Goal: Task Accomplishment & Management: Complete application form

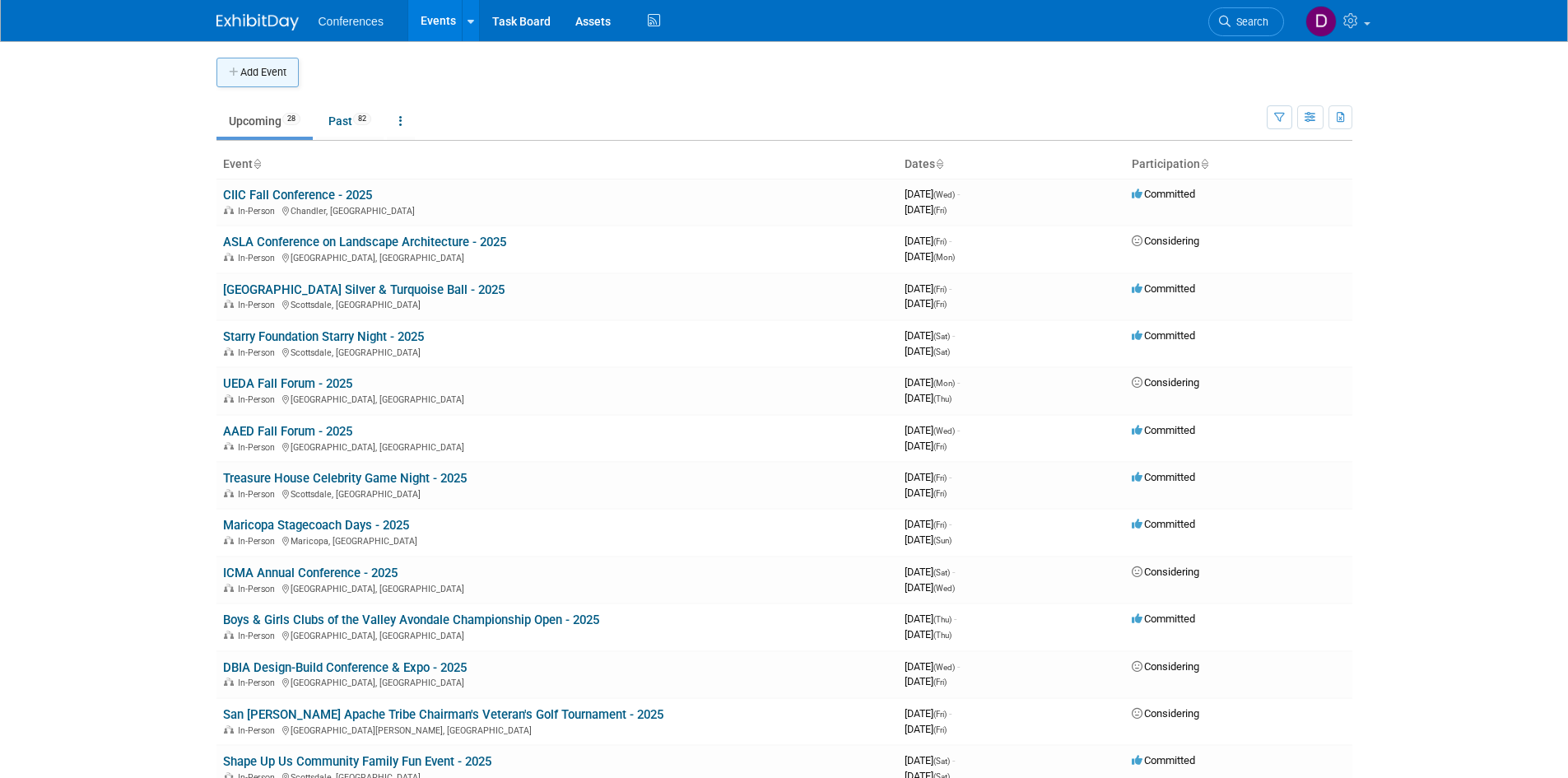
drag, startPoint x: 0, startPoint y: 0, endPoint x: 237, endPoint y: 72, distance: 247.7
click at [237, 72] on icon "button" at bounding box center [235, 73] width 12 height 11
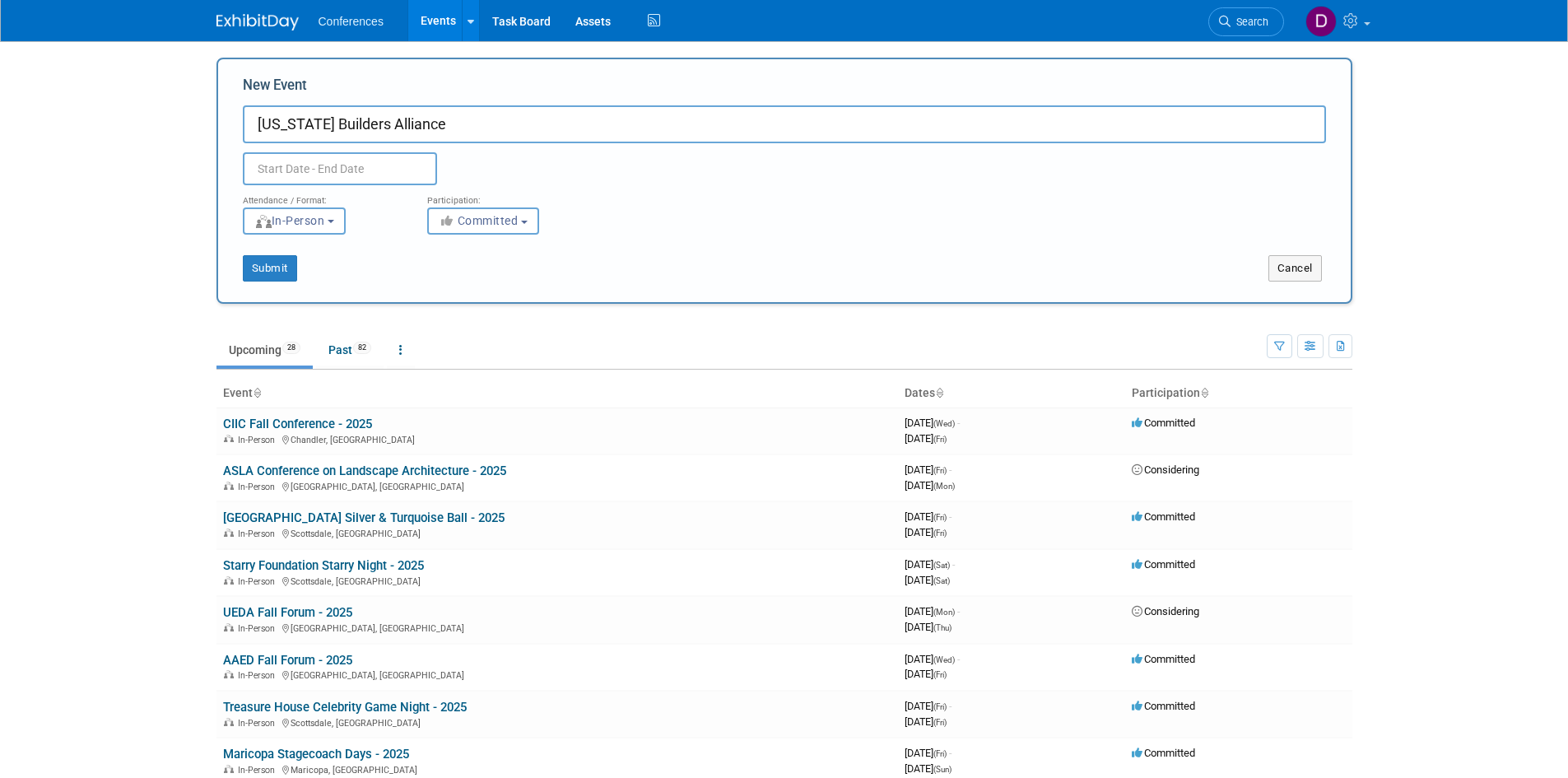
click at [622, 135] on input "Arizona Builders Alliance" at bounding box center [784, 124] width 1084 height 38
type input "[US_STATE] Builders Alliance Annual Clay Shoot Tournament - 2025"
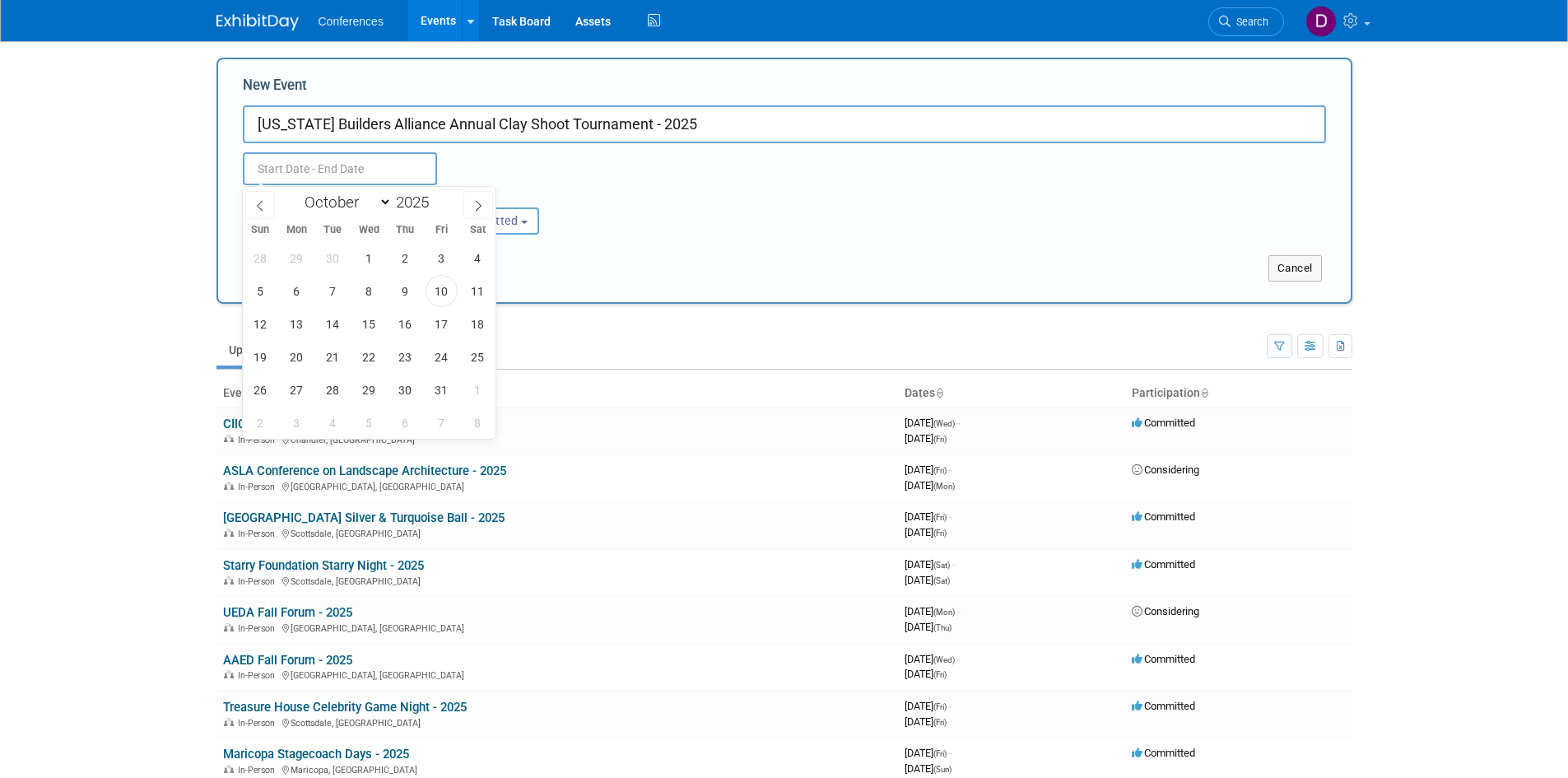
click at [299, 175] on input "text" at bounding box center [340, 169] width 195 height 33
click at [374, 388] on span "29" at bounding box center [368, 389] width 32 height 32
click at [376, 385] on span "29" at bounding box center [368, 389] width 32 height 32
type input "Oct 29, 2025 to Oct 29, 2025"
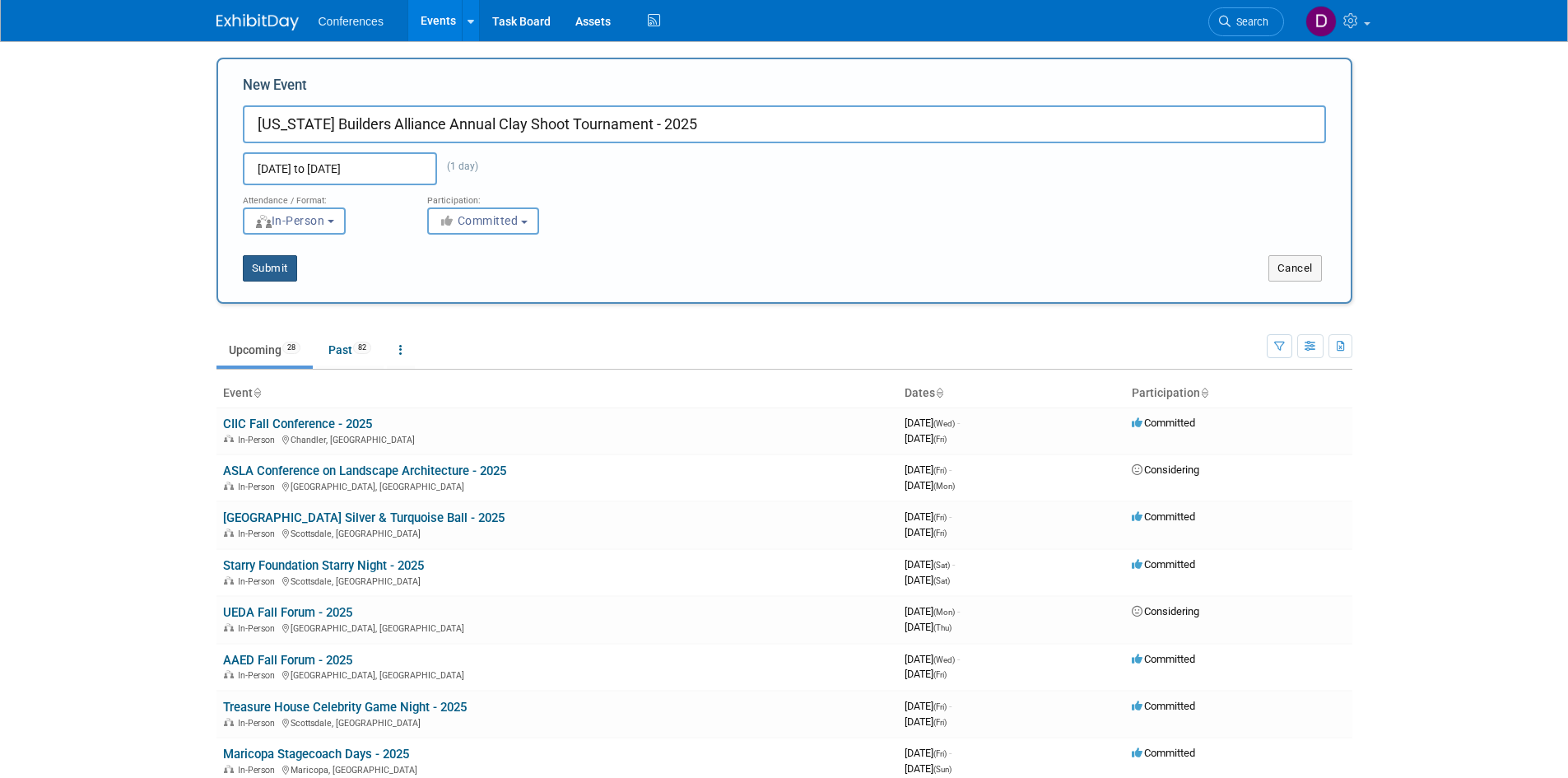
click at [254, 268] on button "Submit" at bounding box center [269, 268] width 54 height 27
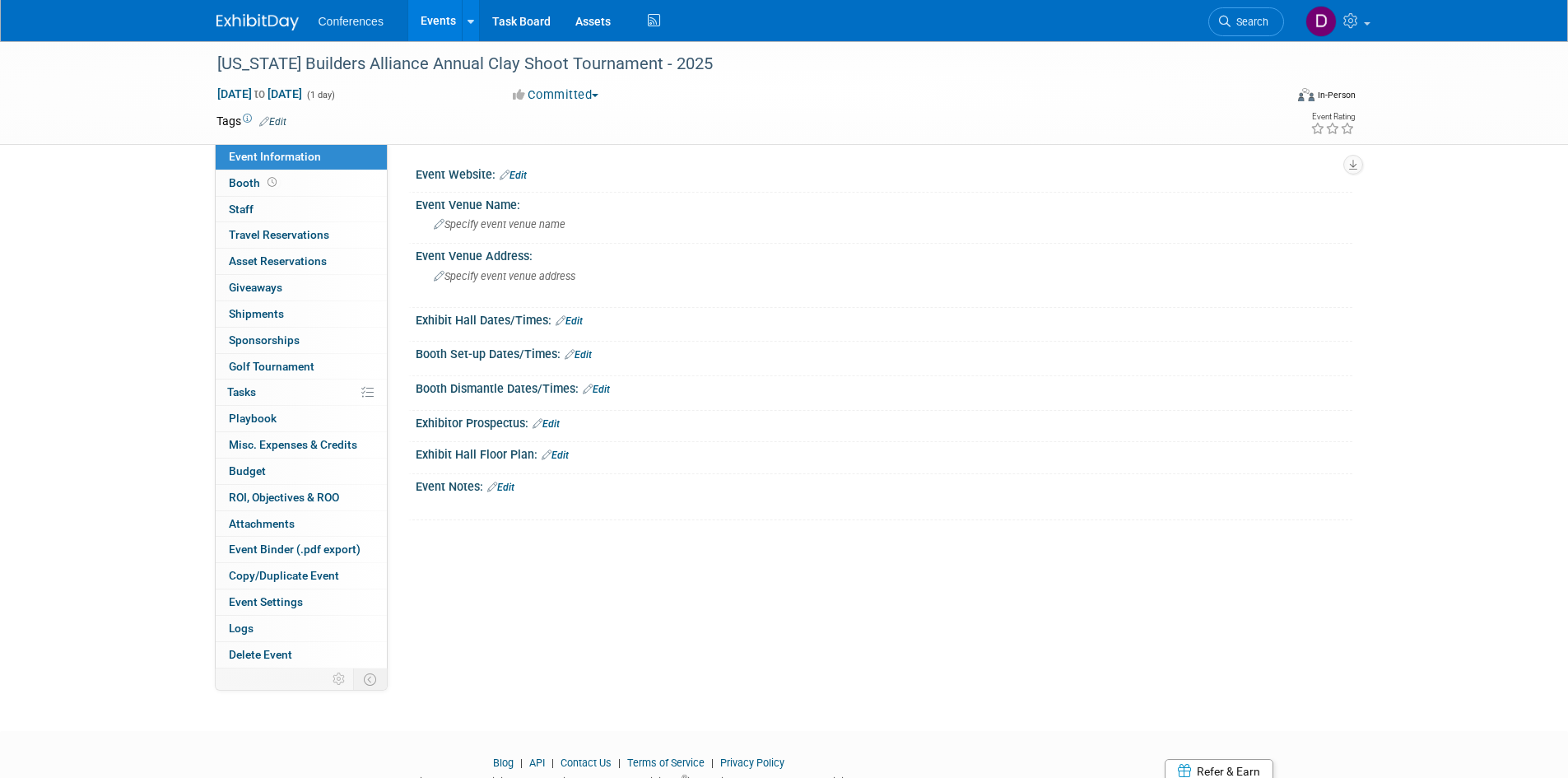
click at [526, 175] on link "Edit" at bounding box center [514, 176] width 28 height 12
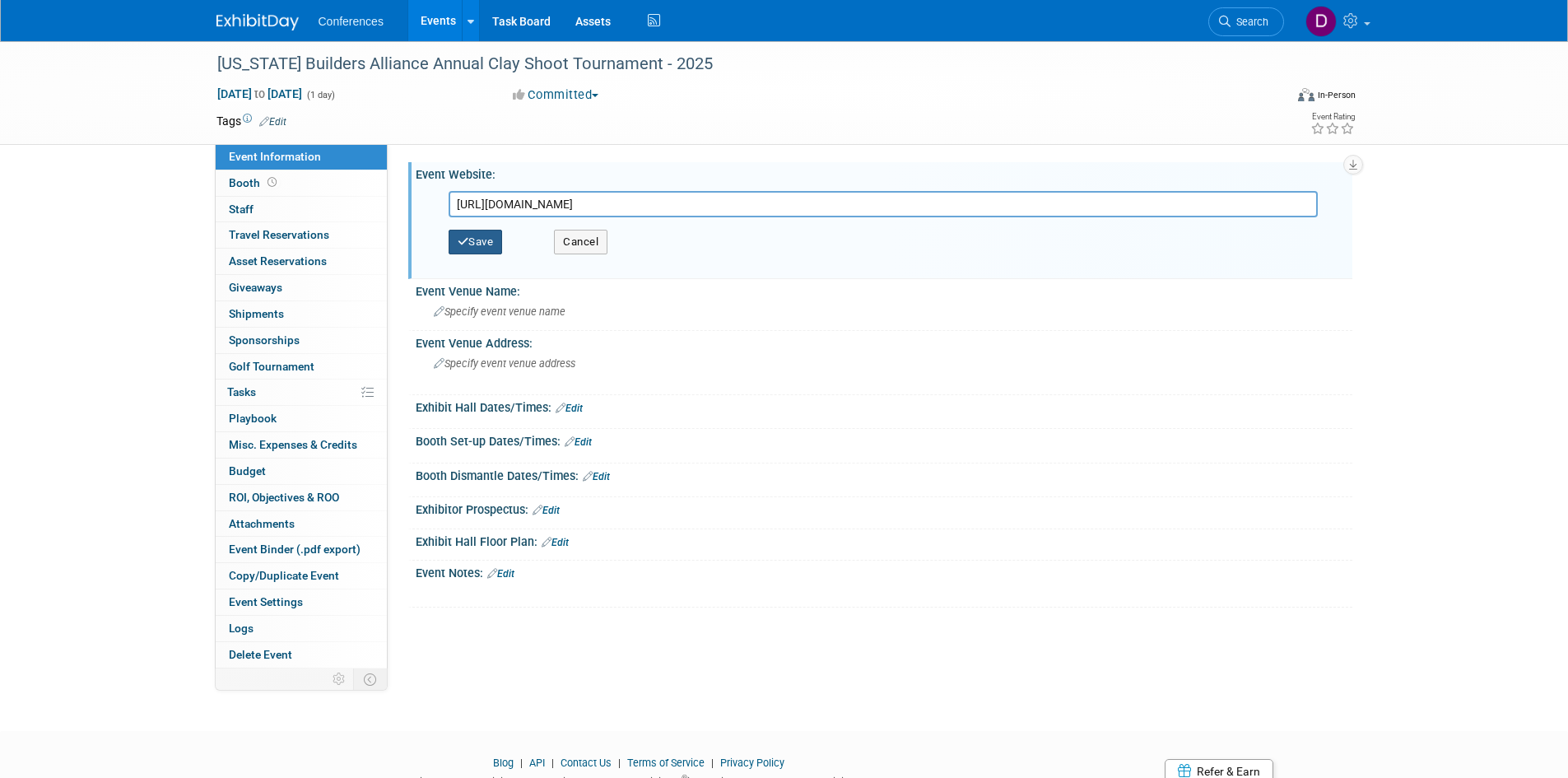
type input "https://azbuilders.org/events/aba-annual-clay-shoot-tournament/"
click at [500, 236] on button "Save" at bounding box center [476, 242] width 54 height 25
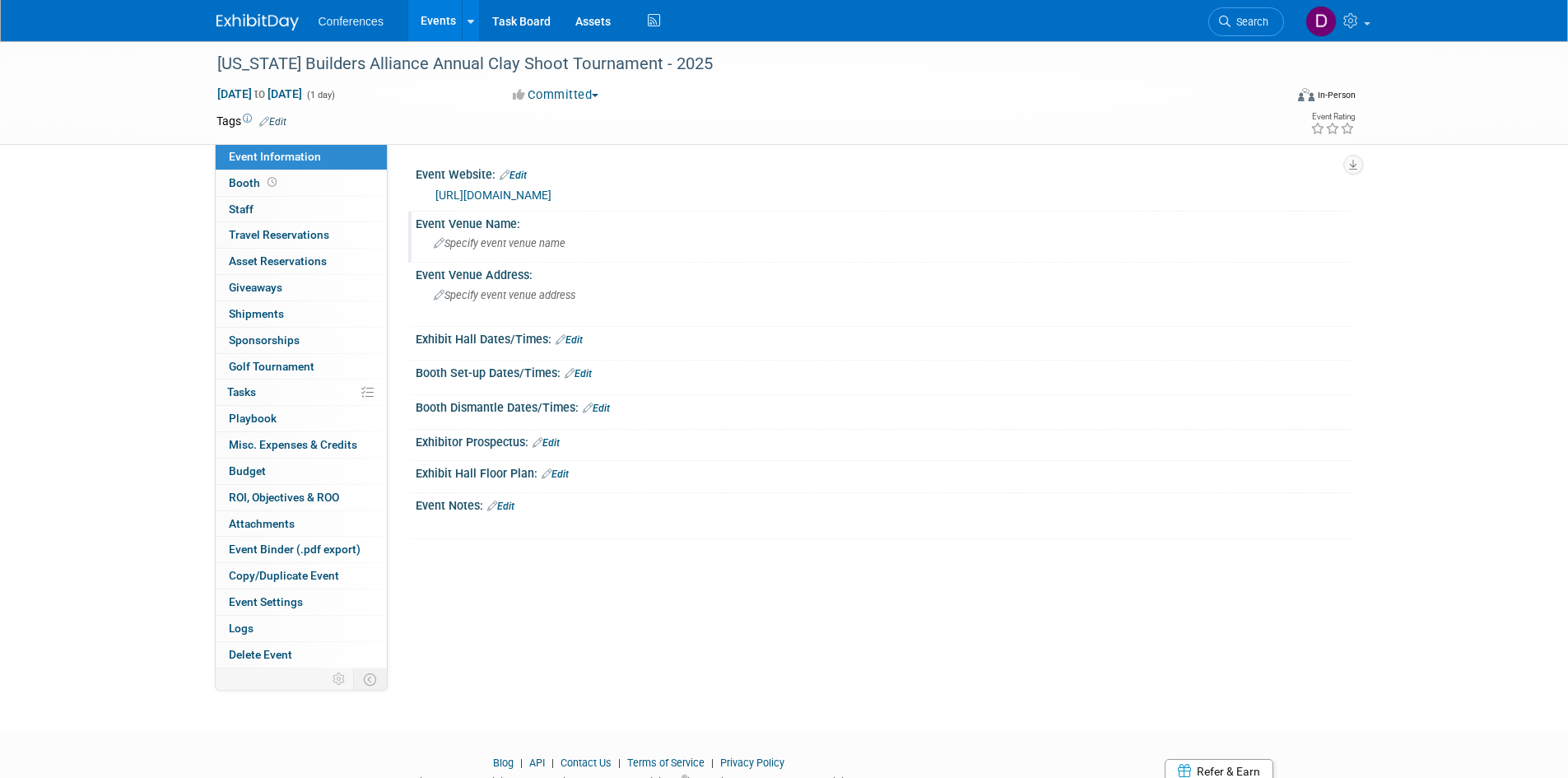
click at [467, 247] on span "Specify event venue name" at bounding box center [500, 243] width 132 height 13
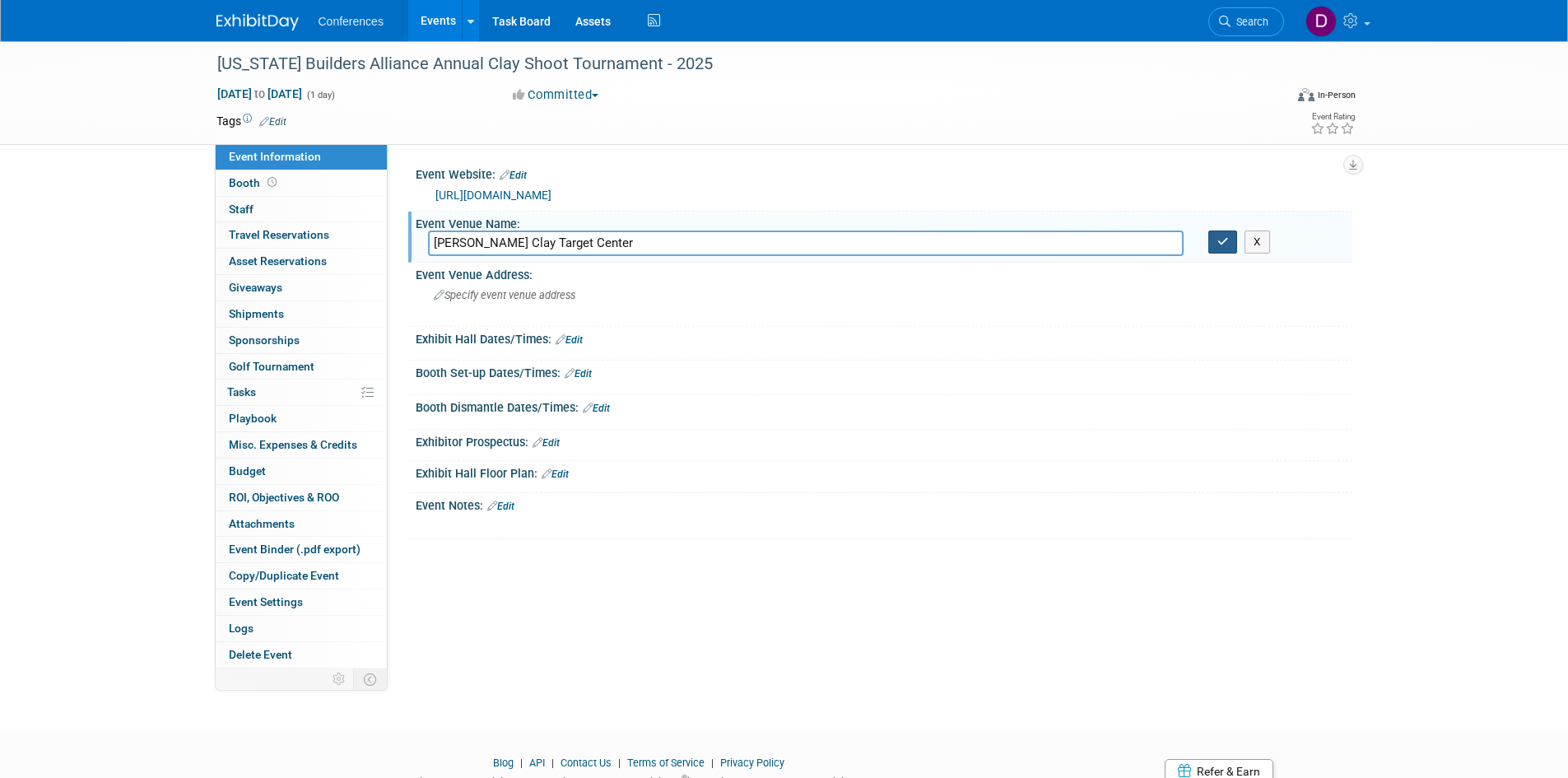
type input "Ben Avery Clay Target Center"
click at [1221, 247] on icon "button" at bounding box center [1223, 241] width 12 height 11
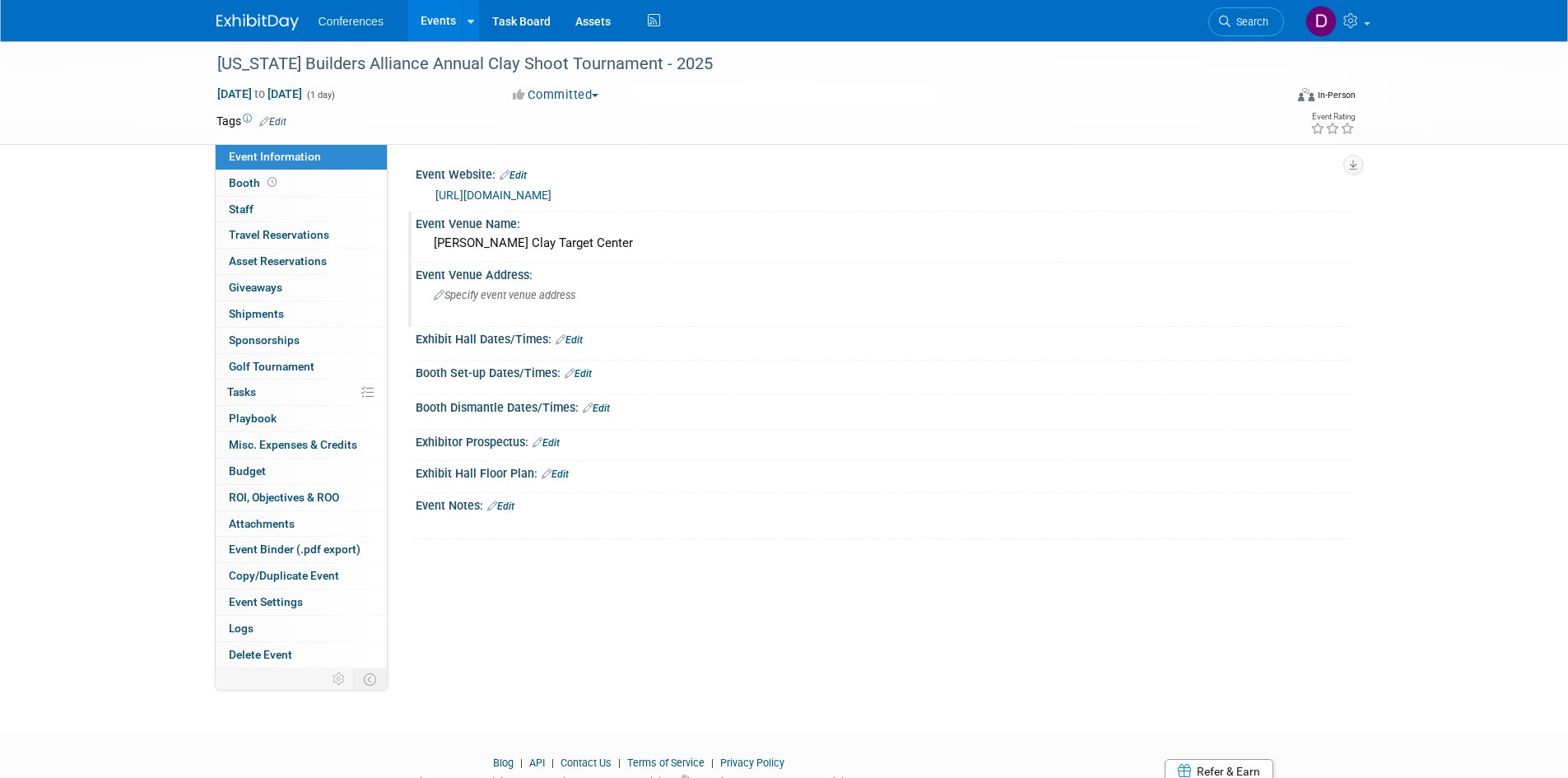
click at [546, 301] on span "Specify event venue address" at bounding box center [505, 295] width 141 height 13
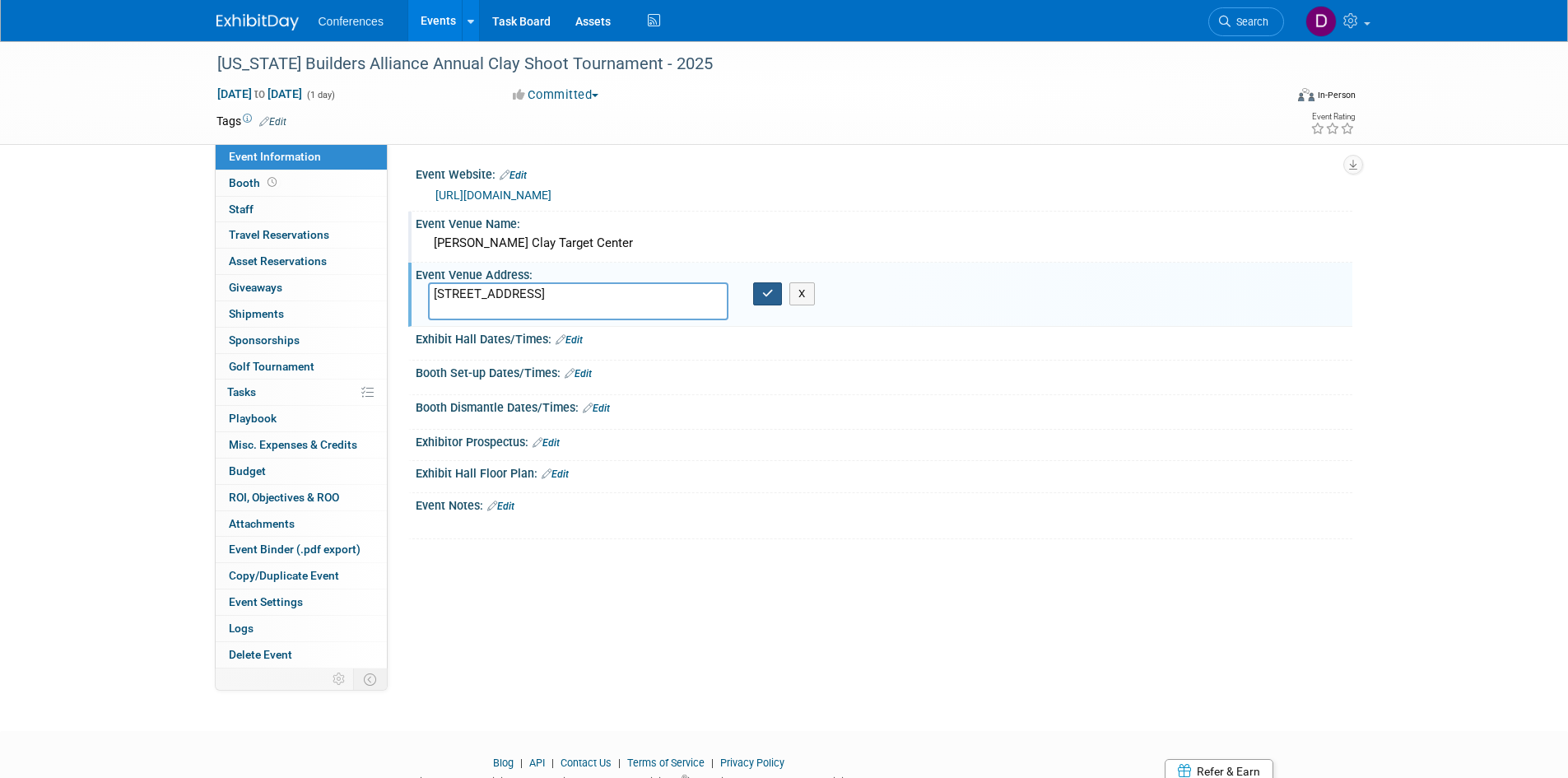
type textarea "5060 W. Skeet St., Phoenix, AZ 85086"
click at [764, 293] on icon "button" at bounding box center [768, 293] width 12 height 11
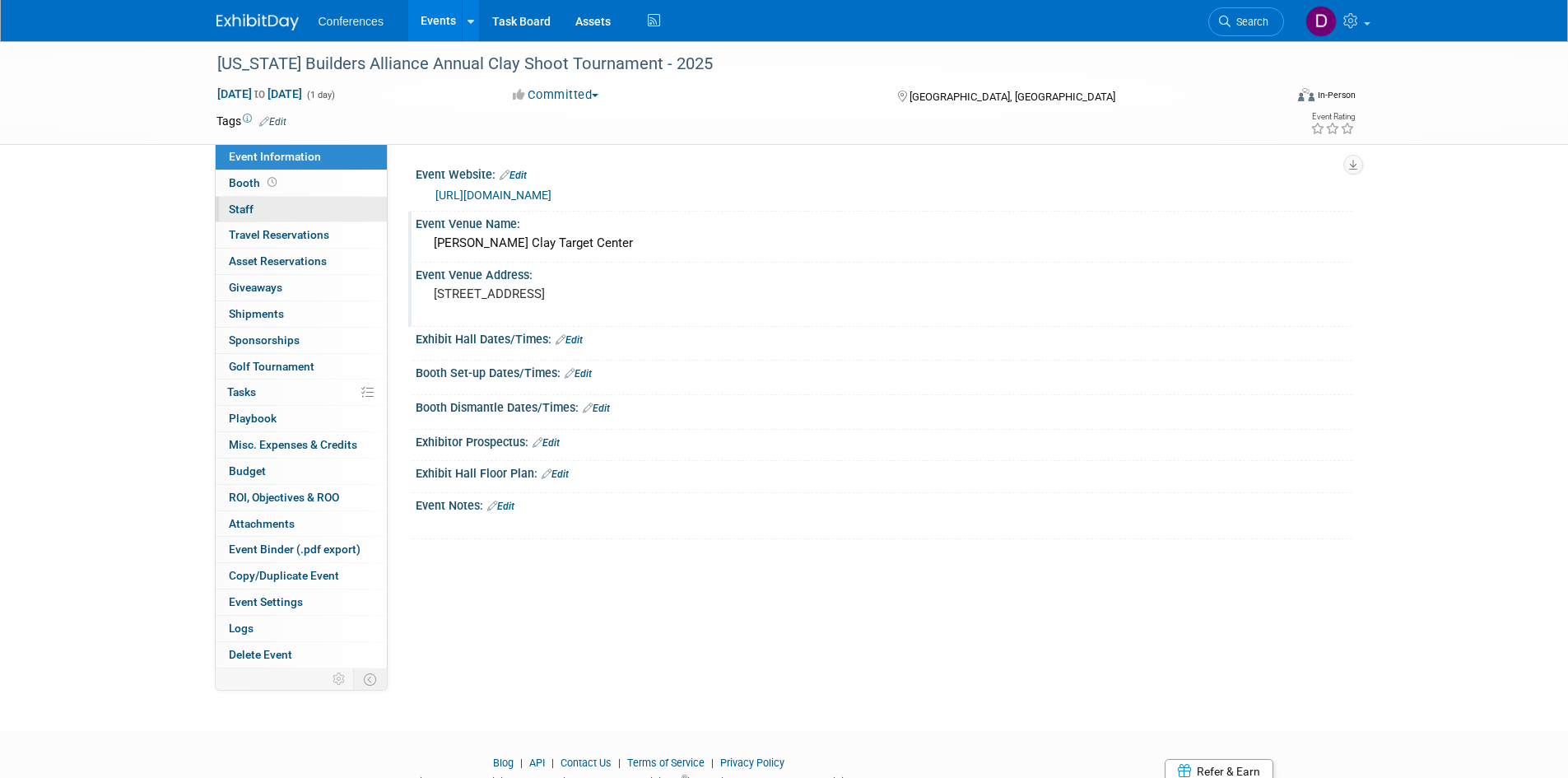
click at [248, 208] on span "Staff 0" at bounding box center [241, 208] width 25 height 13
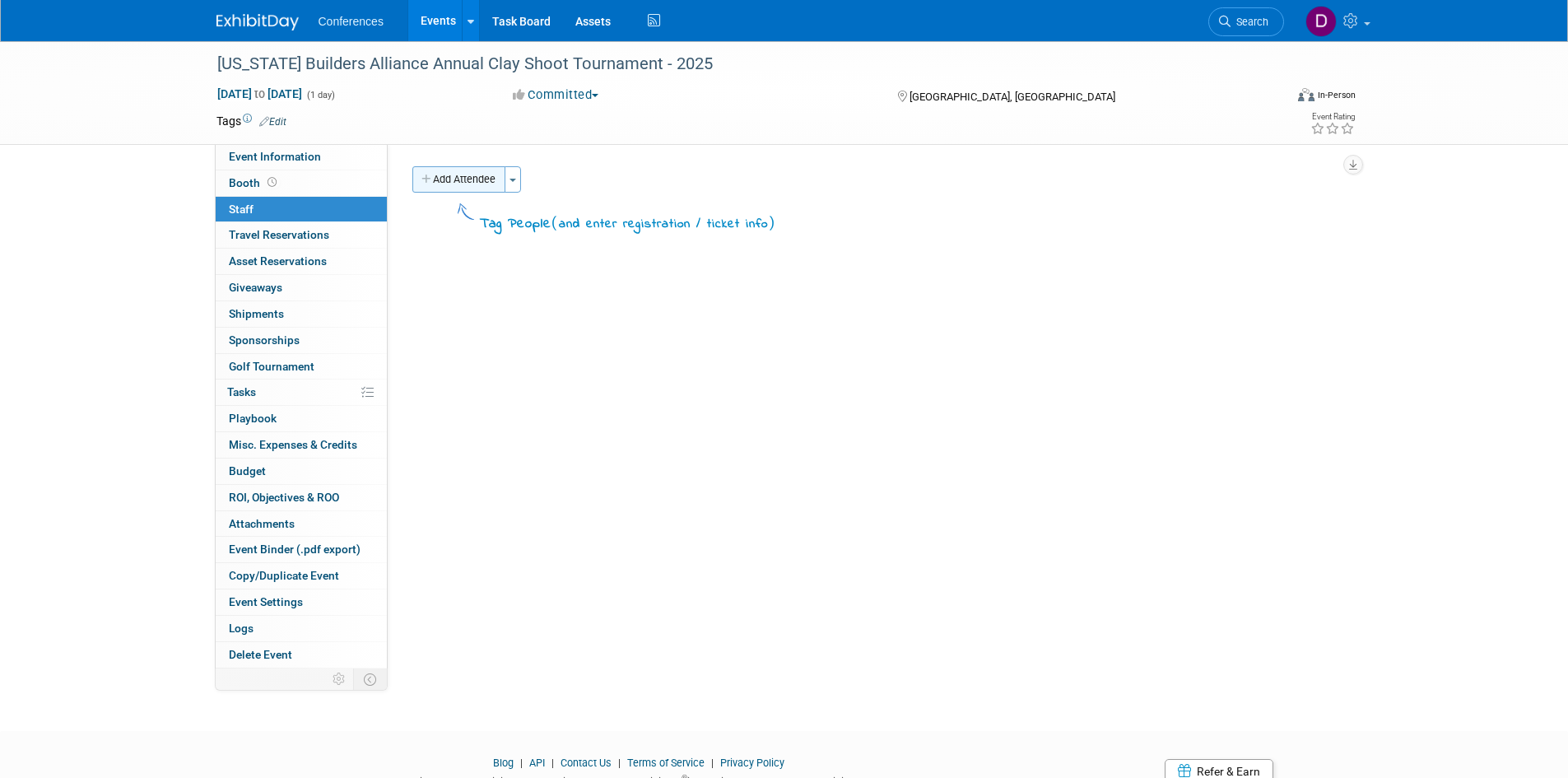
click at [474, 170] on button "Add Attendee" at bounding box center [459, 179] width 93 height 27
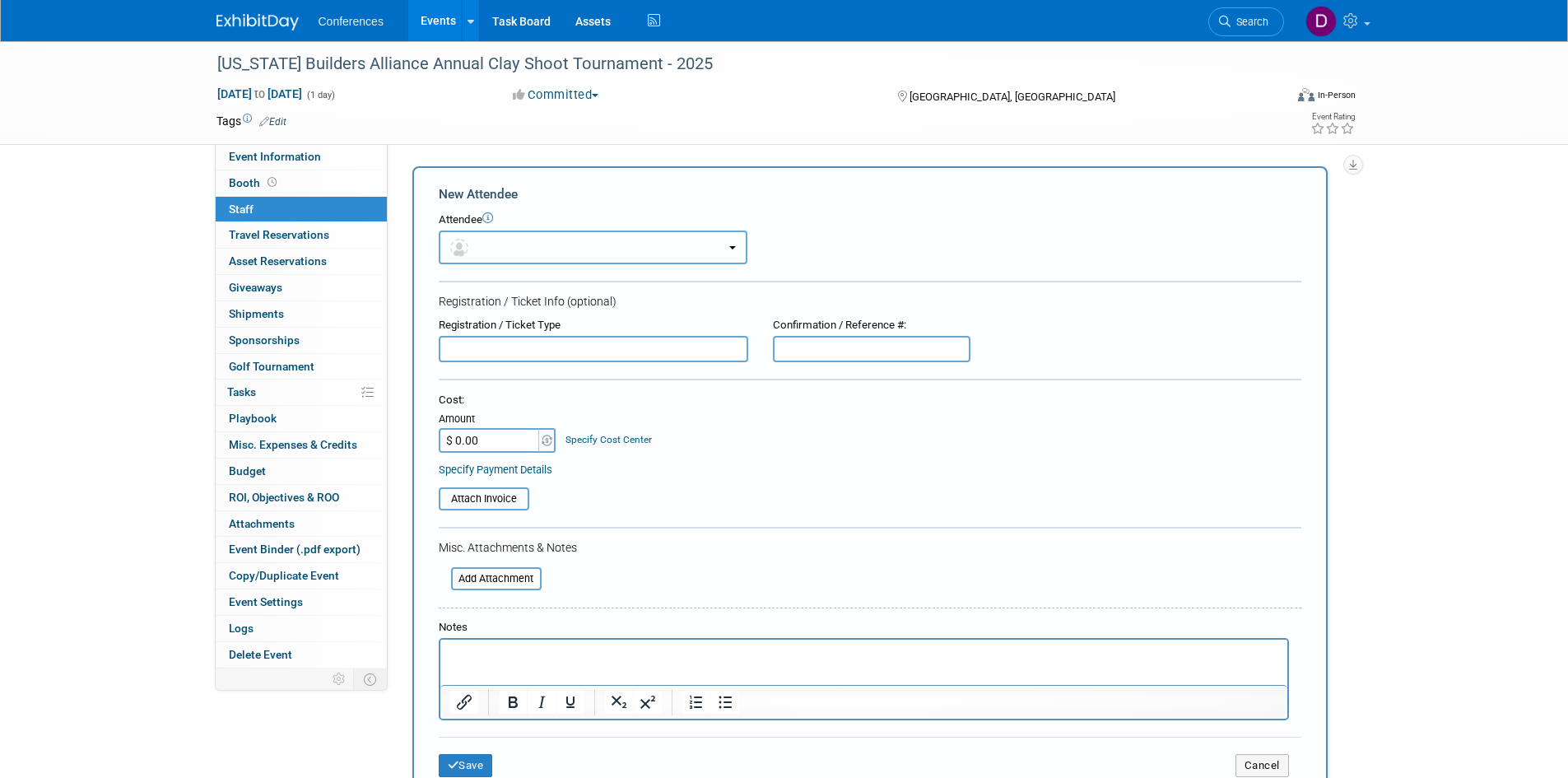
click at [489, 246] on button "button" at bounding box center [593, 248] width 308 height 33
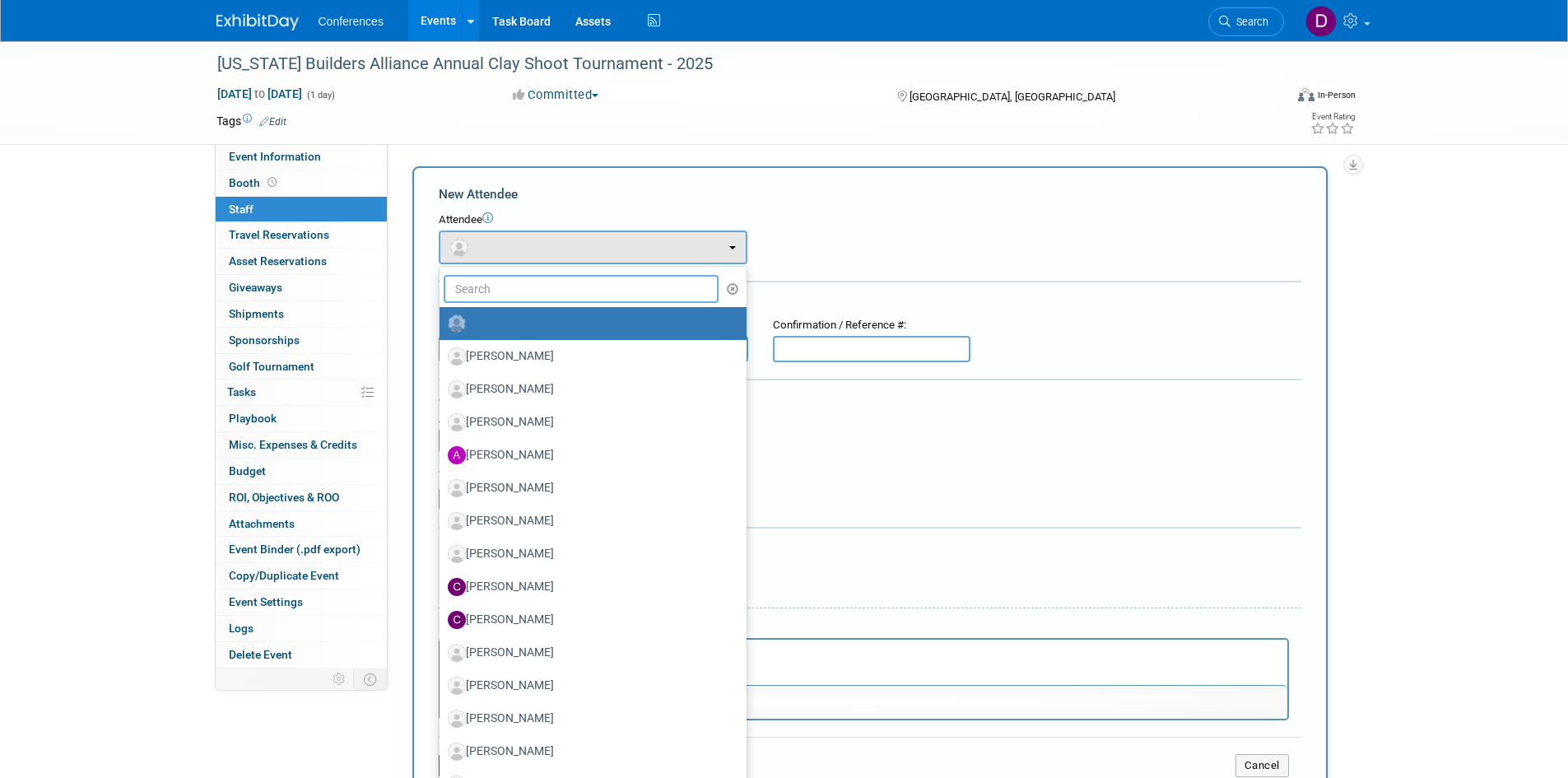
click at [505, 286] on input "text" at bounding box center [582, 289] width 276 height 28
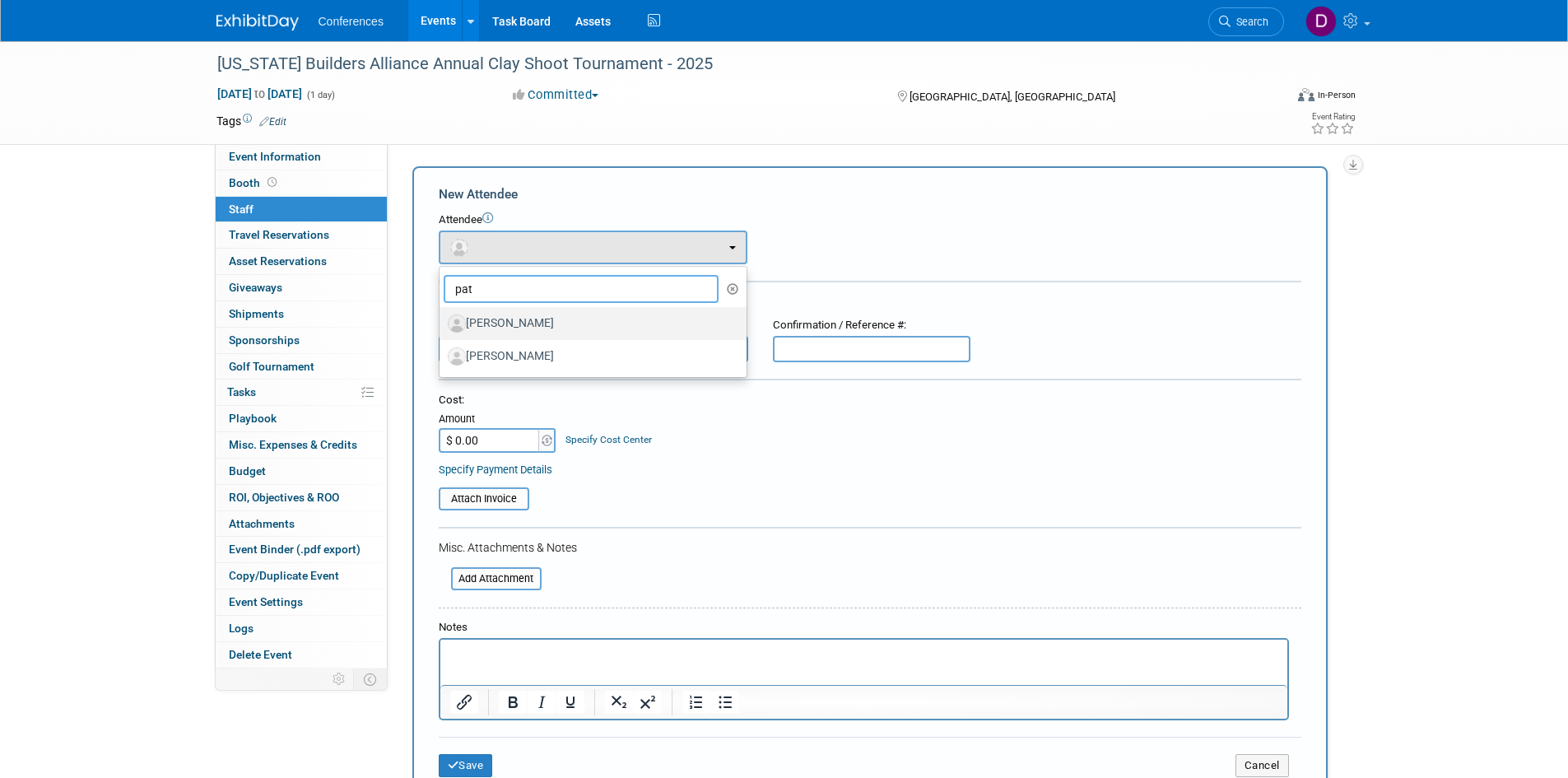
type input "pat"
click at [503, 322] on label "Pat Baldwin" at bounding box center [588, 323] width 282 height 27
click at [442, 322] on input "Pat Baldwin" at bounding box center [436, 321] width 11 height 11
select select "9372694b-8698-4556-b9b6-b706d0dc1dfb"
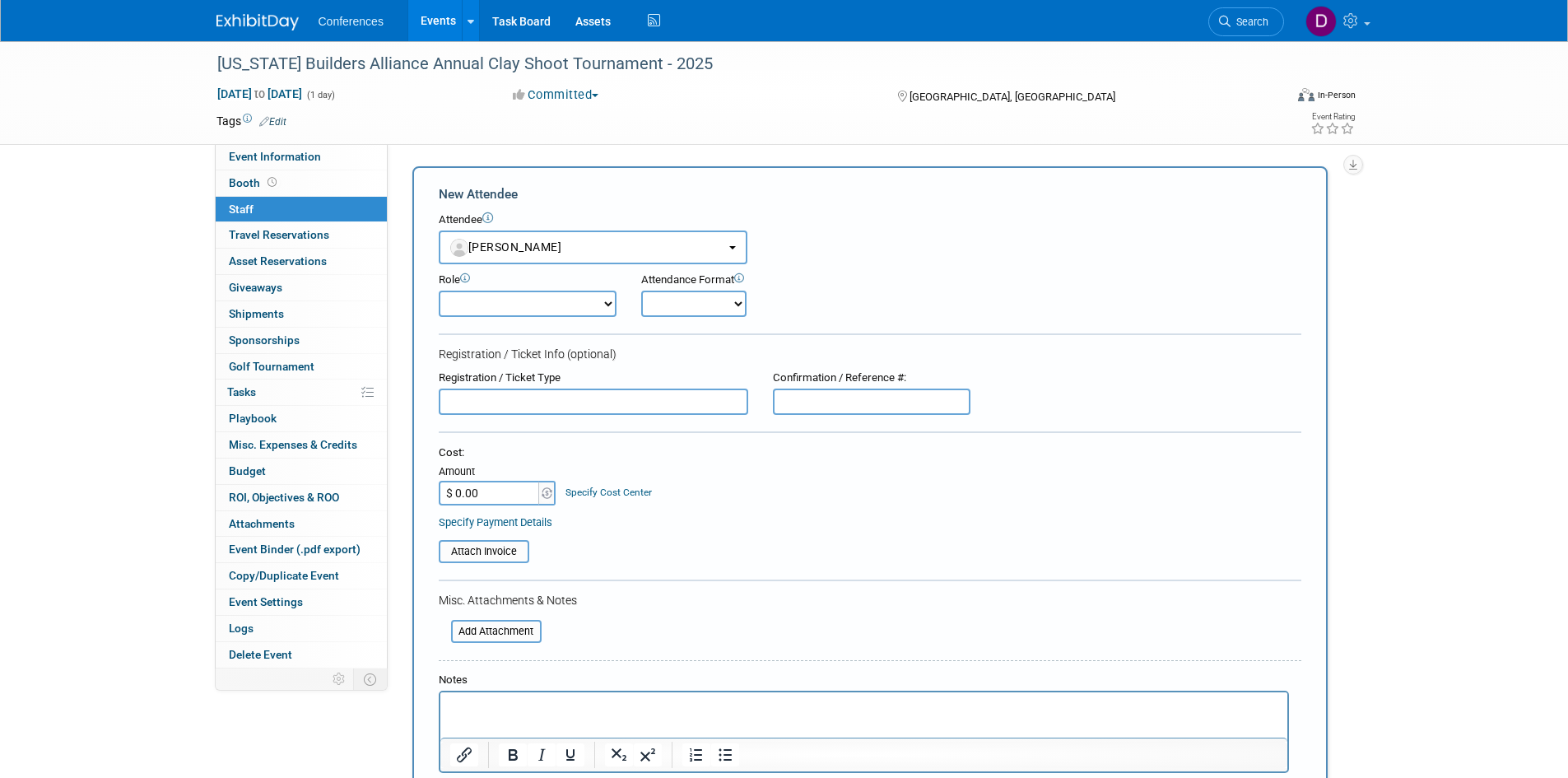
click at [496, 306] on select "Attending Booth Exhibitor Demonstrator Host Invited Planner Presenter" at bounding box center [528, 304] width 178 height 27
select select "300"
click at [439, 291] on select "Attending Booth Exhibitor Demonstrator Host Invited Planner Presenter" at bounding box center [528, 304] width 178 height 27
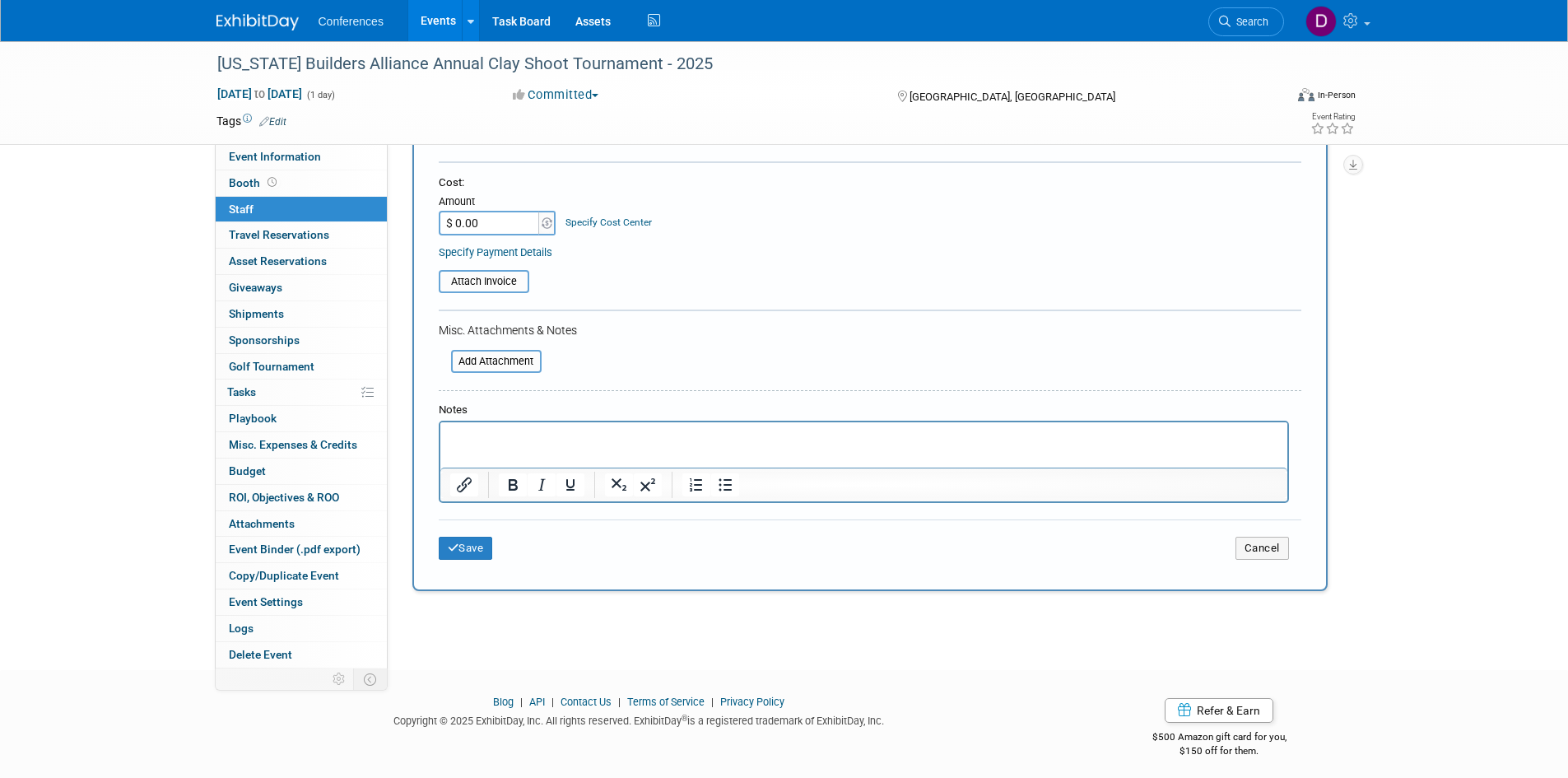
scroll to position [279, 0]
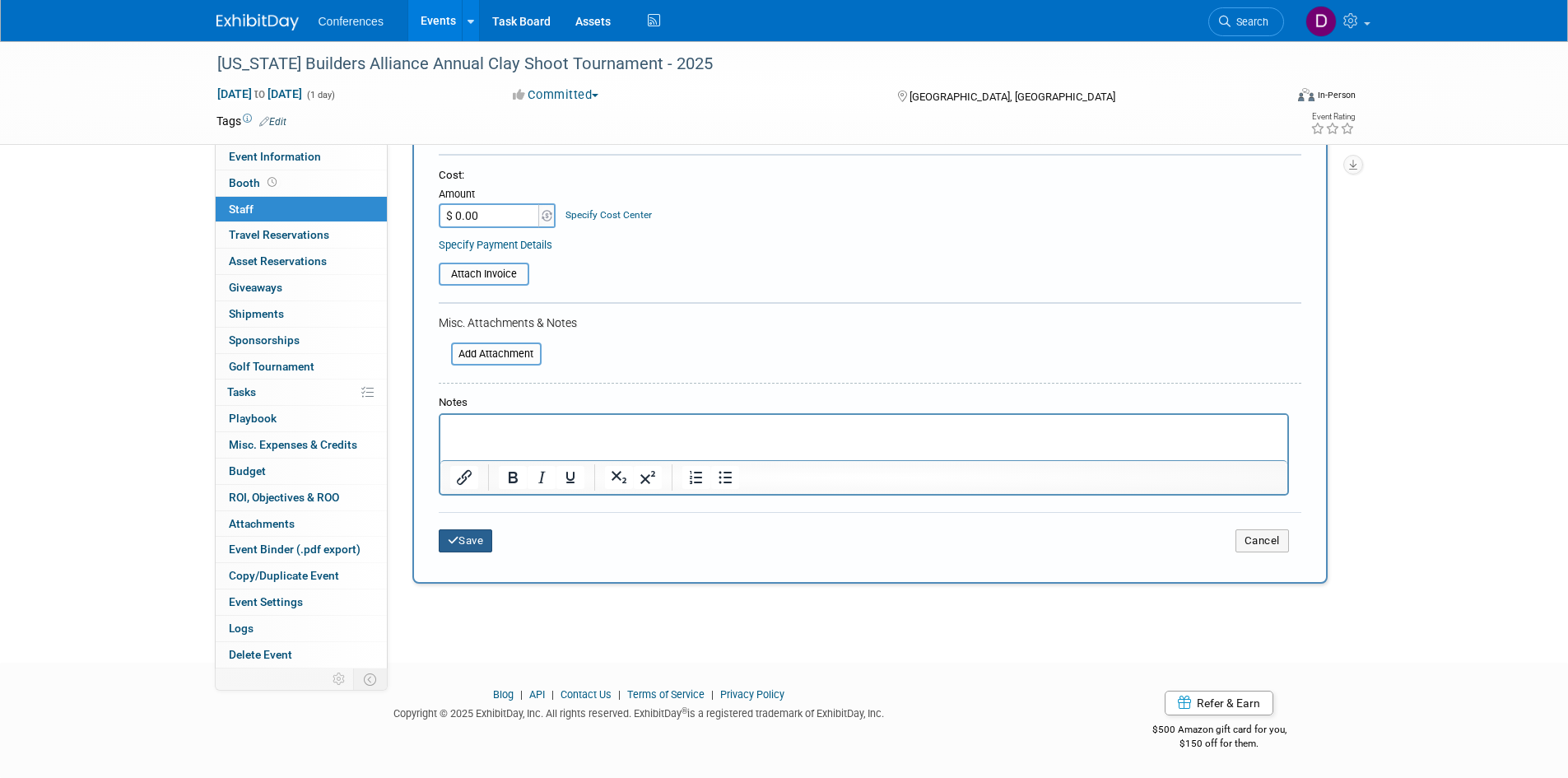
click at [469, 536] on button "Save" at bounding box center [466, 540] width 54 height 23
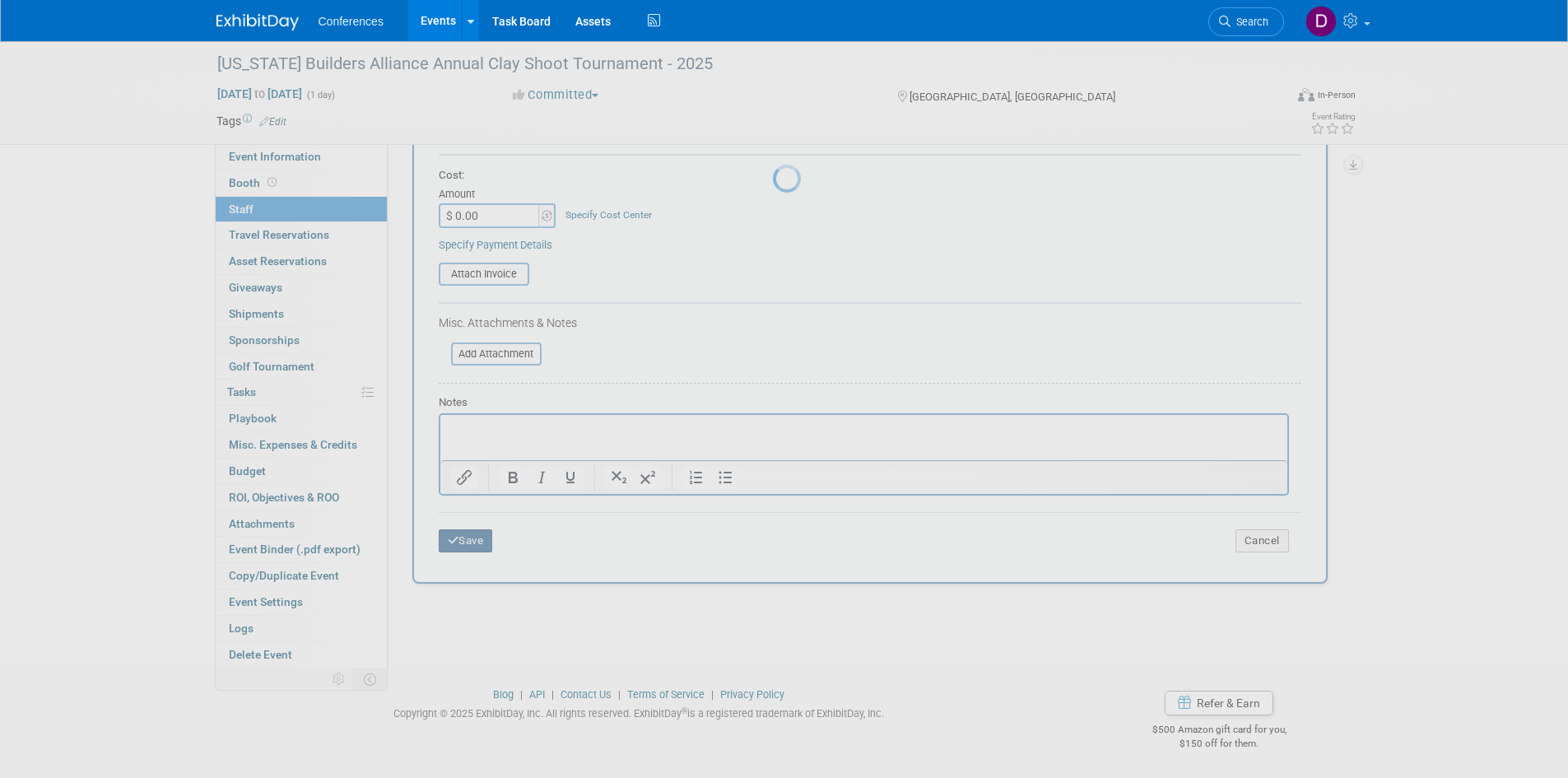
scroll to position [69, 0]
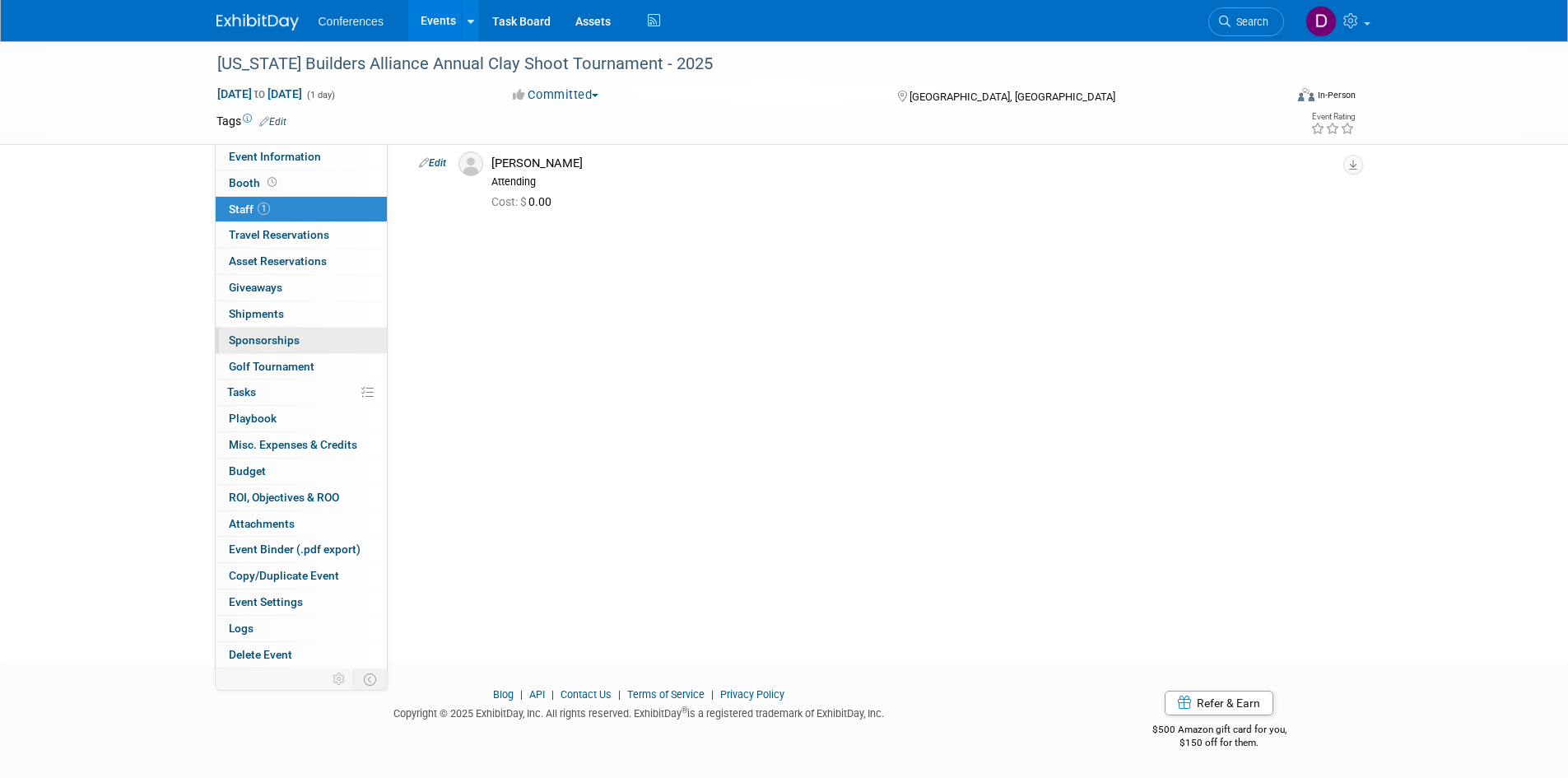
click at [253, 348] on link "0 Sponsorships 0" at bounding box center [302, 340] width 171 height 26
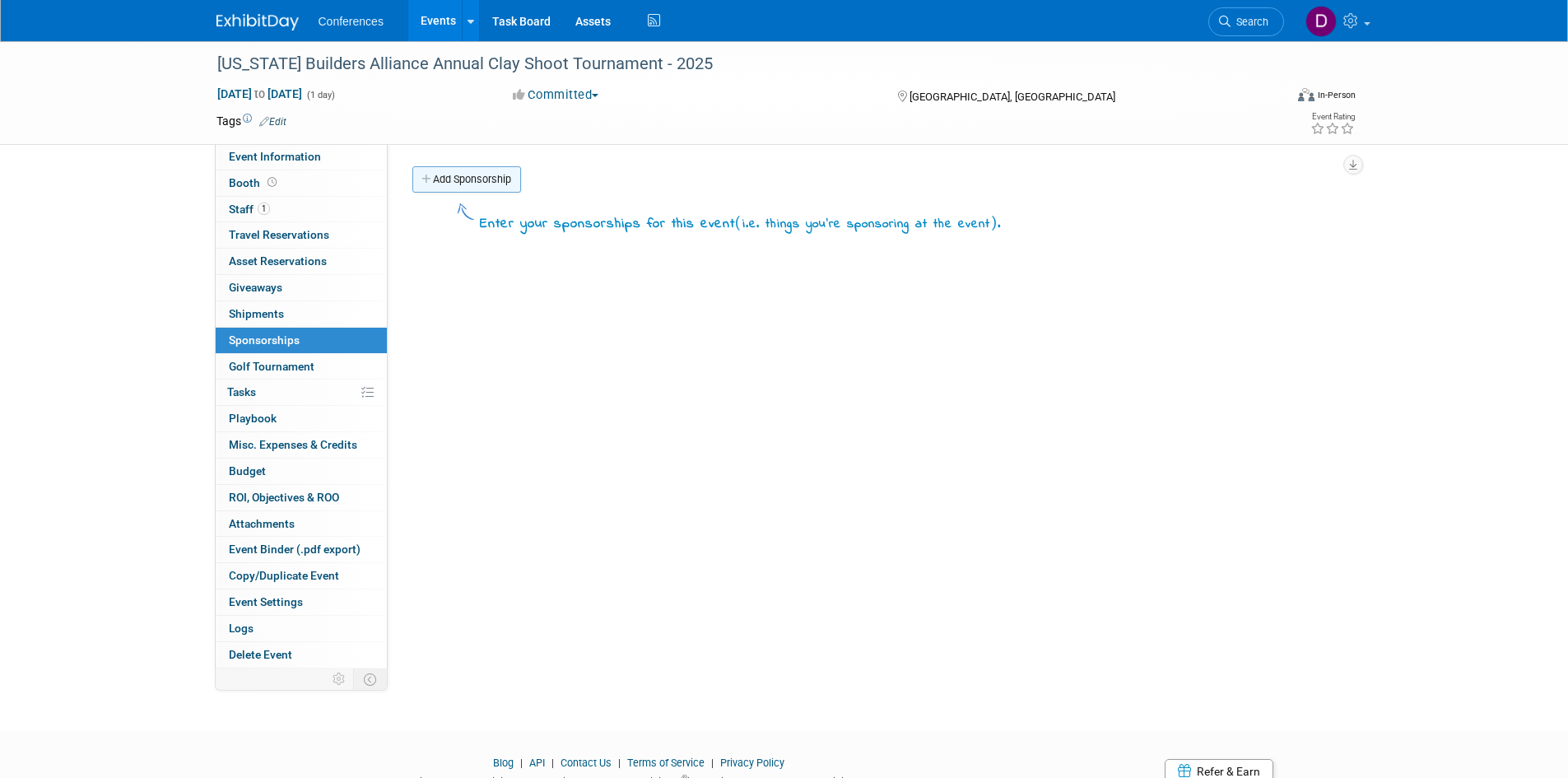
click at [489, 181] on link "Add Sponsorship" at bounding box center [467, 179] width 109 height 27
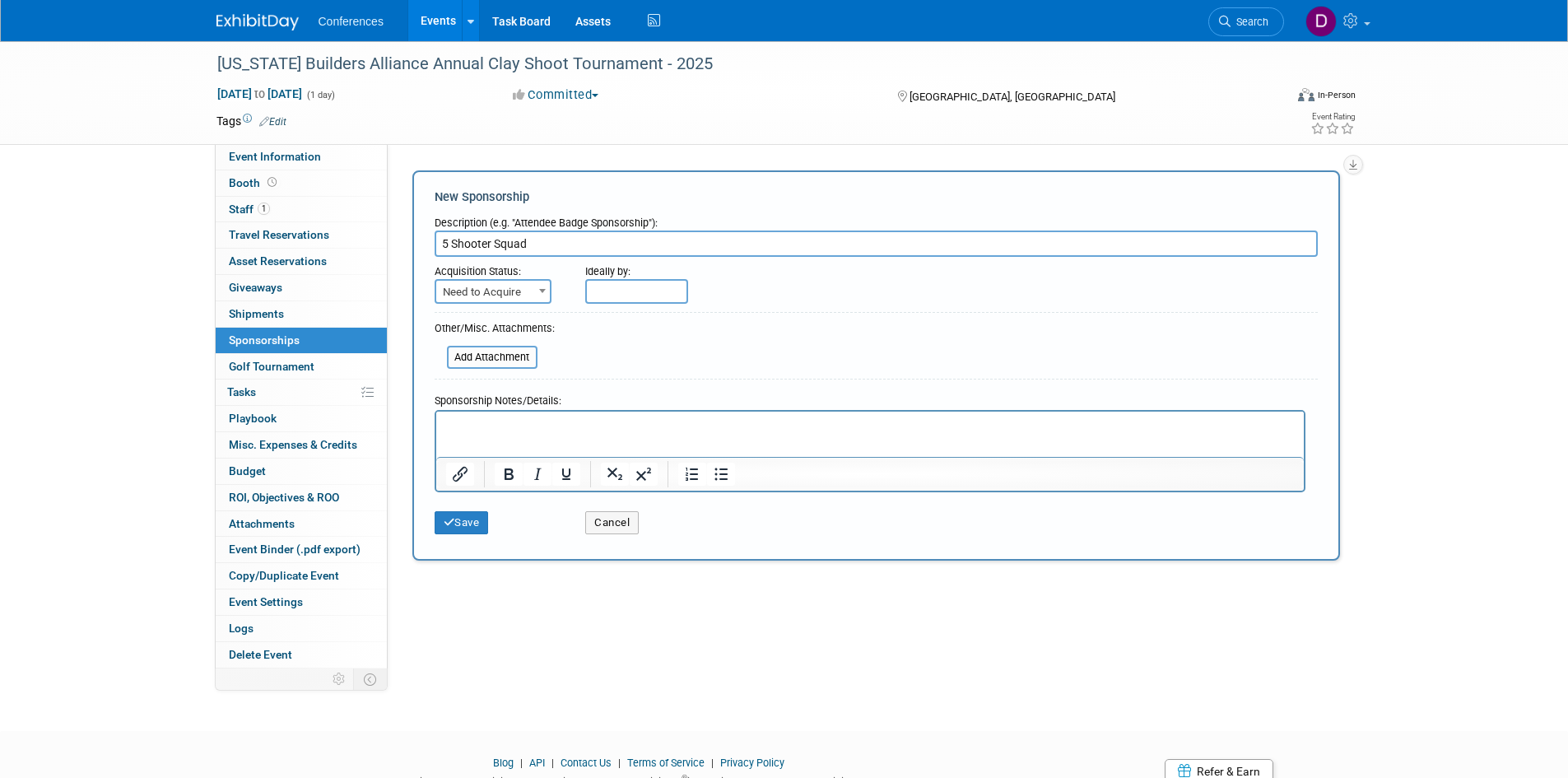
type input "5 Shooter Squad"
click at [500, 293] on span "Need to Acquire" at bounding box center [493, 292] width 114 height 23
select select "2"
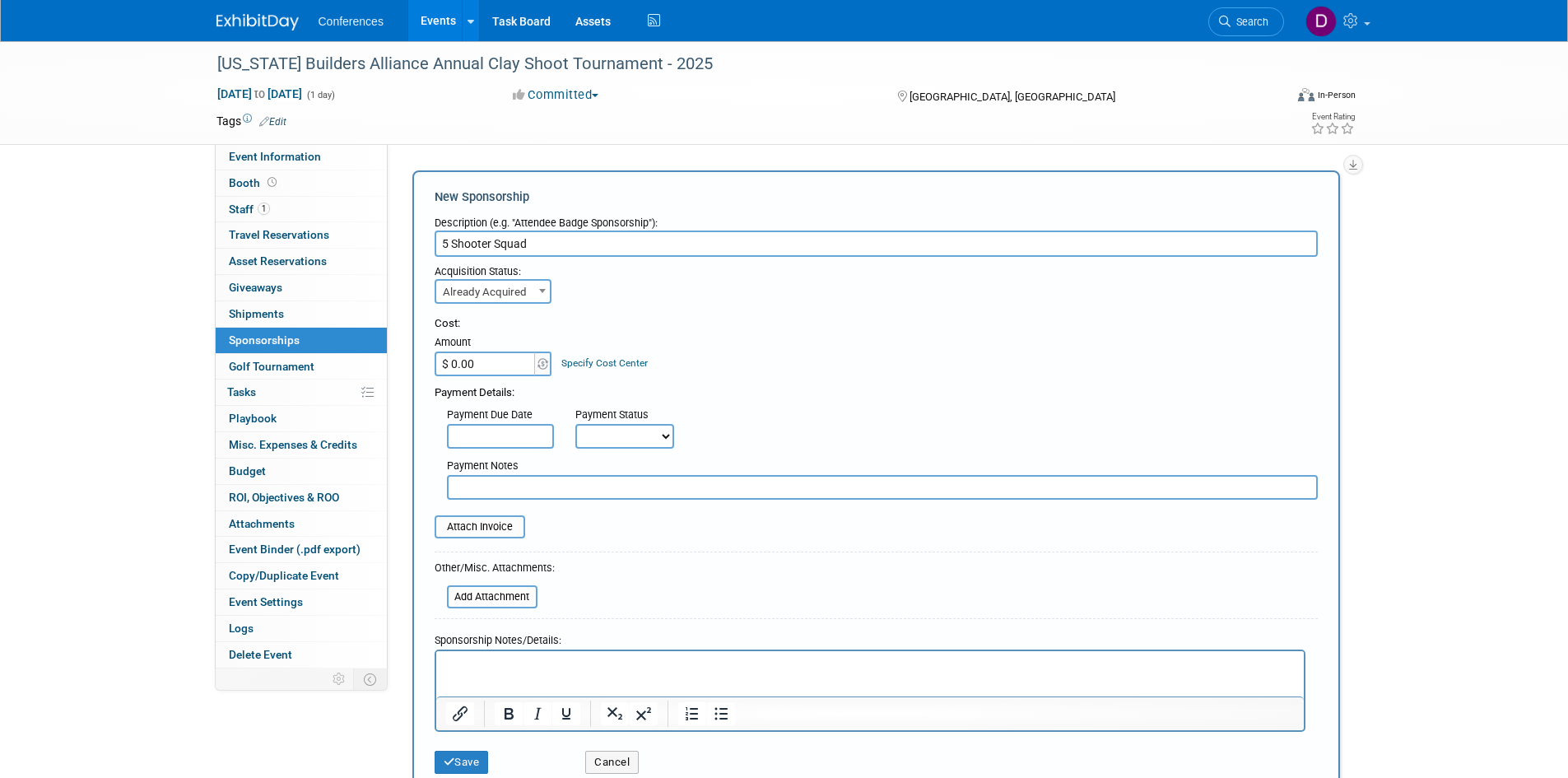
click at [490, 357] on input "$ 0.00" at bounding box center [485, 363] width 103 height 25
type input "$ 1,500.00"
click at [752, 317] on div "Cost:" at bounding box center [875, 324] width 883 height 16
click at [748, 668] on p "Rich Text Area. Press ALT-0 for help." at bounding box center [869, 665] width 849 height 17
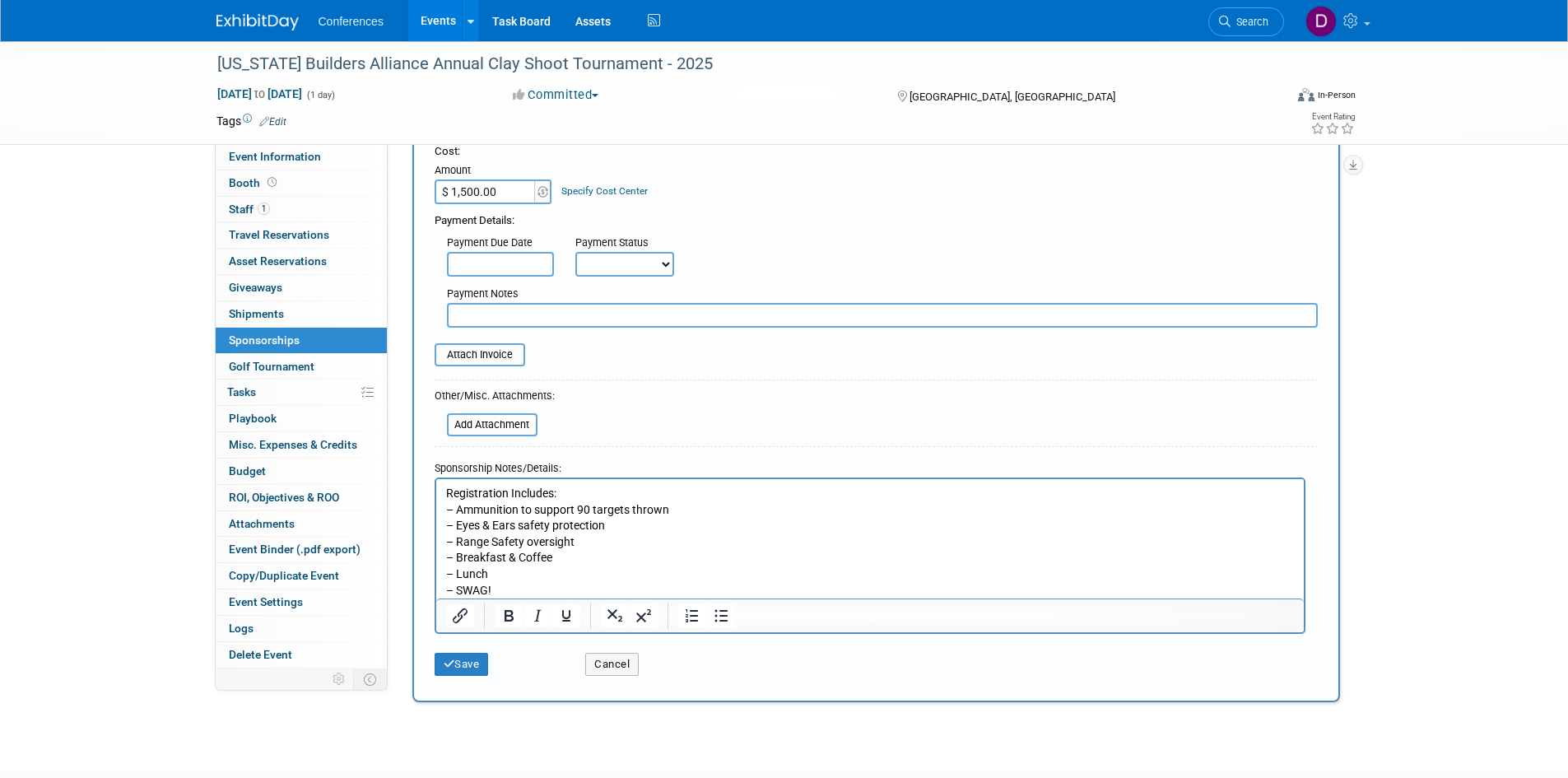
scroll to position [274, 0]
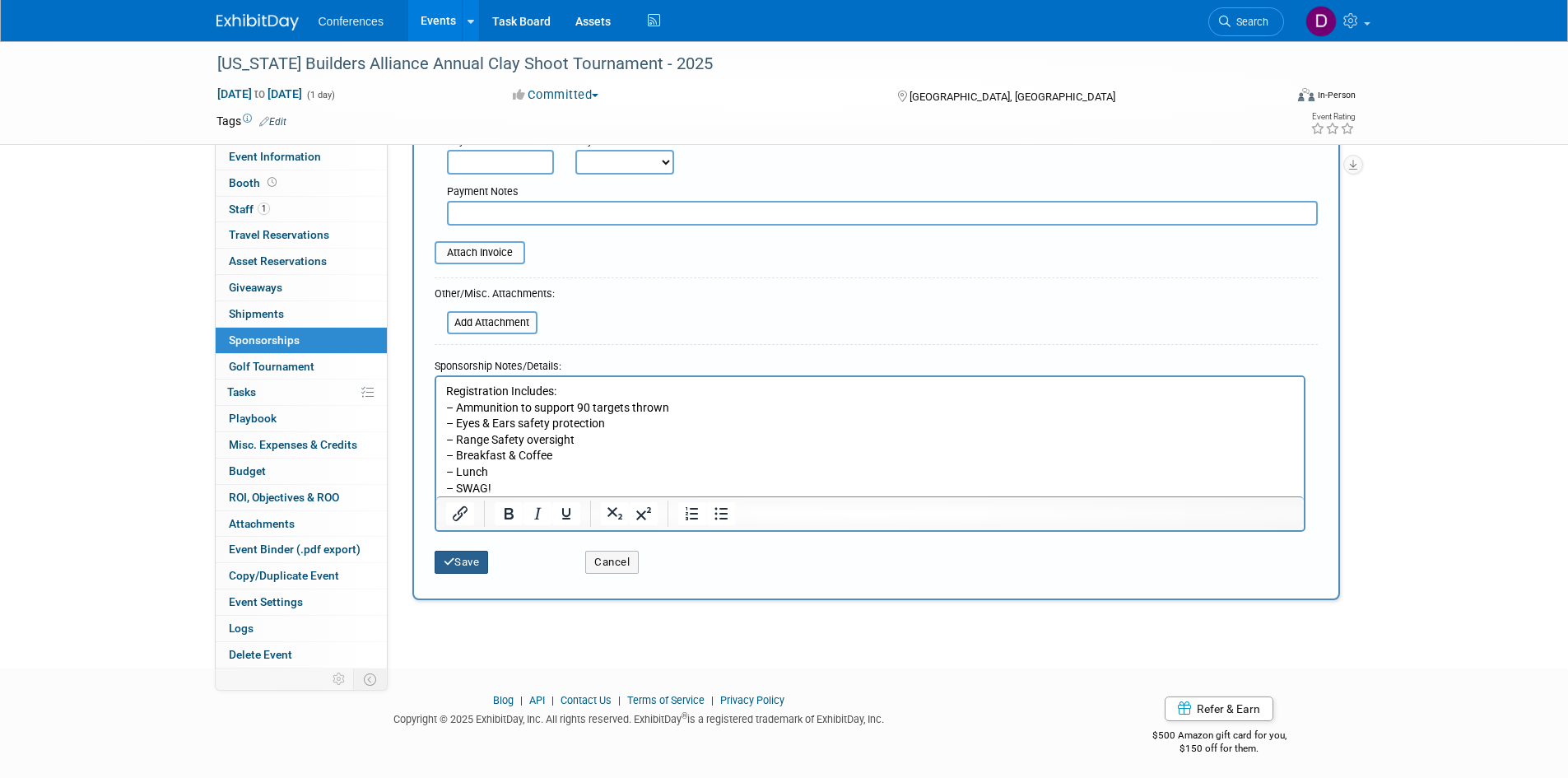
click at [465, 561] on button "Save" at bounding box center [461, 562] width 54 height 23
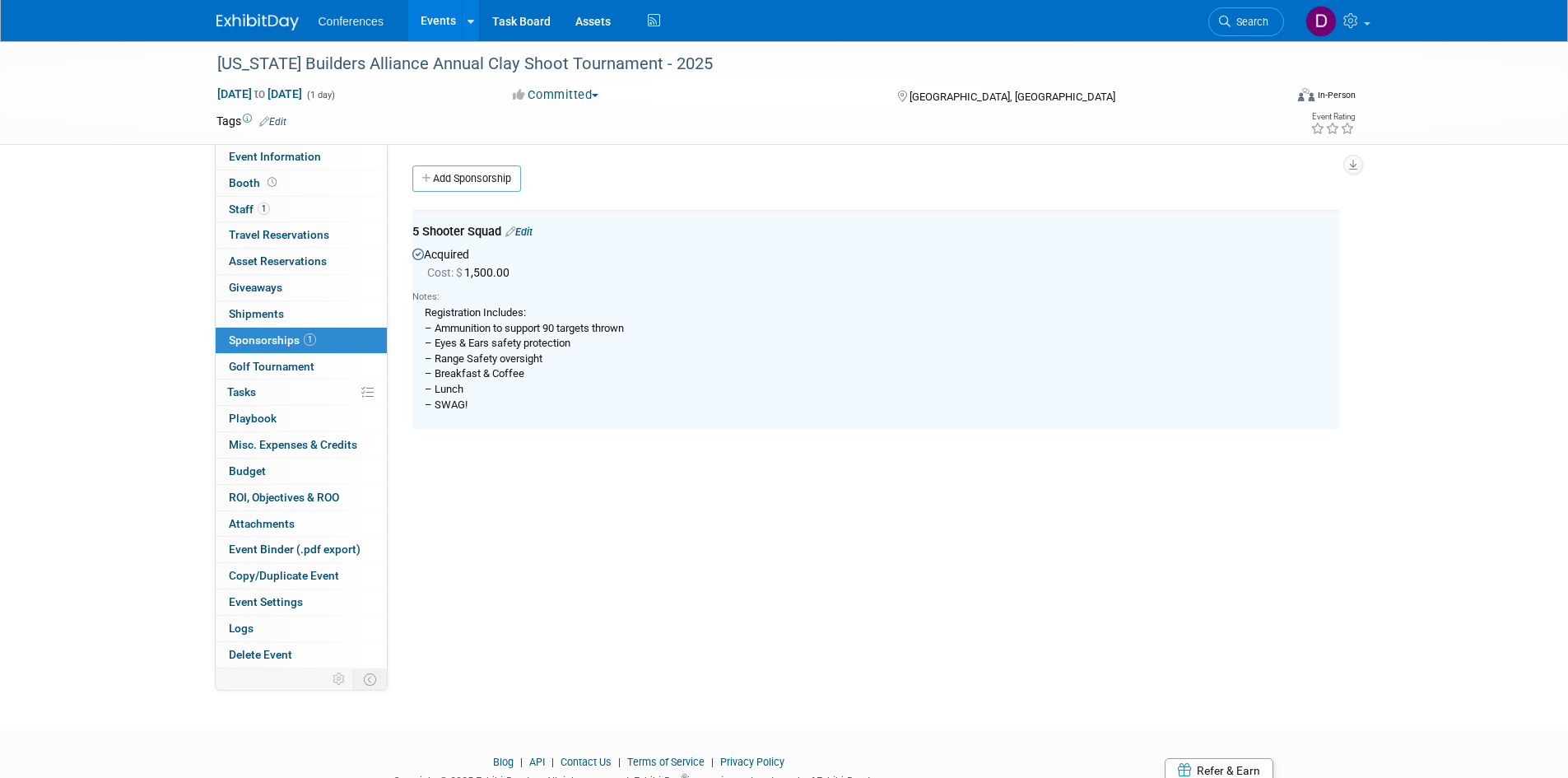
scroll to position [0, 0]
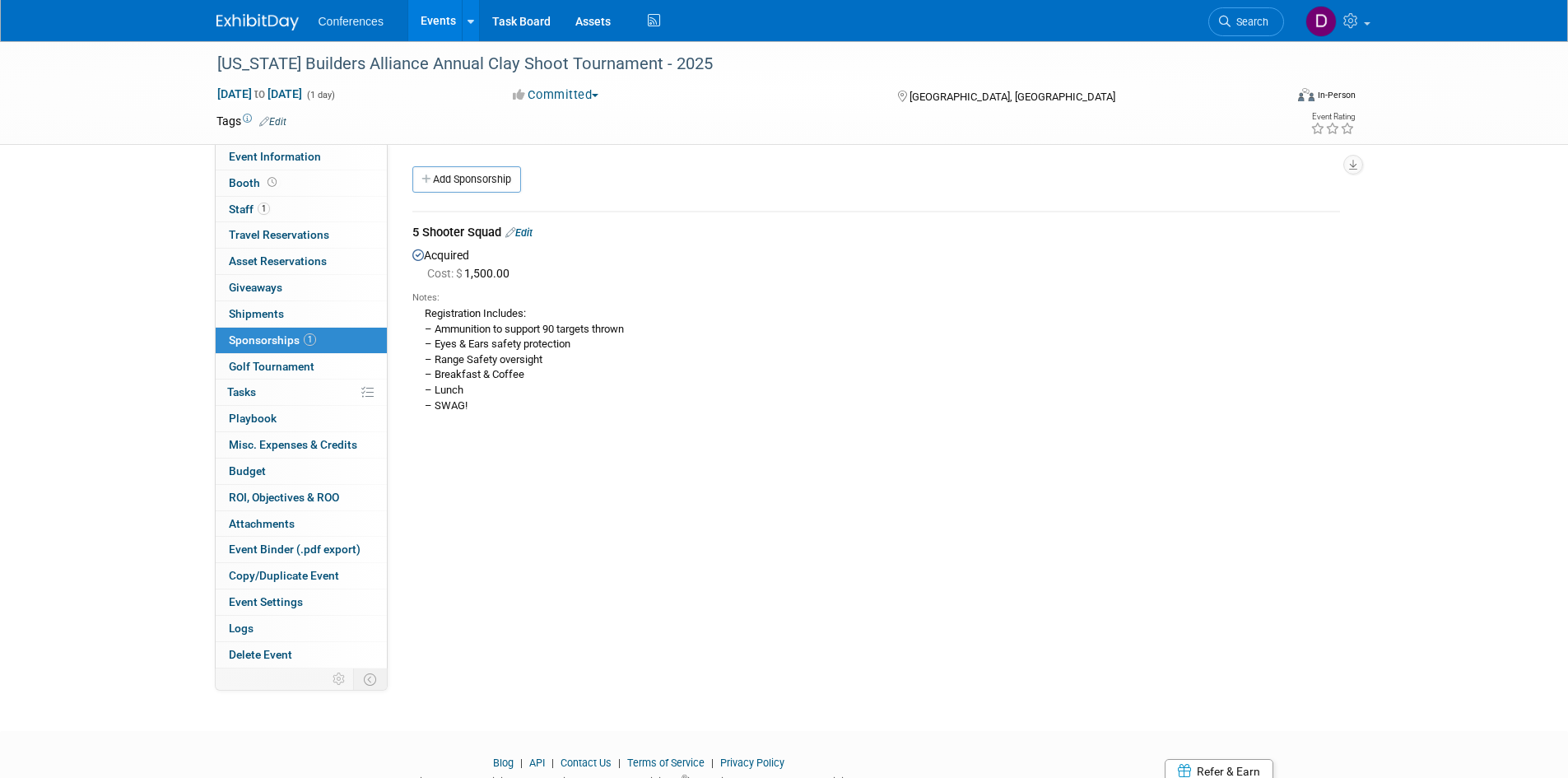
click at [175, 258] on div "Arizona Builders Alliance Annual Clay Shoot Tournament - 2025 Oct 29, 2025 to O…" at bounding box center [784, 371] width 1568 height 660
click at [245, 18] on img at bounding box center [257, 22] width 83 height 17
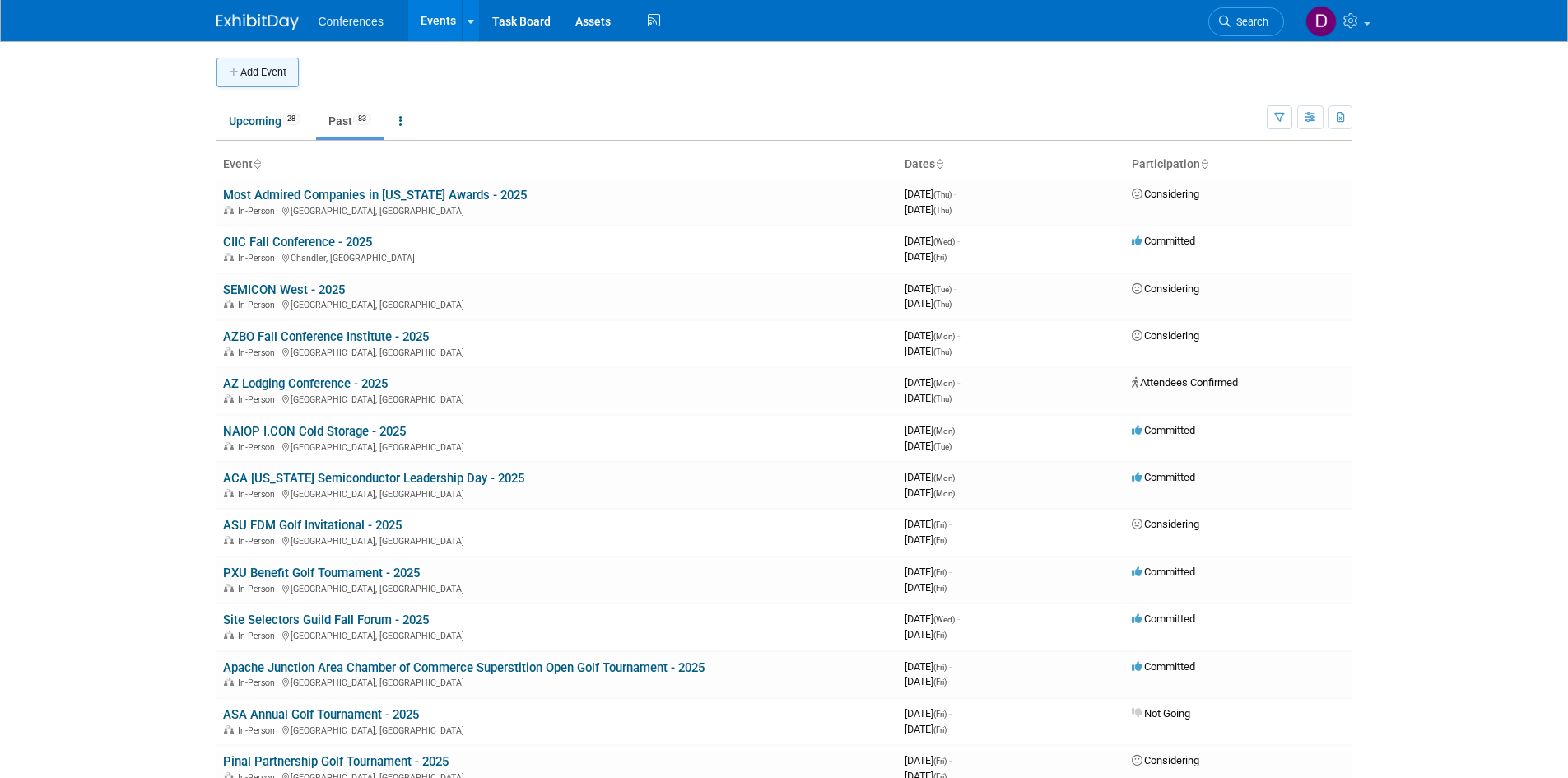
click at [259, 65] on button "Add Event" at bounding box center [257, 73] width 83 height 29
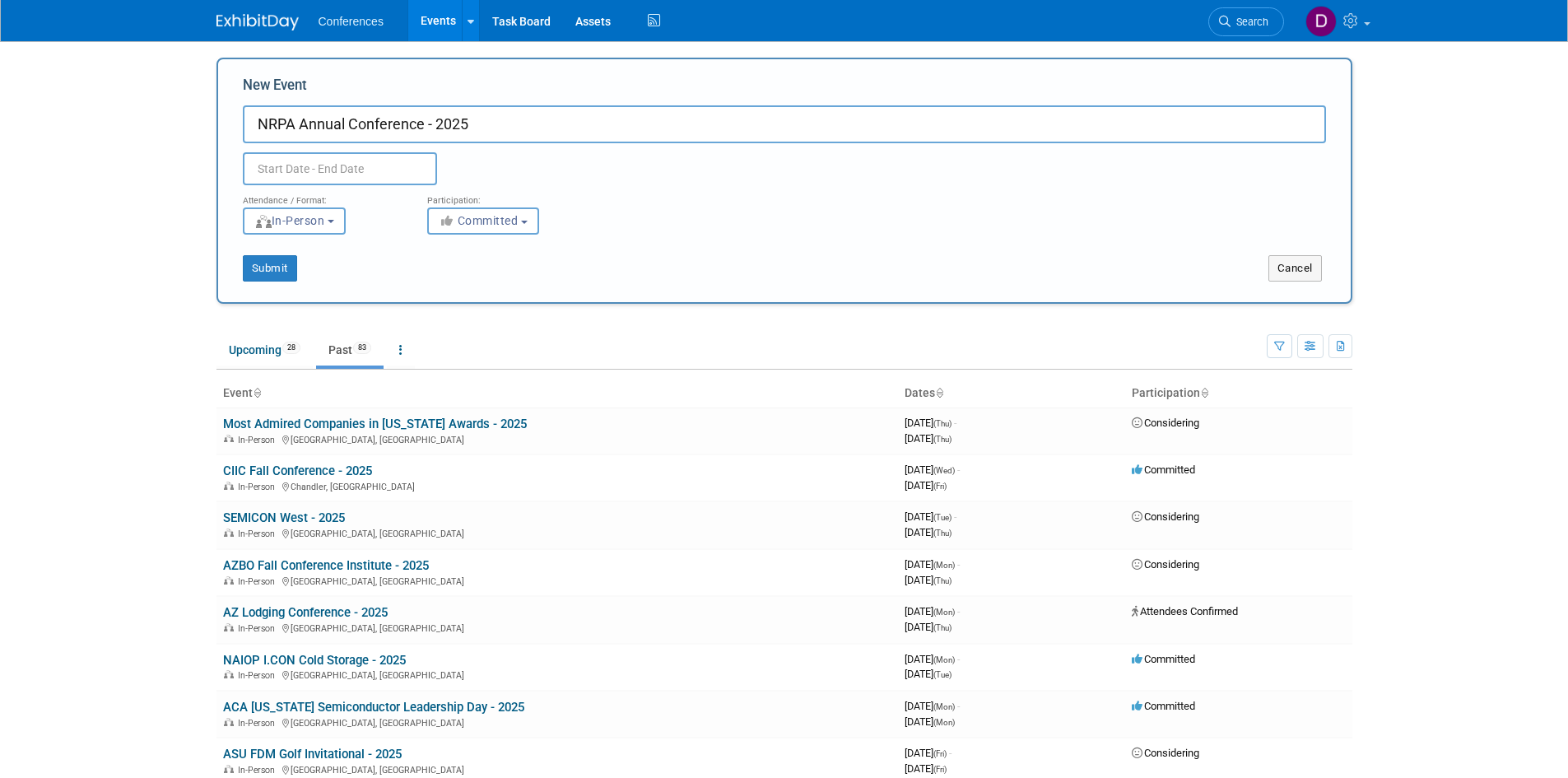
type input "NRPA Annual Conference - 2025"
click at [341, 155] on input "text" at bounding box center [340, 169] width 195 height 33
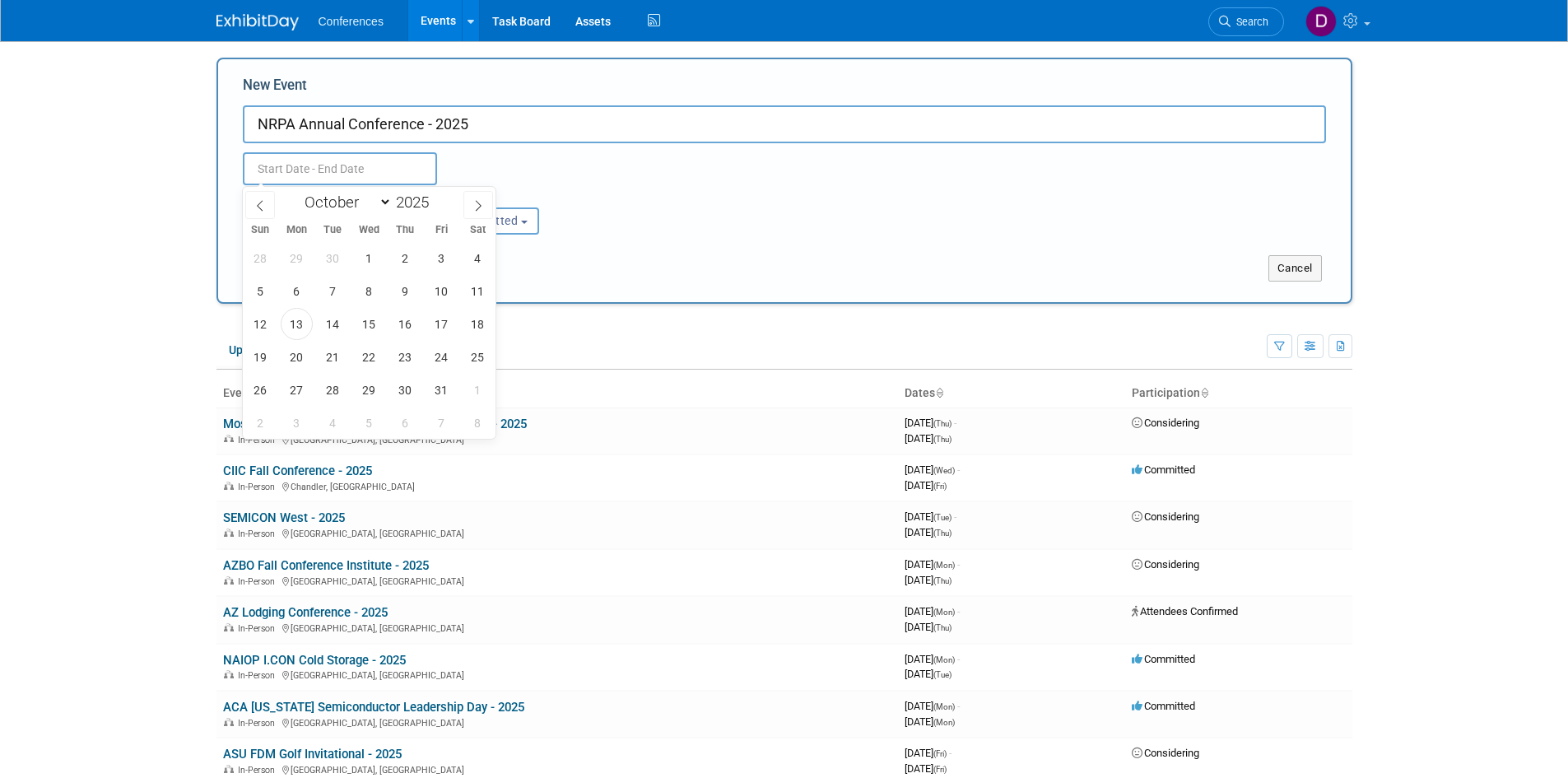
click at [343, 159] on input "text" at bounding box center [340, 169] width 195 height 33
click at [262, 200] on icon at bounding box center [260, 206] width 12 height 12
select select "8"
click at [334, 327] on span "16" at bounding box center [333, 323] width 32 height 32
click at [399, 327] on span "18" at bounding box center [405, 323] width 32 height 32
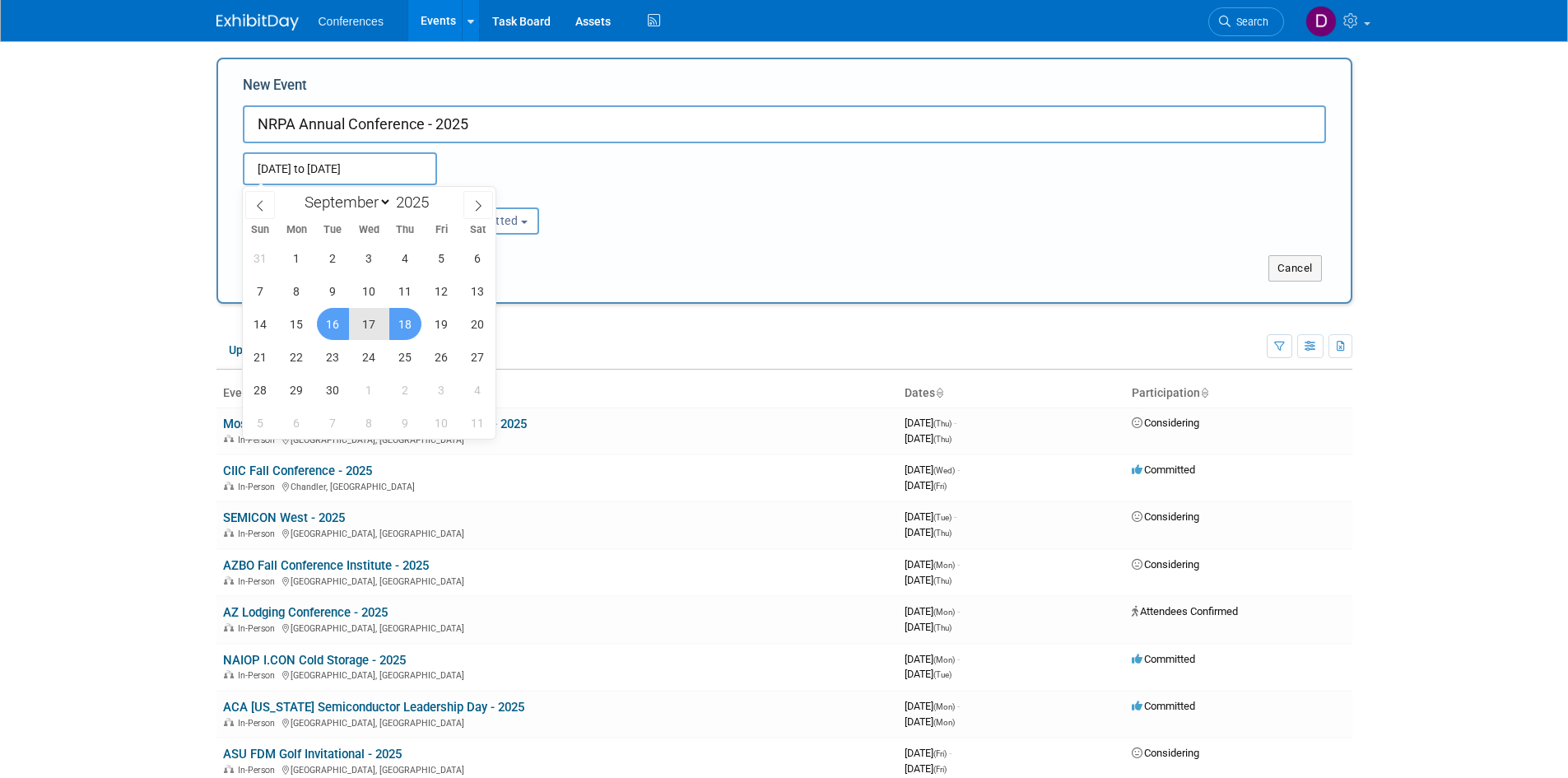
type input "Sep 16, 2025 to Sep 18, 2025"
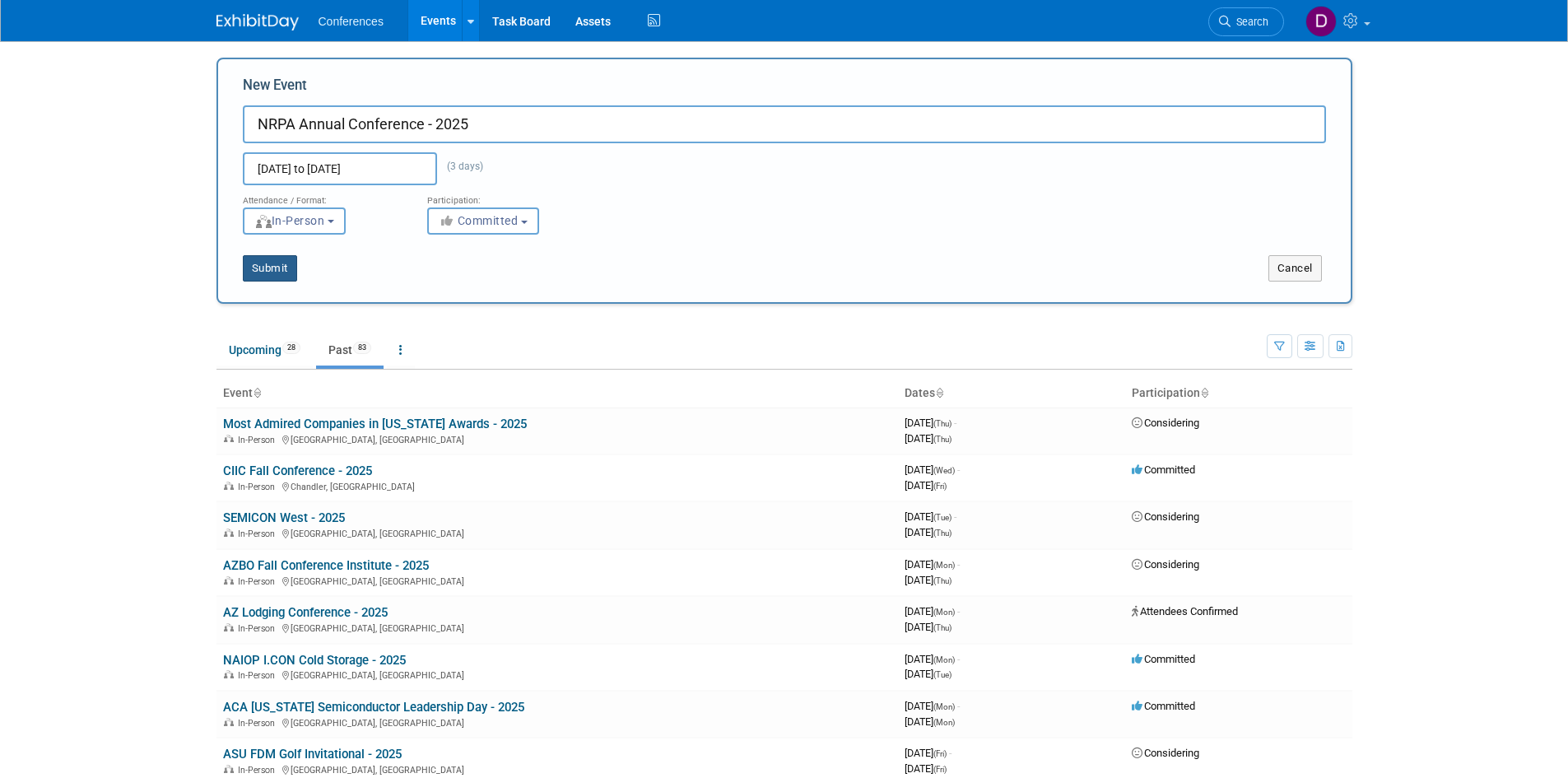
click at [277, 271] on button "Submit" at bounding box center [269, 268] width 54 height 27
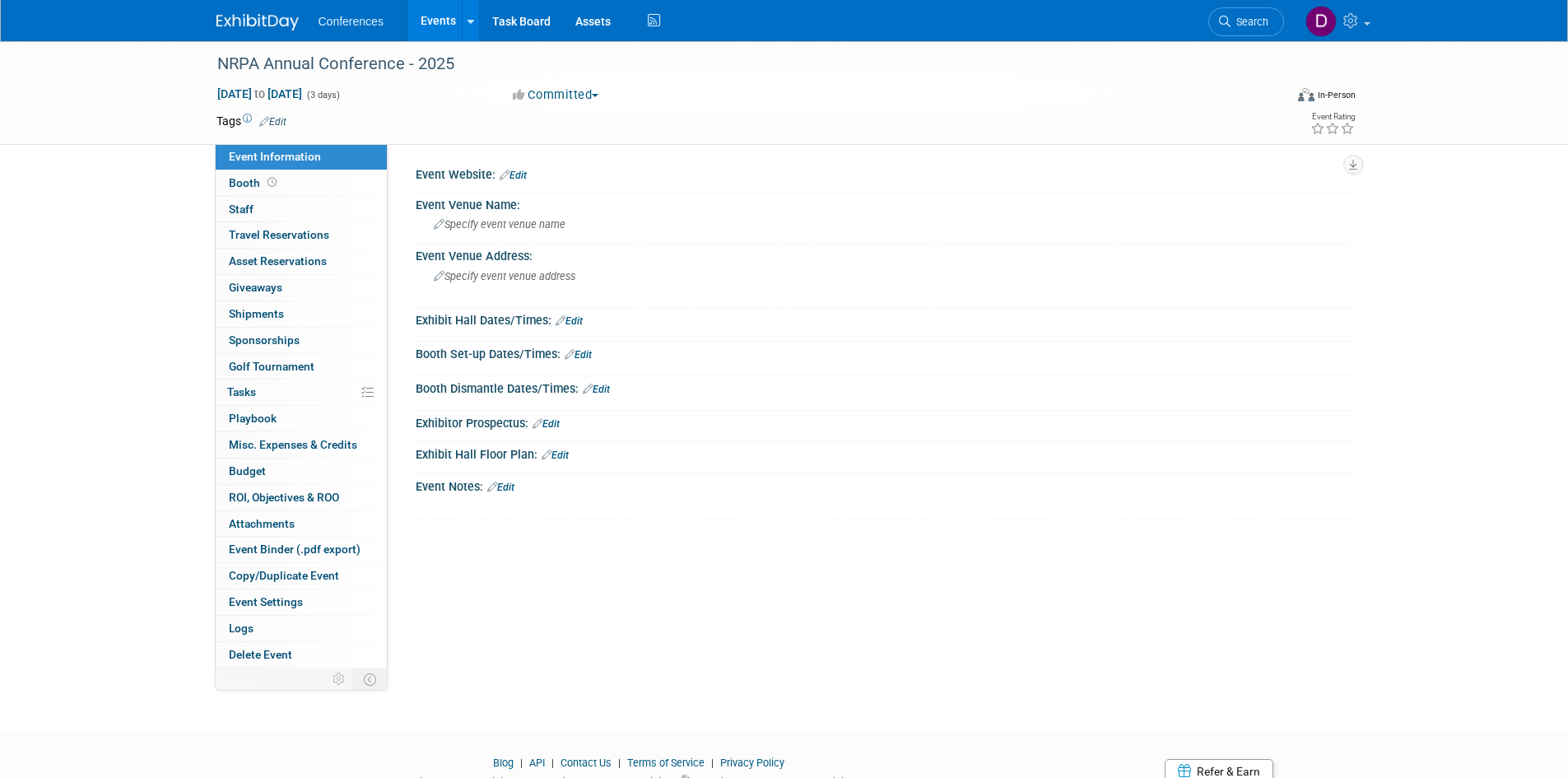
click at [522, 174] on link "Edit" at bounding box center [514, 176] width 28 height 12
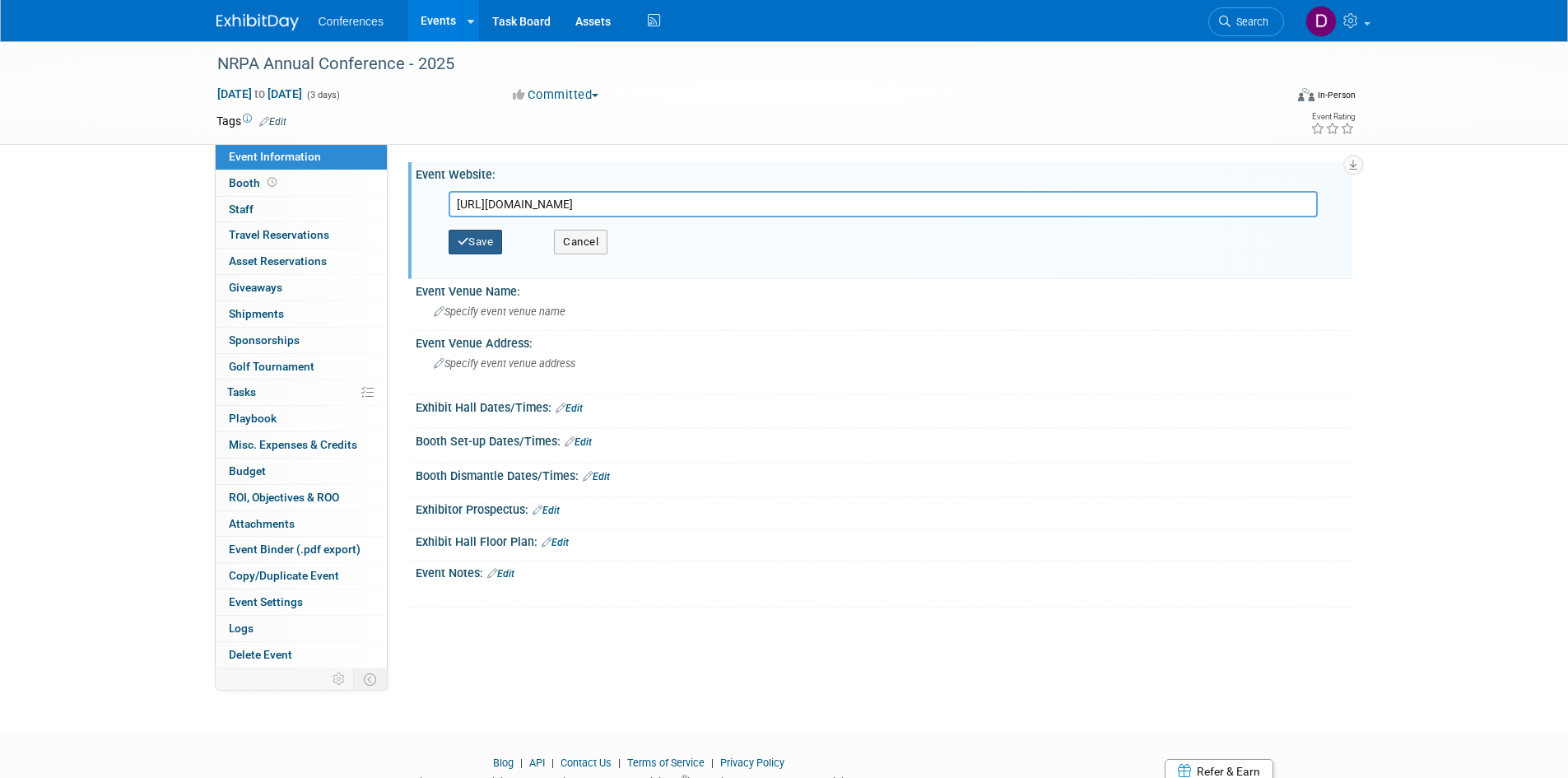
type input "[URL][DOMAIN_NAME]"
click at [488, 242] on button "Save" at bounding box center [476, 242] width 54 height 25
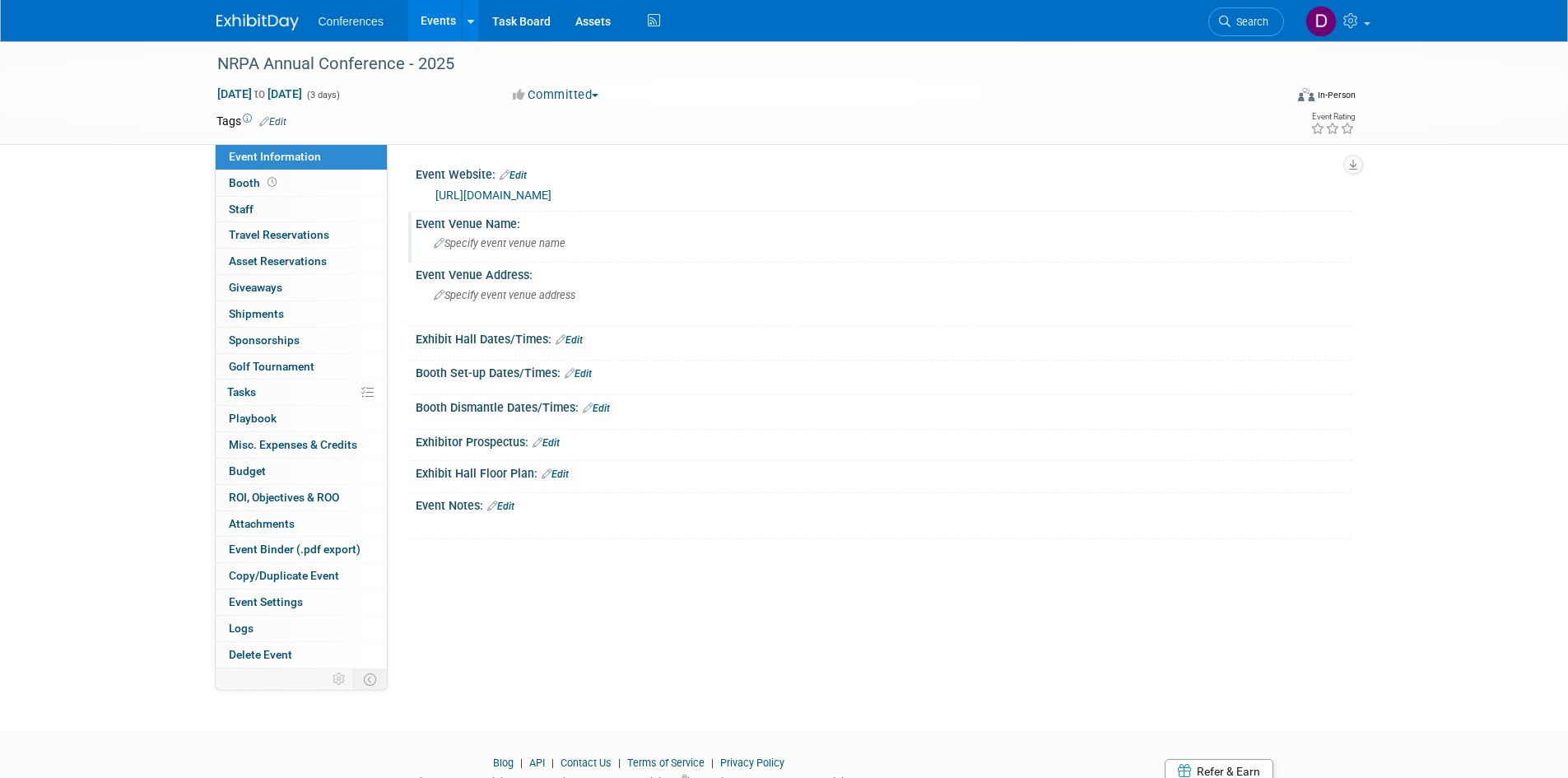
click at [485, 252] on div "Specify event venue name" at bounding box center [884, 244] width 912 height 26
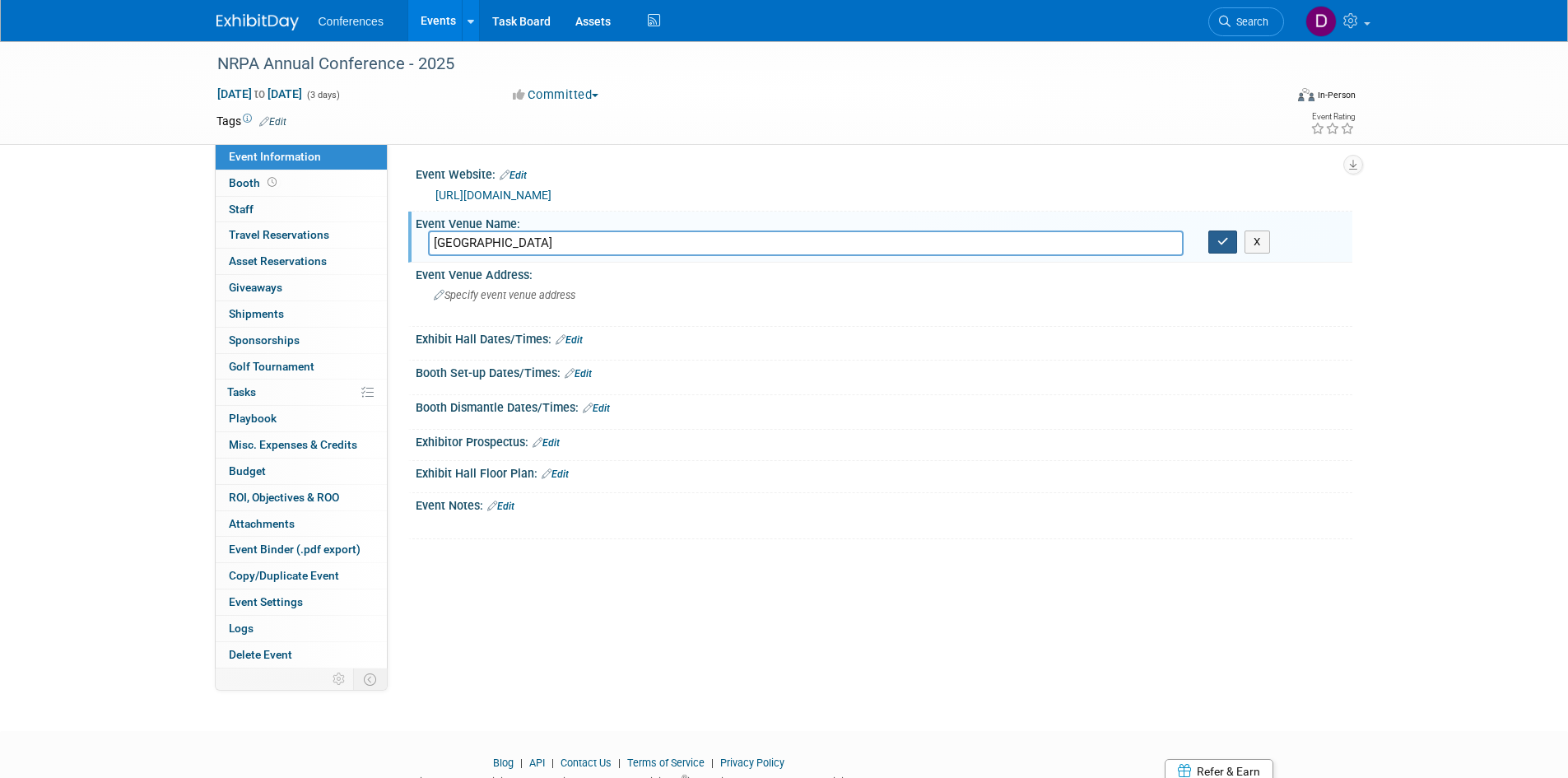
type input "[GEOGRAPHIC_DATA]"
click at [1228, 233] on button "button" at bounding box center [1223, 242] width 29 height 23
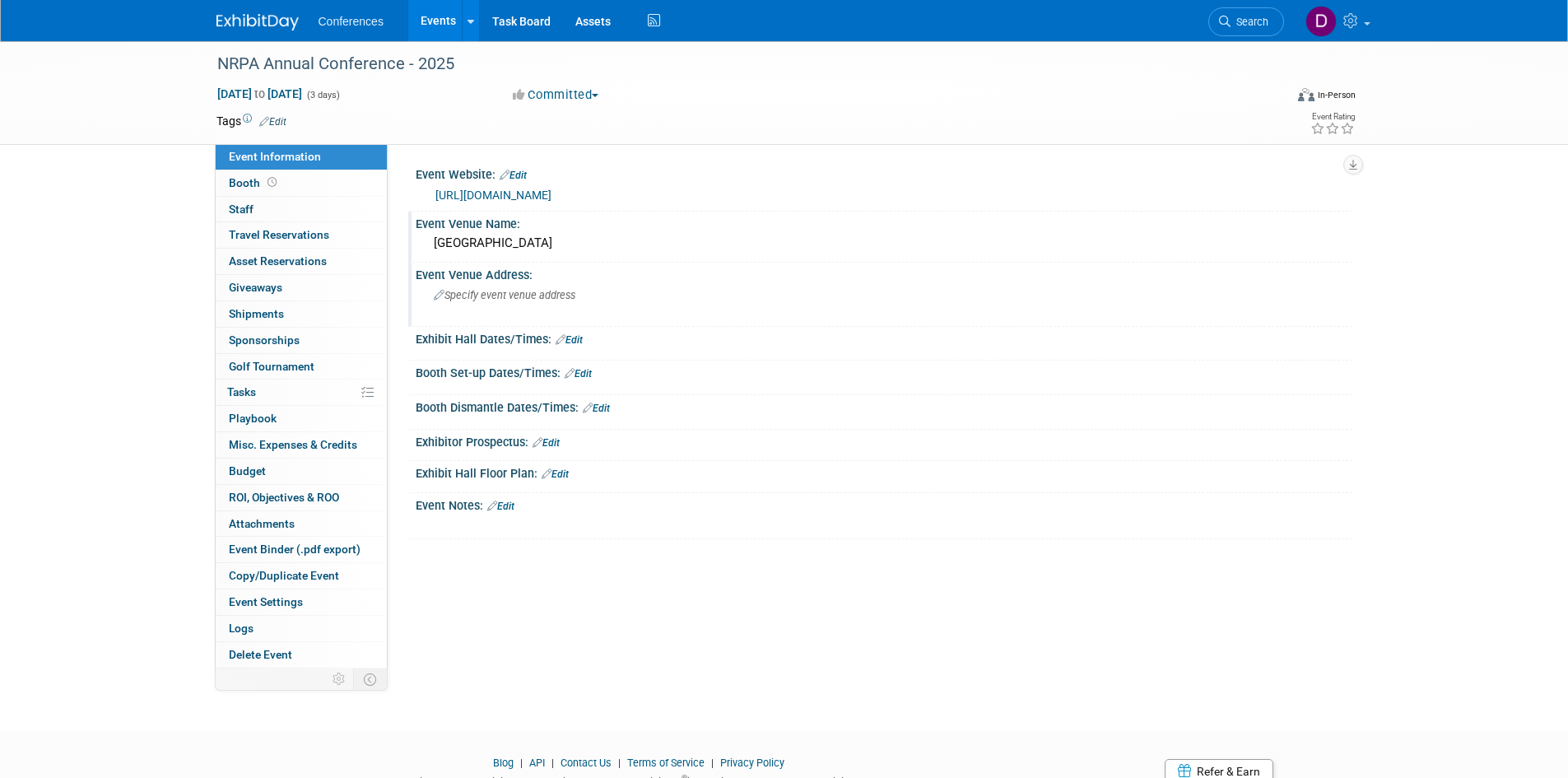
click at [507, 301] on span "Specify event venue address" at bounding box center [505, 295] width 141 height 13
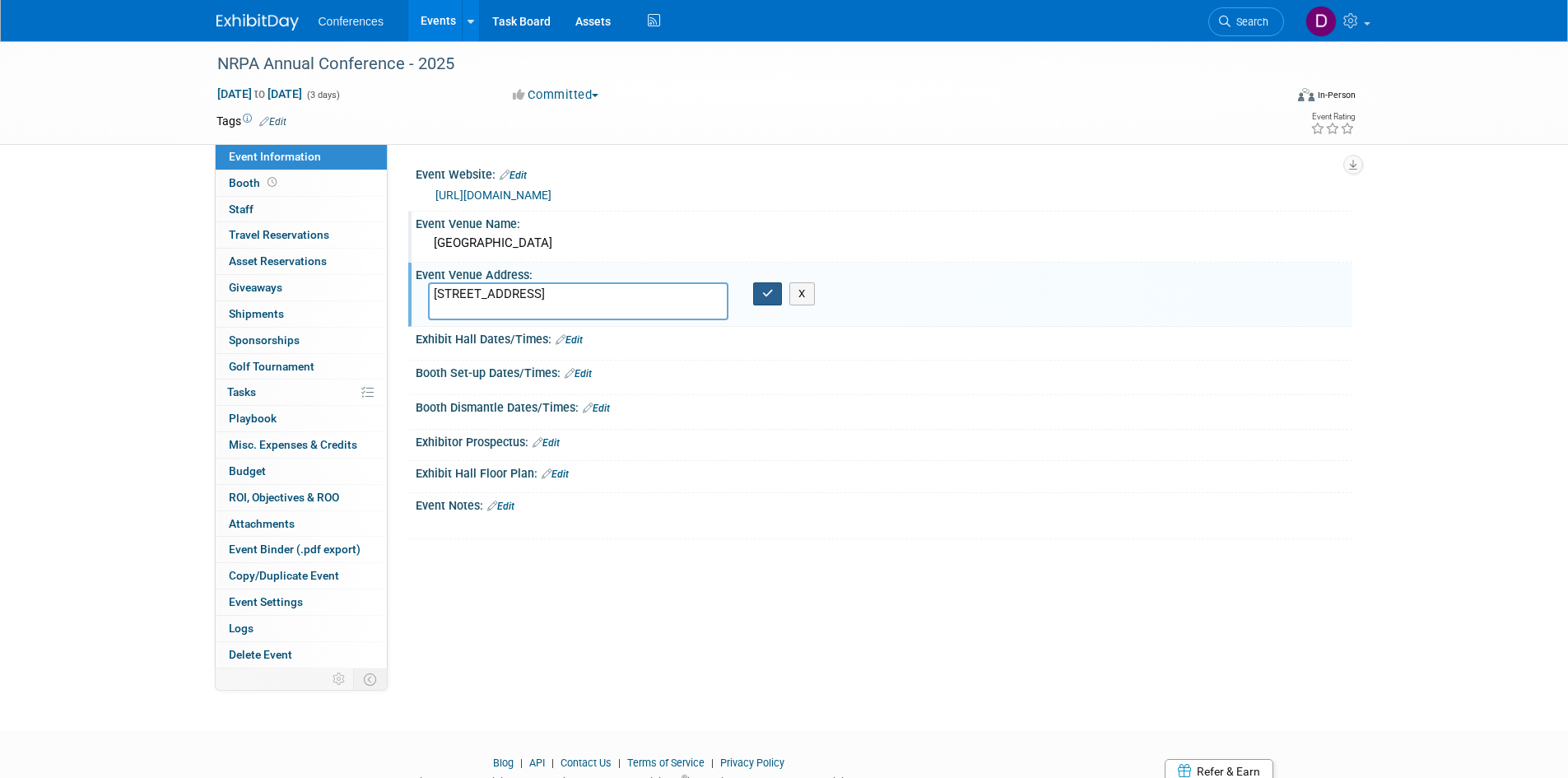
type textarea "[STREET_ADDRESS]"
click at [770, 284] on button "button" at bounding box center [768, 293] width 29 height 23
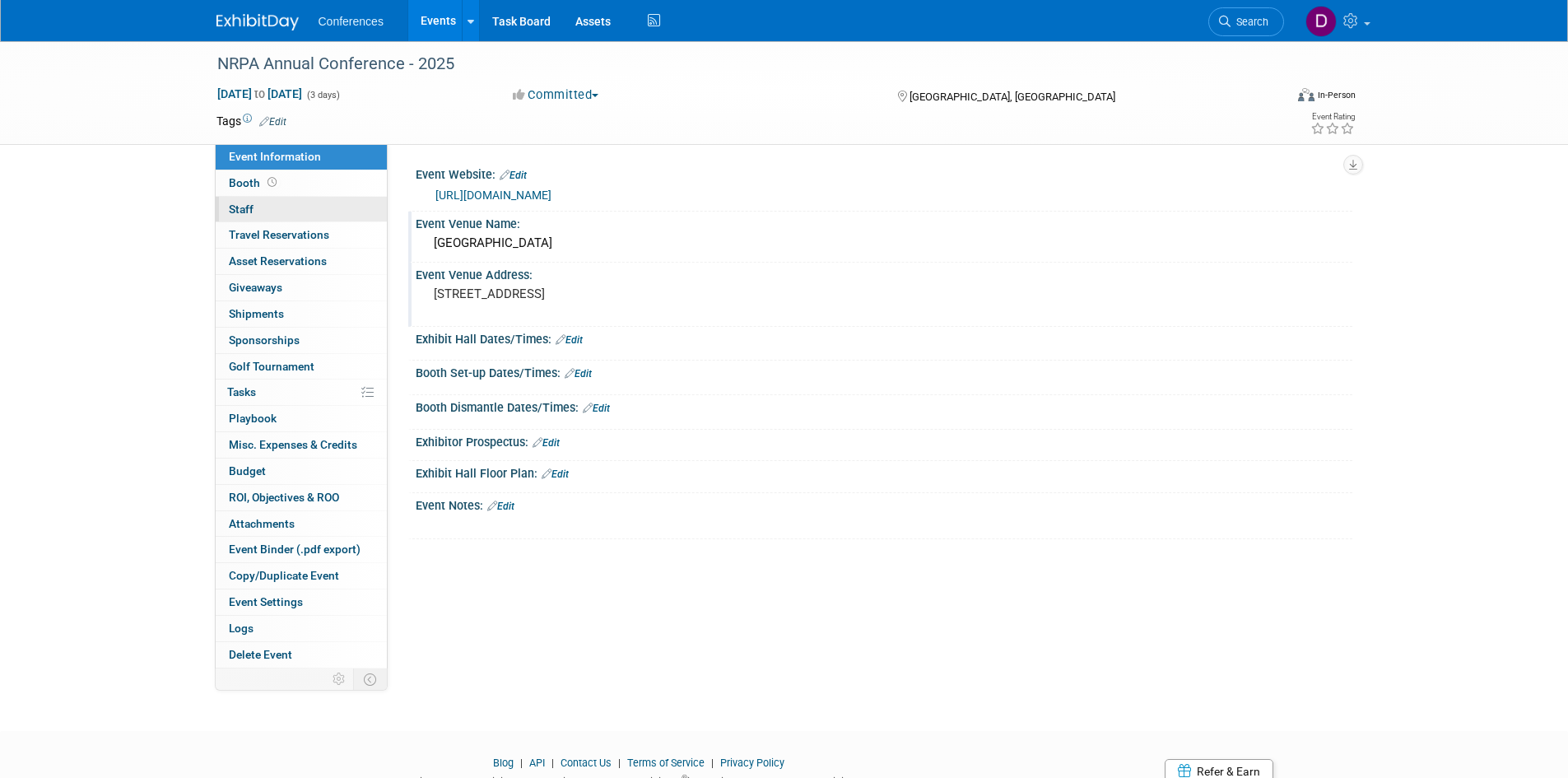
click at [244, 208] on span "Staff 0" at bounding box center [241, 208] width 25 height 13
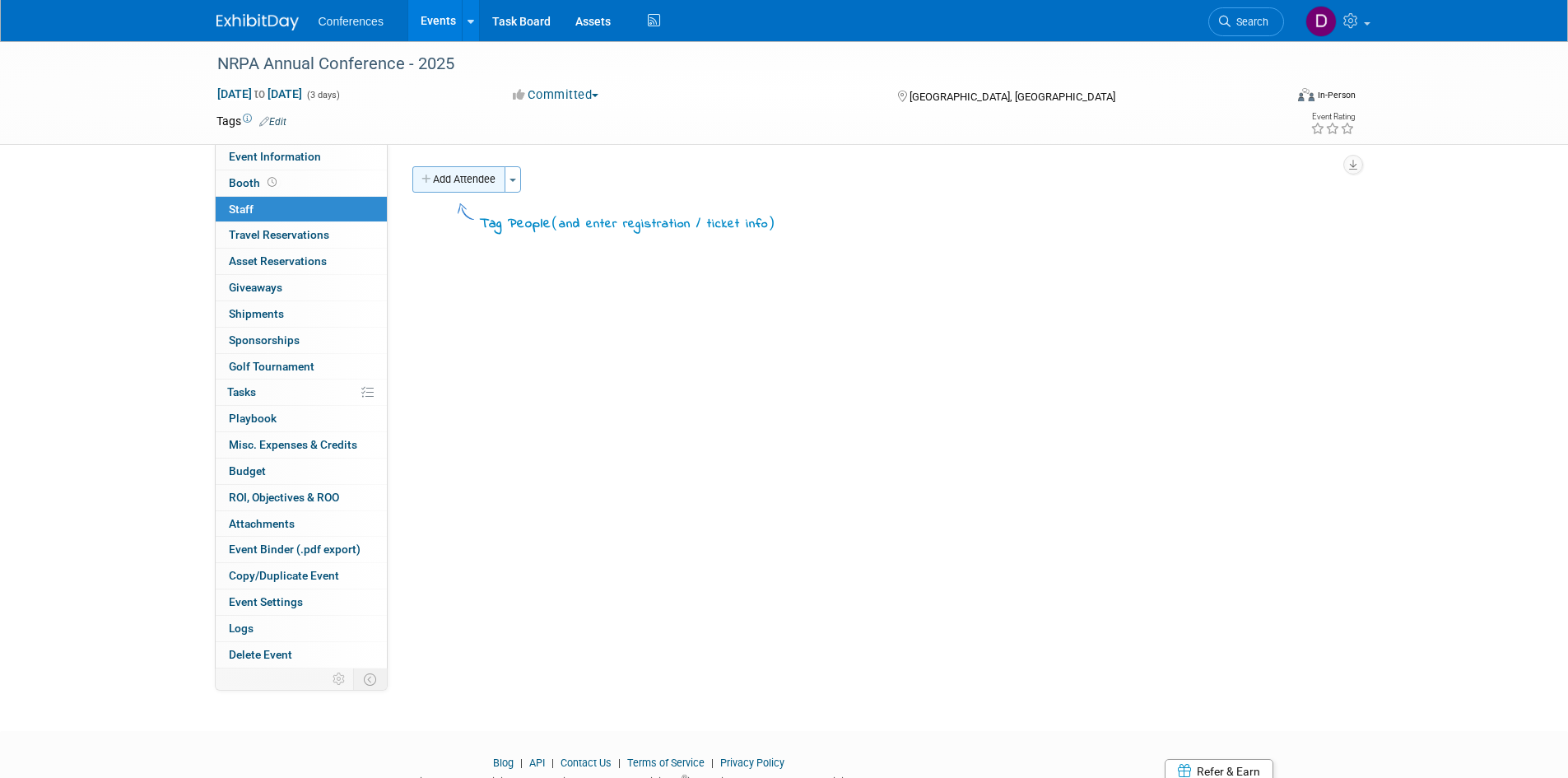
click at [451, 176] on button "Add Attendee" at bounding box center [459, 179] width 93 height 27
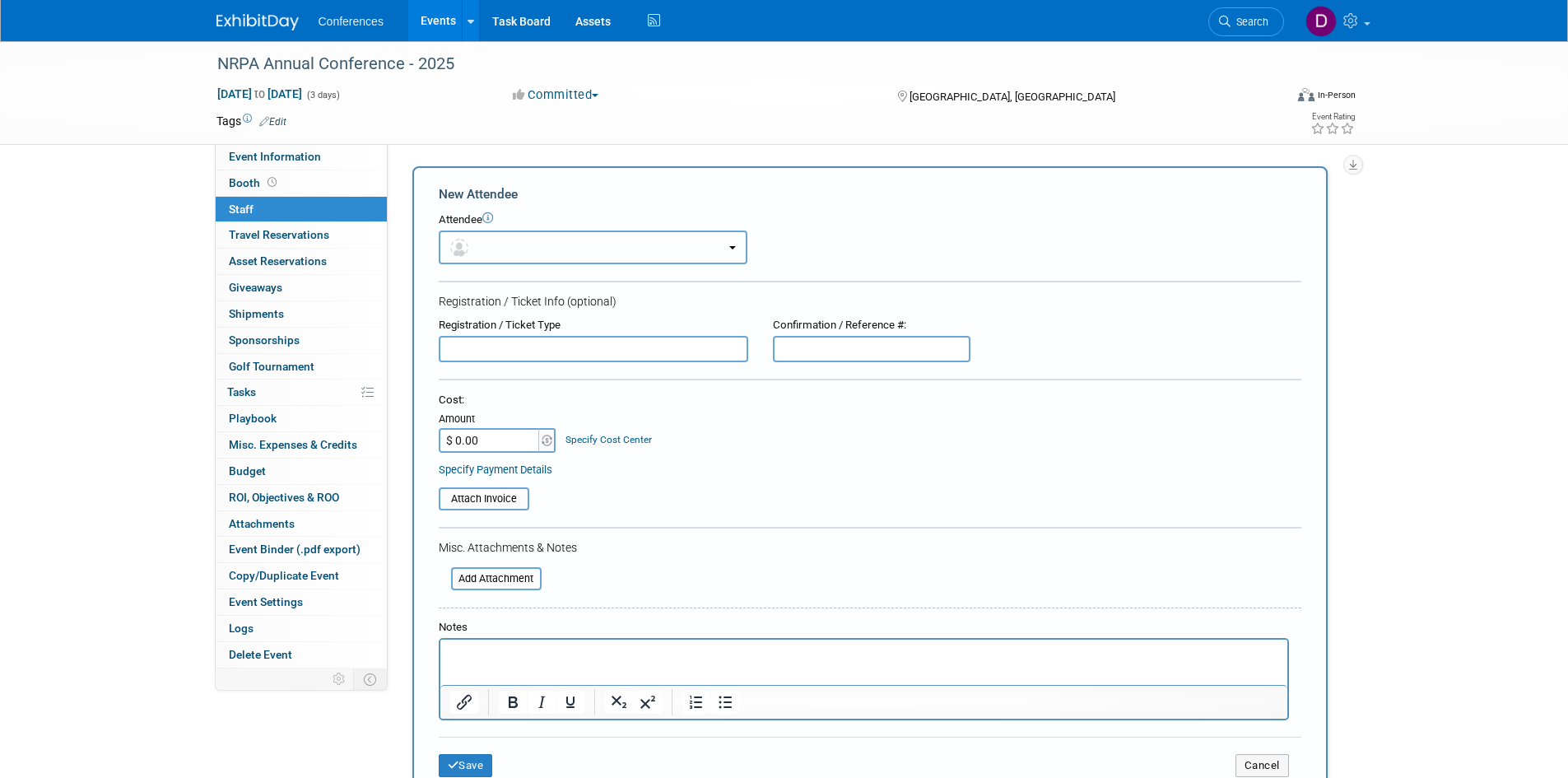
click at [519, 240] on button "button" at bounding box center [593, 248] width 308 height 33
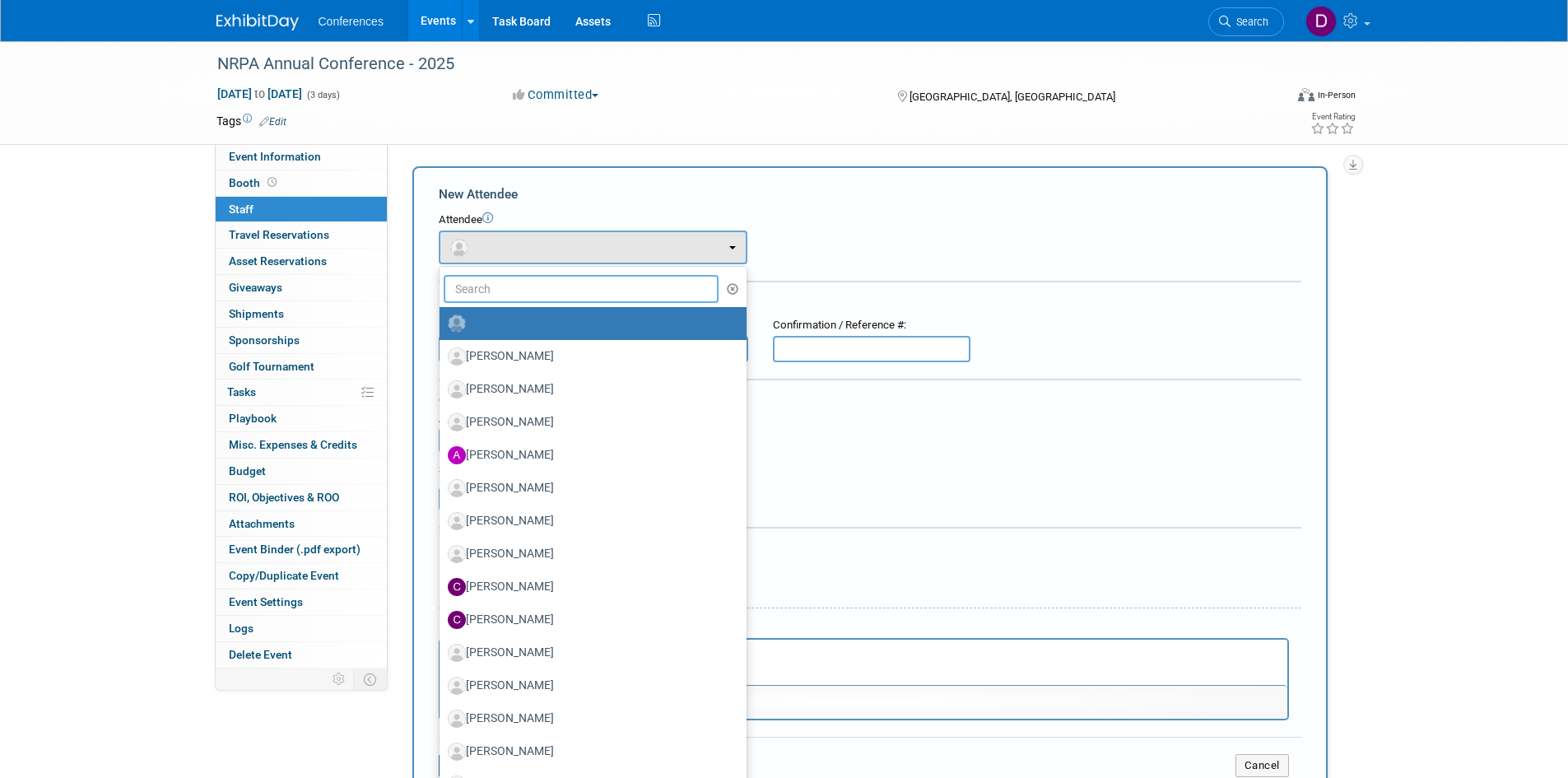
click at [505, 287] on input "text" at bounding box center [582, 289] width 276 height 28
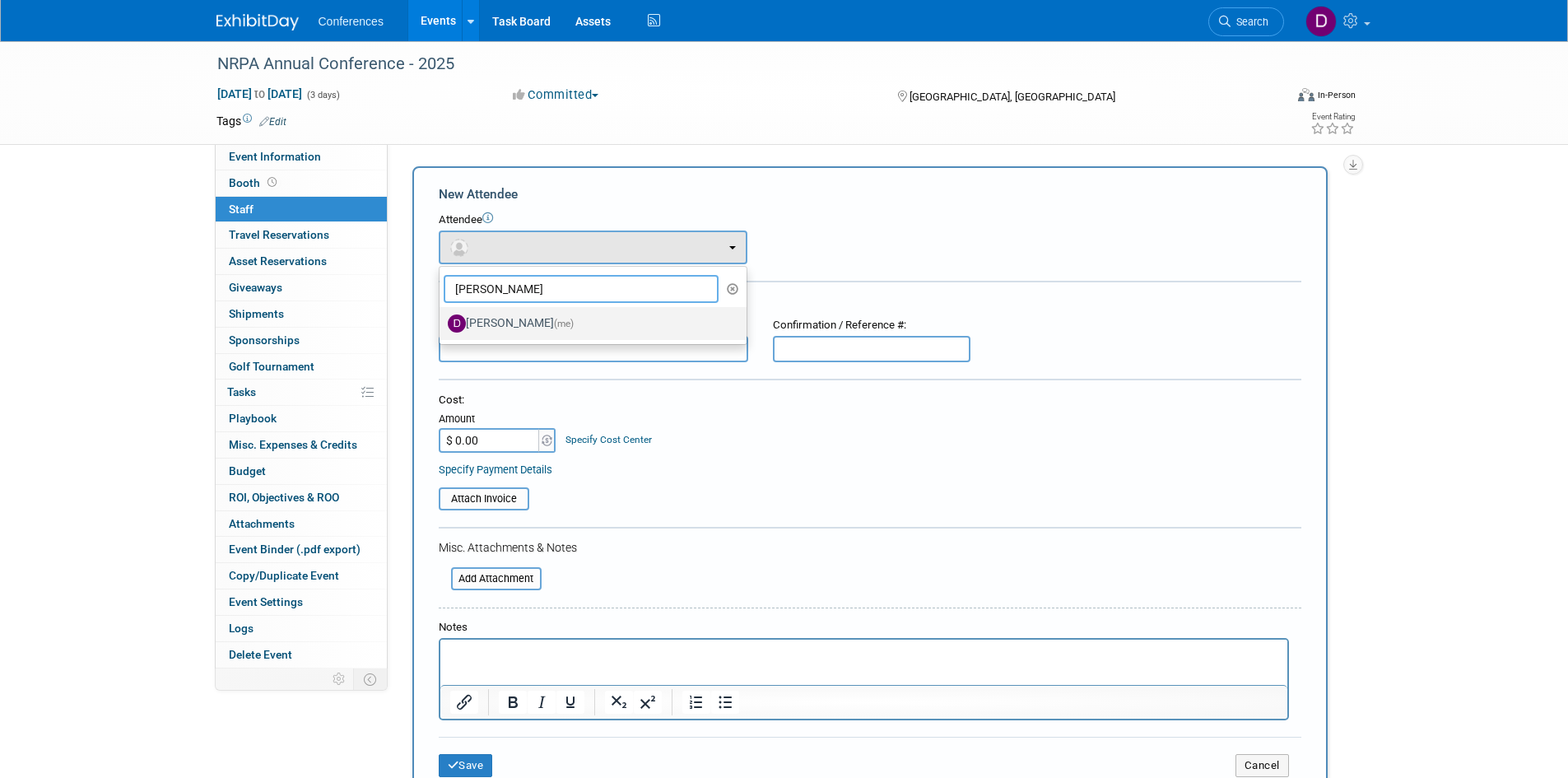
type input "diane"
click at [515, 322] on label "Diane Arabia (me)" at bounding box center [588, 323] width 282 height 27
click at [442, 322] on input "Diane Arabia (me)" at bounding box center [436, 321] width 11 height 11
select select "3a97a772-eb85-4ca2-a88a-341233a23f4d"
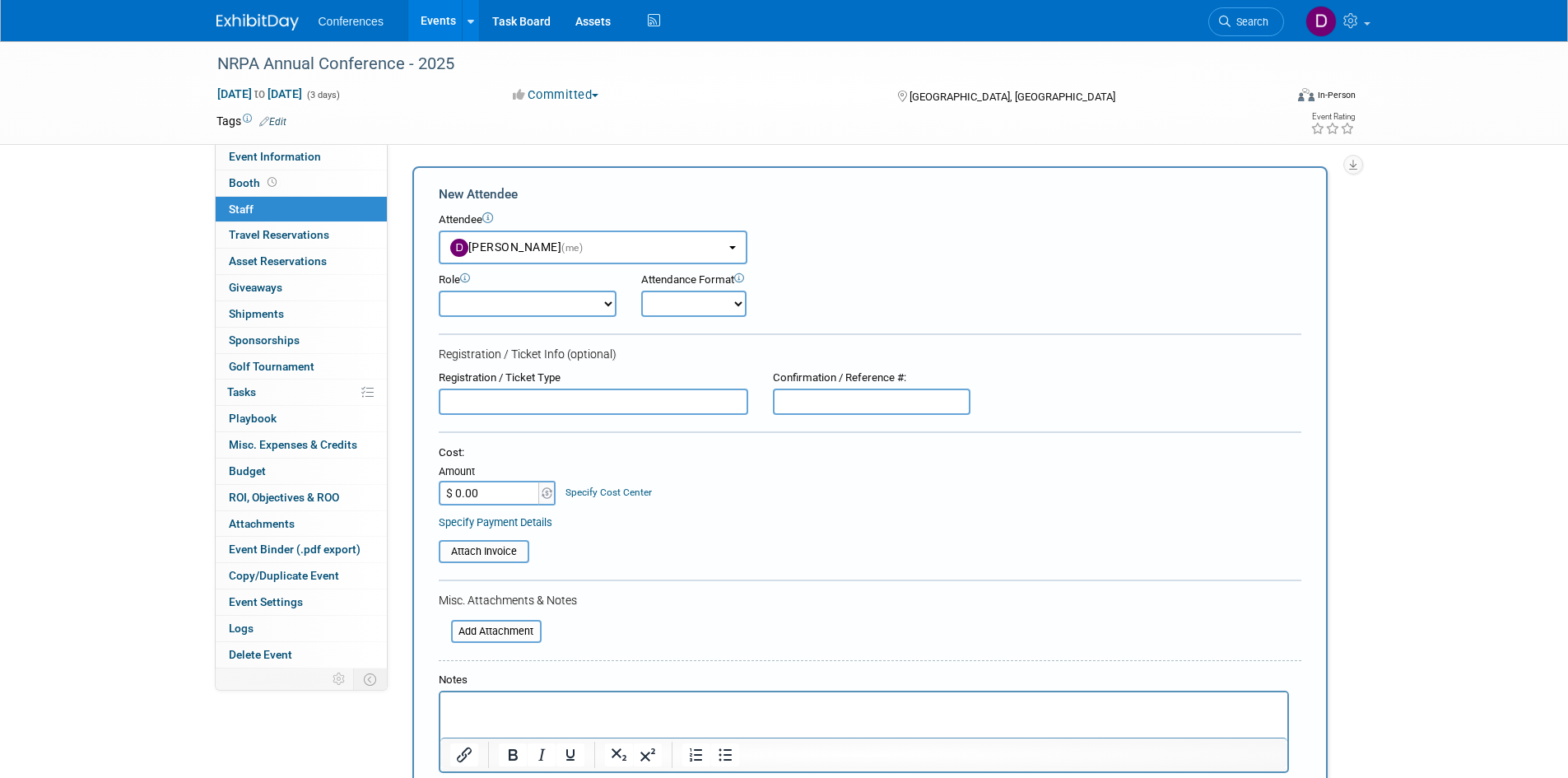
click at [505, 307] on select "Attending Booth Exhibitor Demonstrator Host Invited Planner Presenter" at bounding box center [528, 304] width 178 height 27
select select "300"
click at [439, 291] on select "Attending Booth Exhibitor Demonstrator Host Invited Planner Presenter" at bounding box center [528, 304] width 178 height 27
click at [568, 400] on input "text" at bounding box center [593, 401] width 309 height 27
click at [522, 489] on input "$ 0.00" at bounding box center [490, 492] width 103 height 25
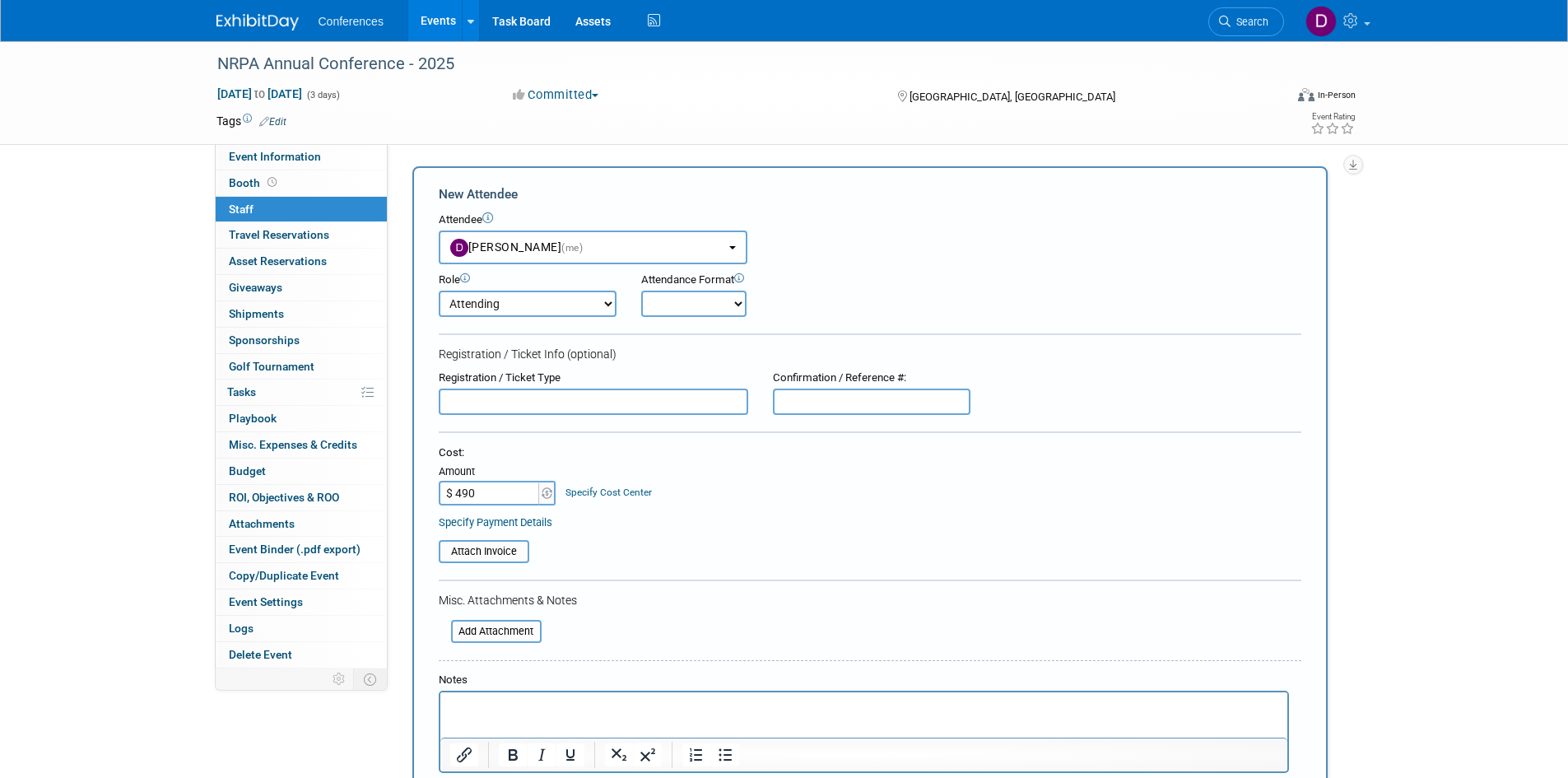
type input "$ 490.00"
click at [871, 510] on div "Cost: Amount $ 490.00 Specify Cost Center Cost Center -- Not Specified --" at bounding box center [870, 486] width 863 height 83
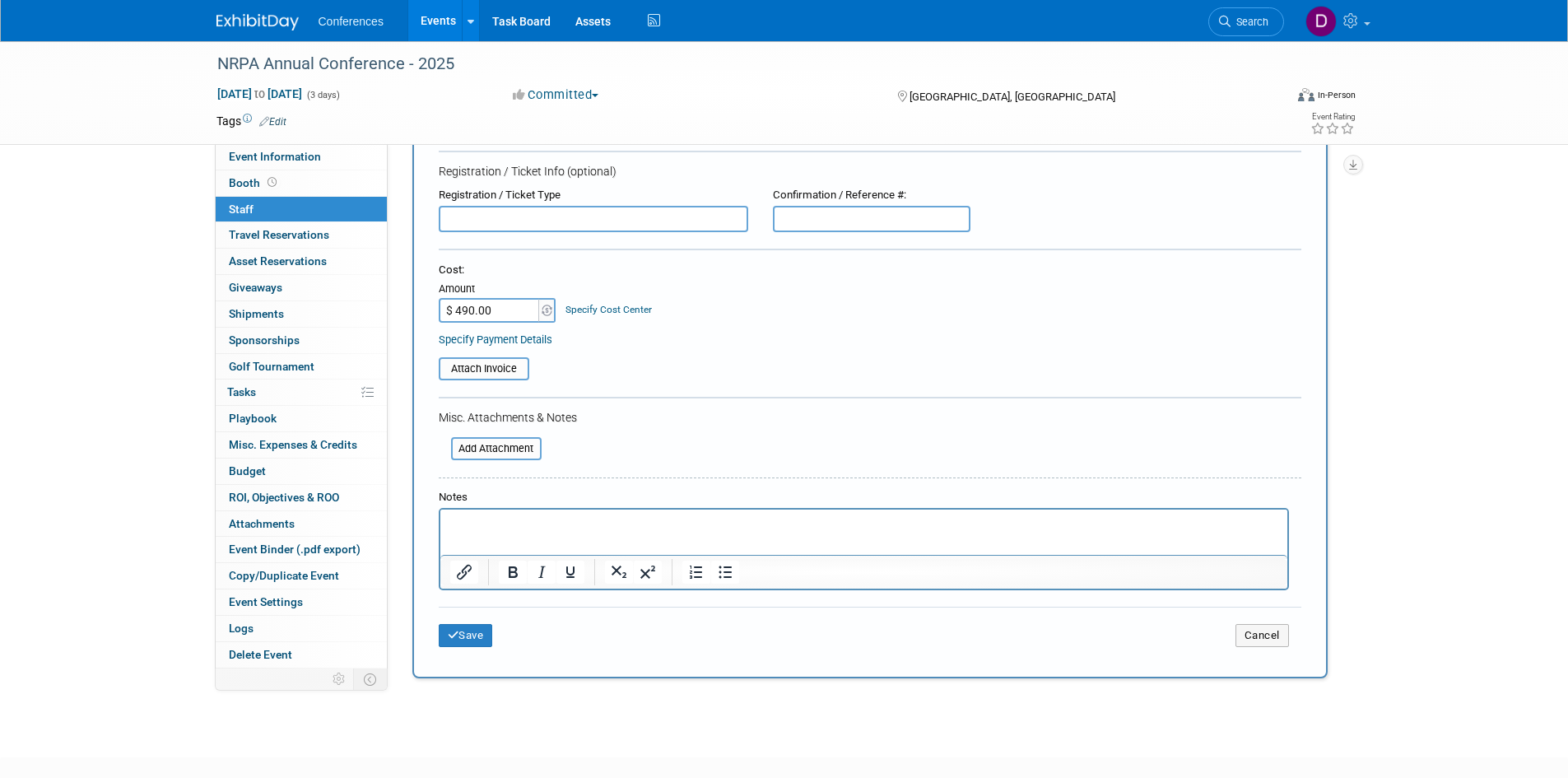
scroll to position [279, 0]
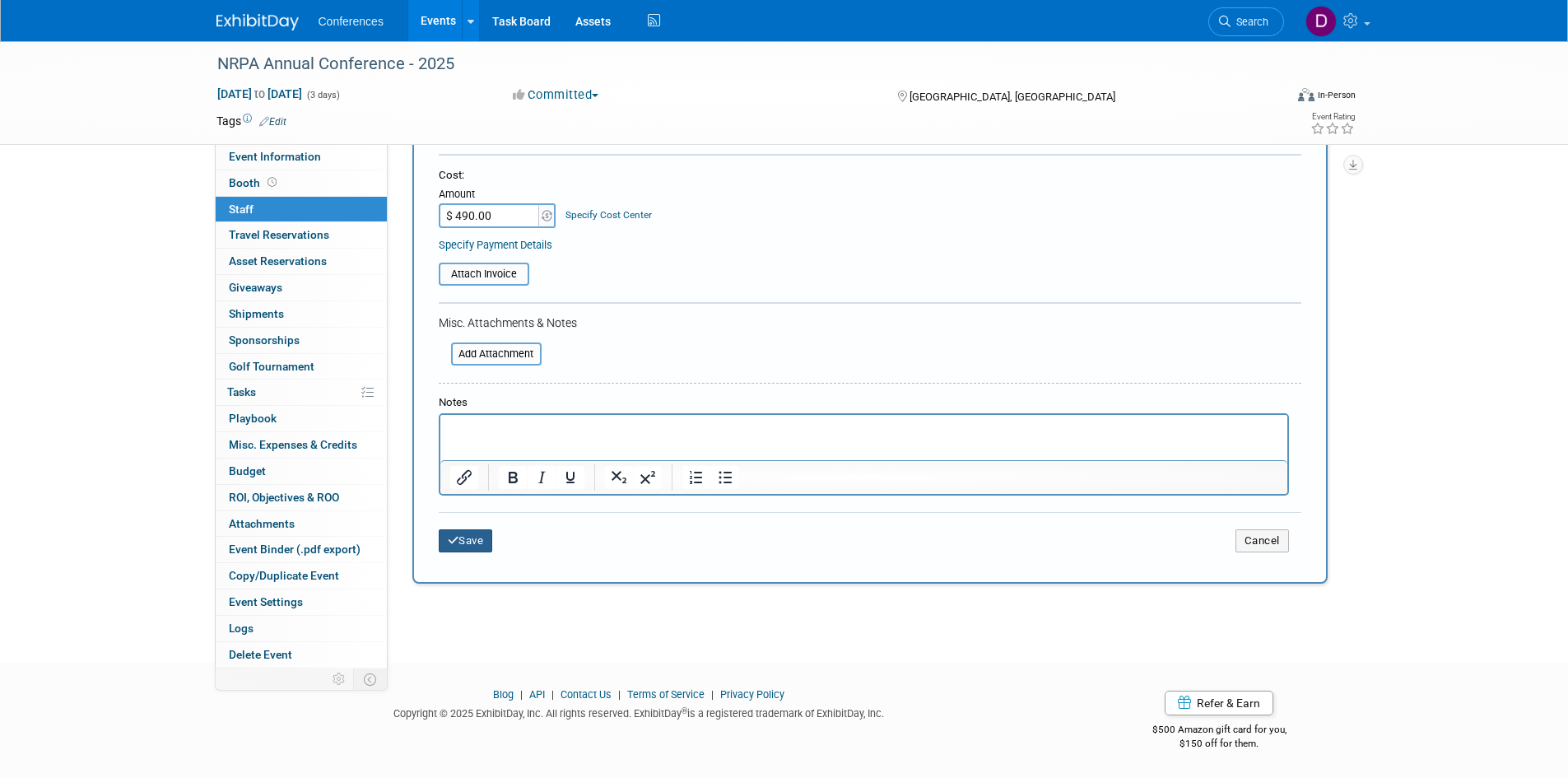
click at [471, 542] on button "Save" at bounding box center [466, 540] width 54 height 23
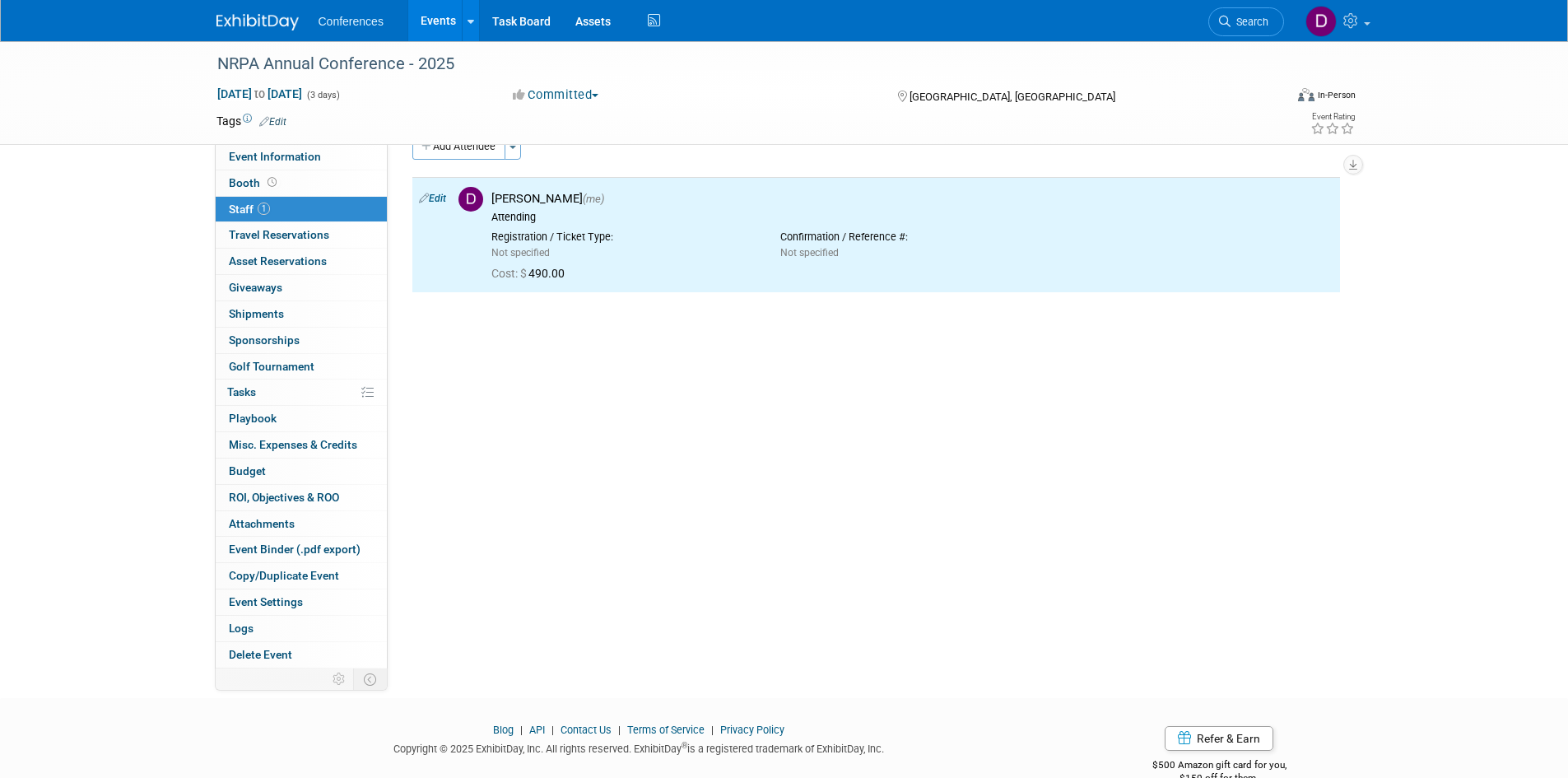
scroll to position [0, 0]
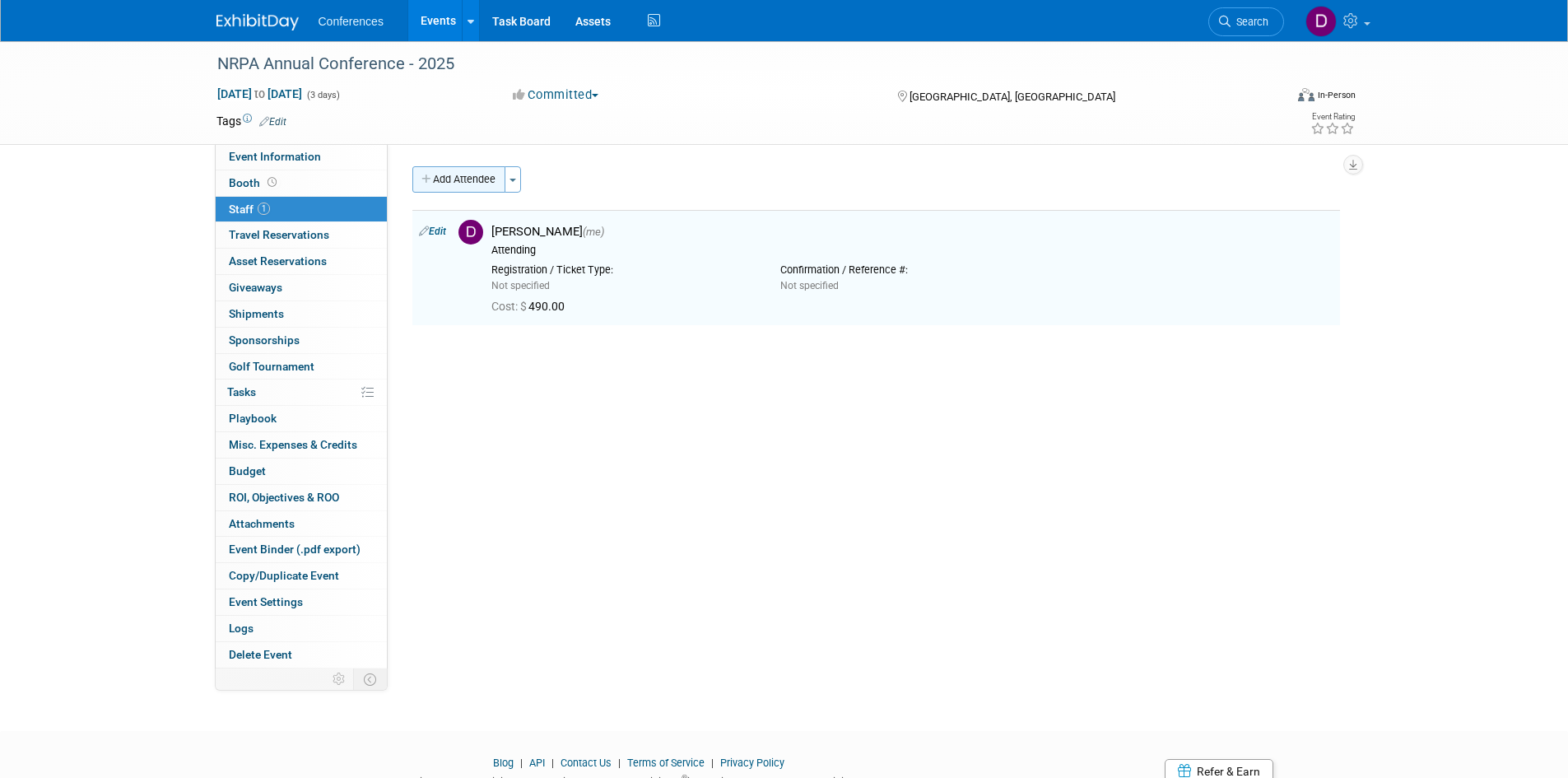
click at [464, 184] on button "Add Attendee" at bounding box center [459, 179] width 93 height 27
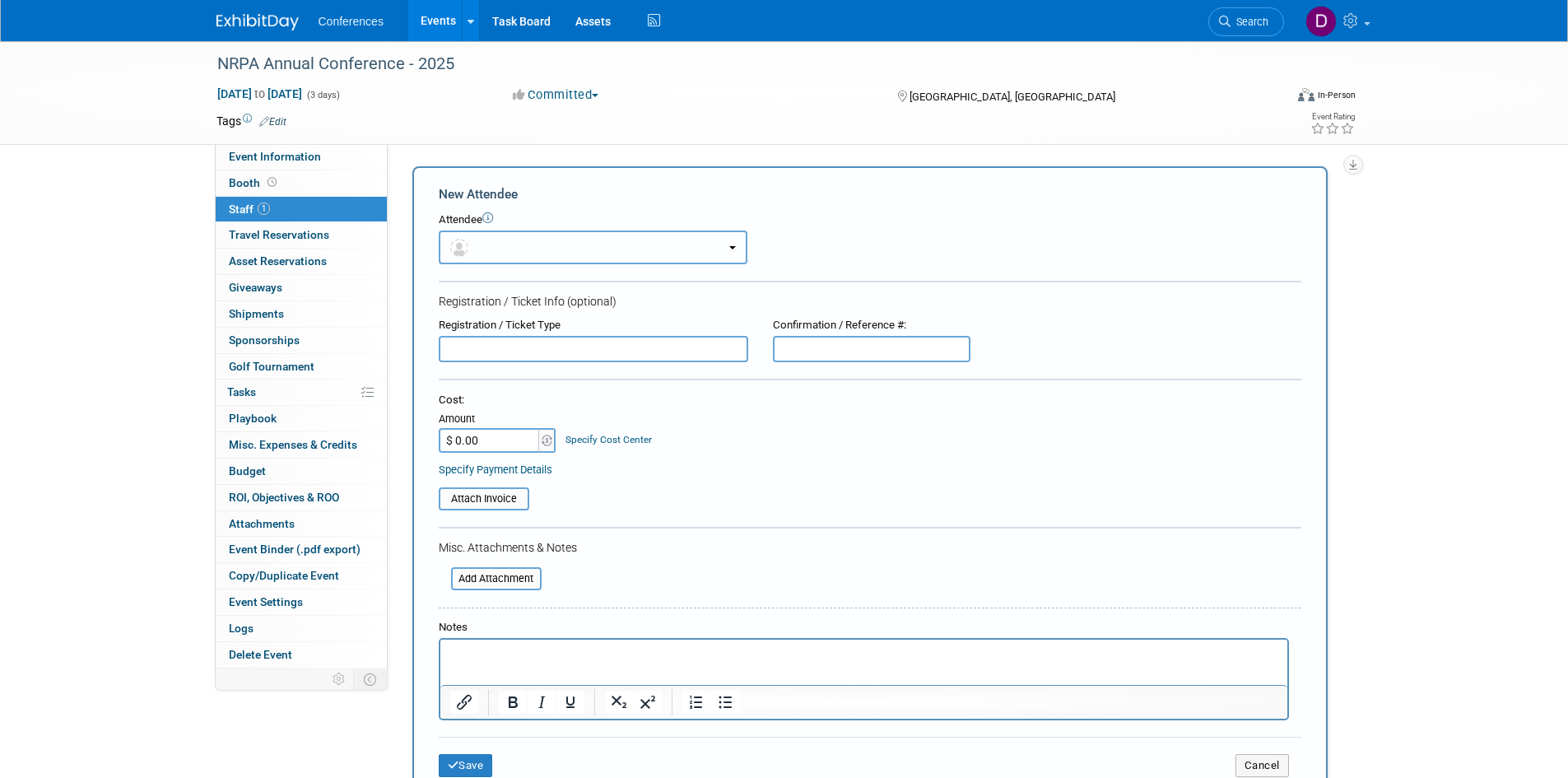
click at [517, 254] on button "button" at bounding box center [593, 248] width 308 height 33
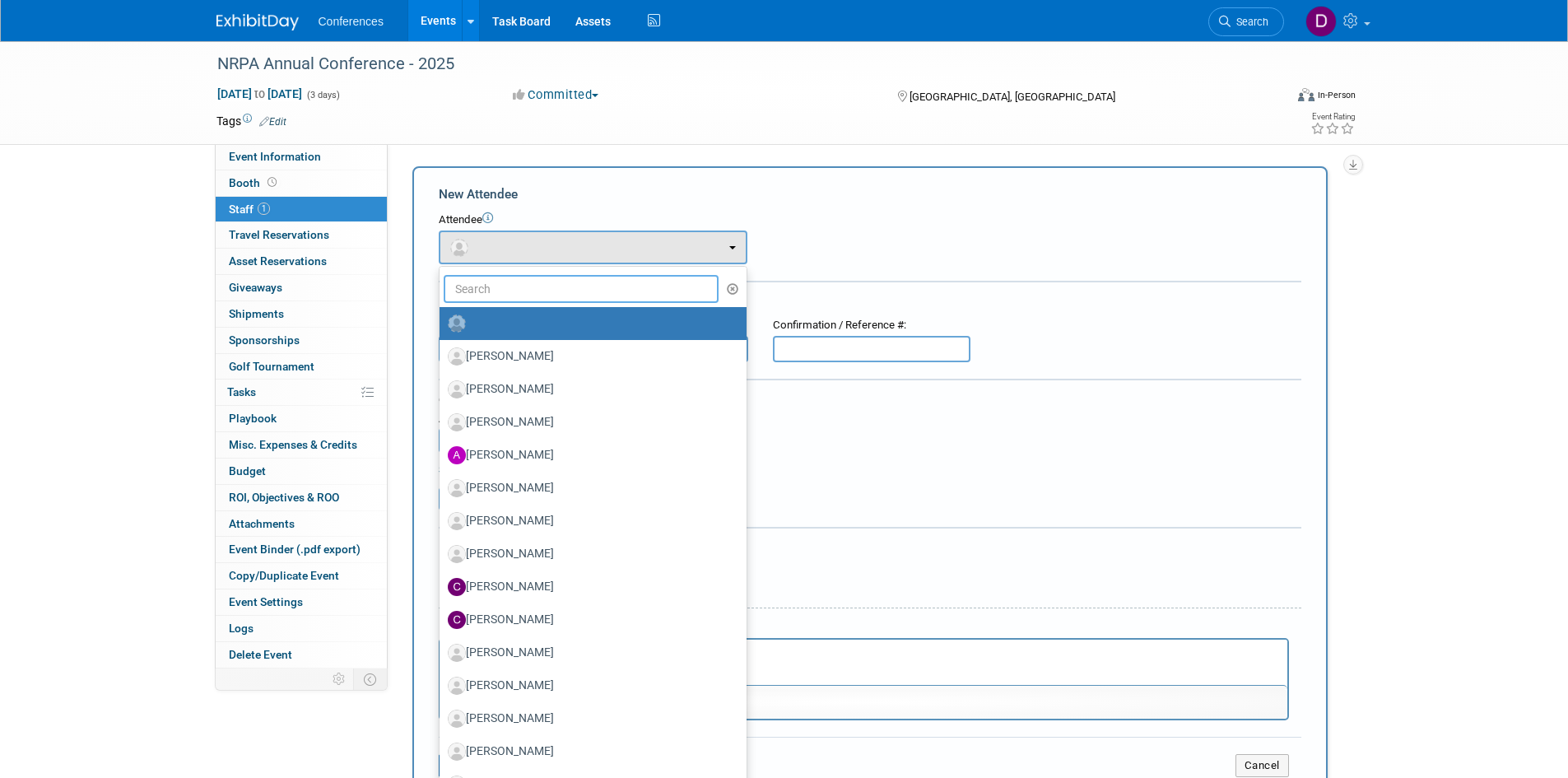
click at [530, 284] on input "text" at bounding box center [582, 289] width 276 height 28
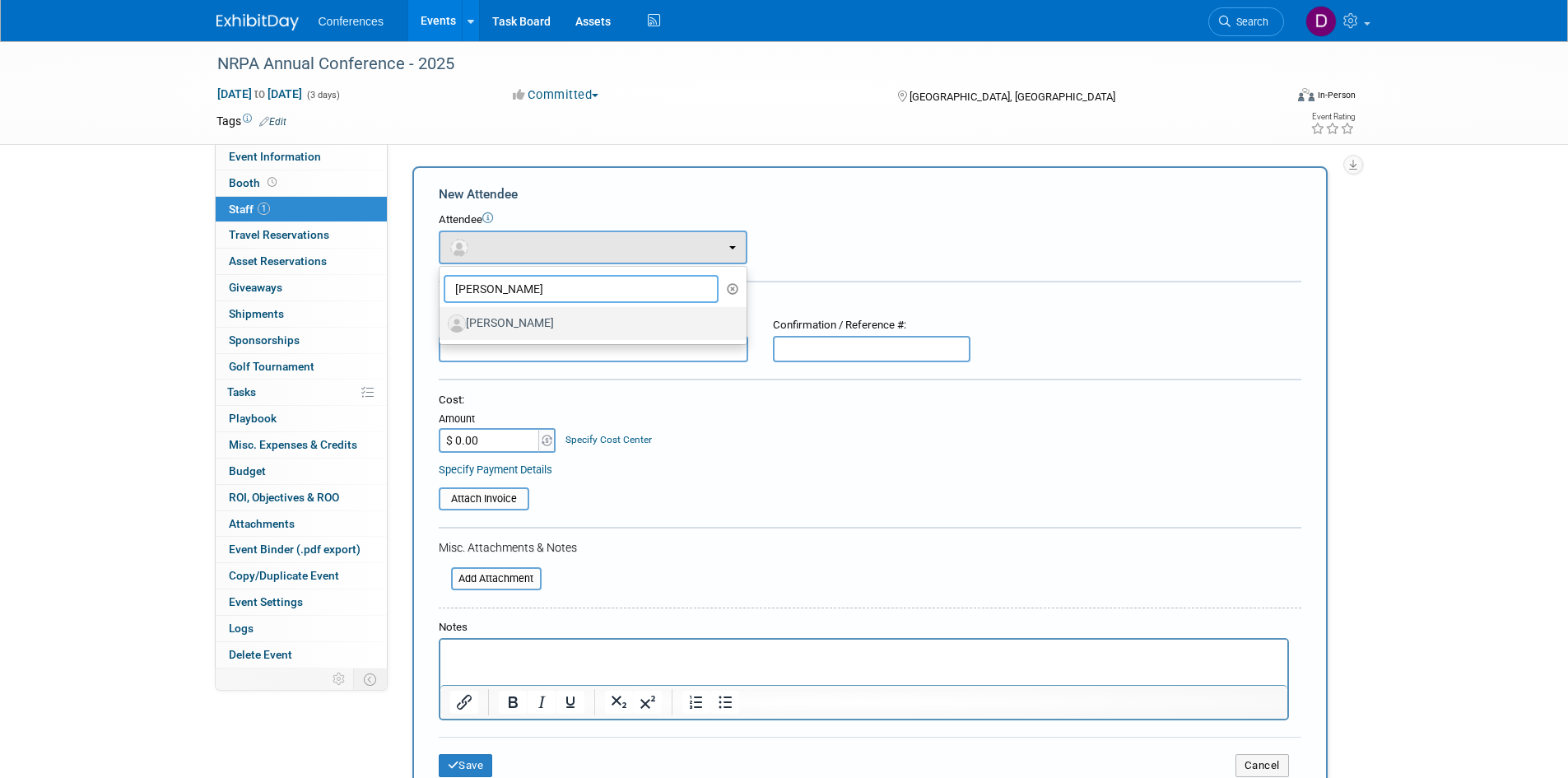
type input "james"
click at [526, 317] on label "James Crean" at bounding box center [588, 323] width 282 height 27
click at [442, 317] on input "James Crean" at bounding box center [436, 321] width 11 height 11
select select "d8c7b484-5b81-41ee-bf30-78952d80172e"
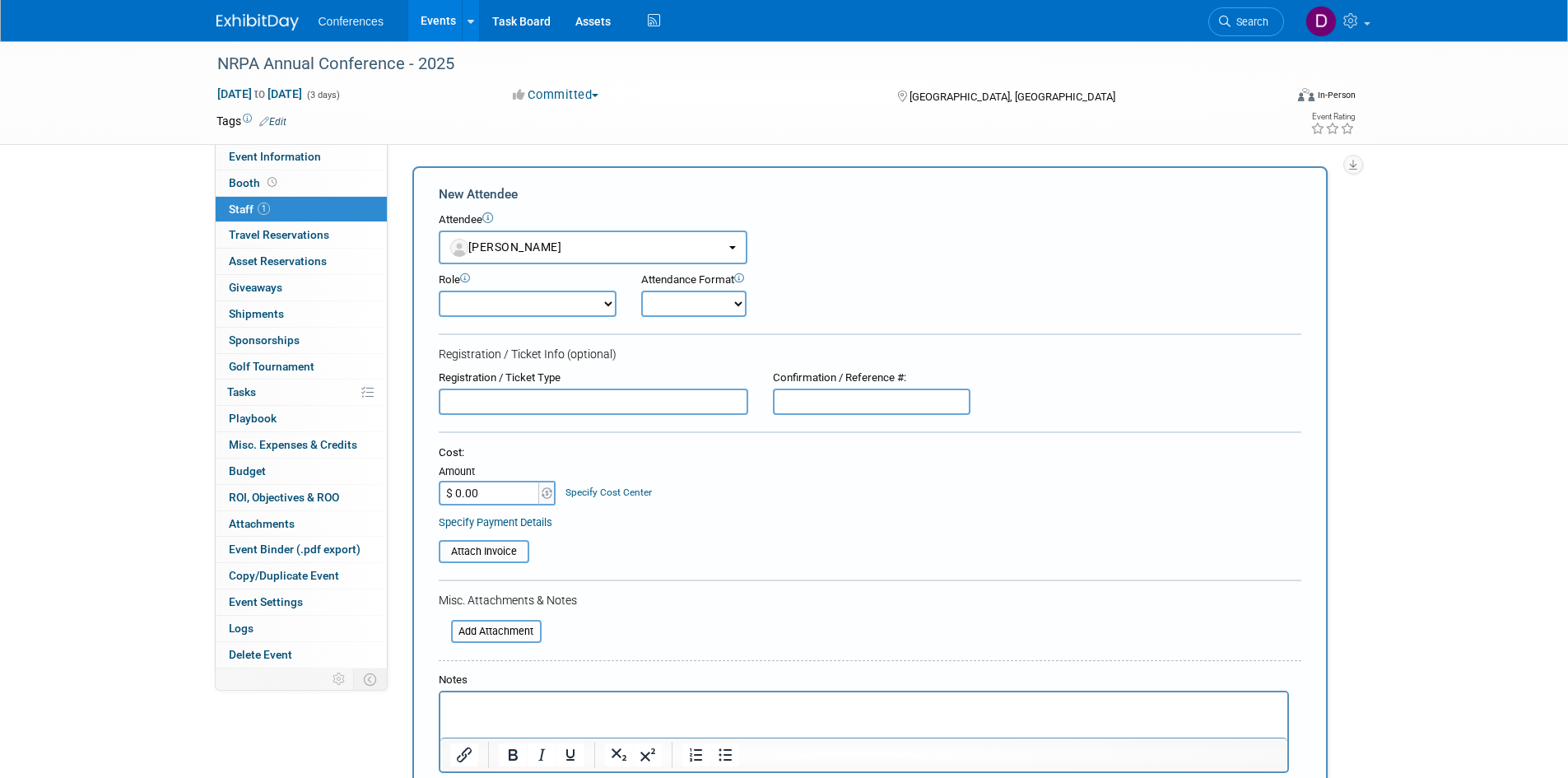
click at [522, 308] on select "Attending Booth Exhibitor Demonstrator Host Invited Planner Presenter" at bounding box center [528, 304] width 178 height 27
select select "300"
click at [439, 291] on select "Attending Booth Exhibitor Demonstrator Host Invited Planner Presenter" at bounding box center [528, 304] width 178 height 27
click at [508, 488] on input "$ 0.00" at bounding box center [490, 492] width 103 height 25
type input "$ 490.00"
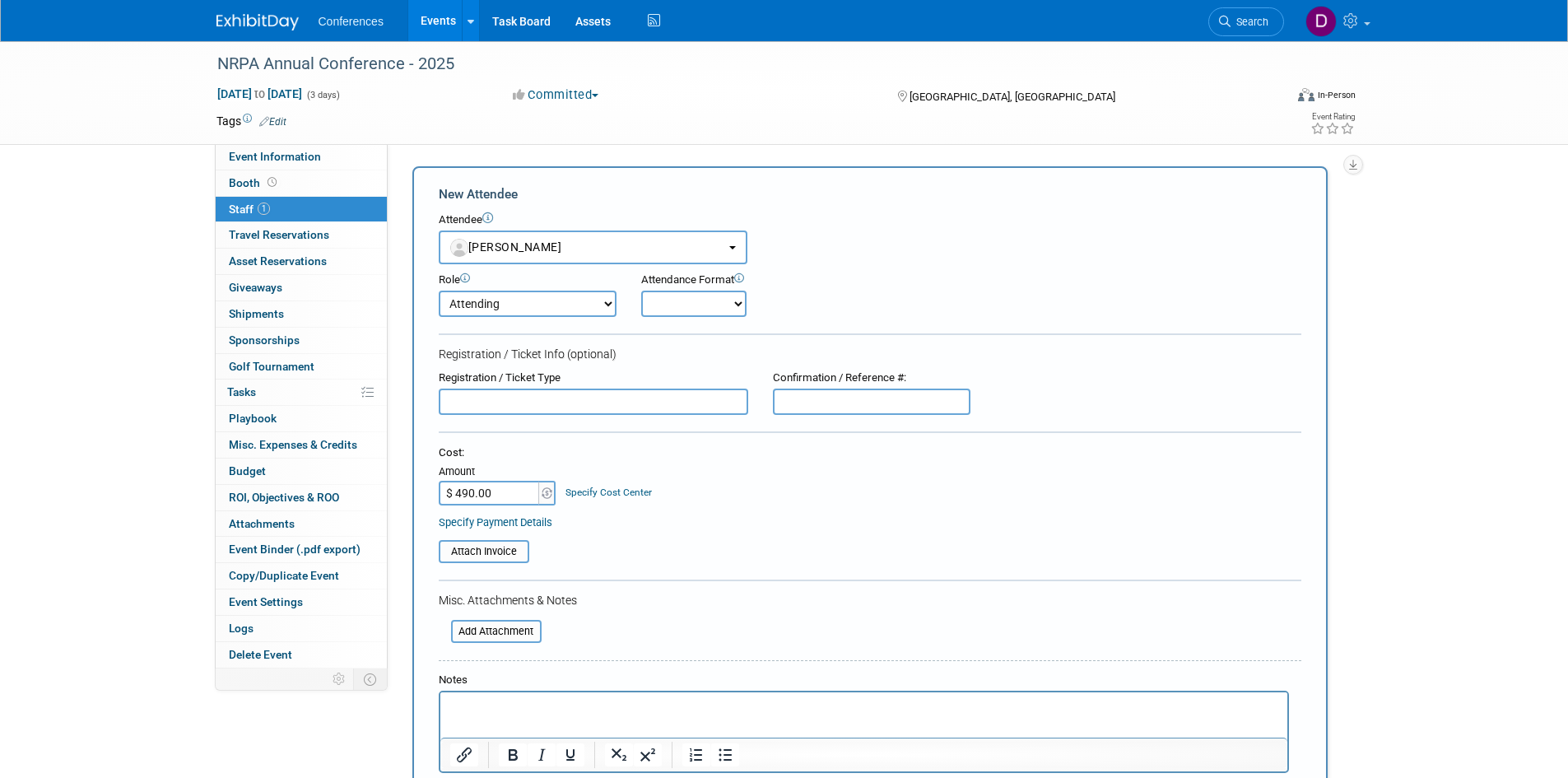
click at [714, 505] on div "Cost: Amount $ 490.00 Specify Cost Center Cost Center -- Not Specified --" at bounding box center [870, 474] width 863 height 60
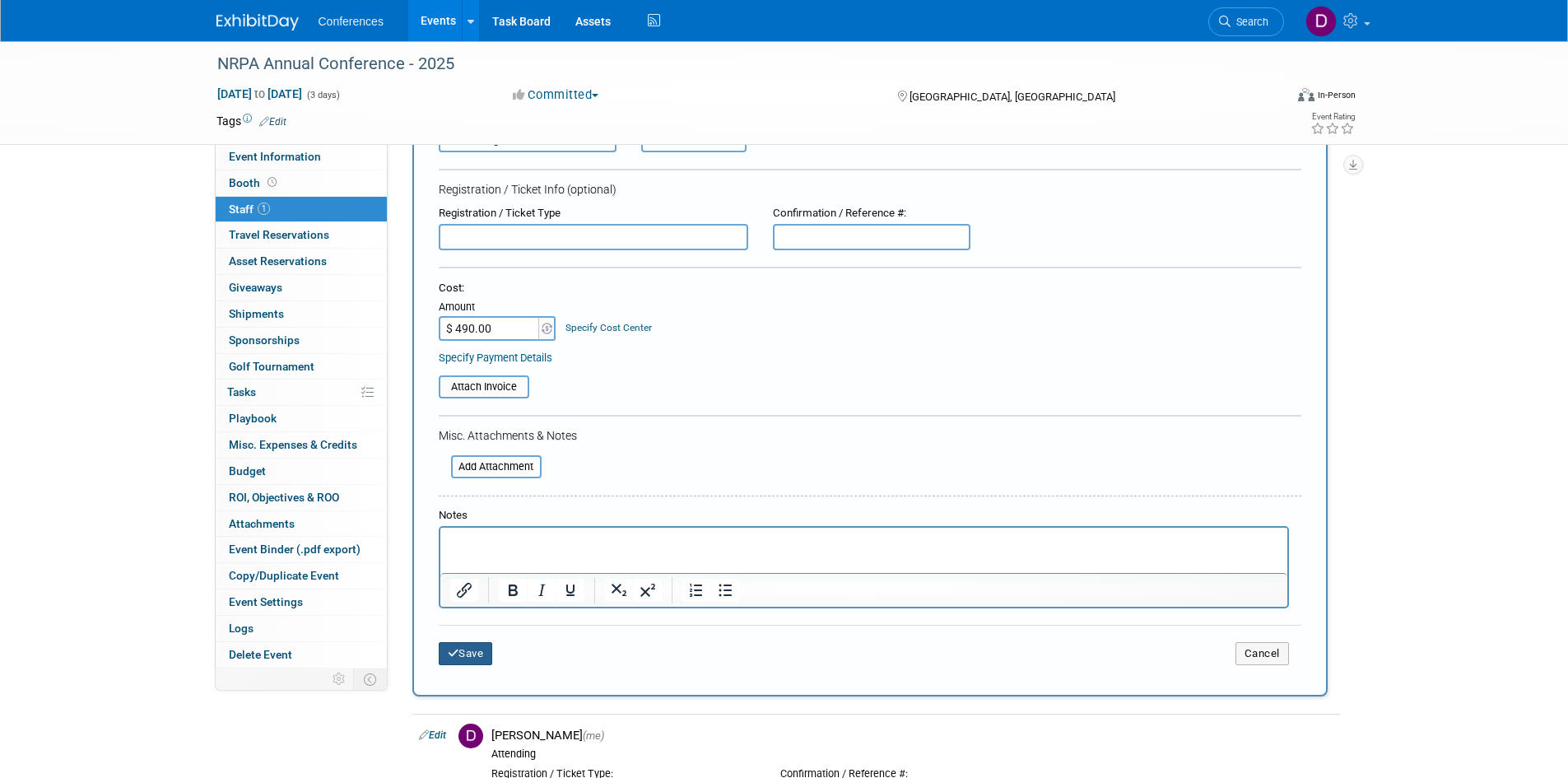
click at [465, 654] on button "Save" at bounding box center [466, 653] width 54 height 23
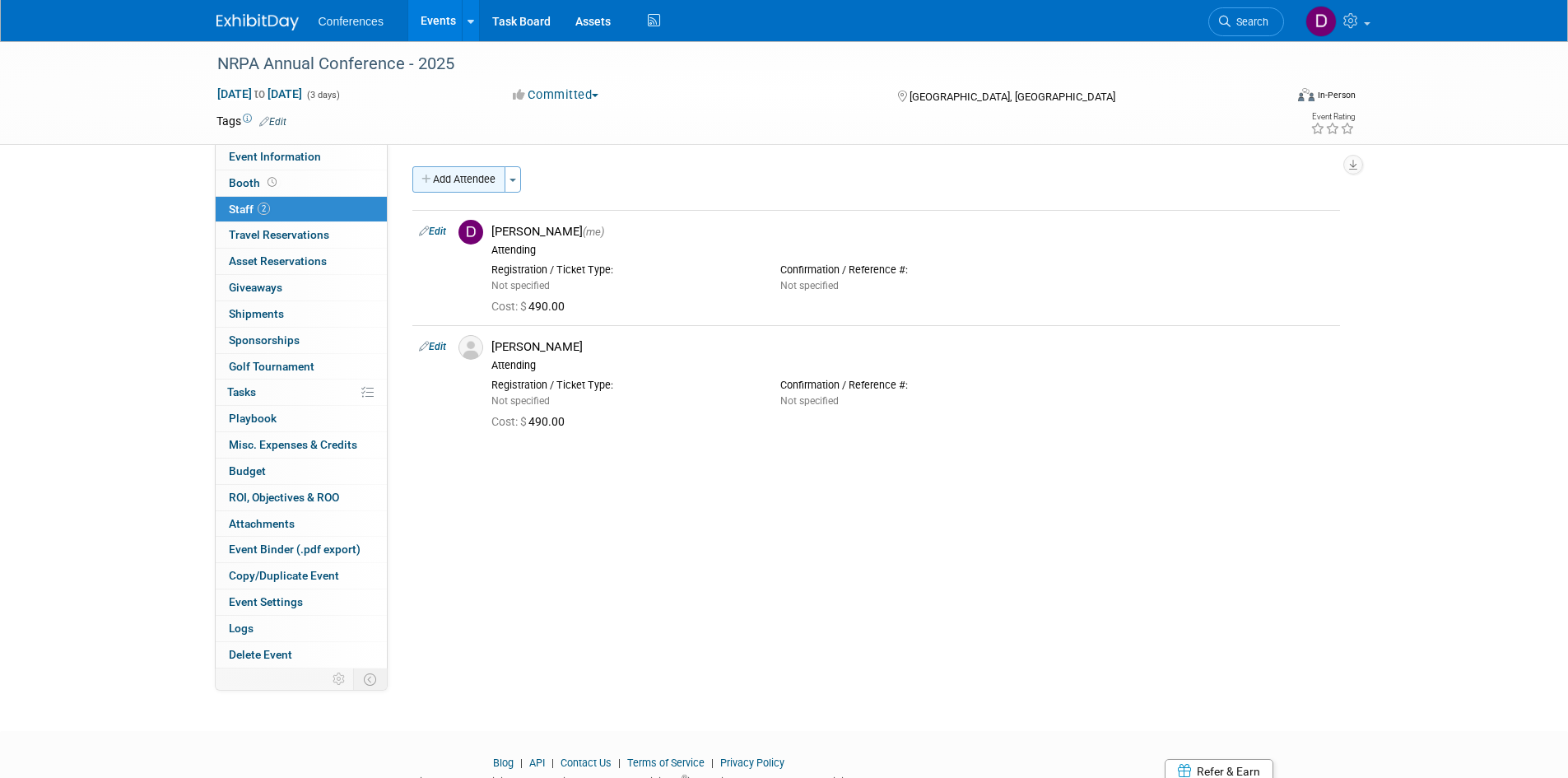
click at [452, 182] on button "Add Attendee" at bounding box center [459, 179] width 93 height 27
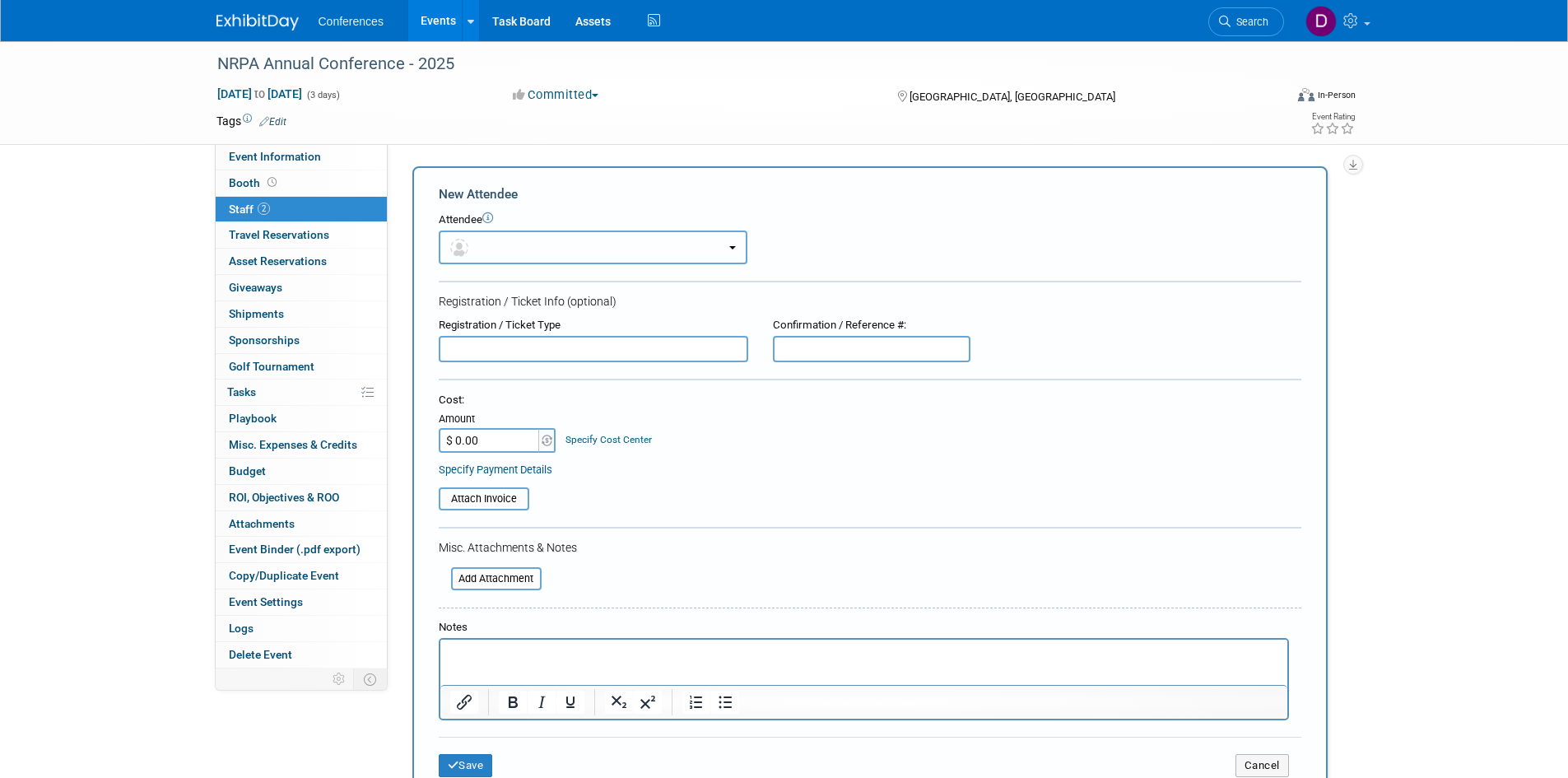
click at [493, 240] on button "button" at bounding box center [593, 248] width 308 height 33
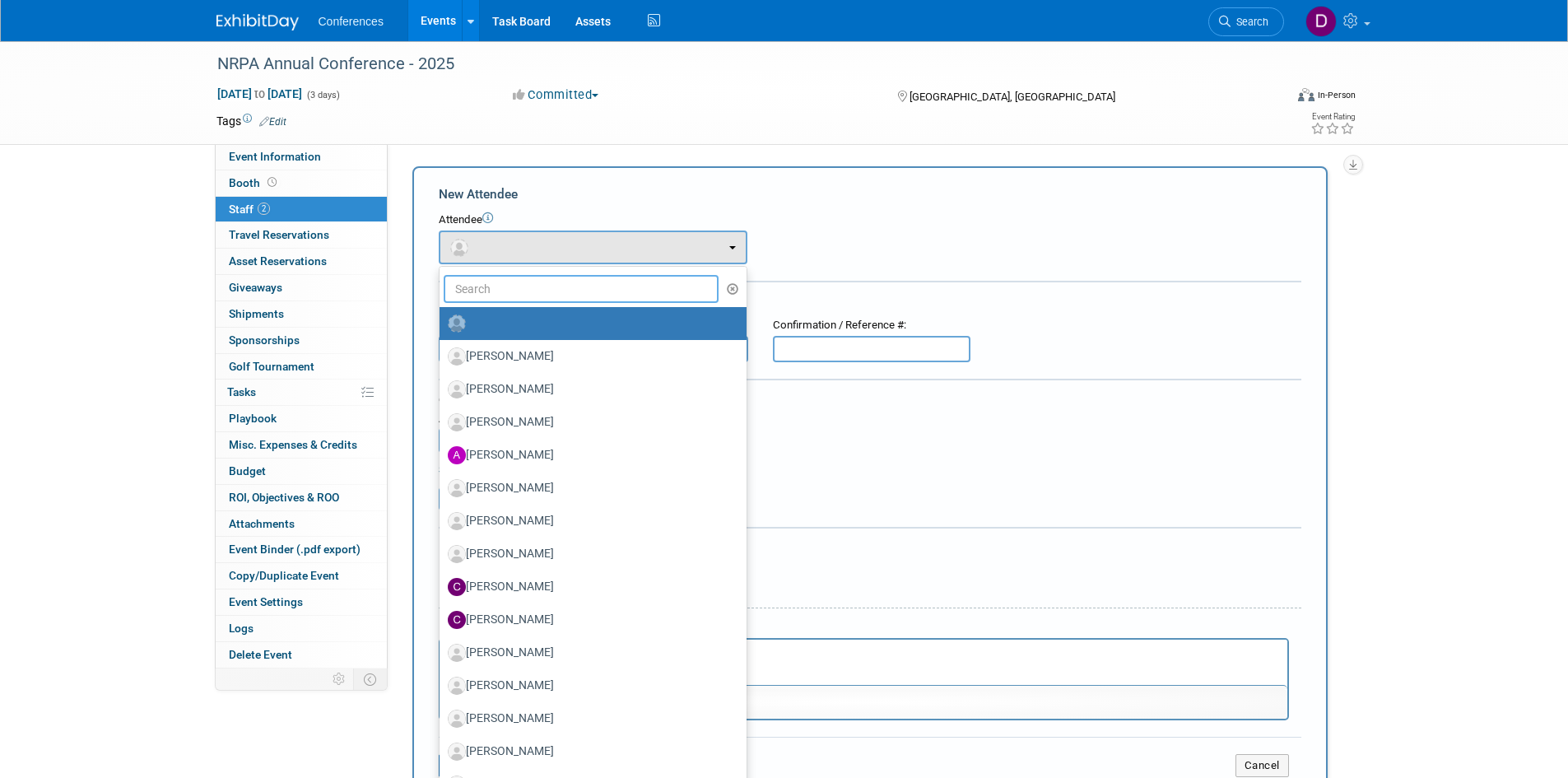
click at [510, 289] on input "text" at bounding box center [582, 289] width 276 height 28
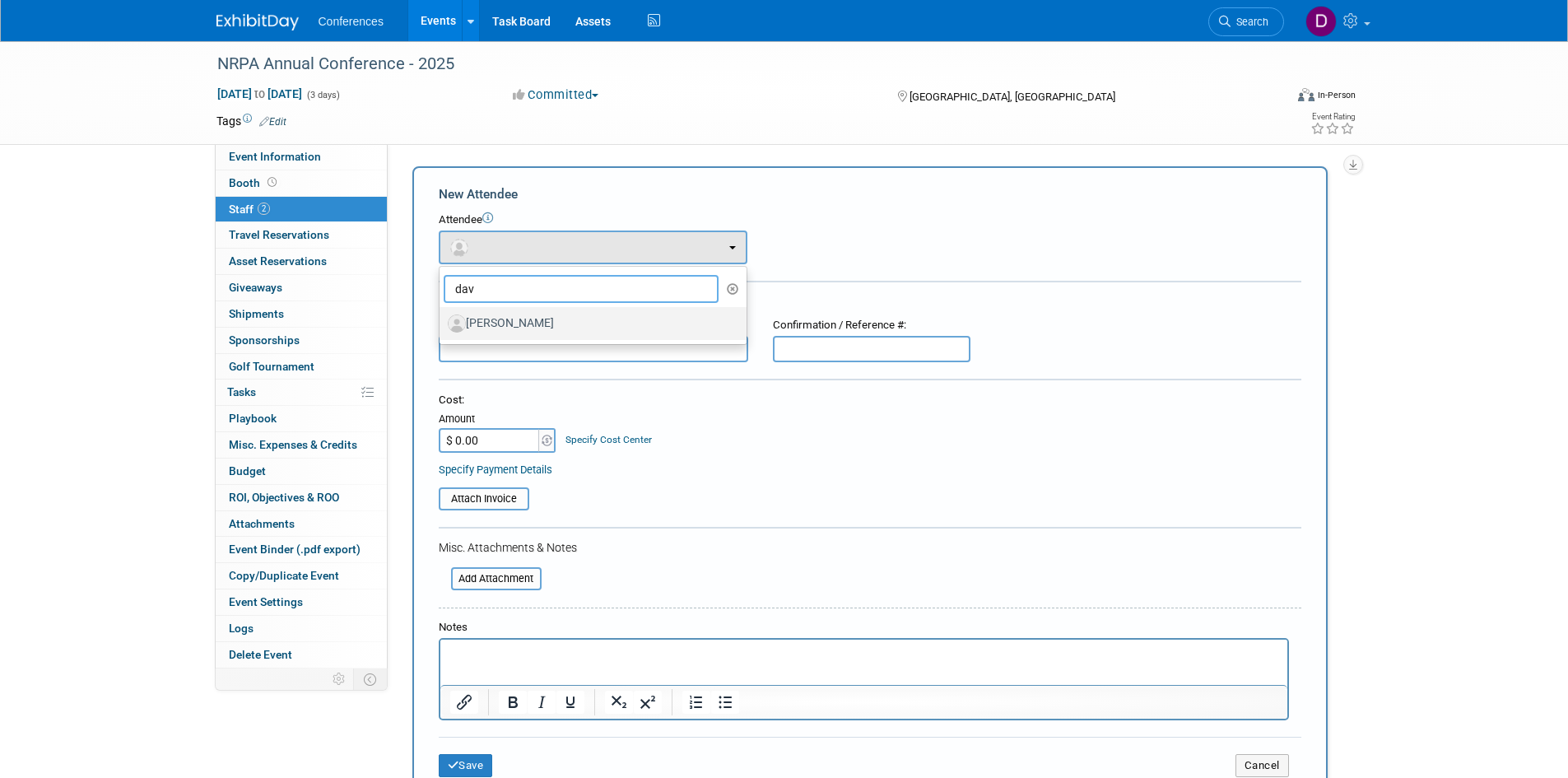
type input "dav"
click at [508, 321] on label "David Laughlin" at bounding box center [588, 323] width 282 height 27
click at [442, 321] on input "David Laughlin" at bounding box center [436, 321] width 11 height 11
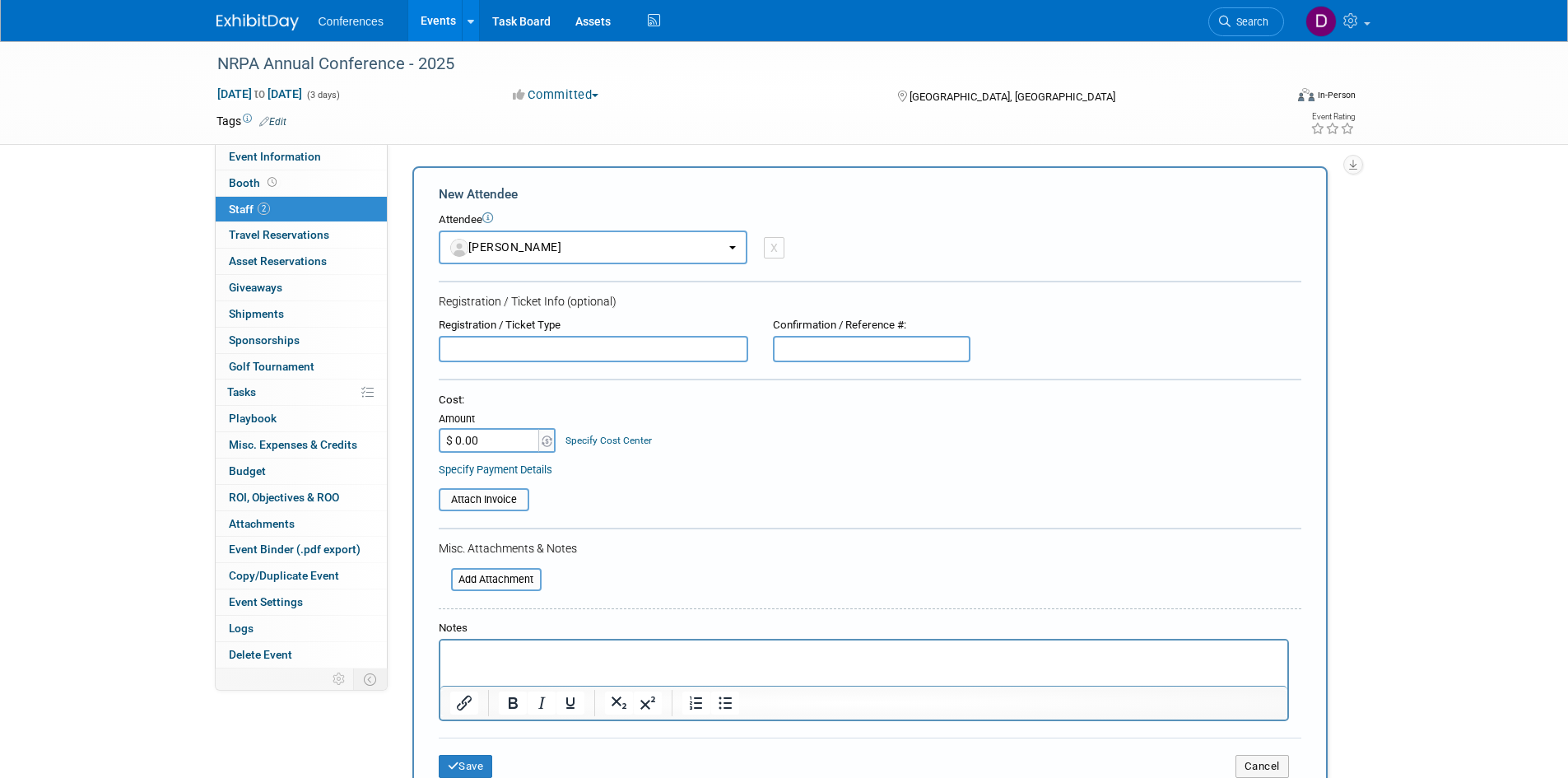
select select "f710a0c7-6bbd-42bf-835b-9cedd4fad76a"
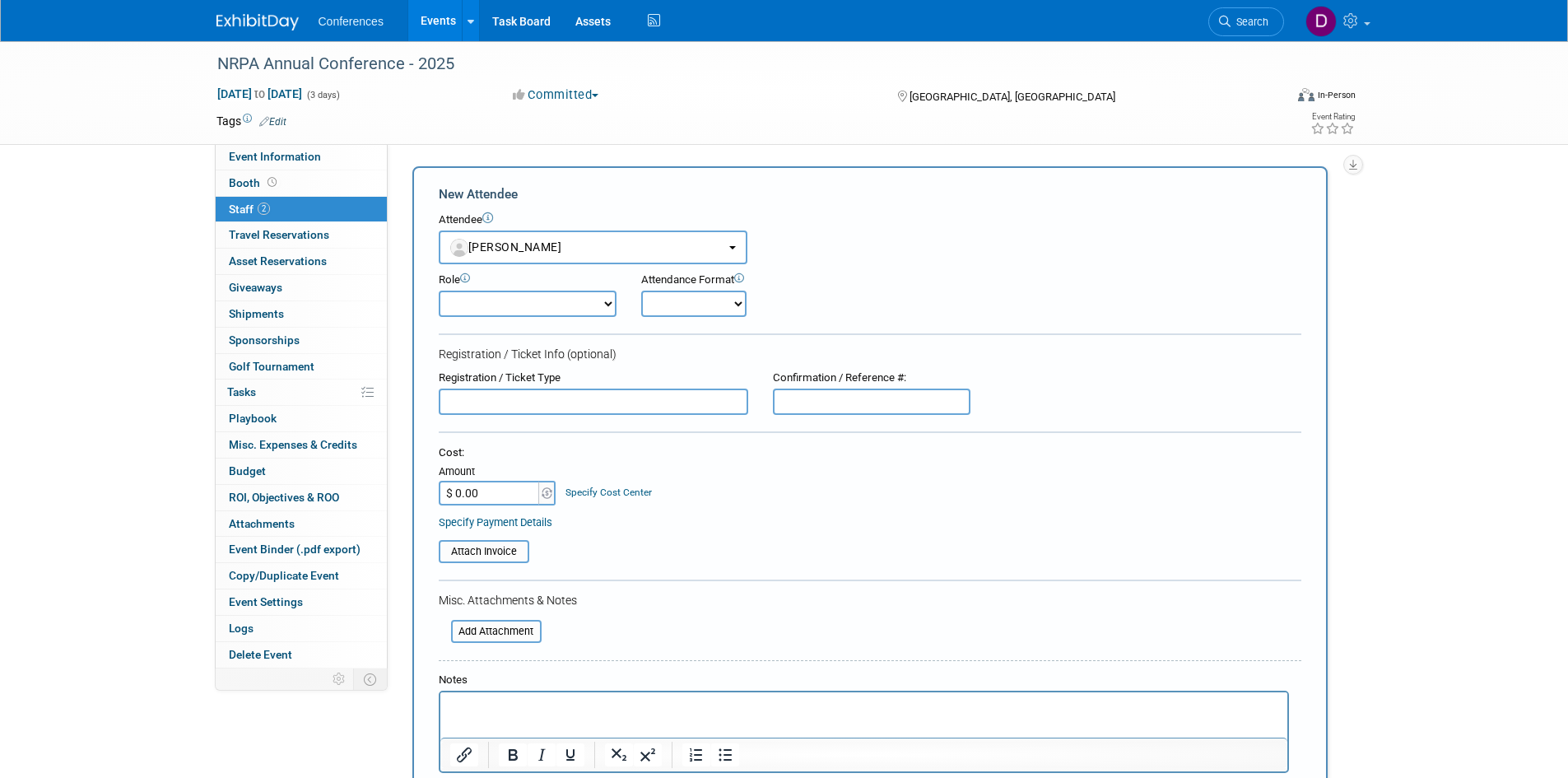
click at [490, 307] on select "Attending Booth Exhibitor Demonstrator Host Invited Planner Presenter" at bounding box center [528, 304] width 178 height 27
select select "300"
click at [439, 291] on select "Attending Booth Exhibitor Demonstrator Host Invited Planner Presenter" at bounding box center [528, 304] width 178 height 27
click at [493, 488] on input "$ 0.00" at bounding box center [490, 492] width 103 height 25
type input "$ 335.00"
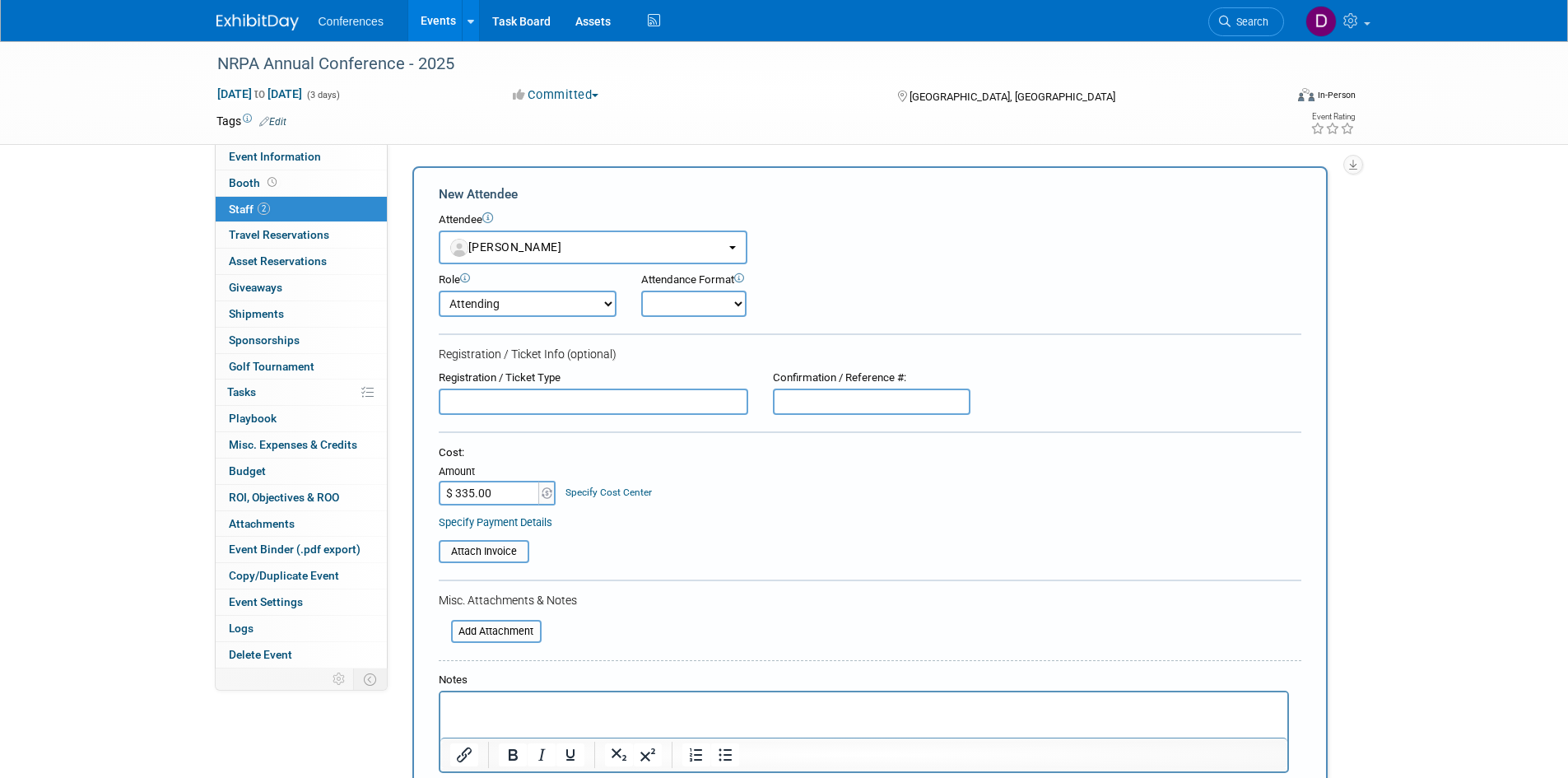
click at [745, 518] on div "Specify Payment Details" at bounding box center [870, 523] width 863 height 18
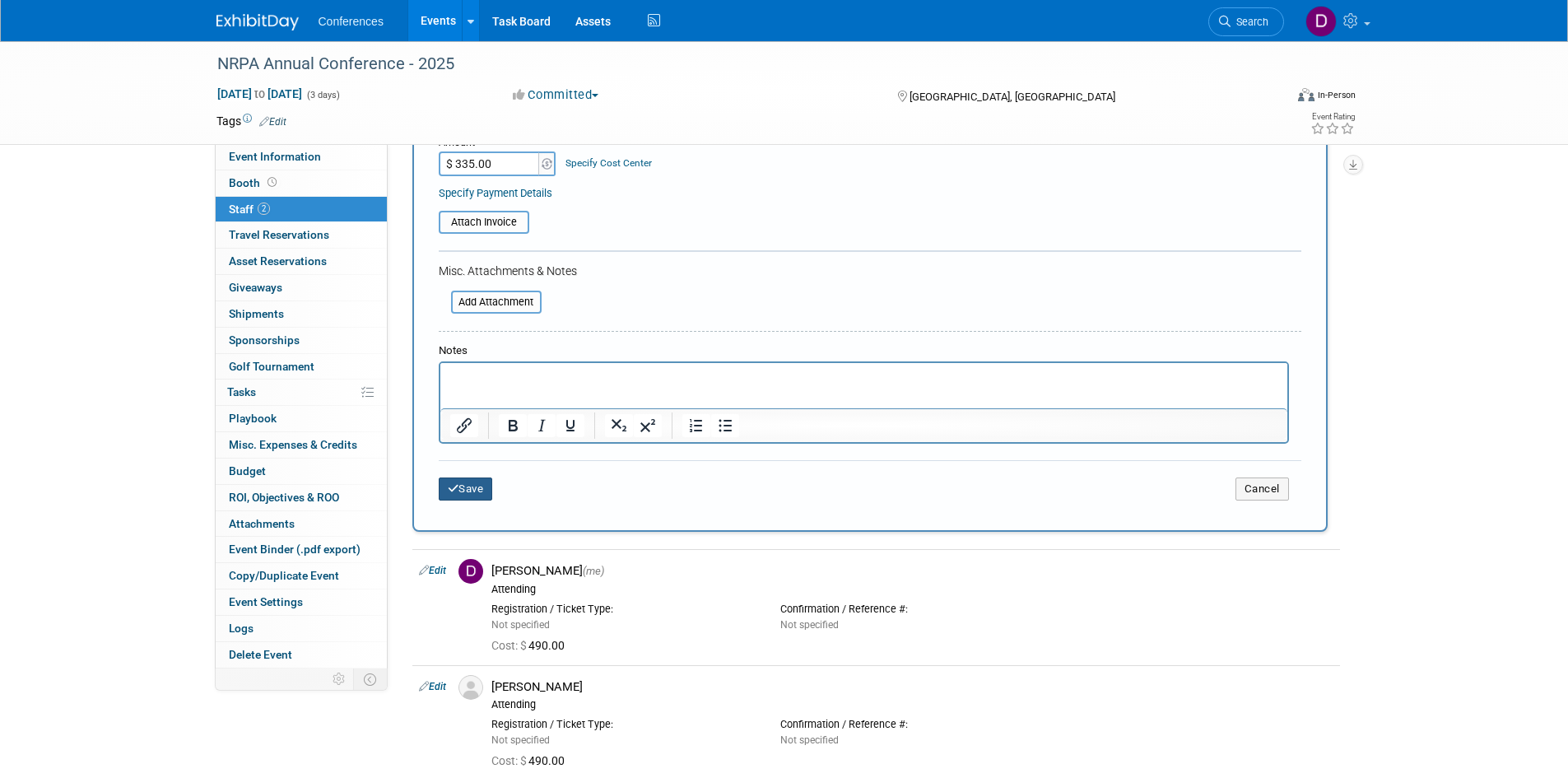
click at [472, 491] on button "Save" at bounding box center [466, 488] width 54 height 23
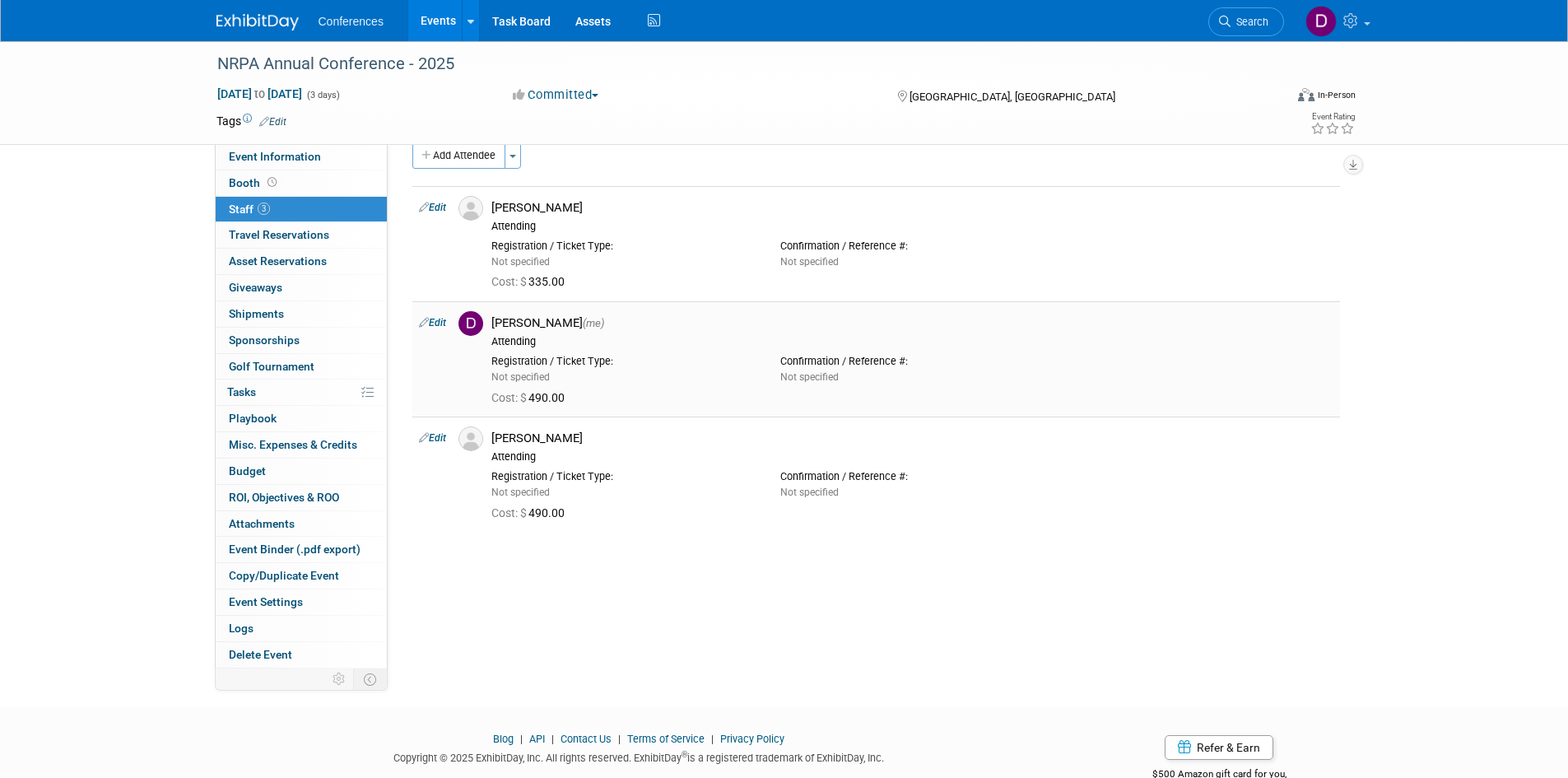
scroll to position [0, 0]
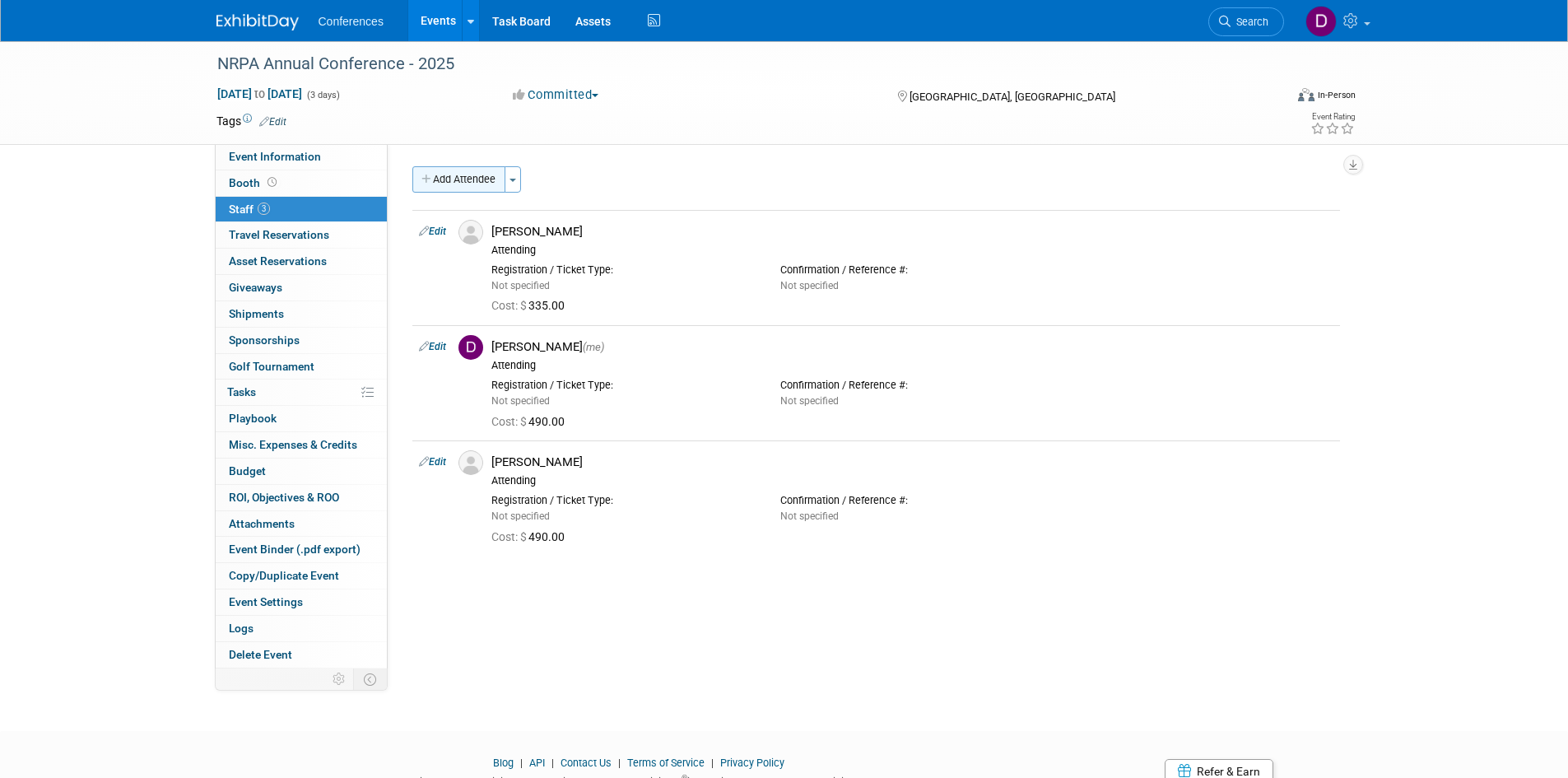
click at [479, 178] on button "Add Attendee" at bounding box center [459, 179] width 93 height 27
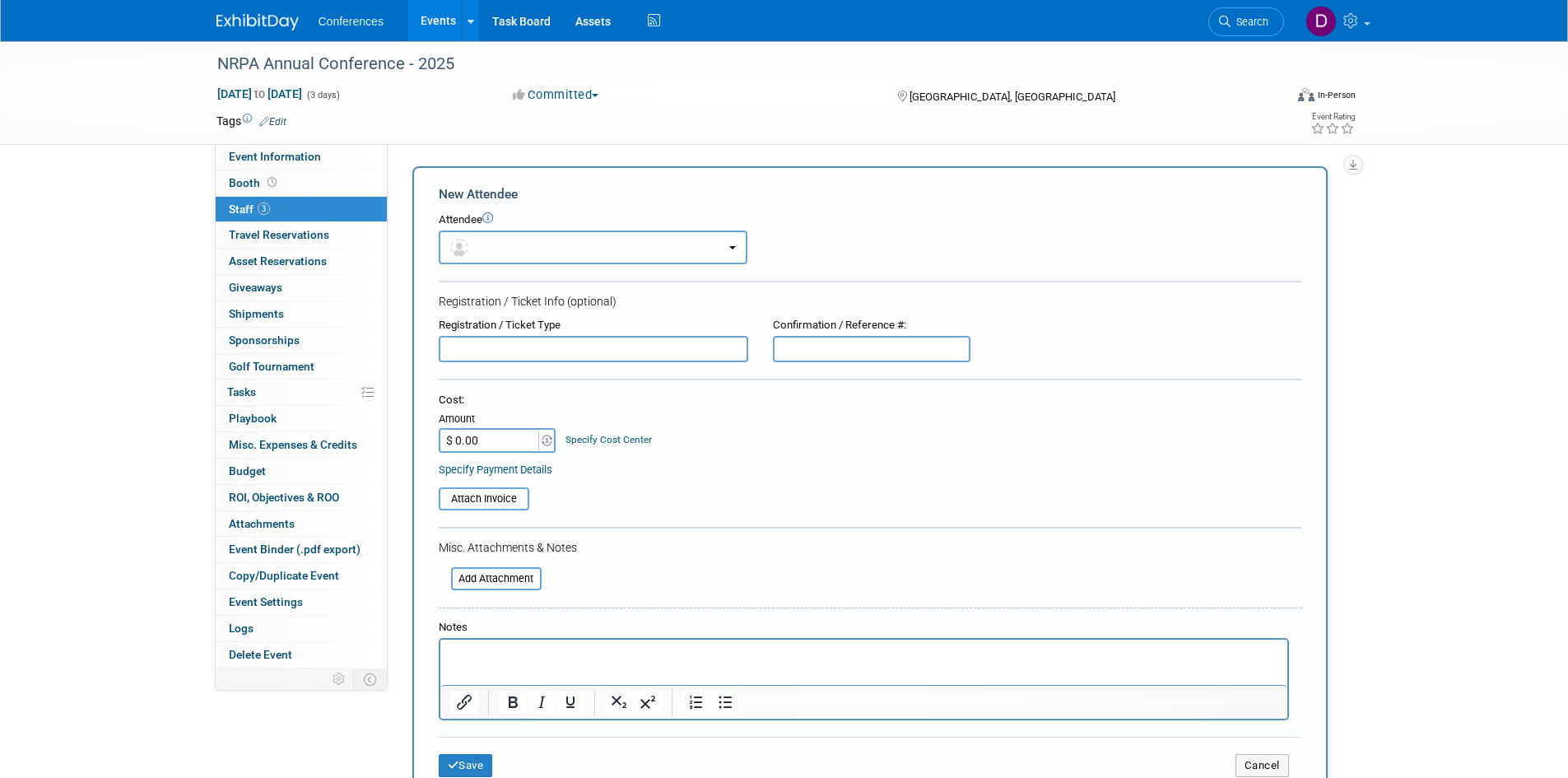
click at [526, 247] on button "button" at bounding box center [593, 248] width 308 height 33
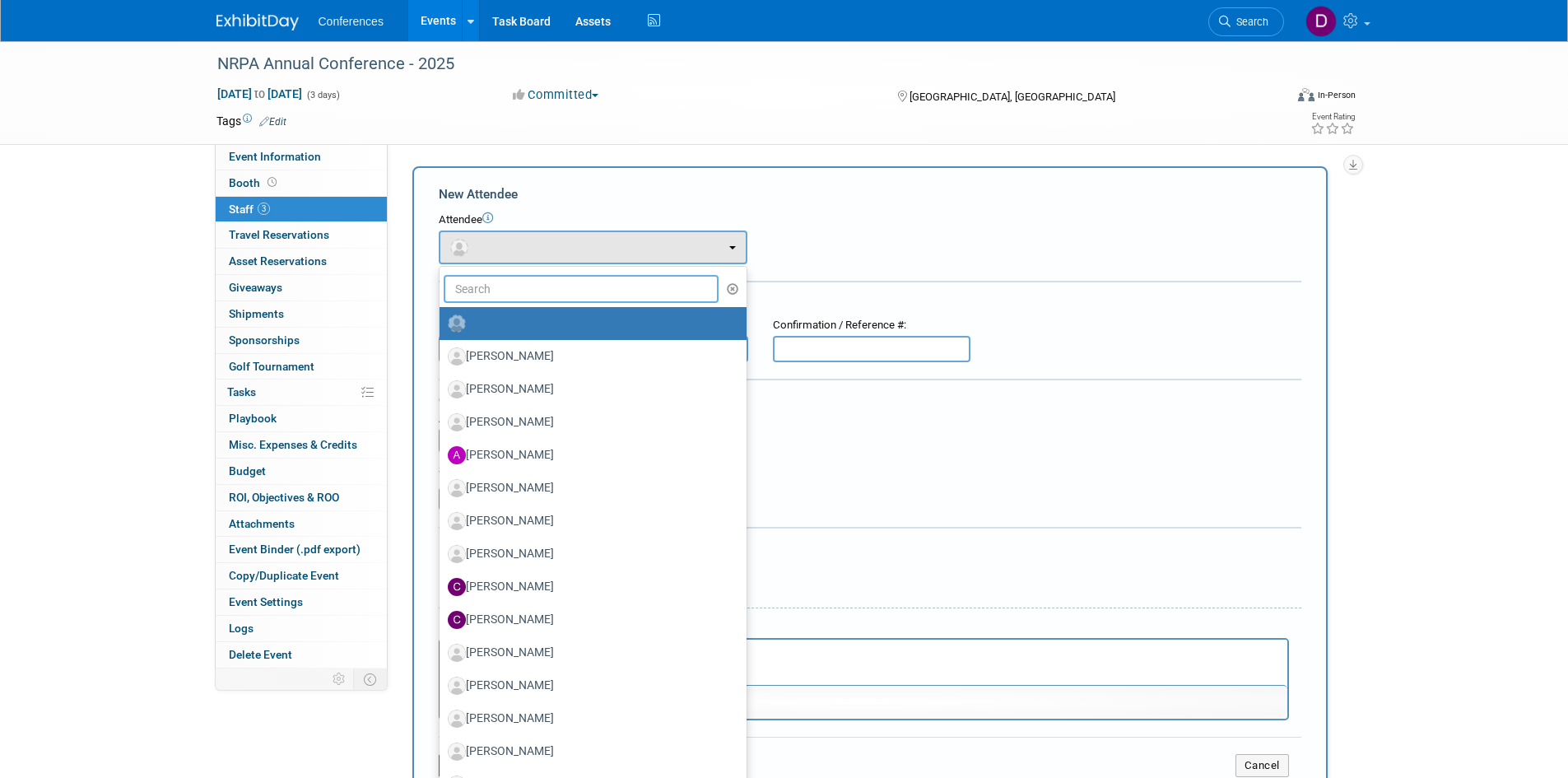
click at [535, 292] on input "text" at bounding box center [582, 289] width 276 height 28
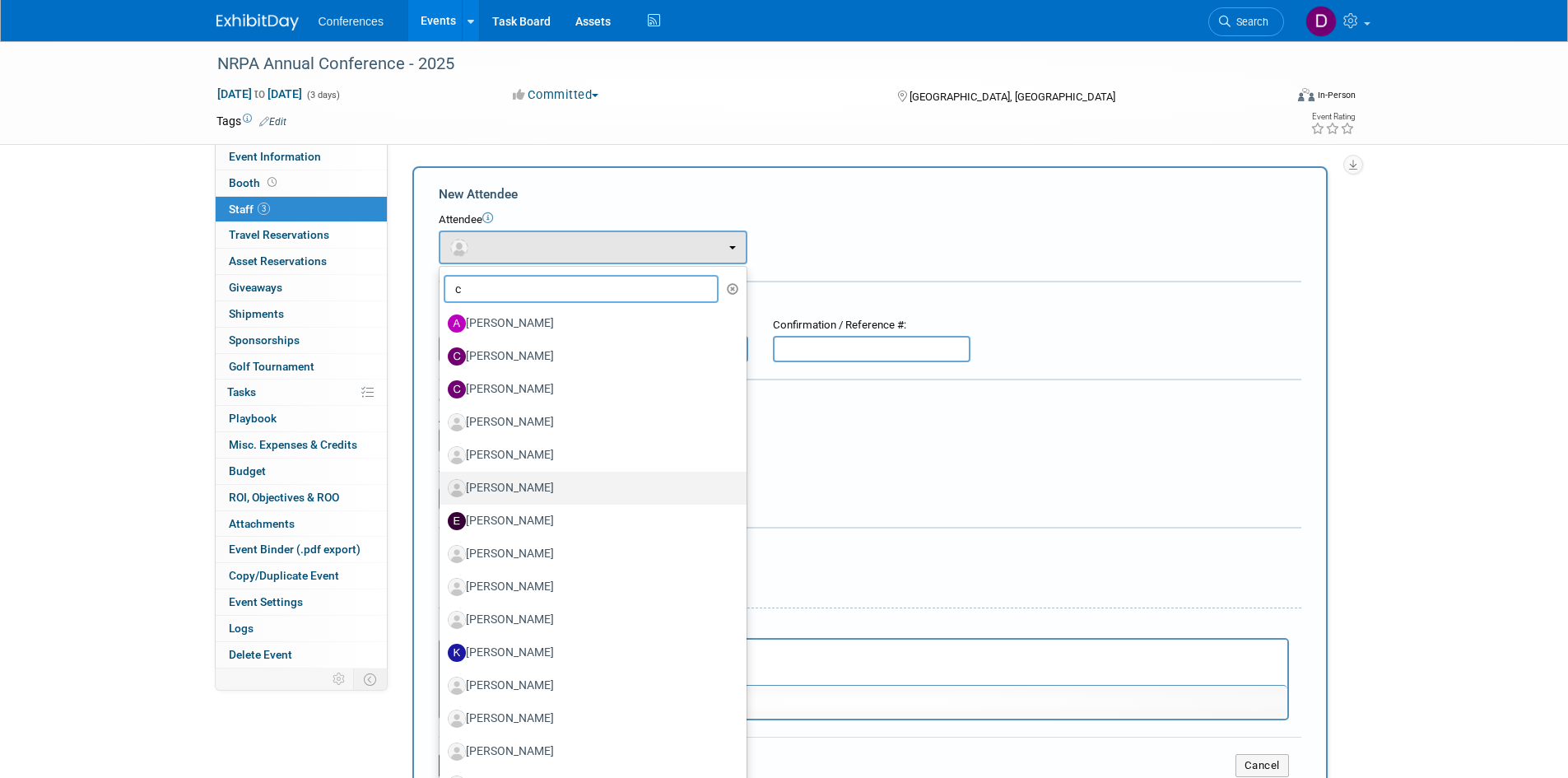
type input "c"
click at [502, 489] on label "Cory Henke" at bounding box center [588, 487] width 282 height 27
click at [442, 489] on input "Cory Henke" at bounding box center [436, 485] width 11 height 11
select select "9c0cca41-7728-4dda-a460-8f6d57ba4c77"
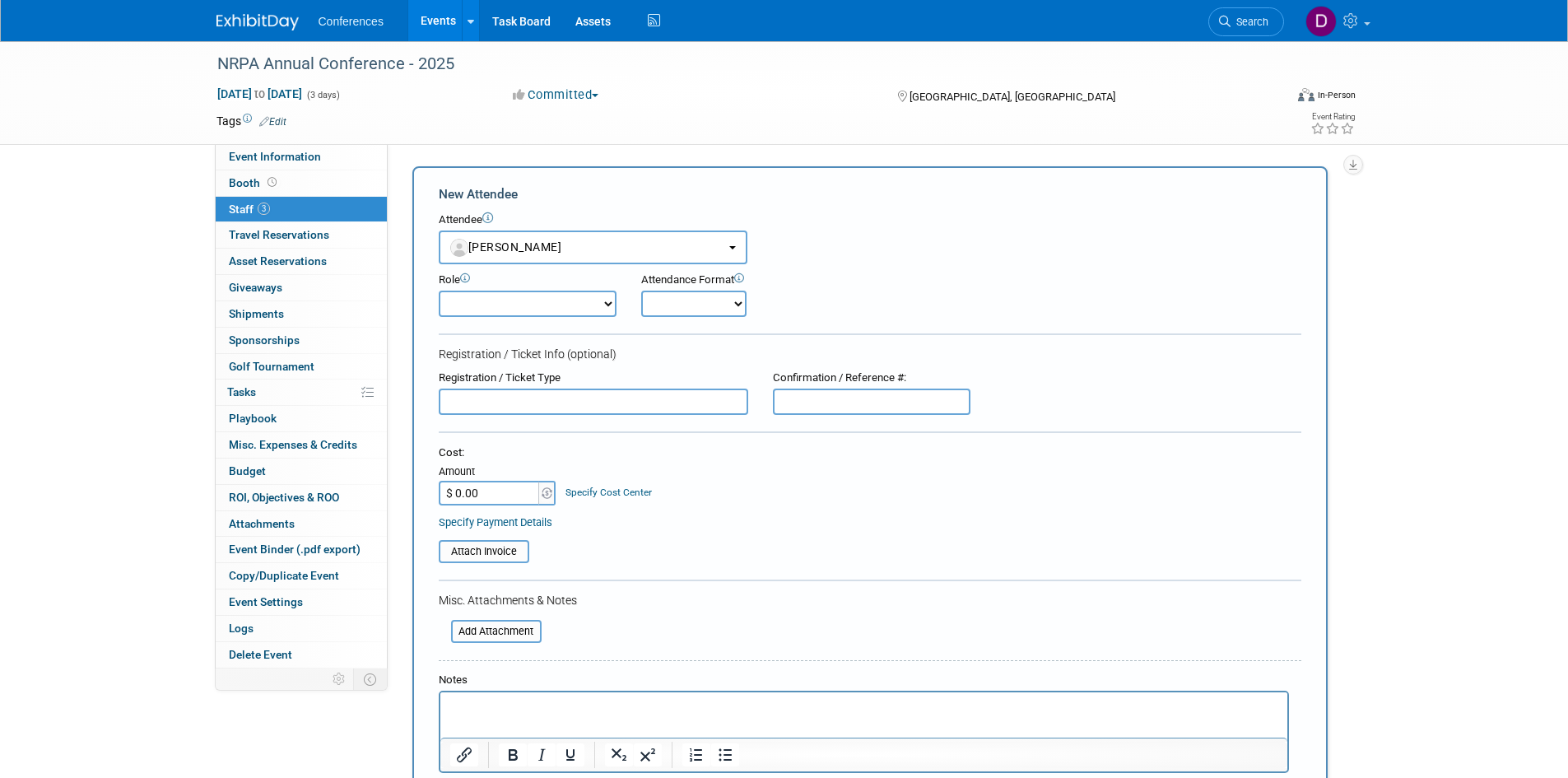
click at [510, 307] on select "Attending Booth Exhibitor Demonstrator Host Invited Planner Presenter" at bounding box center [528, 304] width 178 height 27
select select "300"
click at [439, 291] on select "Attending Booth Exhibitor Demonstrator Host Invited Planner Presenter" at bounding box center [528, 304] width 178 height 27
click at [510, 498] on input "$ 0.00" at bounding box center [490, 492] width 103 height 25
click at [906, 522] on div "Specify Payment Details" at bounding box center [870, 523] width 863 height 18
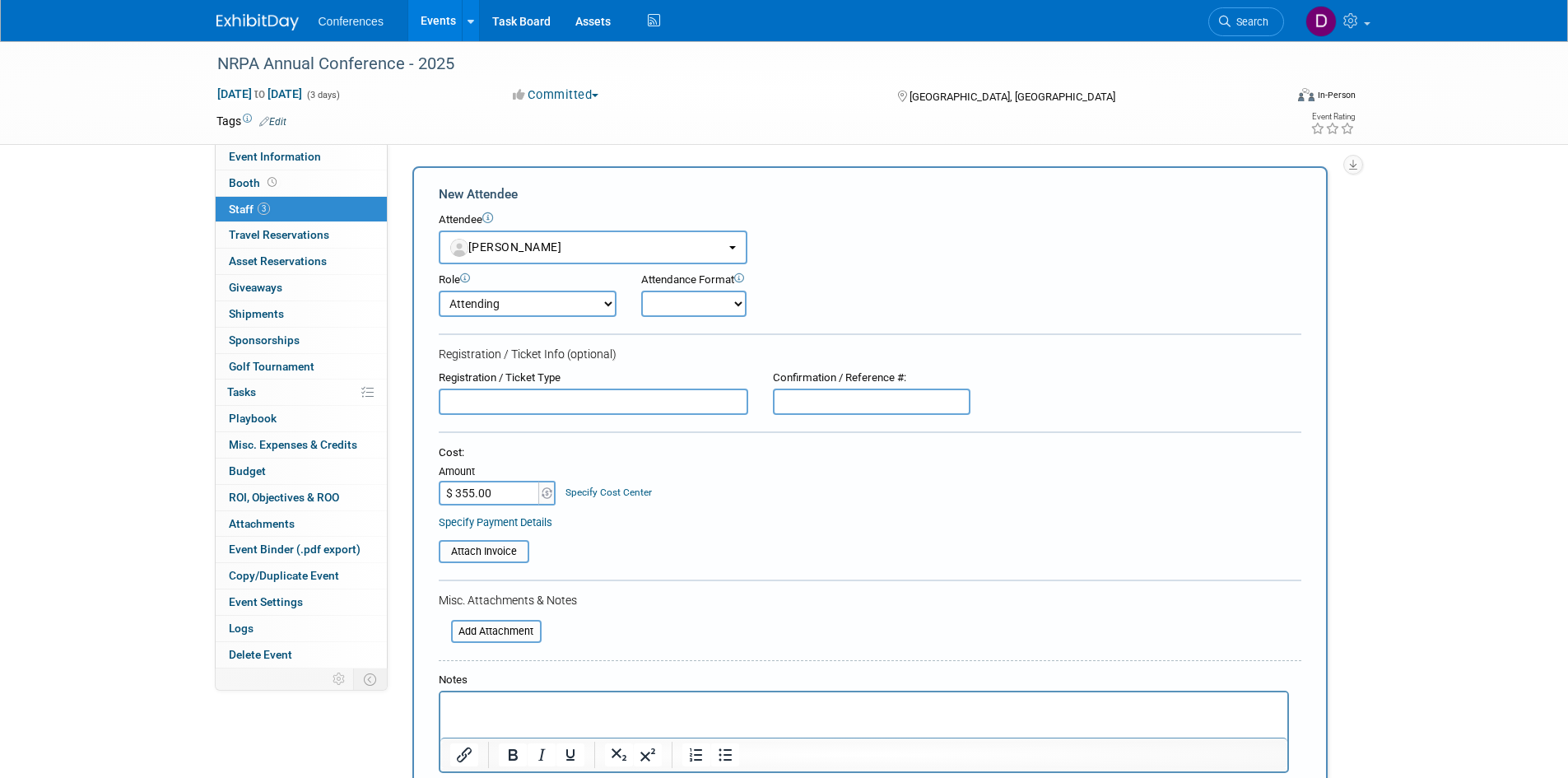
click at [485, 497] on input "$ 355.00" at bounding box center [490, 492] width 103 height 25
type input "$ 335.00"
click at [843, 534] on div "Attach Invoice" at bounding box center [870, 546] width 863 height 33
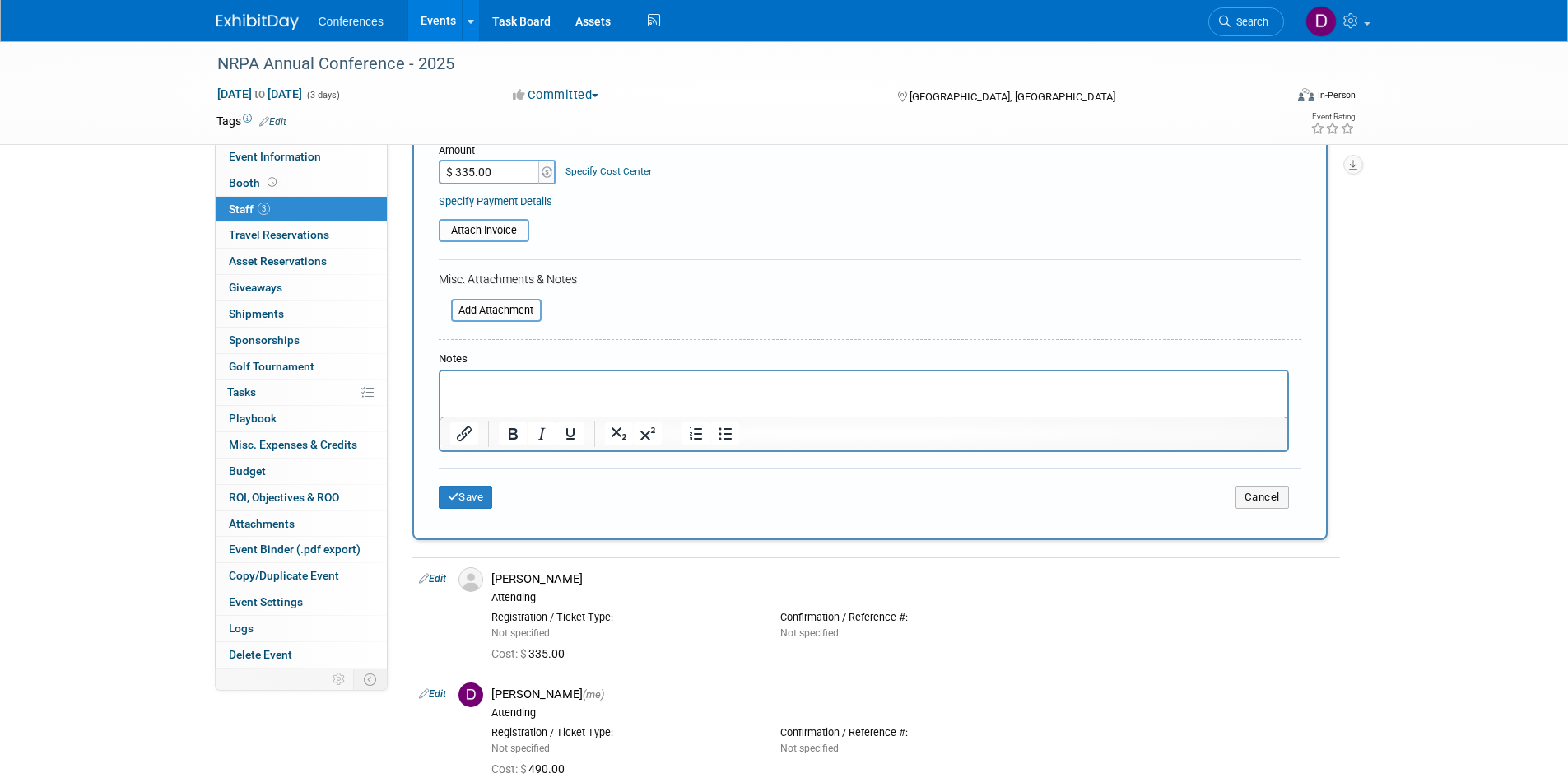
scroll to position [329, 0]
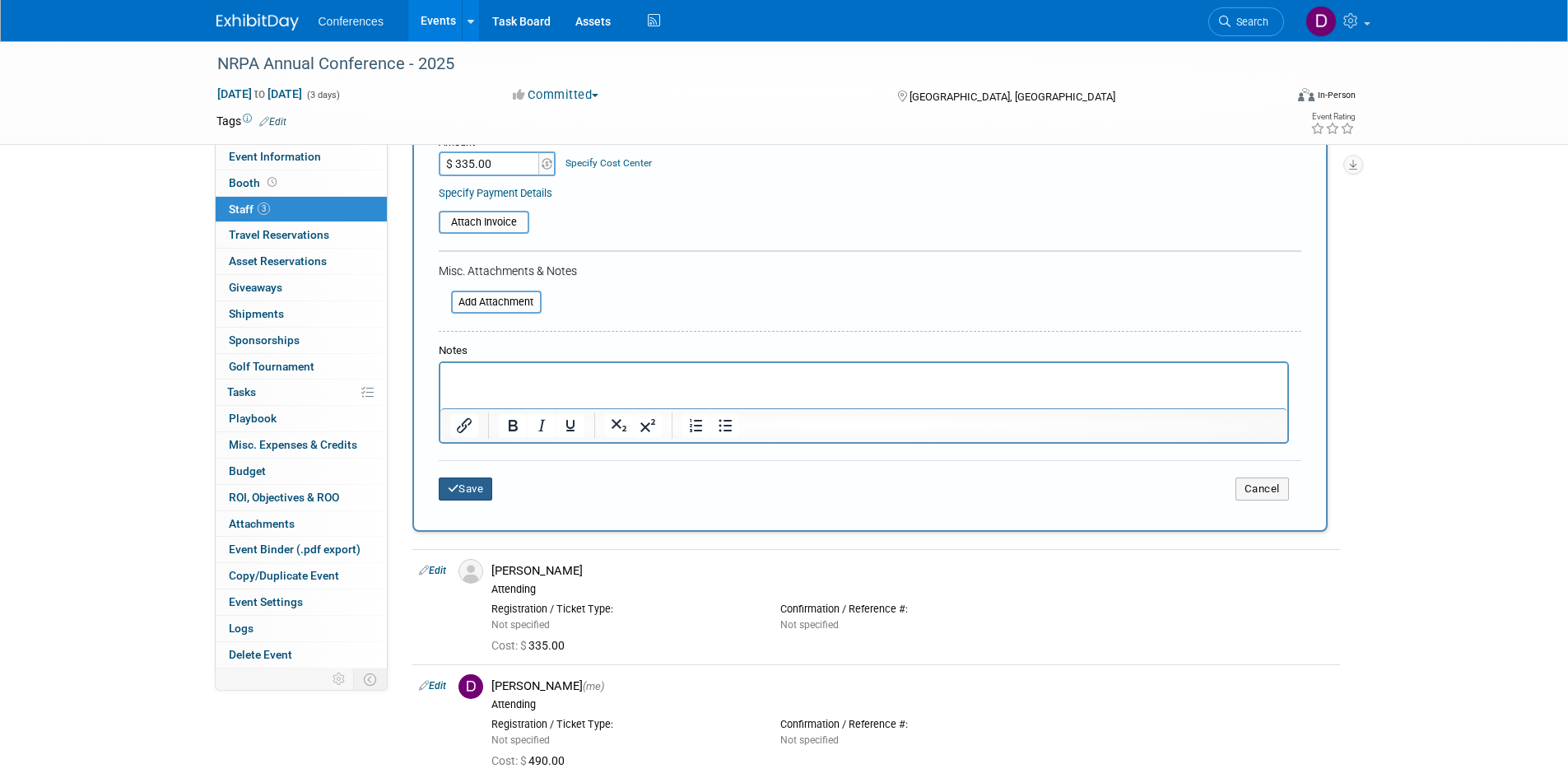
click at [454, 493] on icon "submit" at bounding box center [454, 488] width 12 height 11
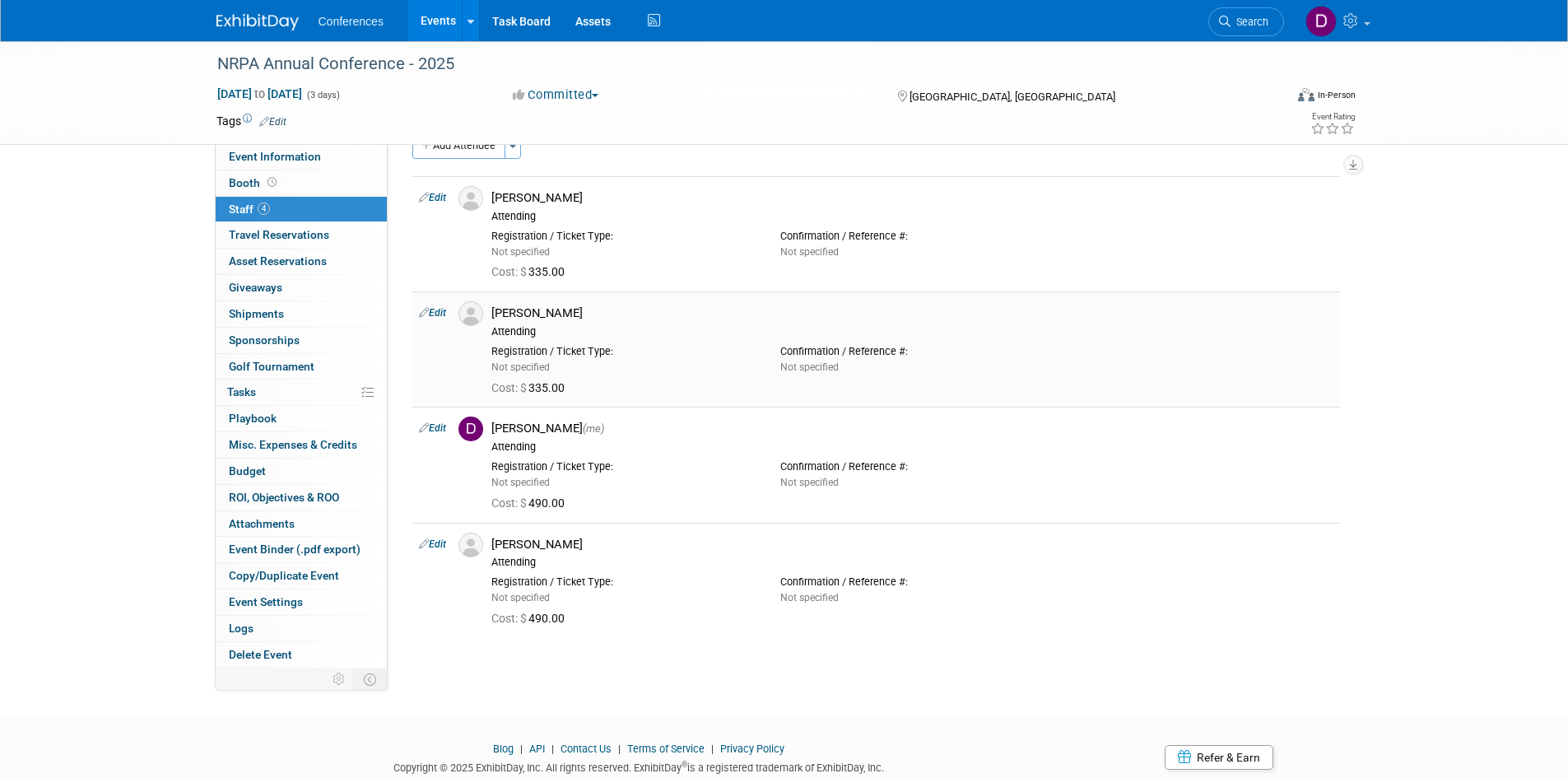
scroll to position [6, 0]
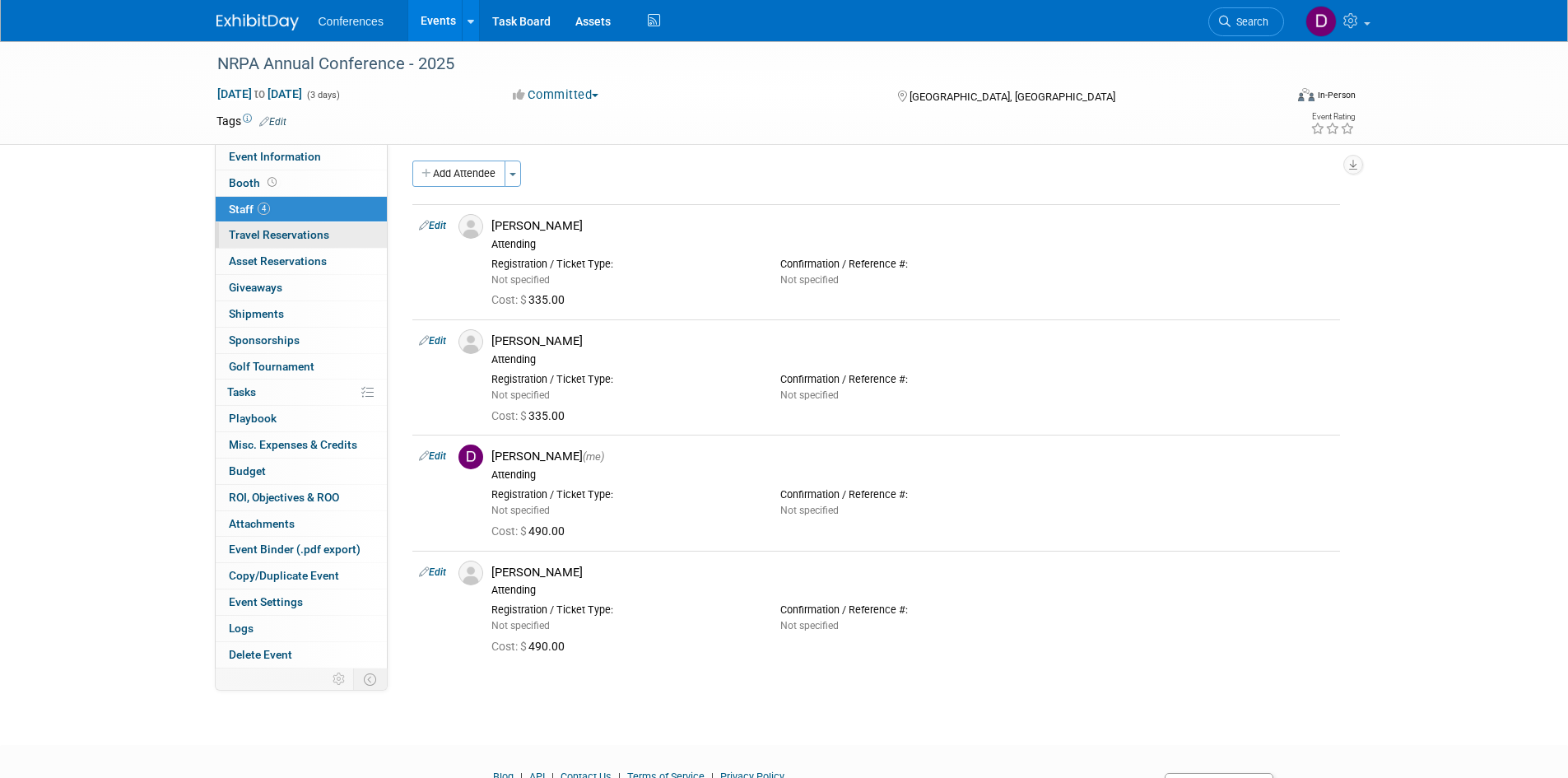
click at [315, 232] on span "Travel Reservations 0" at bounding box center [279, 234] width 100 height 13
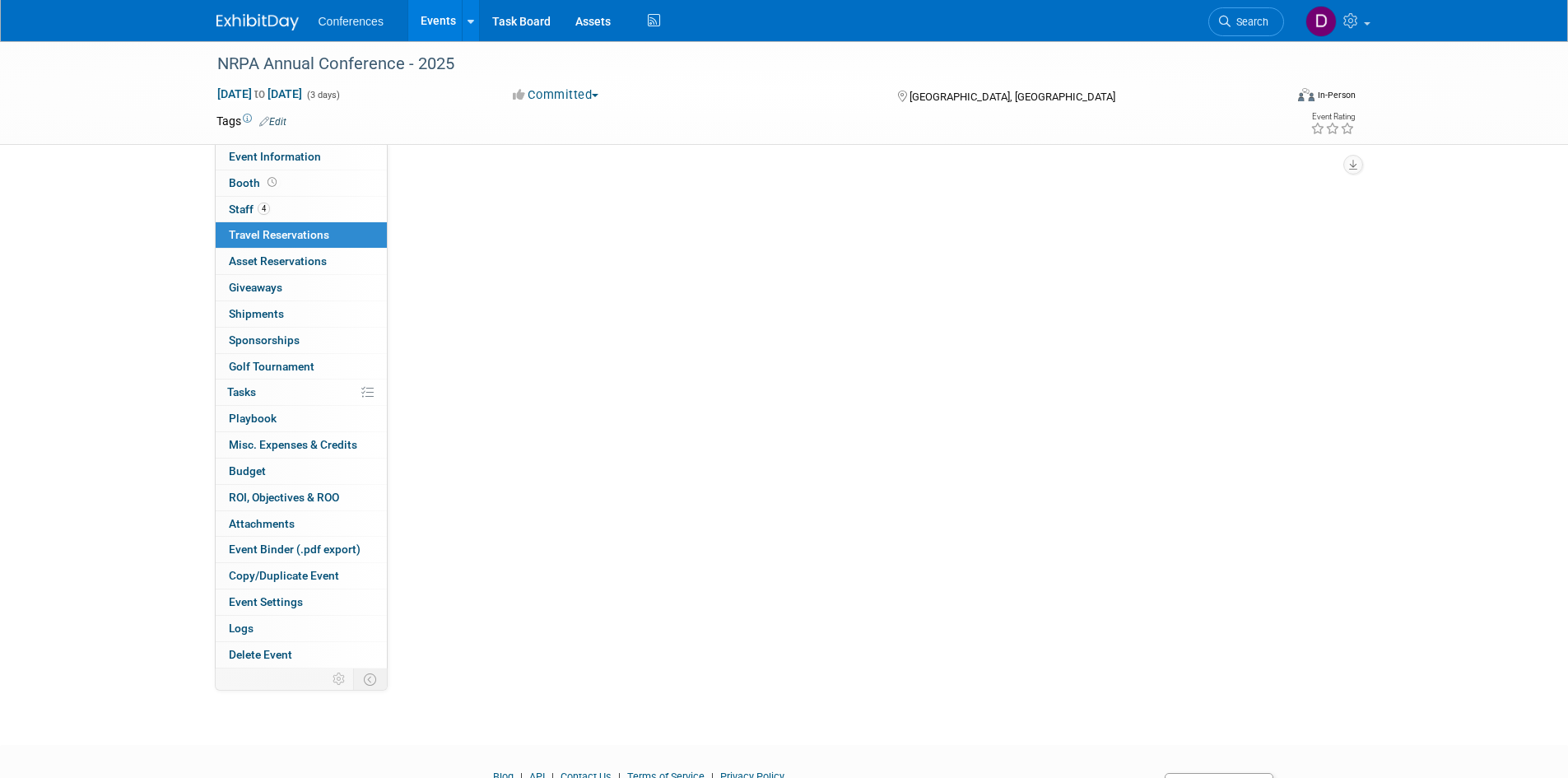
scroll to position [0, 0]
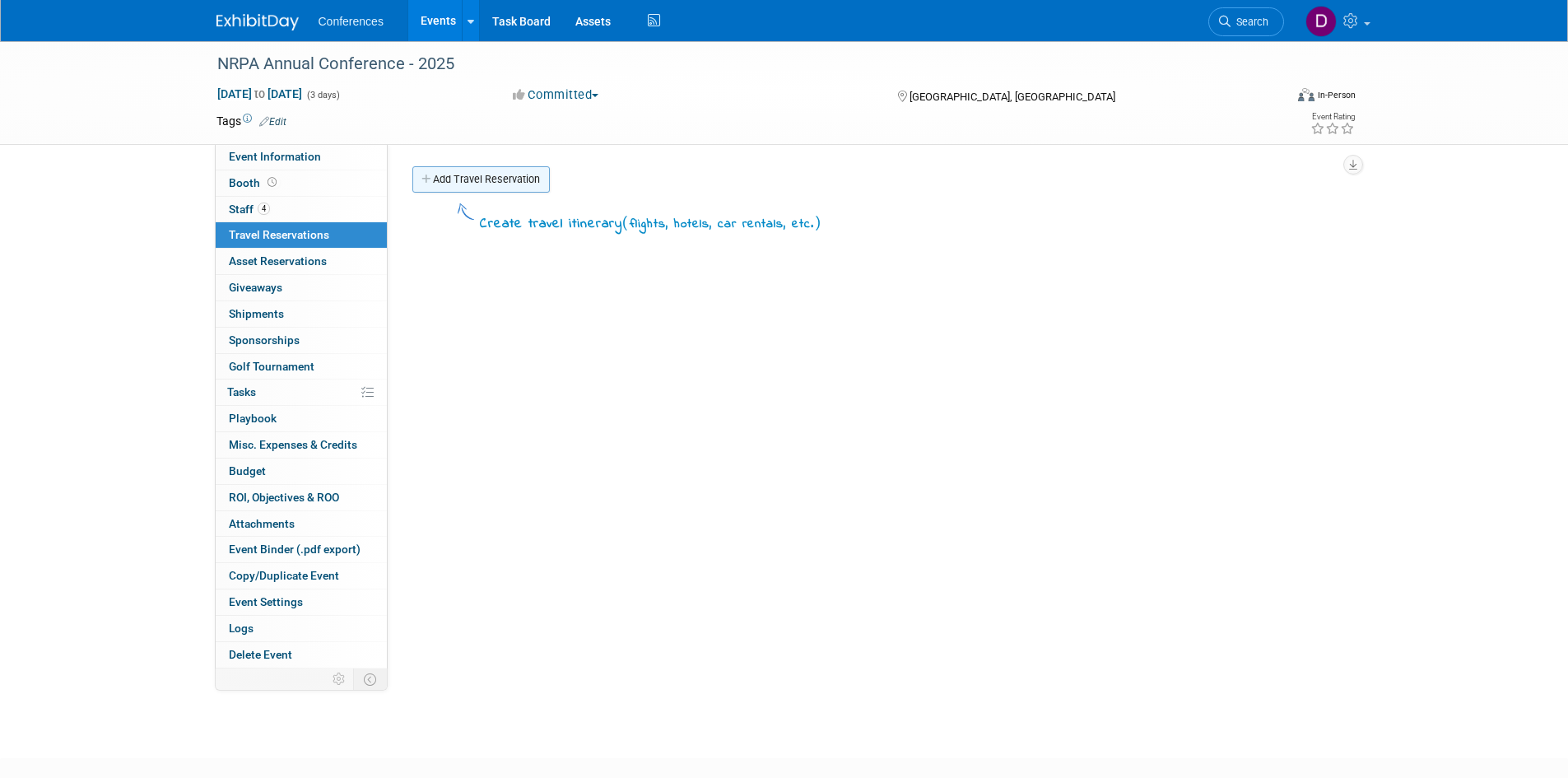
click at [459, 178] on link "Add Travel Reservation" at bounding box center [481, 179] width 138 height 27
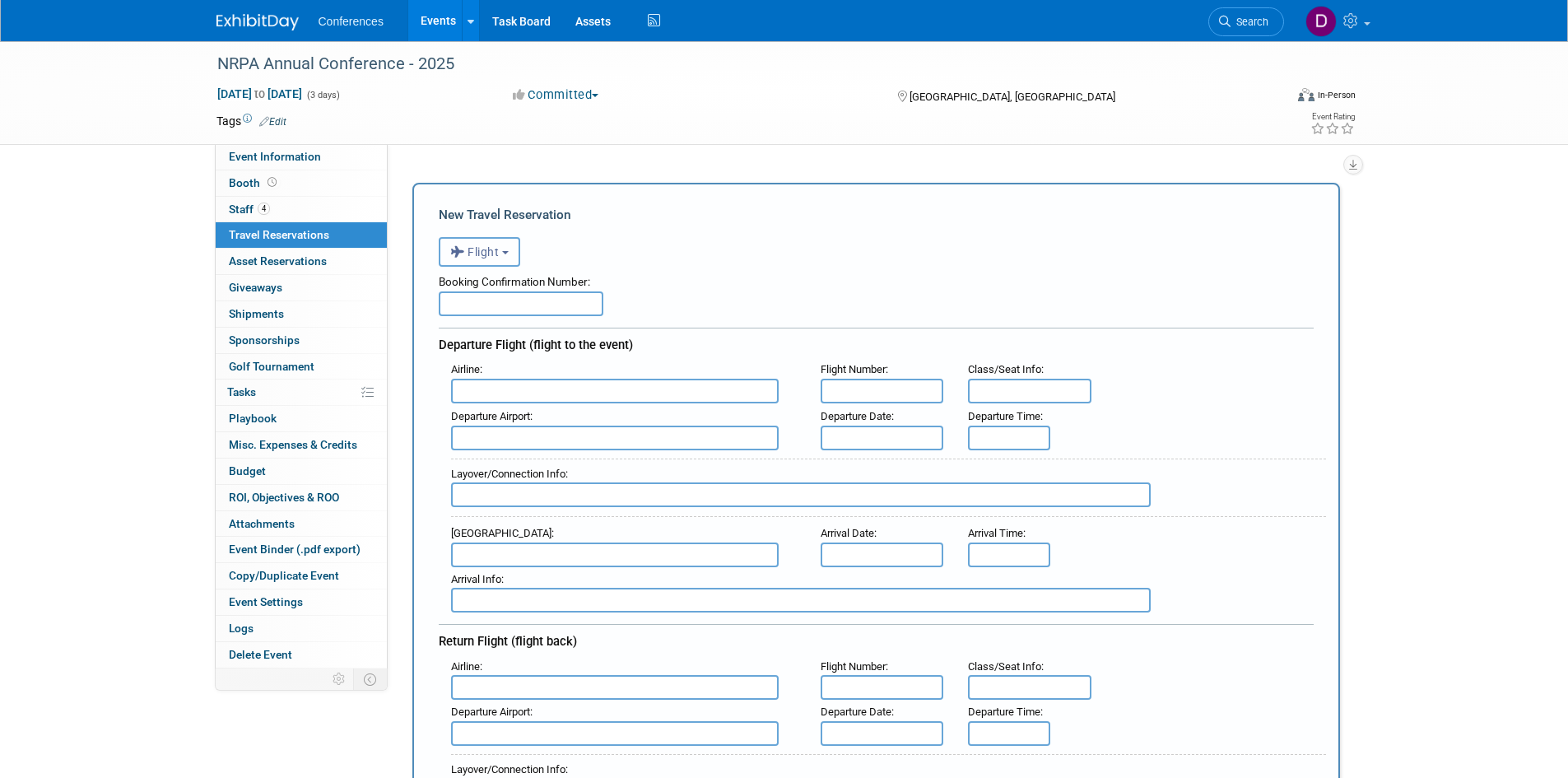
click at [470, 247] on span "Flight" at bounding box center [475, 251] width 49 height 13
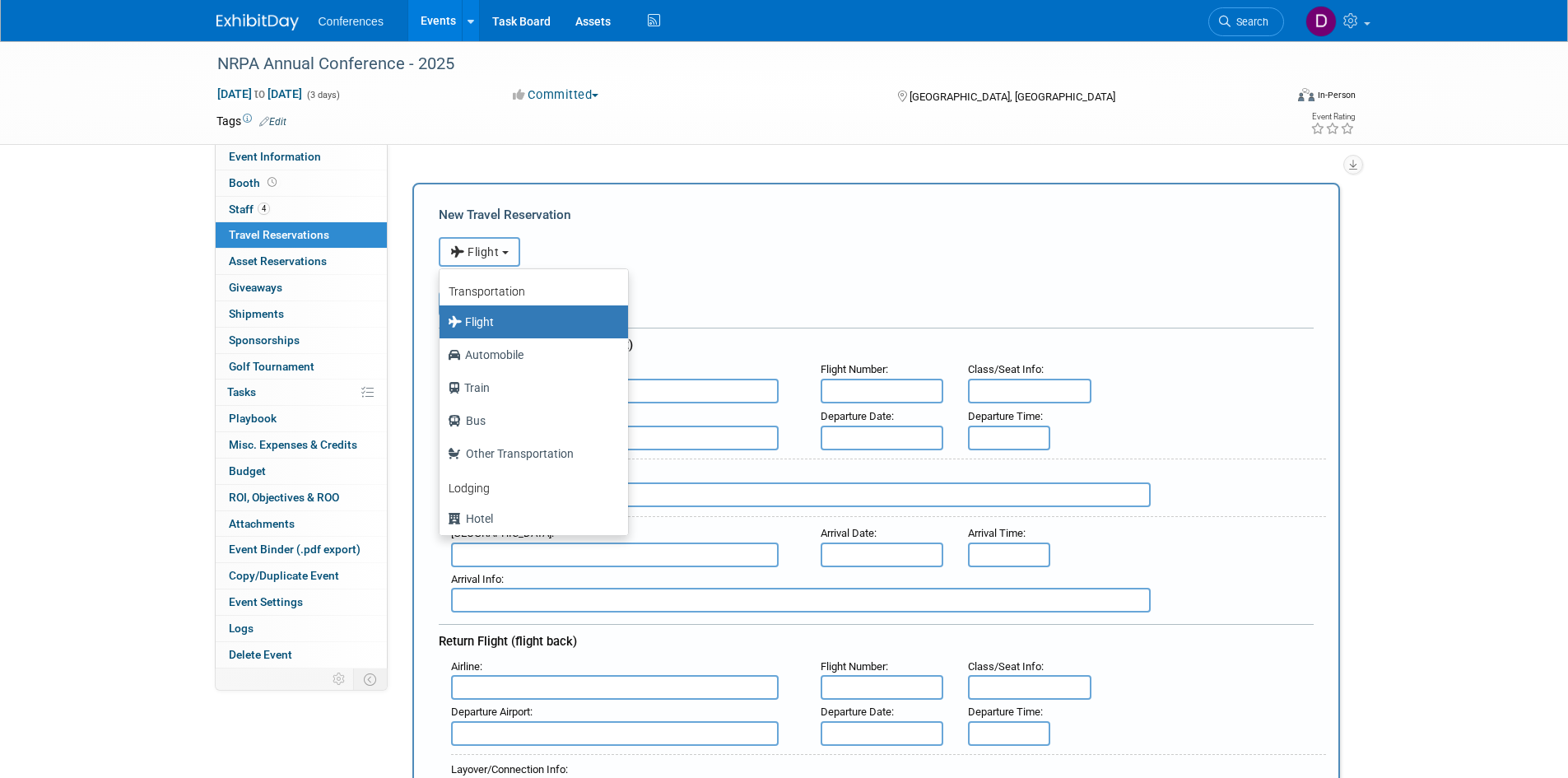
click at [470, 247] on span "Flight" at bounding box center [475, 251] width 49 height 13
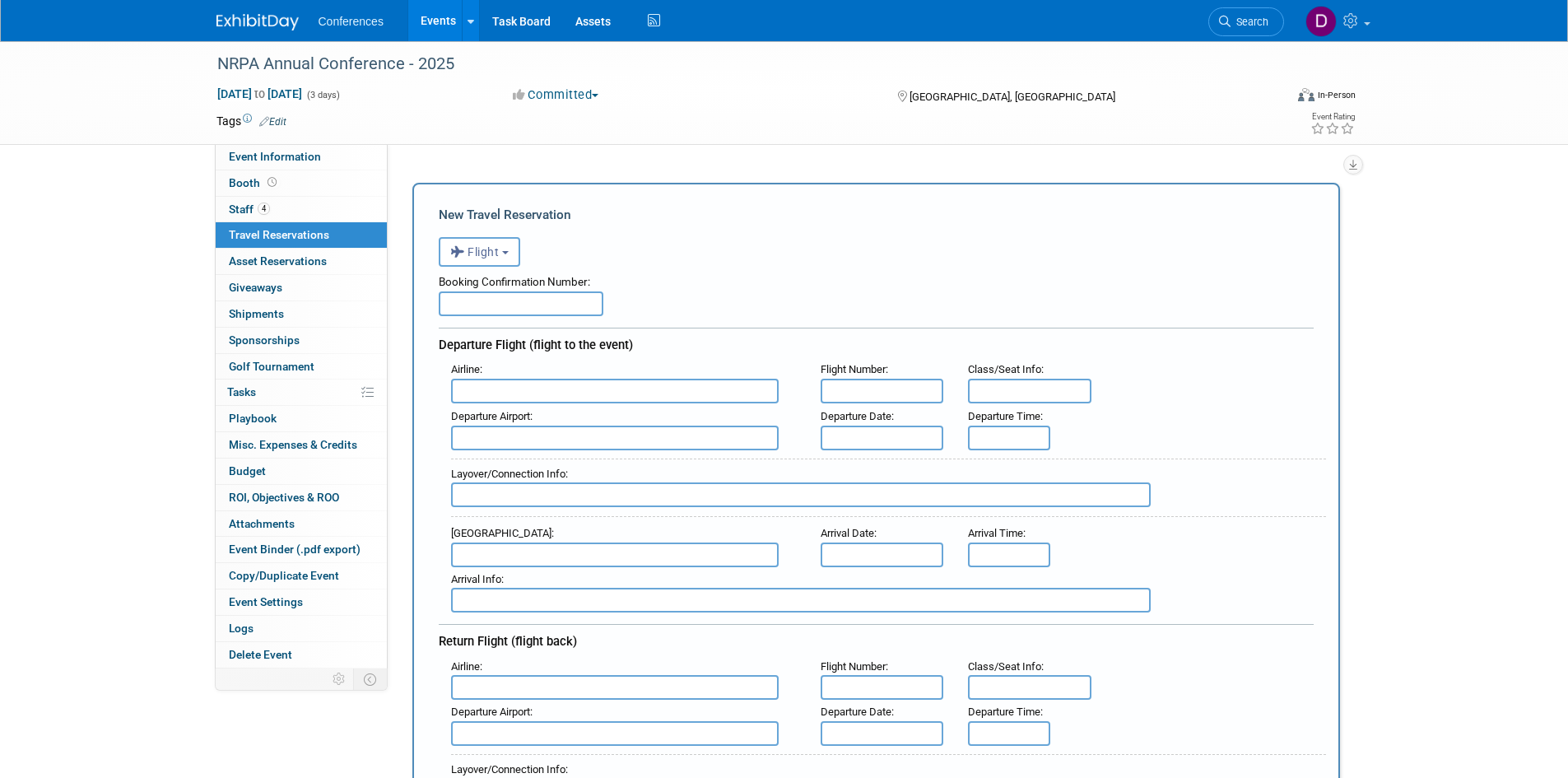
click at [566, 307] on input "text" at bounding box center [522, 304] width 165 height 25
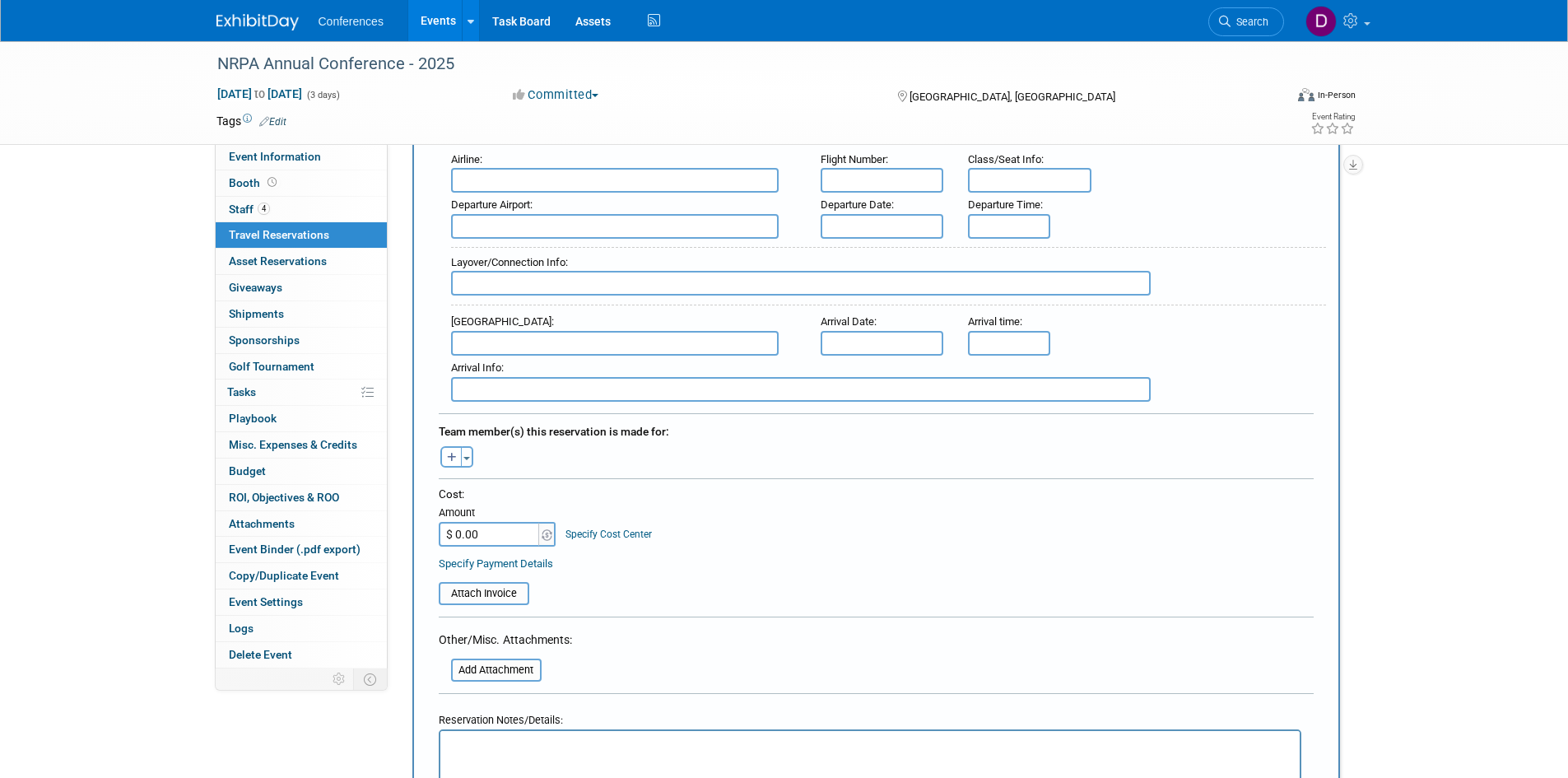
scroll to position [577, 0]
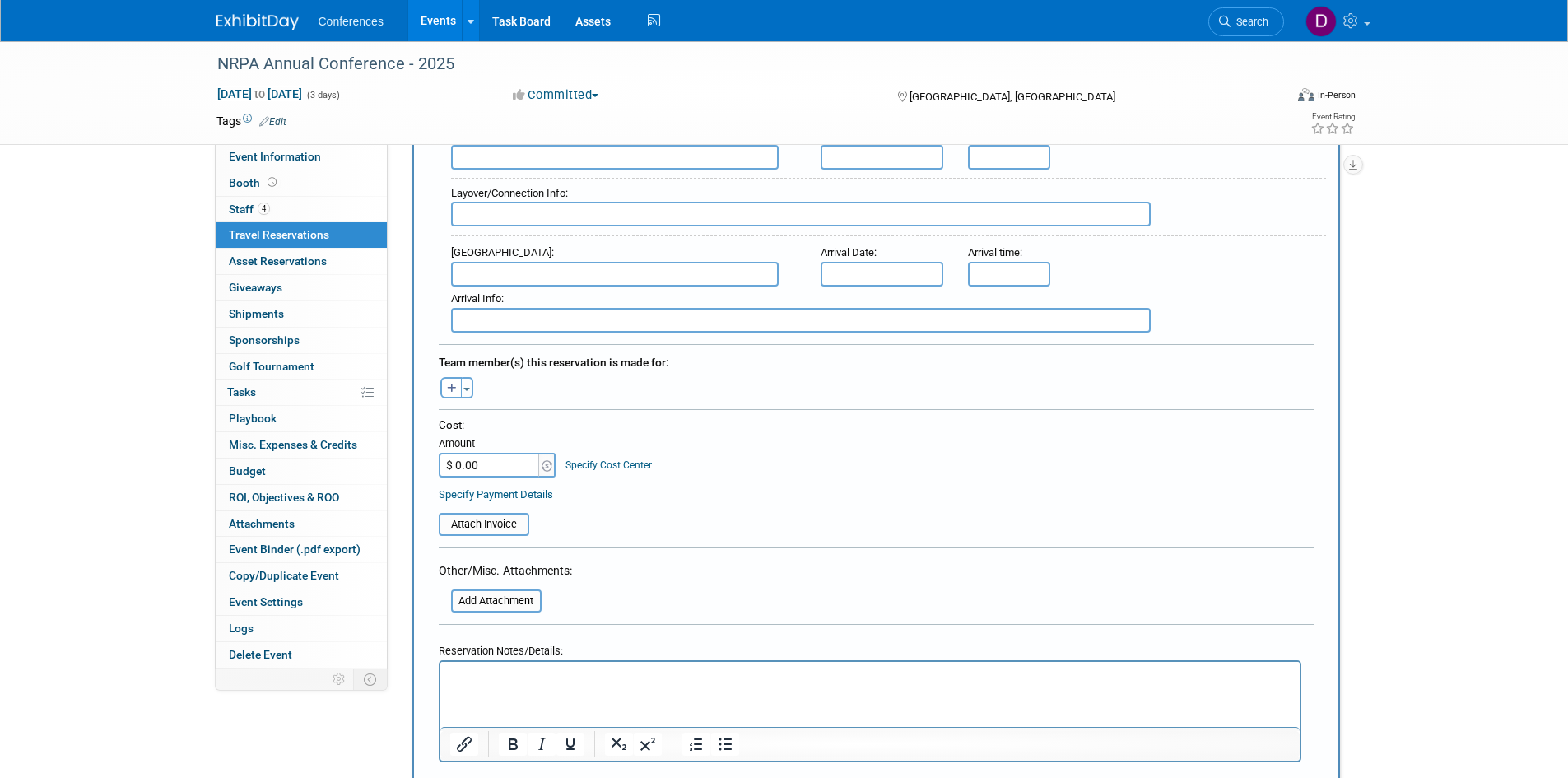
click at [494, 462] on input "$ 0.00" at bounding box center [490, 465] width 103 height 25
type input "$ 541.41"
click at [462, 388] on button "Toggle Dropdown" at bounding box center [467, 388] width 13 height 22
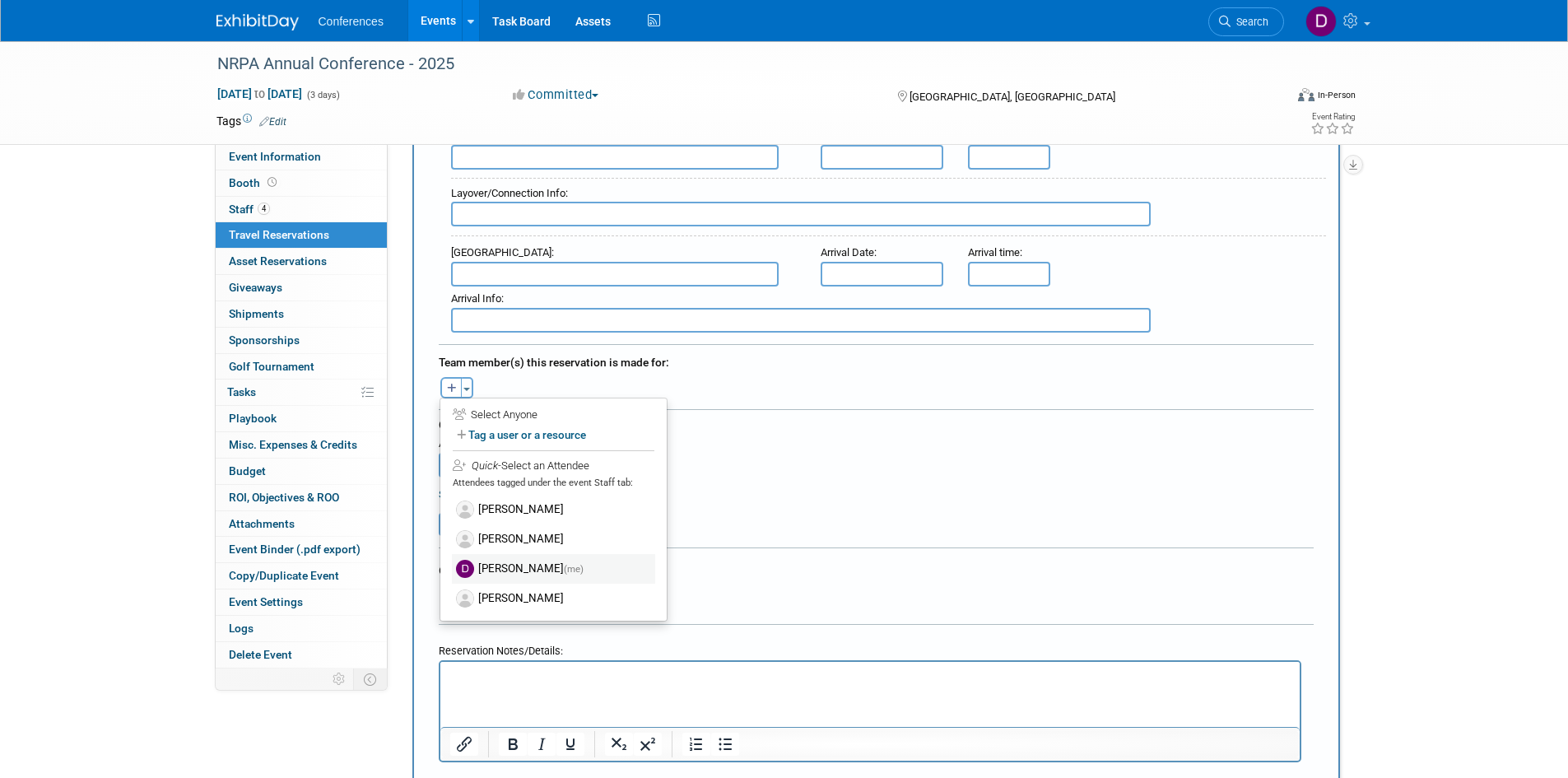
click at [509, 565] on label "Diane Arabia (me)" at bounding box center [553, 569] width 203 height 29
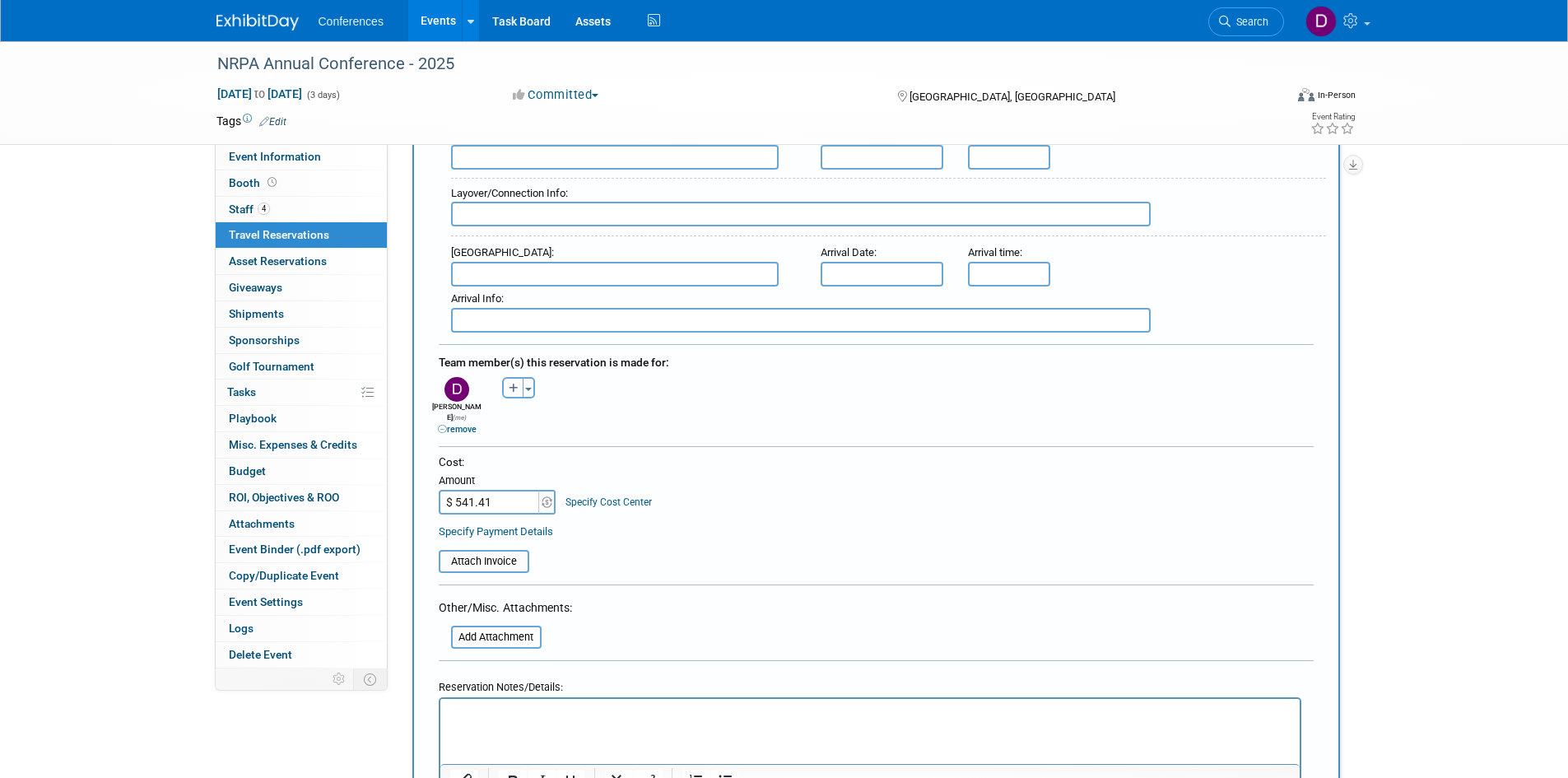
click at [677, 523] on div "Specify Payment Details" at bounding box center [876, 531] width 875 height 18
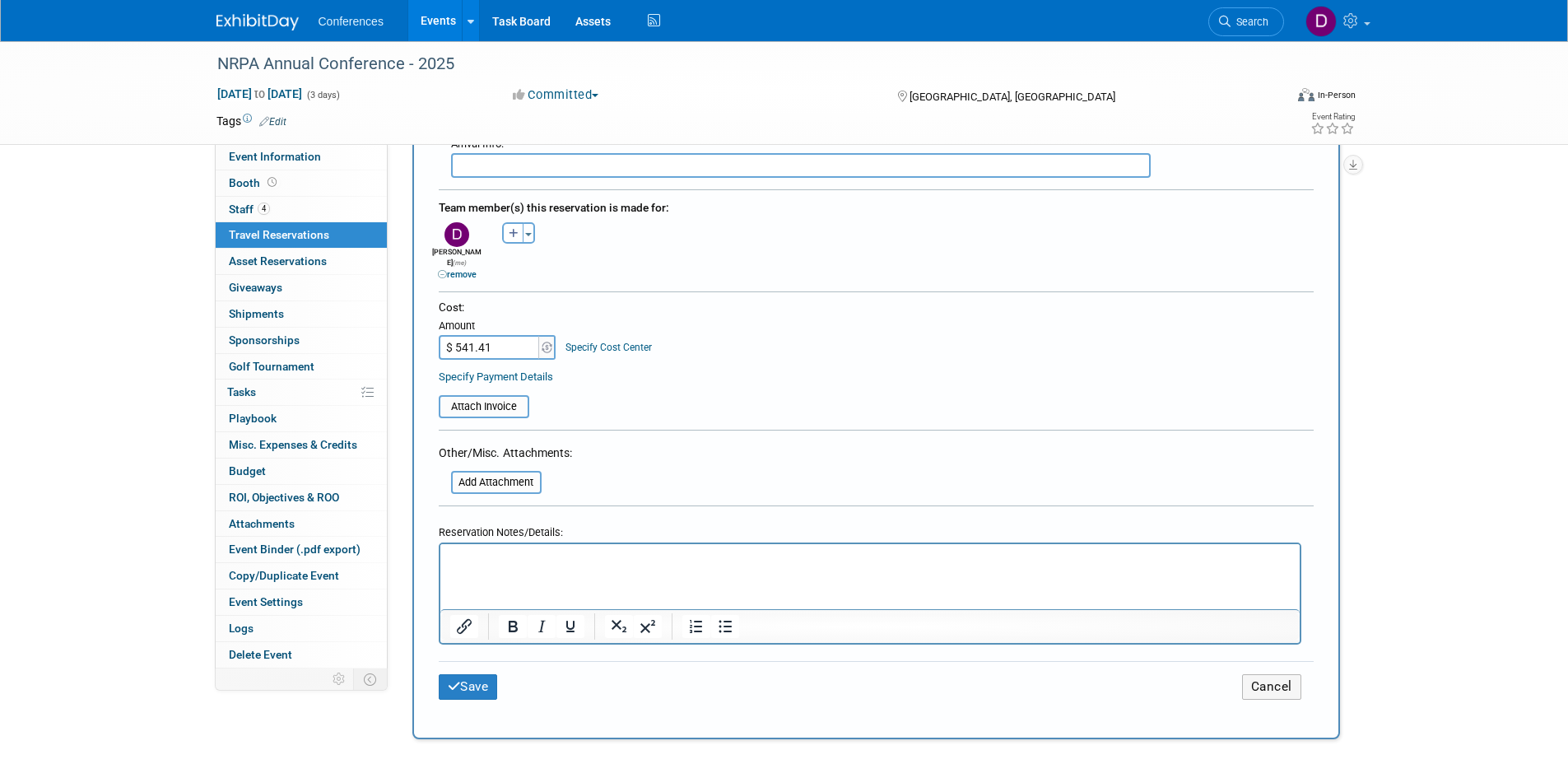
scroll to position [741, 0]
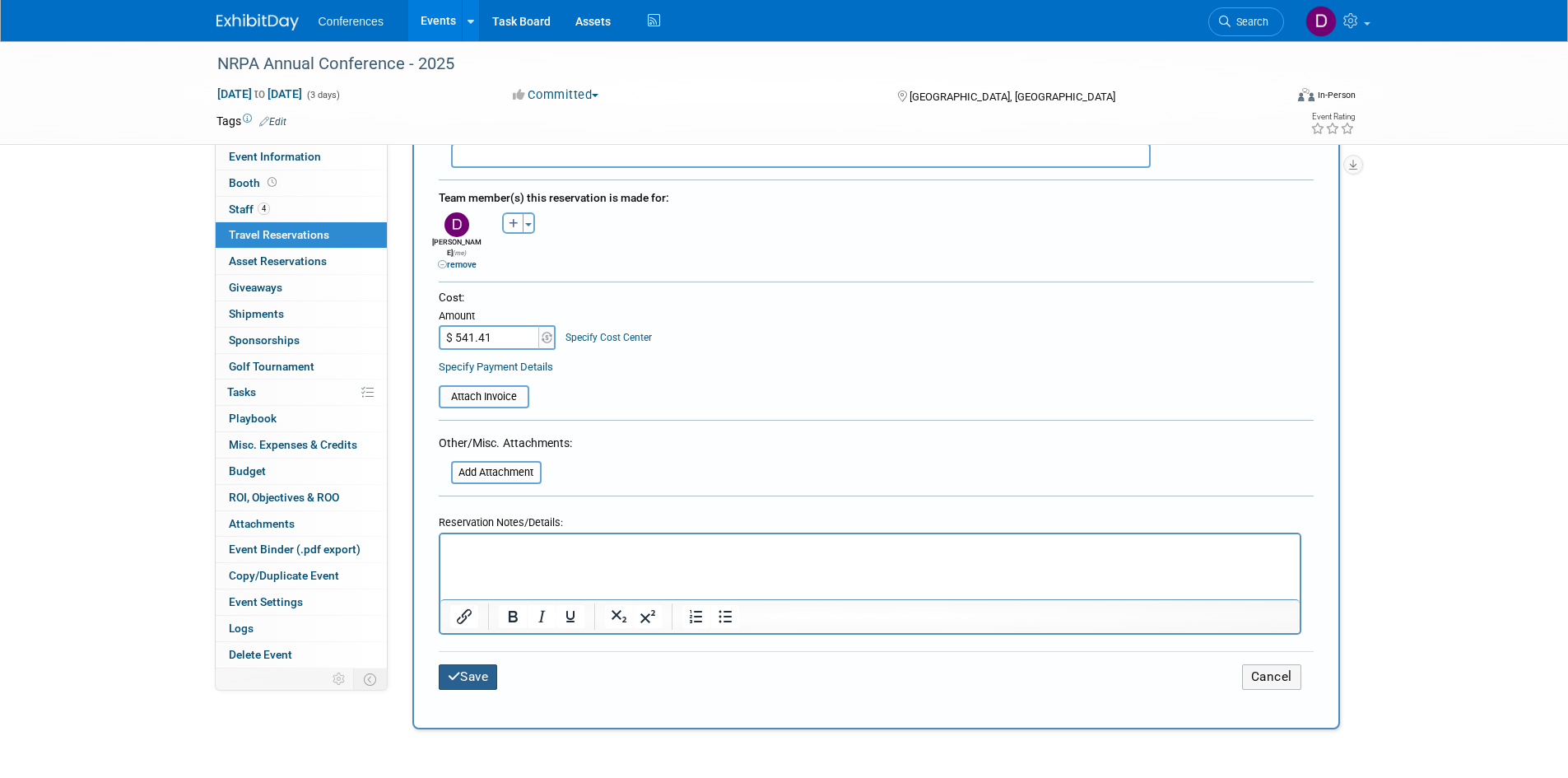
click at [486, 664] on button "Save" at bounding box center [469, 677] width 59 height 26
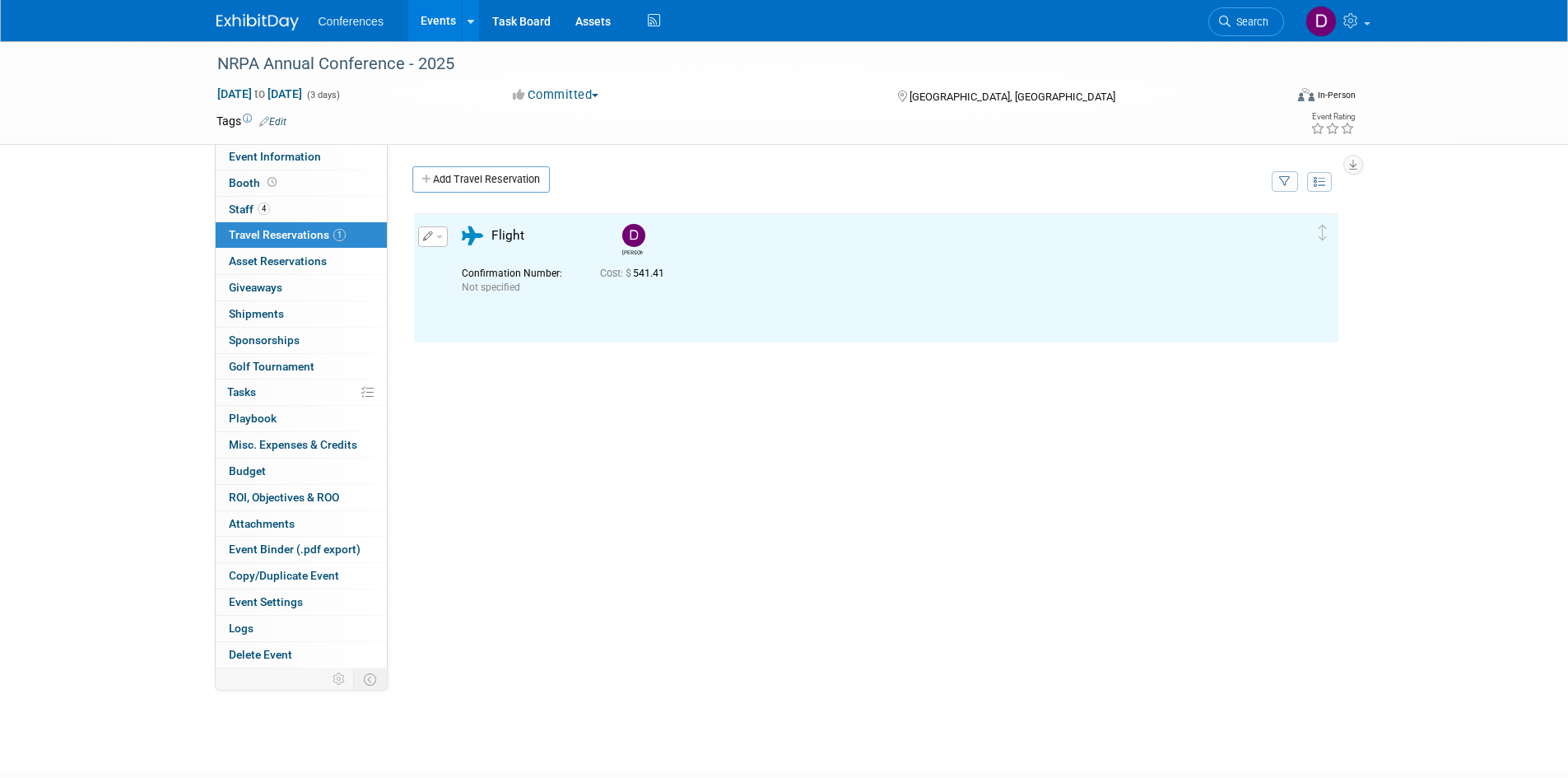
scroll to position [0, 0]
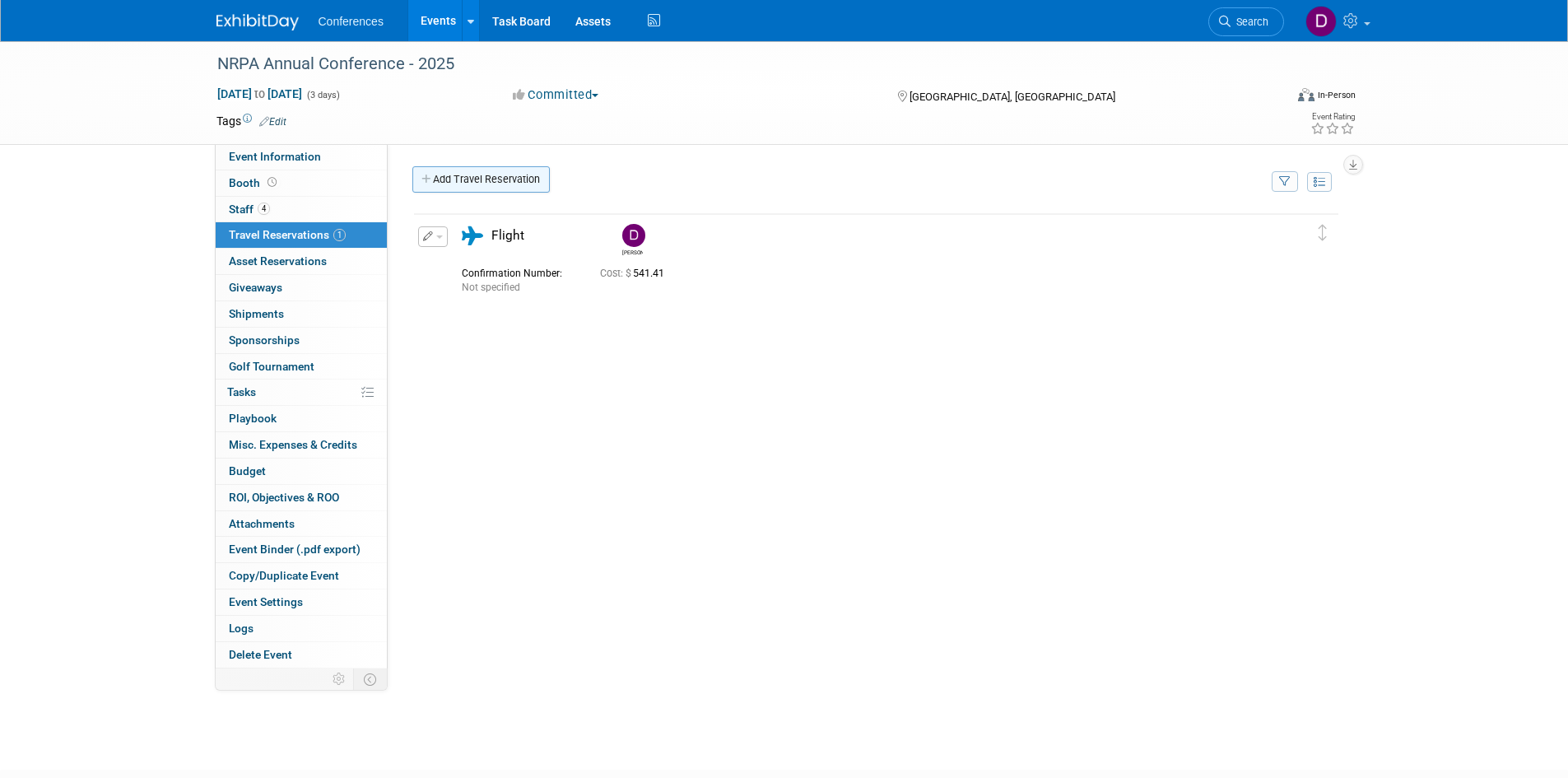
click at [514, 180] on link "Add Travel Reservation" at bounding box center [481, 179] width 138 height 27
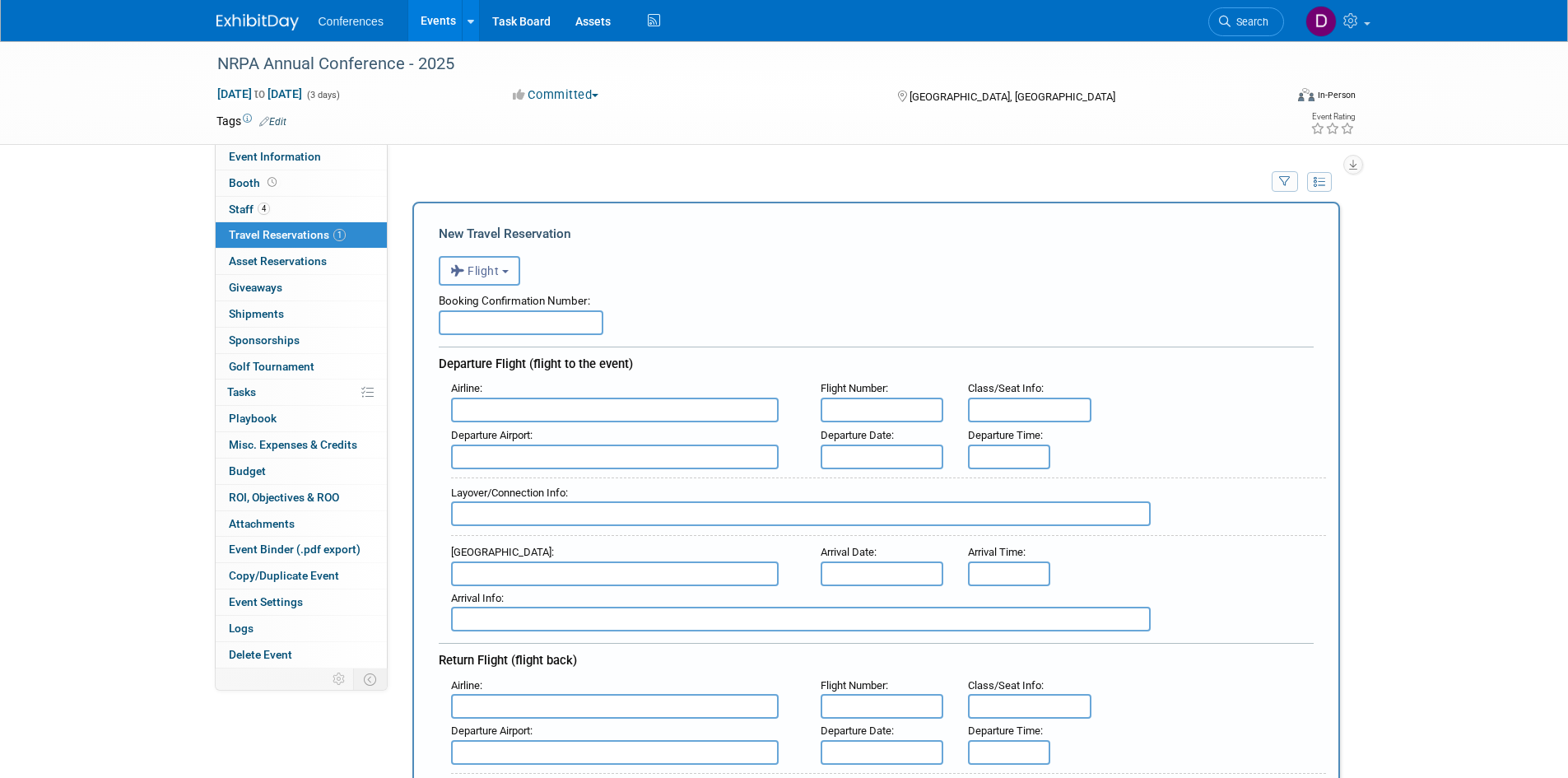
click at [505, 278] on button "Flight" at bounding box center [479, 271] width 82 height 29
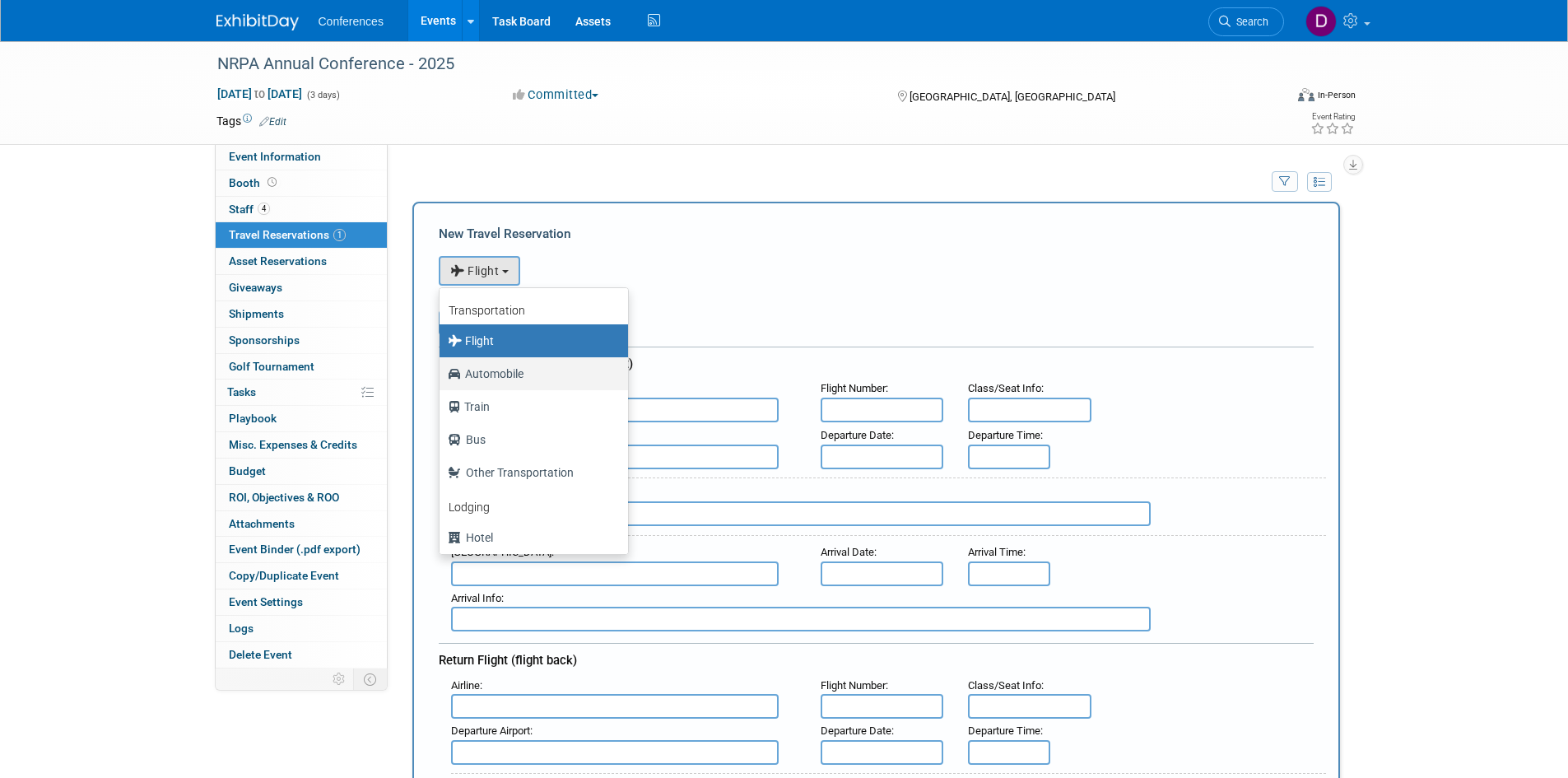
click at [488, 374] on label "Automobile" at bounding box center [530, 373] width 164 height 27
click at [442, 374] on input "Automobile" at bounding box center [436, 371] width 11 height 11
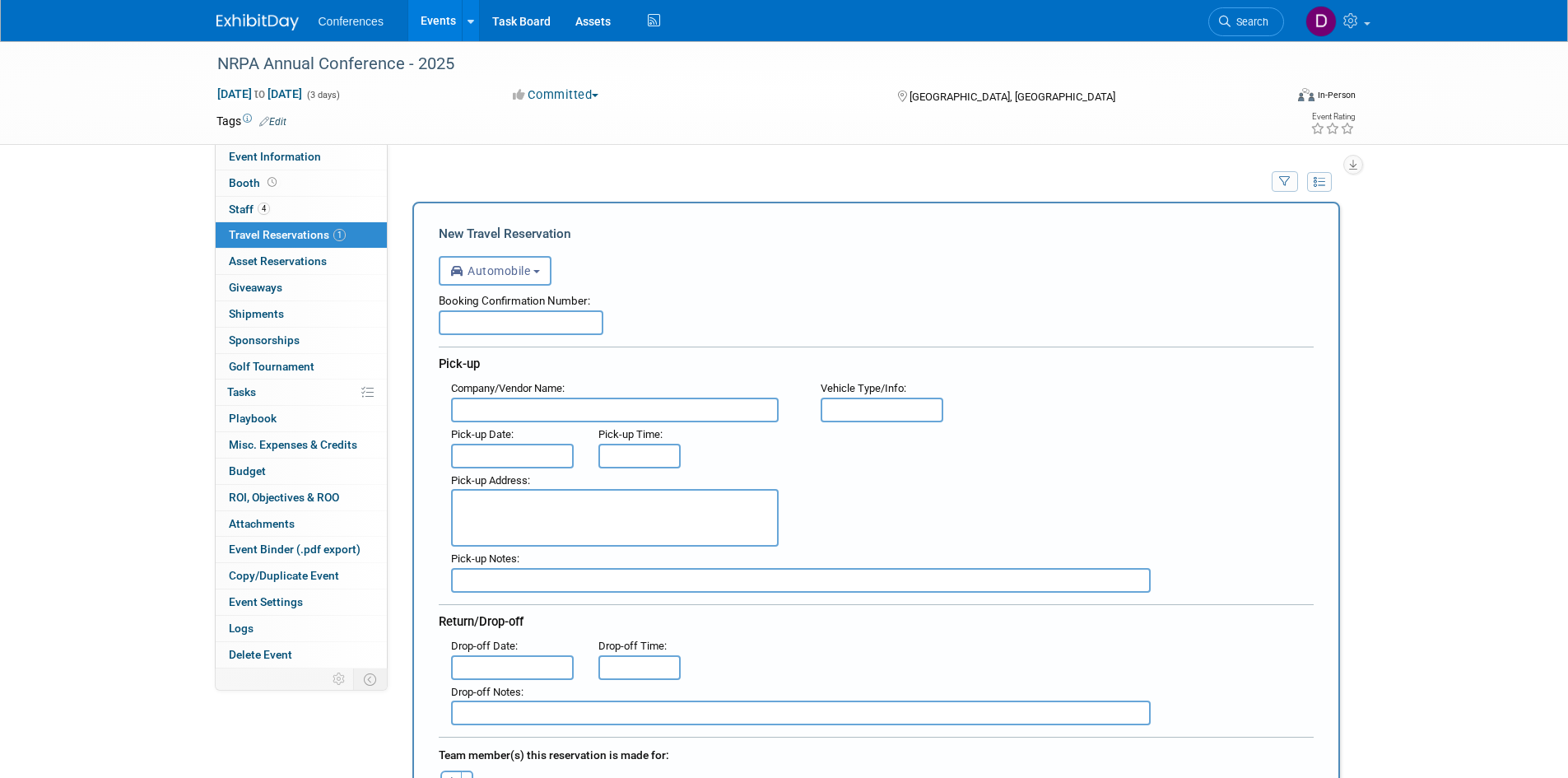
select select "4"
click at [485, 373] on div "Pick-up" at bounding box center [876, 361] width 875 height 29
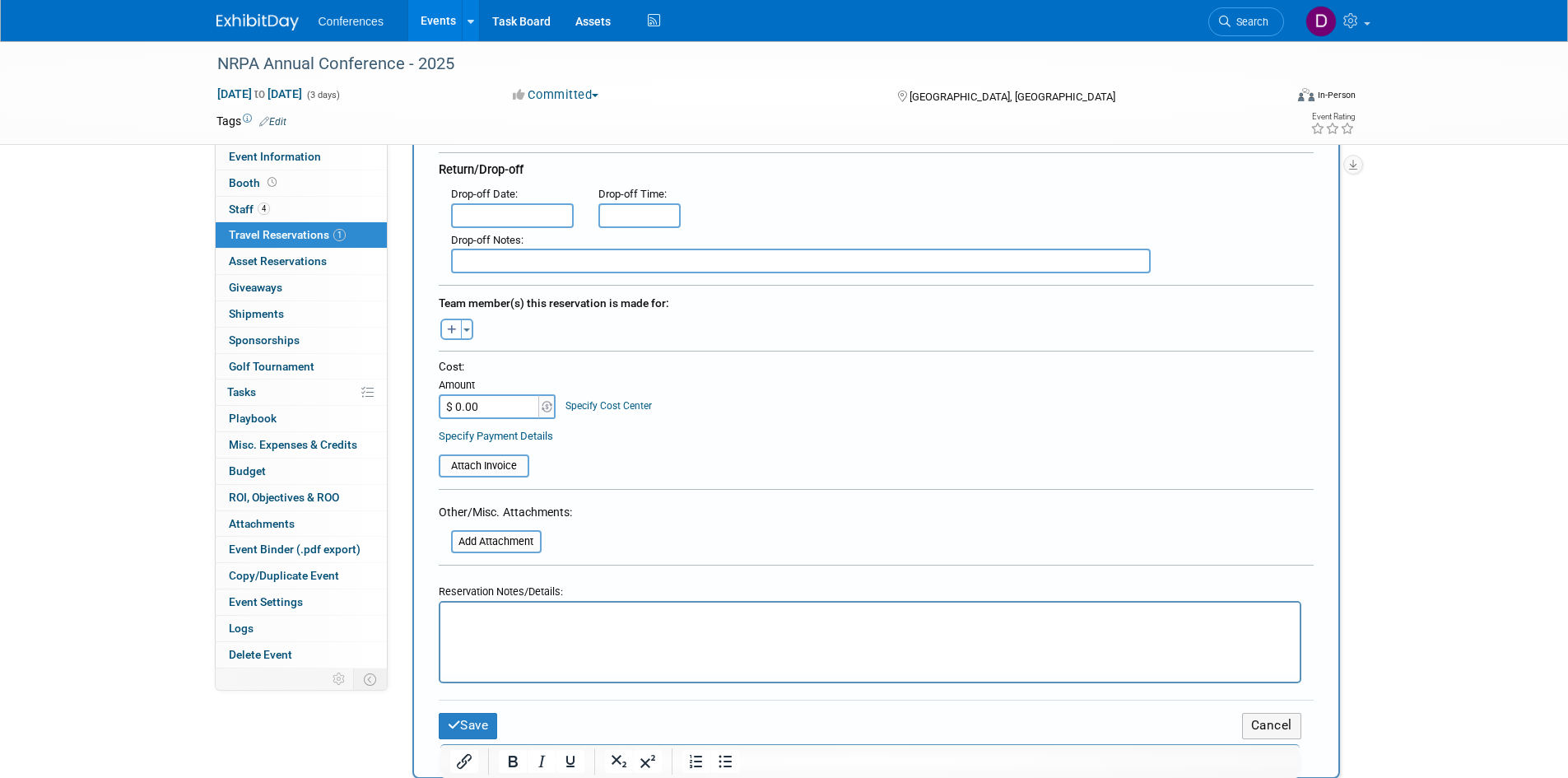
scroll to position [494, 0]
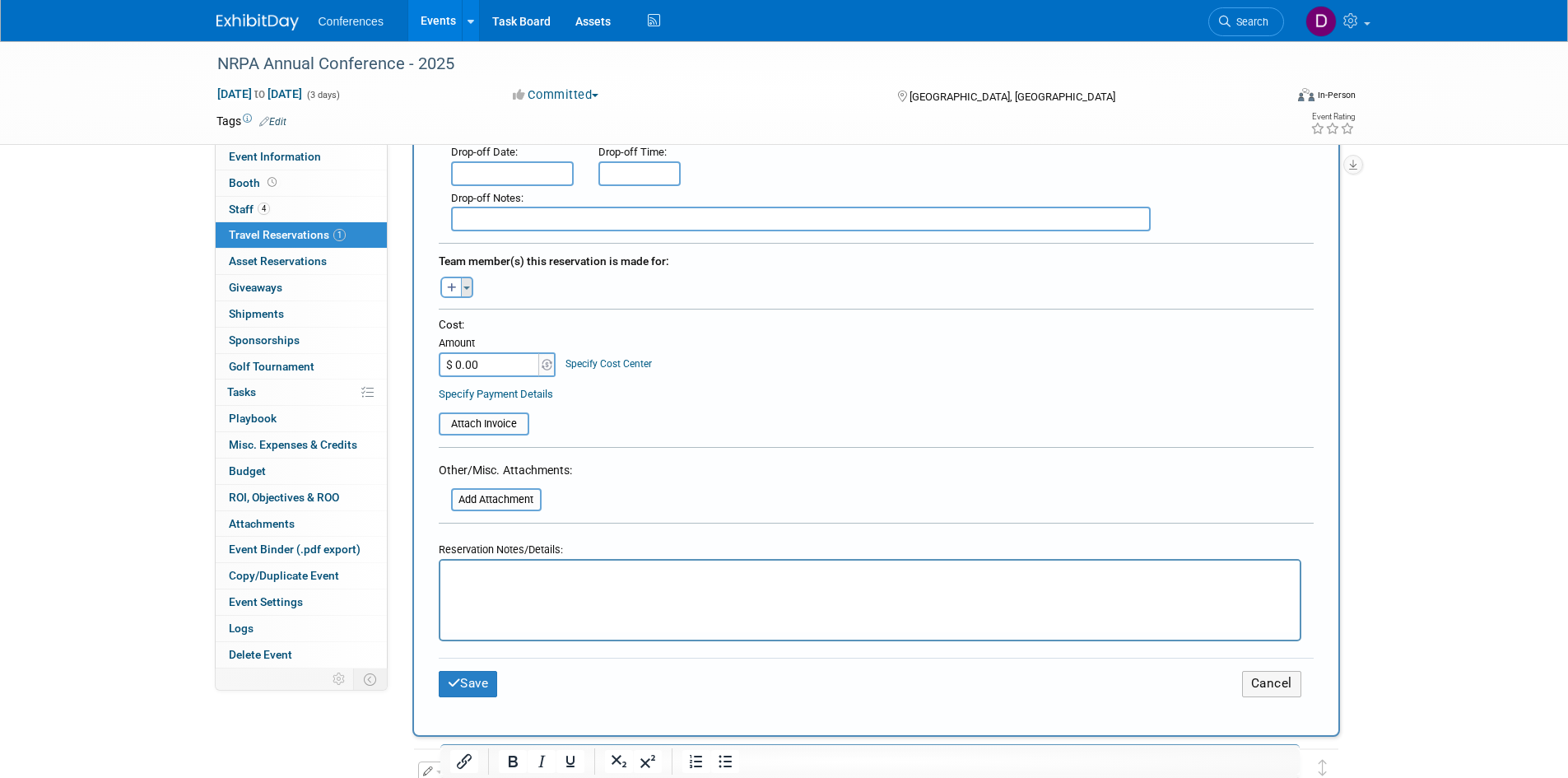
click at [464, 287] on span "button" at bounding box center [467, 288] width 7 height 3
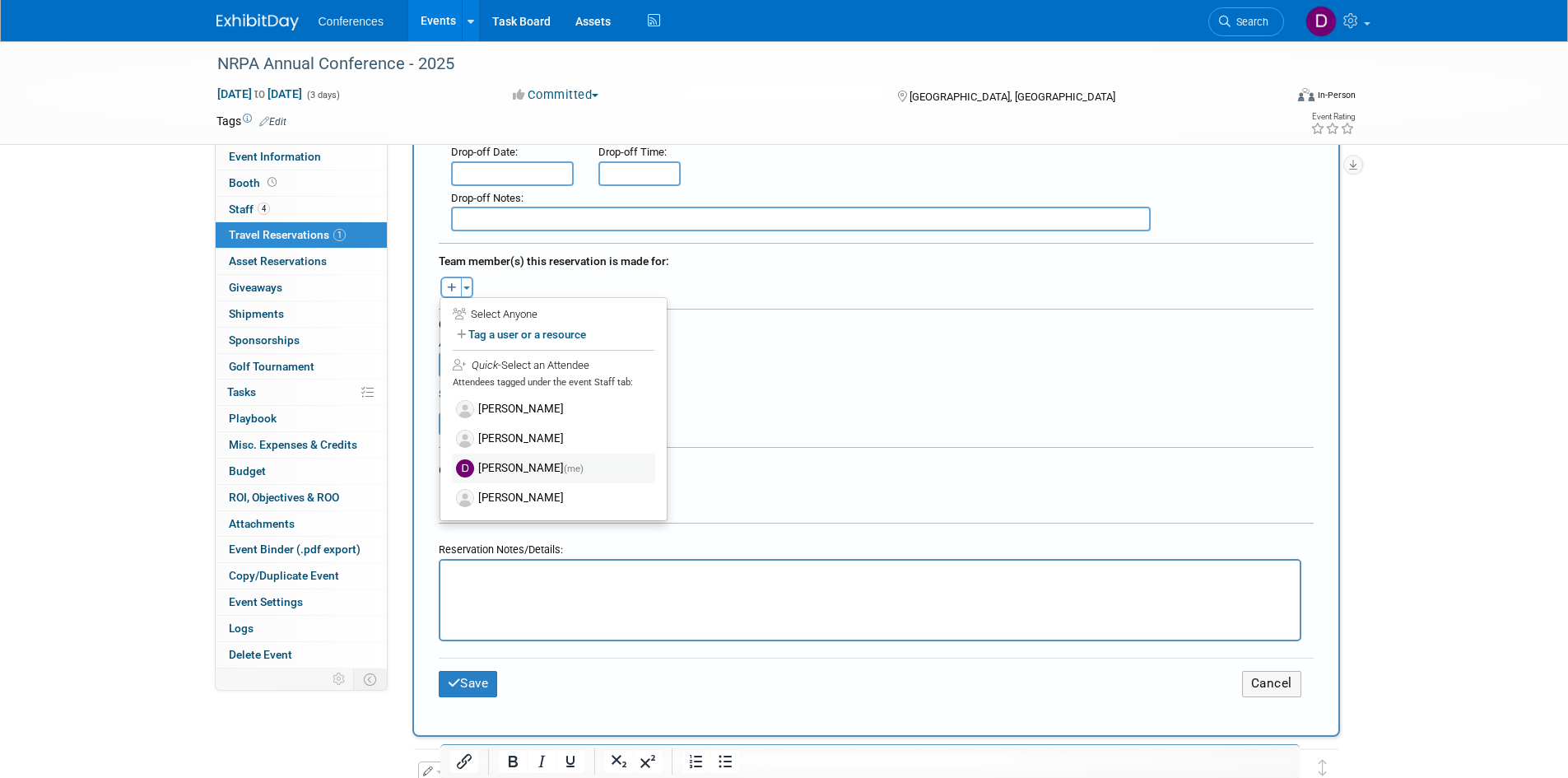
click at [489, 463] on label "Diane Arabia (me)" at bounding box center [553, 469] width 203 height 29
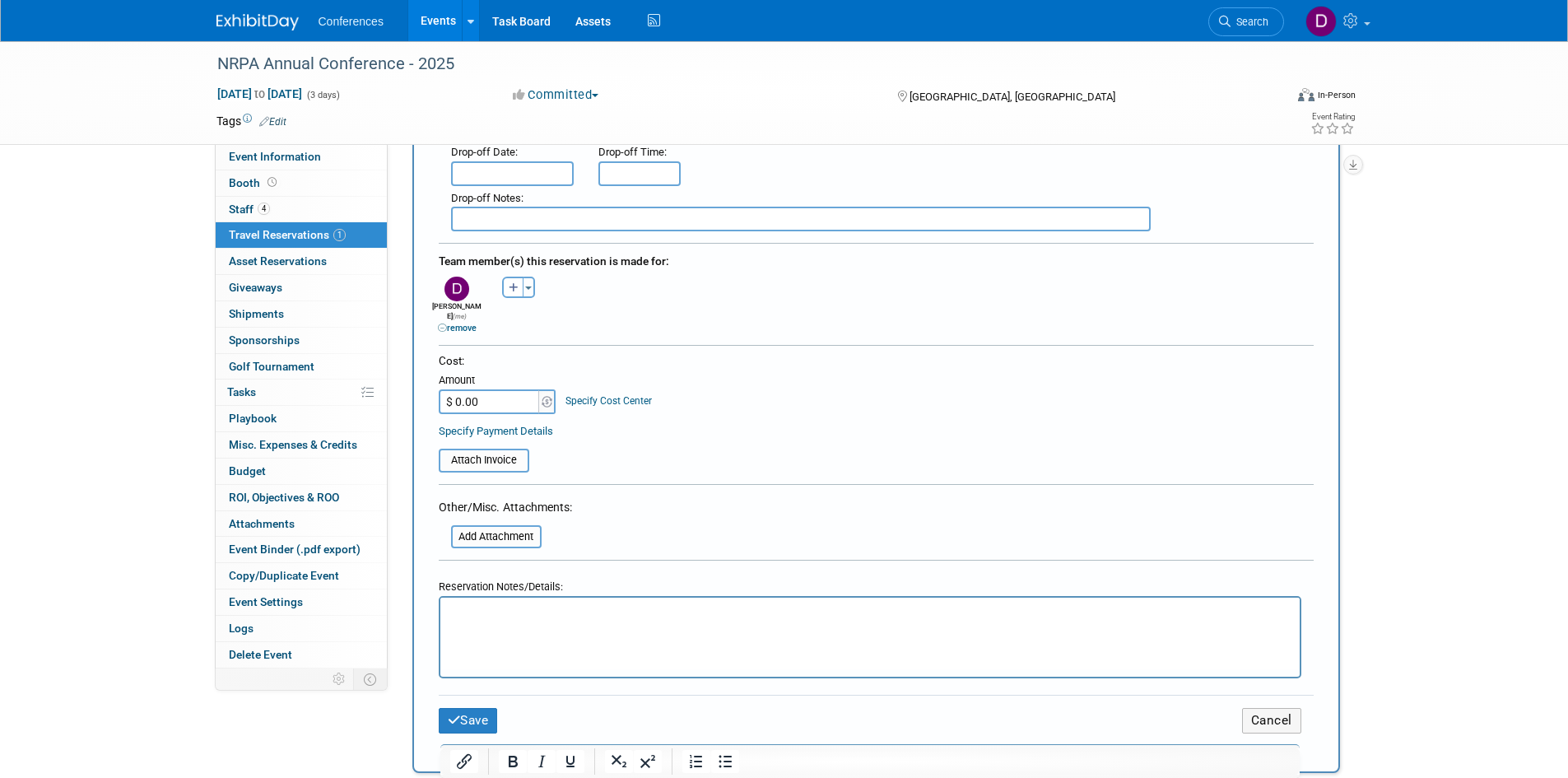
click at [494, 389] on input "$ 0.00" at bounding box center [490, 401] width 103 height 25
type input "$ 151.20"
click at [746, 366] on div "Cost: Amount $ 151.20 Specify Cost Center Cost Center -- Not Specified --" at bounding box center [876, 382] width 875 height 60
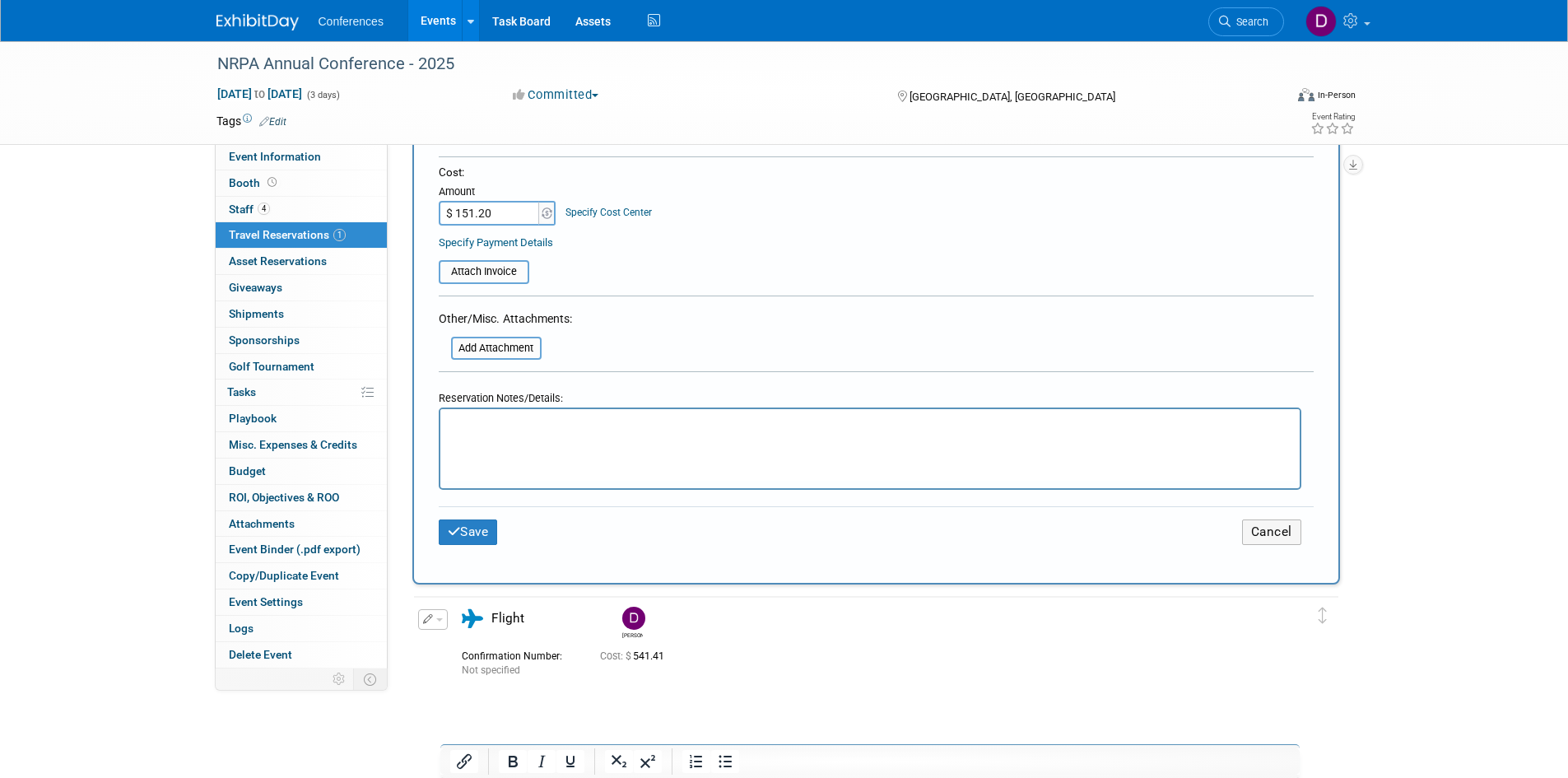
scroll to position [741, 0]
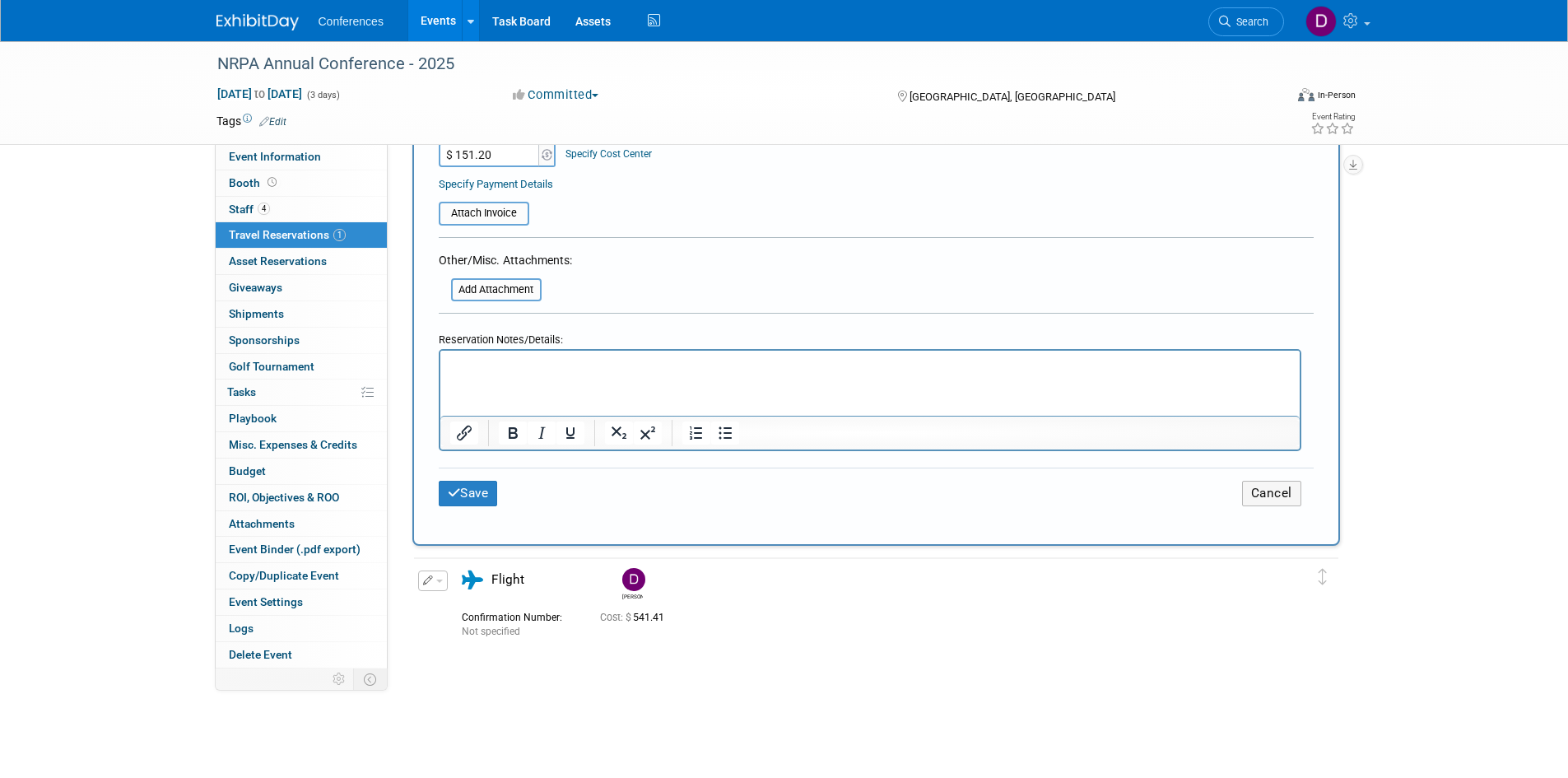
click at [713, 374] on html at bounding box center [868, 362] width 860 height 24
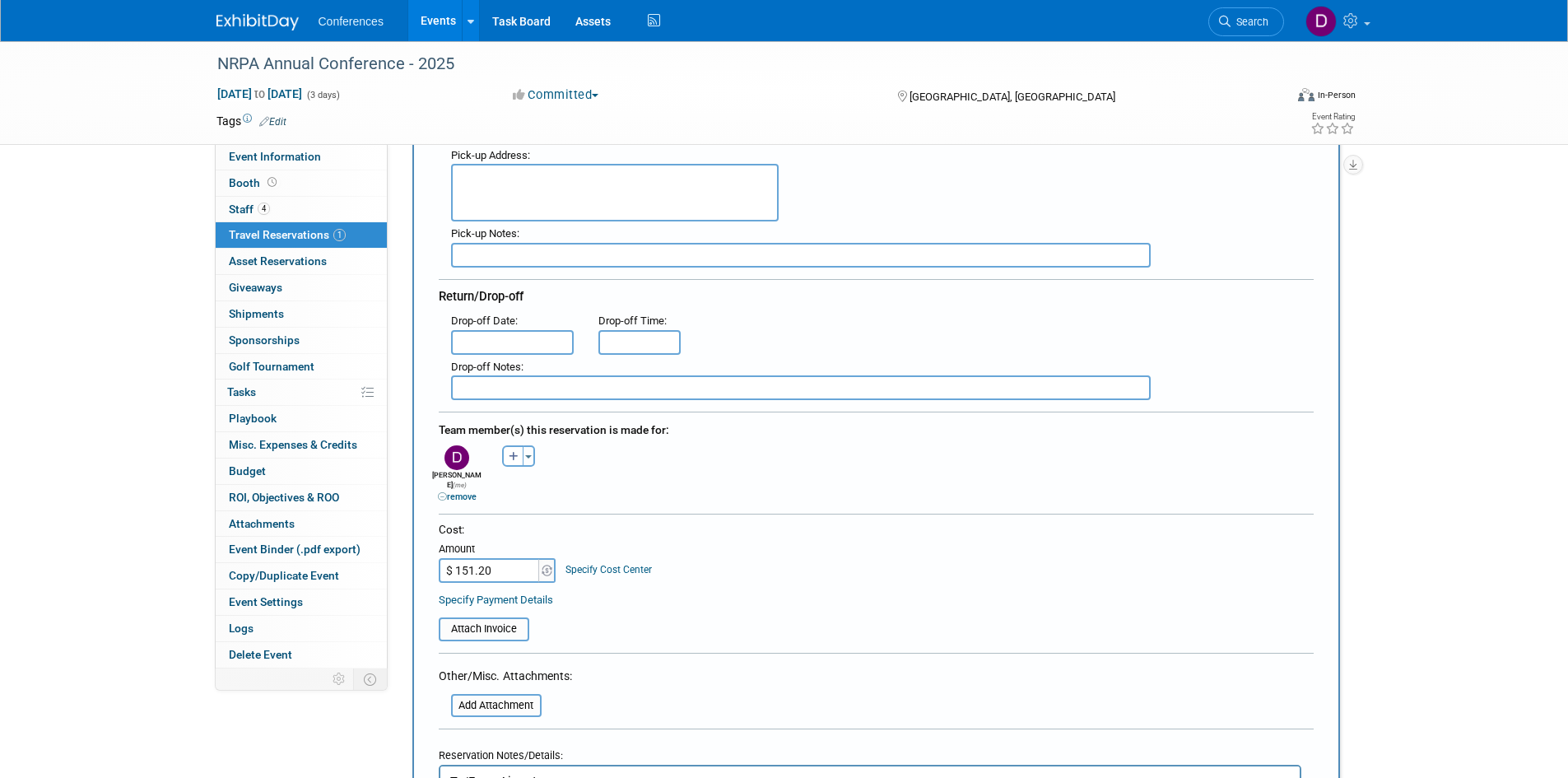
scroll to position [494, 0]
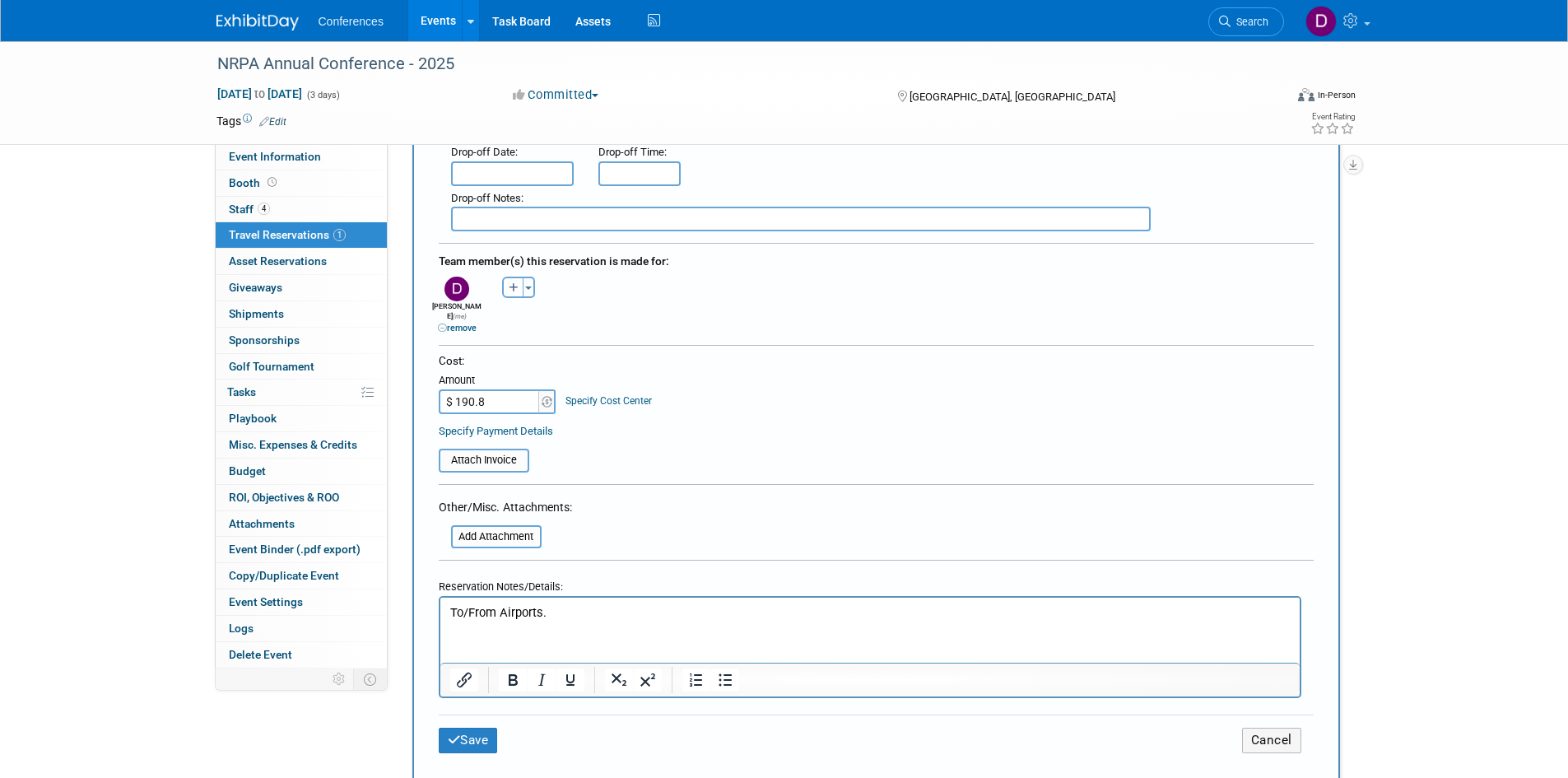
type input "$ 190.81"
click at [716, 434] on table "Attach Invoice" at bounding box center [876, 453] width 875 height 38
click at [490, 728] on button "Save" at bounding box center [469, 741] width 59 height 26
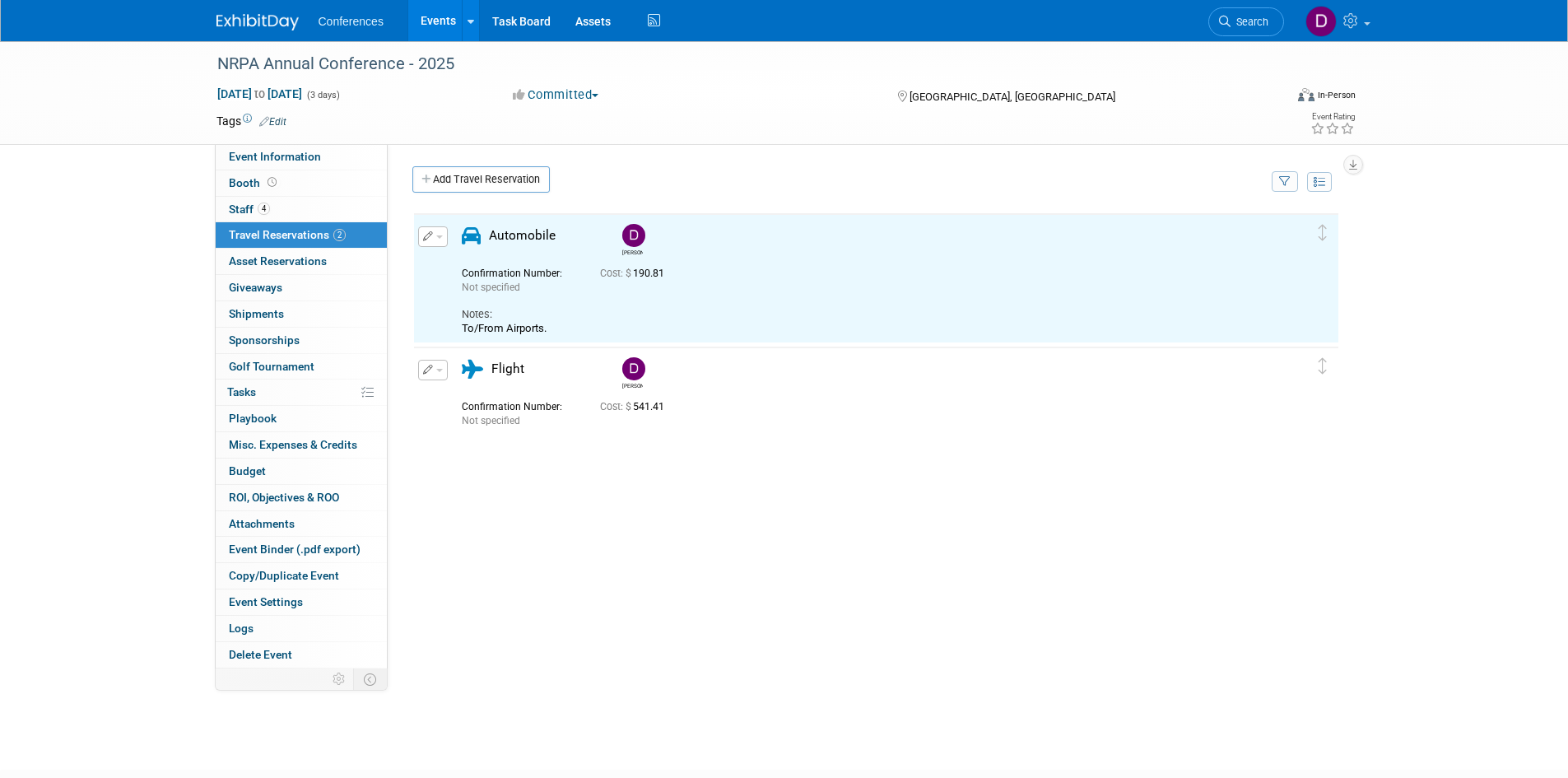
scroll to position [0, 0]
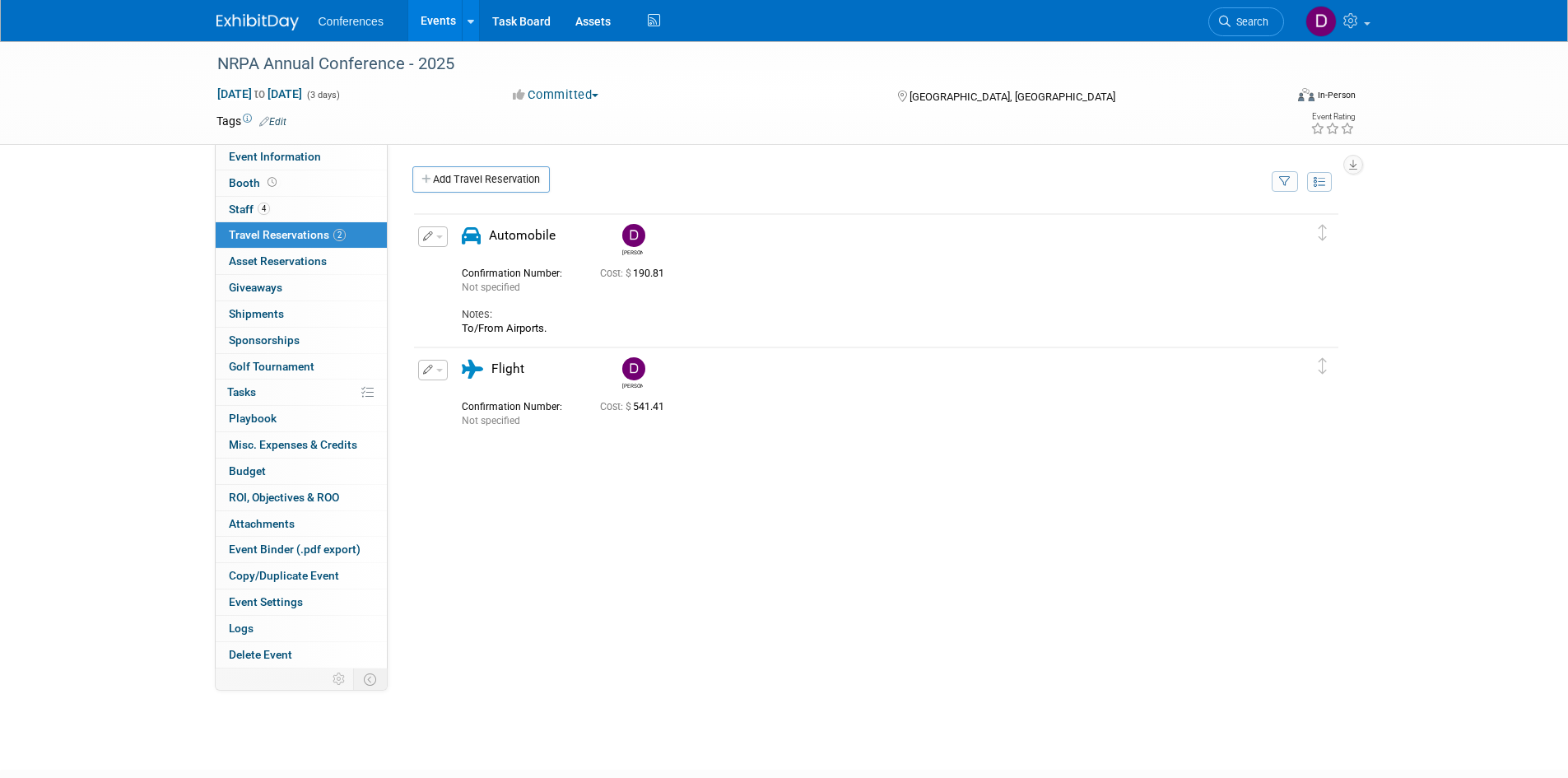
click at [695, 570] on div "Diane 190.81" at bounding box center [876, 458] width 927 height 494
click at [323, 444] on span "Misc. Expenses & Credits 0" at bounding box center [293, 444] width 129 height 13
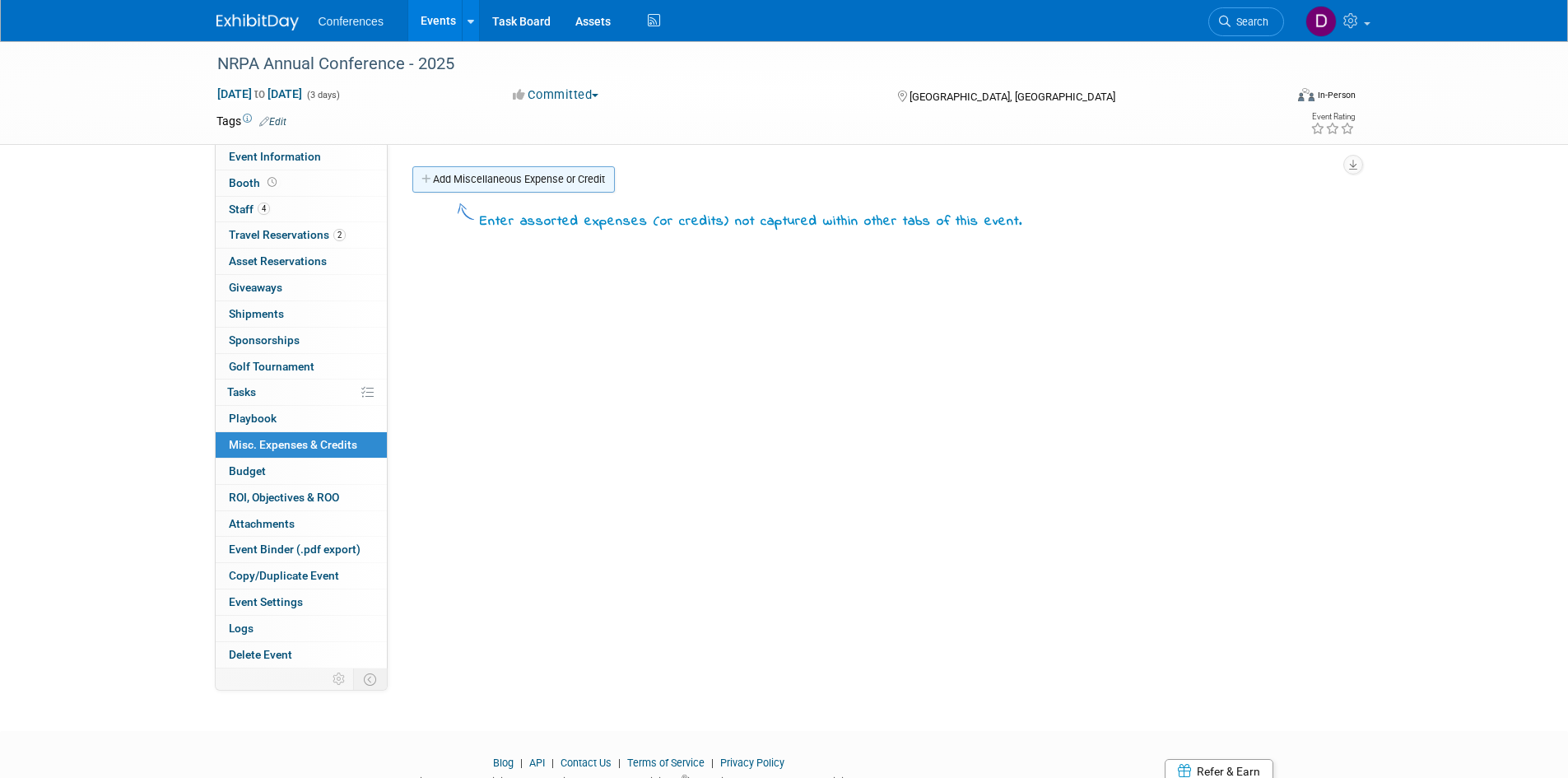
click at [520, 178] on link "Add Miscellaneous Expense or Credit" at bounding box center [514, 179] width 202 height 27
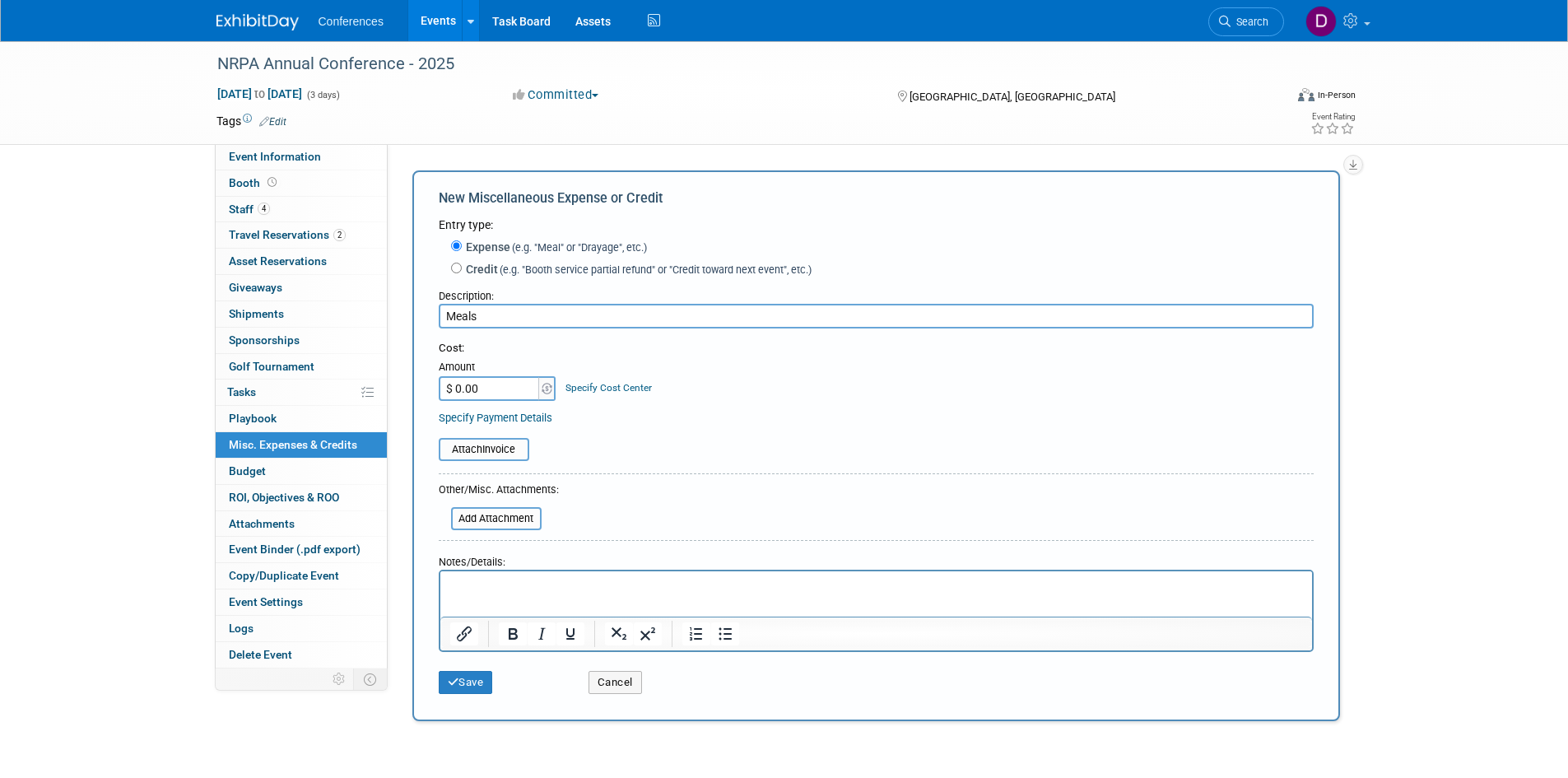
type input "Meals"
click at [504, 386] on input "$ 0.00" at bounding box center [490, 388] width 103 height 25
type input "$ 192.10"
click at [700, 405] on div "Cost: Amount $ 192.10 Specify Cost Center Cost Center -- Not Specified --" at bounding box center [876, 383] width 875 height 84
click at [466, 680] on button "Save" at bounding box center [466, 682] width 54 height 23
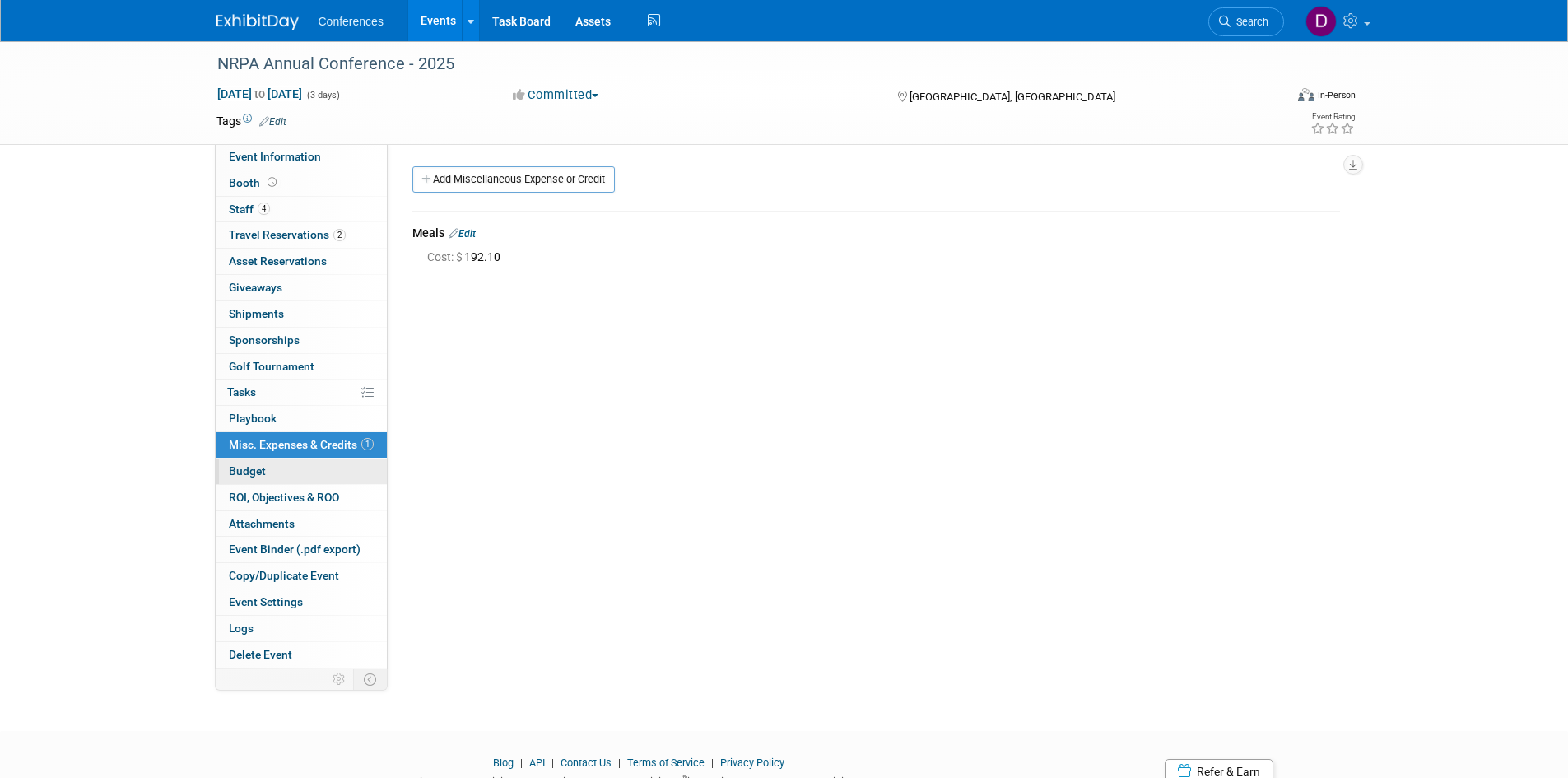
click at [271, 470] on link "Budget" at bounding box center [302, 472] width 171 height 26
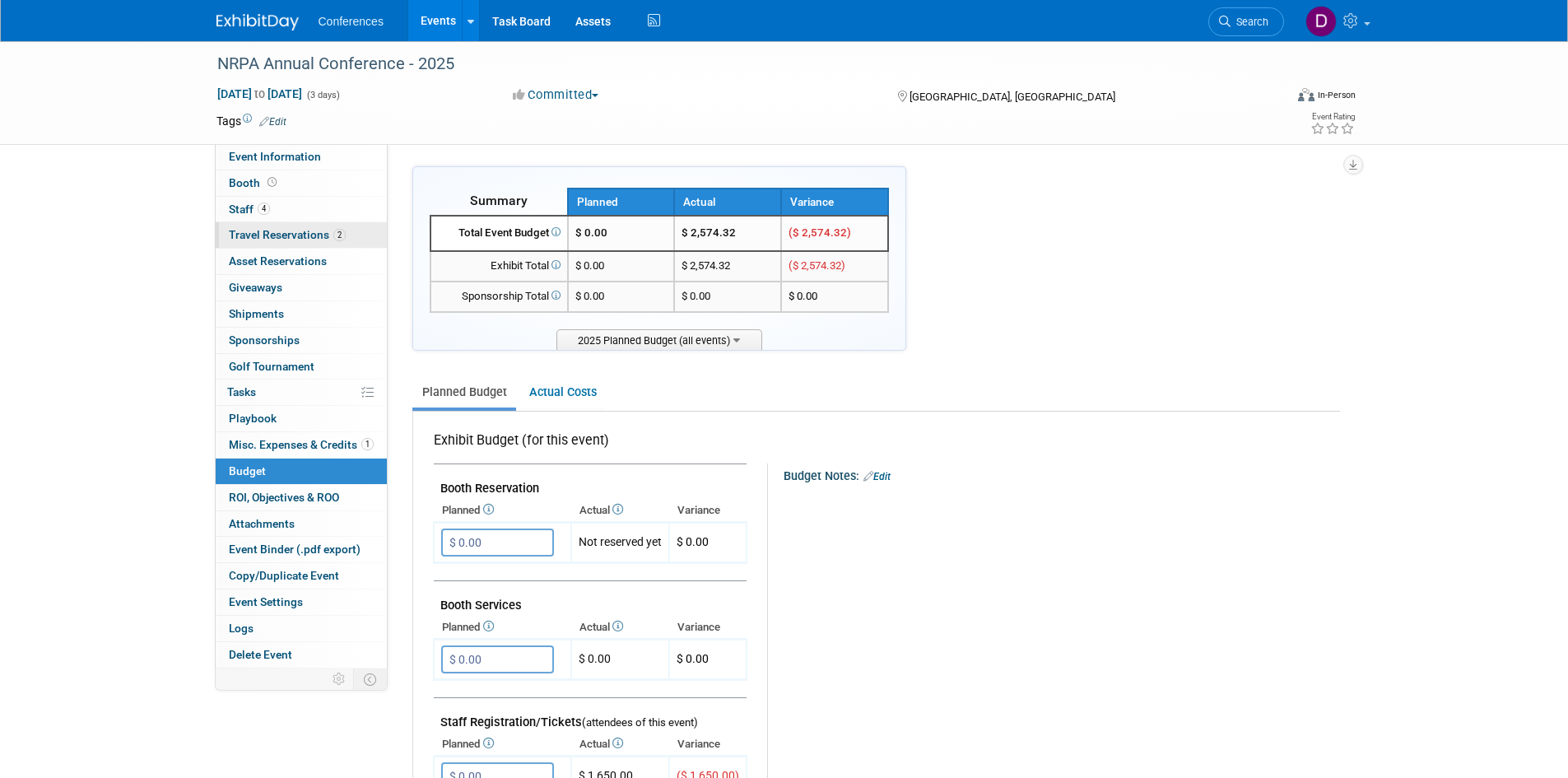
click at [250, 236] on span "Travel Reservations 2" at bounding box center [287, 234] width 117 height 13
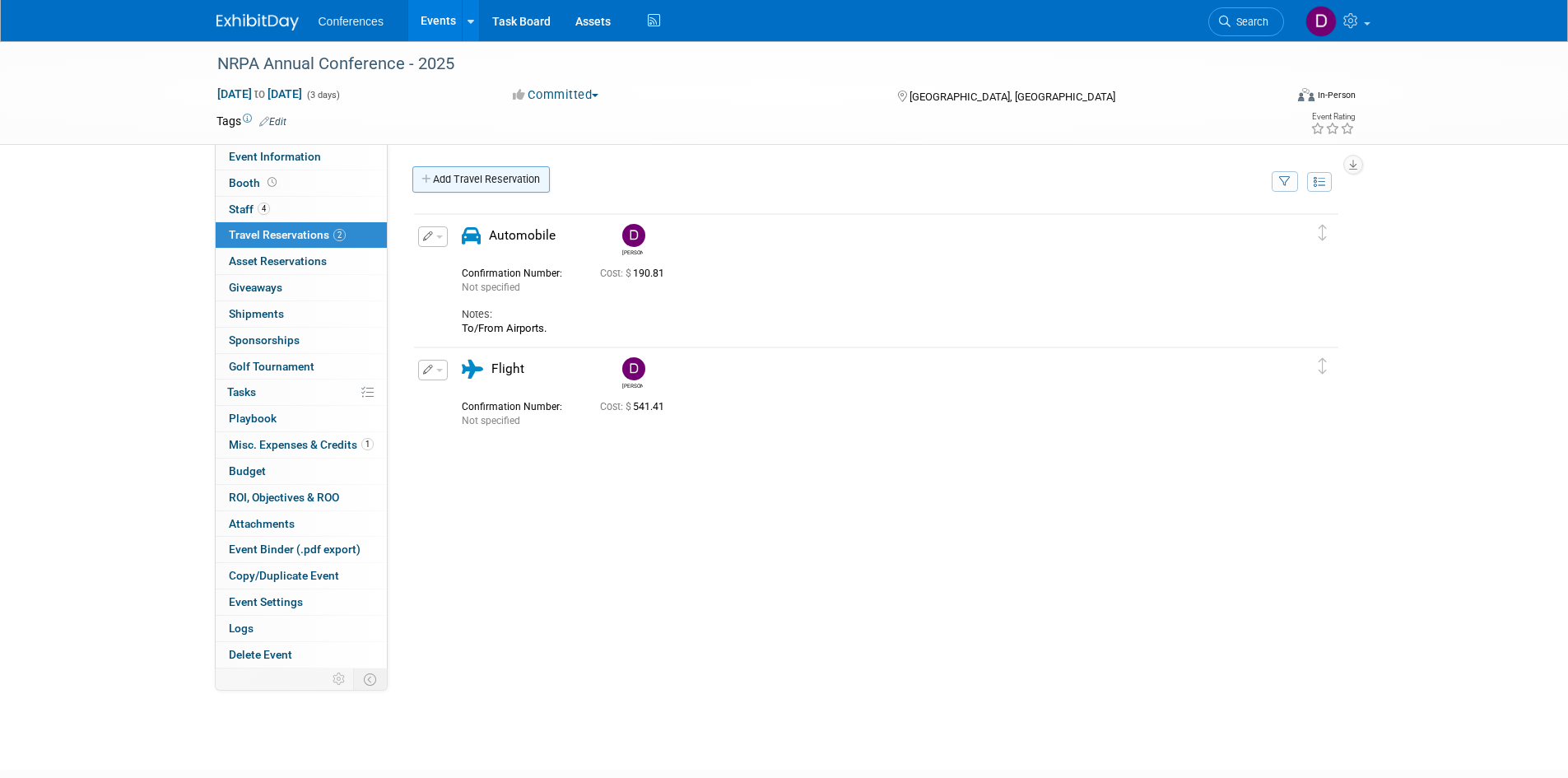
click at [488, 177] on link "Add Travel Reservation" at bounding box center [481, 179] width 138 height 27
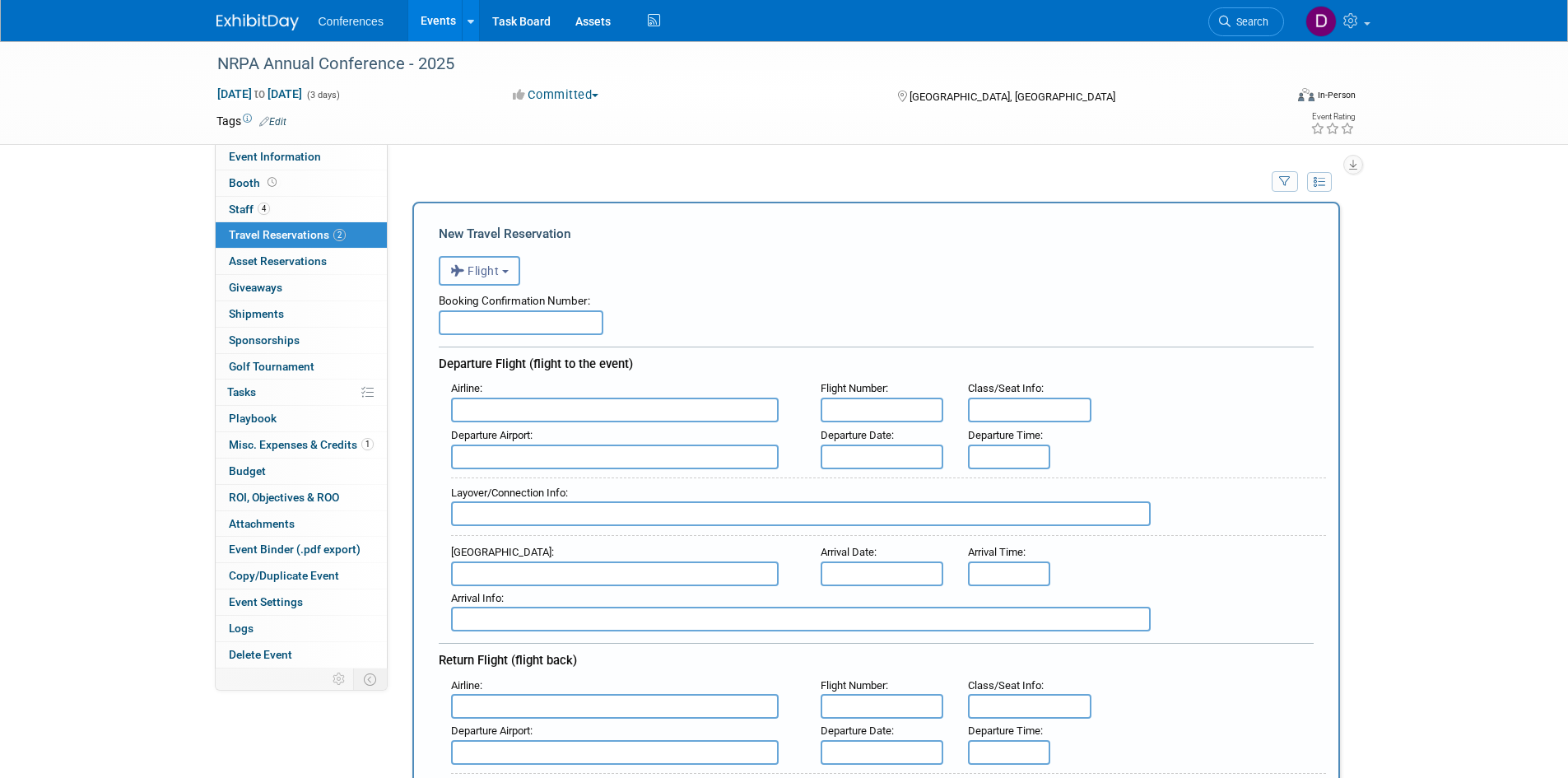
click at [481, 273] on span "Flight" at bounding box center [475, 270] width 49 height 13
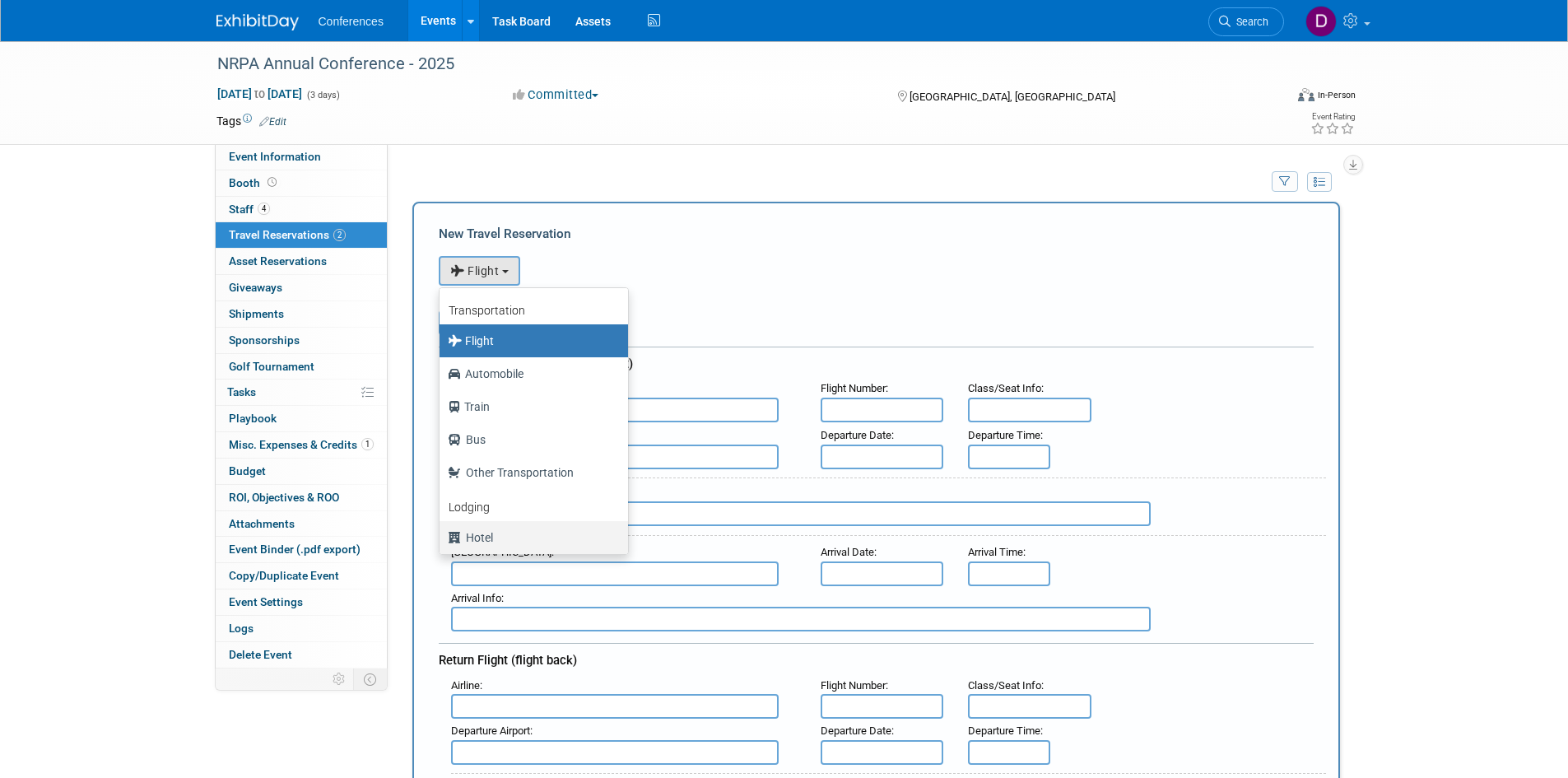
click at [490, 533] on label "Hotel" at bounding box center [530, 537] width 164 height 27
click at [442, 533] on input "Hotel" at bounding box center [436, 535] width 11 height 11
select select "6"
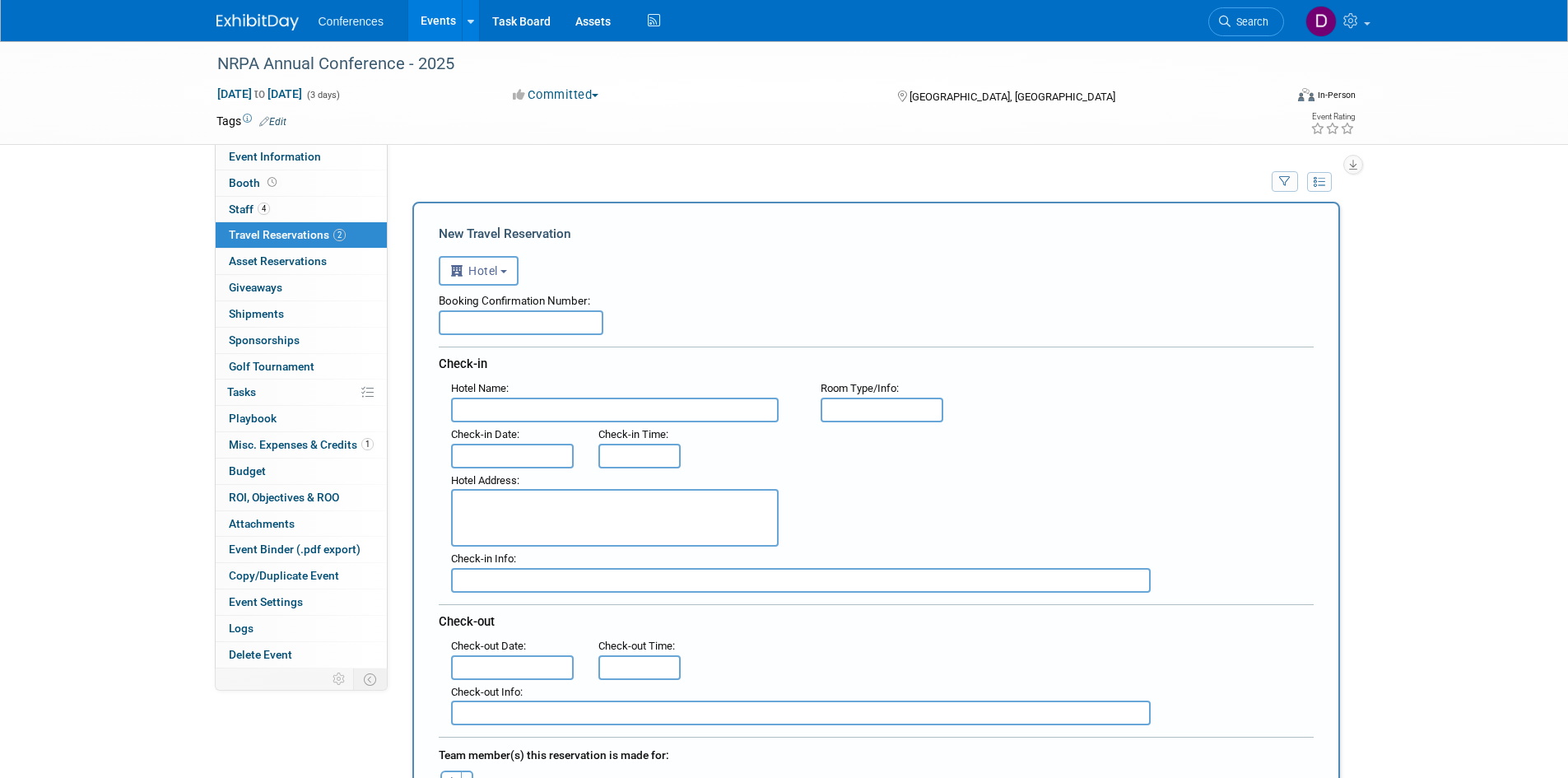
click at [728, 415] on input "text" at bounding box center [614, 410] width 327 height 25
type input "Hyatt Regency Orlando"
click at [1064, 393] on div "Hotel Name : Hyatt Regency Orlando Flight Number : Room Type/Info :" at bounding box center [882, 399] width 887 height 46
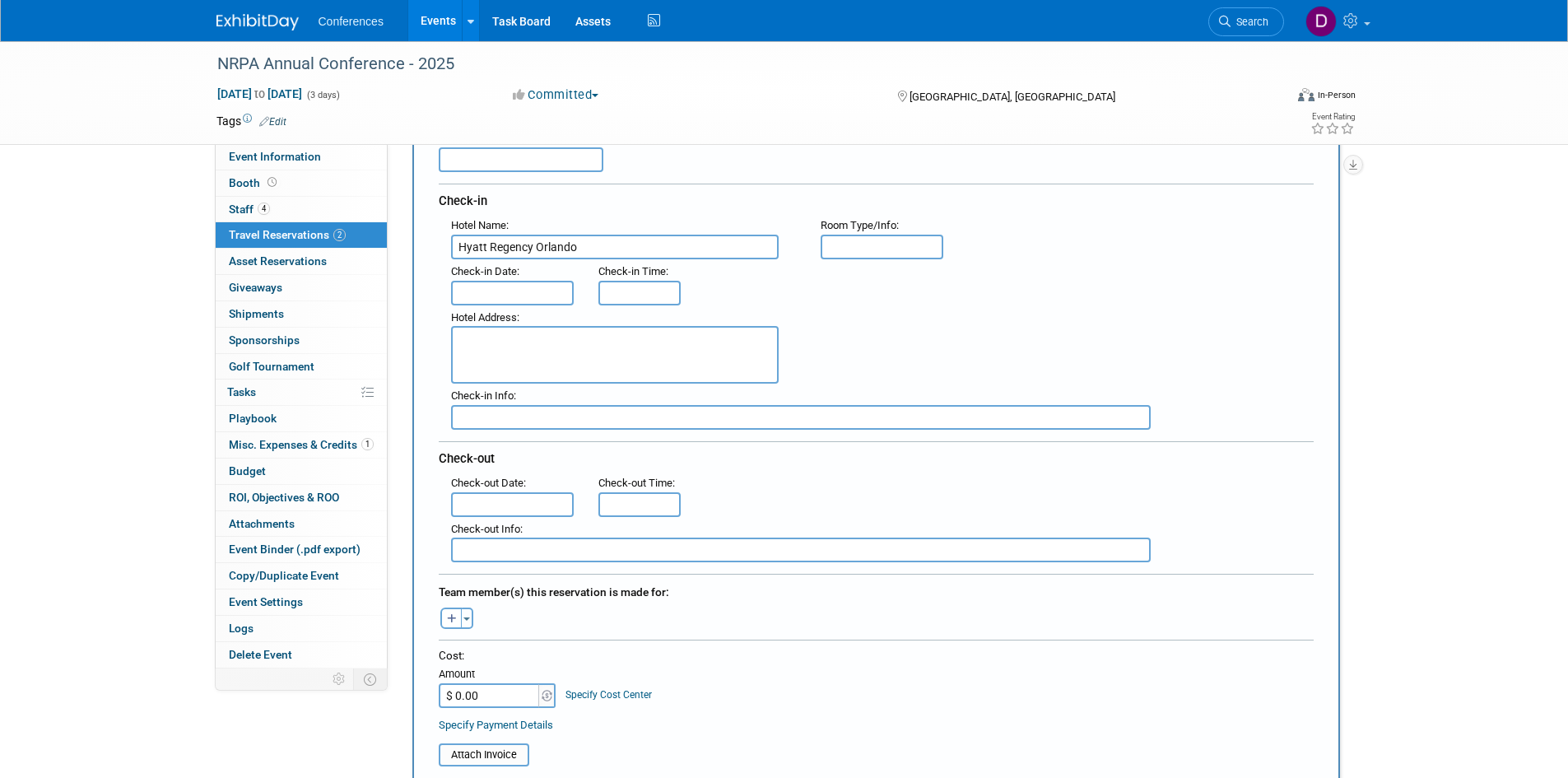
scroll to position [247, 0]
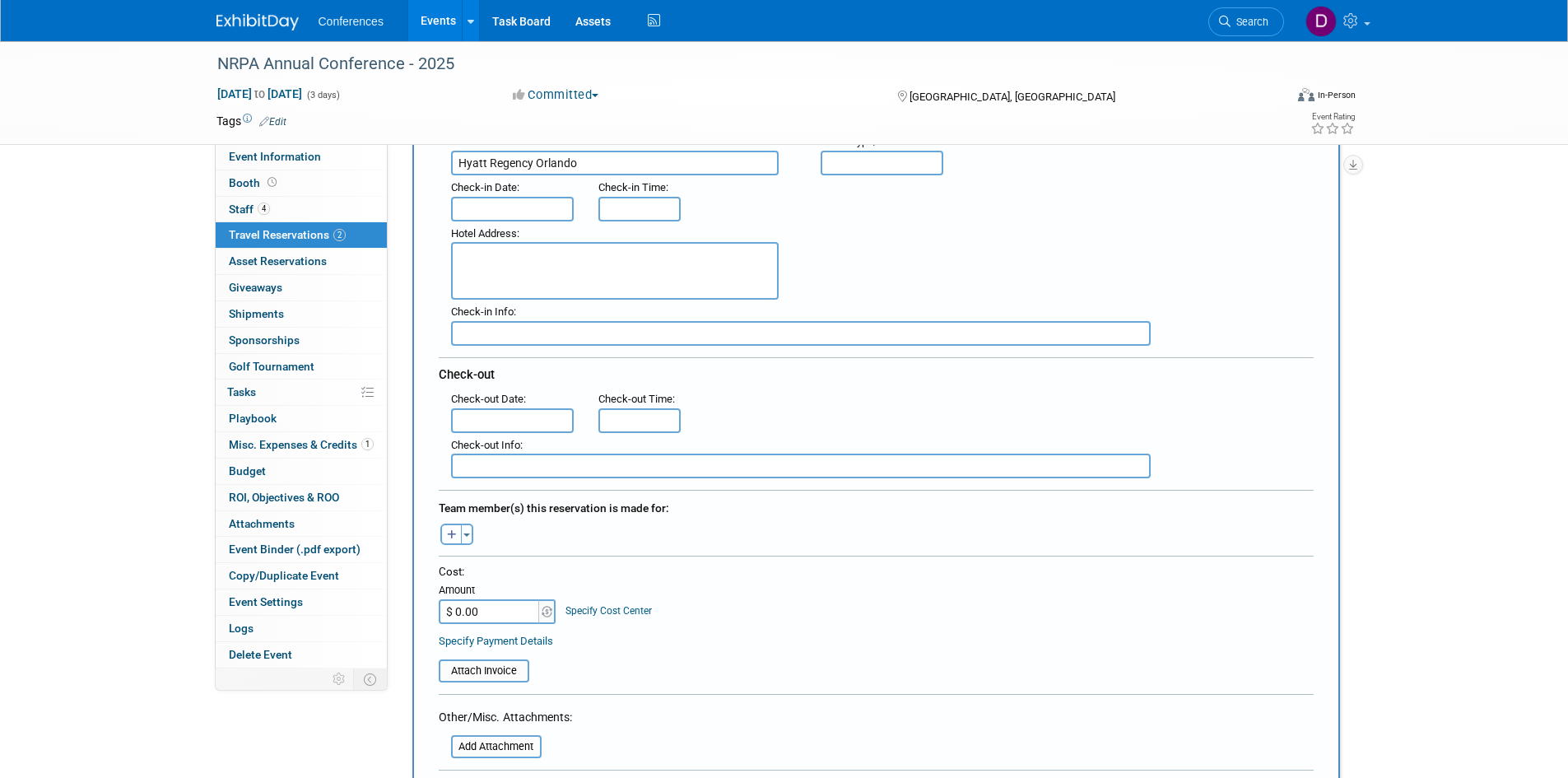
click at [455, 533] on icon "button" at bounding box center [452, 535] width 10 height 11
select select
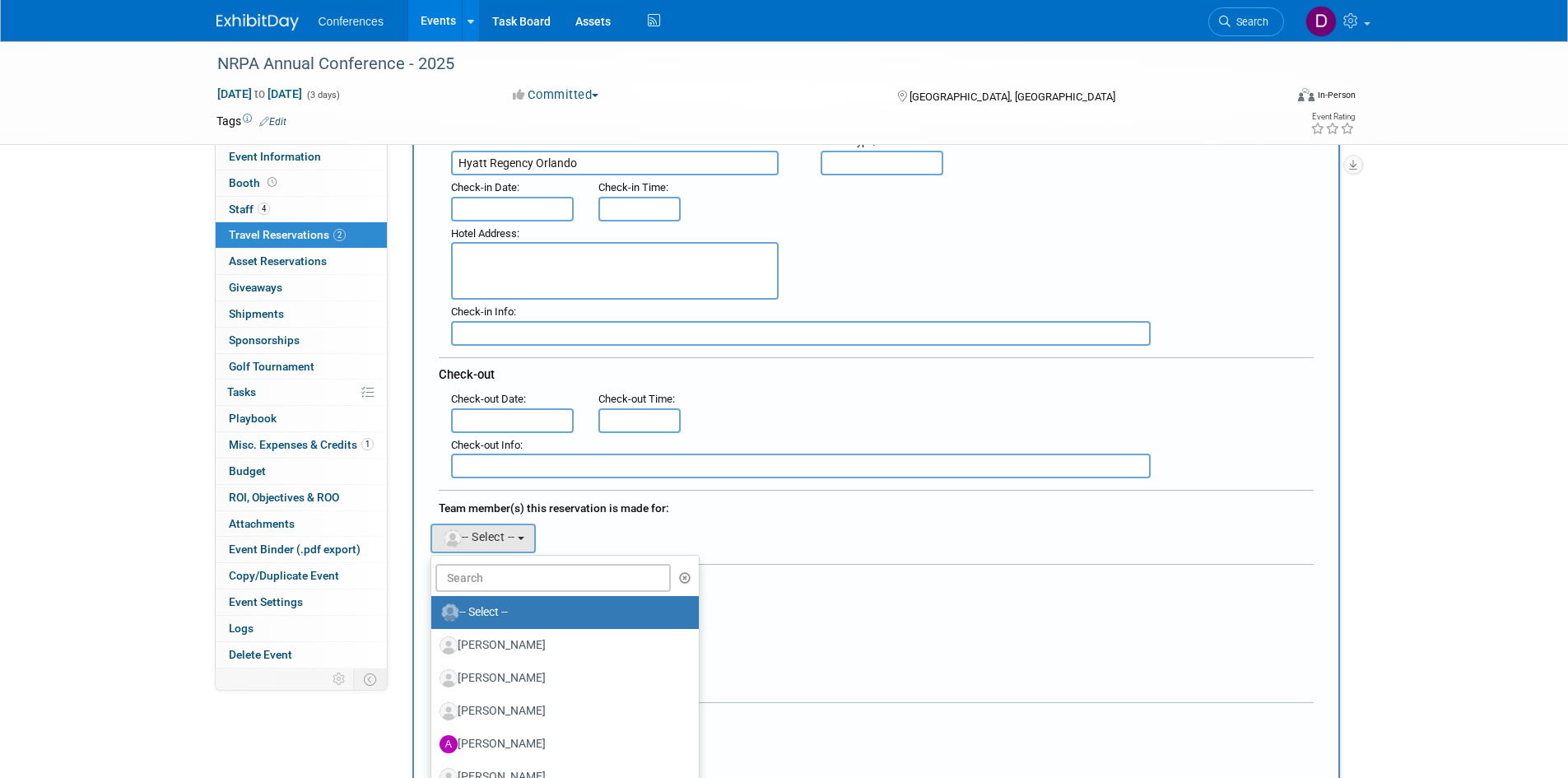
click at [800, 517] on div "Team member(s) this reservation is made for:" at bounding box center [876, 506] width 875 height 27
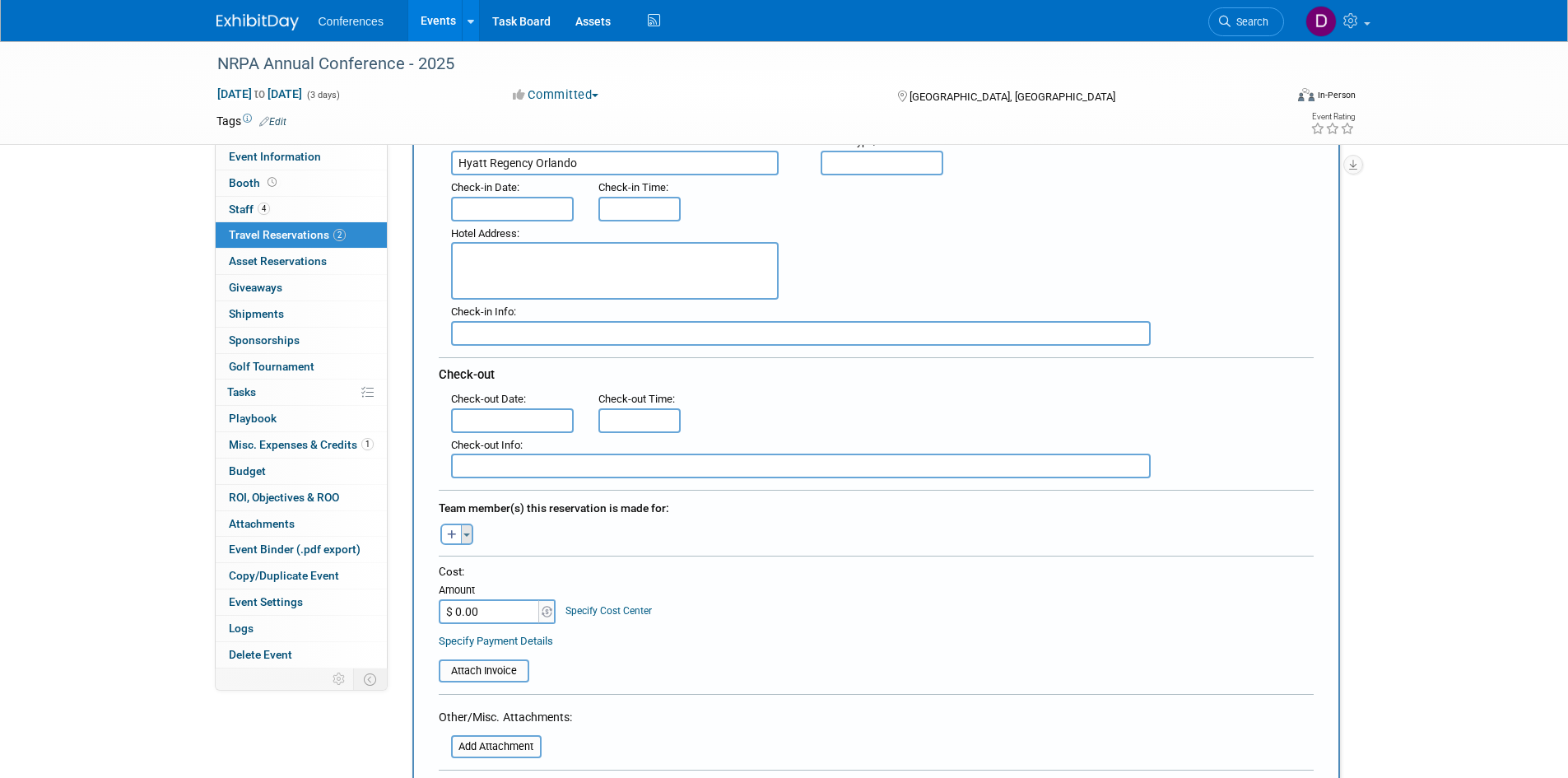
click at [466, 536] on button "Toggle Dropdown" at bounding box center [467, 534] width 13 height 22
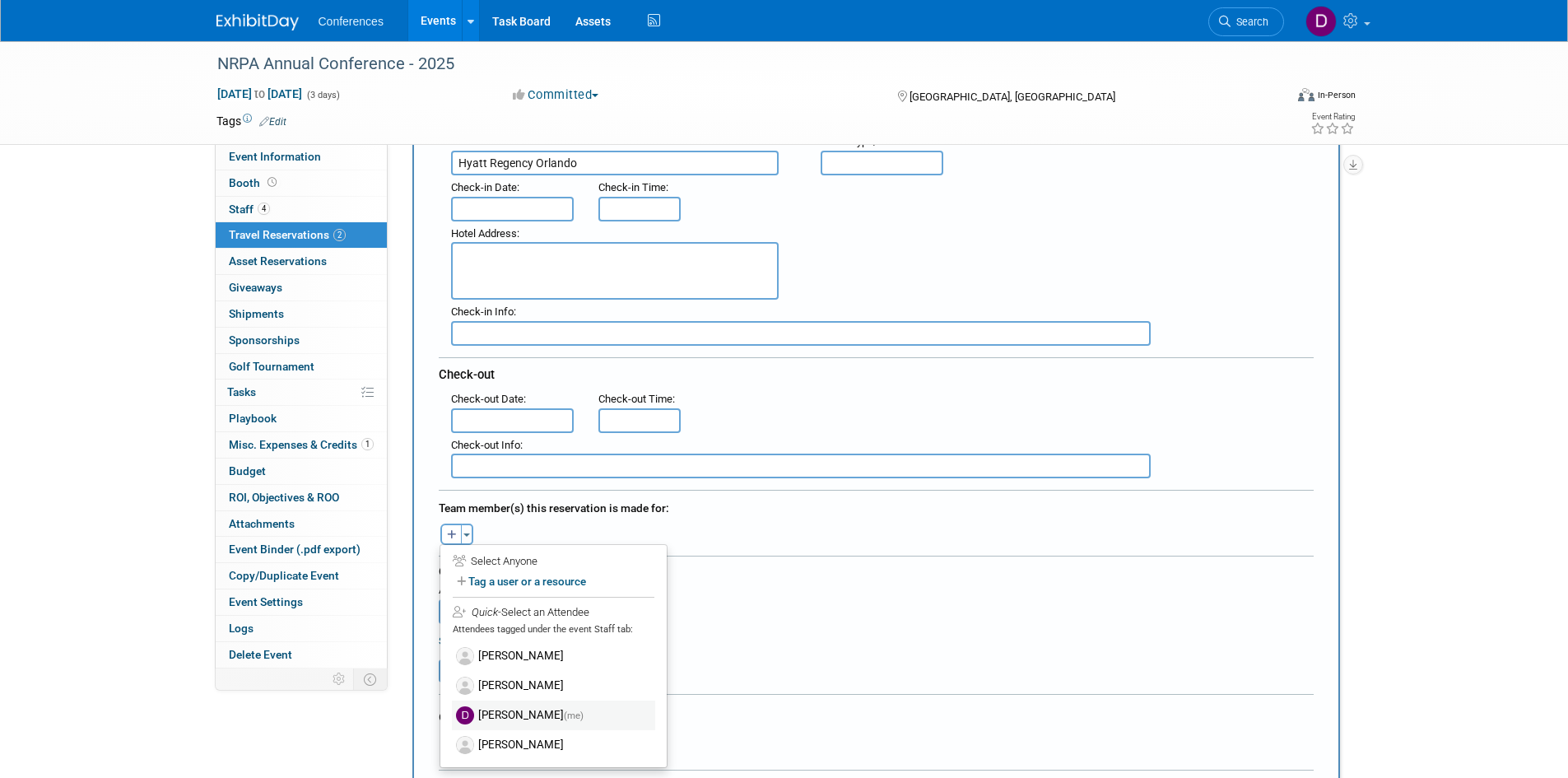
click at [505, 717] on label "Diane Arabia (me)" at bounding box center [553, 715] width 203 height 29
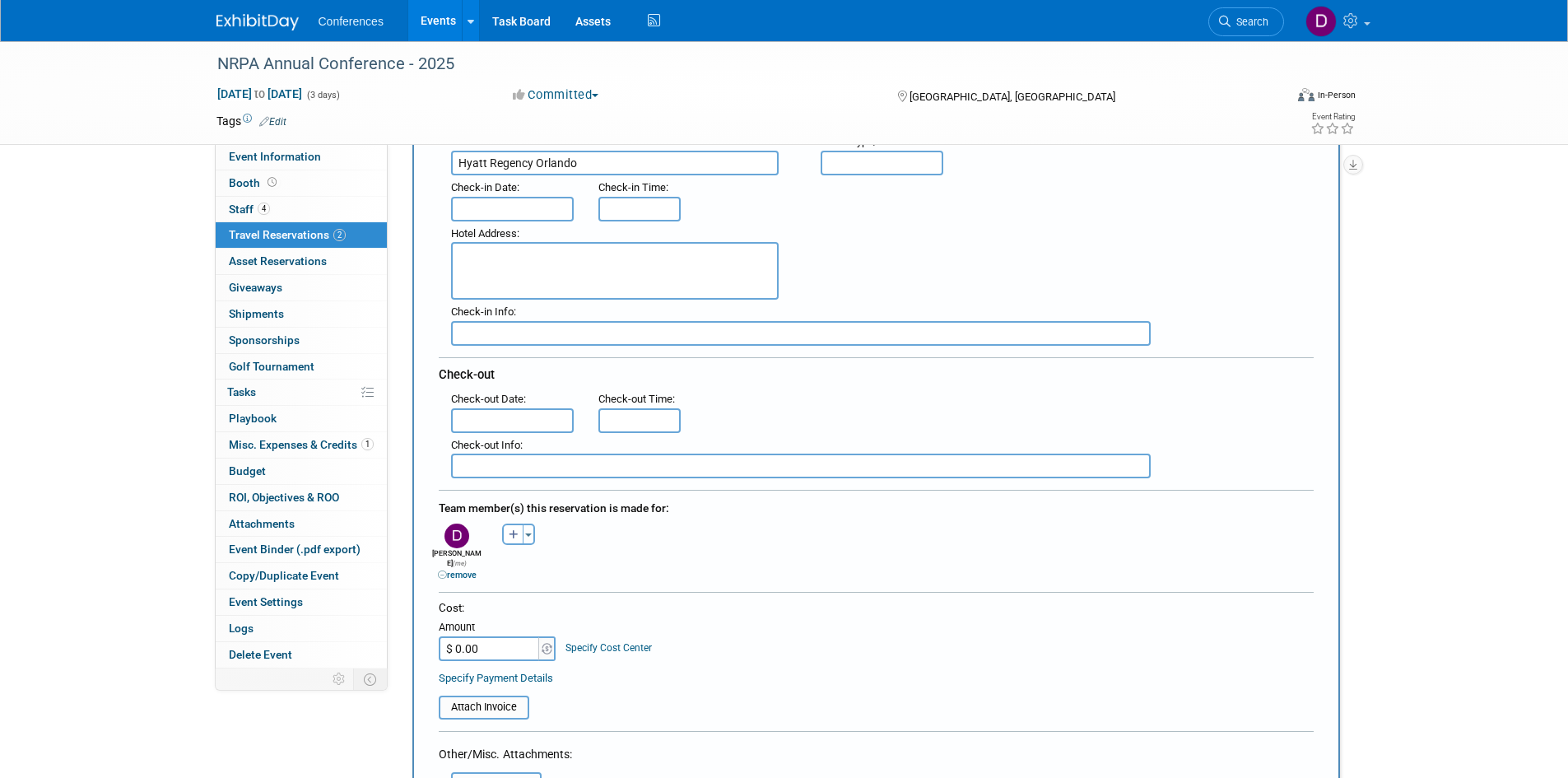
click at [638, 533] on div "Akshata remove Alex remove Alex remove" at bounding box center [876, 551] width 900 height 63
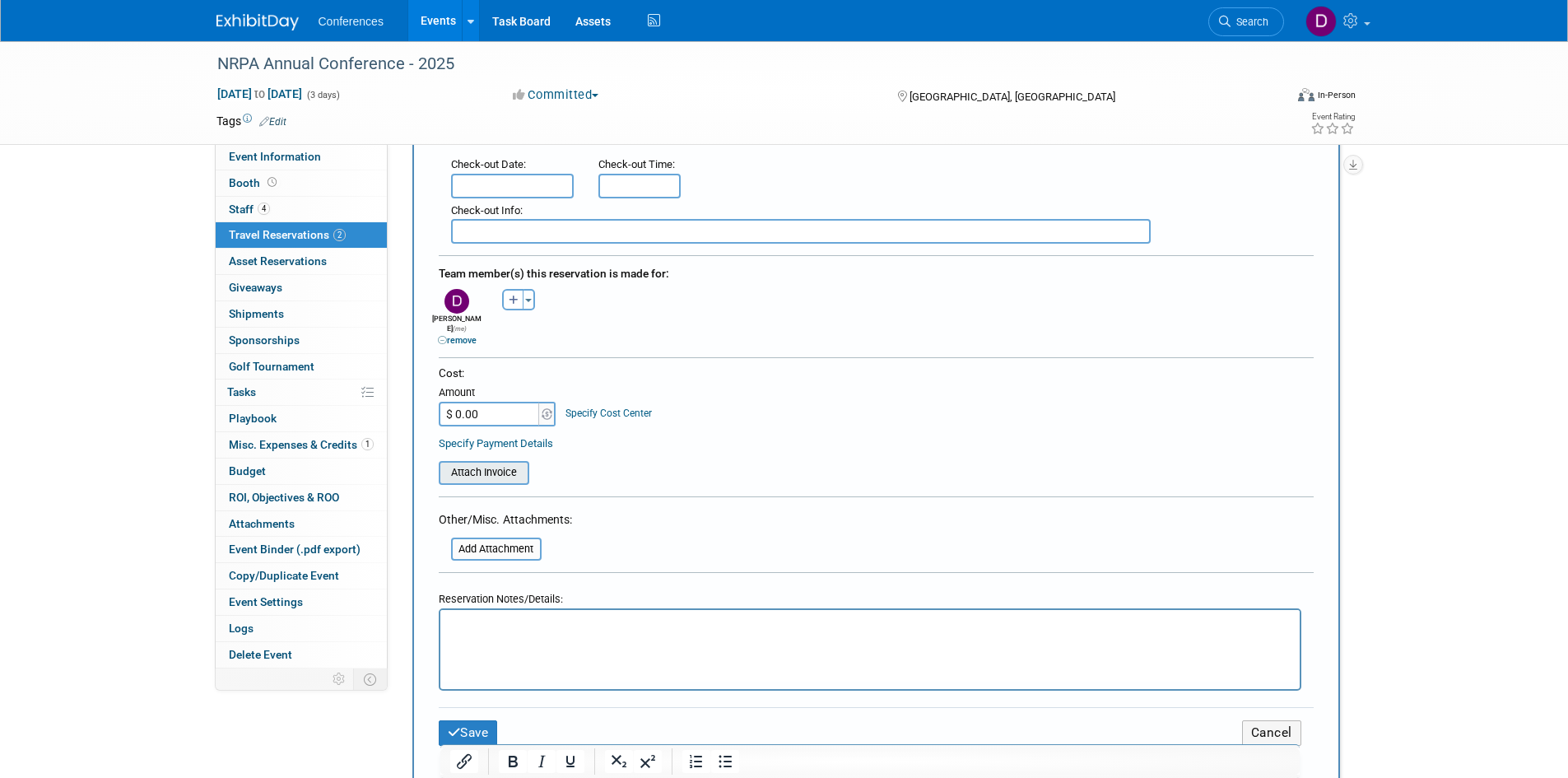
scroll to position [577, 0]
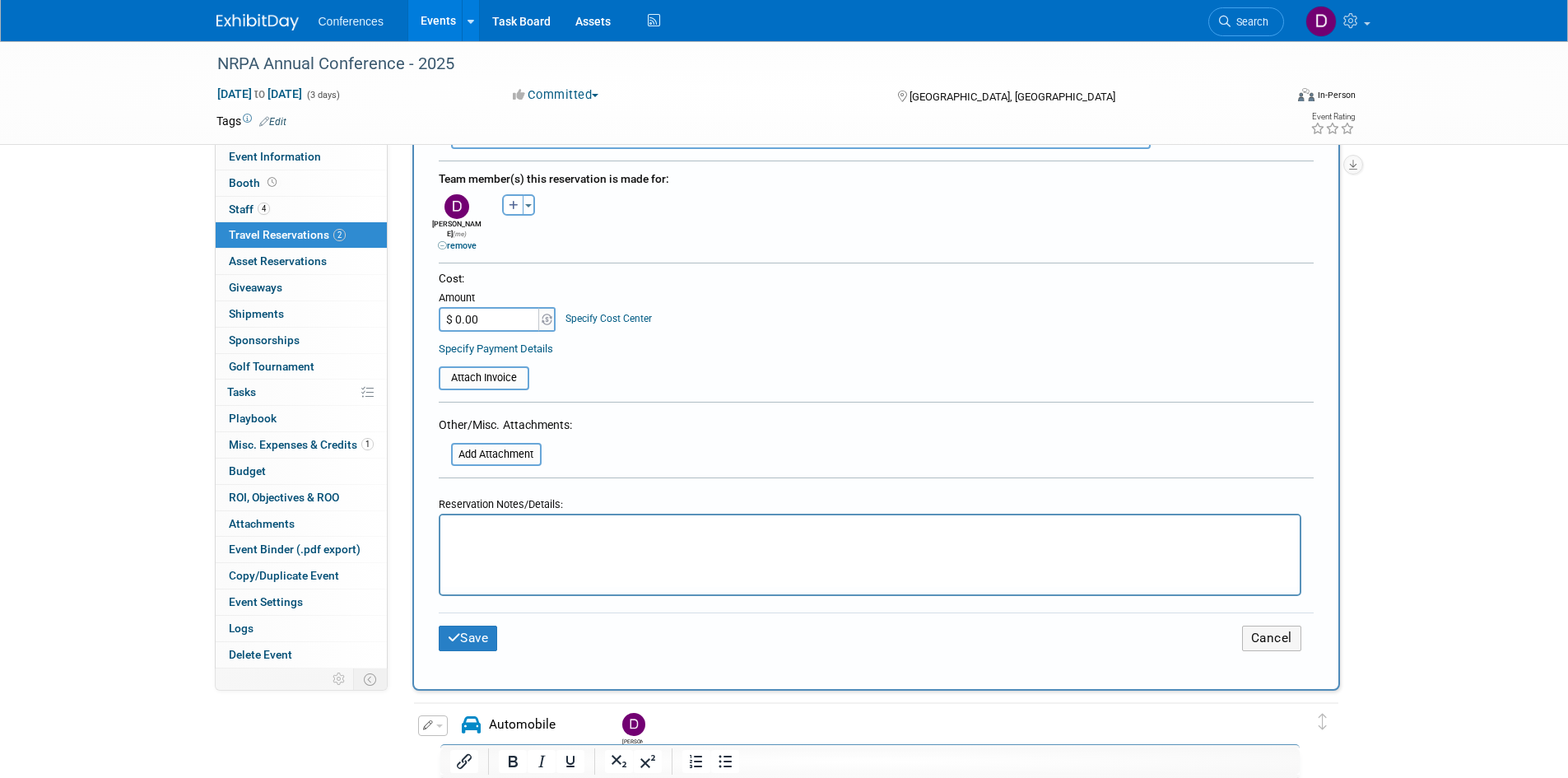
click at [514, 307] on input "$ 0.00" at bounding box center [490, 319] width 103 height 25
type input "$ 1,287.57"
click at [662, 368] on table "Attach Invoice" at bounding box center [876, 370] width 875 height 38
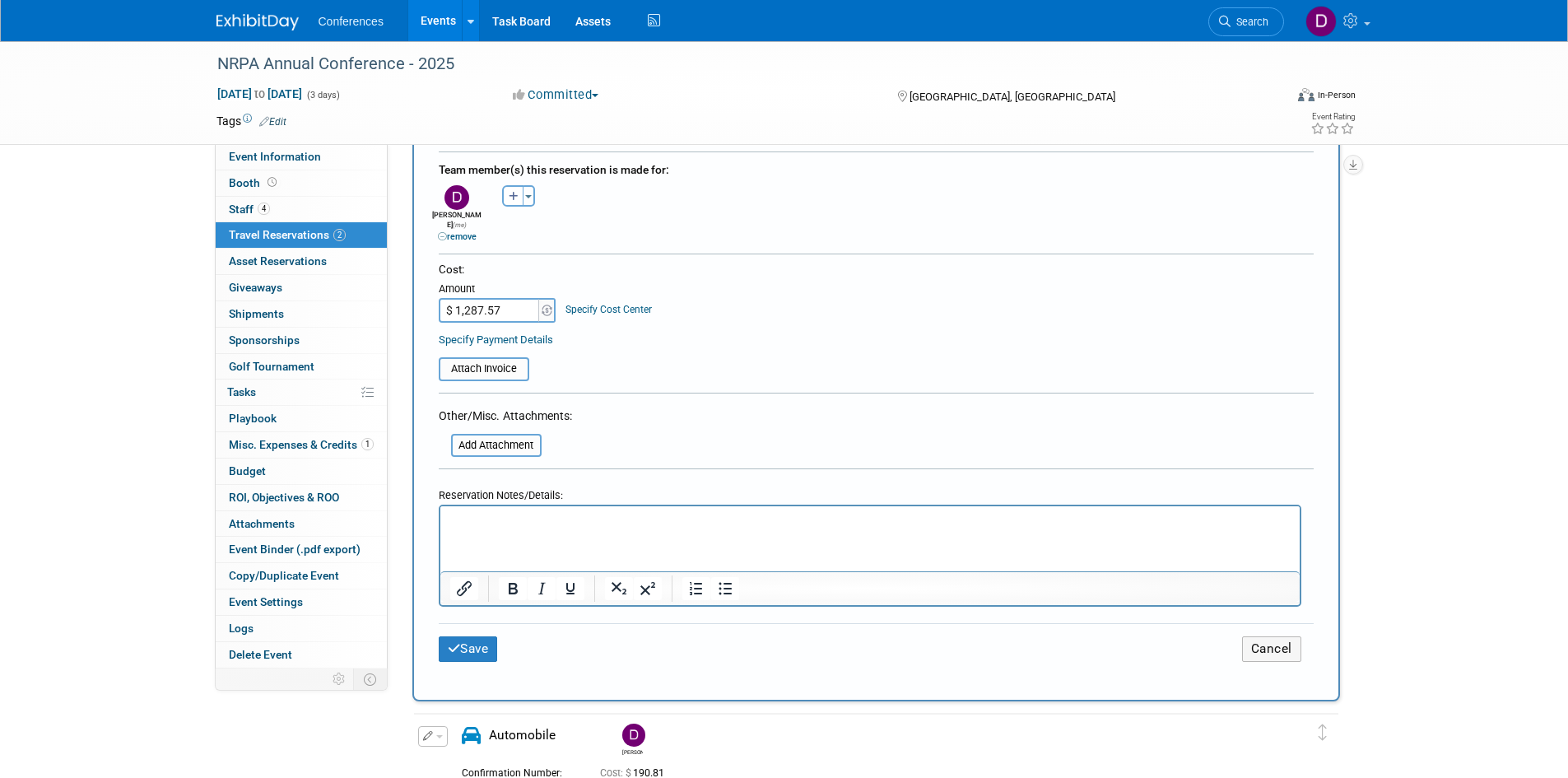
scroll to position [658, 0]
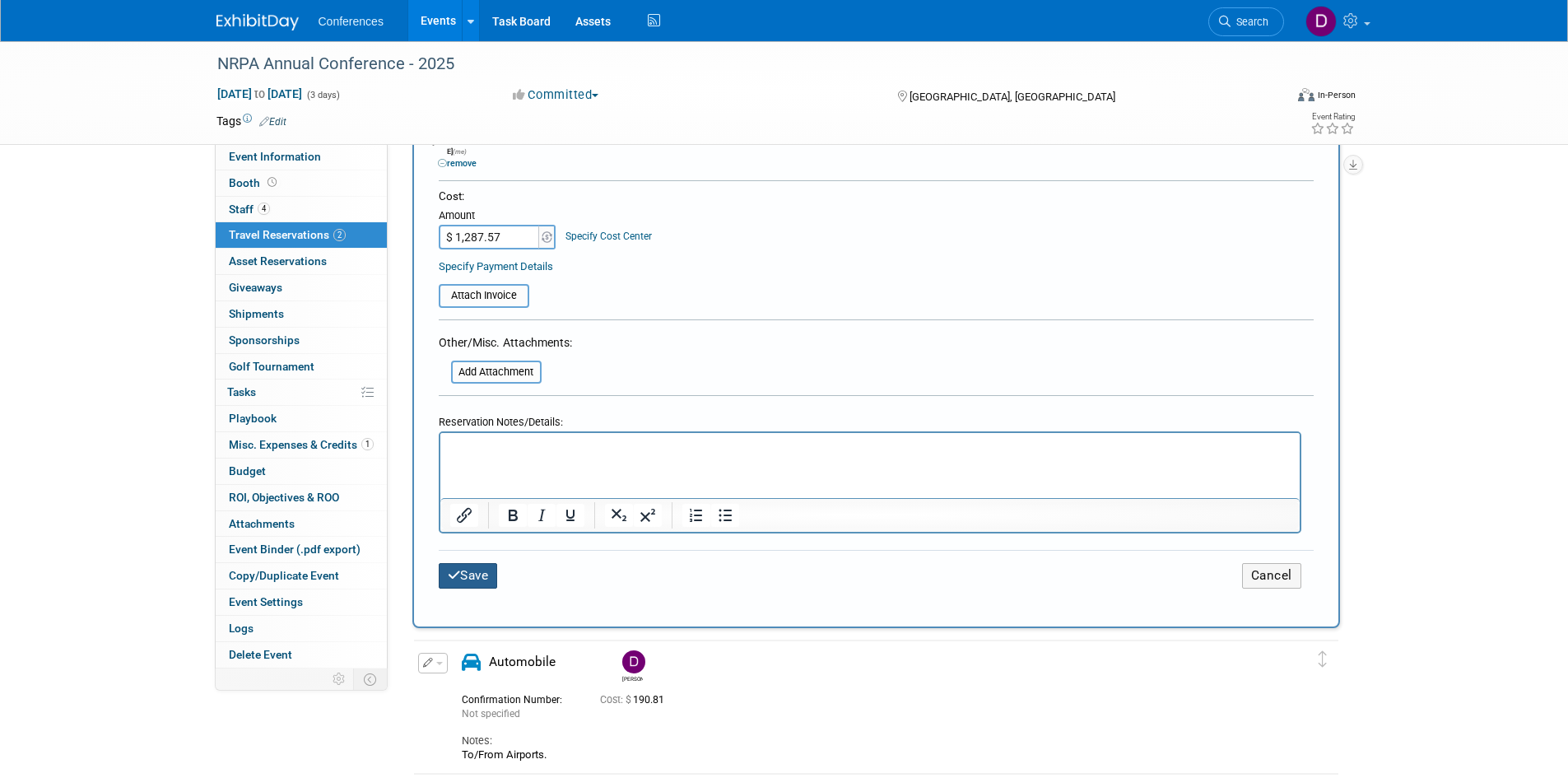
click at [465, 566] on button "Save" at bounding box center [469, 576] width 59 height 26
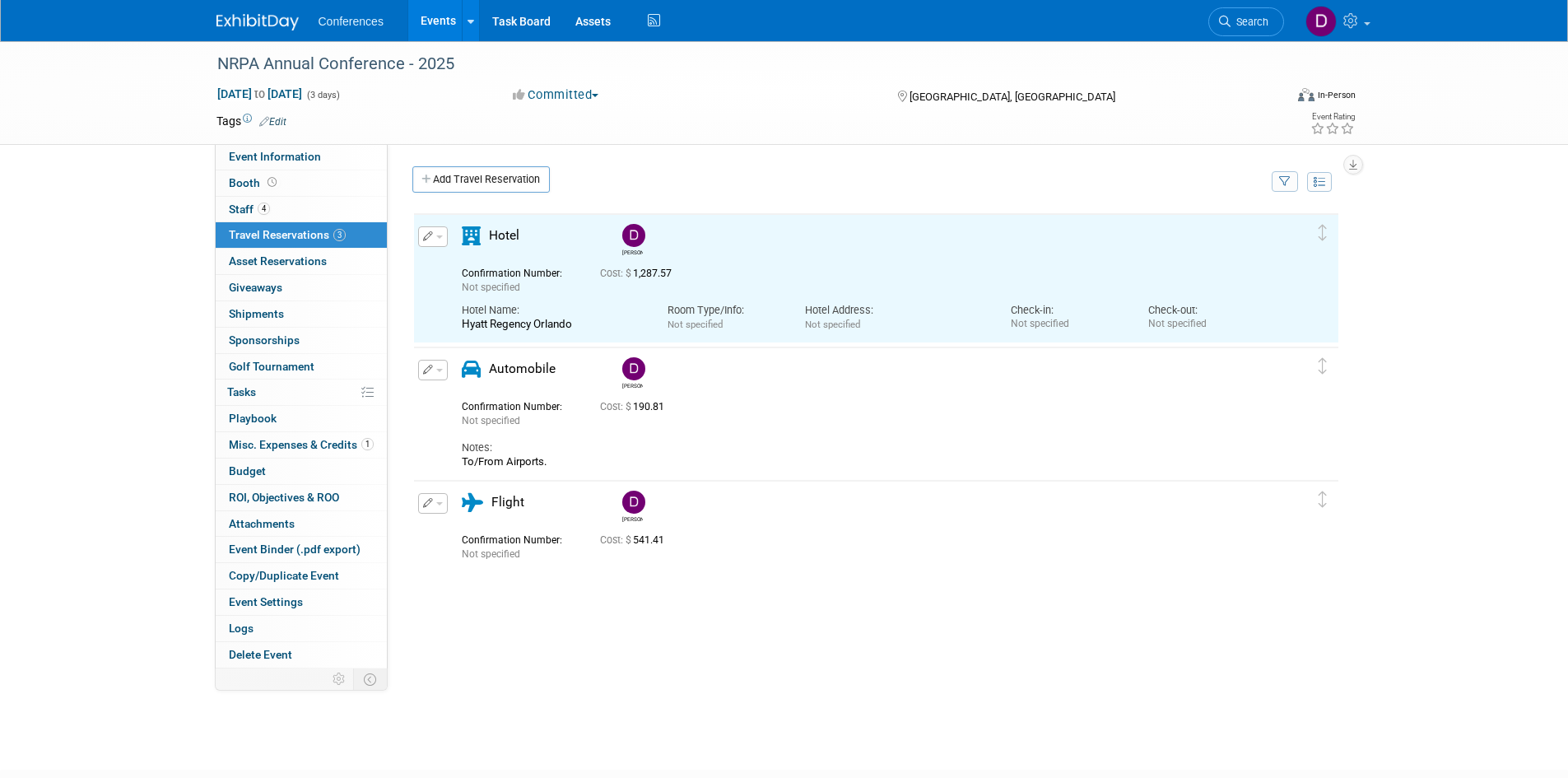
scroll to position [0, 0]
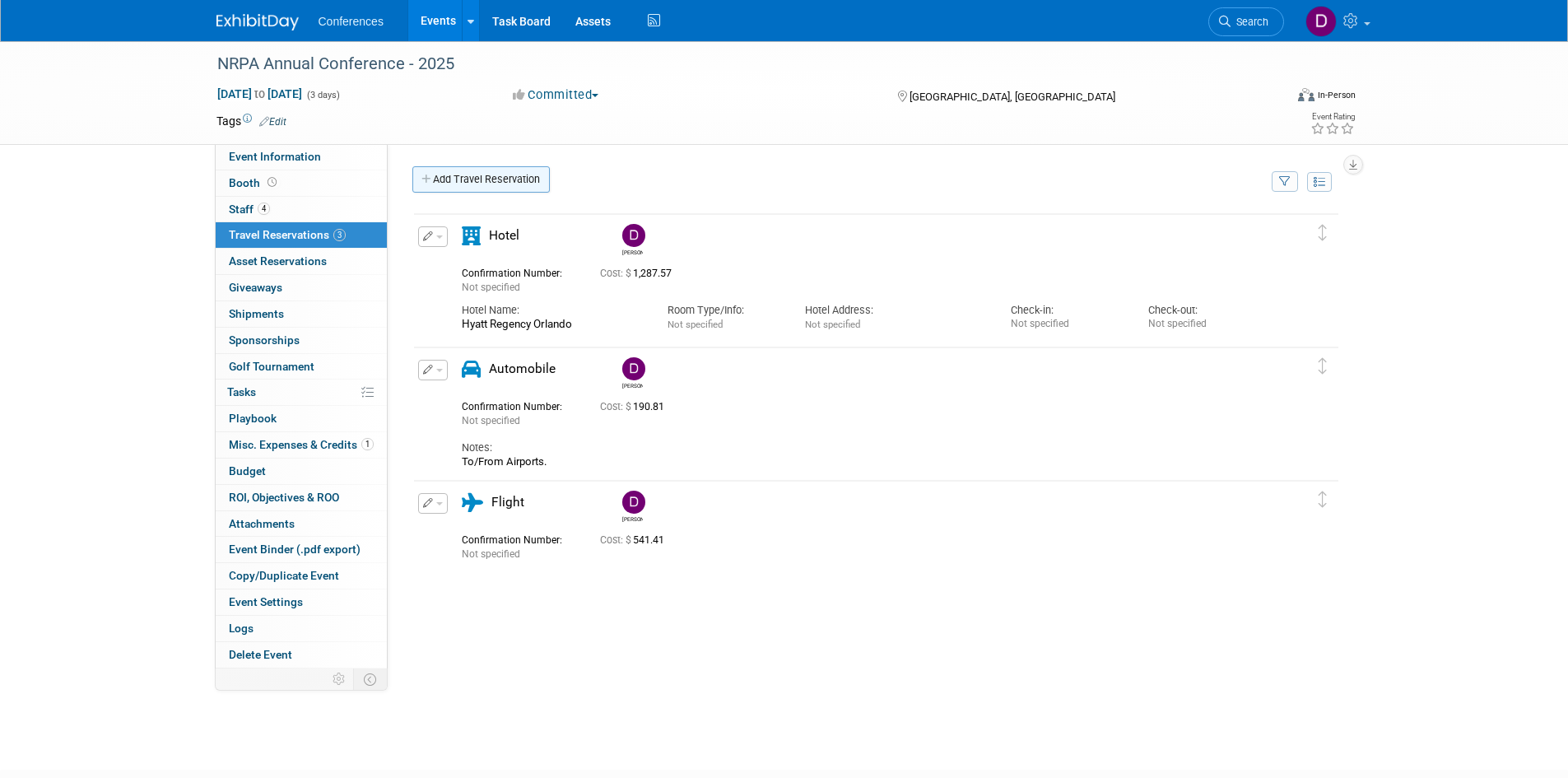
click at [472, 188] on link "Add Travel Reservation" at bounding box center [481, 179] width 138 height 27
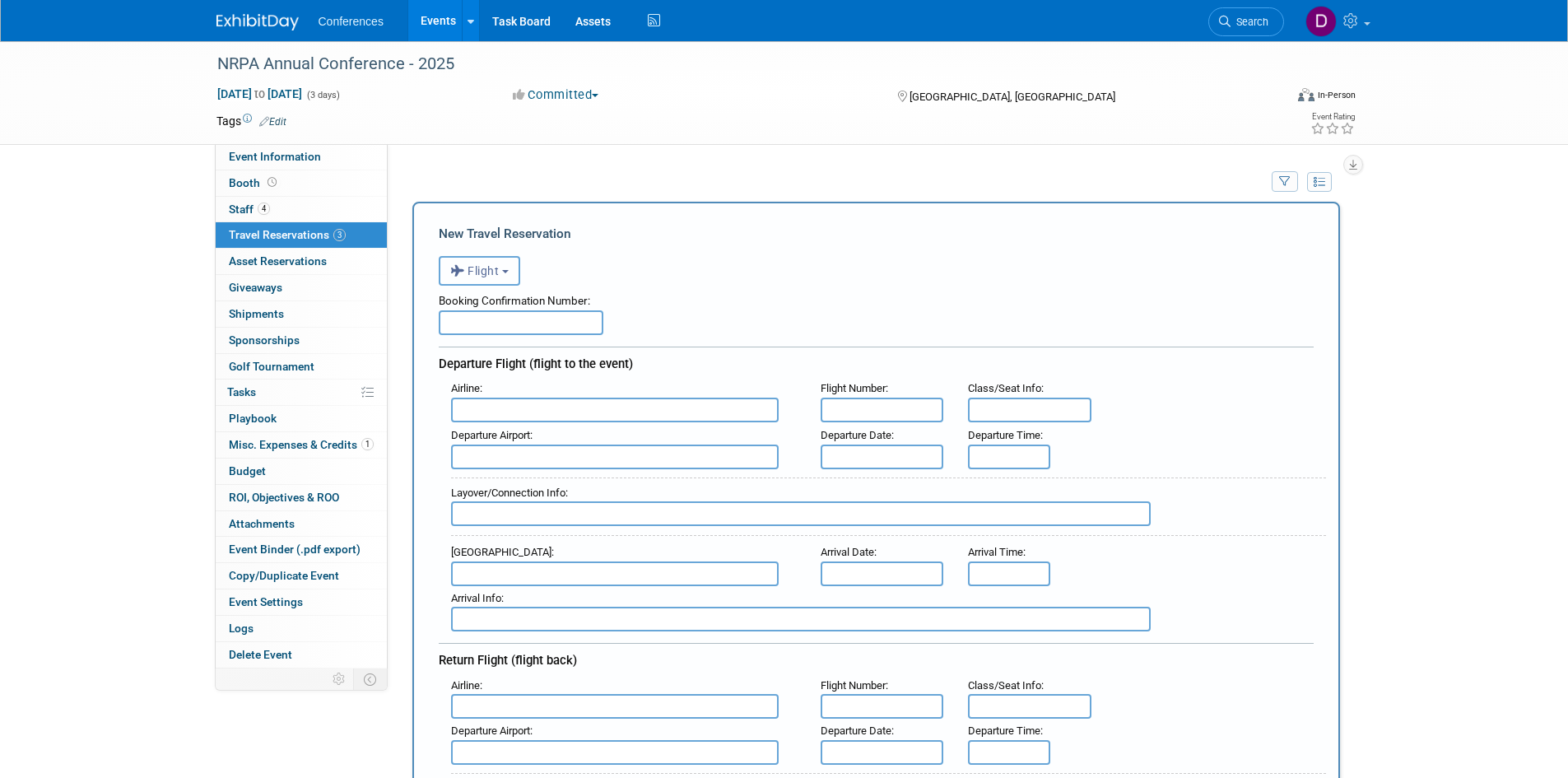
click at [490, 271] on span "Flight" at bounding box center [475, 270] width 49 height 13
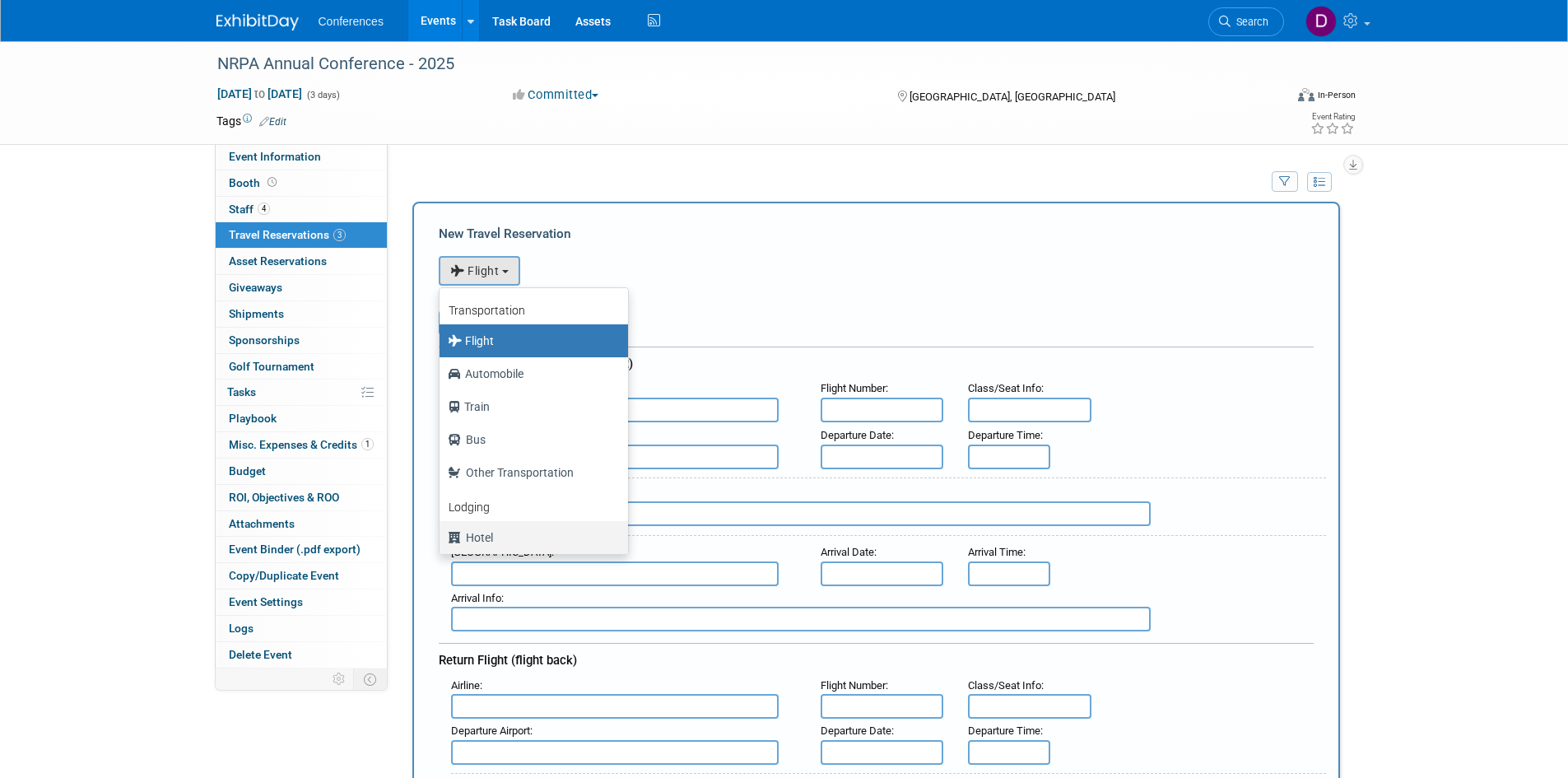
click at [488, 538] on label "Hotel" at bounding box center [530, 537] width 164 height 27
click at [442, 538] on input "Hotel" at bounding box center [436, 535] width 11 height 11
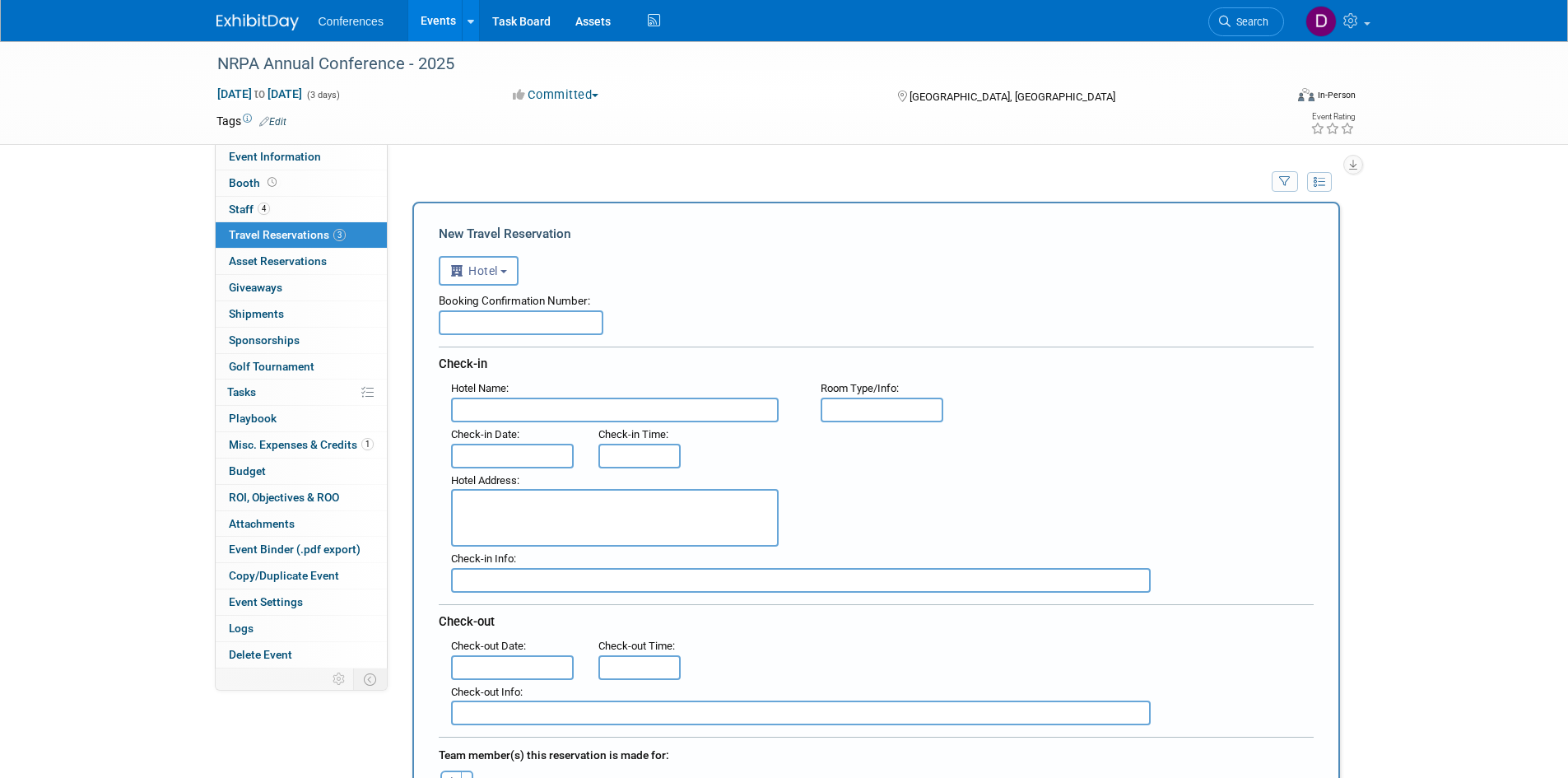
select select "6"
click at [519, 412] on input "text" at bounding box center [614, 410] width 327 height 25
type input "Hilton Grand Vacations Club Las Palmeras Orlando"
click at [861, 490] on div "Hotel Address :" at bounding box center [882, 508] width 887 height 79
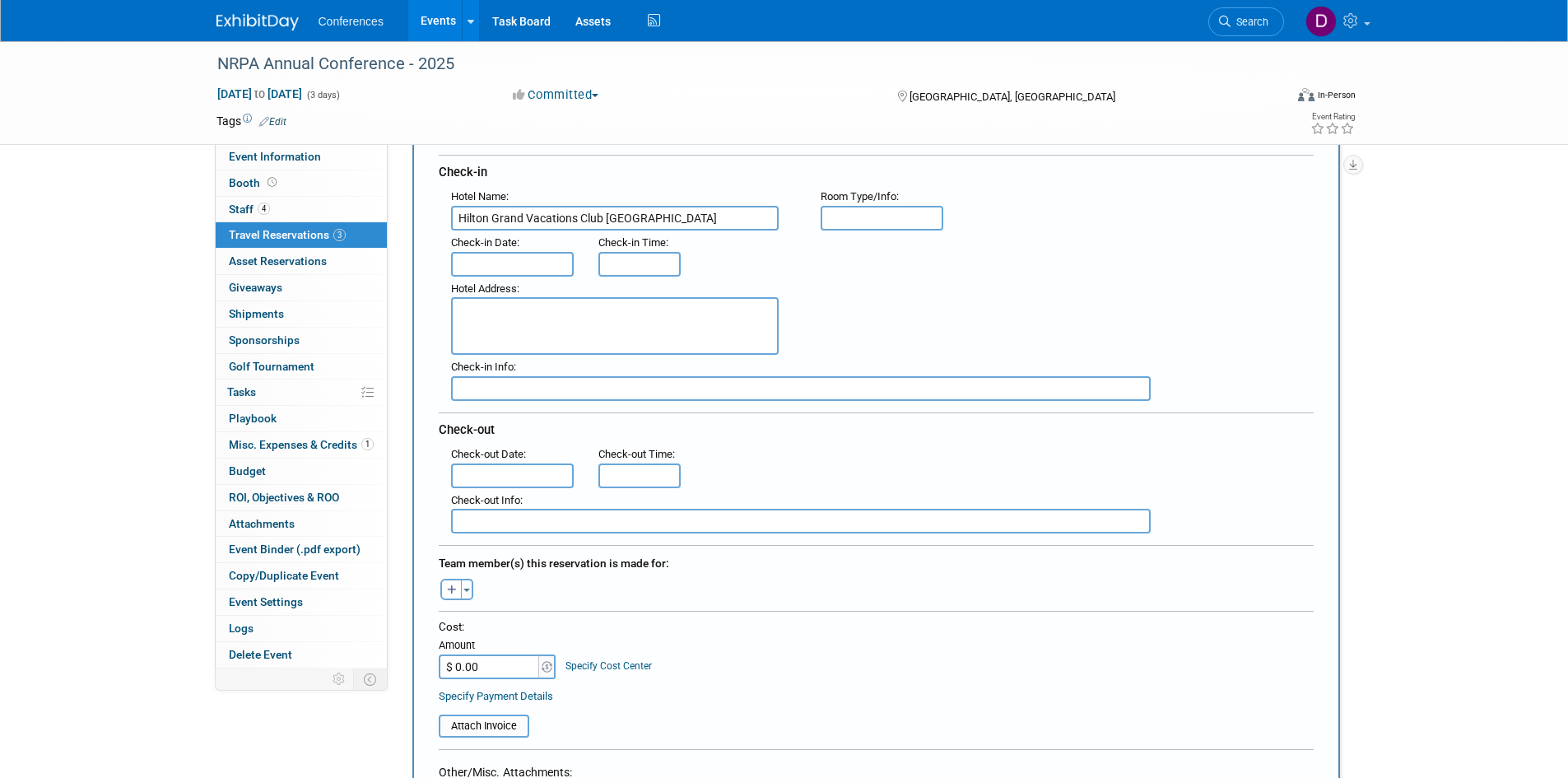
scroll to position [329, 0]
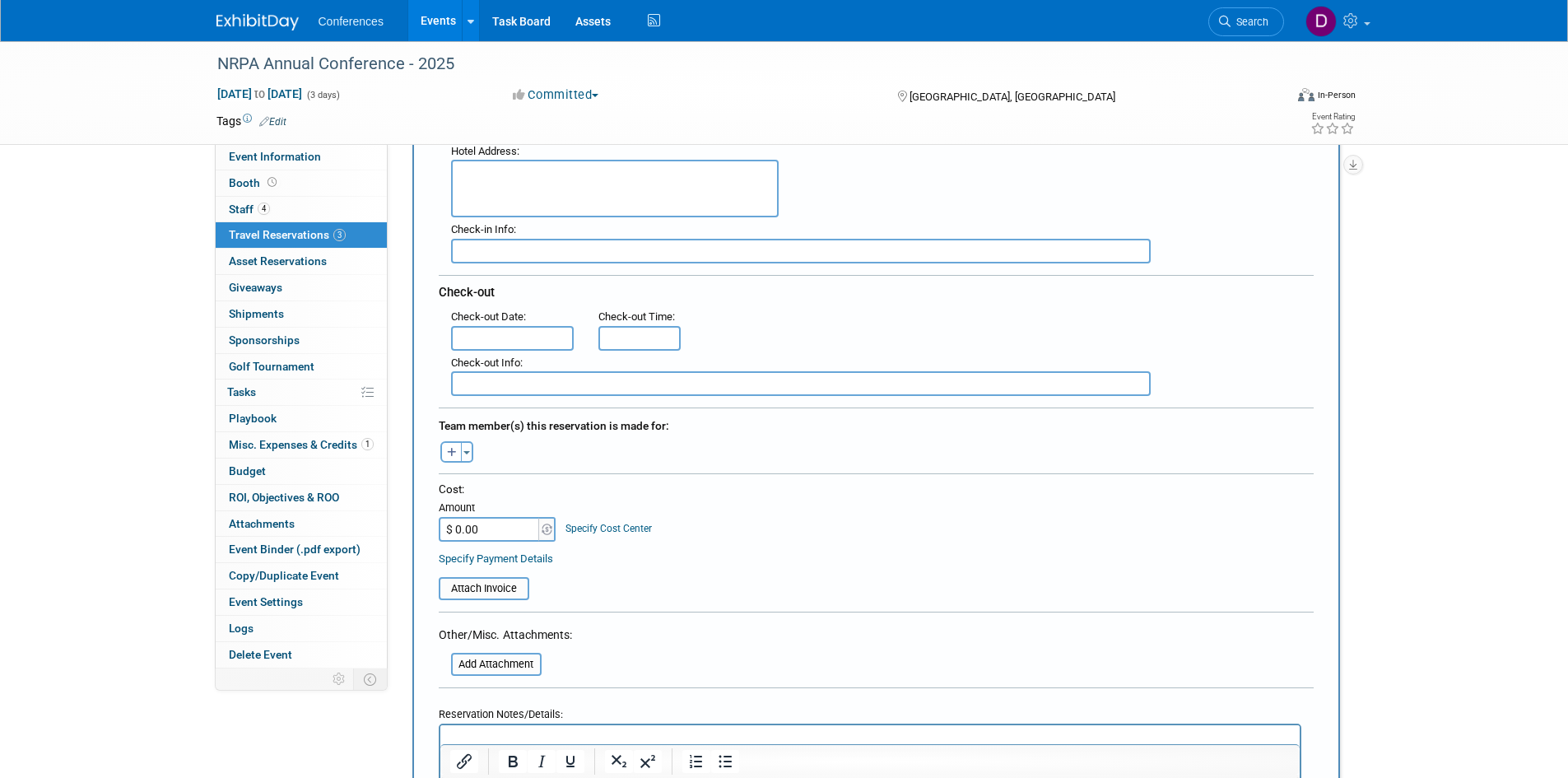
click at [490, 528] on input "$ 0.00" at bounding box center [490, 528] width 103 height 25
type input "$ 1,938.77"
click at [759, 502] on div "Cost: Amount $ 1,938.77 Specify Cost Center Cost Center -- Not Specified --" at bounding box center [876, 511] width 875 height 60
click at [470, 458] on button "Toggle Dropdown" at bounding box center [467, 452] width 13 height 22
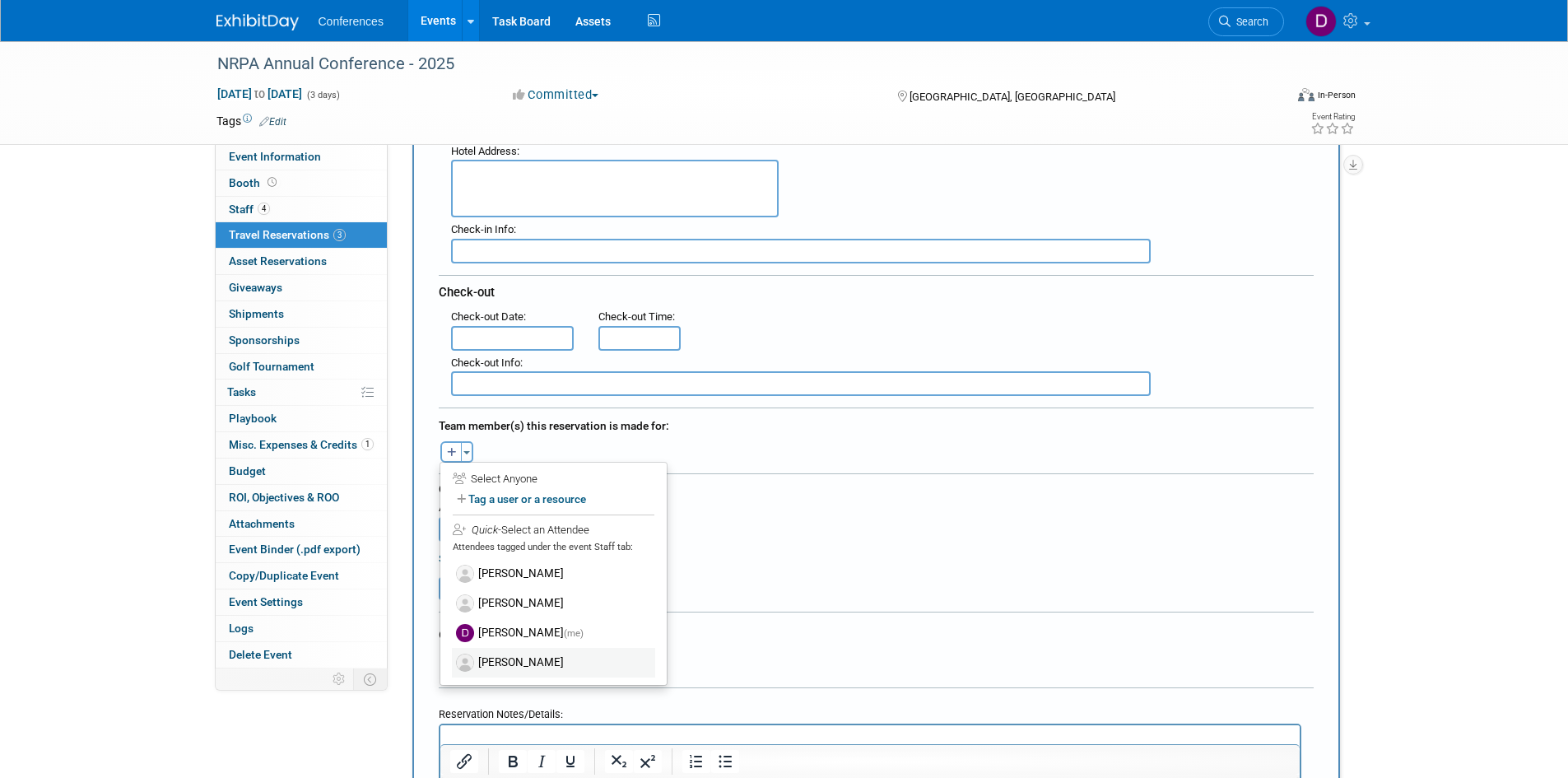
click at [499, 662] on label "James Crean" at bounding box center [553, 662] width 203 height 29
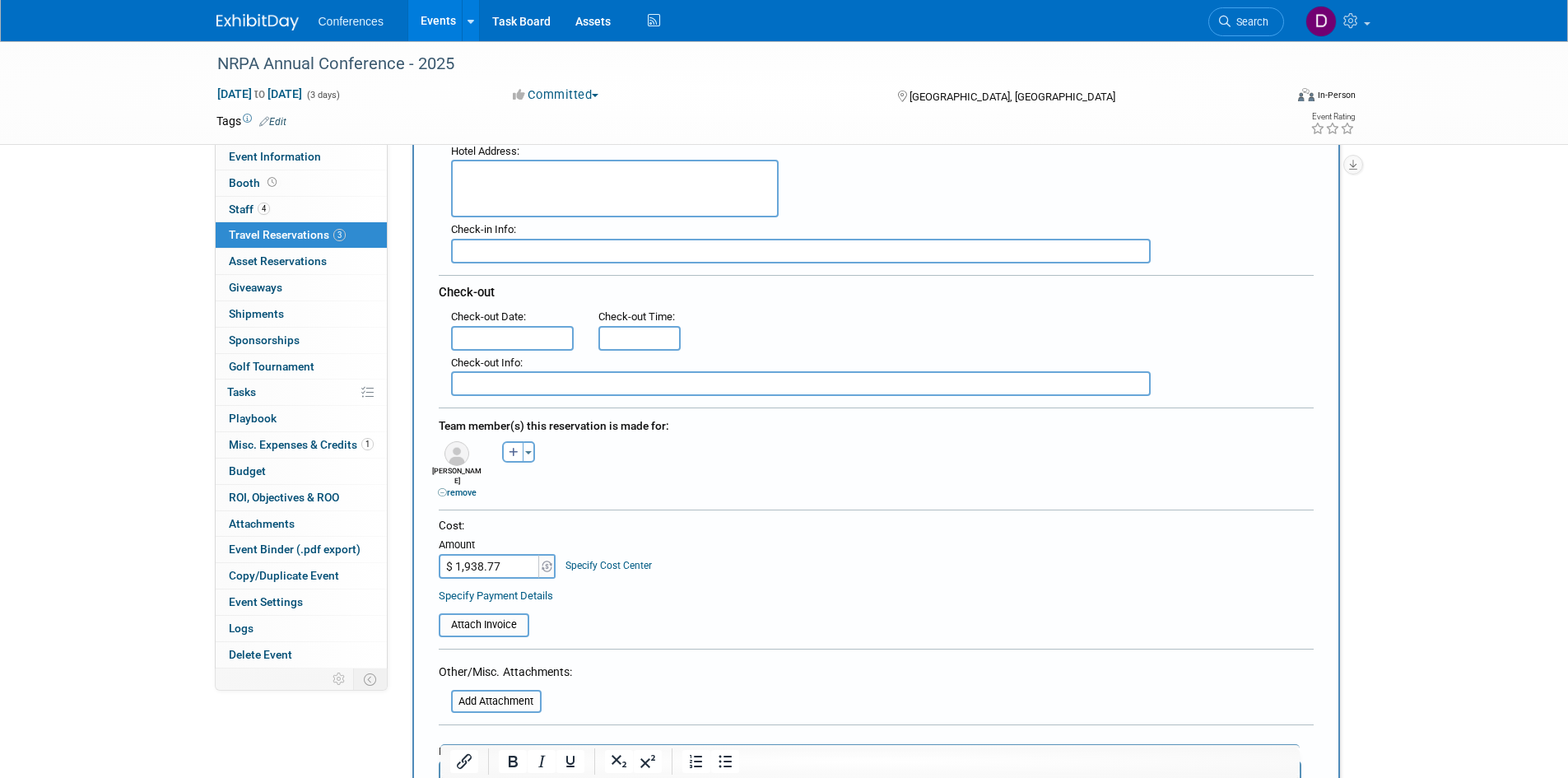
click at [535, 449] on div "Toggle Dropdown Select Anyone Tag a user or a resource Quick (me) -- Select -- …" at bounding box center [519, 452] width 62 height 22
click at [531, 447] on button "Toggle Dropdown" at bounding box center [529, 452] width 13 height 22
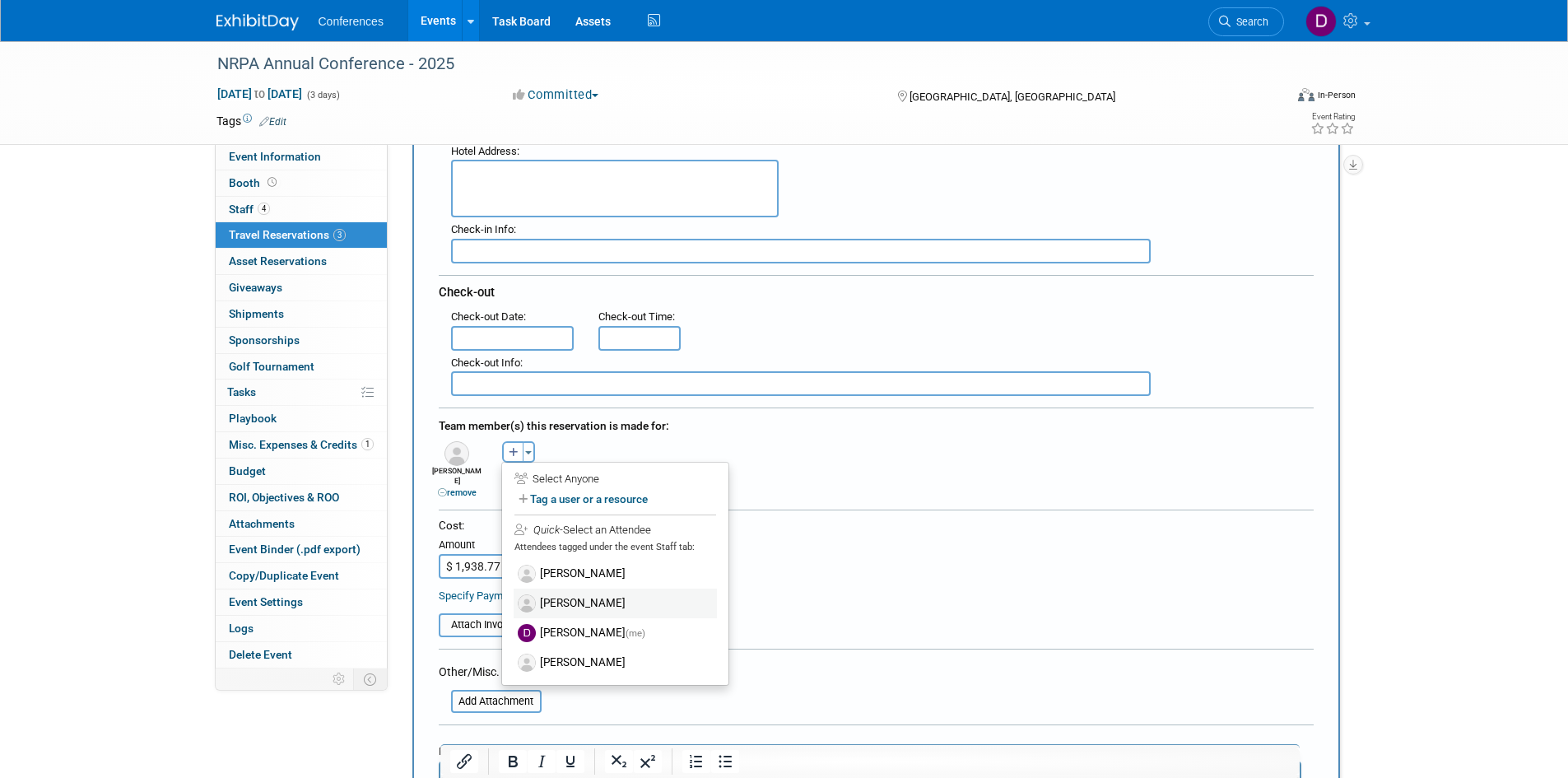
click at [575, 596] on label "David Laughlin" at bounding box center [615, 603] width 203 height 29
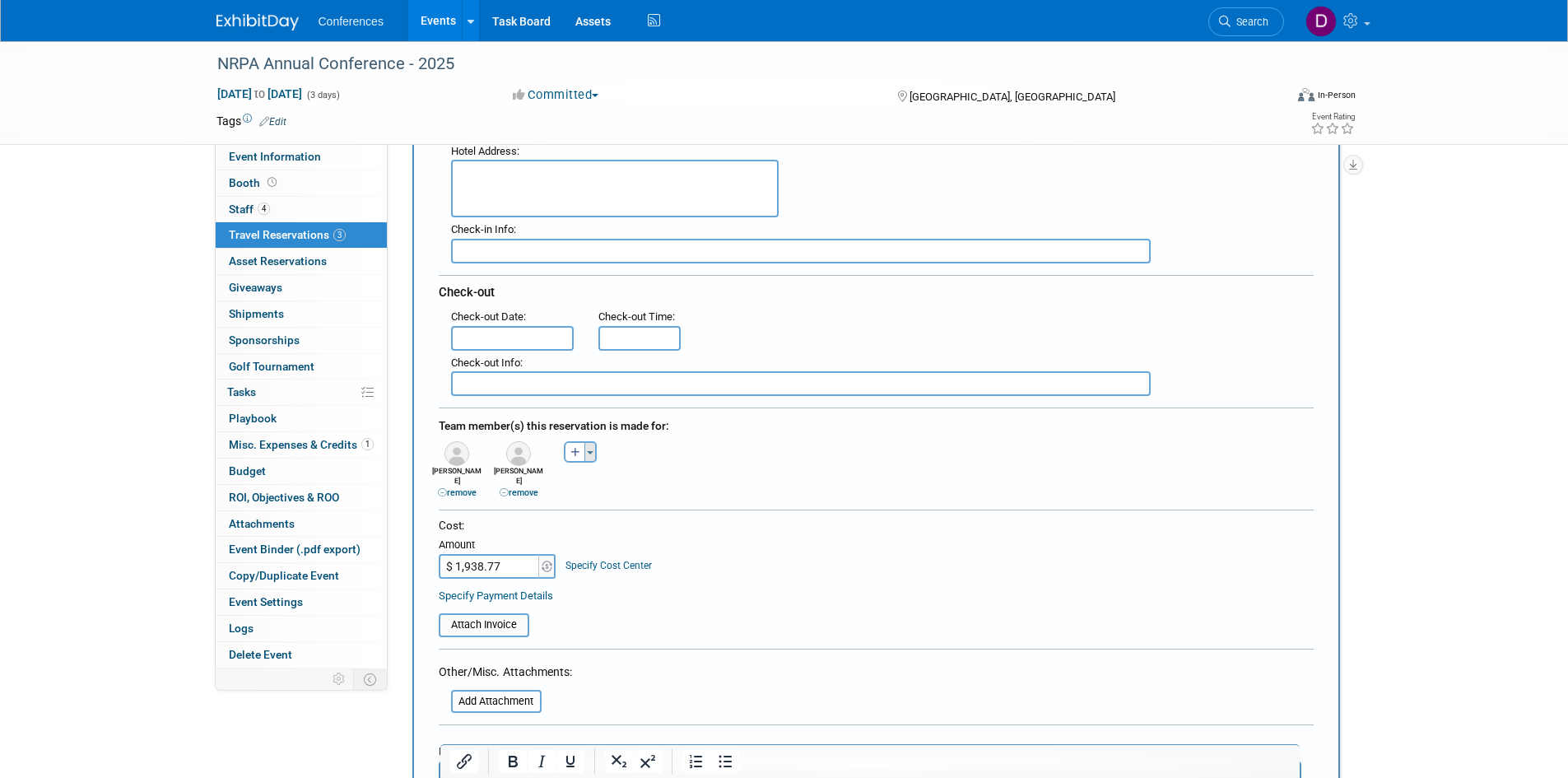
click at [595, 450] on button "Toggle Dropdown" at bounding box center [590, 452] width 13 height 22
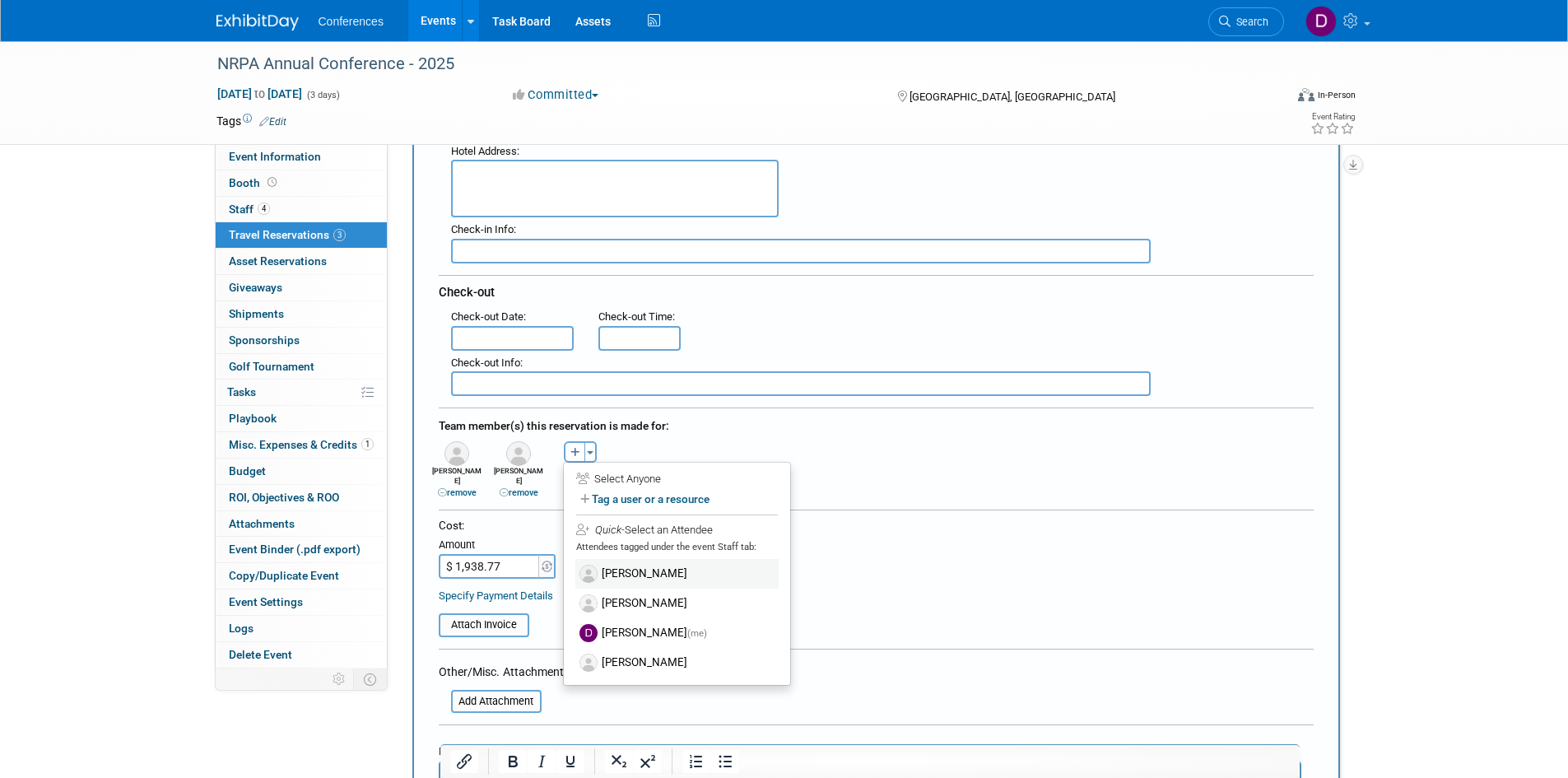
click at [612, 574] on label "Cory Henke" at bounding box center [677, 574] width 203 height 29
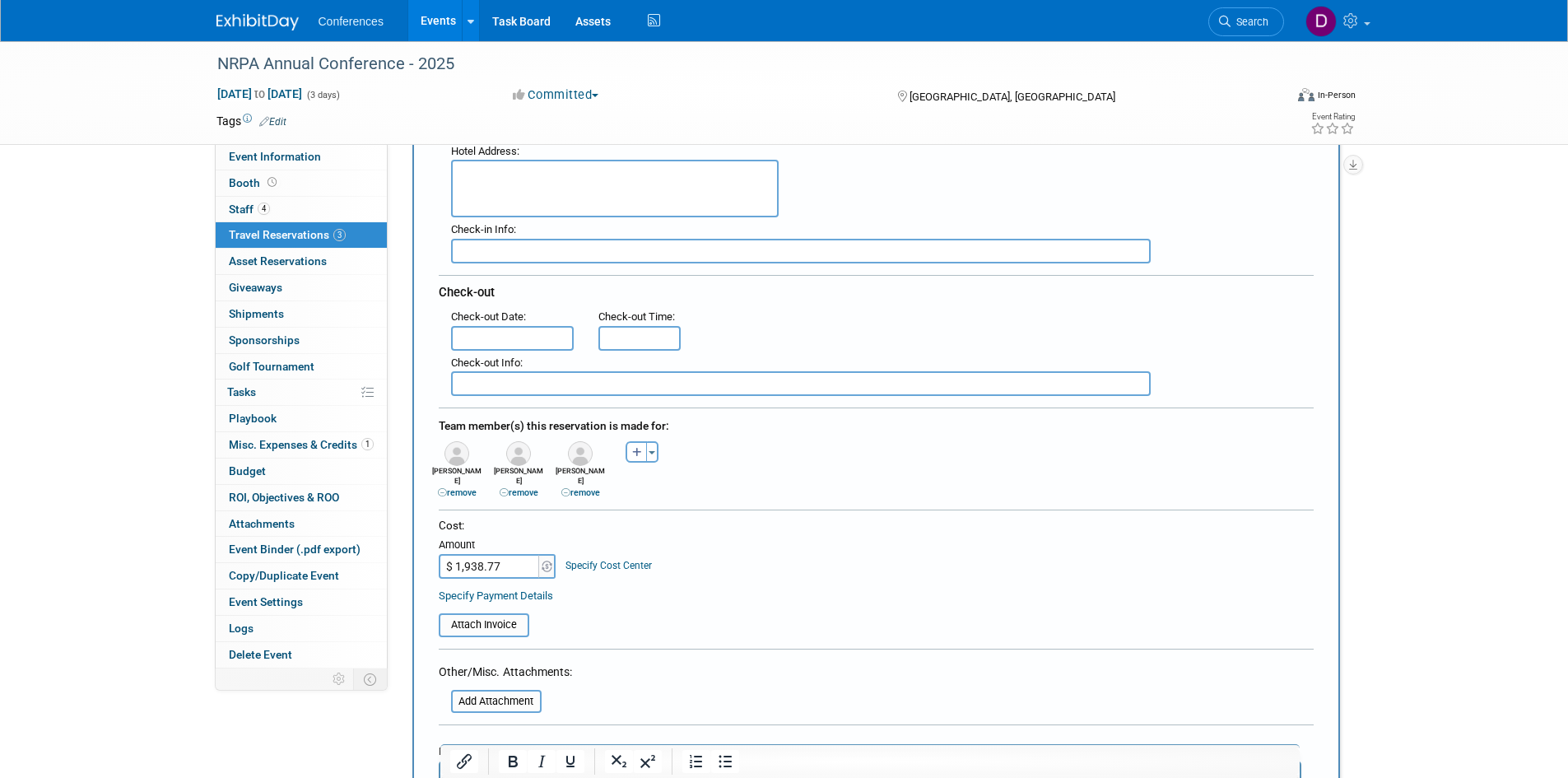
click at [764, 479] on div "Akshata remove Alex remove Alex remove" at bounding box center [876, 469] width 900 height 63
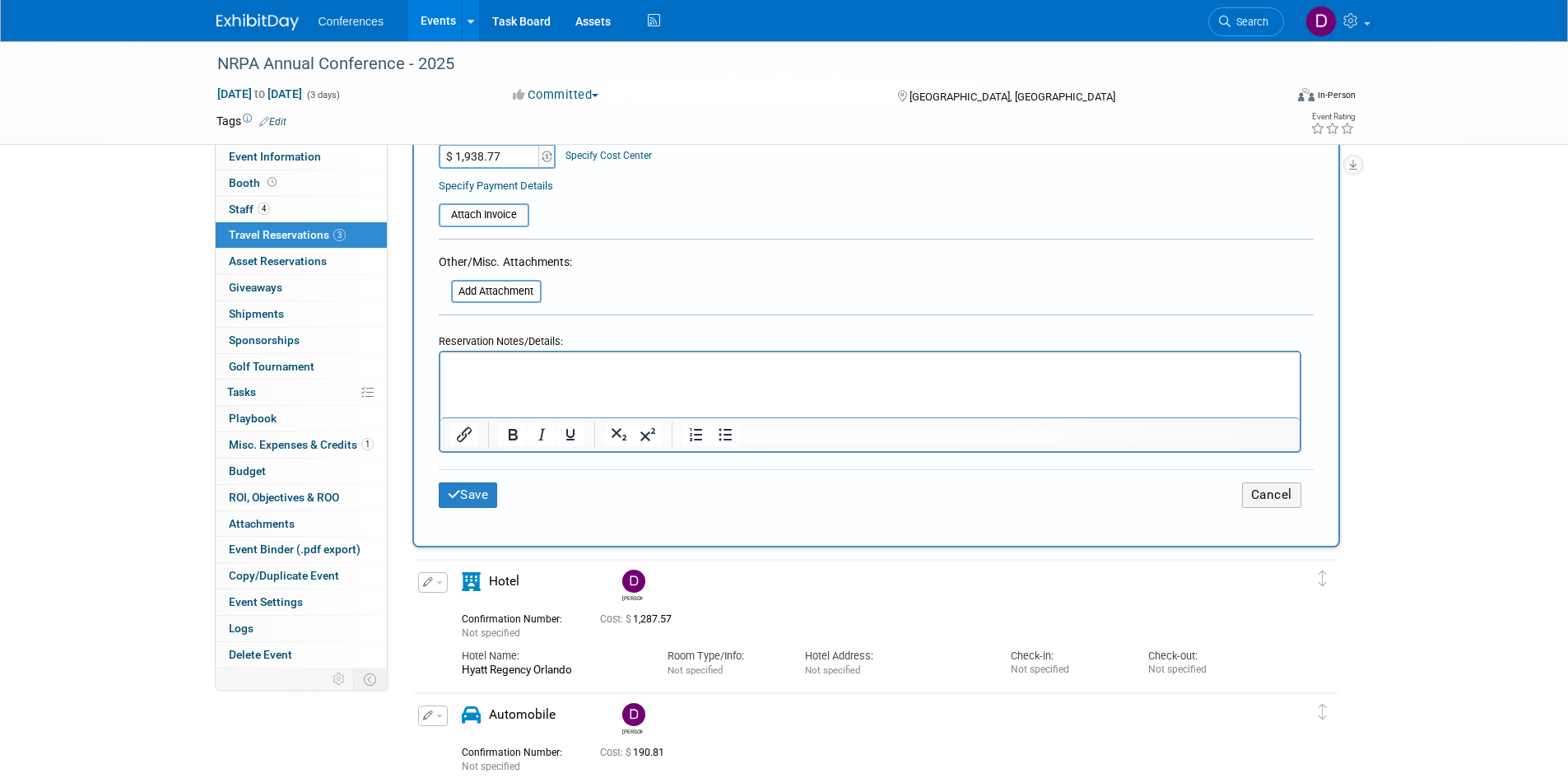
scroll to position [741, 0]
click at [479, 480] on button "Save" at bounding box center [469, 493] width 59 height 26
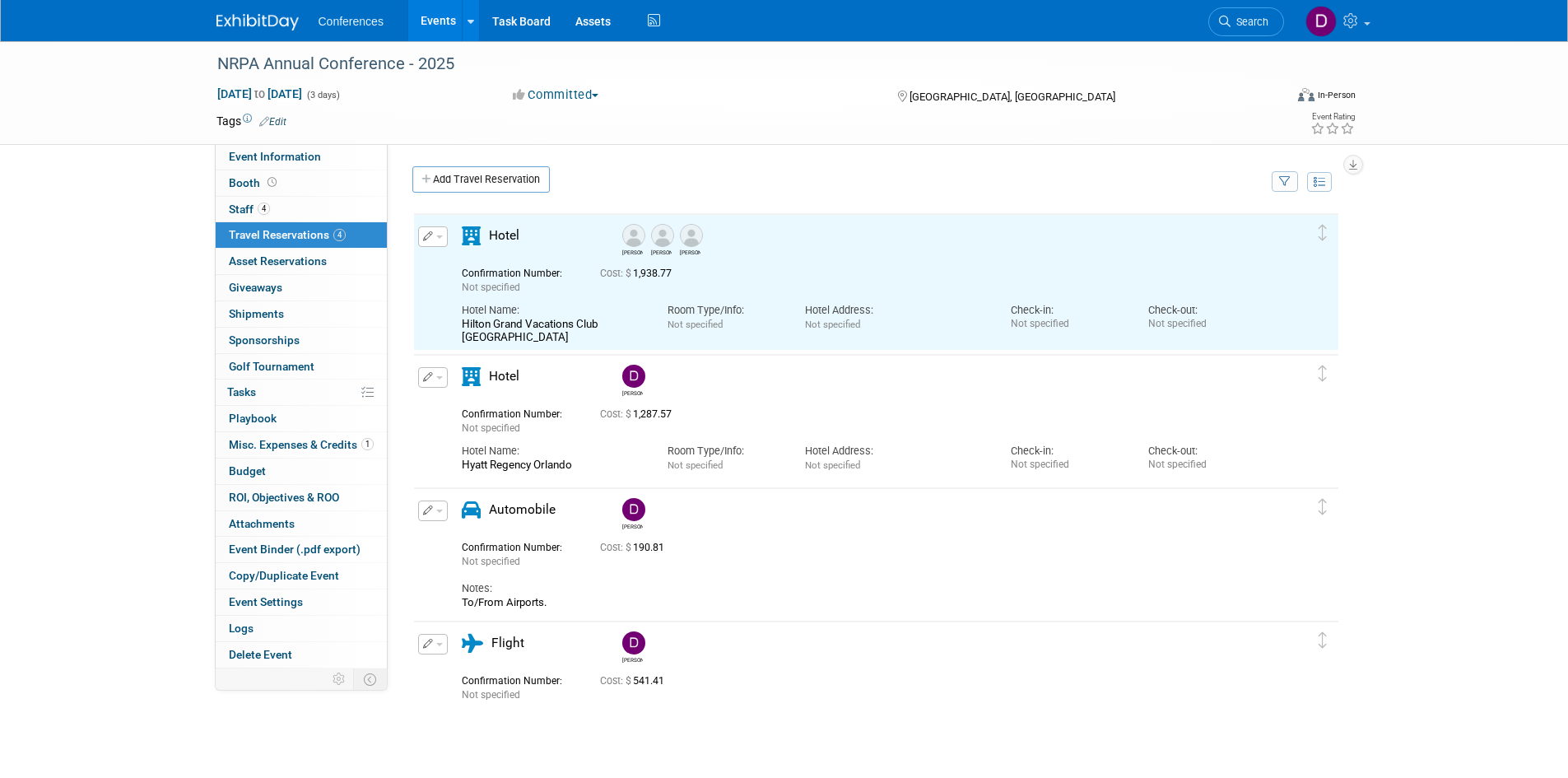
scroll to position [0, 0]
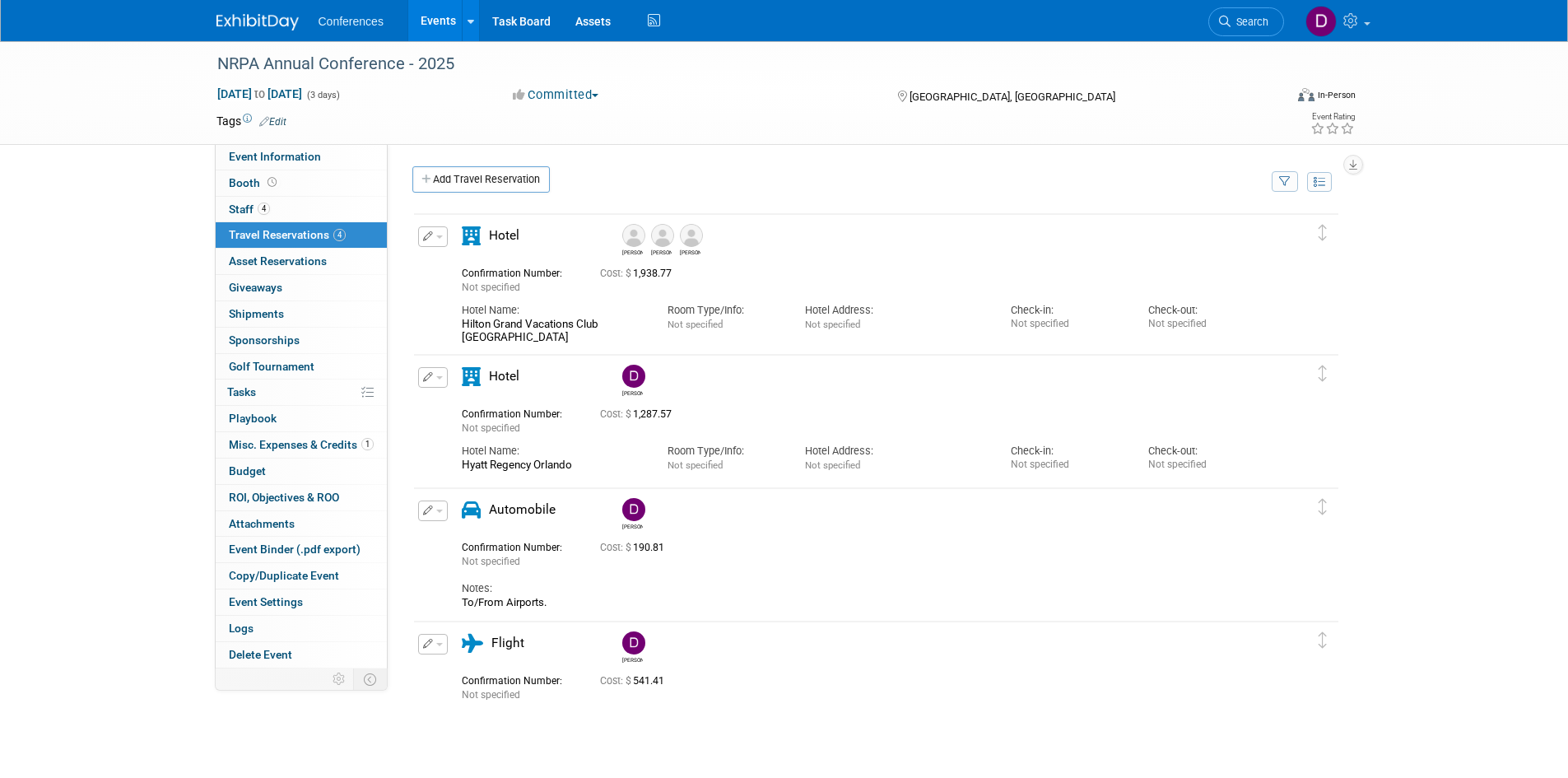
click at [185, 366] on div "NRPA Annual Conference - 2025 Sep 16, 2025 to Sep 18, 2025 (3 days) Sep 16, 202…" at bounding box center [784, 414] width 1568 height 746
click at [246, 477] on link "Budget" at bounding box center [302, 472] width 171 height 26
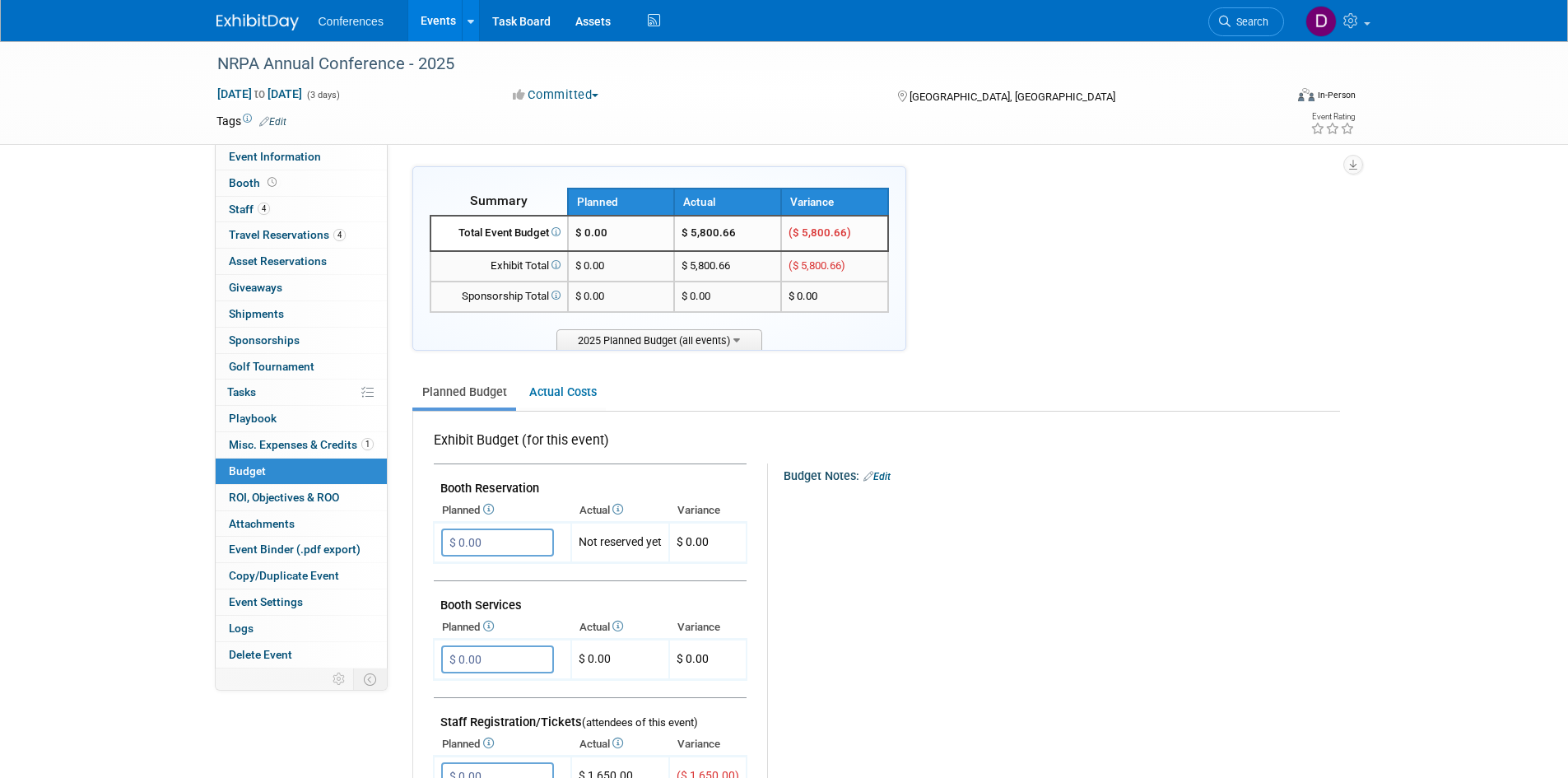
click at [116, 225] on div "NRPA Annual Conference - 2025 Sep 16, 2025 to Sep 18, 2025 (3 days) Sep 16, 202…" at bounding box center [784, 782] width 1568 height 1482
click at [150, 270] on div "NRPA Annual Conference - 2025 Sep 16, 2025 to Sep 18, 2025 (3 days) Sep 16, 202…" at bounding box center [784, 782] width 1568 height 1482
click at [246, 158] on span "Event Information" at bounding box center [275, 155] width 92 height 13
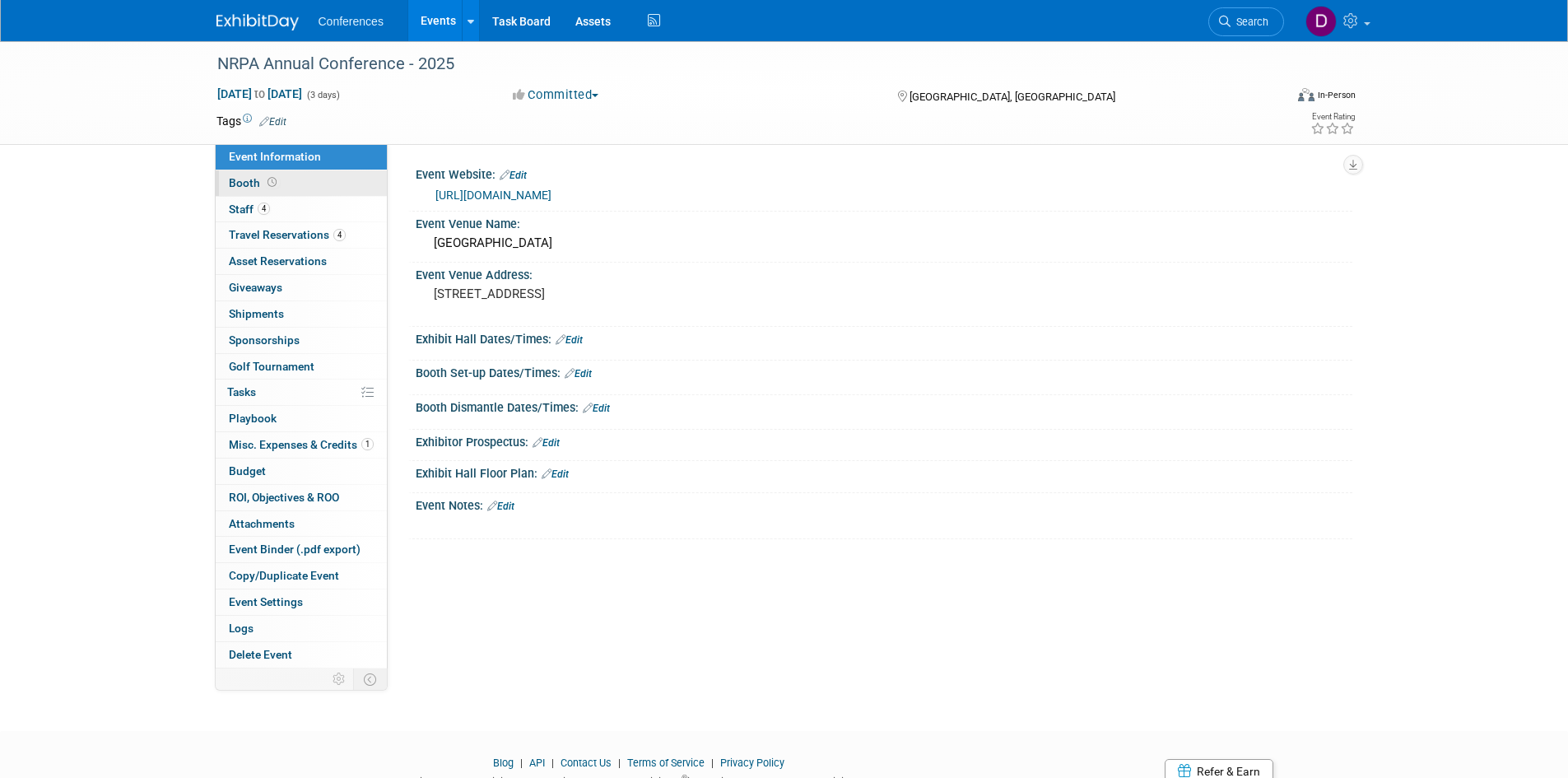
click at [249, 185] on span "Booth" at bounding box center [254, 182] width 51 height 13
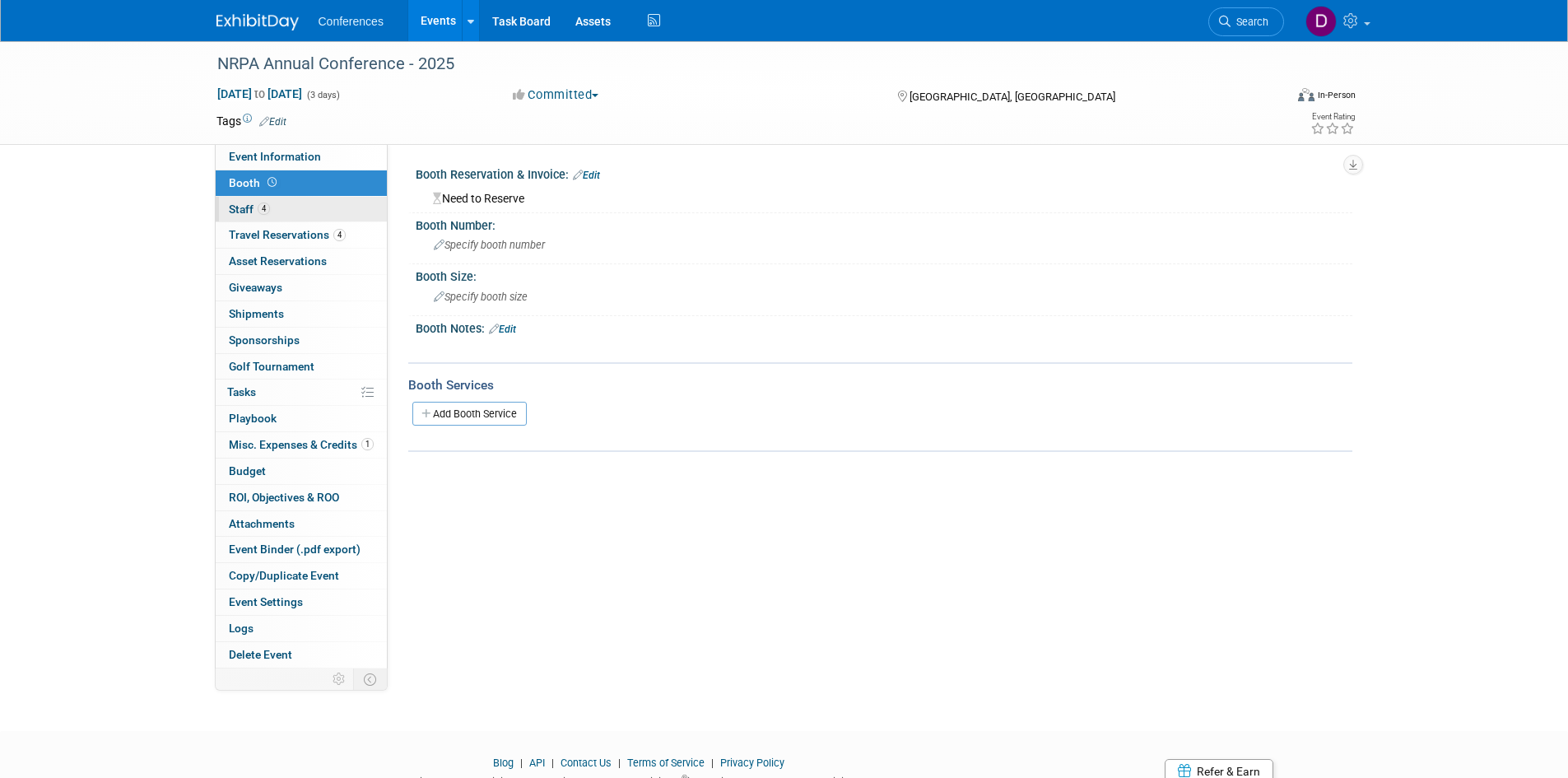
click at [241, 207] on span "Staff 4" at bounding box center [250, 208] width 41 height 13
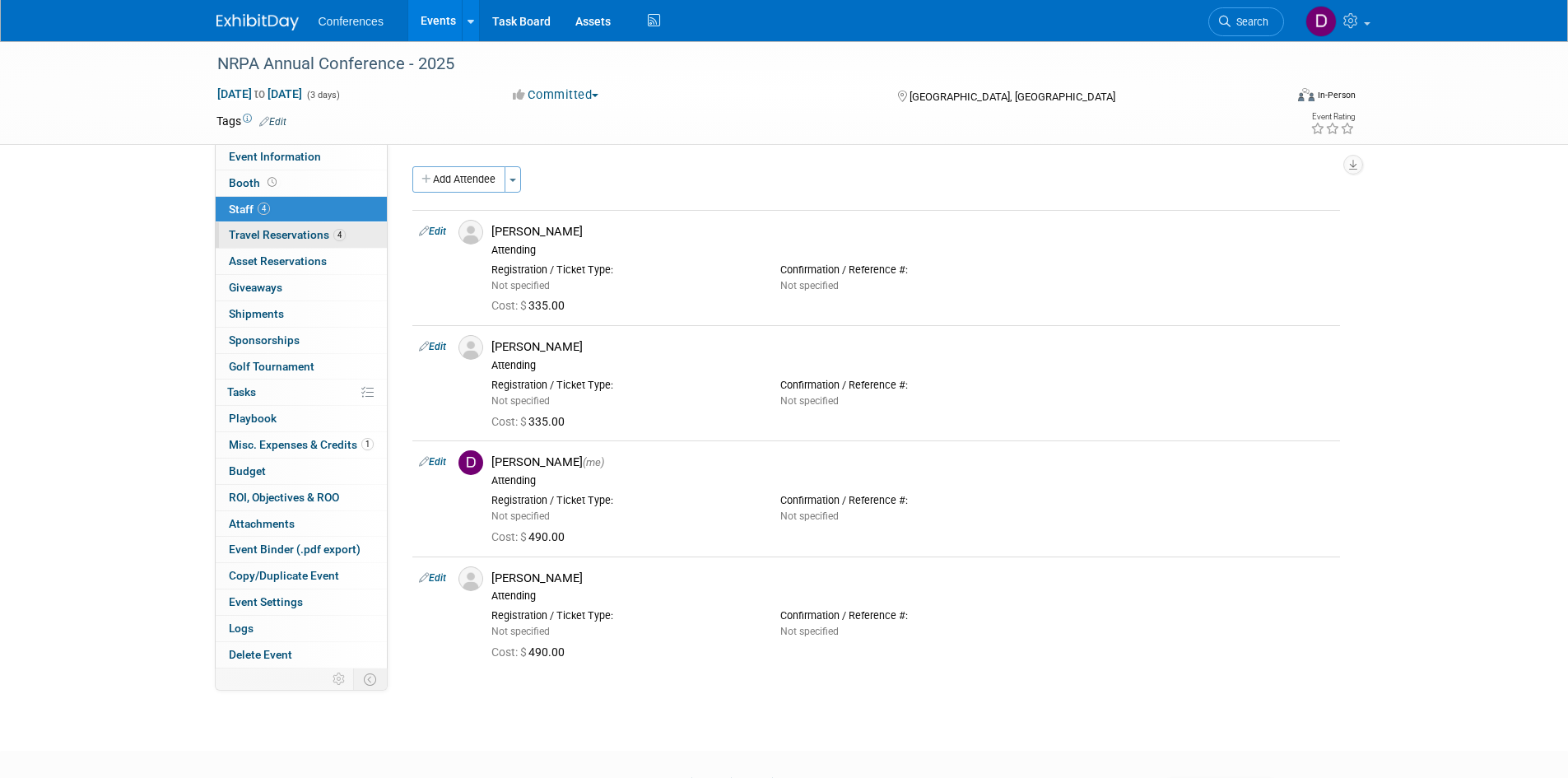
click at [254, 238] on span "Travel Reservations 4" at bounding box center [287, 234] width 117 height 13
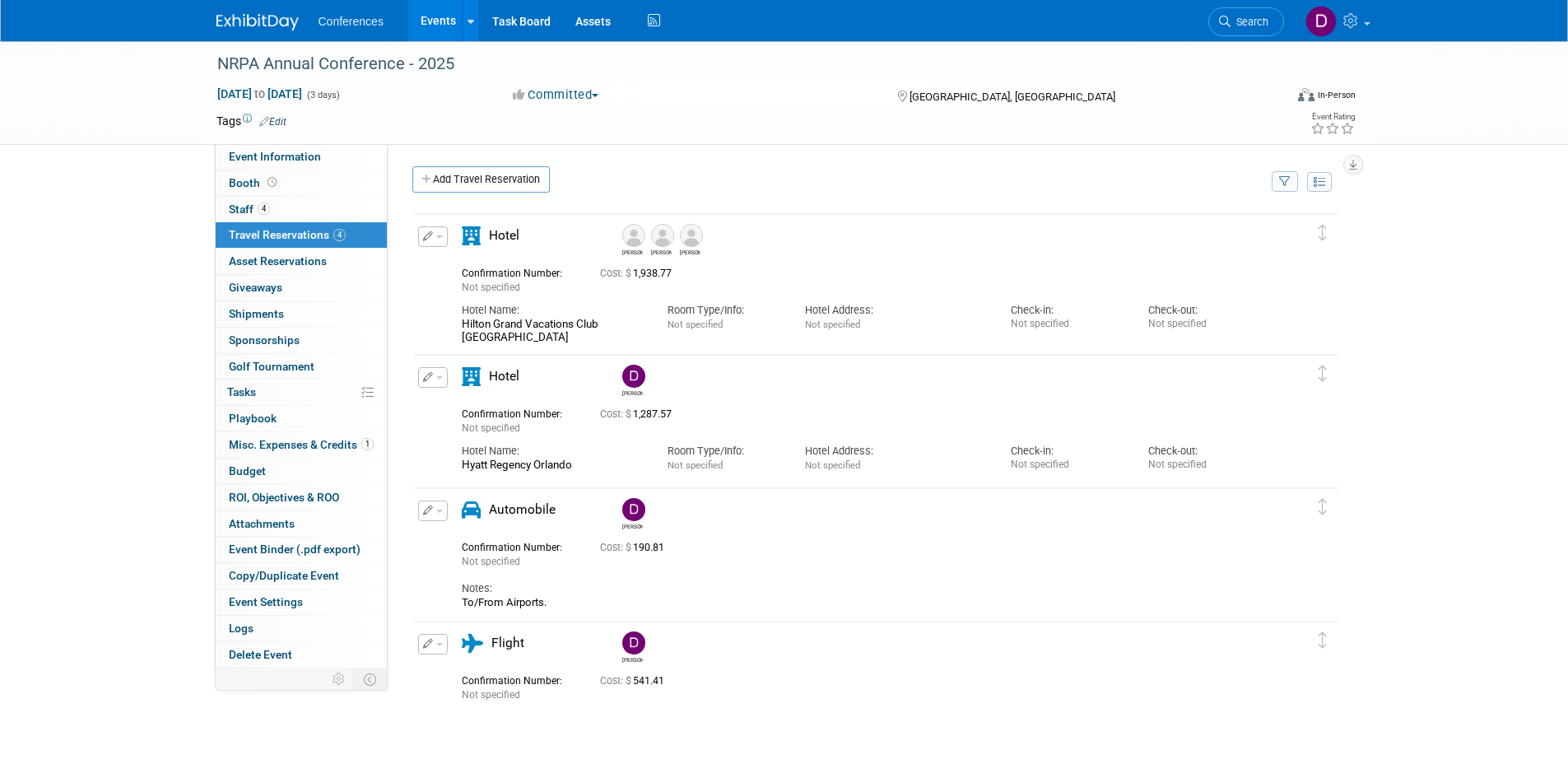
click at [152, 251] on div "NRPA Annual Conference - 2025 Sep 16, 2025 to Sep 18, 2025 (3 days) Sep 16, 202…" at bounding box center [784, 414] width 1568 height 746
click at [423, 188] on link "Add Travel Reservation" at bounding box center [481, 179] width 138 height 27
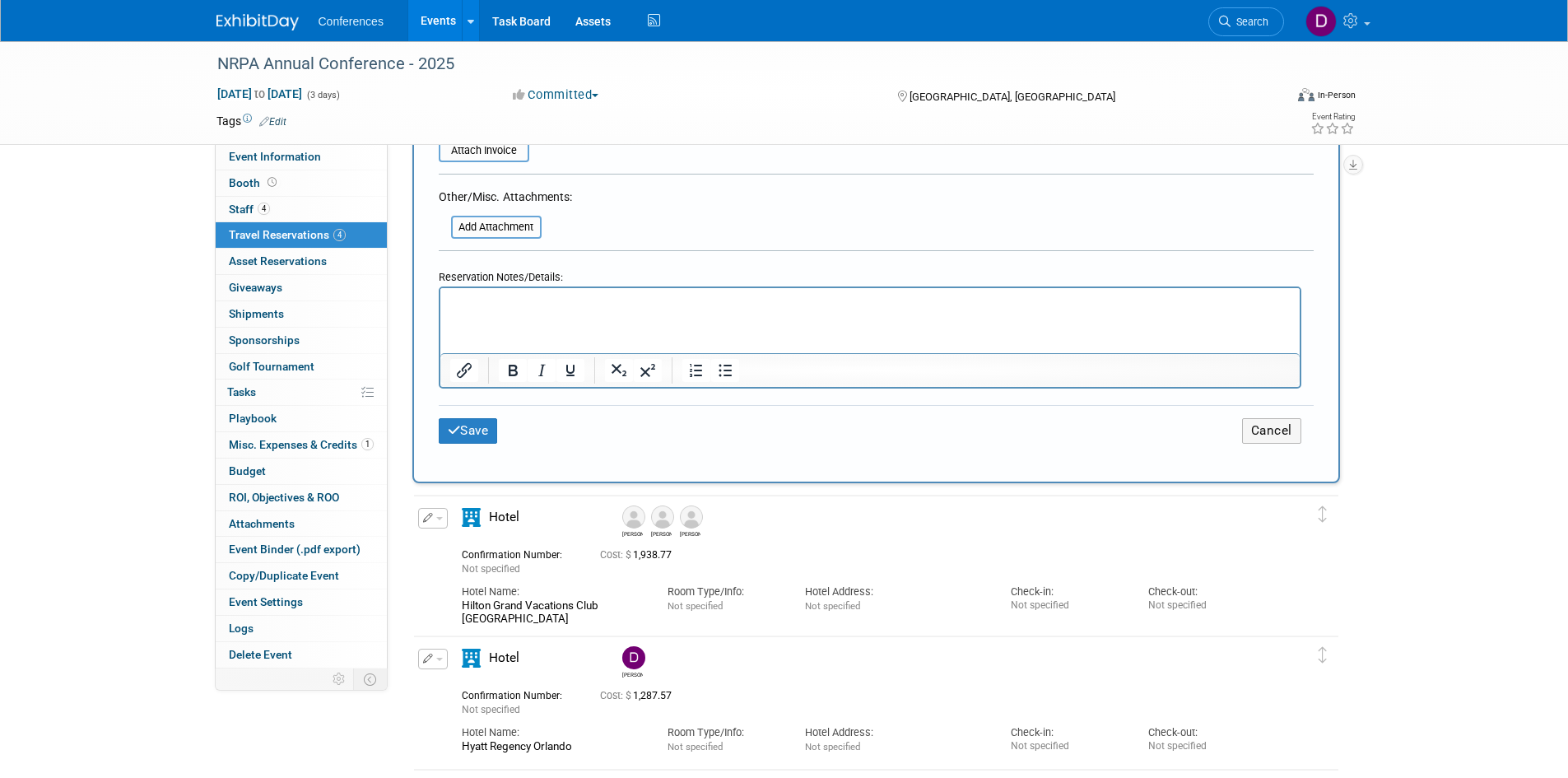
scroll to position [987, 0]
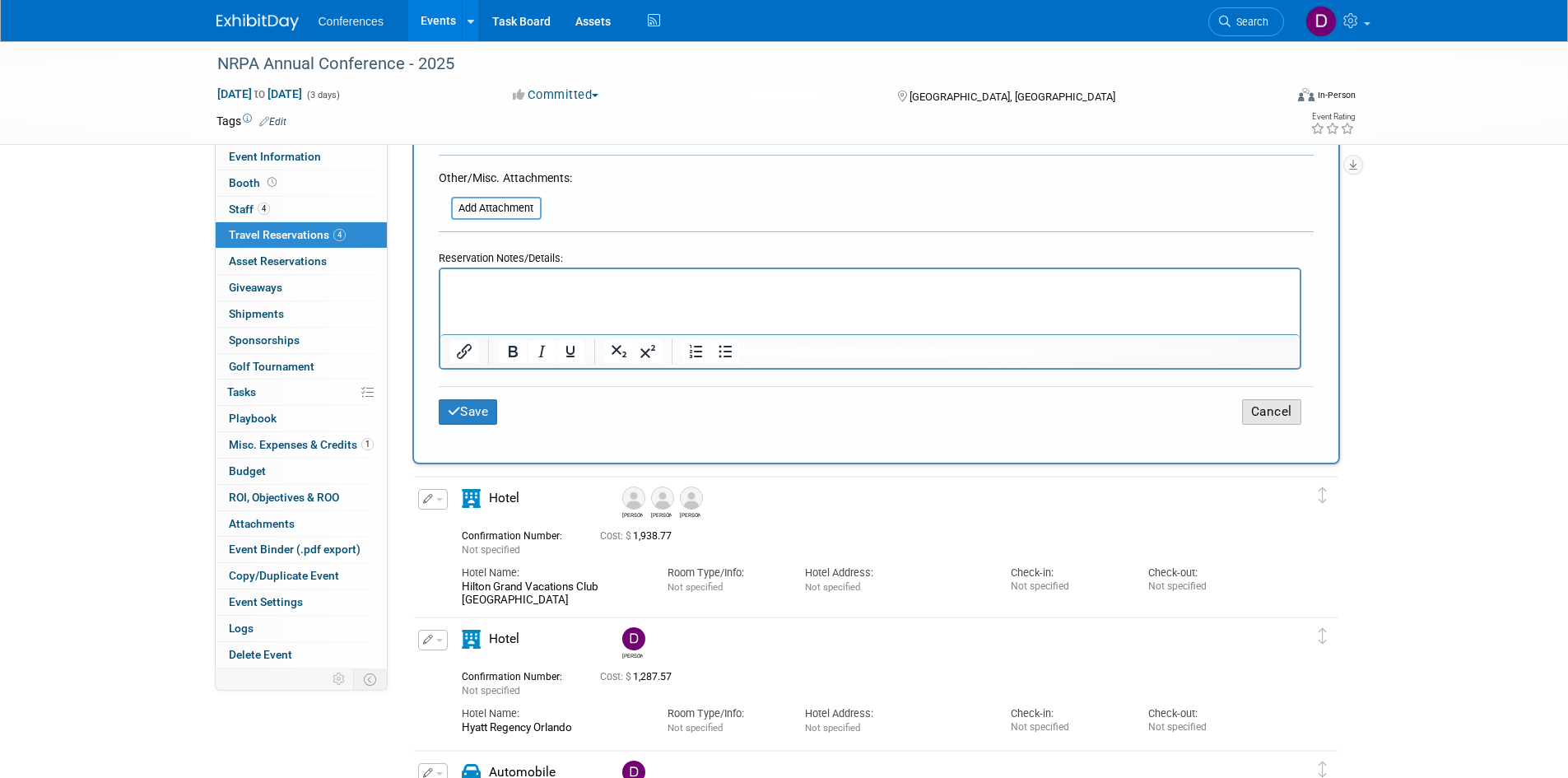
click at [1286, 408] on button "Cancel" at bounding box center [1271, 412] width 59 height 26
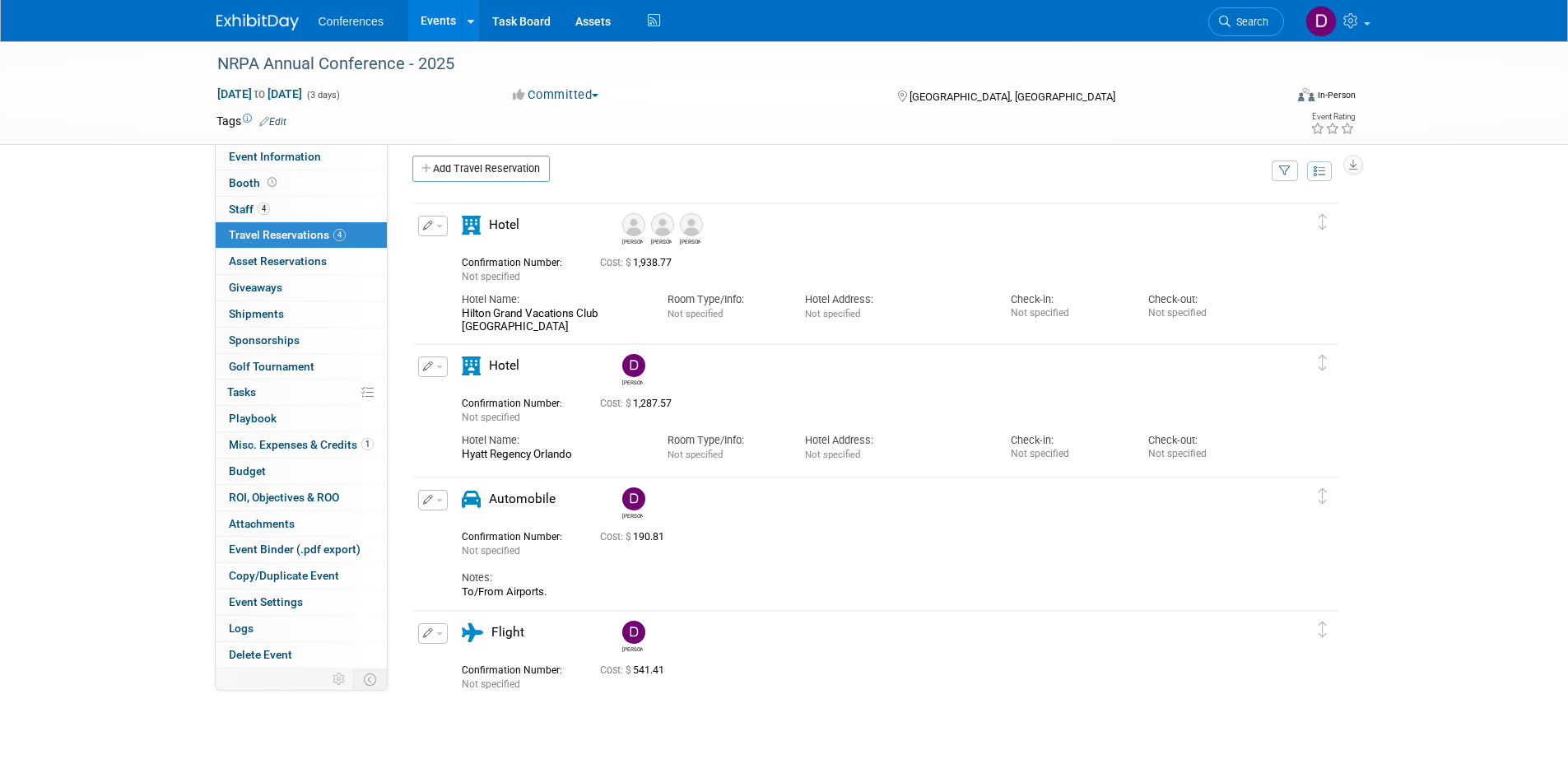
scroll to position [0, 0]
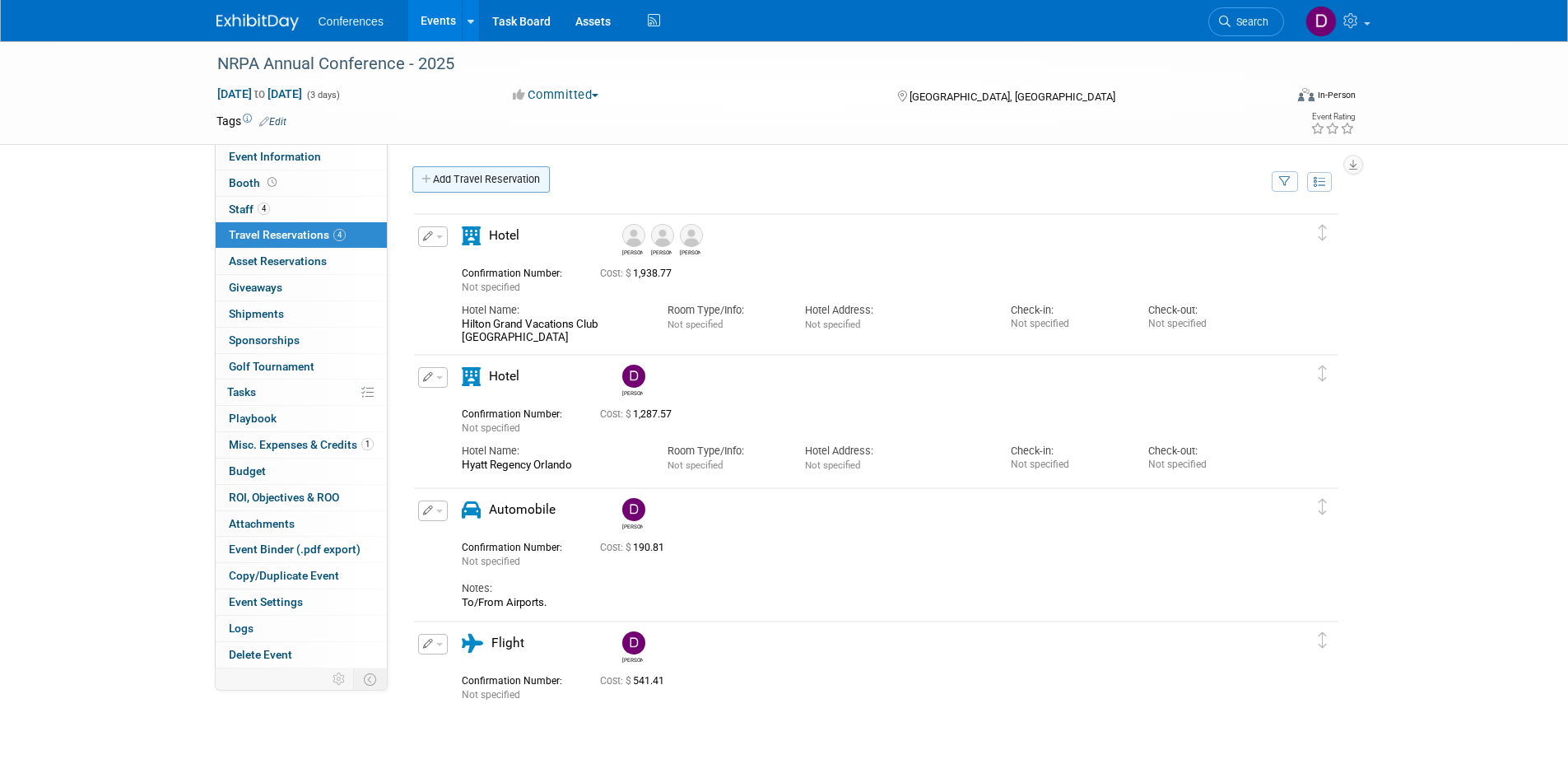
click at [475, 175] on link "Add Travel Reservation" at bounding box center [481, 179] width 138 height 27
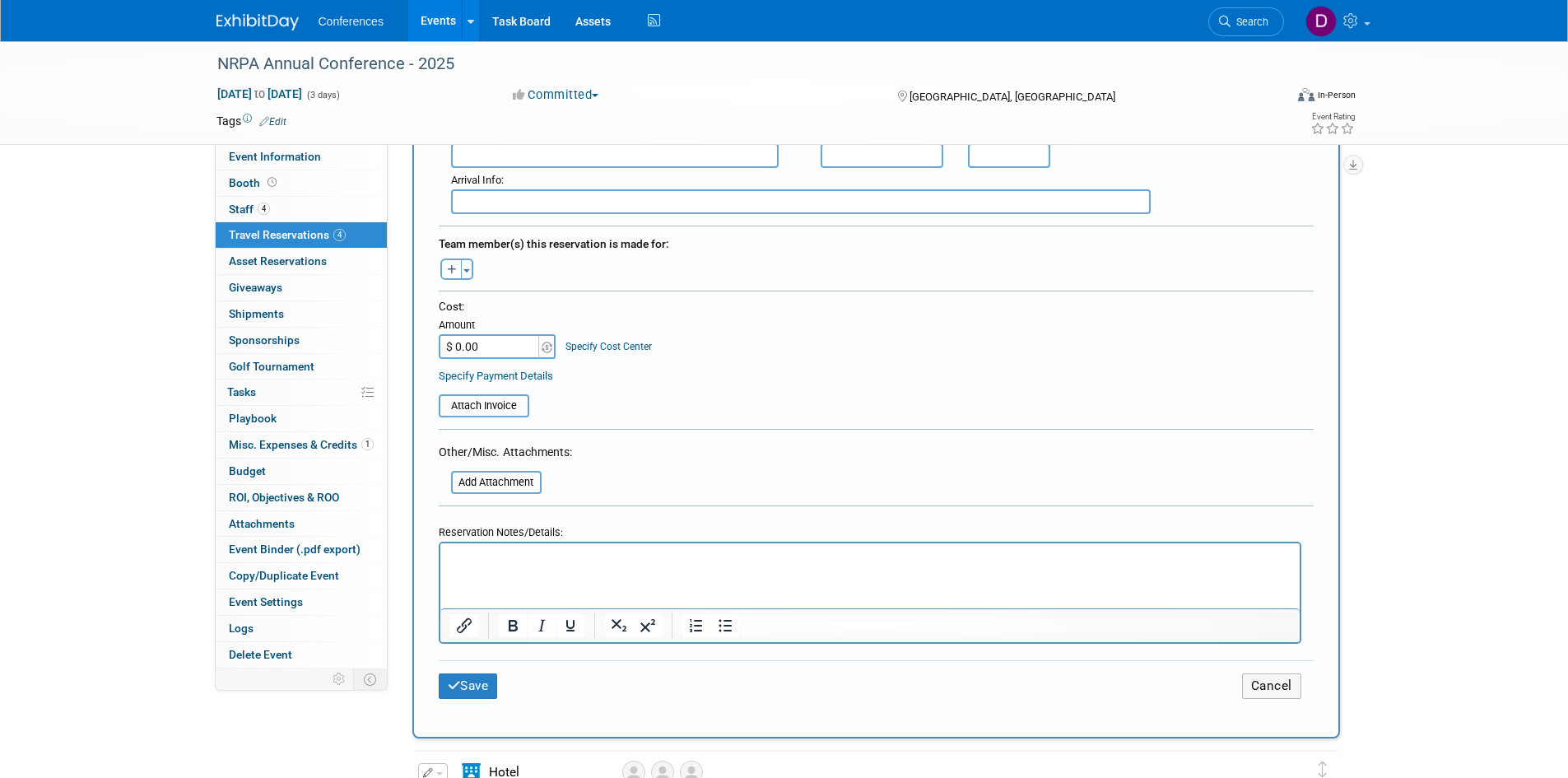
scroll to position [741, 0]
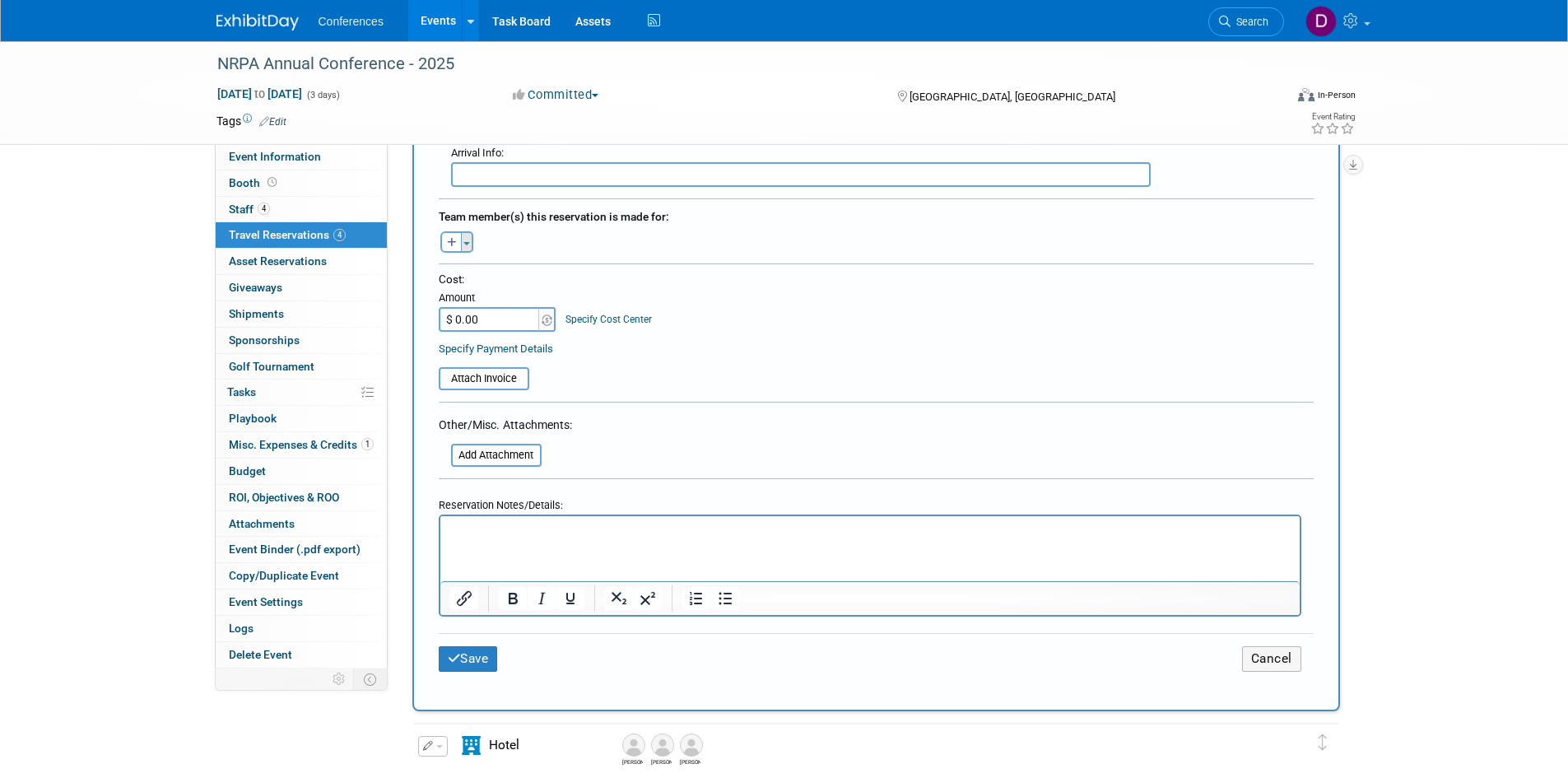
click at [470, 239] on button "Toggle Dropdown" at bounding box center [467, 242] width 13 height 22
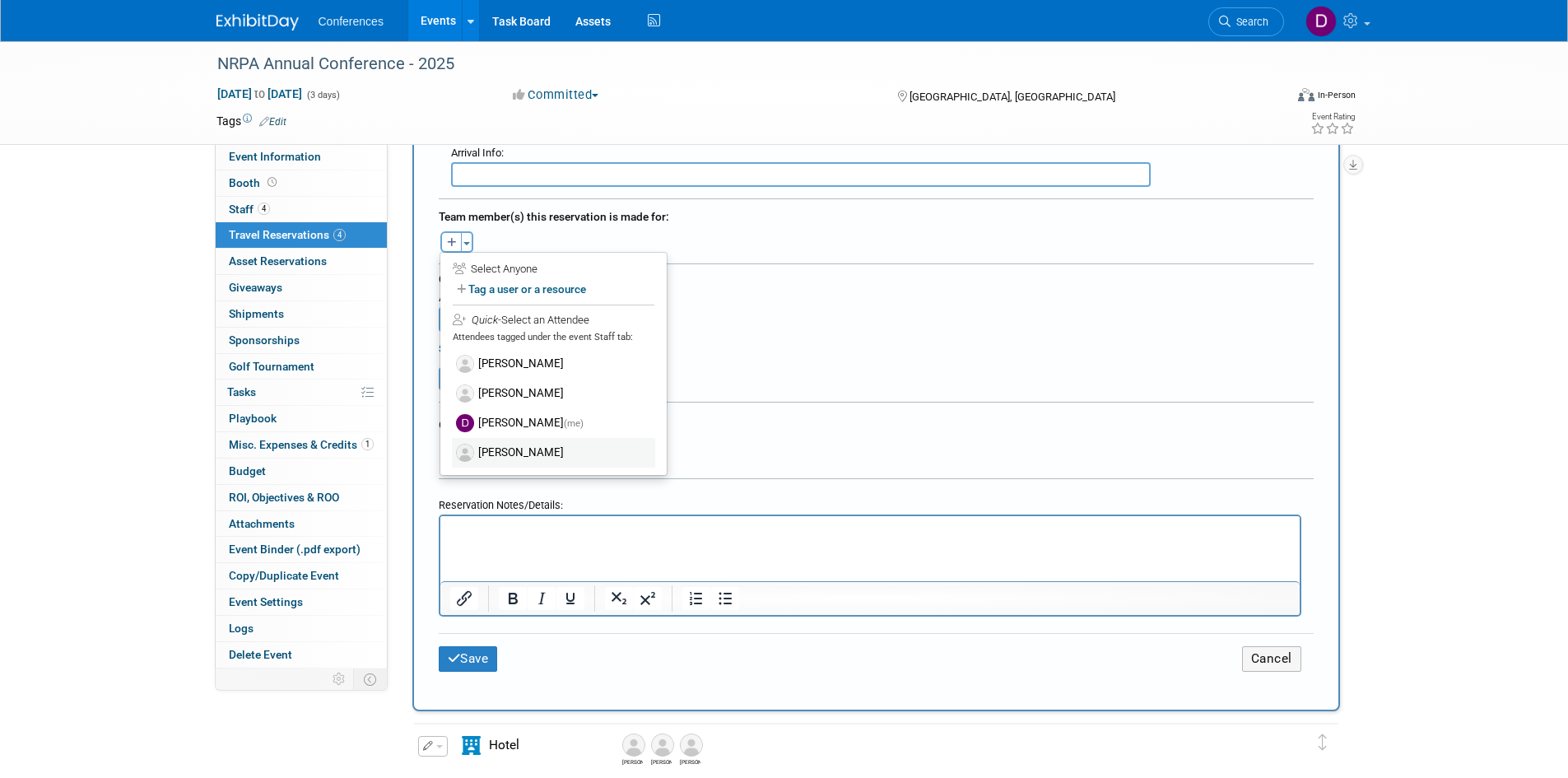
click at [513, 453] on label "James Crean" at bounding box center [553, 453] width 203 height 29
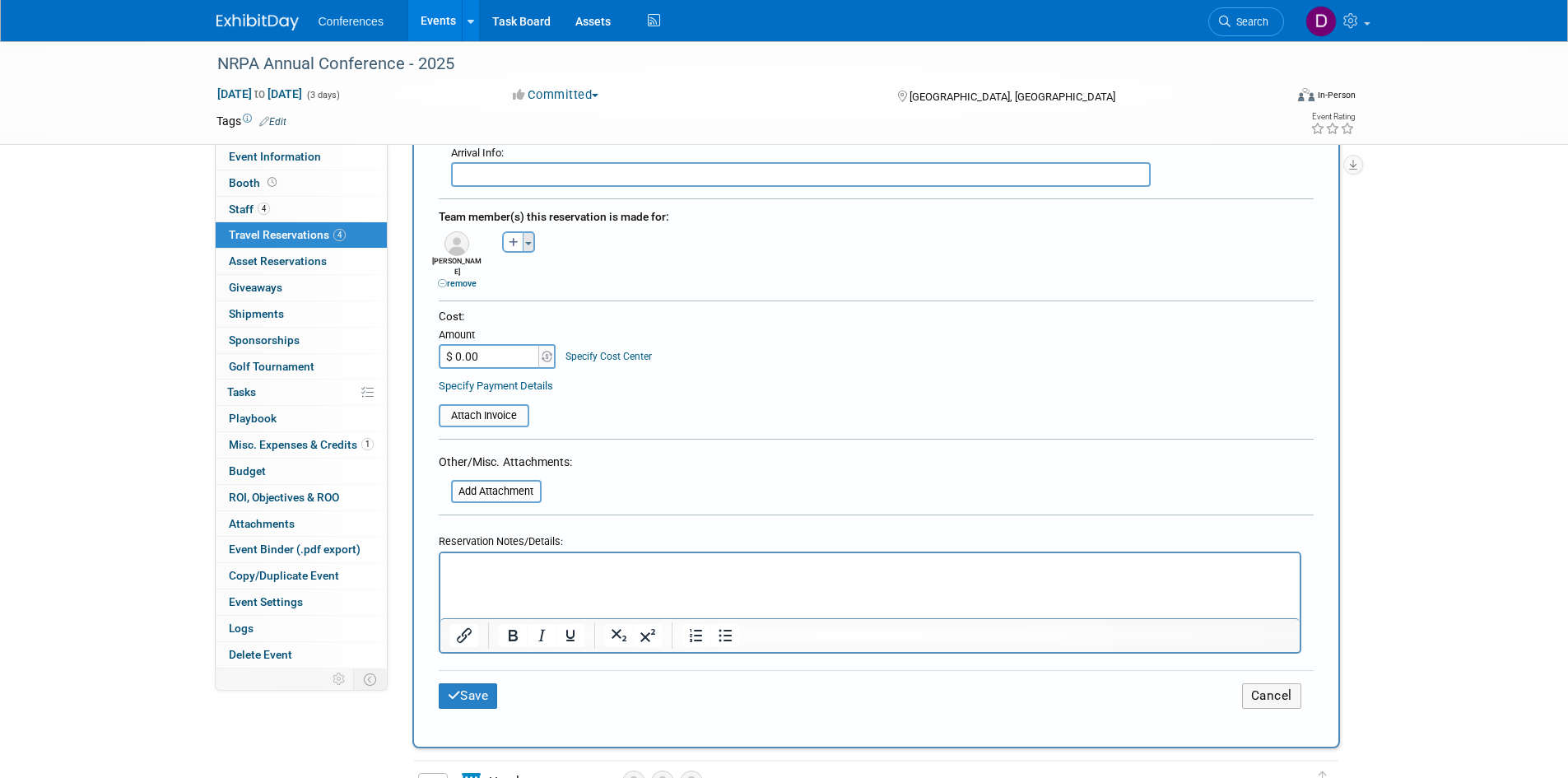
click at [527, 244] on button "Toggle Dropdown" at bounding box center [529, 242] width 13 height 22
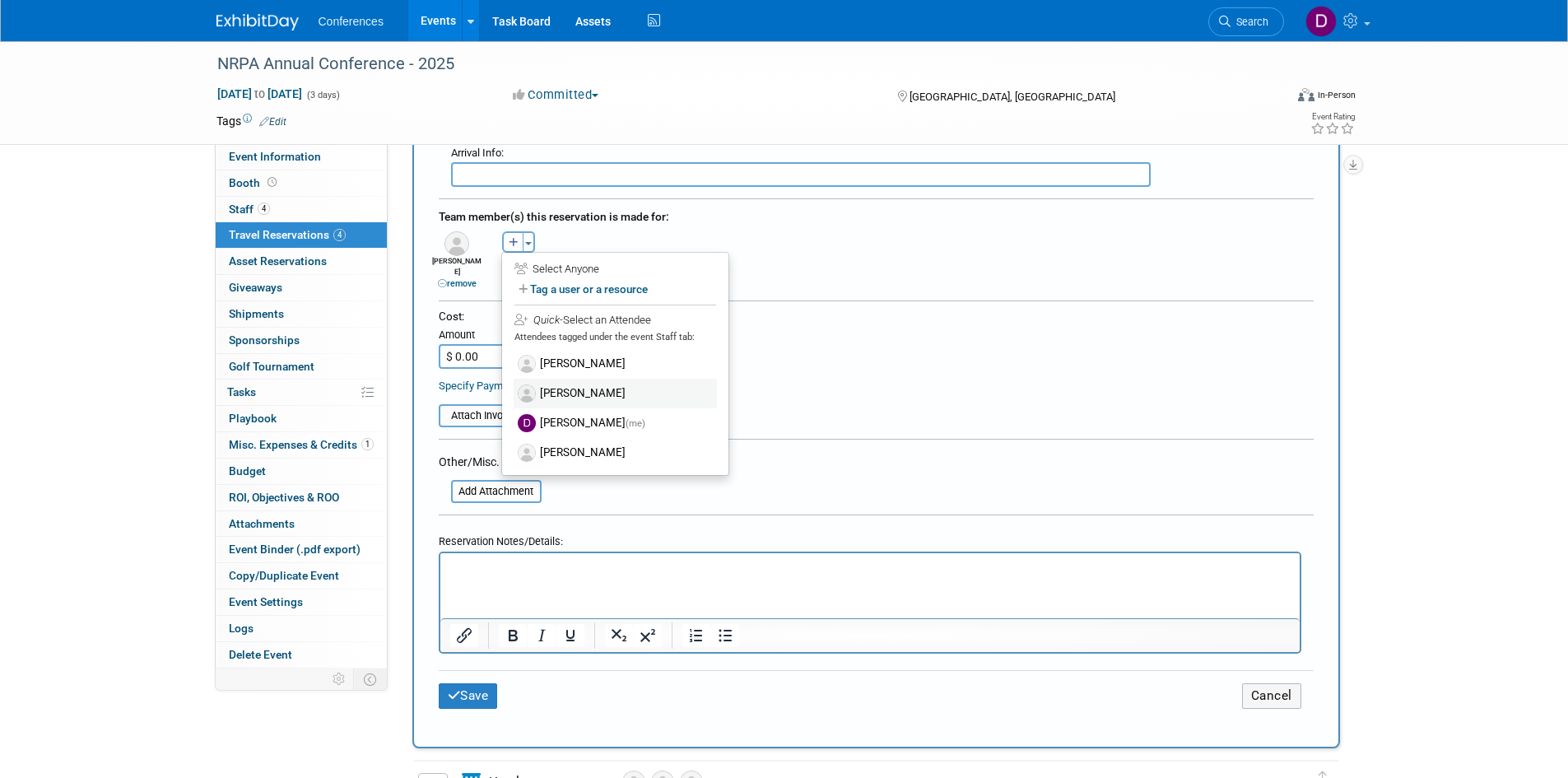
click at [577, 386] on label "David Laughlin" at bounding box center [615, 393] width 203 height 29
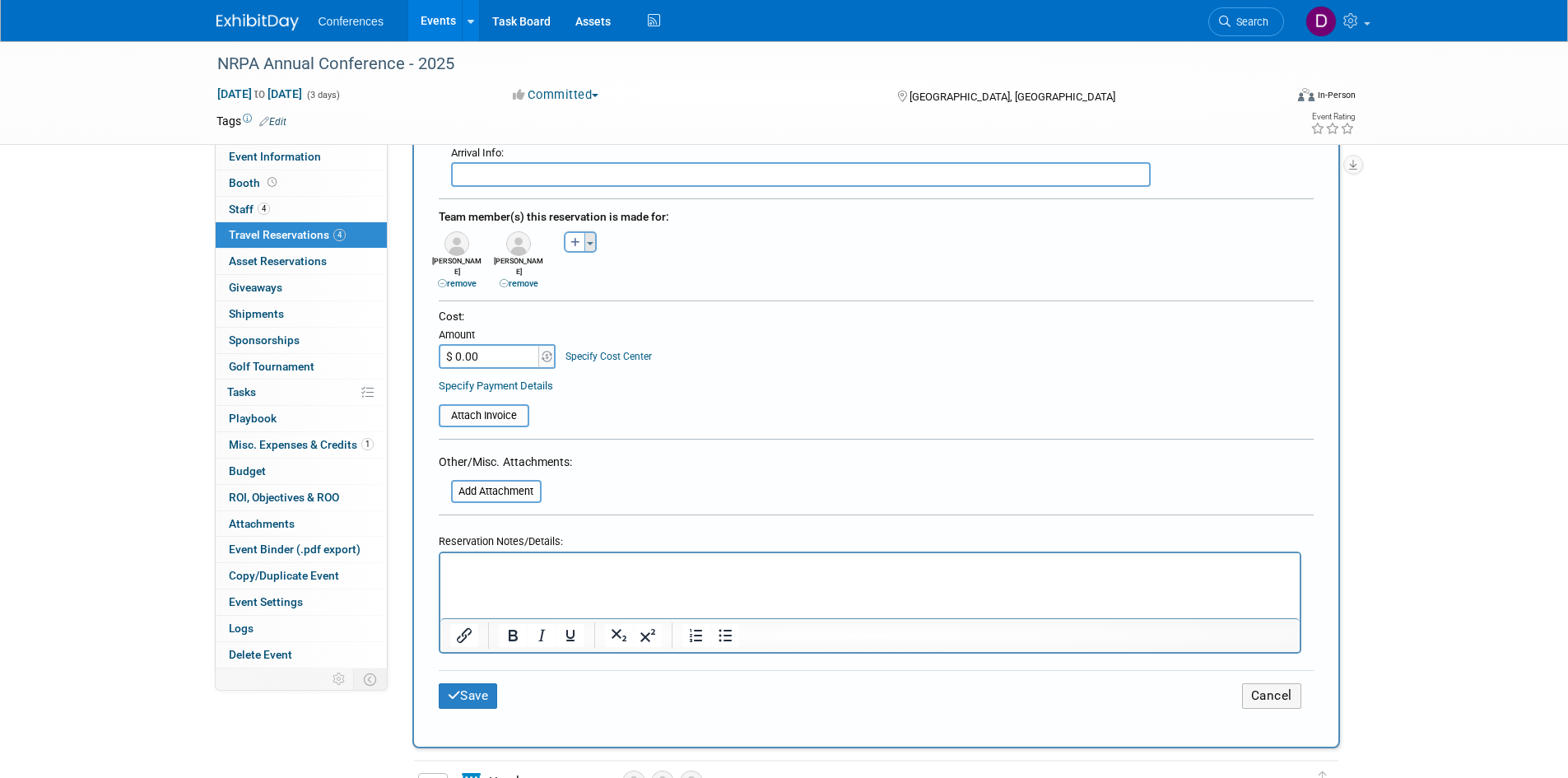
click at [587, 244] on button "Toggle Dropdown" at bounding box center [590, 242] width 13 height 22
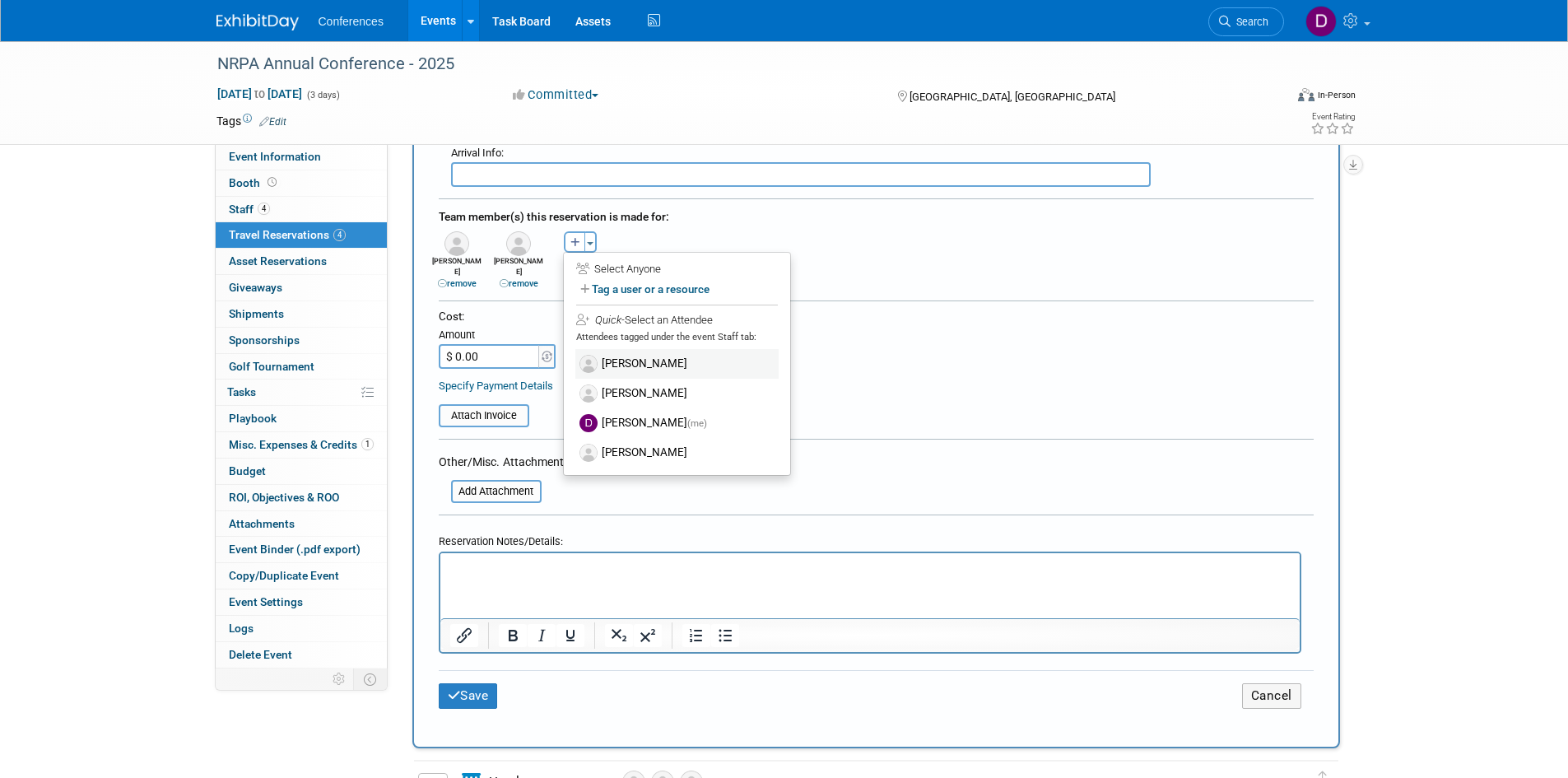
click at [634, 364] on label "Cory Henke" at bounding box center [677, 363] width 203 height 29
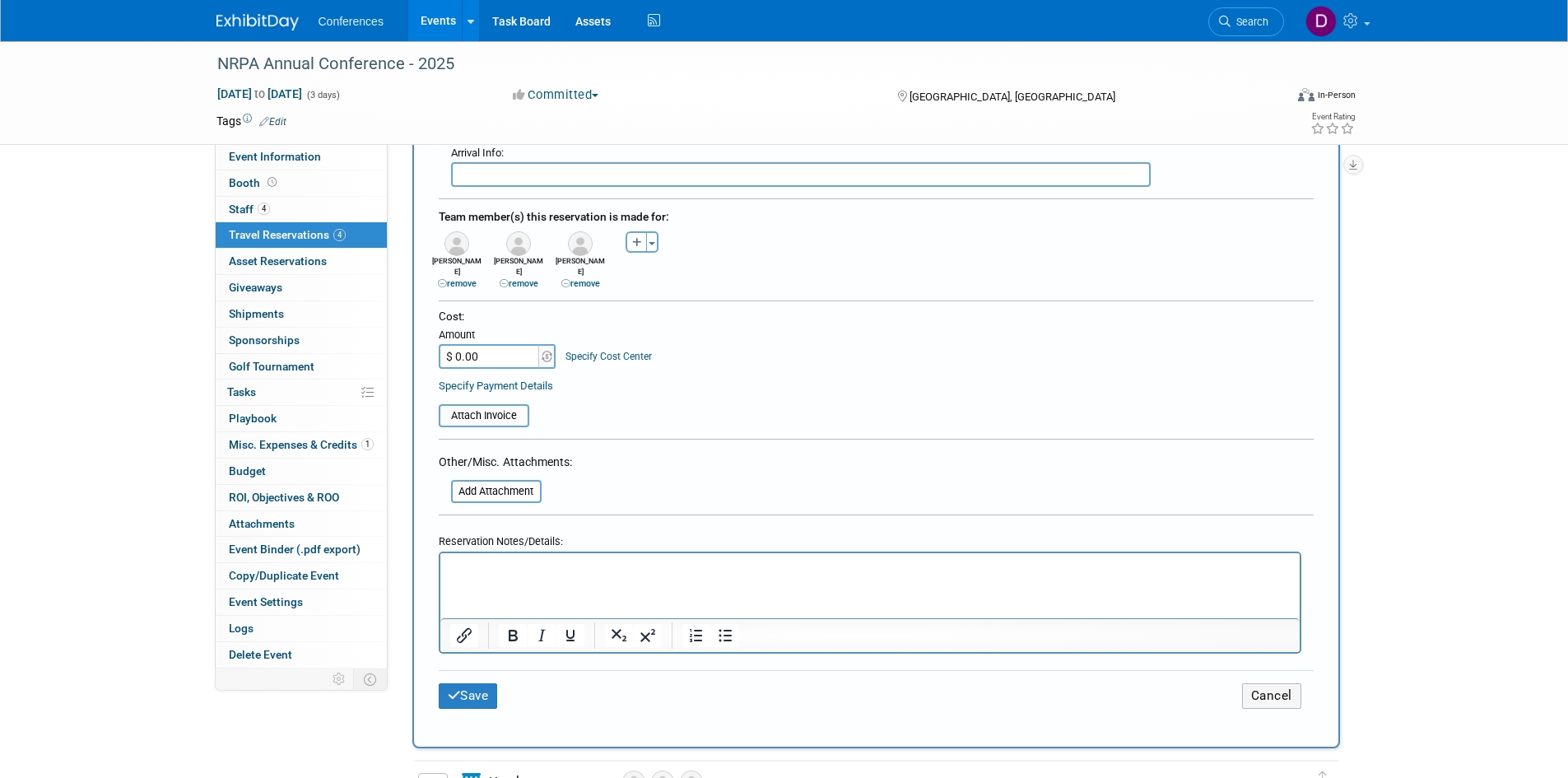
click at [495, 348] on input "$ 0.00" at bounding box center [490, 356] width 103 height 25
click at [764, 319] on div "Cost: Amount $ 1,800.00 Specify Cost Center Cost Center -- Not Specified --" at bounding box center [876, 338] width 875 height 60
click at [470, 345] on input "$ 1,800.00" at bounding box center [490, 356] width 103 height 25
click at [470, 344] on input "$ 1,800.00" at bounding box center [490, 356] width 103 height 25
type input "$ 1,800.00"
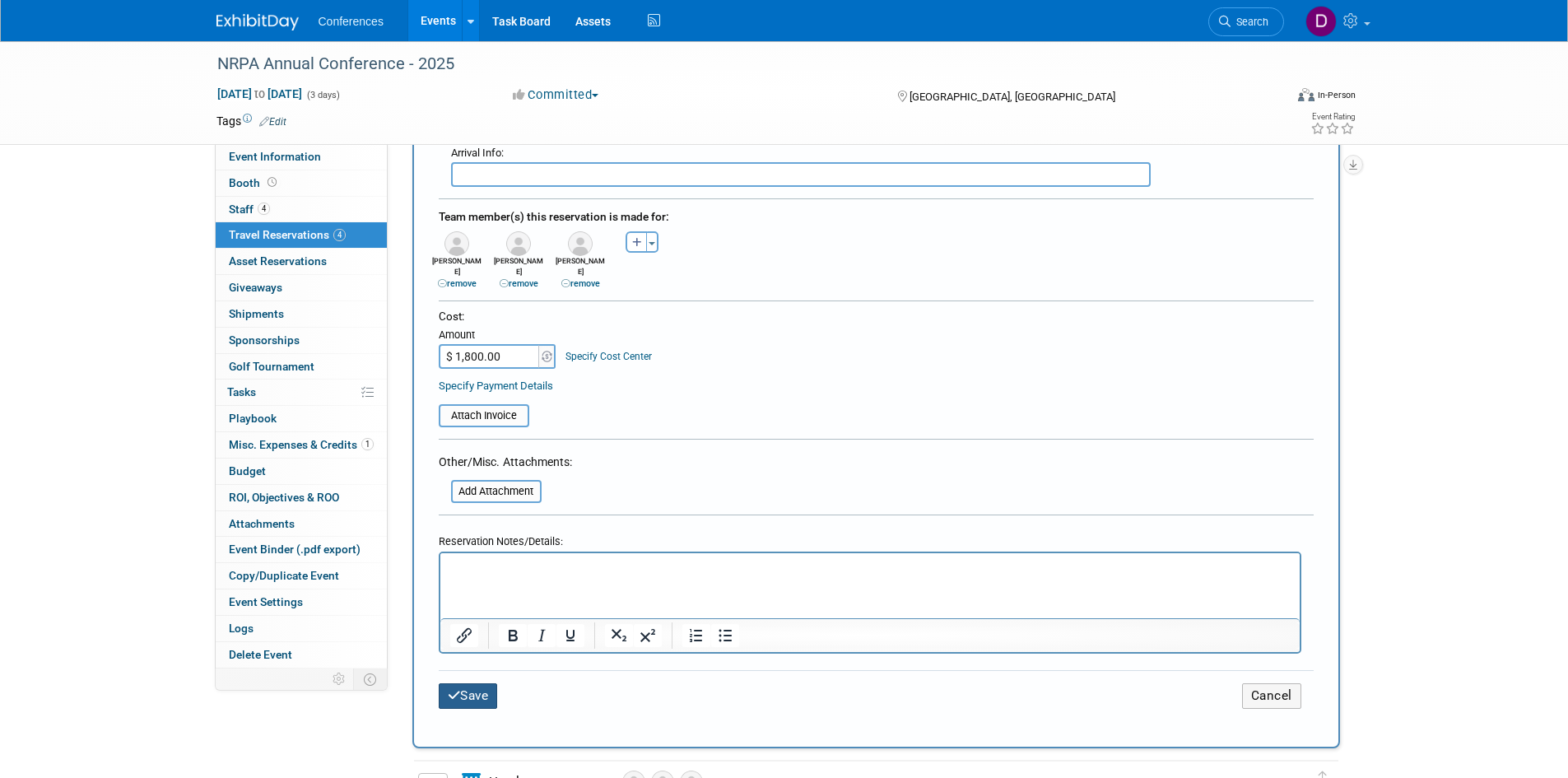
click at [484, 683] on button "Save" at bounding box center [469, 695] width 59 height 26
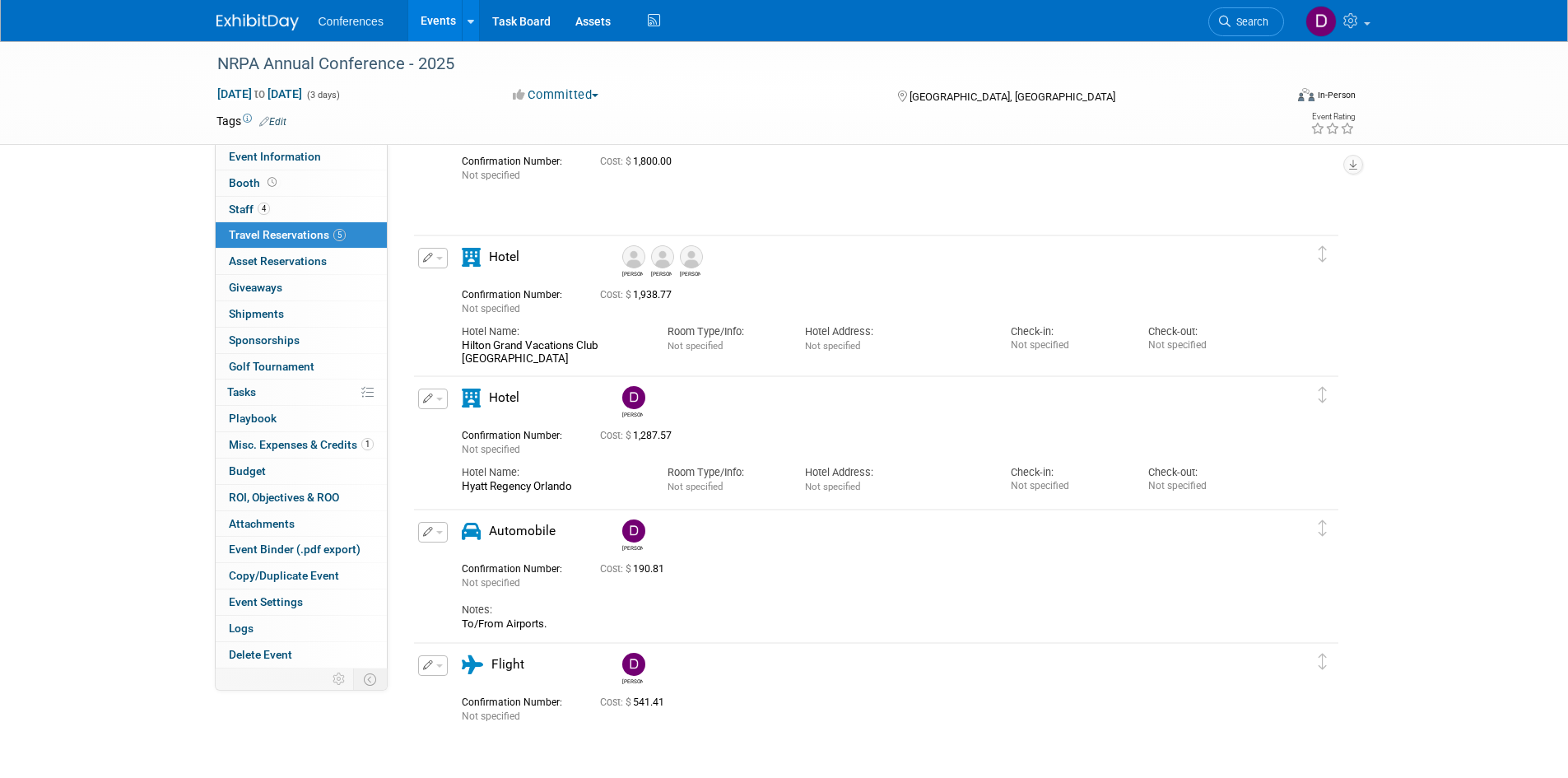
scroll to position [0, 0]
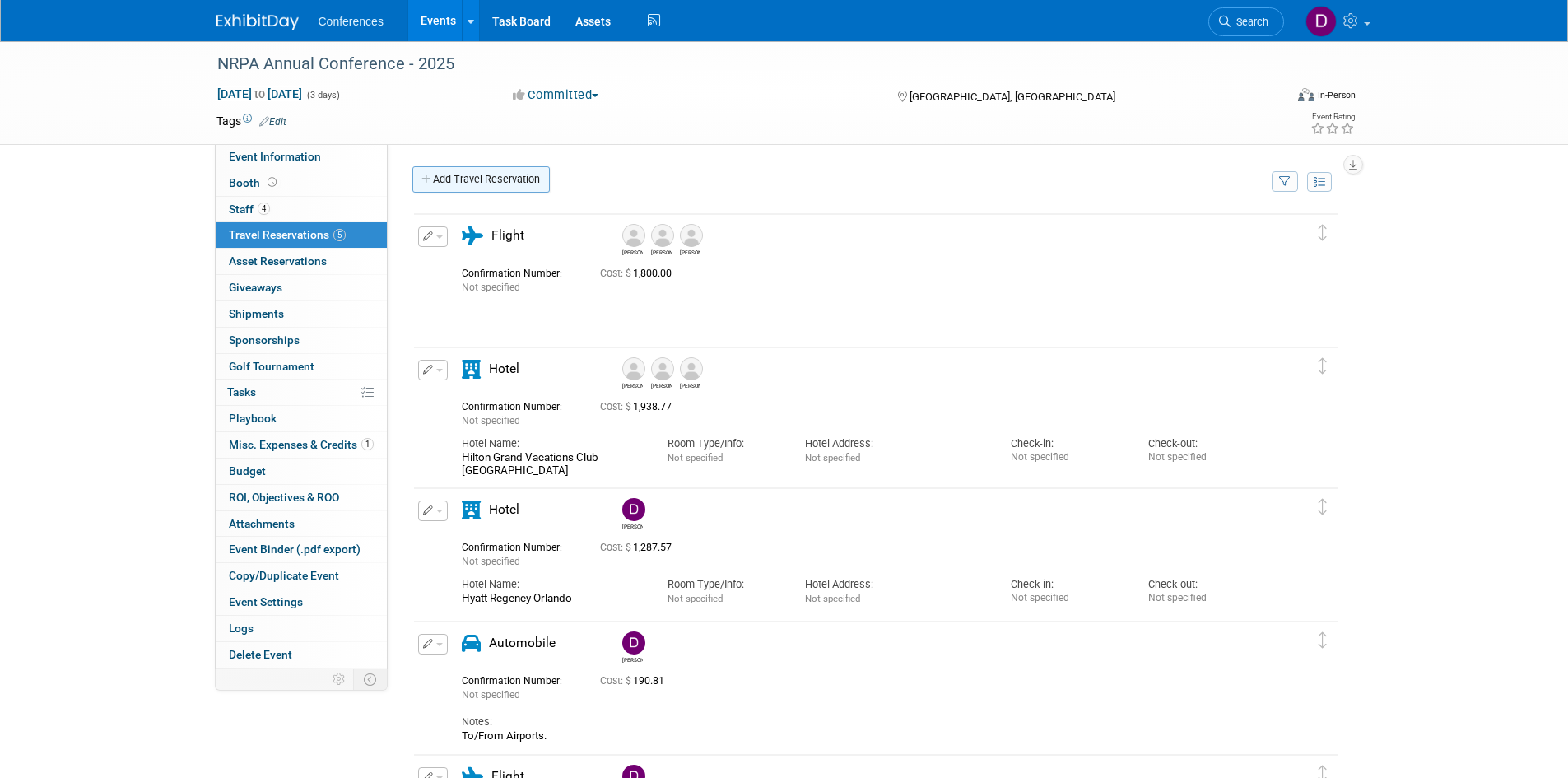
click at [470, 176] on link "Add Travel Reservation" at bounding box center [481, 179] width 138 height 27
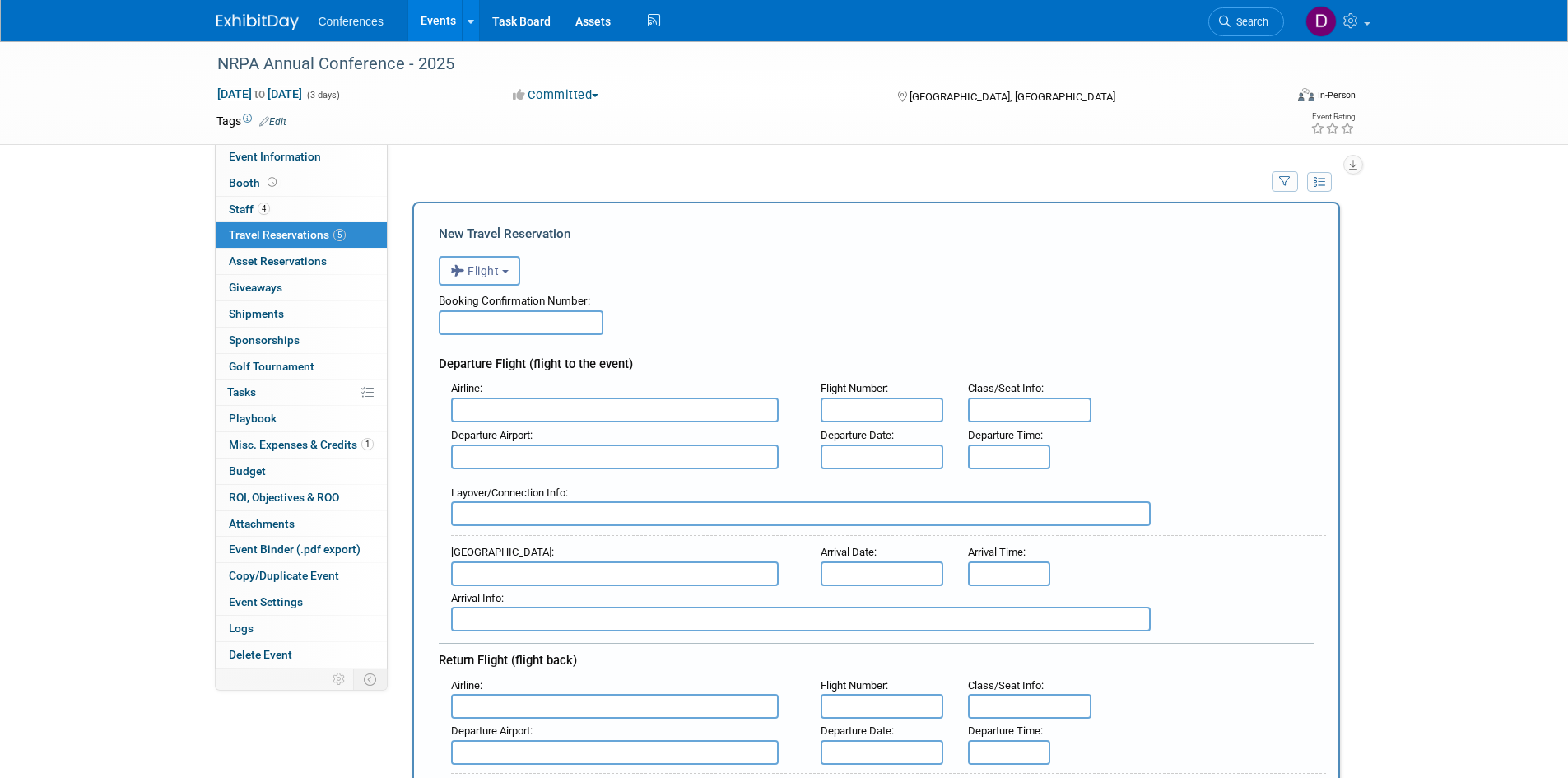
click at [489, 286] on button "Flight" at bounding box center [479, 271] width 82 height 29
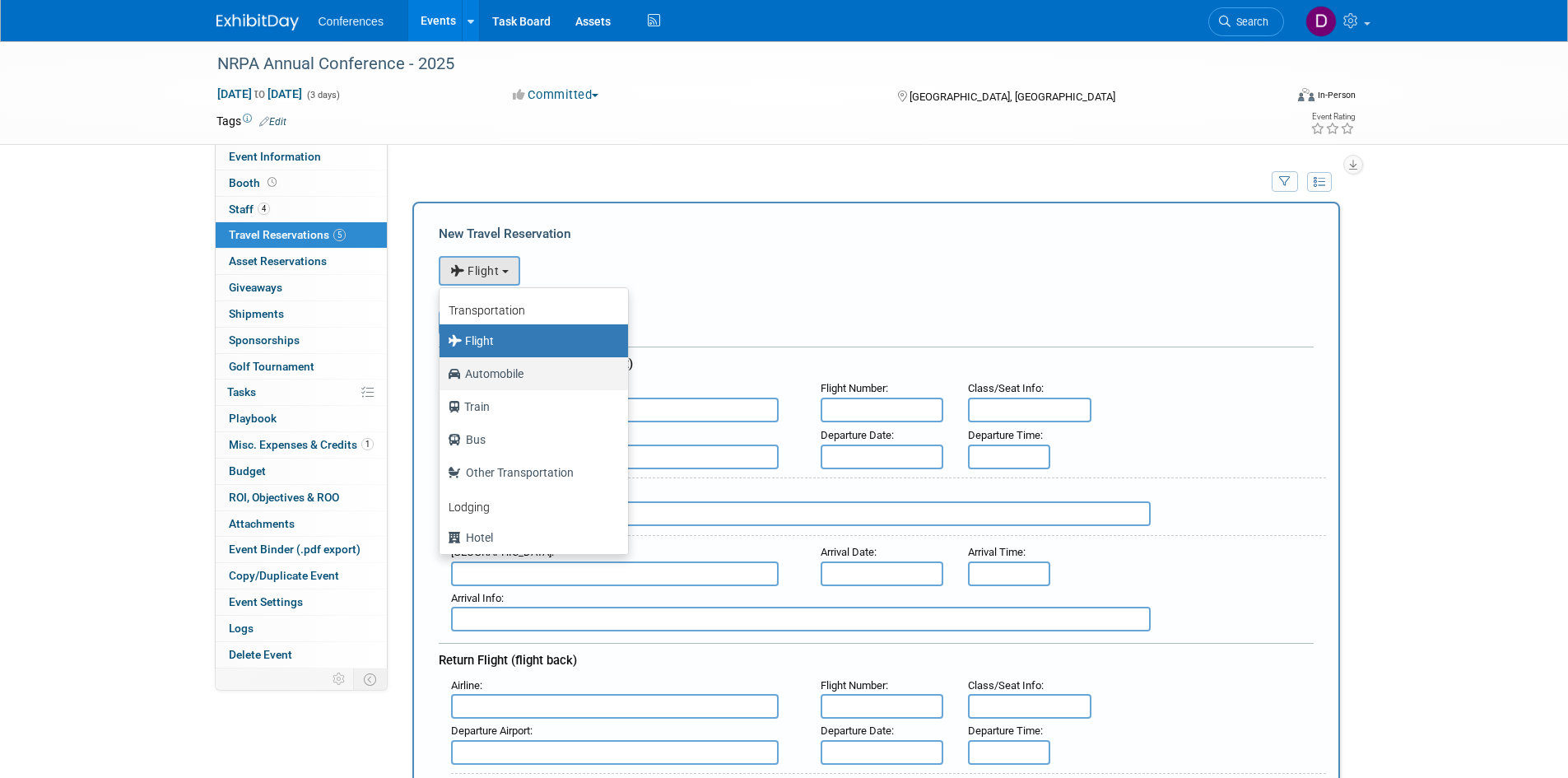
click at [488, 374] on label "Automobile" at bounding box center [530, 373] width 164 height 27
click at [442, 374] on input "Automobile" at bounding box center [436, 371] width 11 height 11
select select "4"
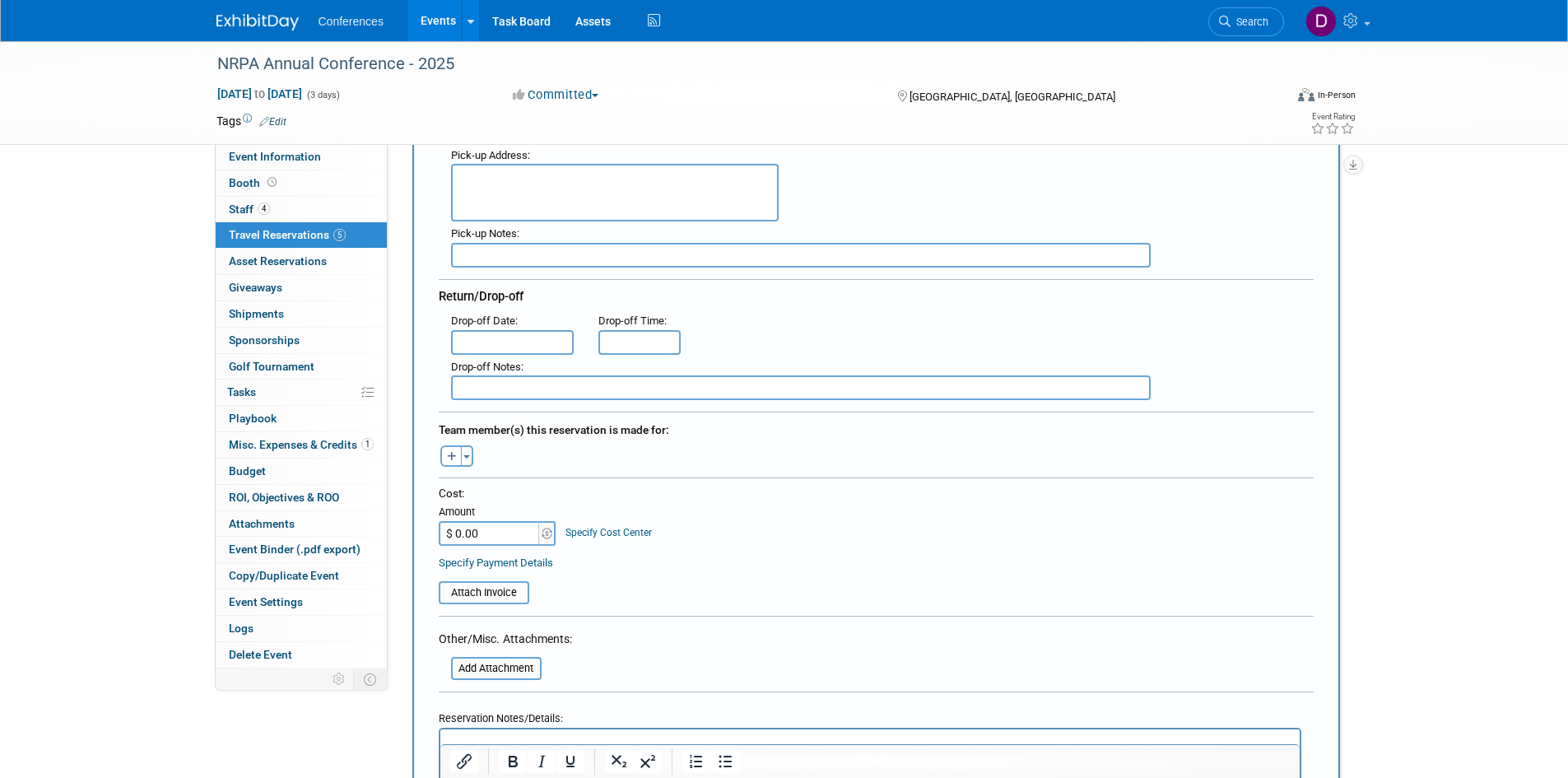
scroll to position [329, 0]
click at [464, 454] on button "Toggle Dropdown" at bounding box center [467, 452] width 13 height 22
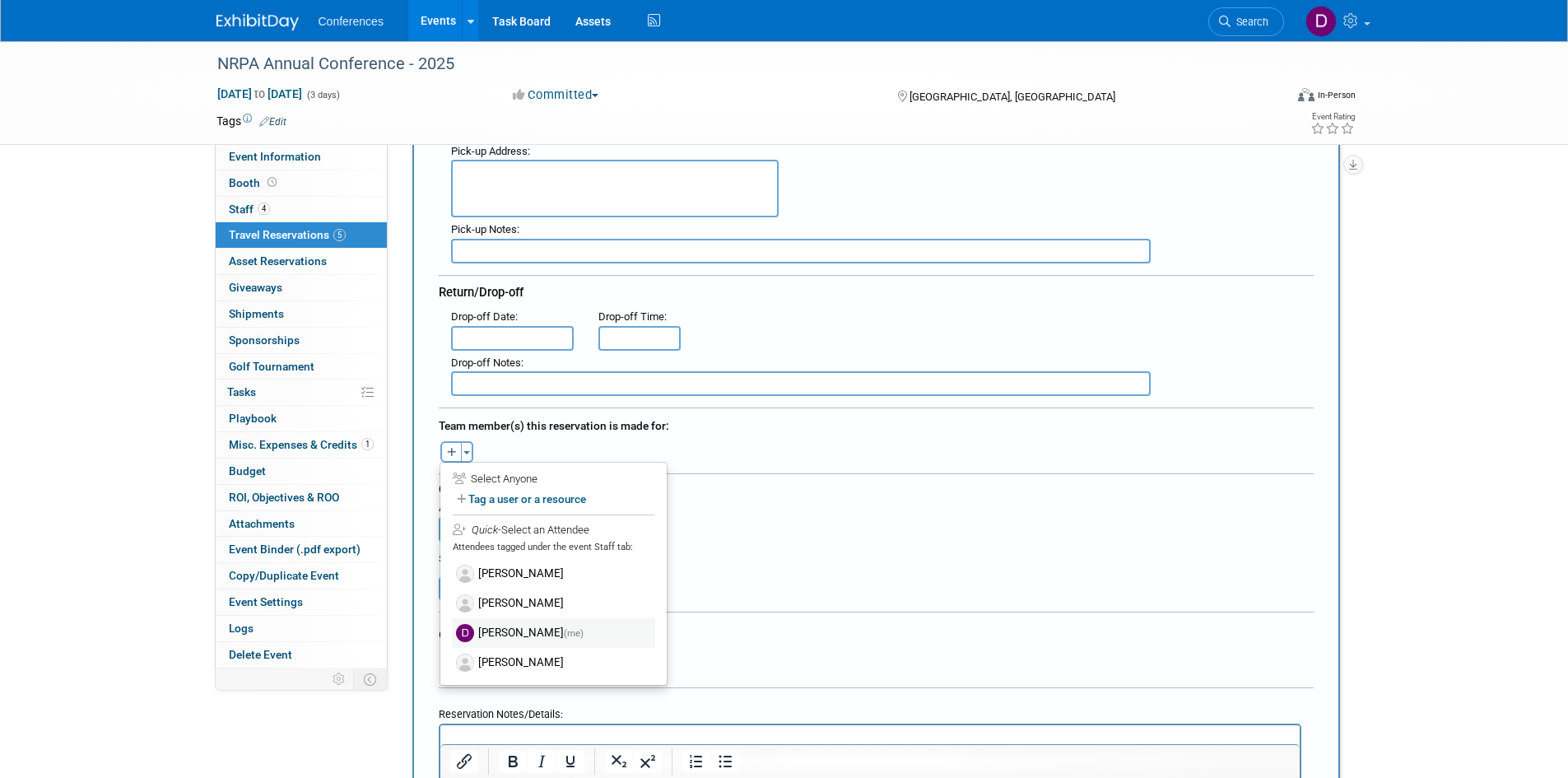
click at [496, 639] on label "Diane Arabia (me)" at bounding box center [553, 633] width 203 height 29
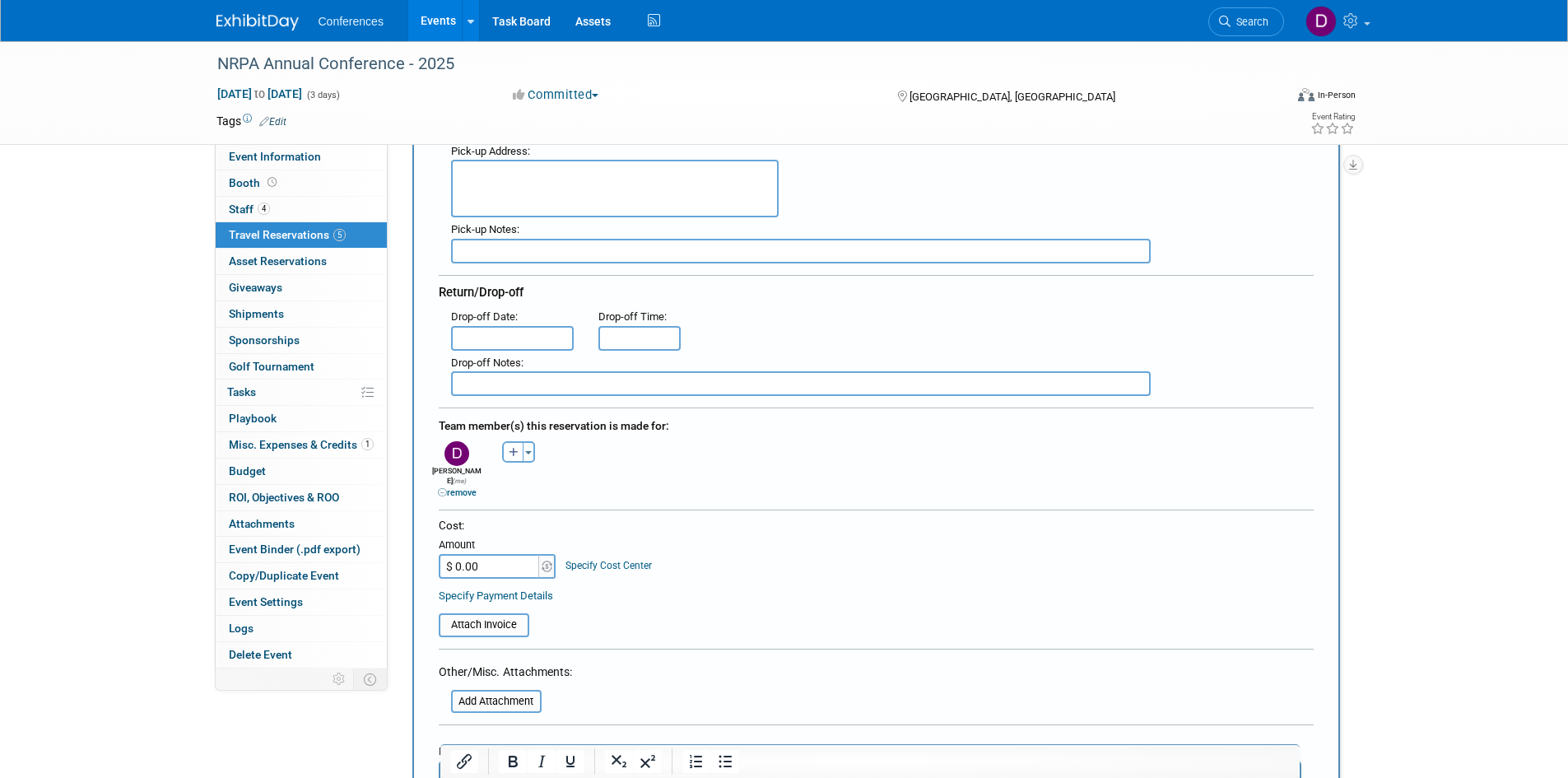
scroll to position [494, 0]
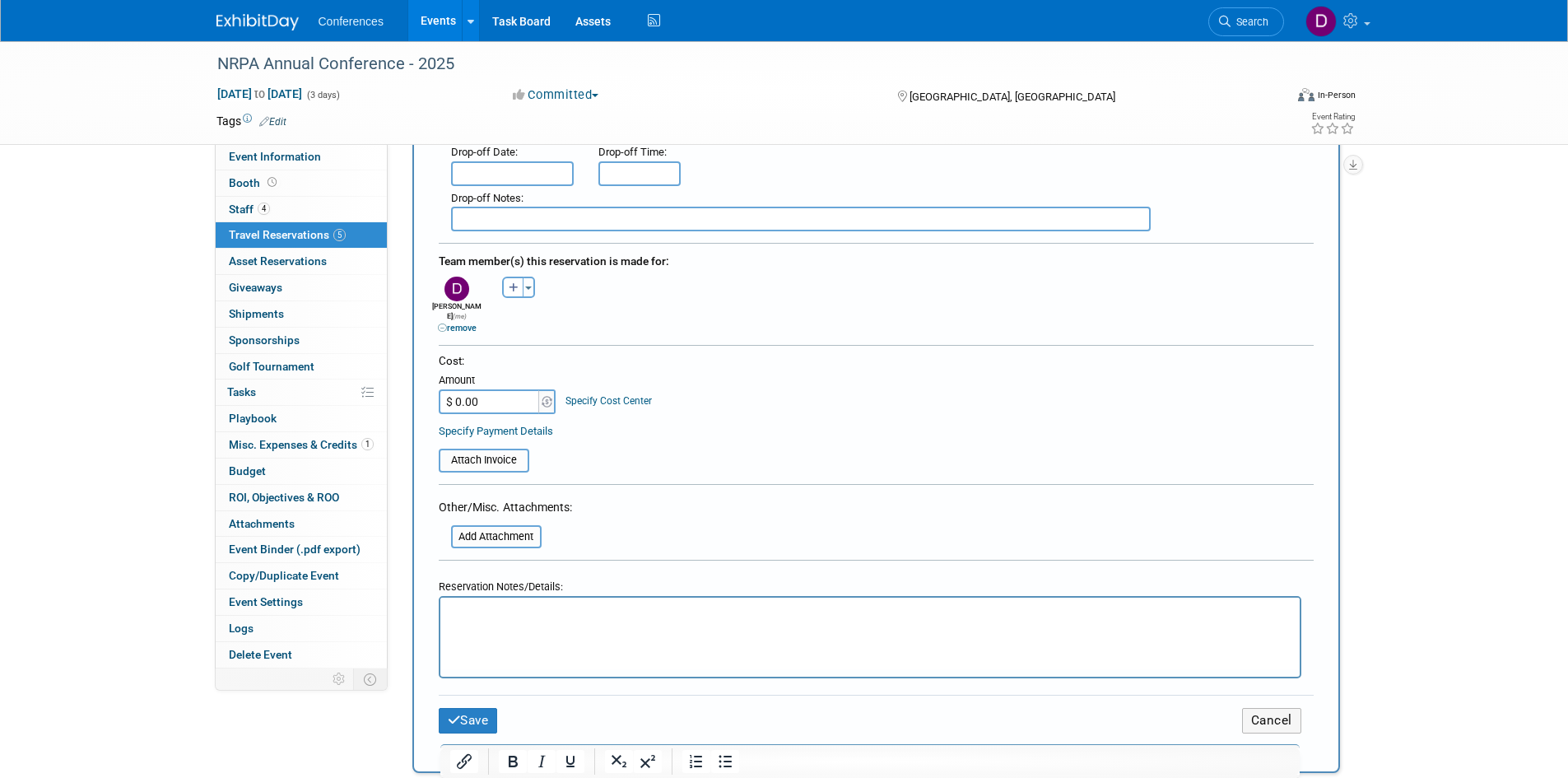
click at [524, 397] on input "$ 0.00" at bounding box center [490, 401] width 103 height 25
type input "$ 66.39"
click at [733, 377] on div "Cost: Amount $ 66.39 Specify Cost Center Cost Center -- Not Specified --" at bounding box center [876, 382] width 875 height 60
click at [477, 712] on button "Save" at bounding box center [469, 721] width 59 height 26
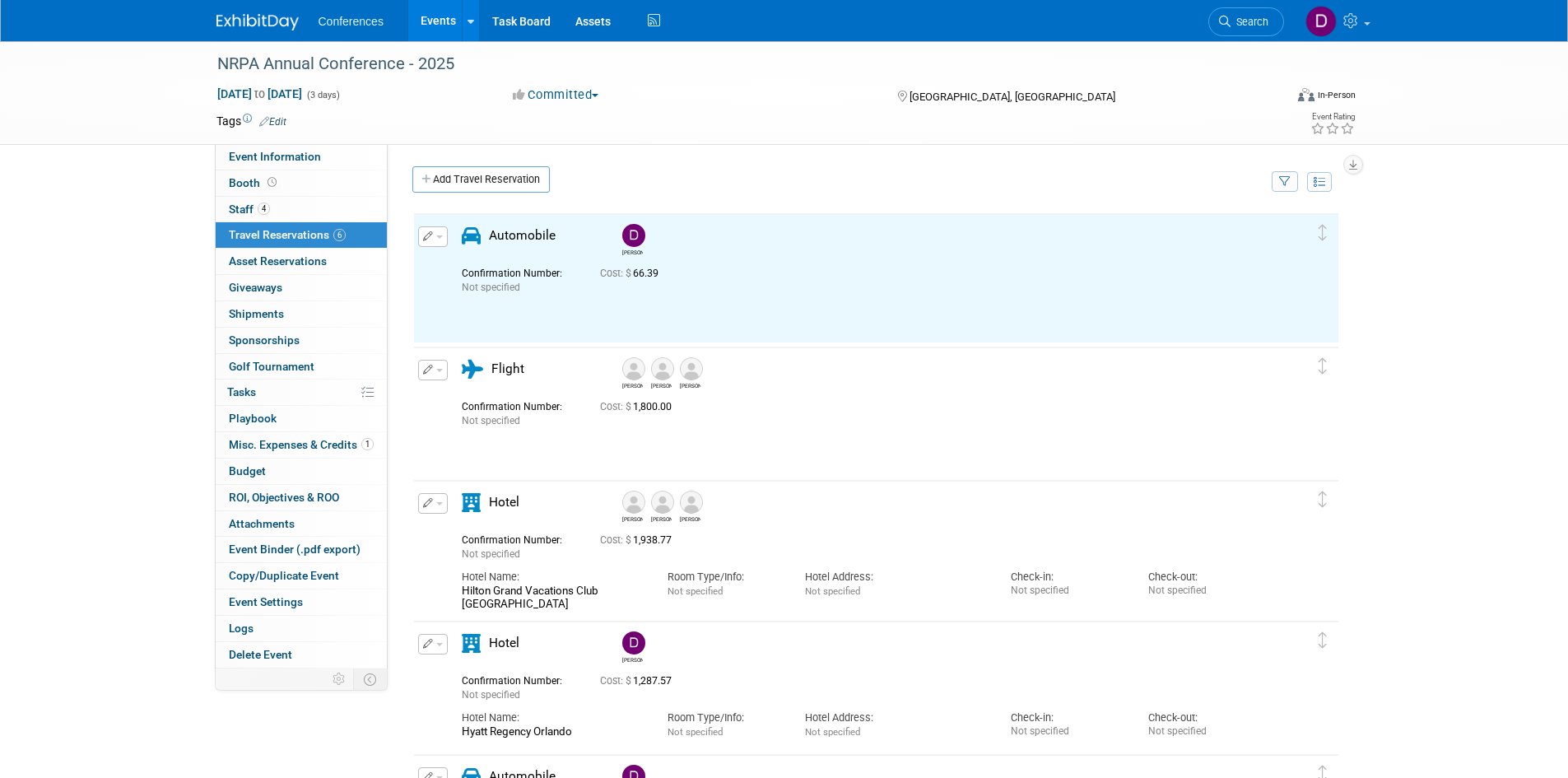
scroll to position [0, 0]
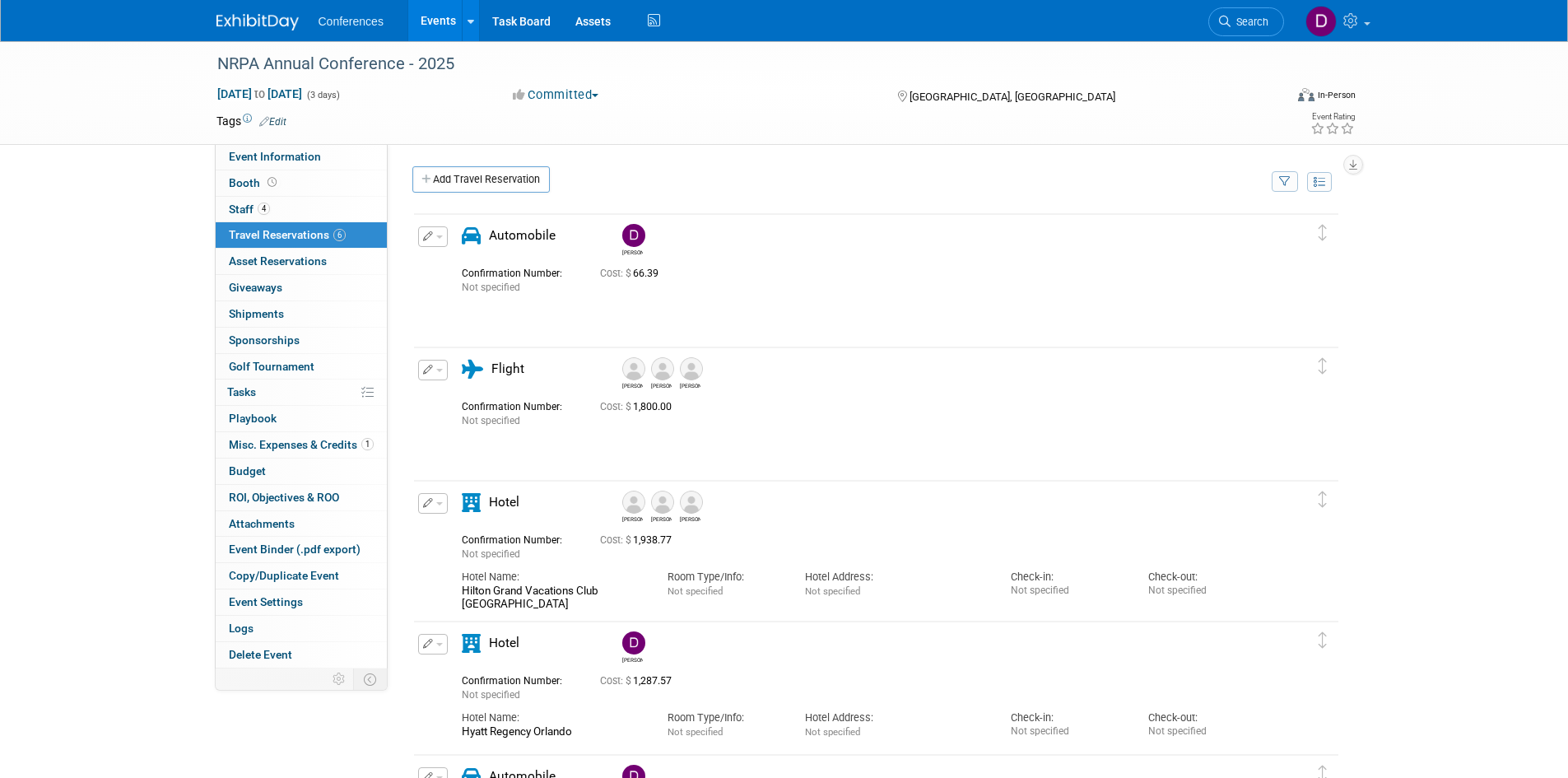
click at [431, 243] on button "button" at bounding box center [433, 236] width 29 height 21
click at [453, 265] on button "Edit Reservation" at bounding box center [488, 265] width 140 height 24
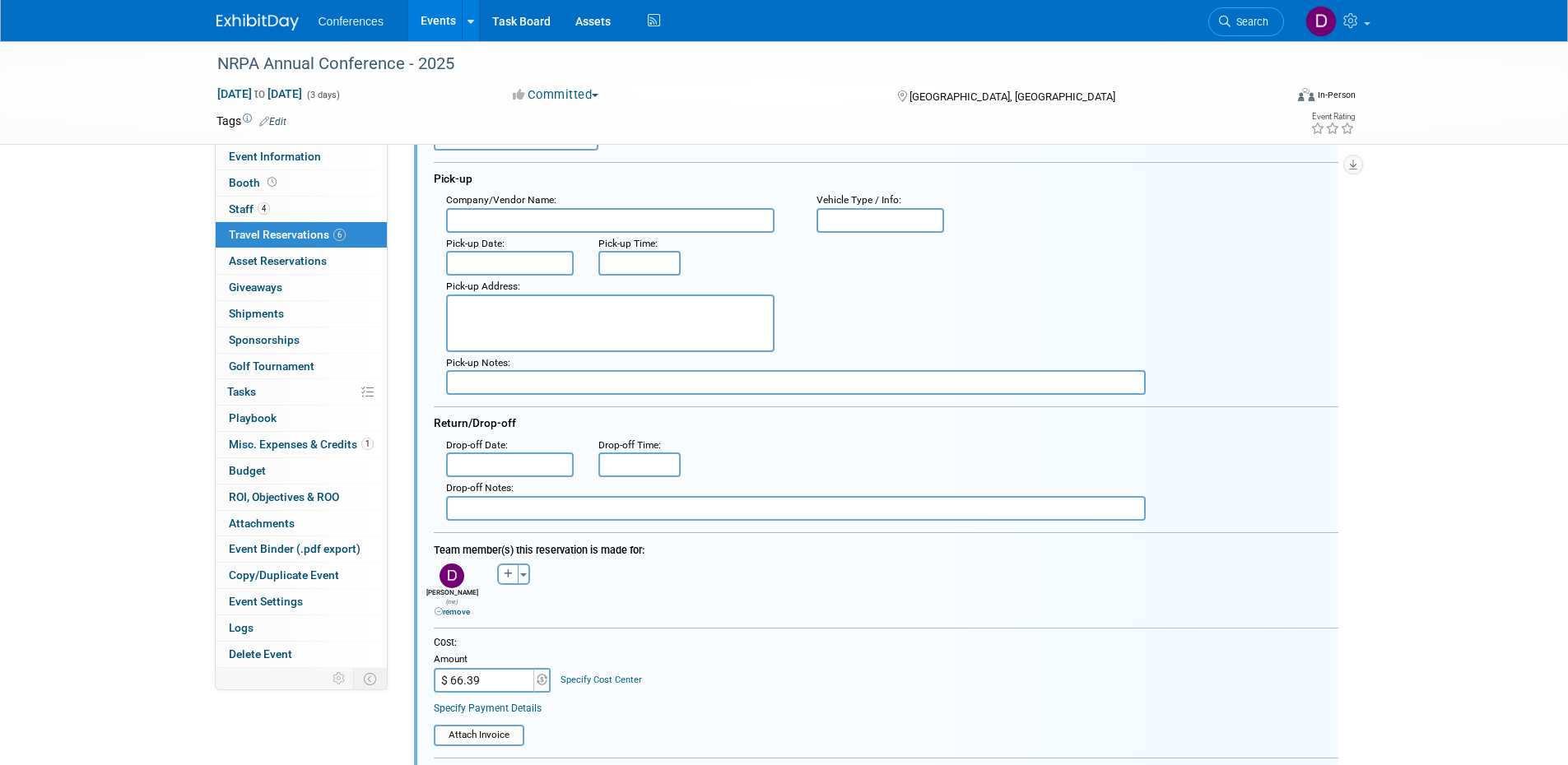
scroll to position [165, 0]
click at [862, 217] on input "text" at bounding box center [880, 218] width 129 height 25
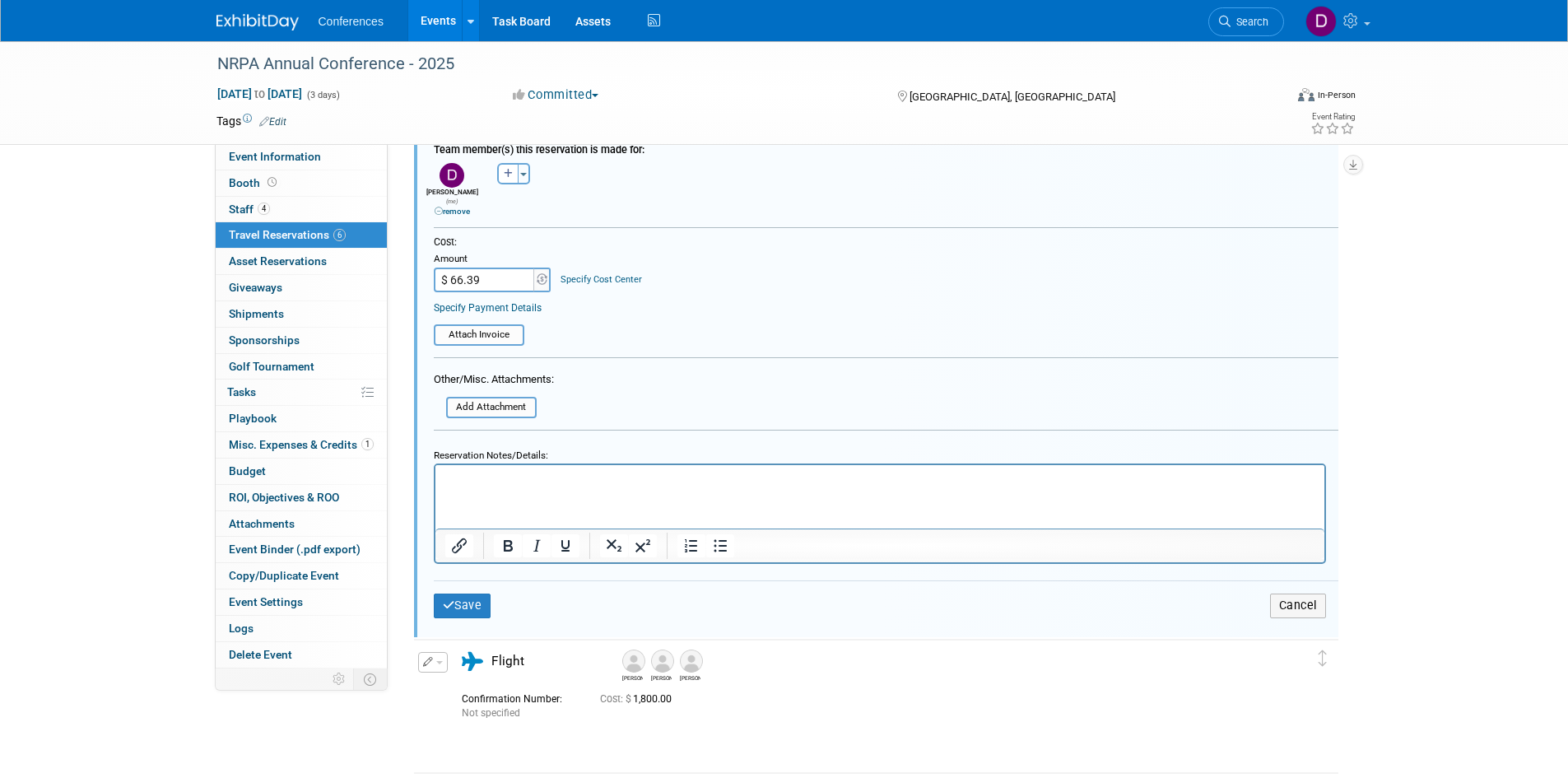
scroll to position [577, 0]
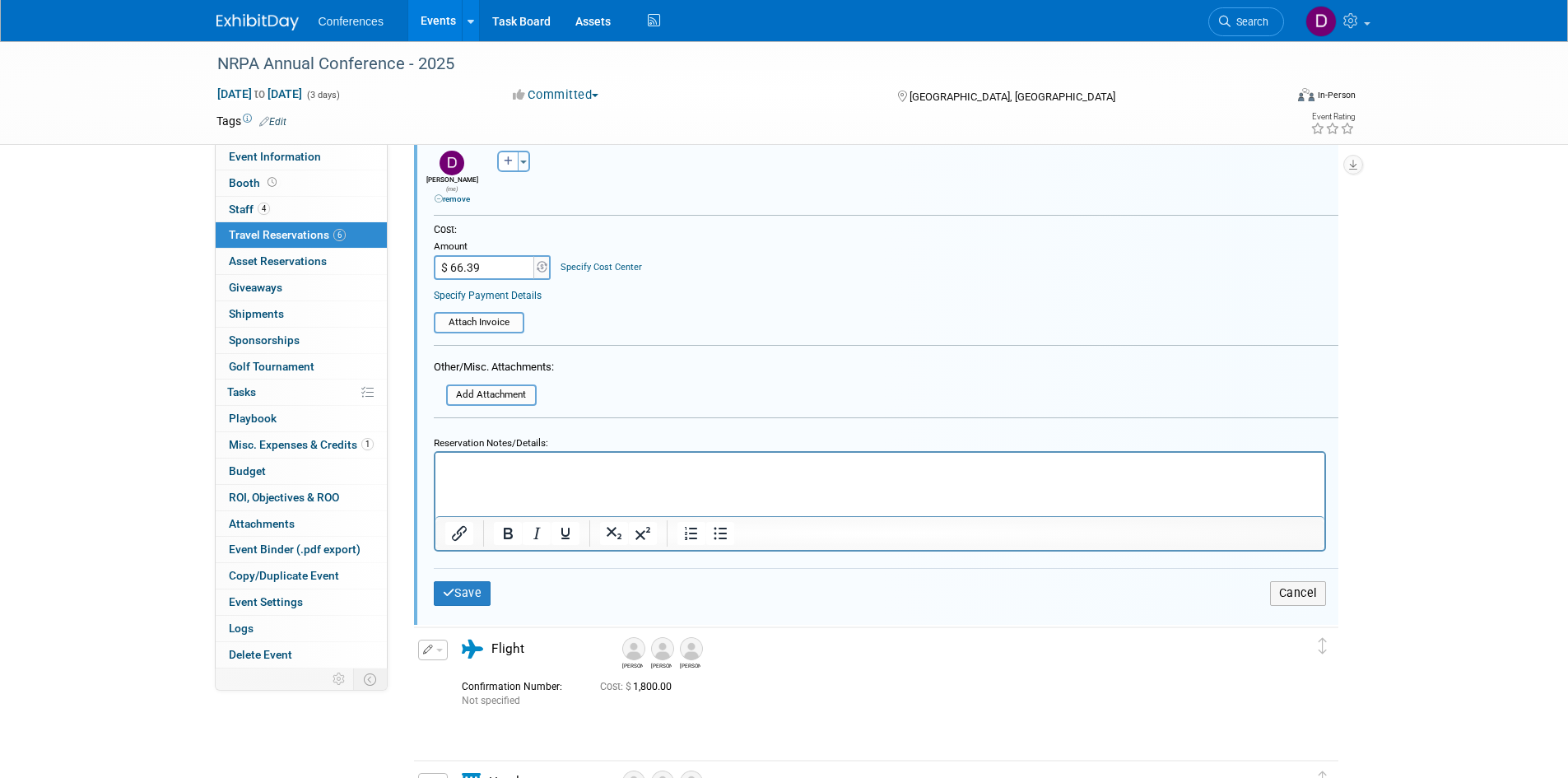
click at [532, 474] on html at bounding box center [878, 464] width 889 height 23
click at [452, 586] on icon "submit" at bounding box center [449, 592] width 13 height 12
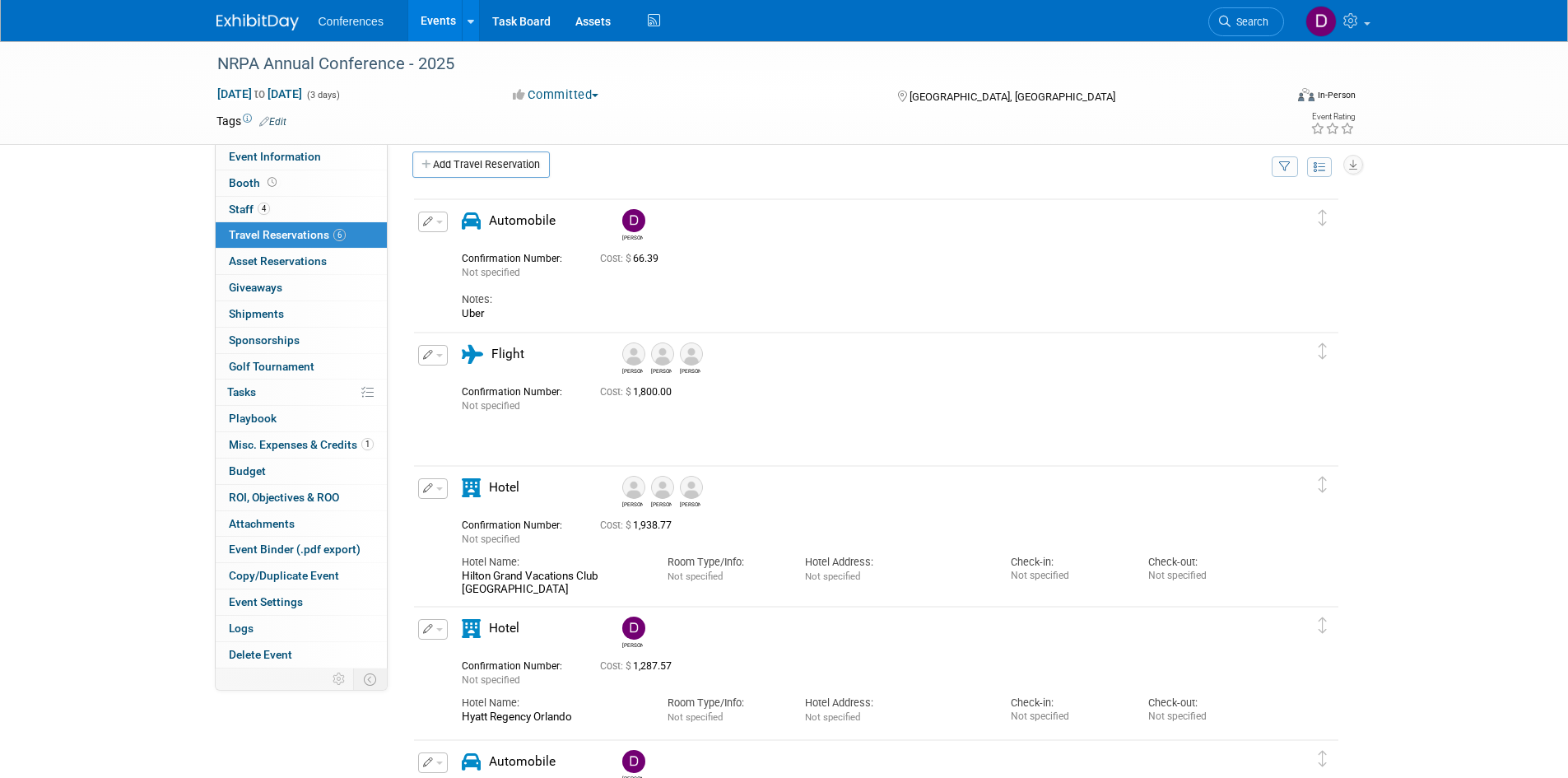
scroll to position [0, 0]
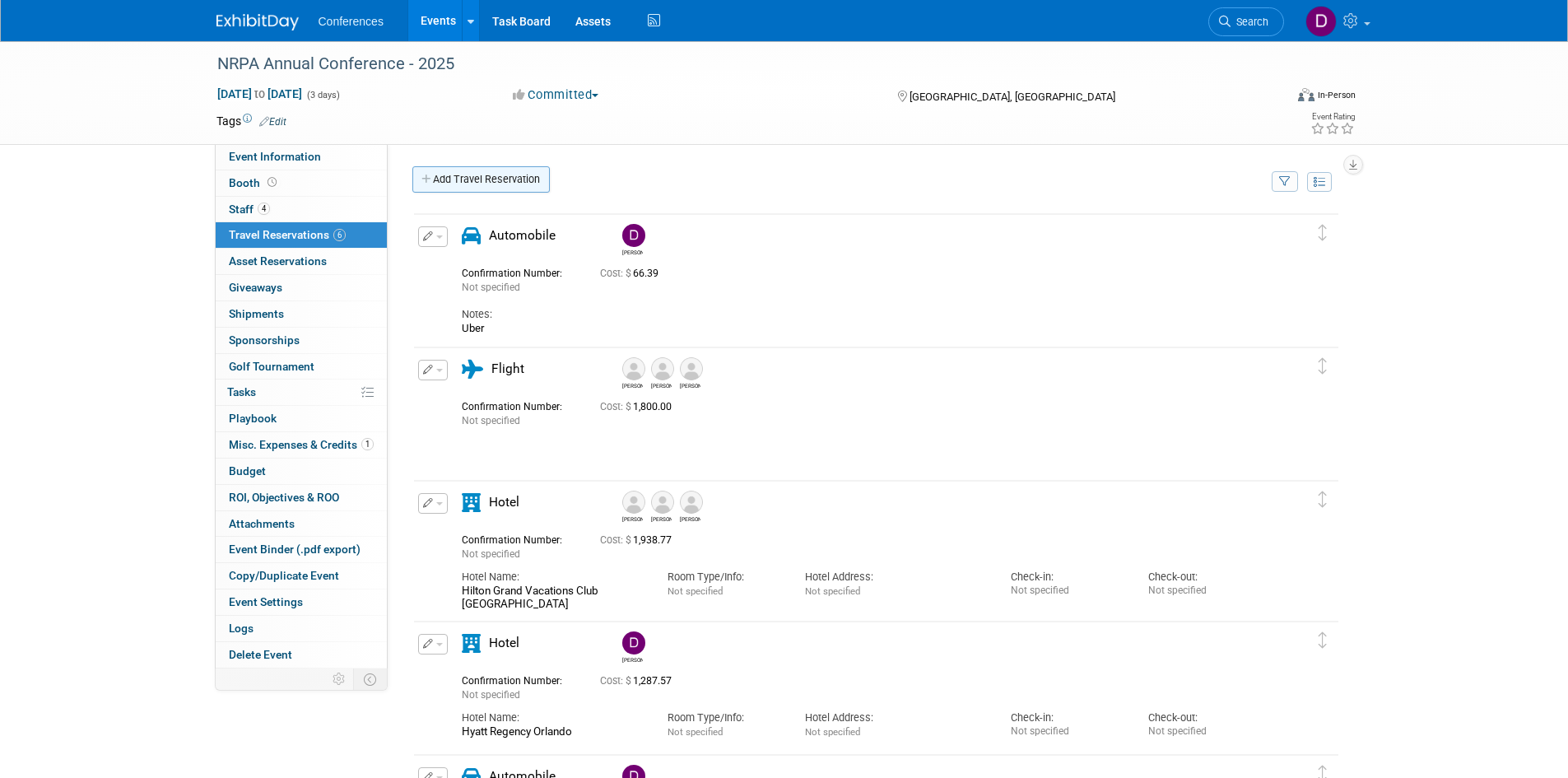
click at [465, 168] on link "Add Travel Reservation" at bounding box center [481, 179] width 138 height 27
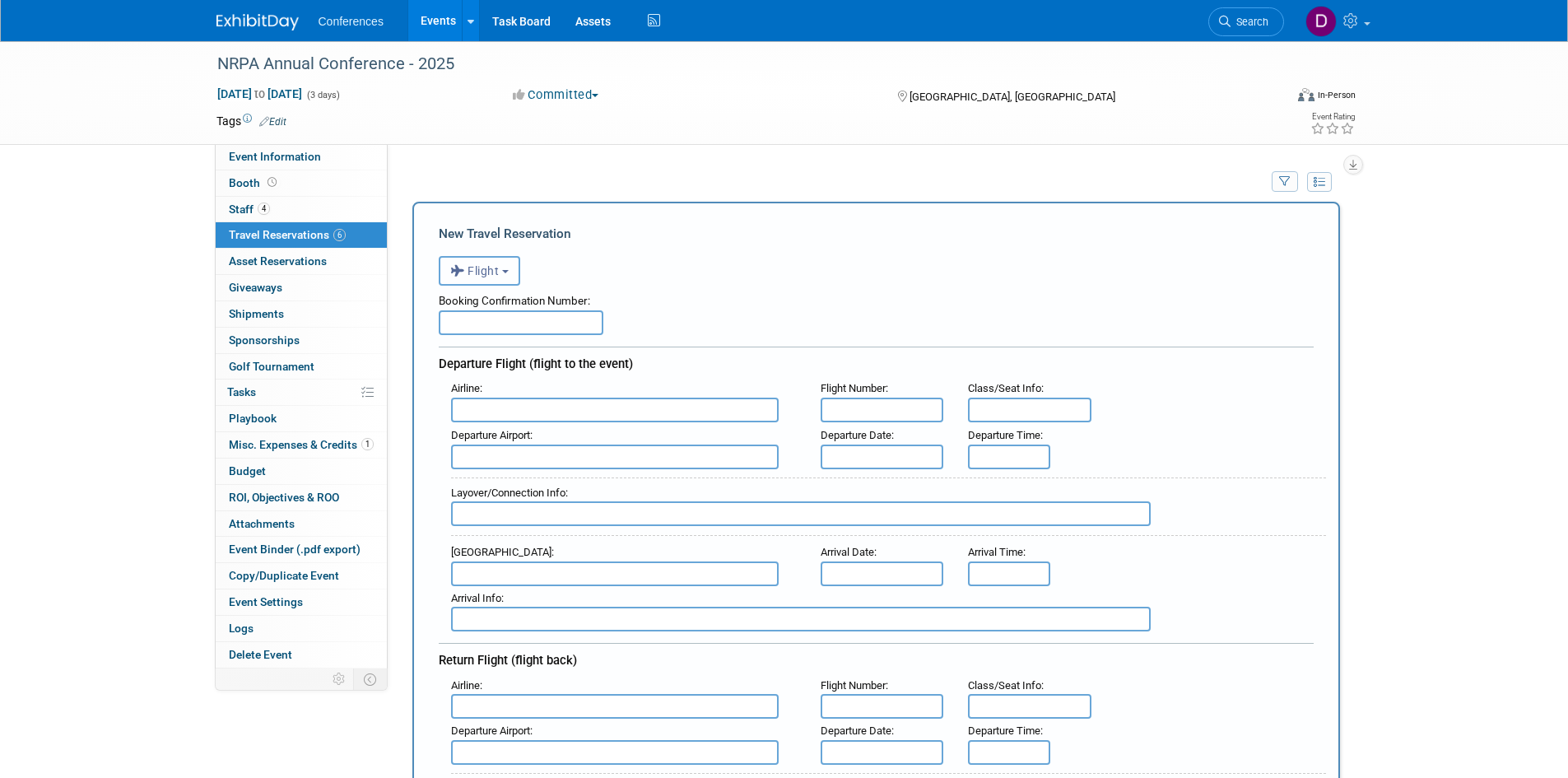
click at [489, 276] on span "Flight" at bounding box center [475, 270] width 49 height 13
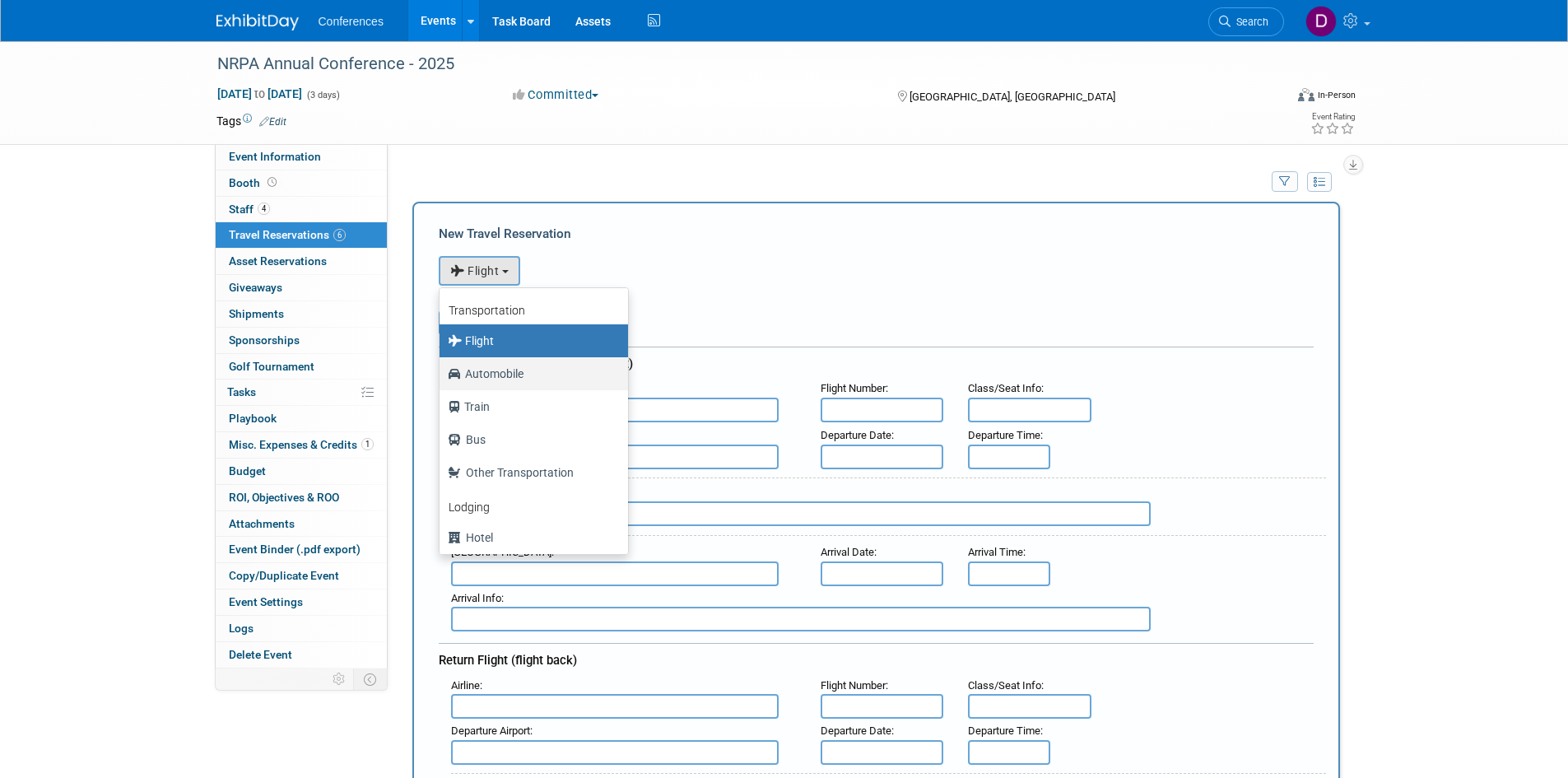
click at [490, 380] on label "Automobile" at bounding box center [530, 373] width 164 height 27
click at [442, 377] on input "Automobile" at bounding box center [436, 371] width 11 height 11
select select "4"
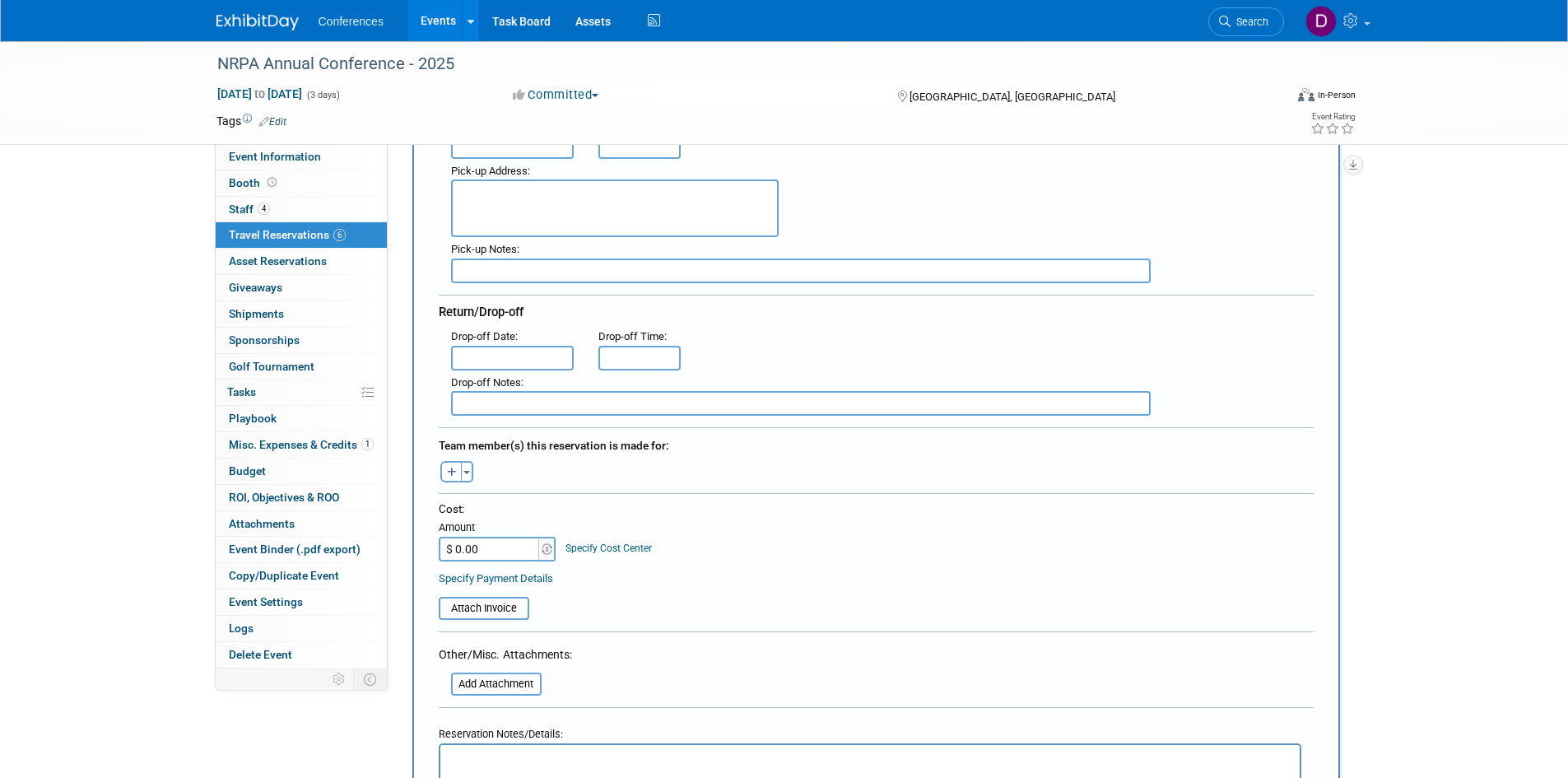
scroll to position [329, 0]
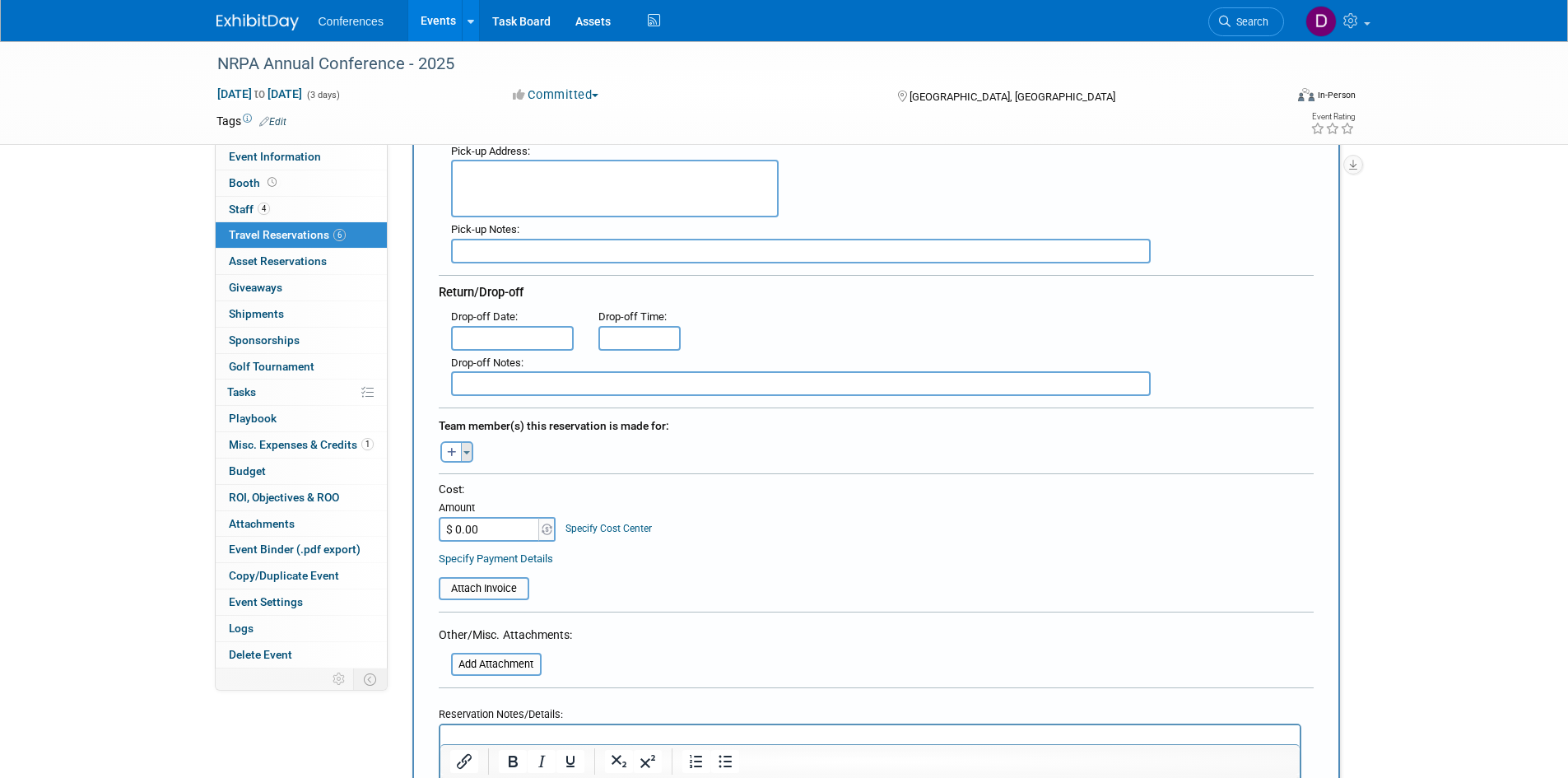
click at [467, 451] on span "button" at bounding box center [467, 452] width 7 height 3
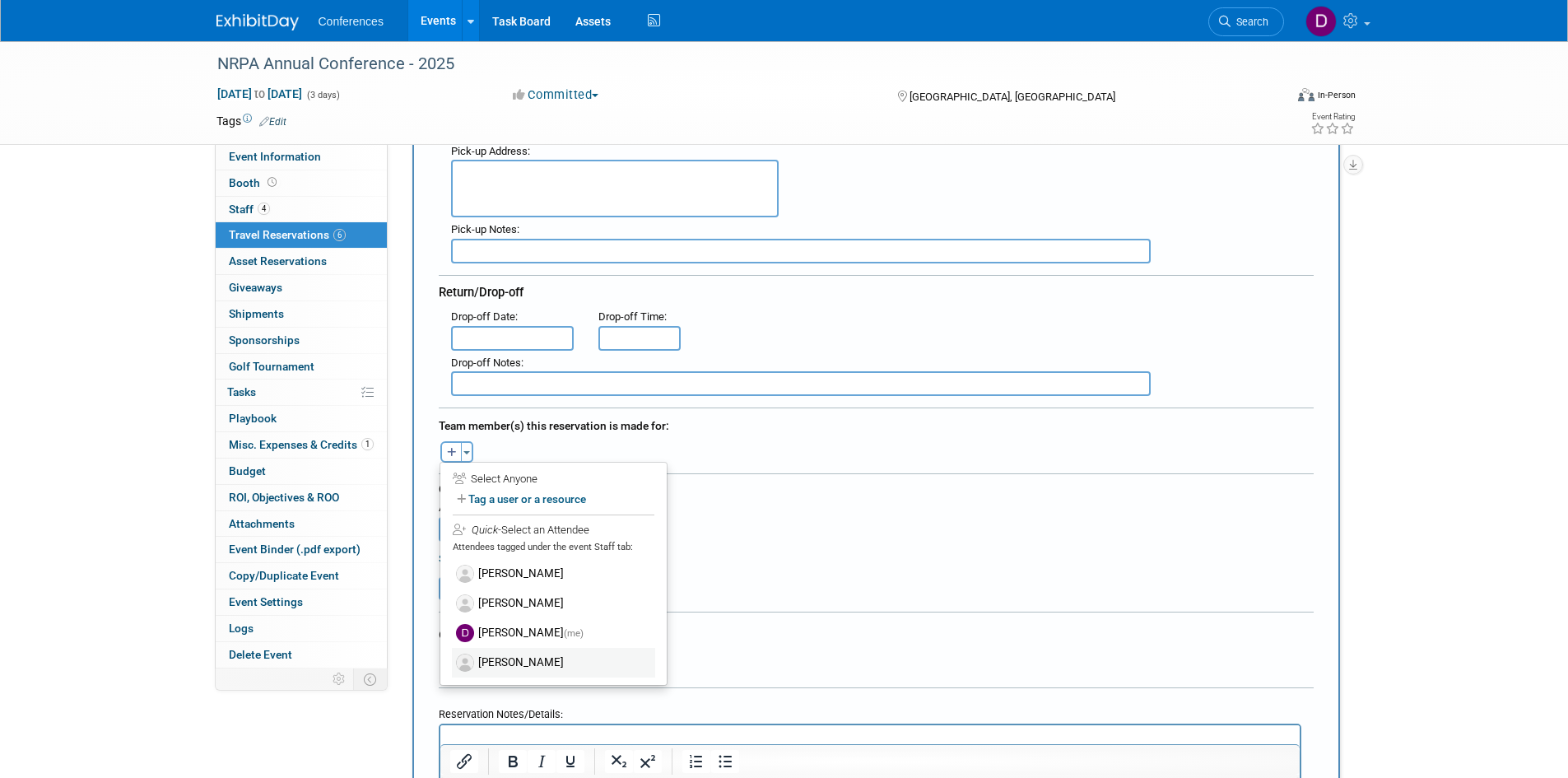
click at [518, 658] on label "James Crean" at bounding box center [553, 662] width 203 height 29
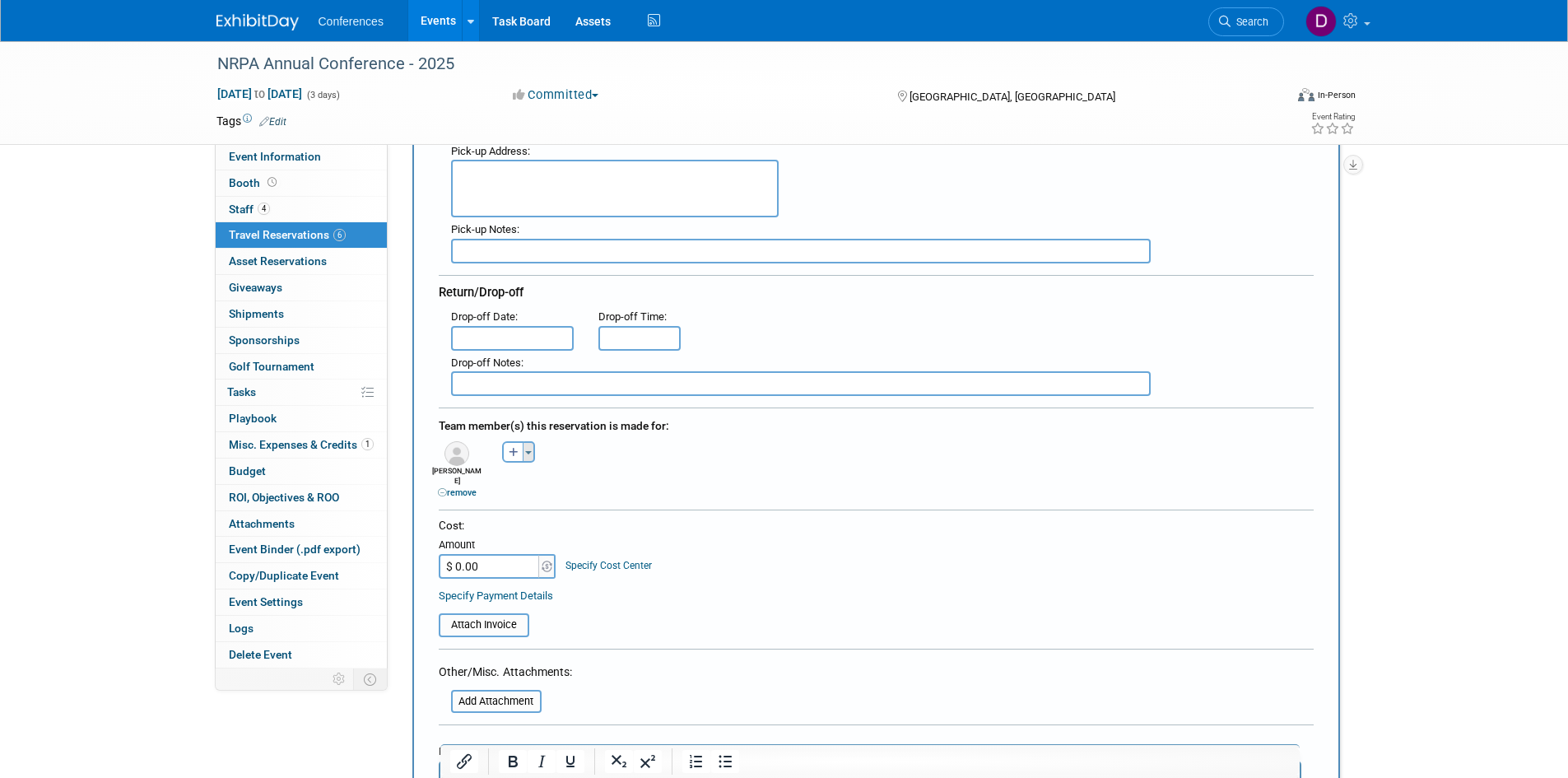
click at [529, 455] on button "Toggle Dropdown" at bounding box center [529, 452] width 13 height 22
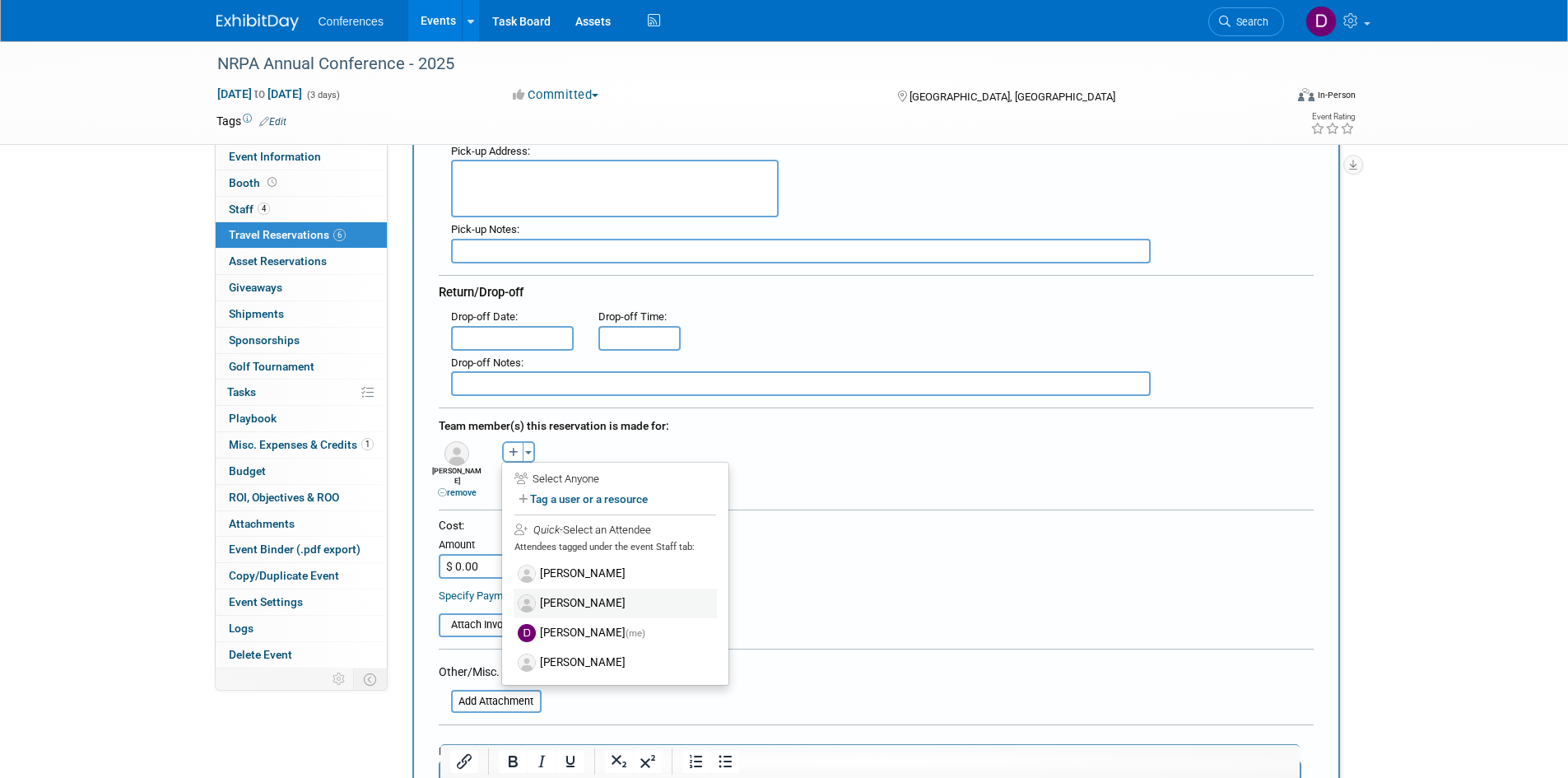
click at [564, 598] on label "David Laughlin" at bounding box center [615, 603] width 203 height 29
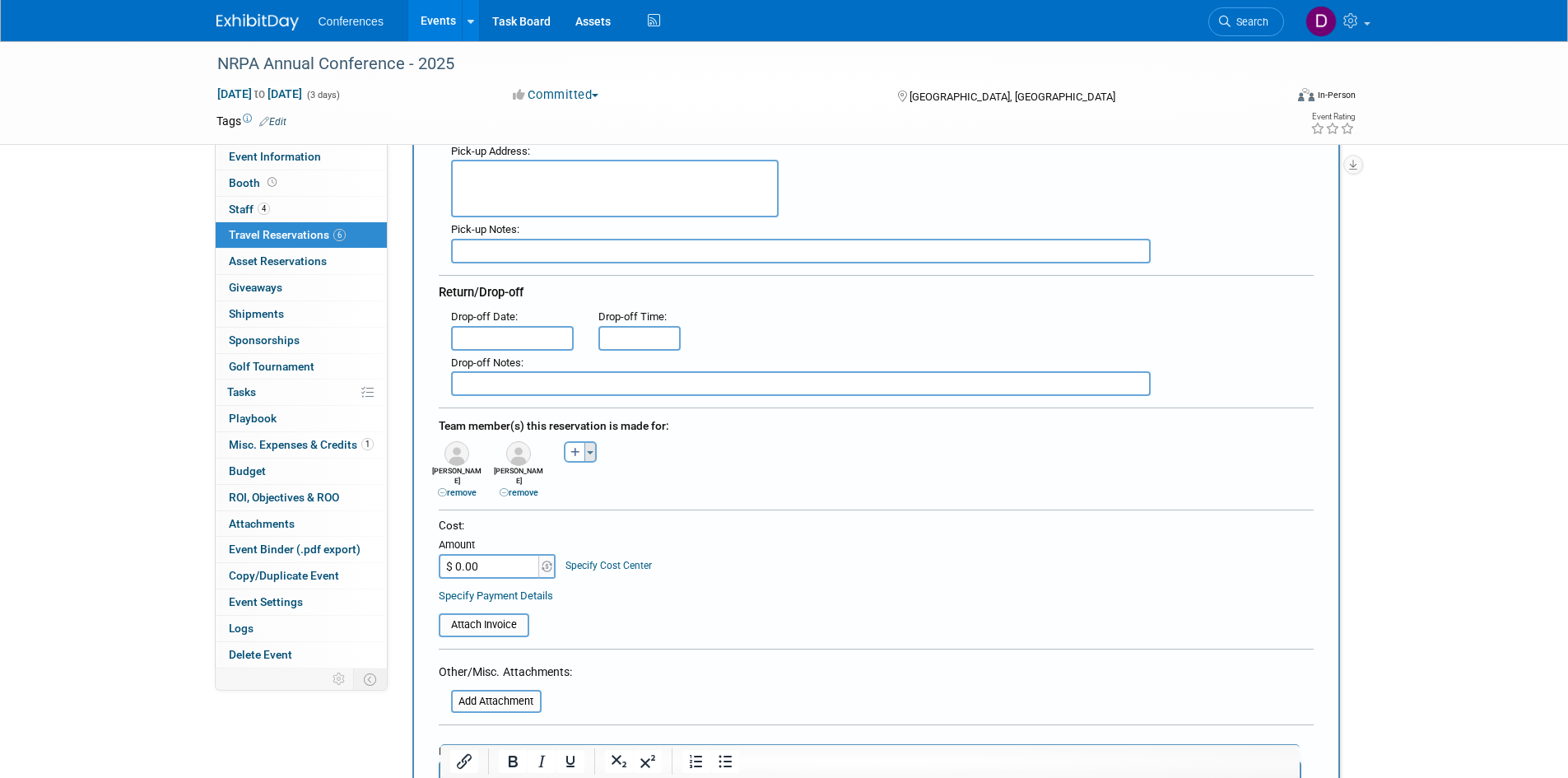
click at [593, 448] on button "Toggle Dropdown" at bounding box center [590, 452] width 13 height 22
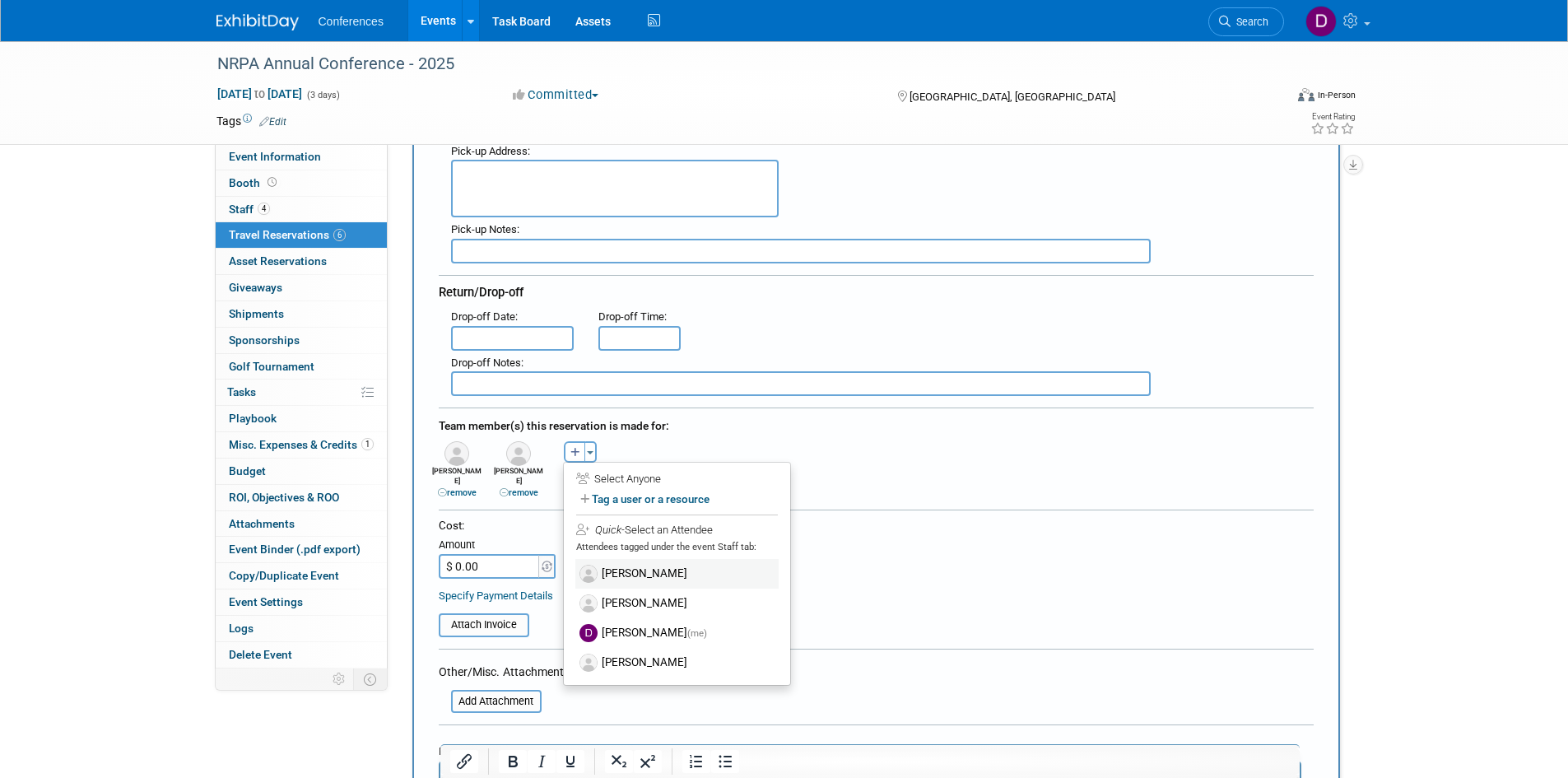
click at [617, 571] on label "Cory Henke" at bounding box center [677, 574] width 203 height 29
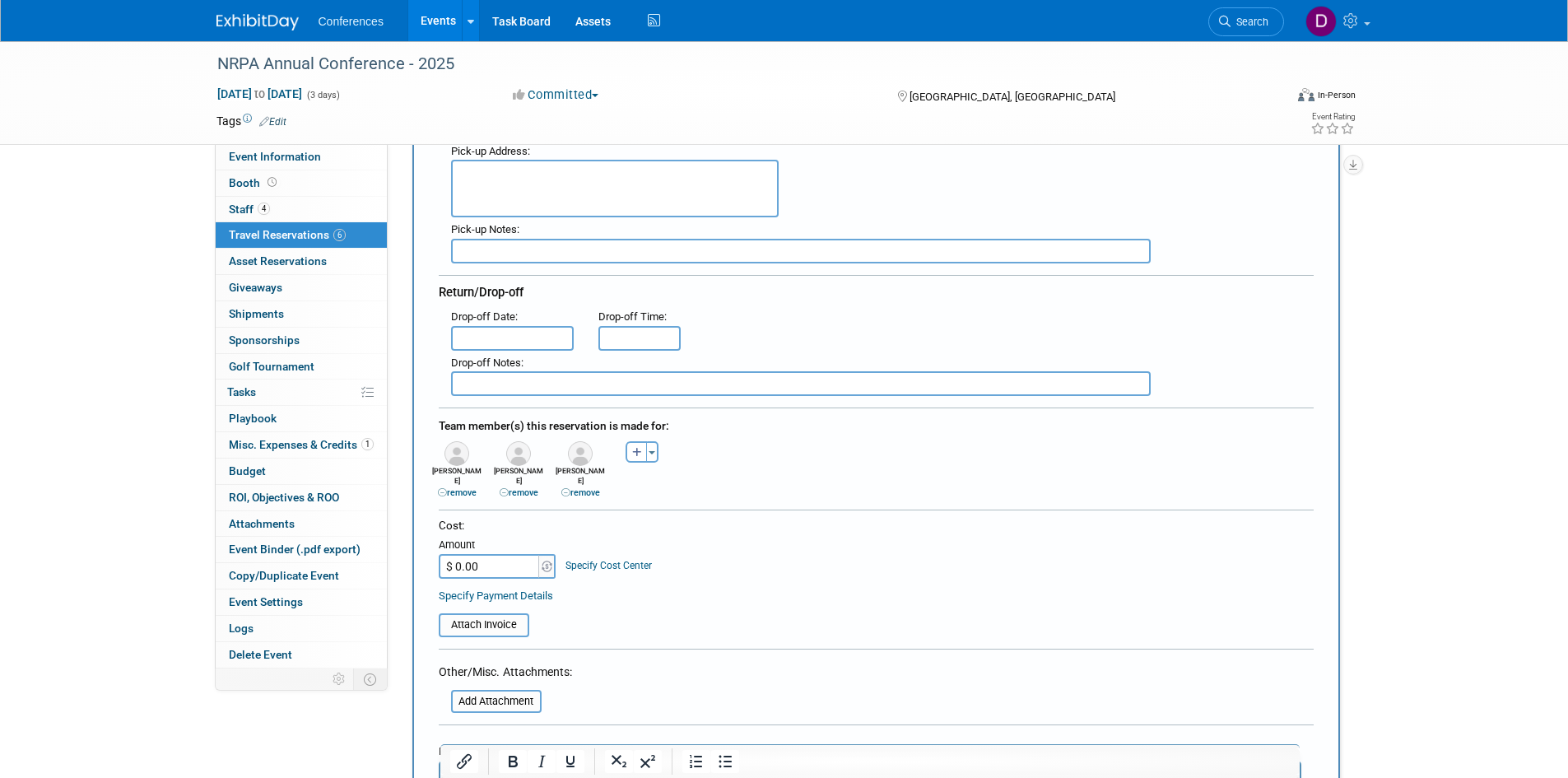
scroll to position [658, 0]
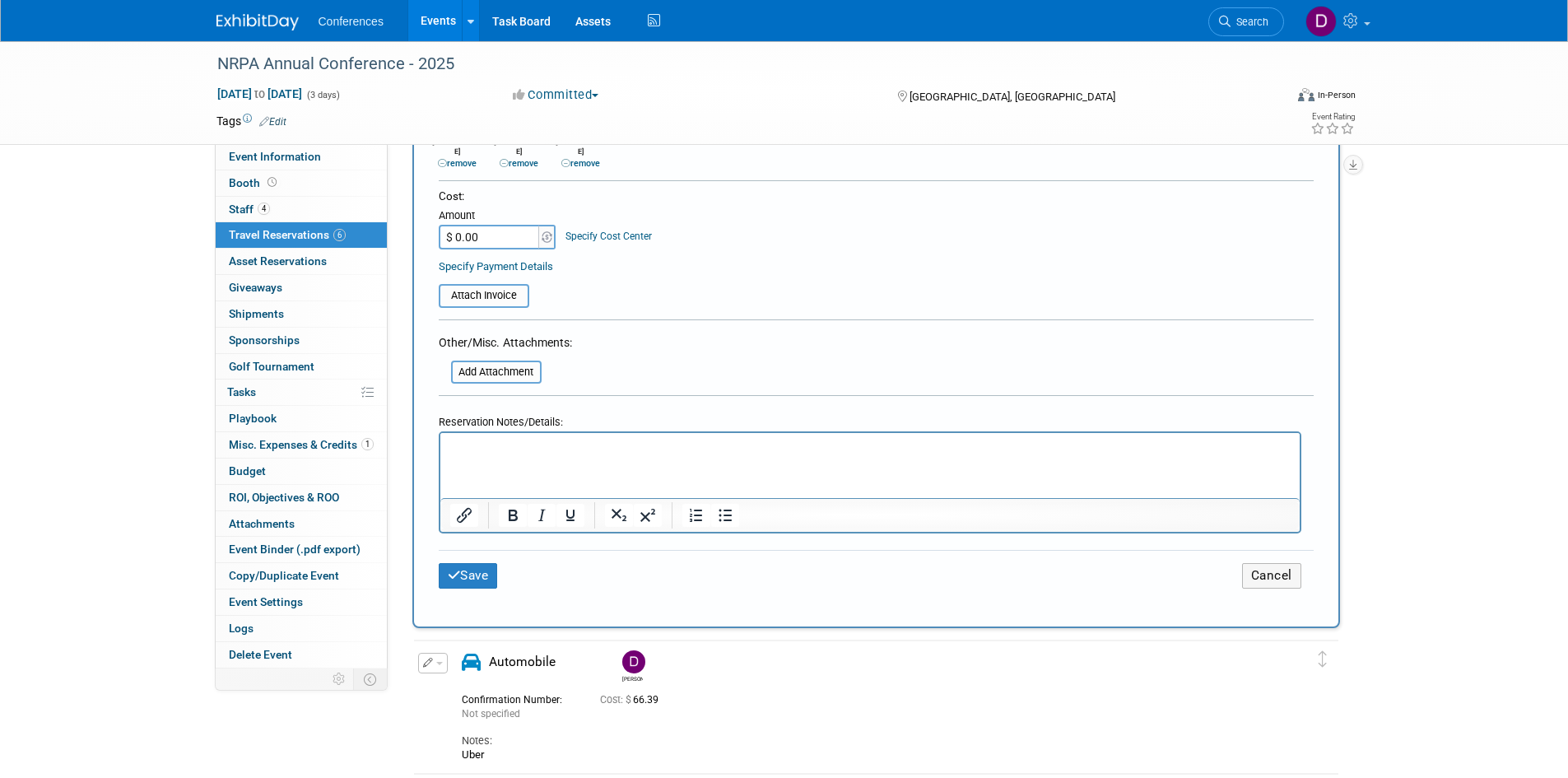
click at [469, 232] on input "$ 0.00" at bounding box center [490, 237] width 103 height 25
type input "$ 75.00"
click at [752, 286] on table "Attach Invoice" at bounding box center [876, 288] width 875 height 38
click at [470, 568] on button "Save" at bounding box center [469, 576] width 59 height 26
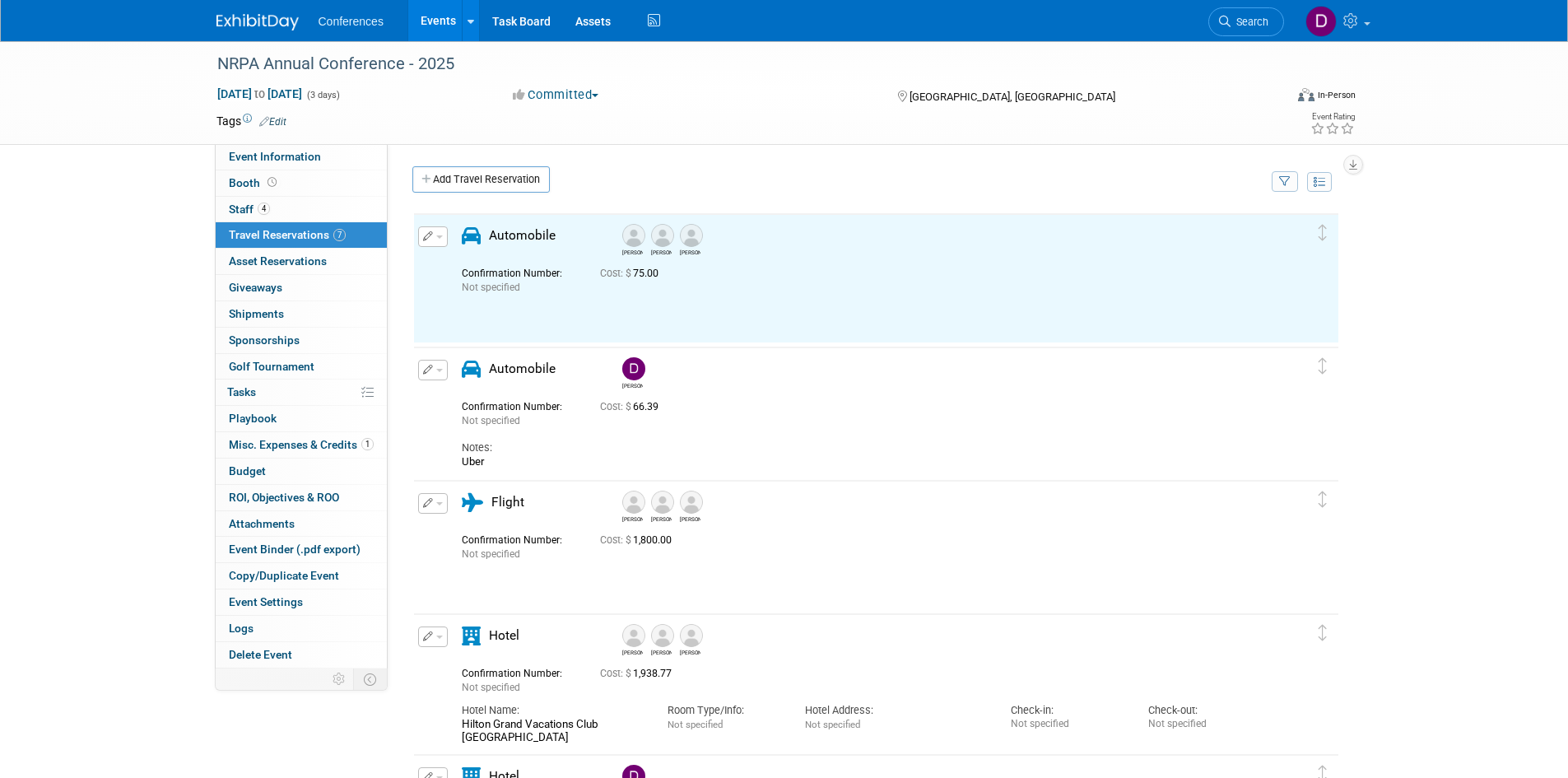
scroll to position [0, 0]
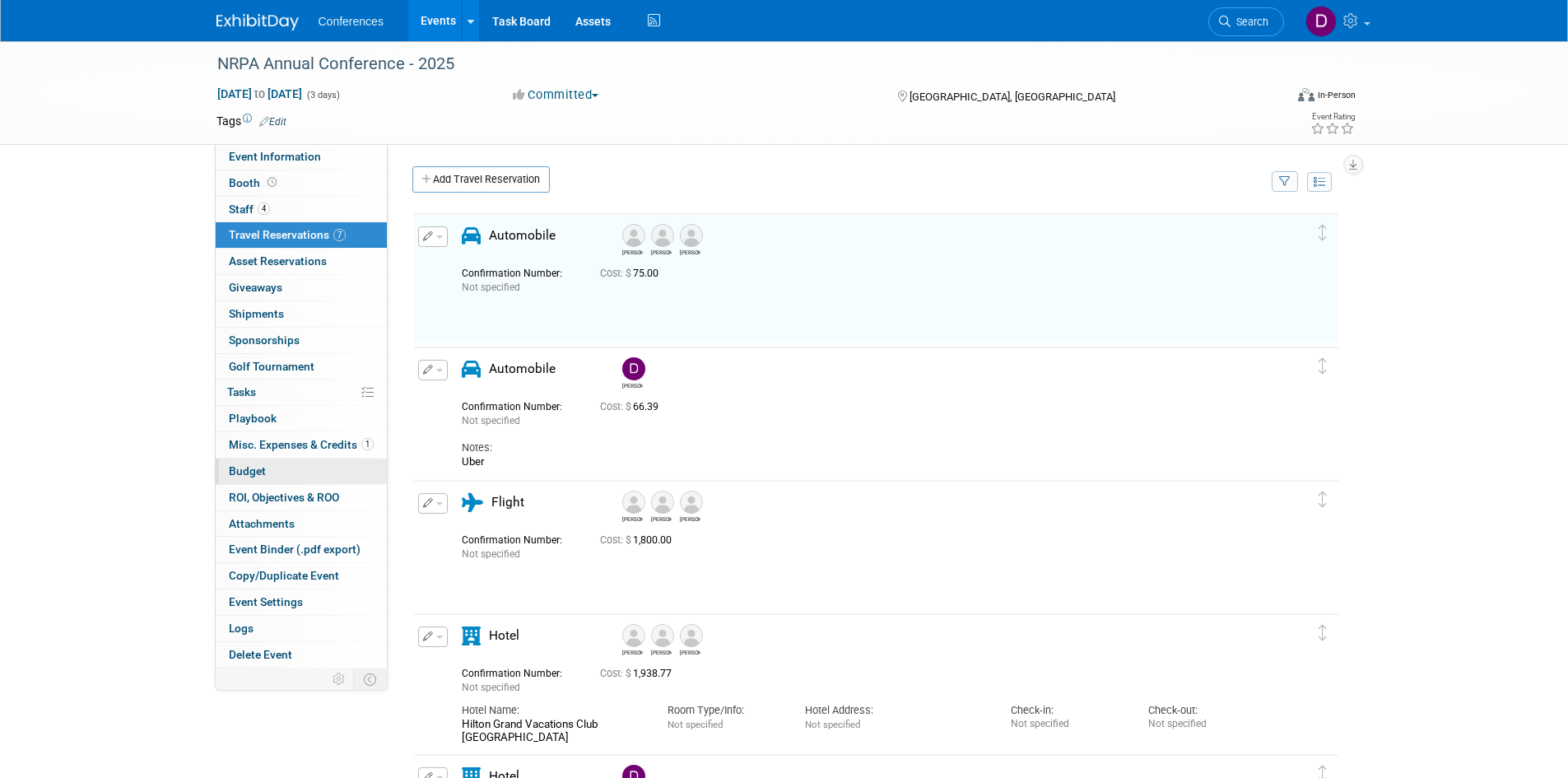
click at [264, 469] on span "Budget" at bounding box center [248, 471] width 37 height 13
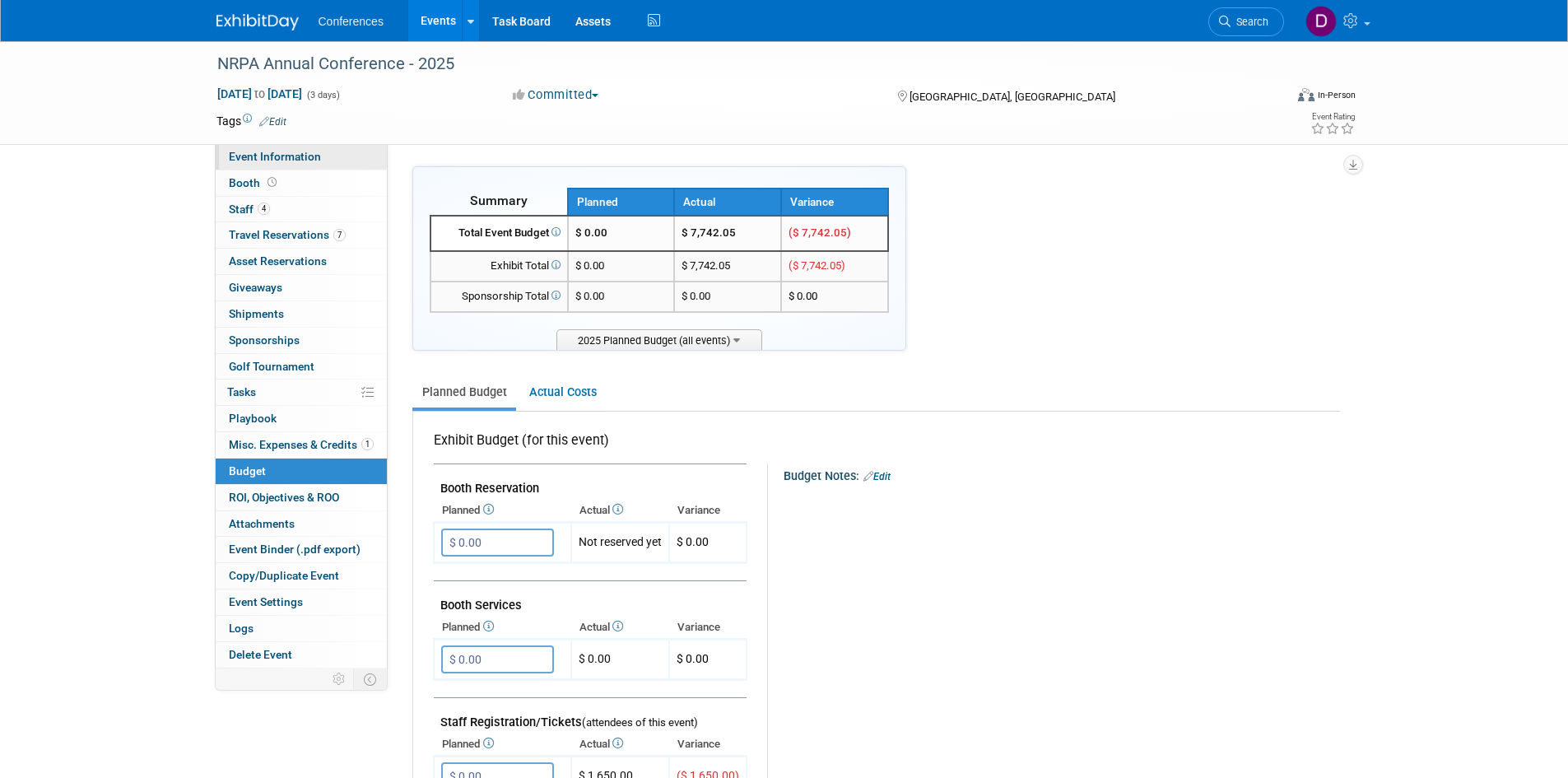
click at [266, 154] on span "Event Information" at bounding box center [275, 155] width 92 height 13
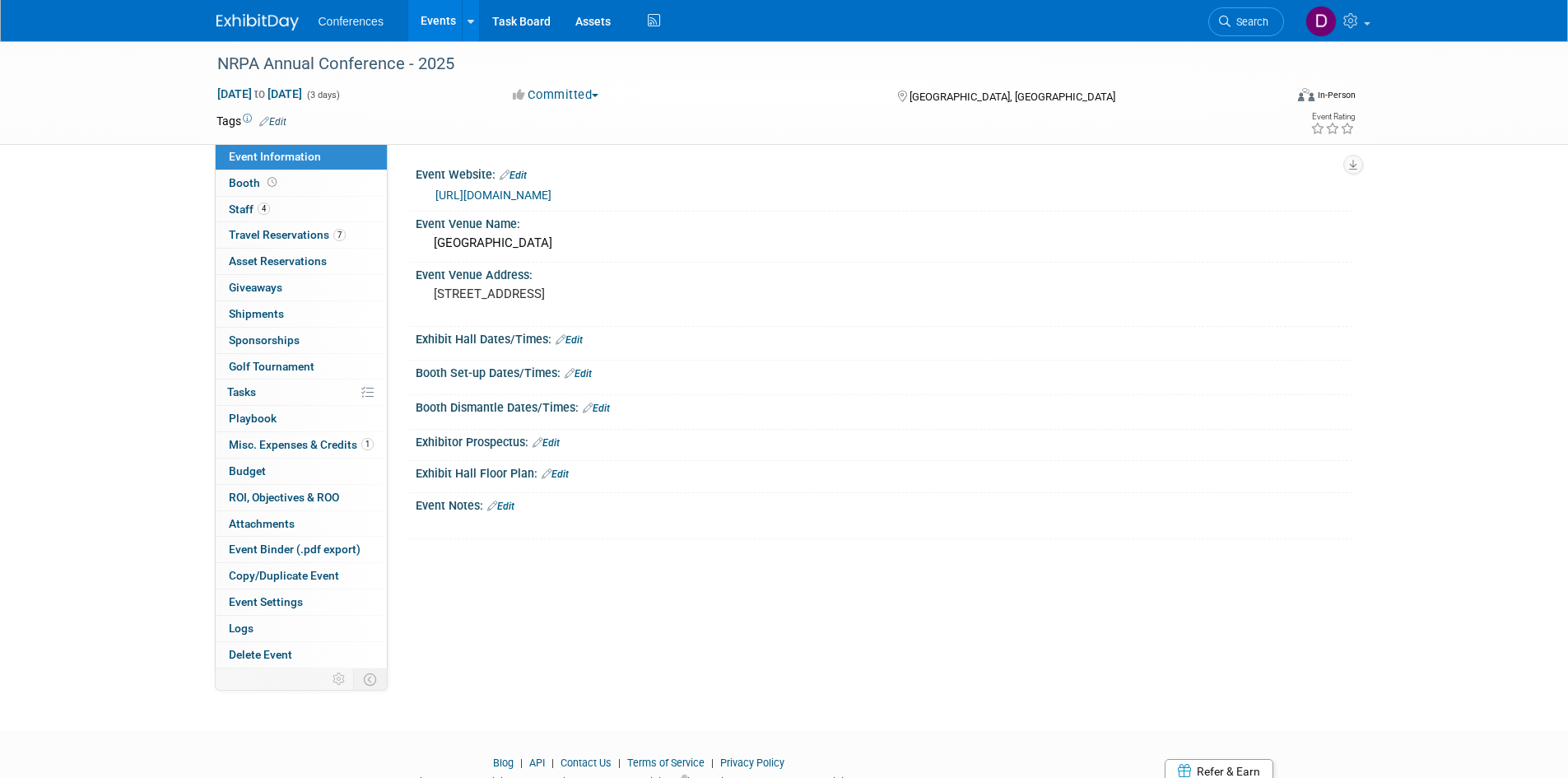
click at [149, 461] on div "NRPA Annual Conference - 2025 Sep 16, 2025 to Sep 18, 2025 (3 days) Sep 16, 202…" at bounding box center [784, 371] width 1568 height 660
click at [271, 24] on img at bounding box center [257, 22] width 83 height 17
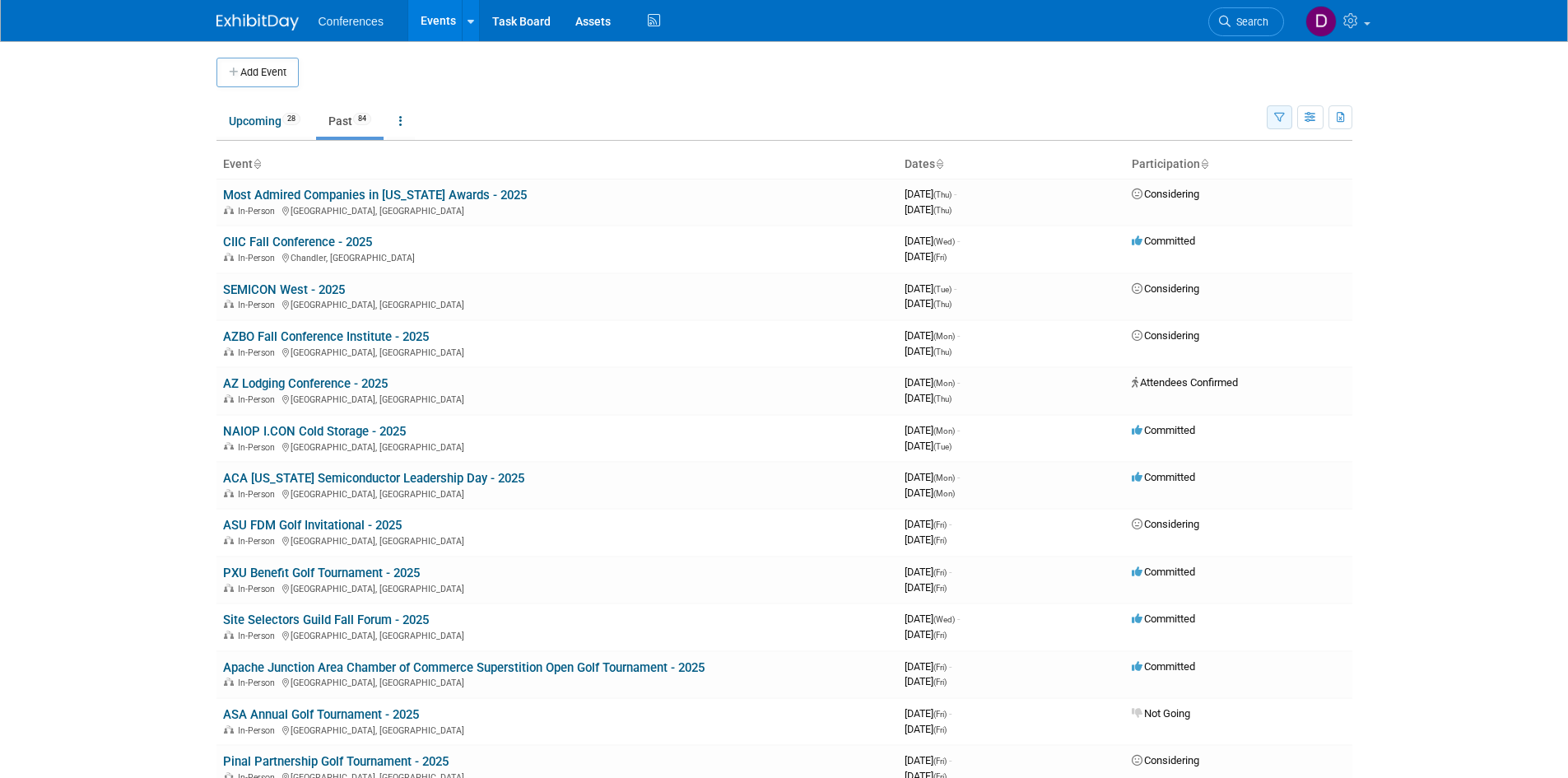
click at [1275, 121] on icon "button" at bounding box center [1279, 118] width 11 height 11
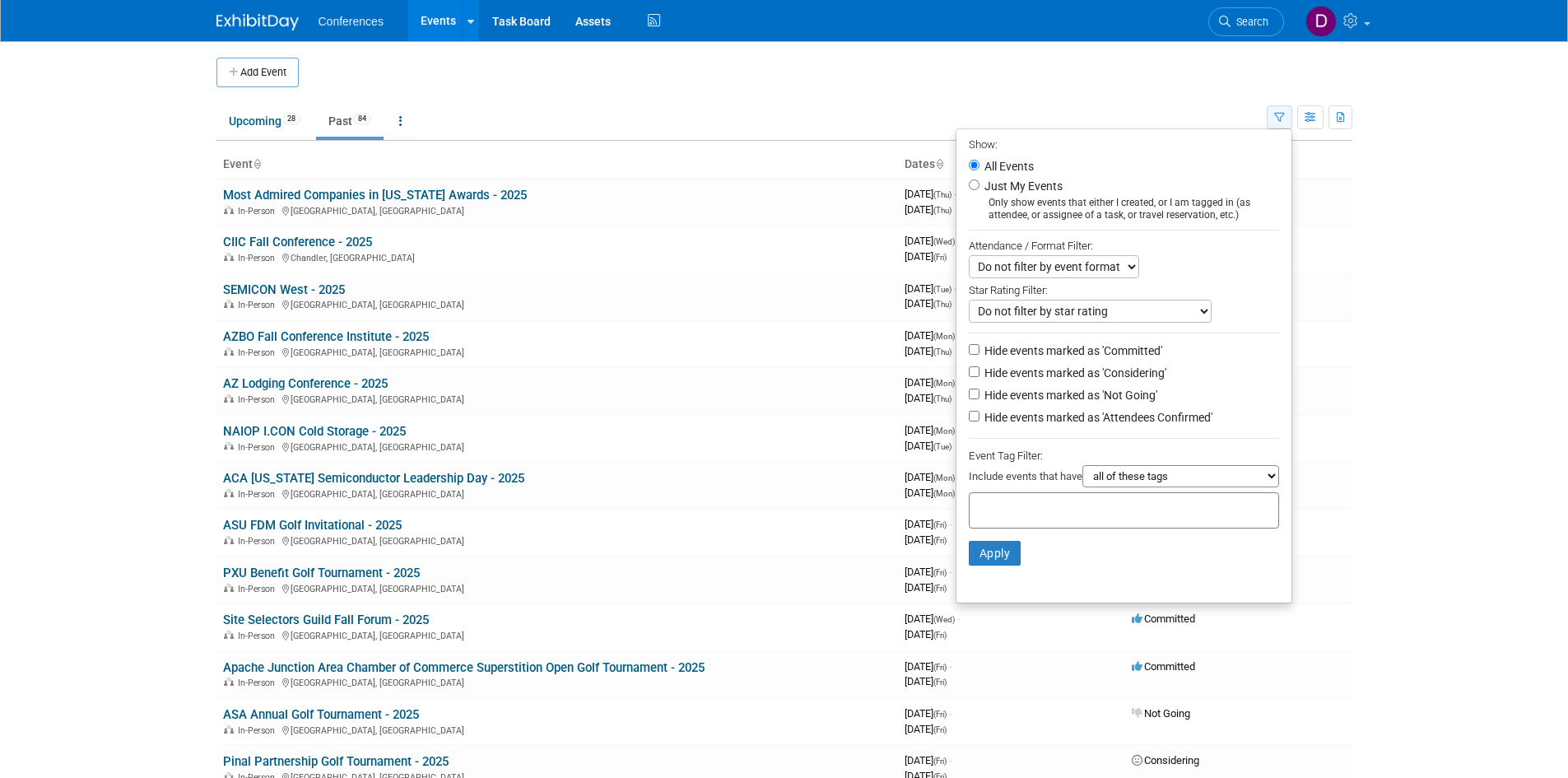
click at [1275, 121] on icon "button" at bounding box center [1279, 118] width 11 height 11
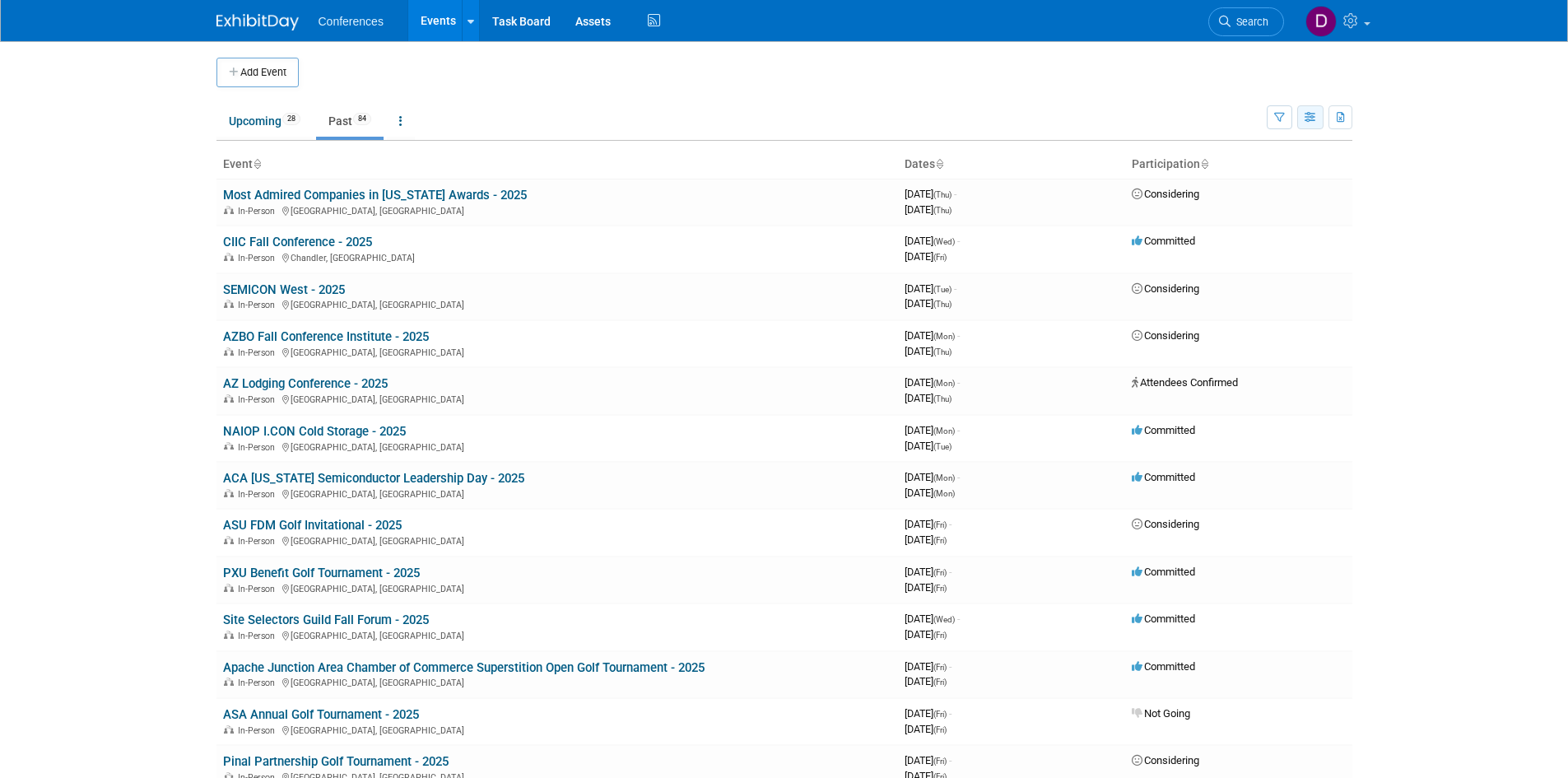
click at [1310, 122] on icon "button" at bounding box center [1311, 118] width 13 height 11
click at [1236, 224] on link "Calendar View" at bounding box center [1241, 225] width 139 height 23
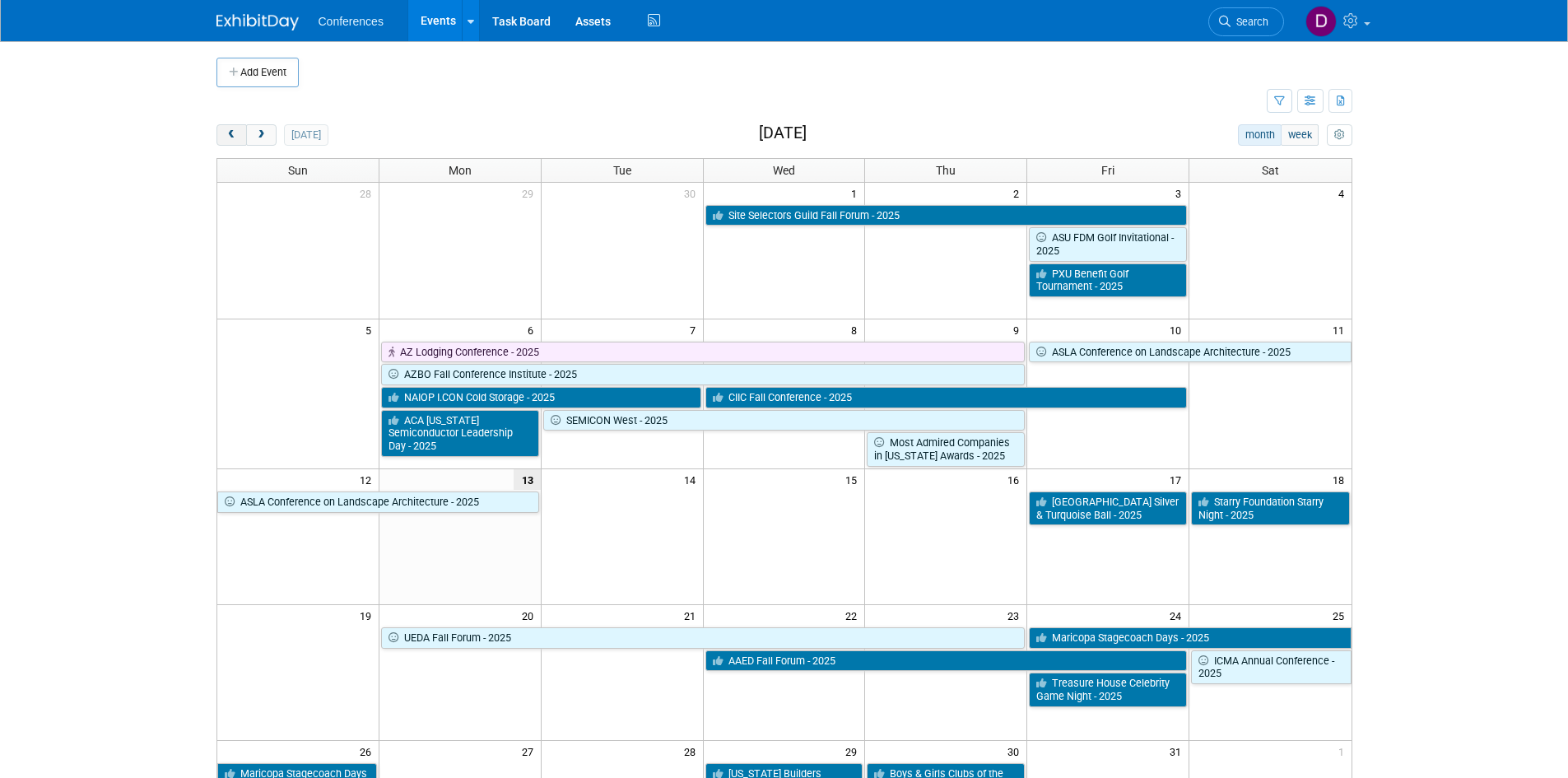
click at [223, 139] on button "prev" at bounding box center [231, 136] width 30 height 22
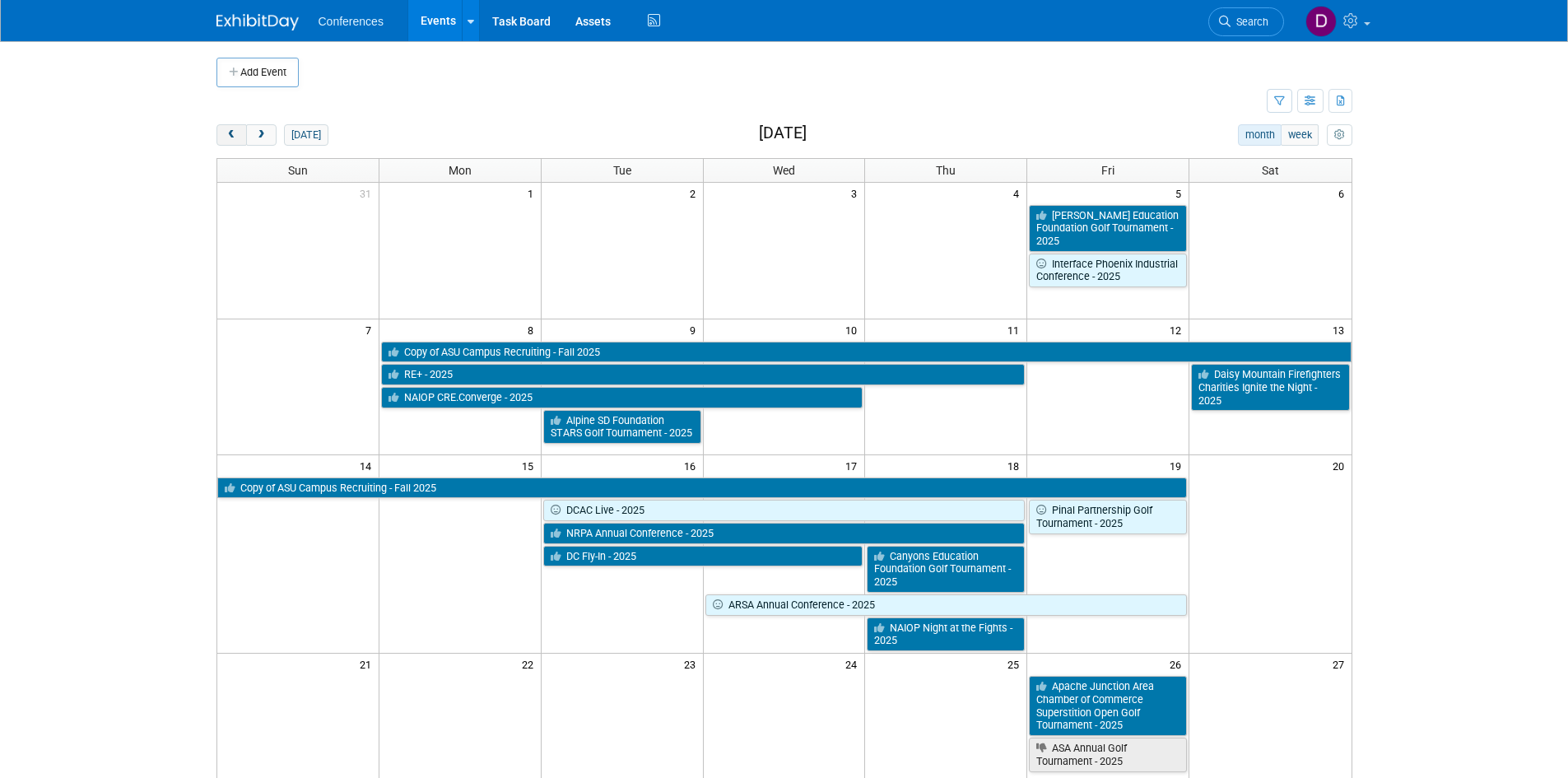
click at [223, 139] on button "prev" at bounding box center [231, 136] width 30 height 22
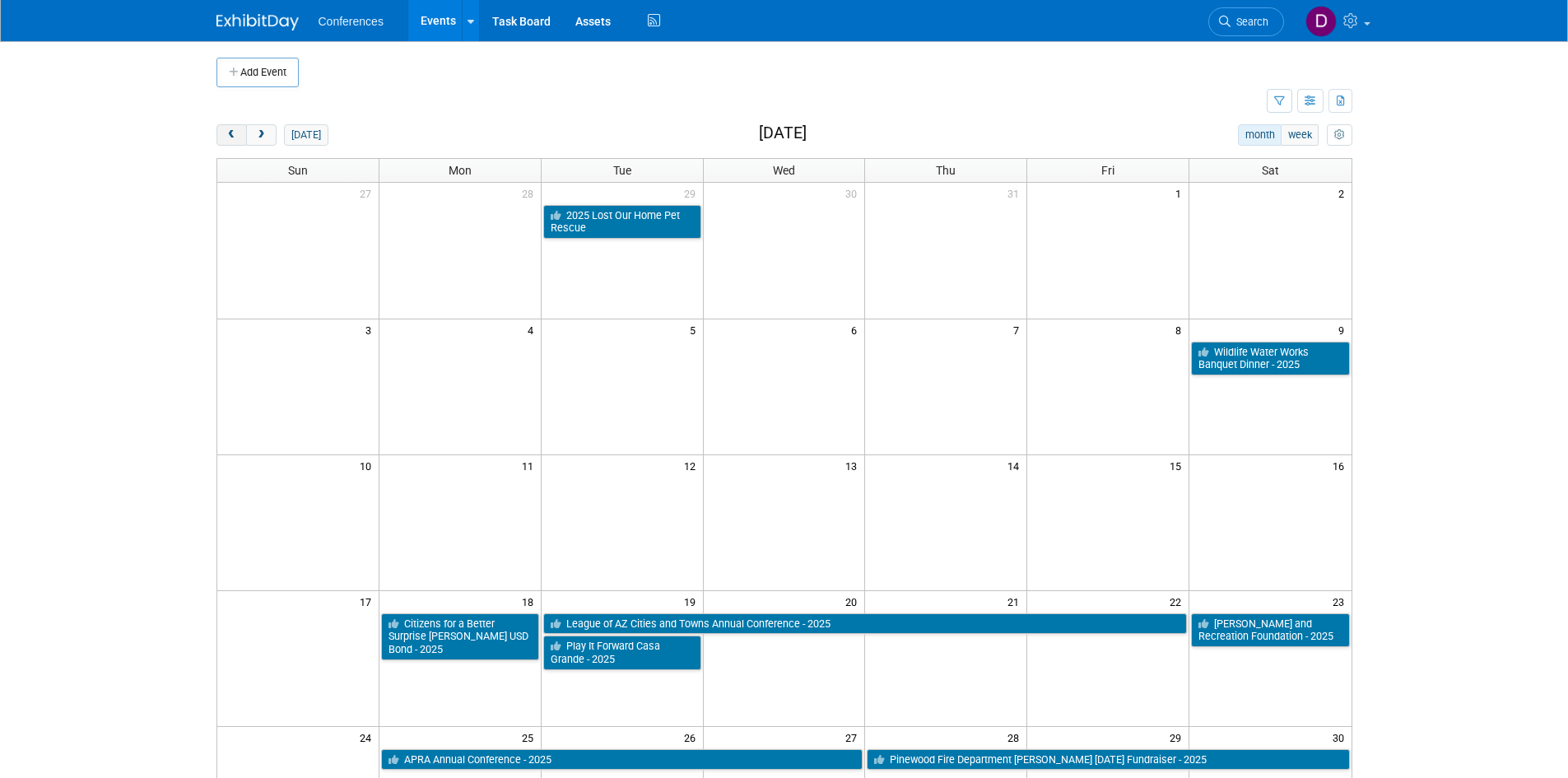
click at [223, 139] on button "prev" at bounding box center [231, 136] width 30 height 22
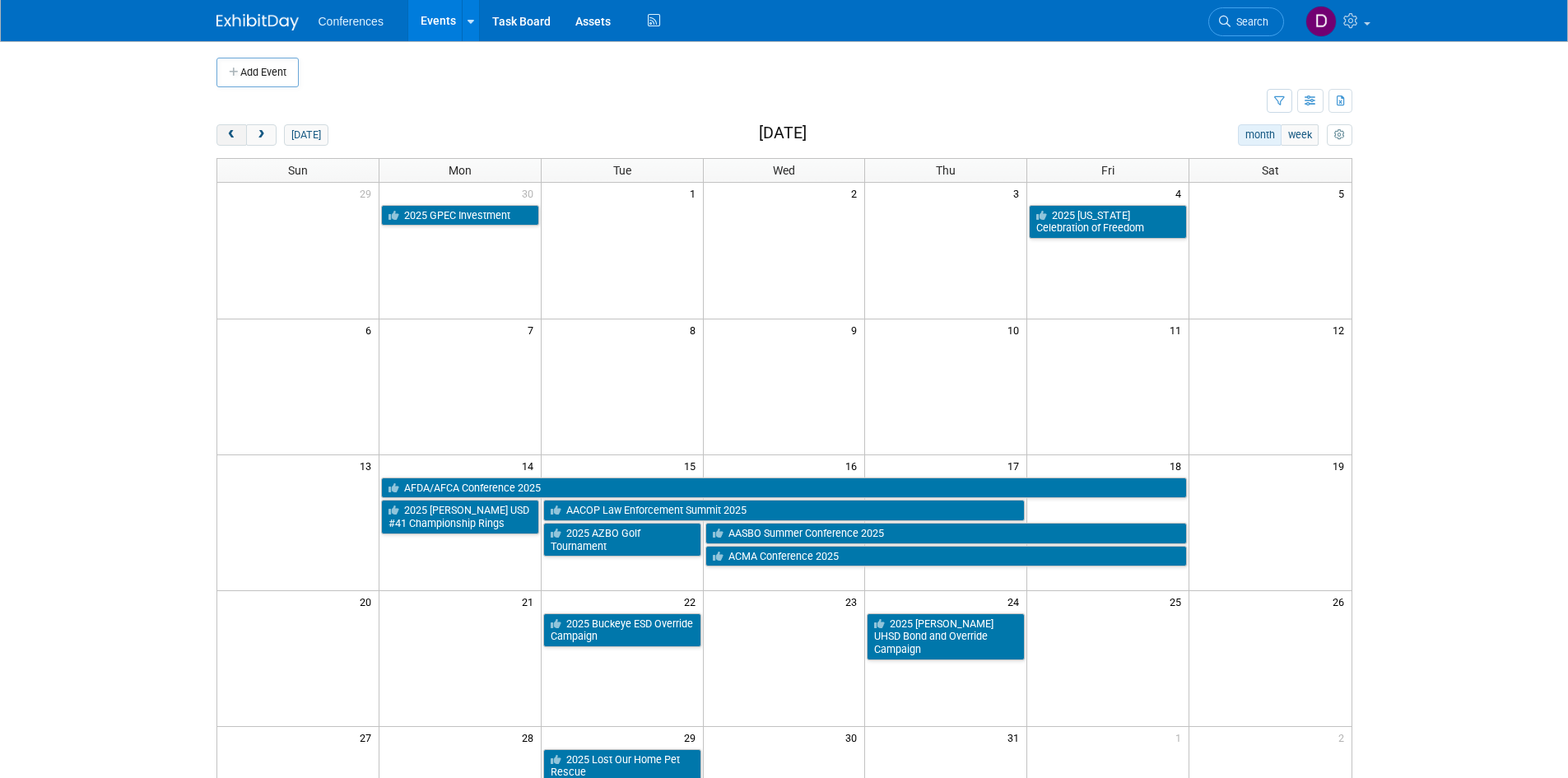
click at [223, 139] on button "prev" at bounding box center [231, 136] width 30 height 22
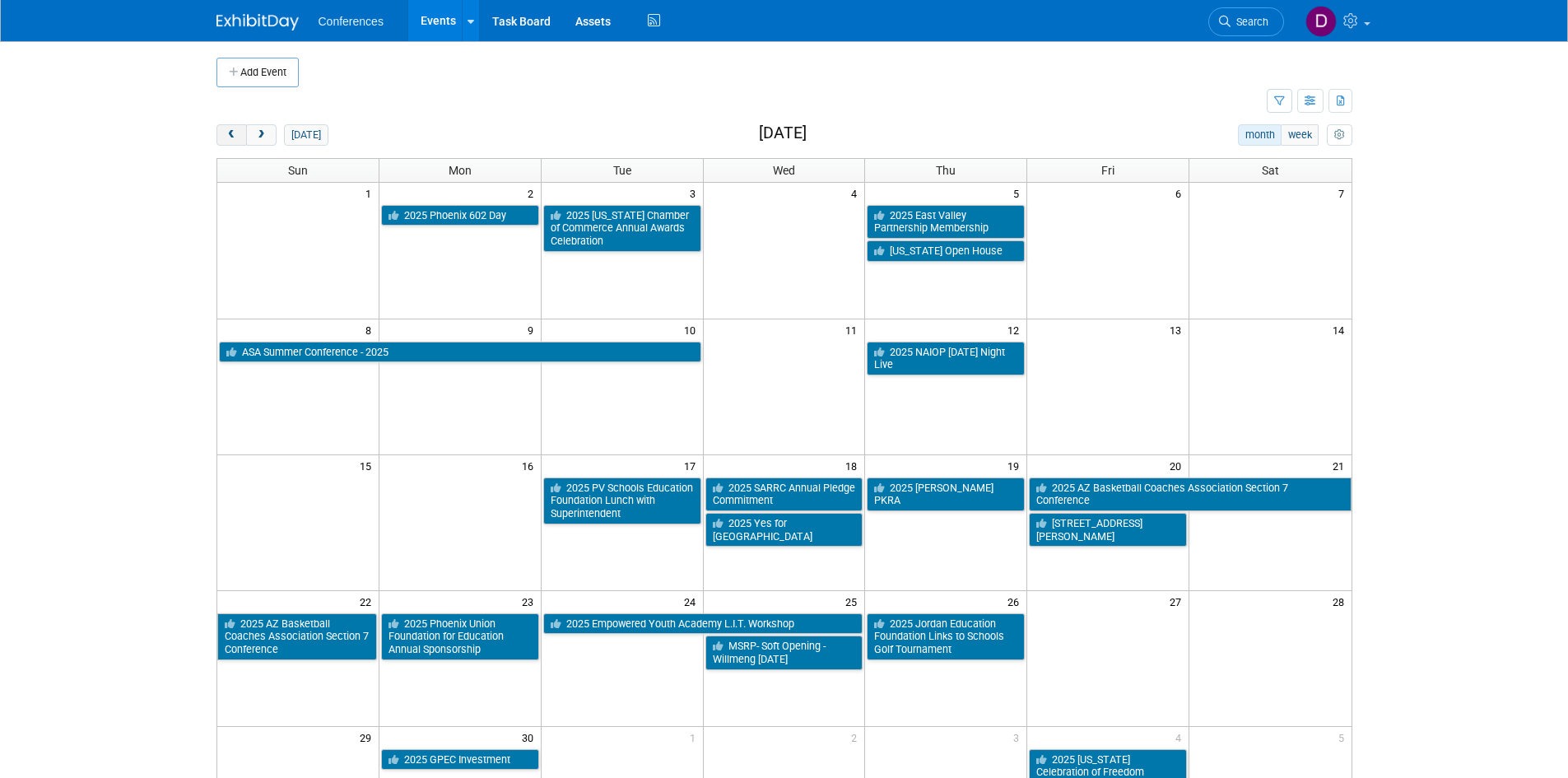
click at [223, 139] on button "prev" at bounding box center [231, 136] width 30 height 22
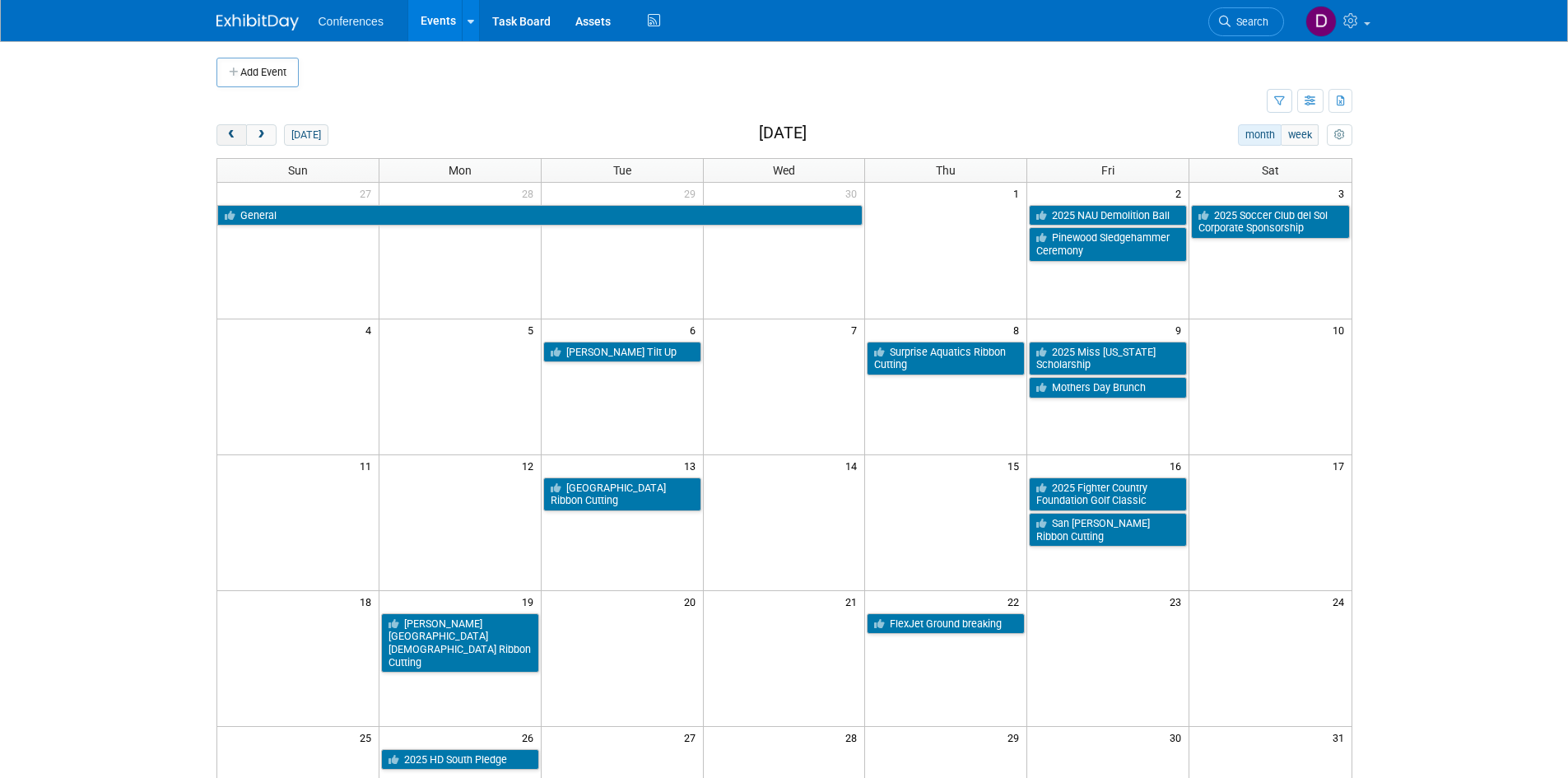
click at [223, 139] on button "prev" at bounding box center [231, 136] width 30 height 22
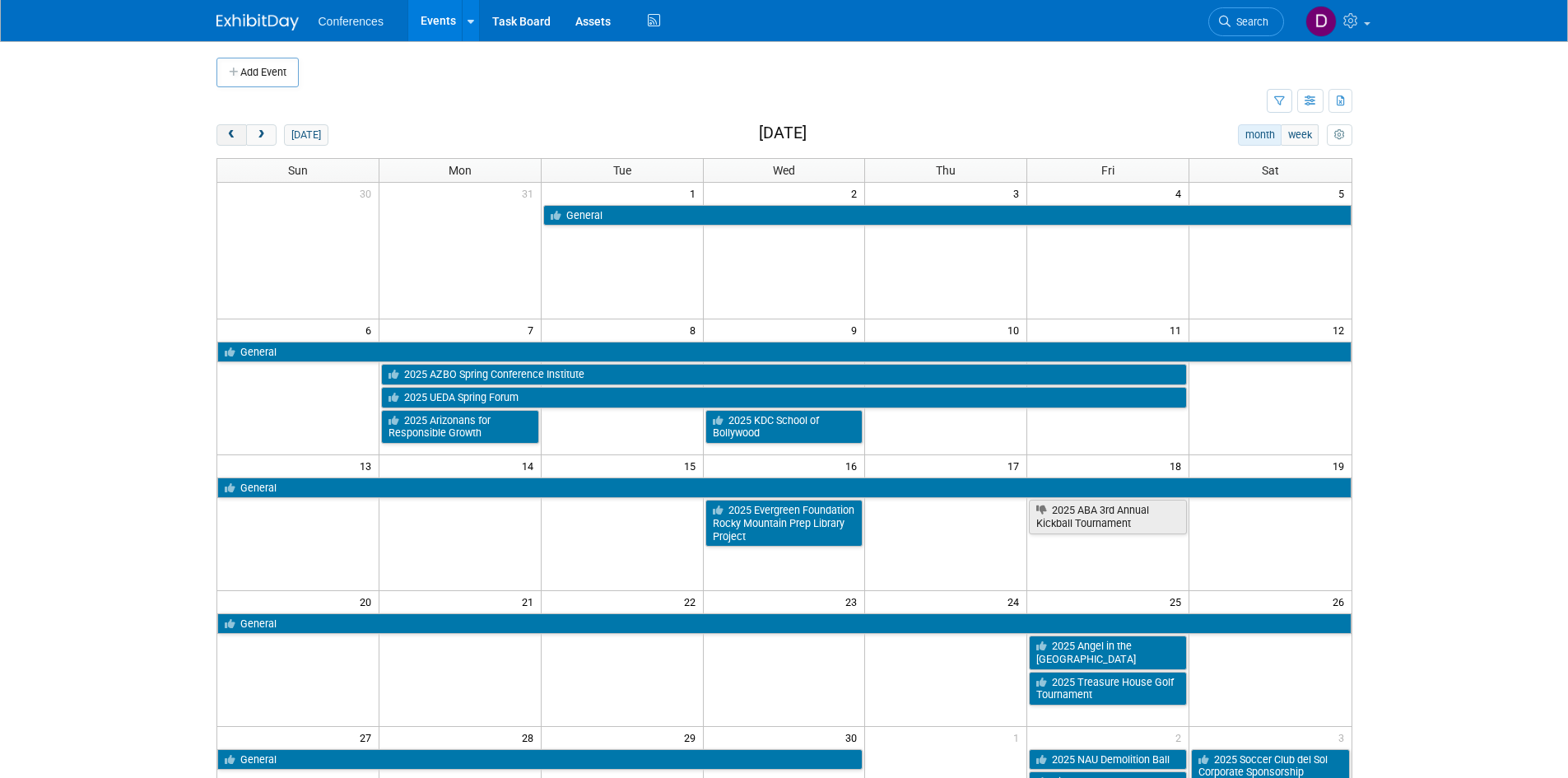
click at [223, 139] on button "prev" at bounding box center [231, 136] width 30 height 22
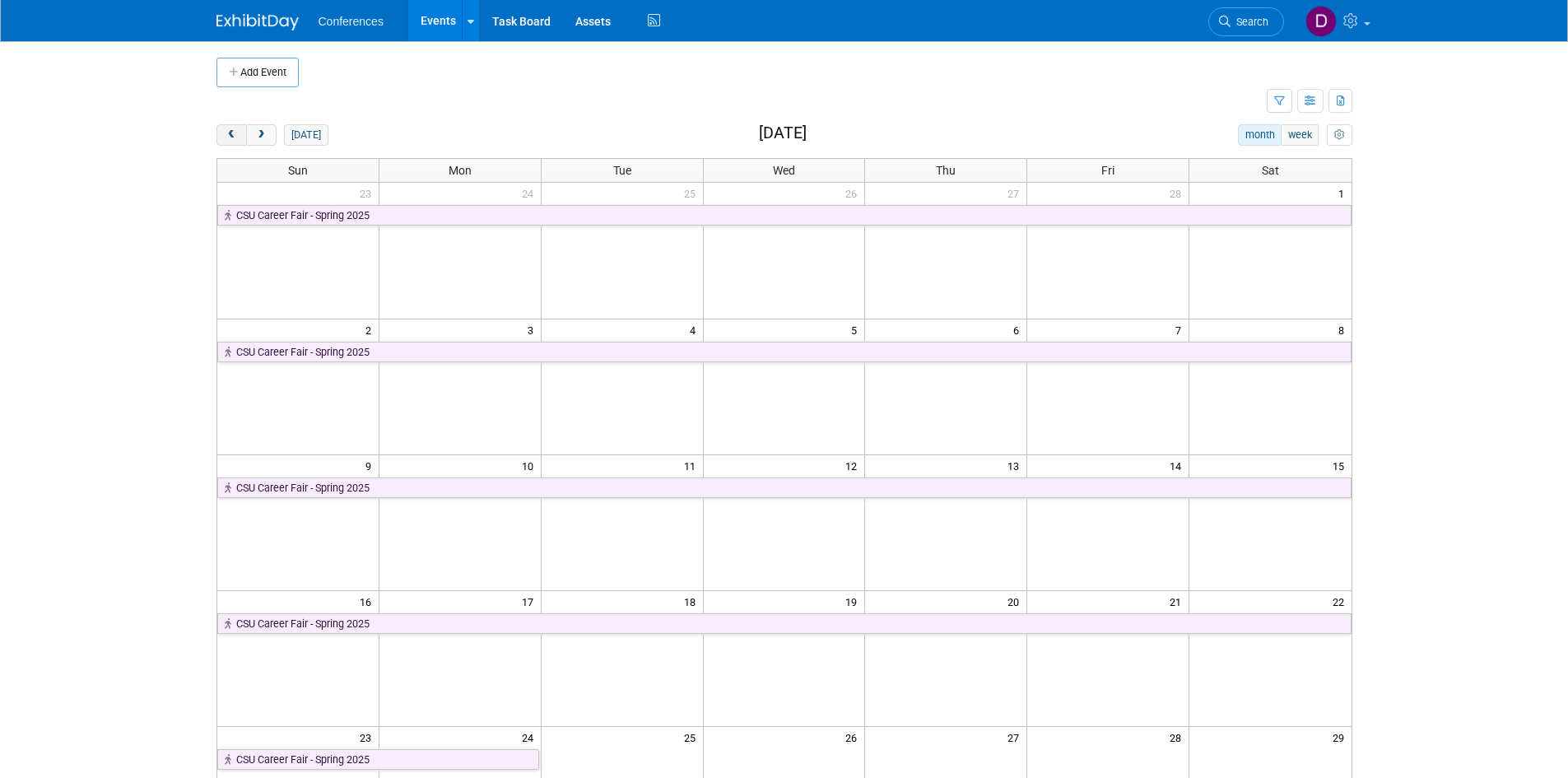
click at [223, 139] on button "prev" at bounding box center [231, 136] width 30 height 22
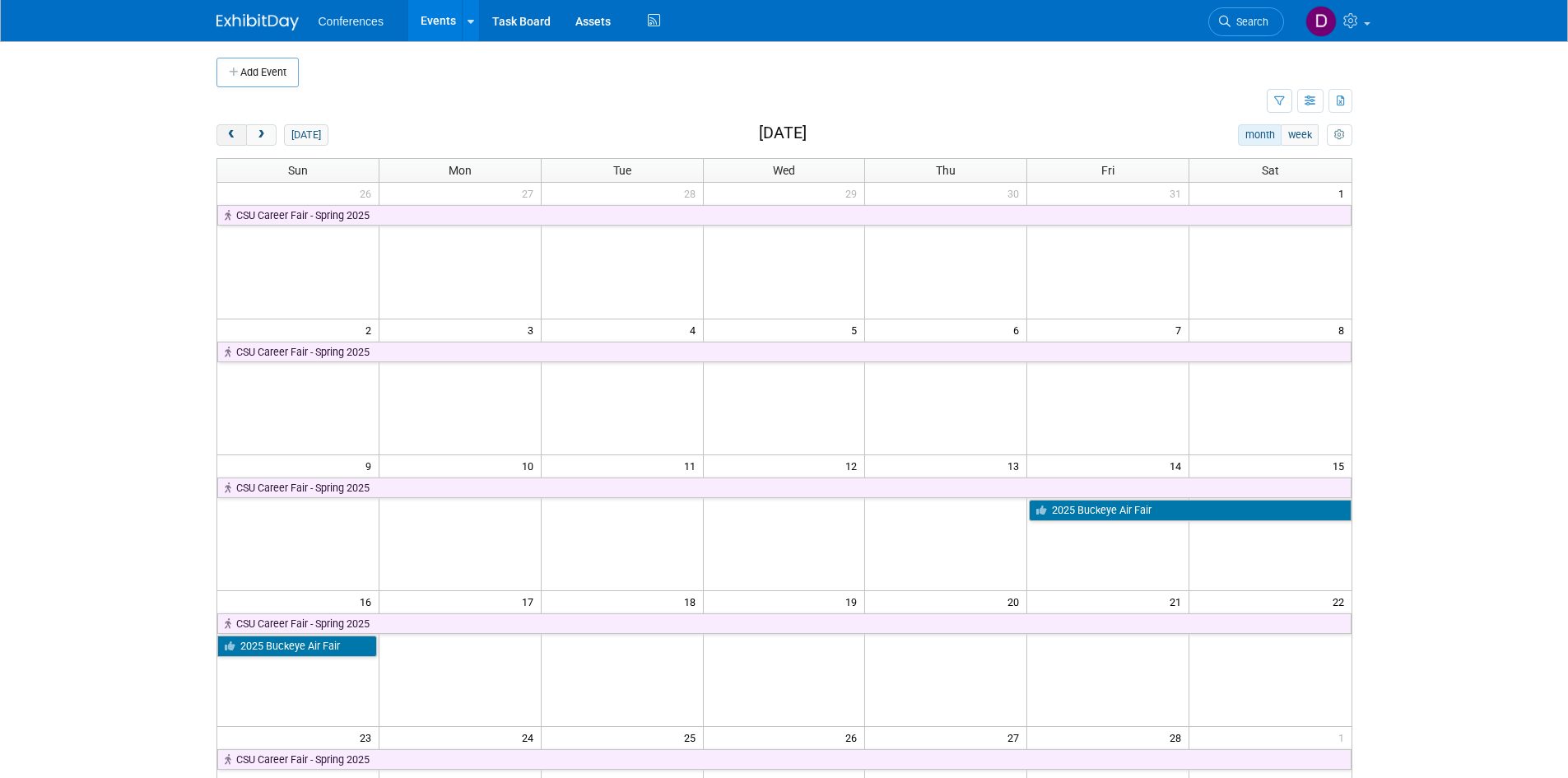
click at [223, 139] on button "prev" at bounding box center [231, 136] width 30 height 22
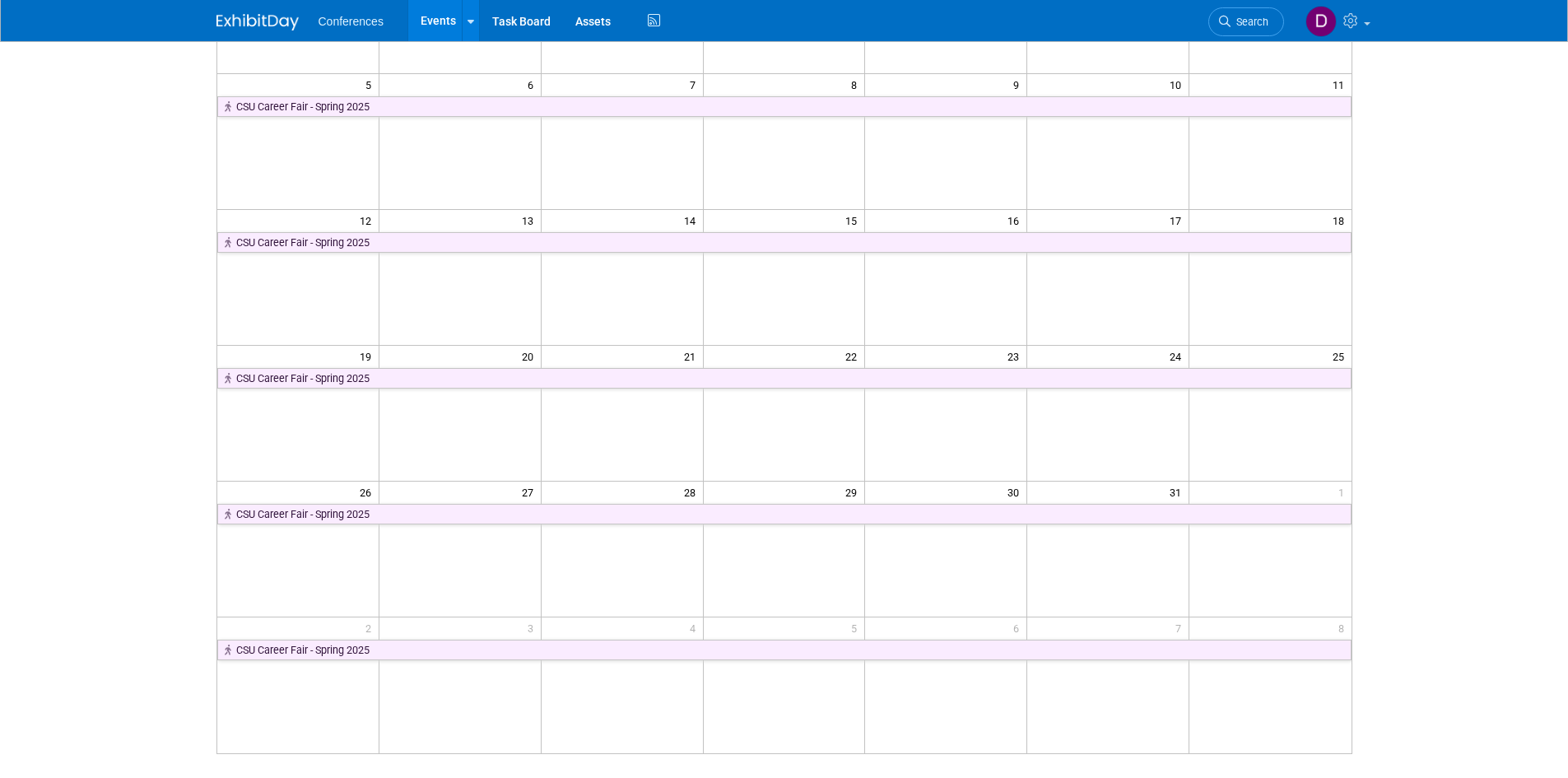
scroll to position [247, 0]
click at [812, 548] on td at bounding box center [784, 547] width 162 height 136
click at [799, 541] on td at bounding box center [784, 547] width 162 height 136
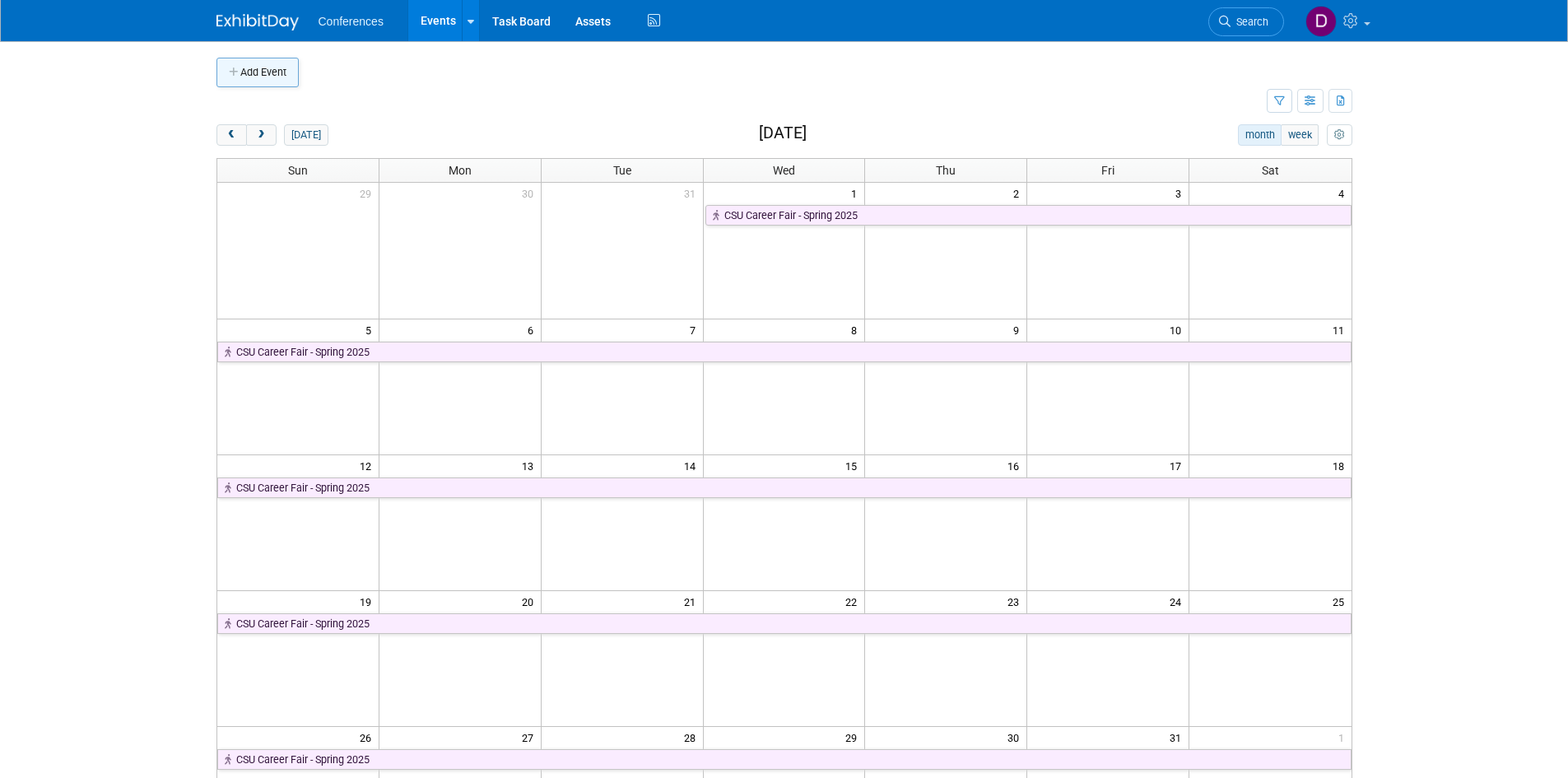
click at [272, 69] on button "Add Event" at bounding box center [257, 73] width 83 height 29
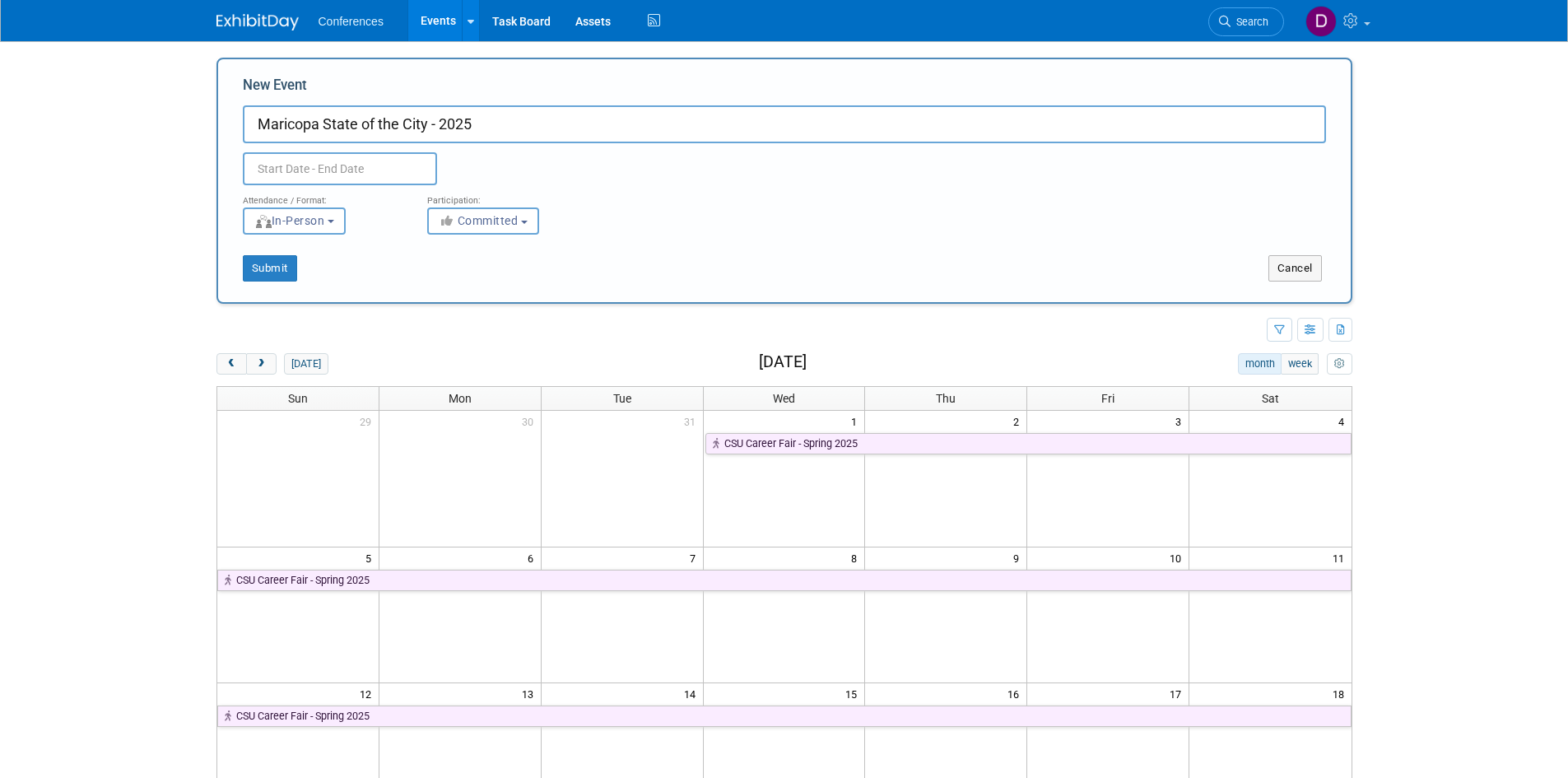
type input "Maricopa State of the City - 2025"
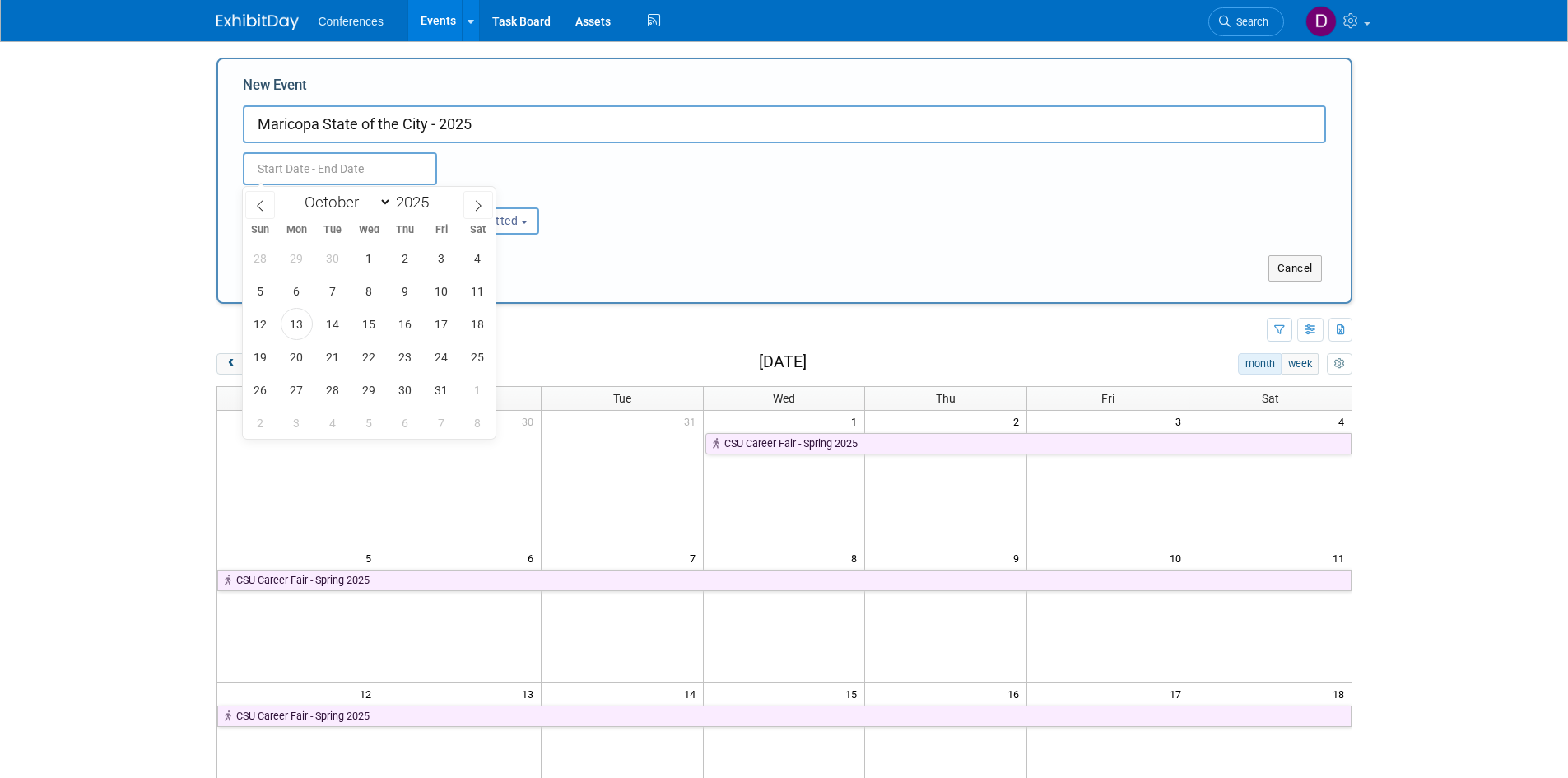
click at [361, 161] on input "text" at bounding box center [340, 169] width 195 height 33
click at [261, 203] on icon at bounding box center [260, 206] width 12 height 12
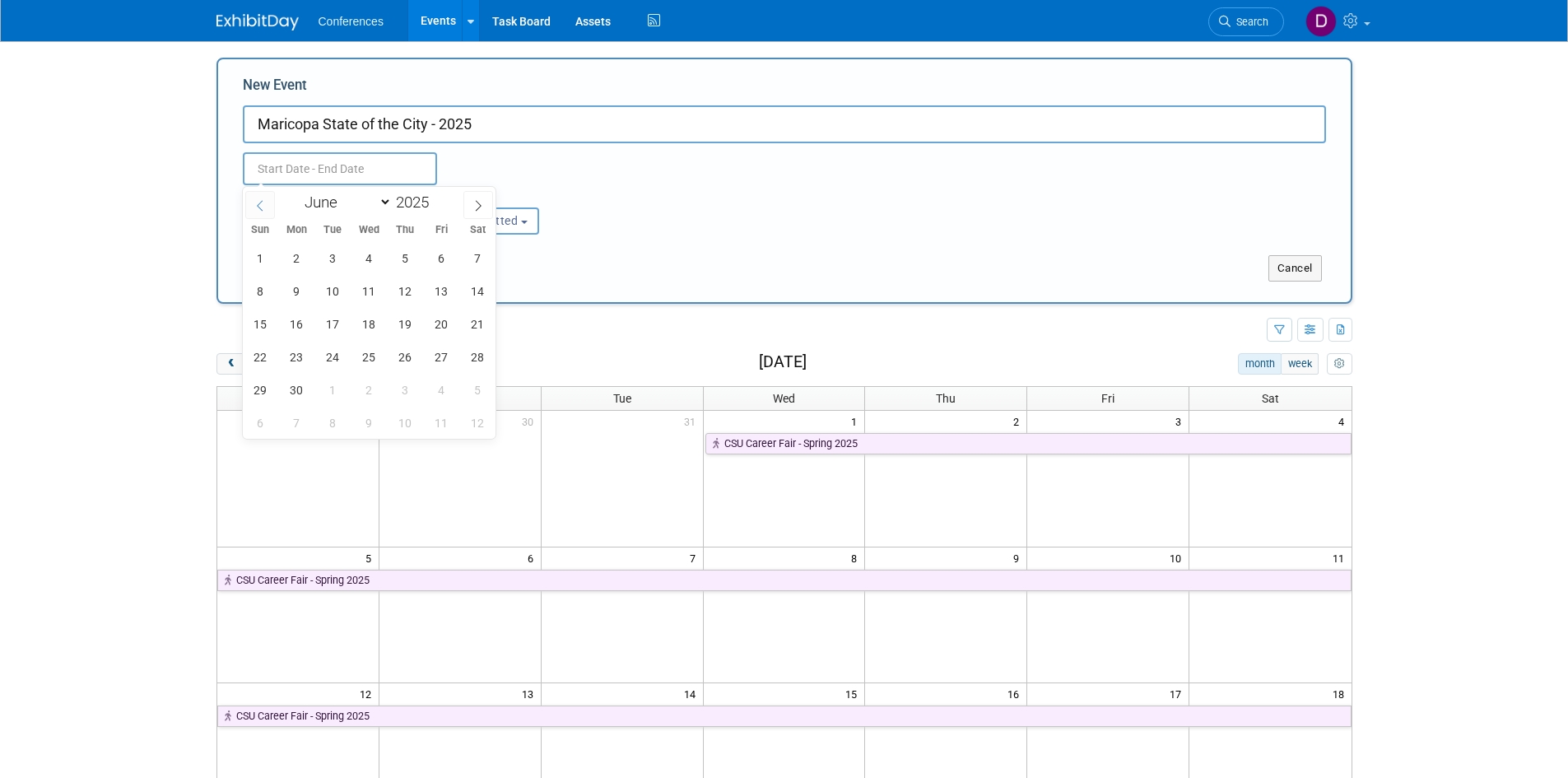
click at [261, 203] on icon at bounding box center [260, 206] width 12 height 12
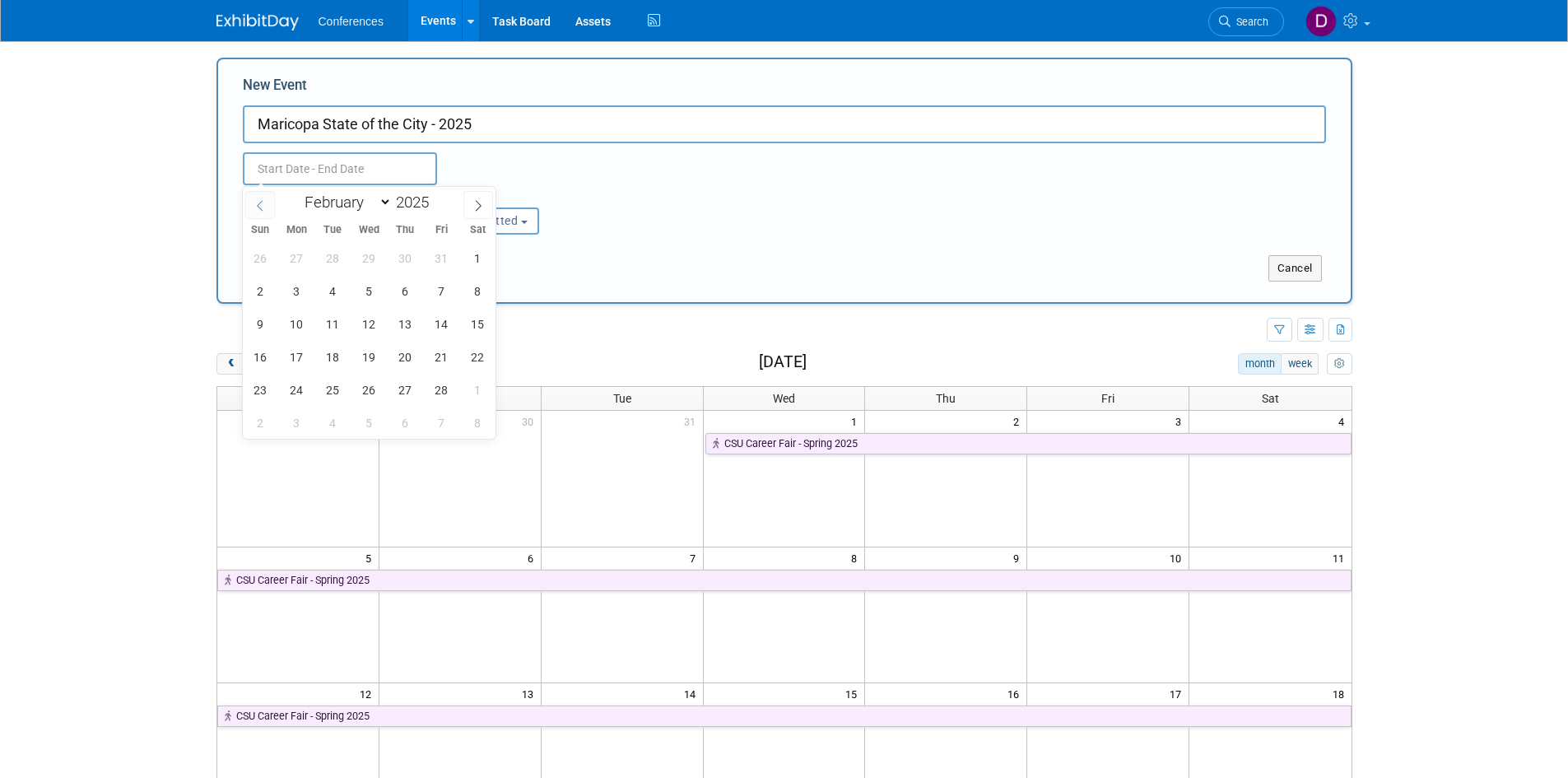
select select "0"
click at [366, 391] on span "29" at bounding box center [368, 389] width 32 height 32
type input "Jan 29, 2025 to Jan 29, 2025"
click at [651, 252] on div "Submit Cancel" at bounding box center [785, 258] width 1108 height 47
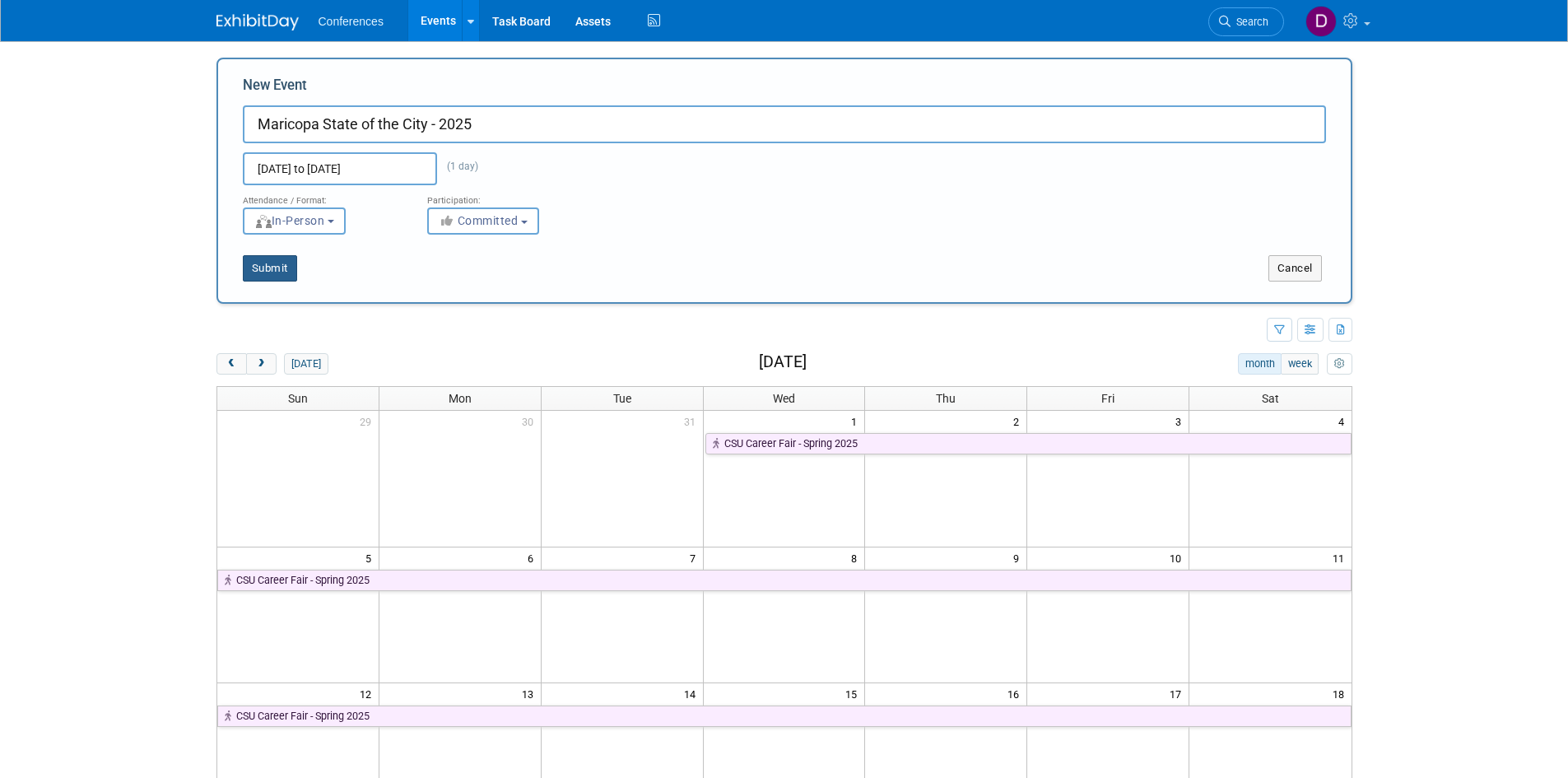
click at [272, 266] on button "Submit" at bounding box center [269, 268] width 54 height 27
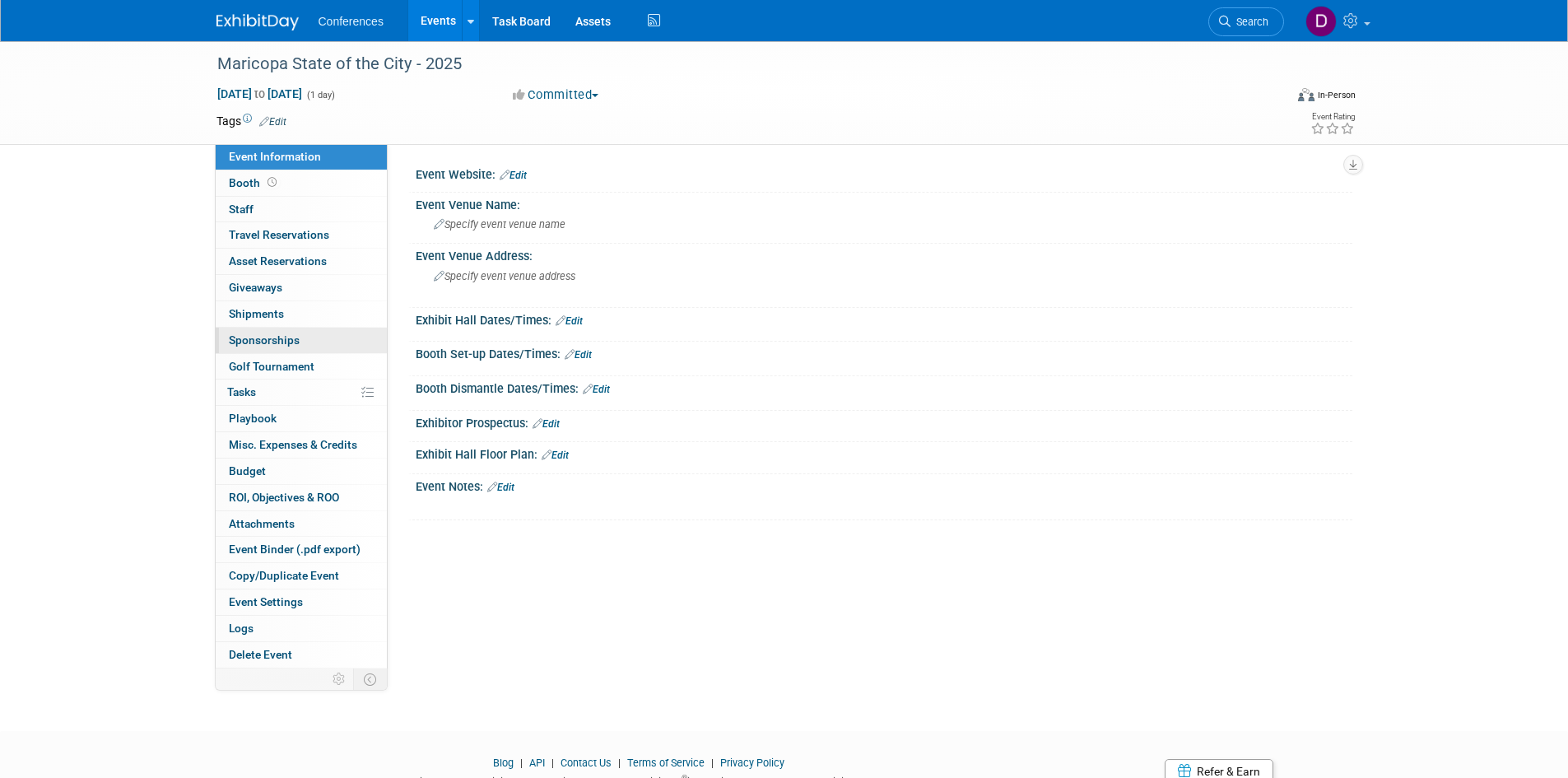
click at [270, 344] on span "Sponsorships 0" at bounding box center [264, 339] width 71 height 13
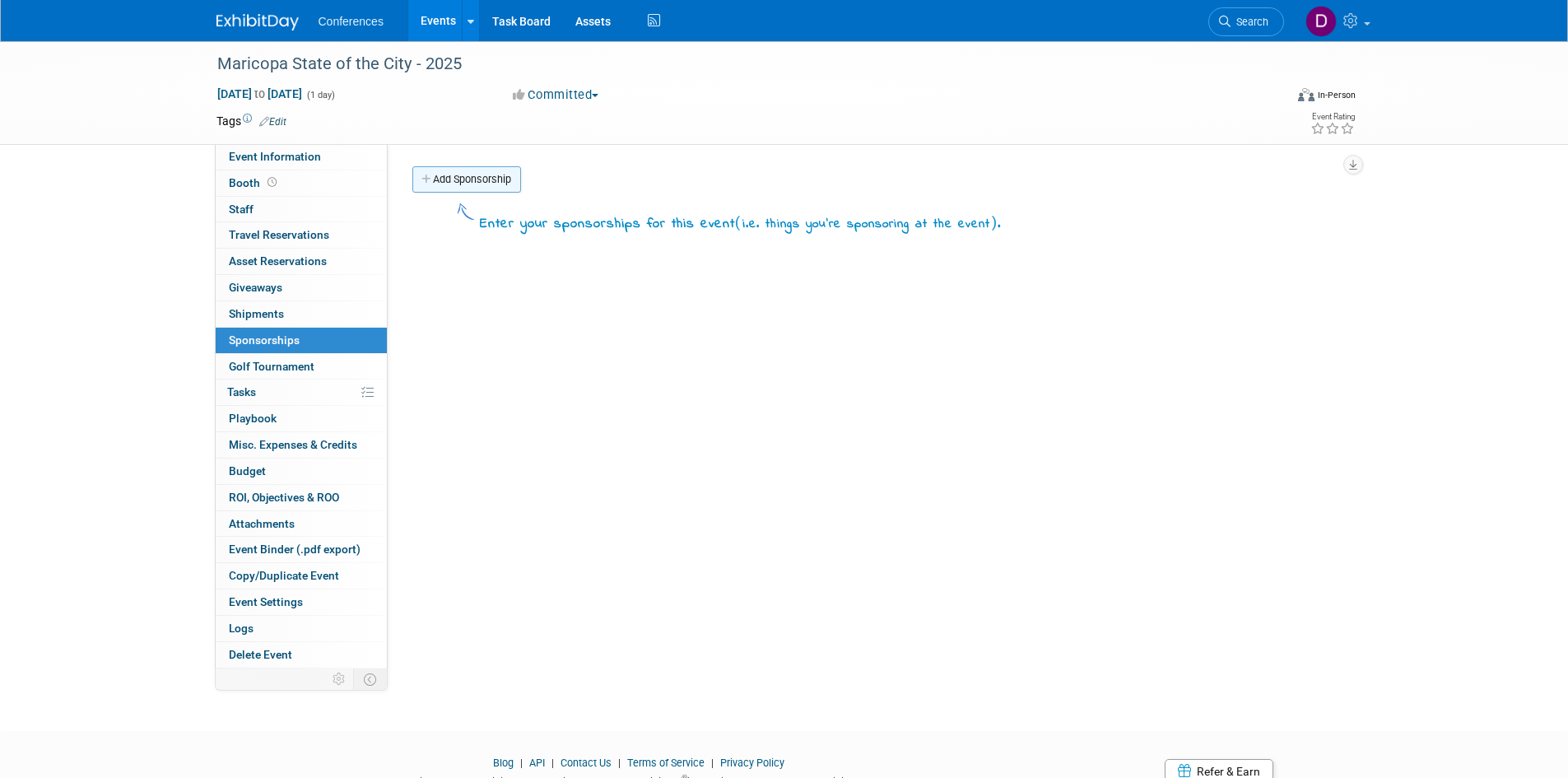
click at [457, 182] on link "Add Sponsorship" at bounding box center [467, 179] width 109 height 27
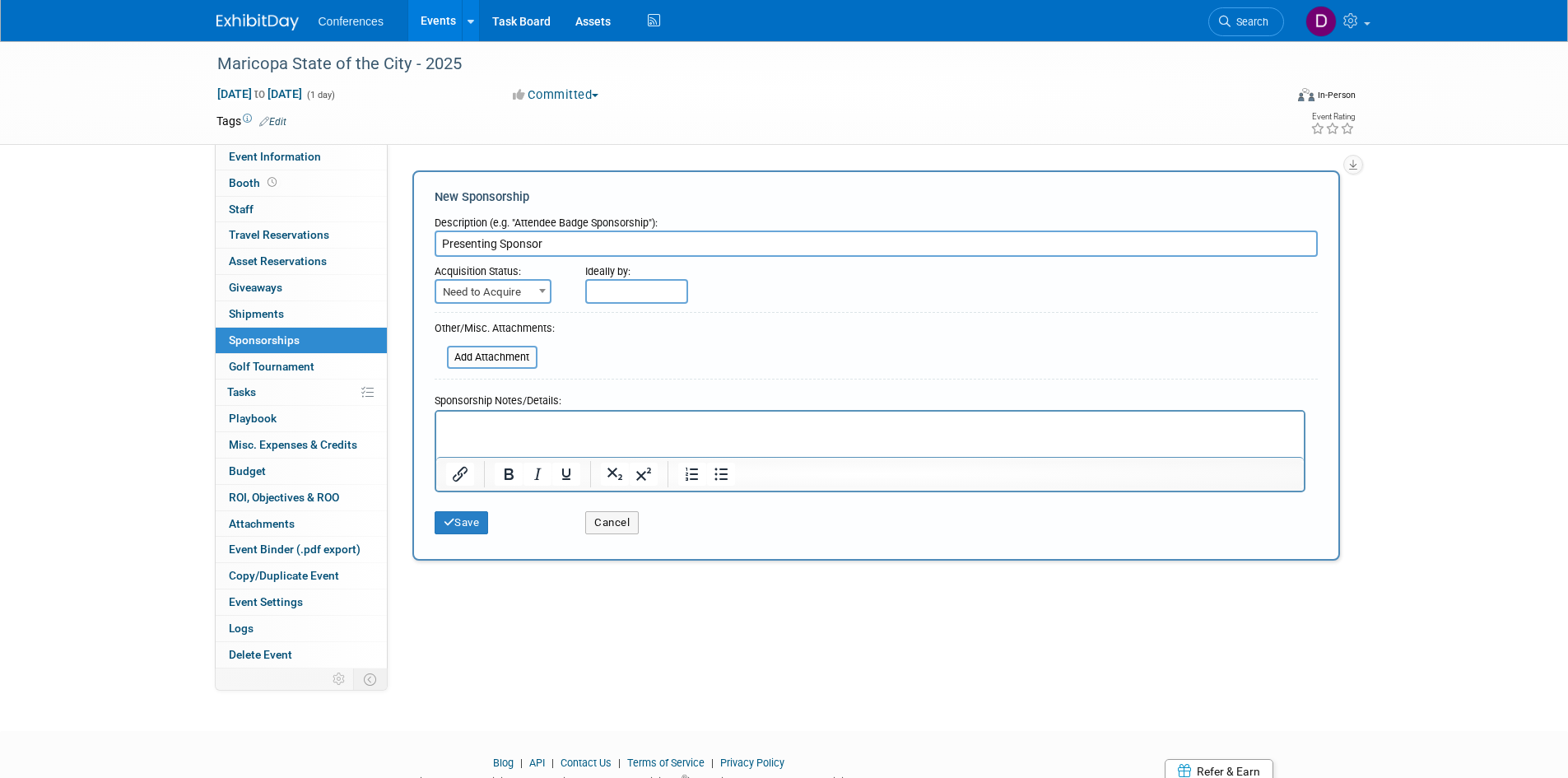
type input "Presenting Sponsor"
click at [505, 296] on span "Need to Acquire" at bounding box center [493, 292] width 114 height 23
select select "2"
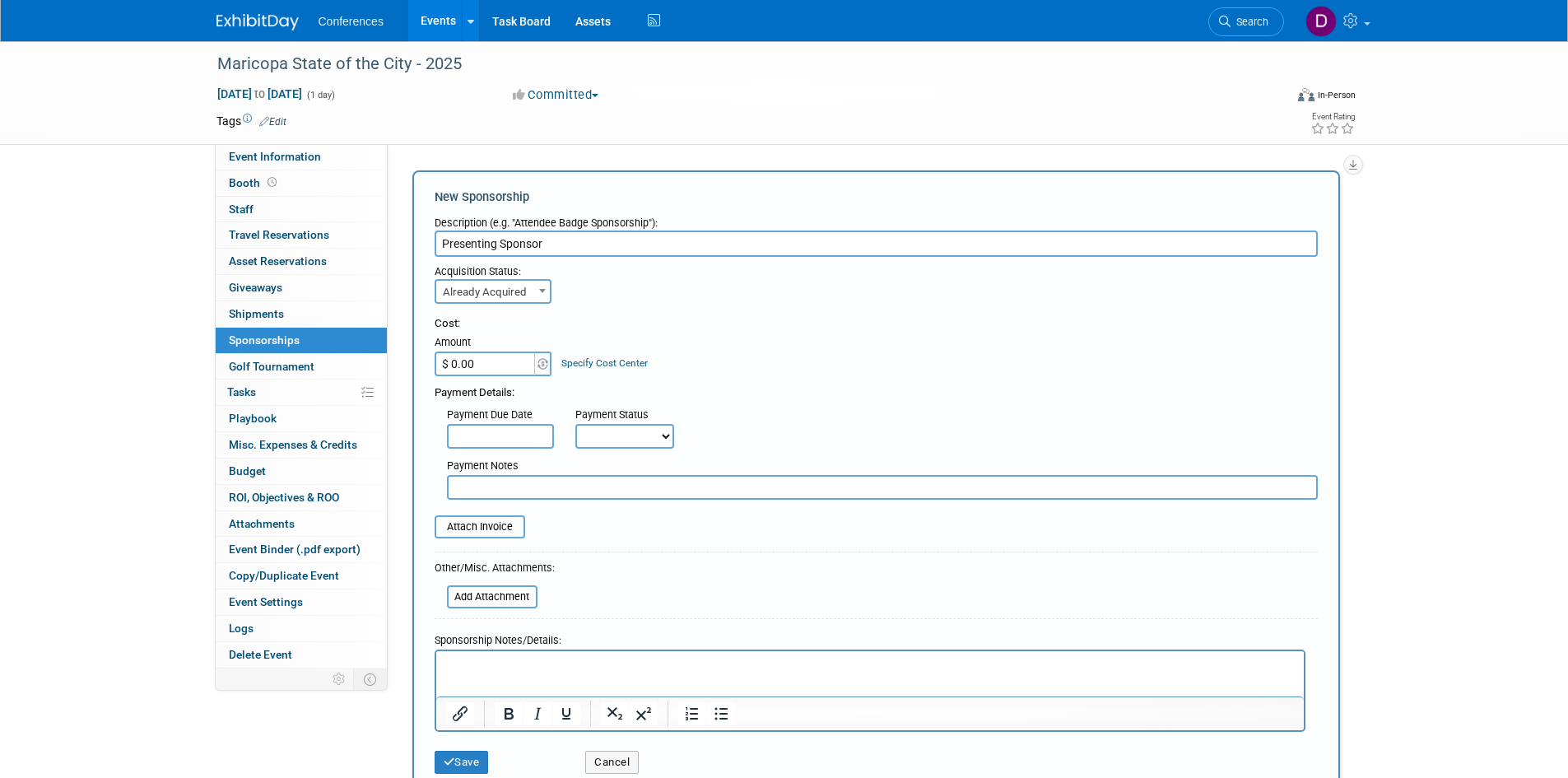
click at [513, 361] on input "$ 0.00" at bounding box center [485, 363] width 103 height 25
type input "$ 5,000.00"
click at [727, 291] on div "Acquisition Status: Need to Acquire Already Acquired Already Acquired Ideally b…" at bounding box center [876, 280] width 908 height 47
click at [474, 758] on button "Save" at bounding box center [461, 761] width 54 height 23
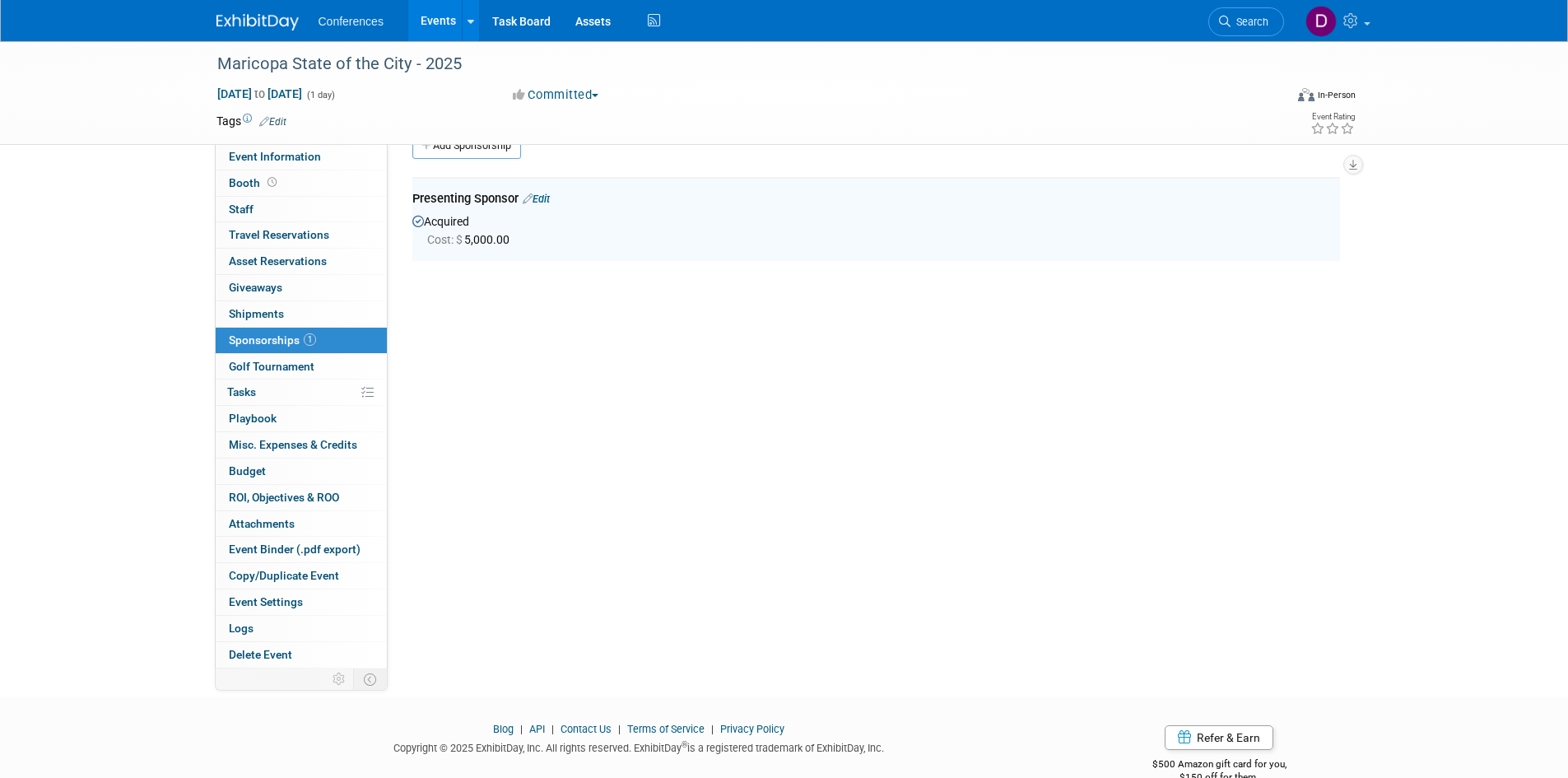
scroll to position [34, 0]
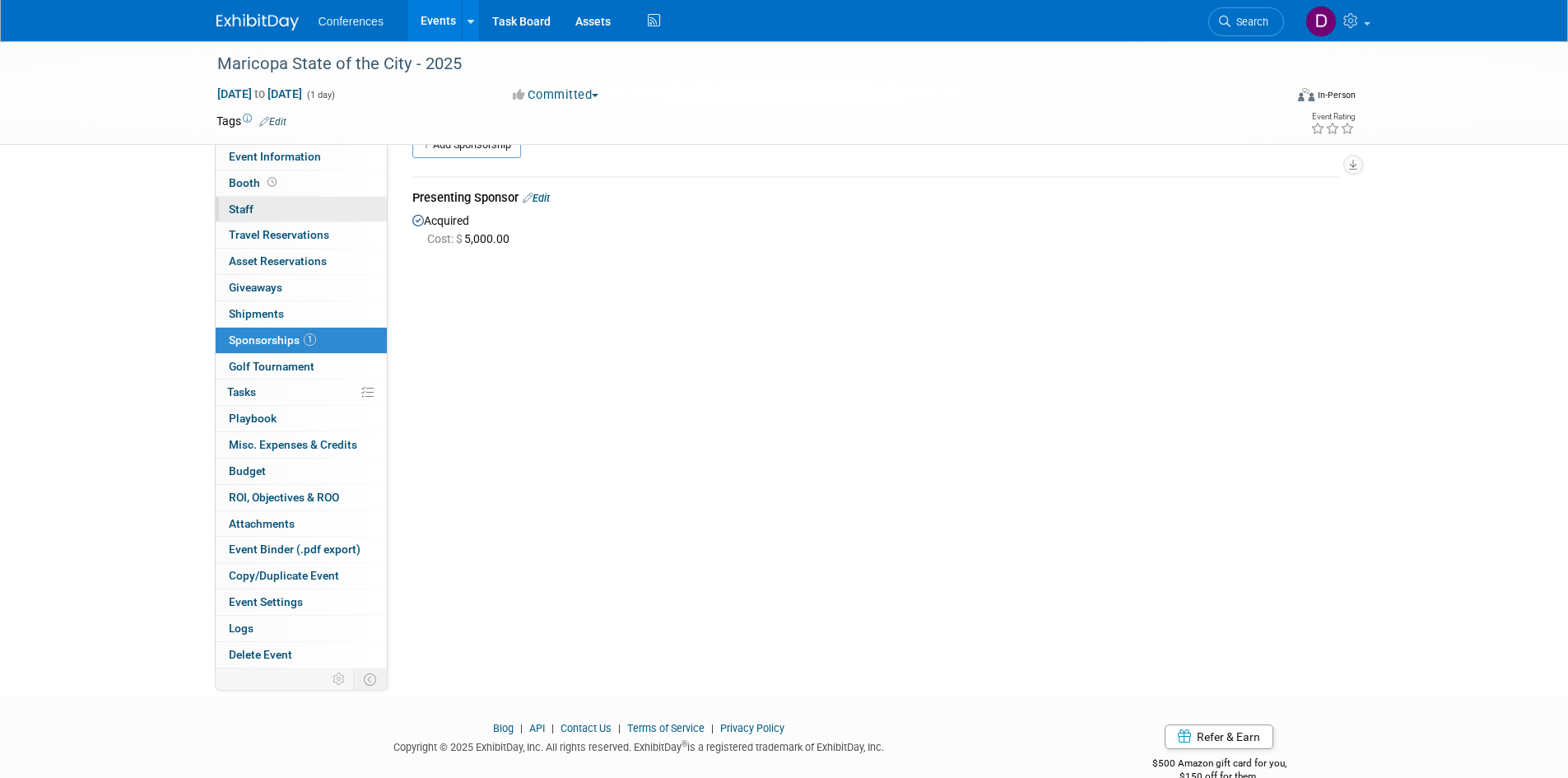
click at [236, 213] on span "Staff 0" at bounding box center [241, 208] width 25 height 13
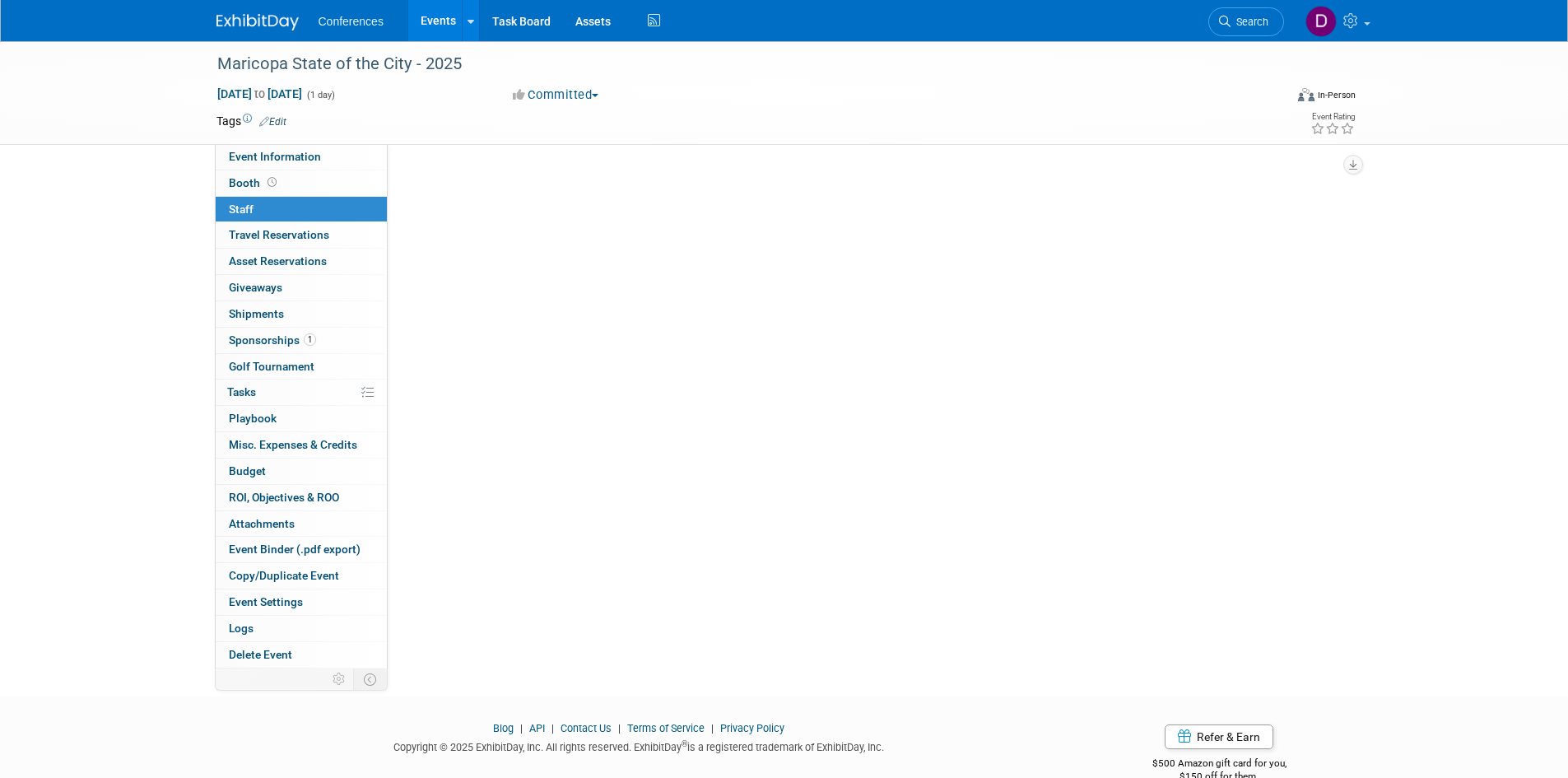
scroll to position [0, 0]
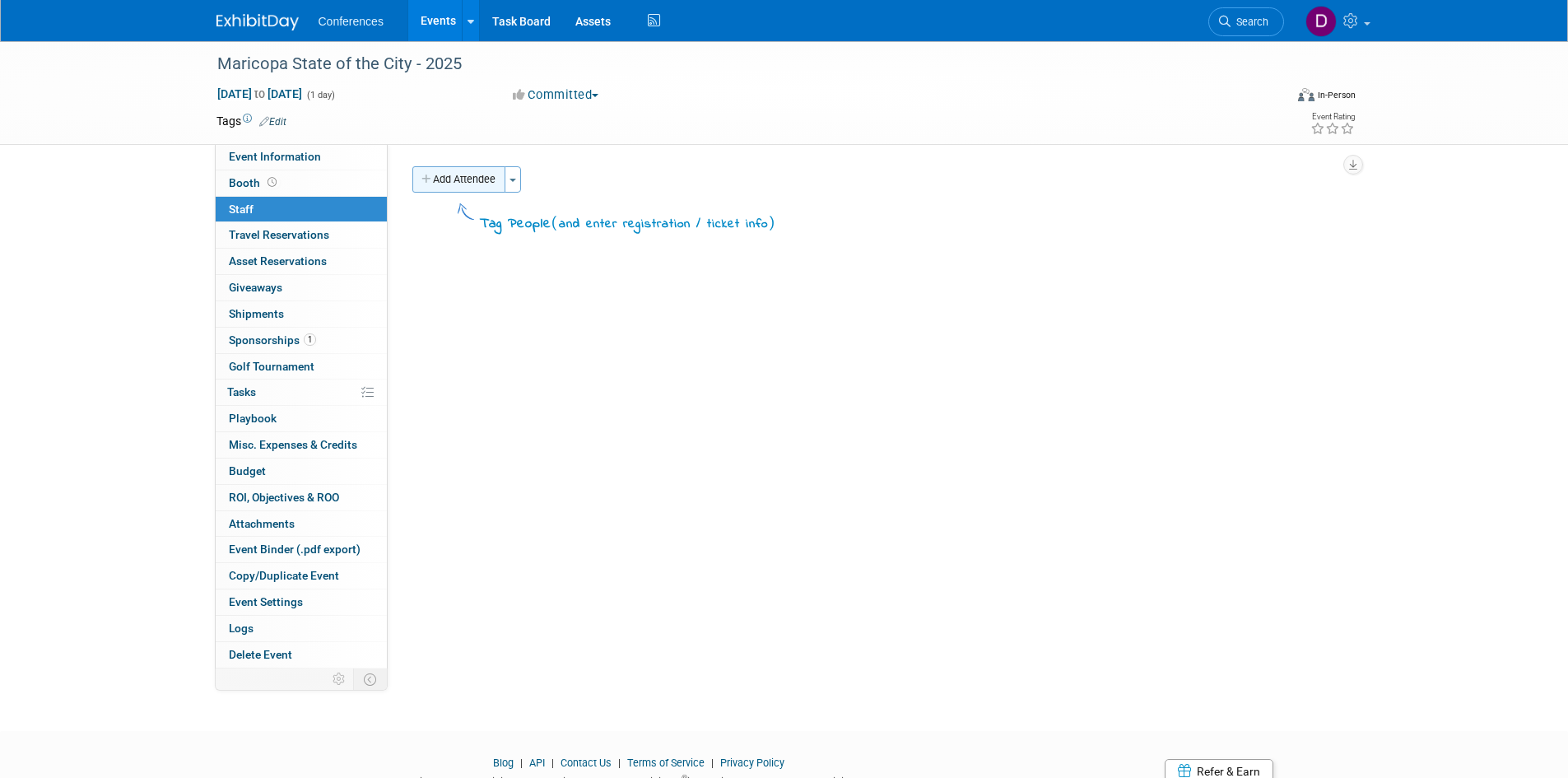
click at [466, 184] on button "Add Attendee" at bounding box center [459, 179] width 93 height 27
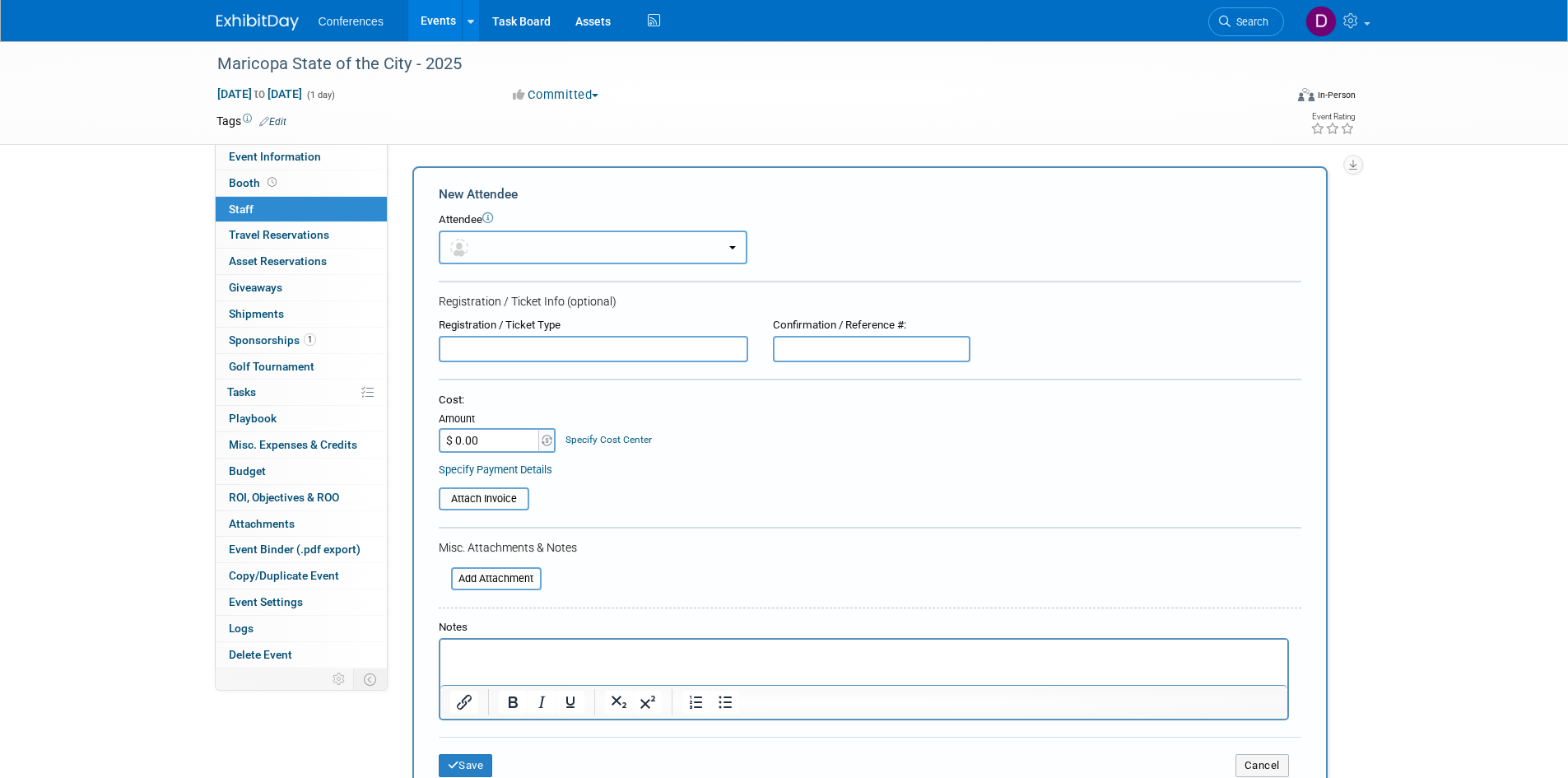
click at [516, 257] on button "button" at bounding box center [593, 248] width 308 height 33
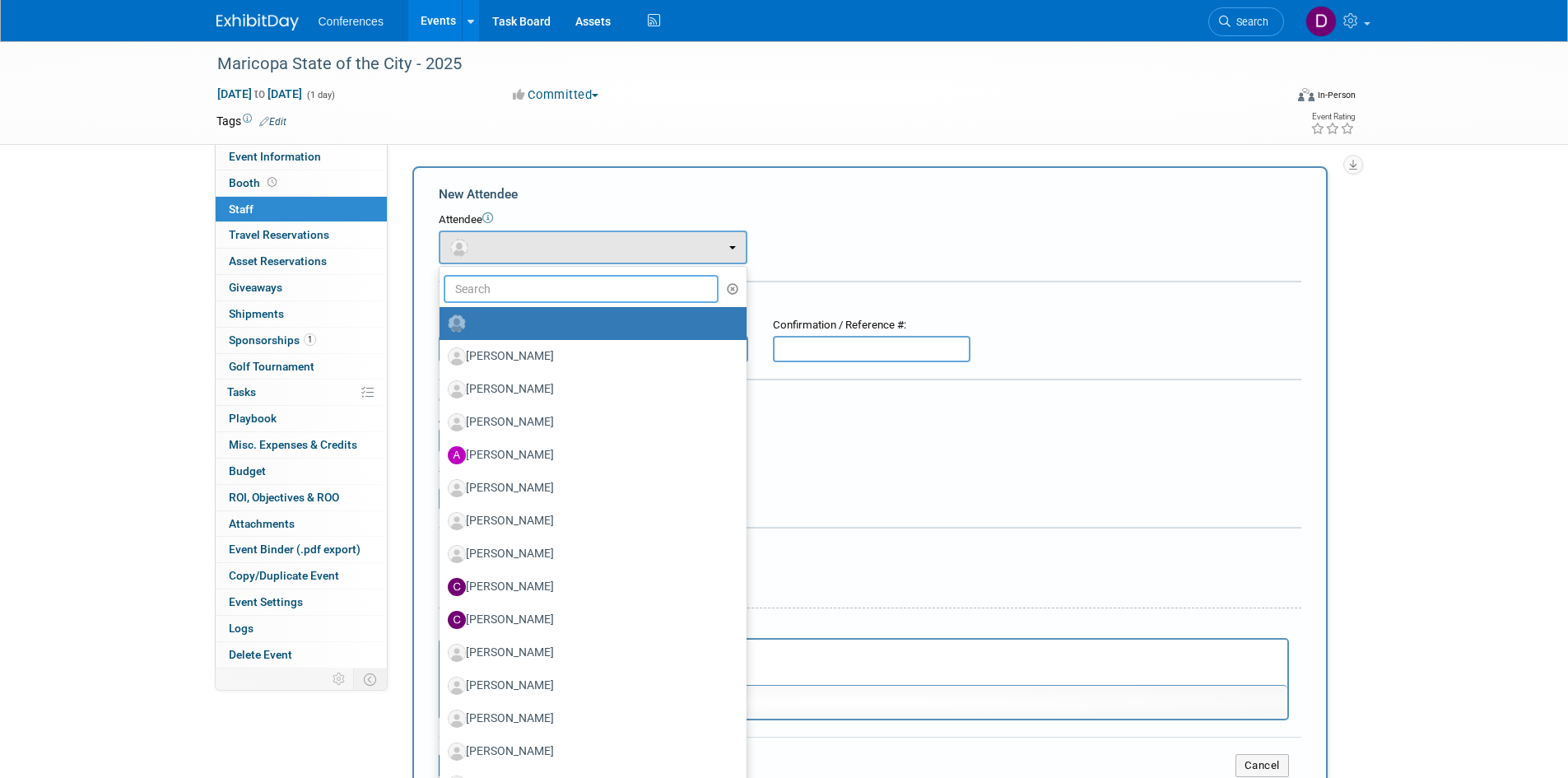
click at [520, 290] on input "text" at bounding box center [582, 289] width 276 height 28
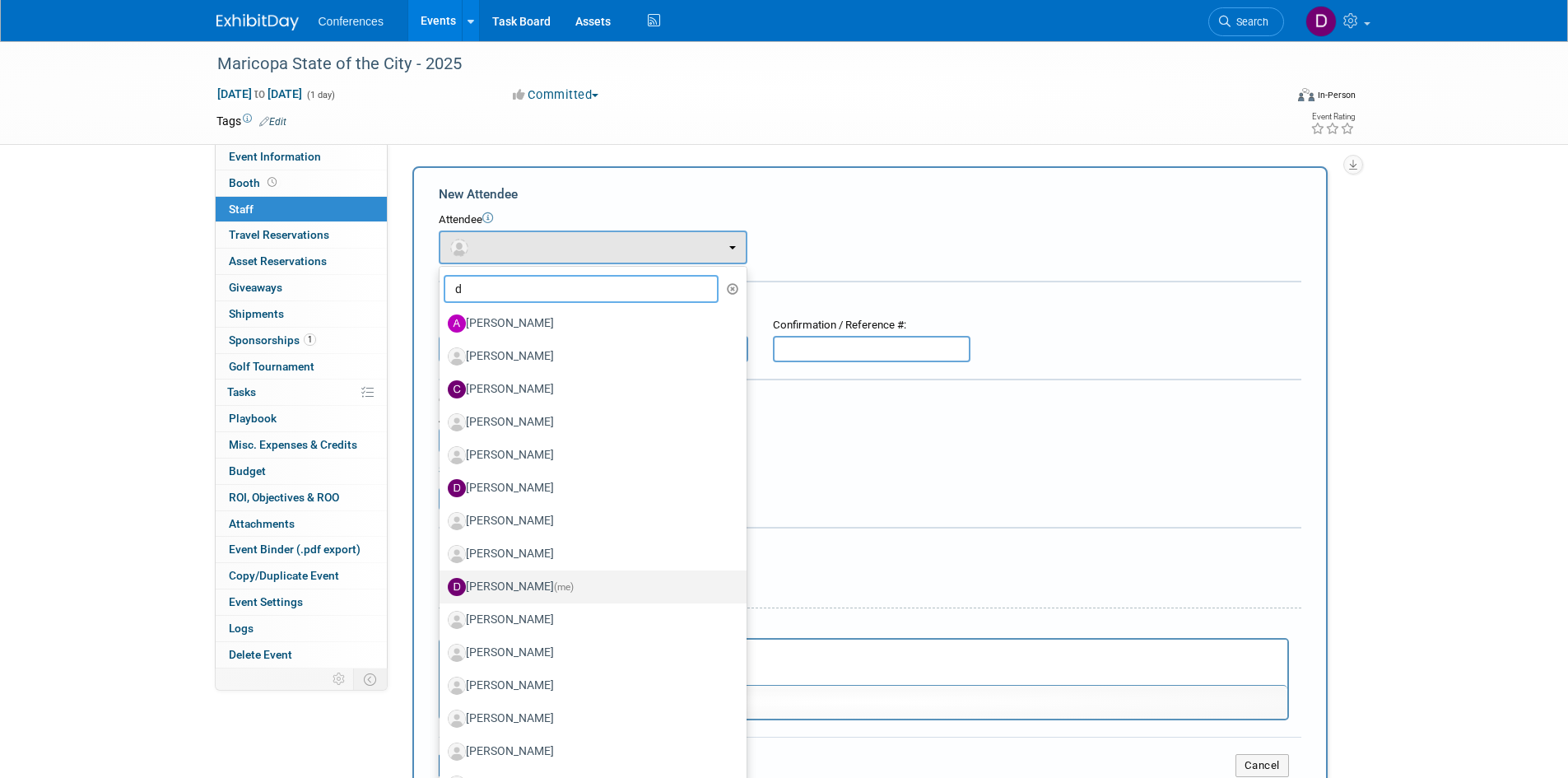
type input "d"
click at [554, 585] on span "(me)" at bounding box center [564, 587] width 20 height 12
click at [442, 585] on input "Diane Arabia (me)" at bounding box center [436, 584] width 11 height 11
select select "3a97a772-eb85-4ca2-a88a-341233a23f4d"
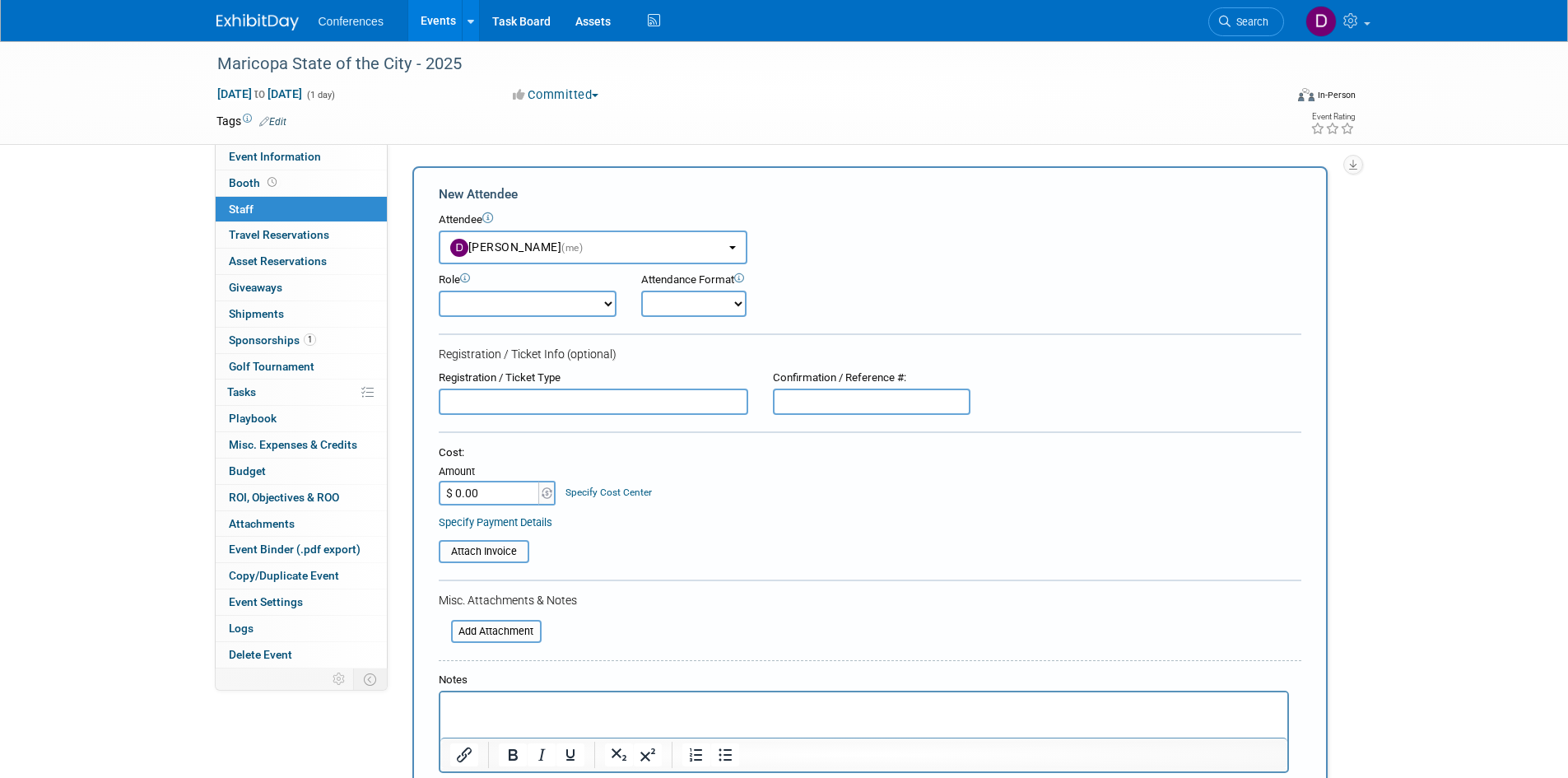
click at [534, 306] on select "Attending Booth Exhibitor Demonstrator Host Invited Planner Presenter" at bounding box center [528, 304] width 178 height 27
select select "300"
click at [439, 291] on select "Attending Booth Exhibitor Demonstrator Host Invited Planner Presenter" at bounding box center [528, 304] width 178 height 27
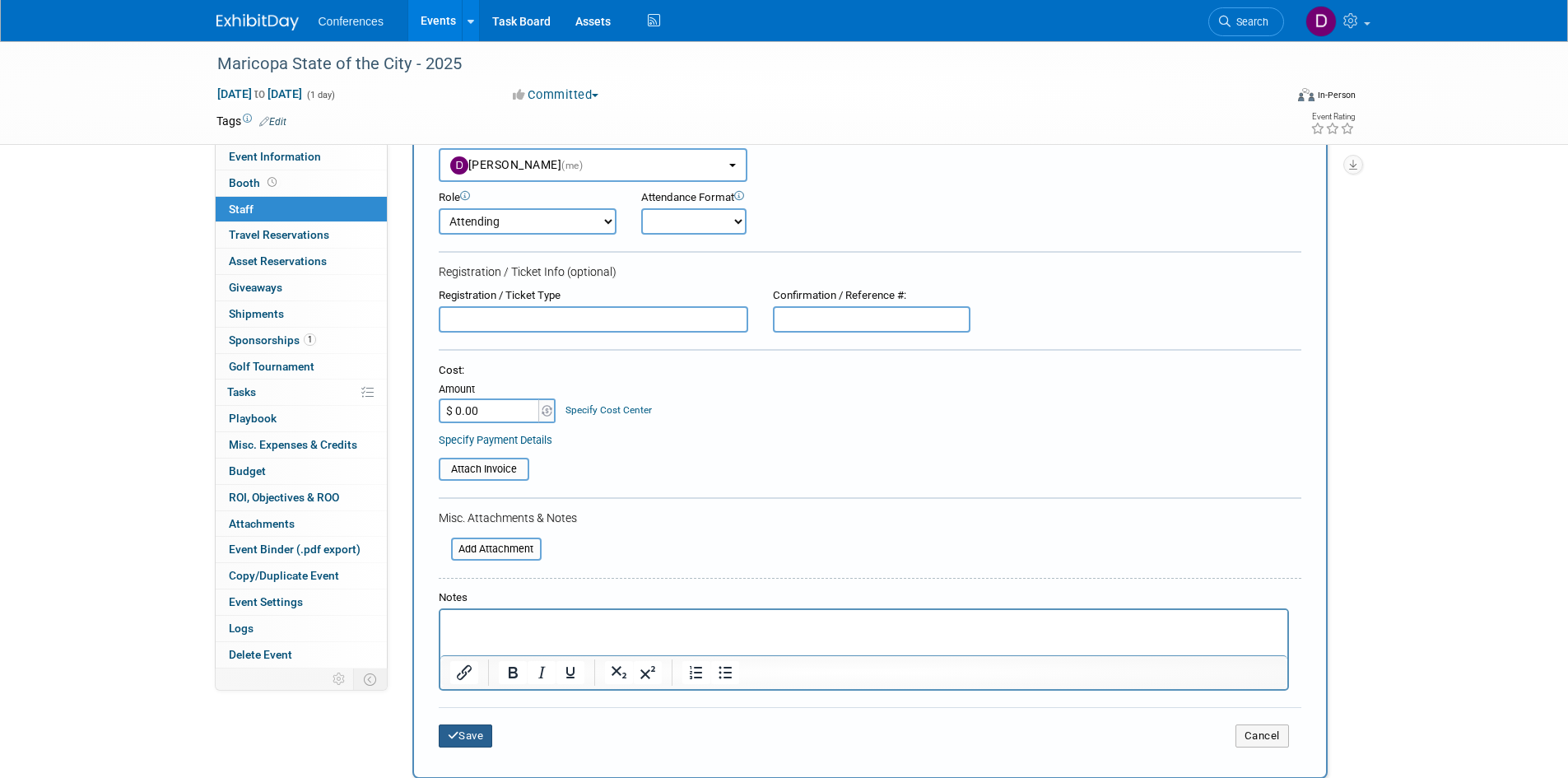
click at [487, 737] on button "Save" at bounding box center [466, 735] width 54 height 23
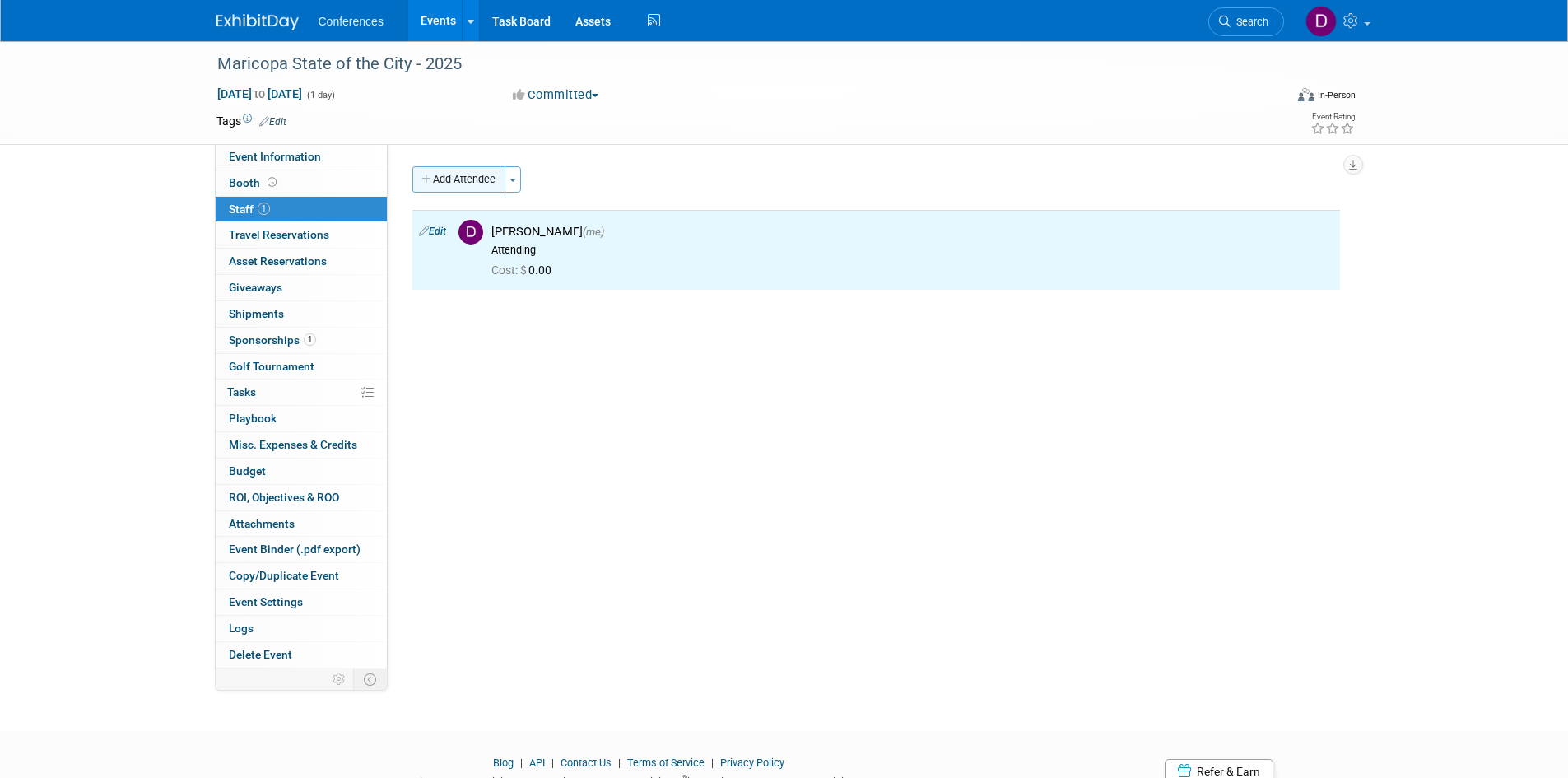
click at [457, 182] on button "Add Attendee" at bounding box center [459, 179] width 93 height 27
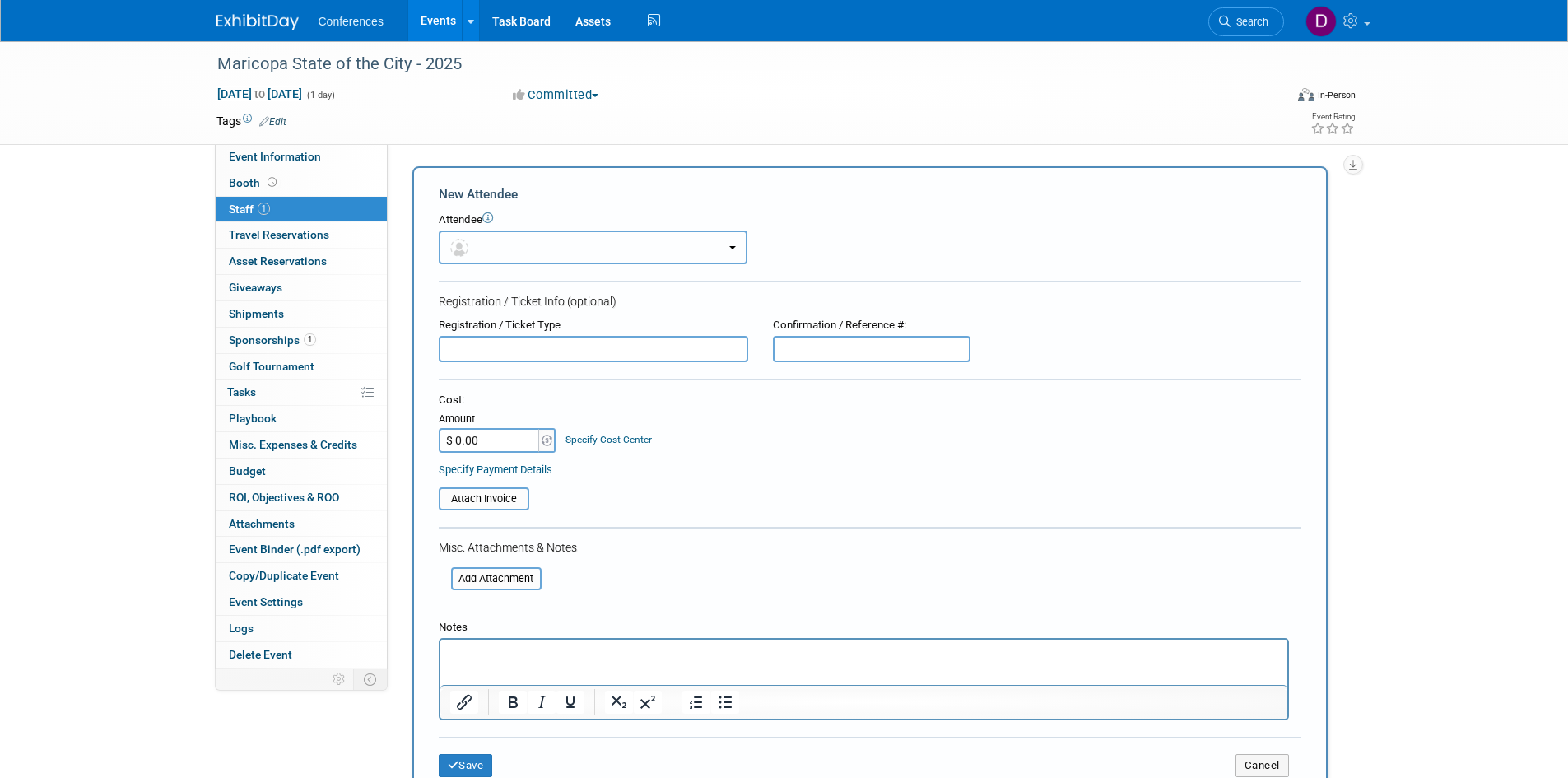
click at [537, 255] on button "button" at bounding box center [593, 248] width 308 height 33
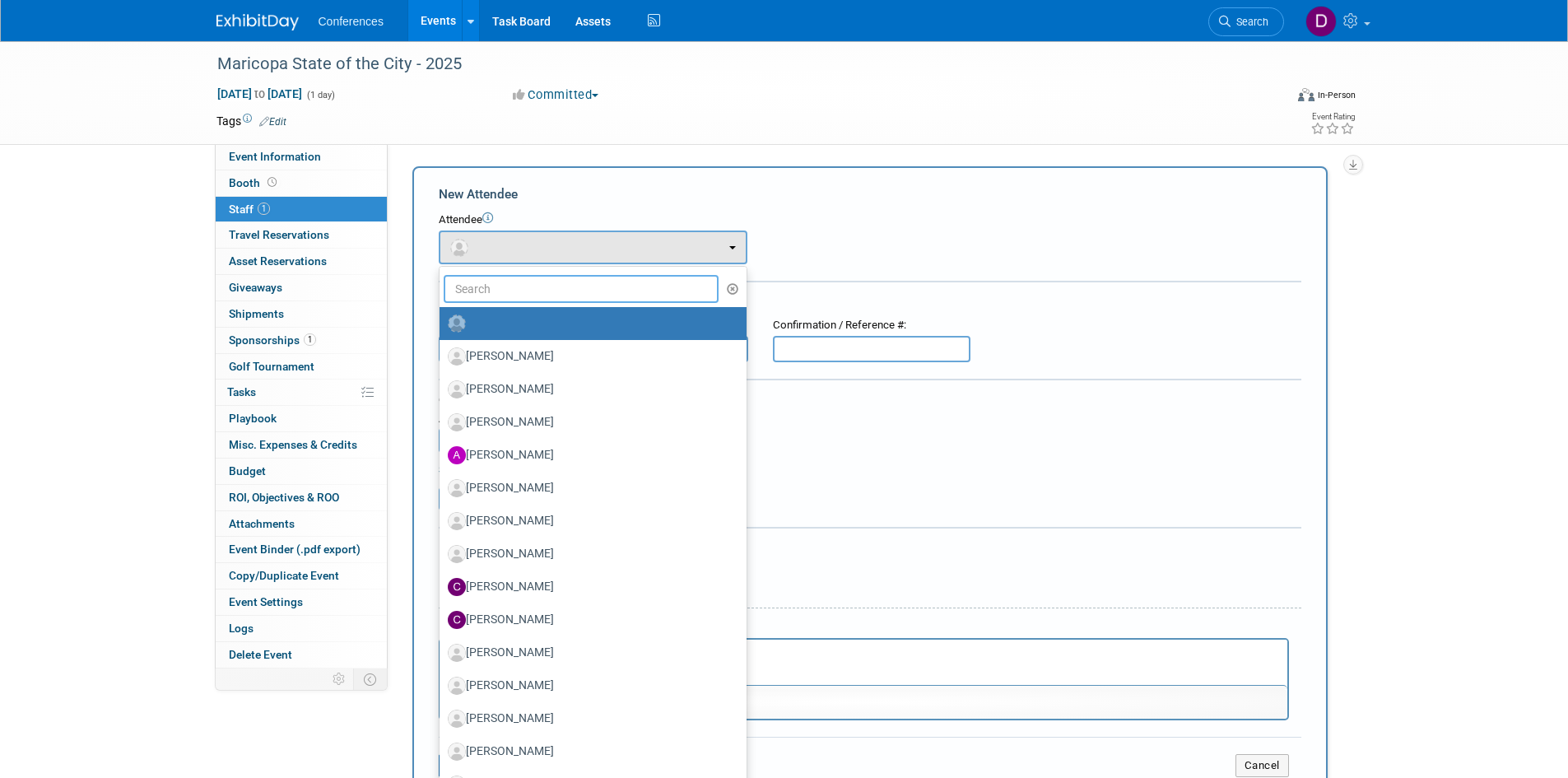
click at [535, 300] on input "text" at bounding box center [582, 289] width 276 height 28
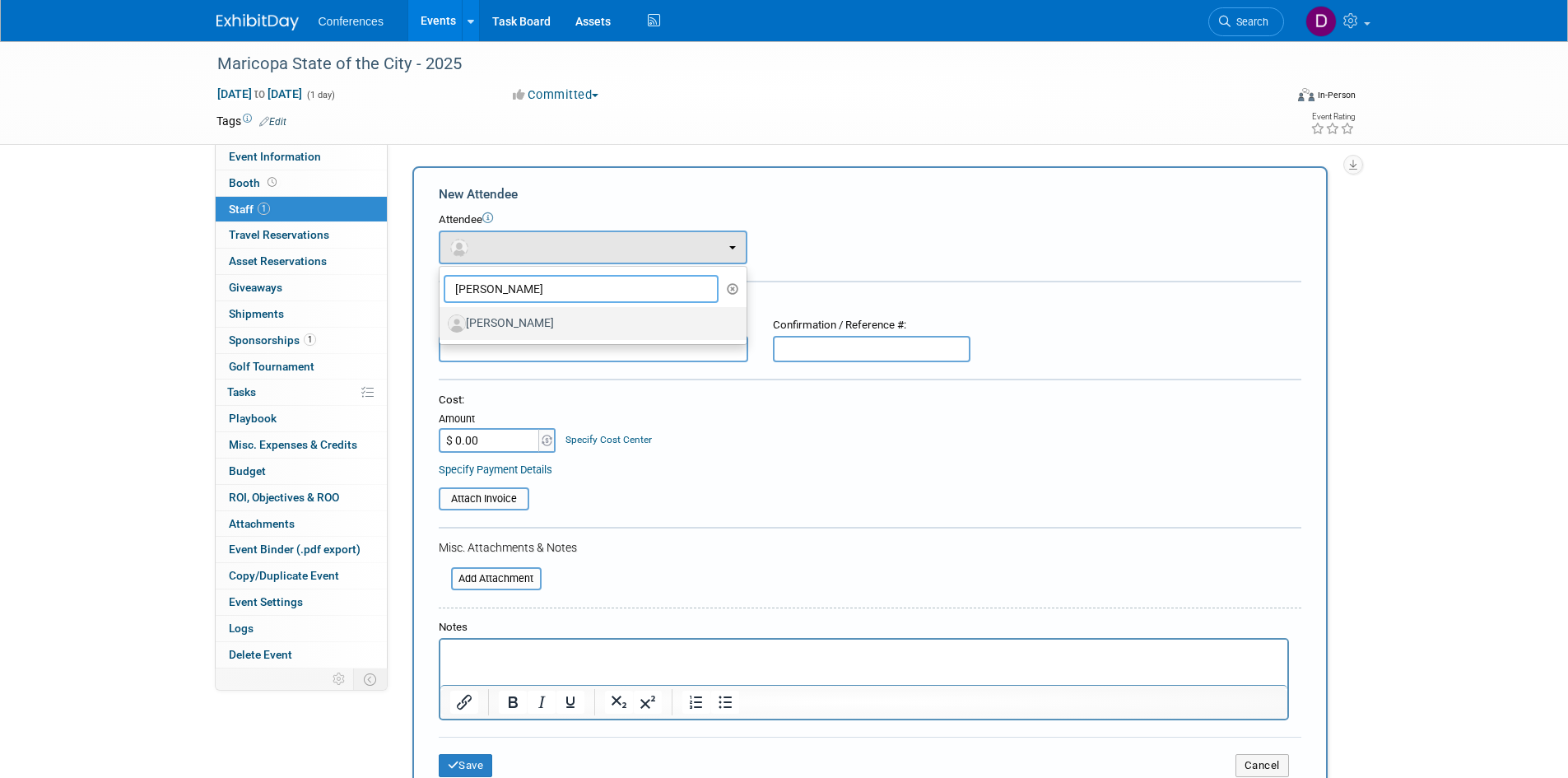
type input "james"
click at [515, 323] on label "James Crean" at bounding box center [588, 323] width 282 height 27
click at [442, 323] on input "James Crean" at bounding box center [436, 321] width 11 height 11
select select "d8c7b484-5b81-41ee-bf30-78952d80172e"
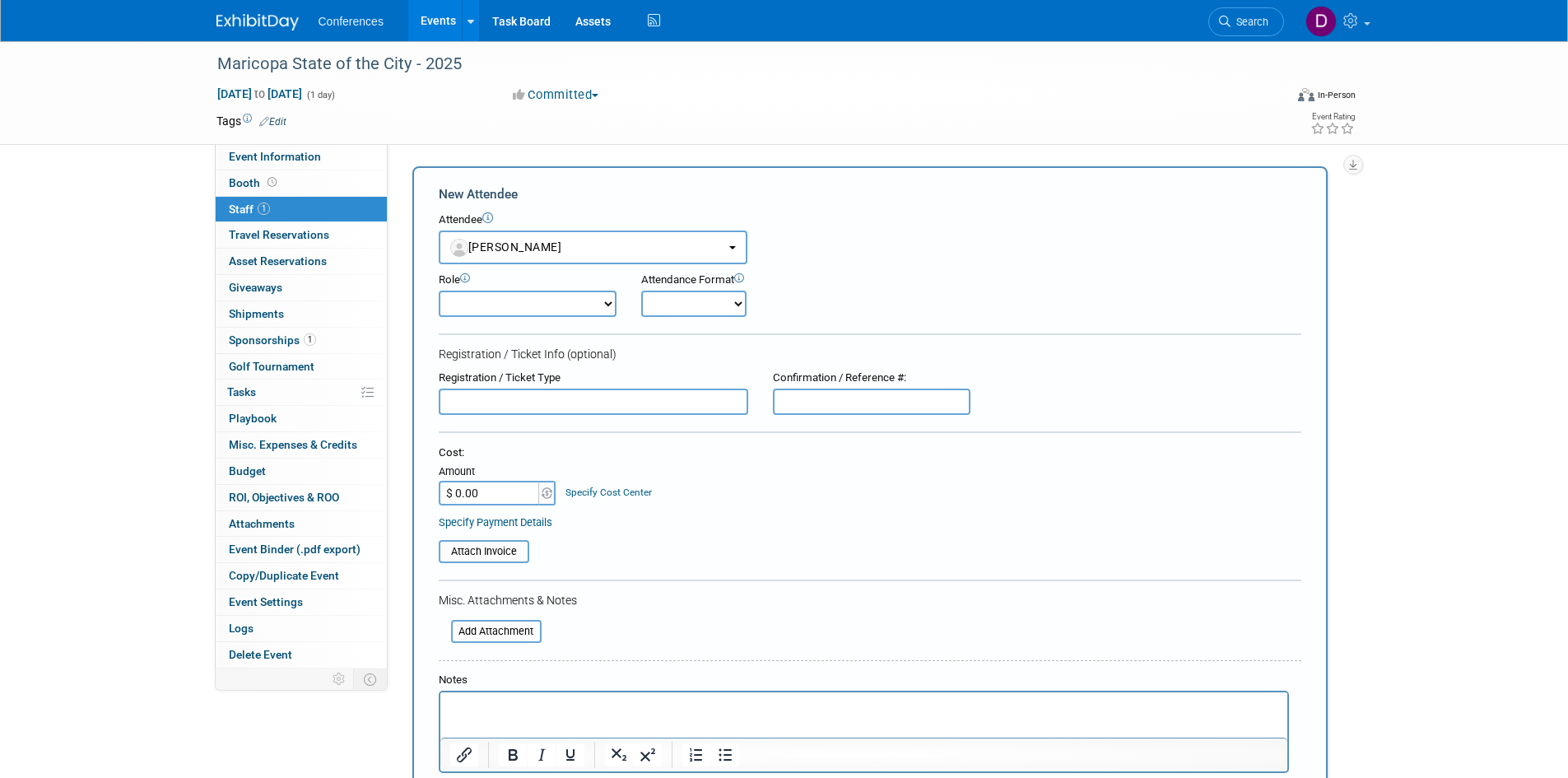
click at [516, 311] on select "Attending Booth Exhibitor Demonstrator Host Invited Planner Presenter" at bounding box center [528, 304] width 178 height 27
select select "300"
click at [439, 291] on select "Attending Booth Exhibitor Demonstrator Host Invited Planner Presenter" at bounding box center [528, 304] width 178 height 27
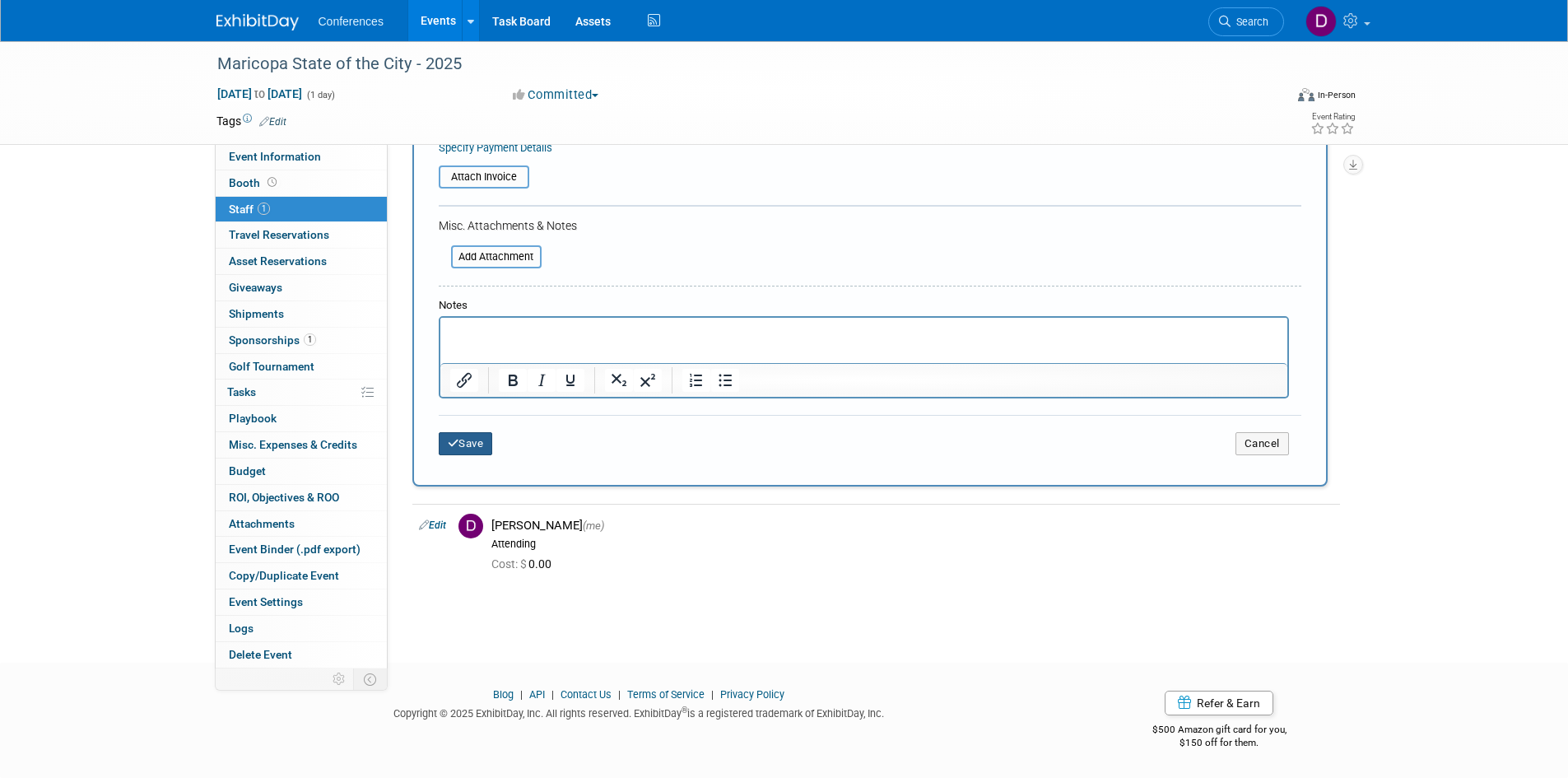
click at [476, 450] on button "Save" at bounding box center [466, 443] width 54 height 23
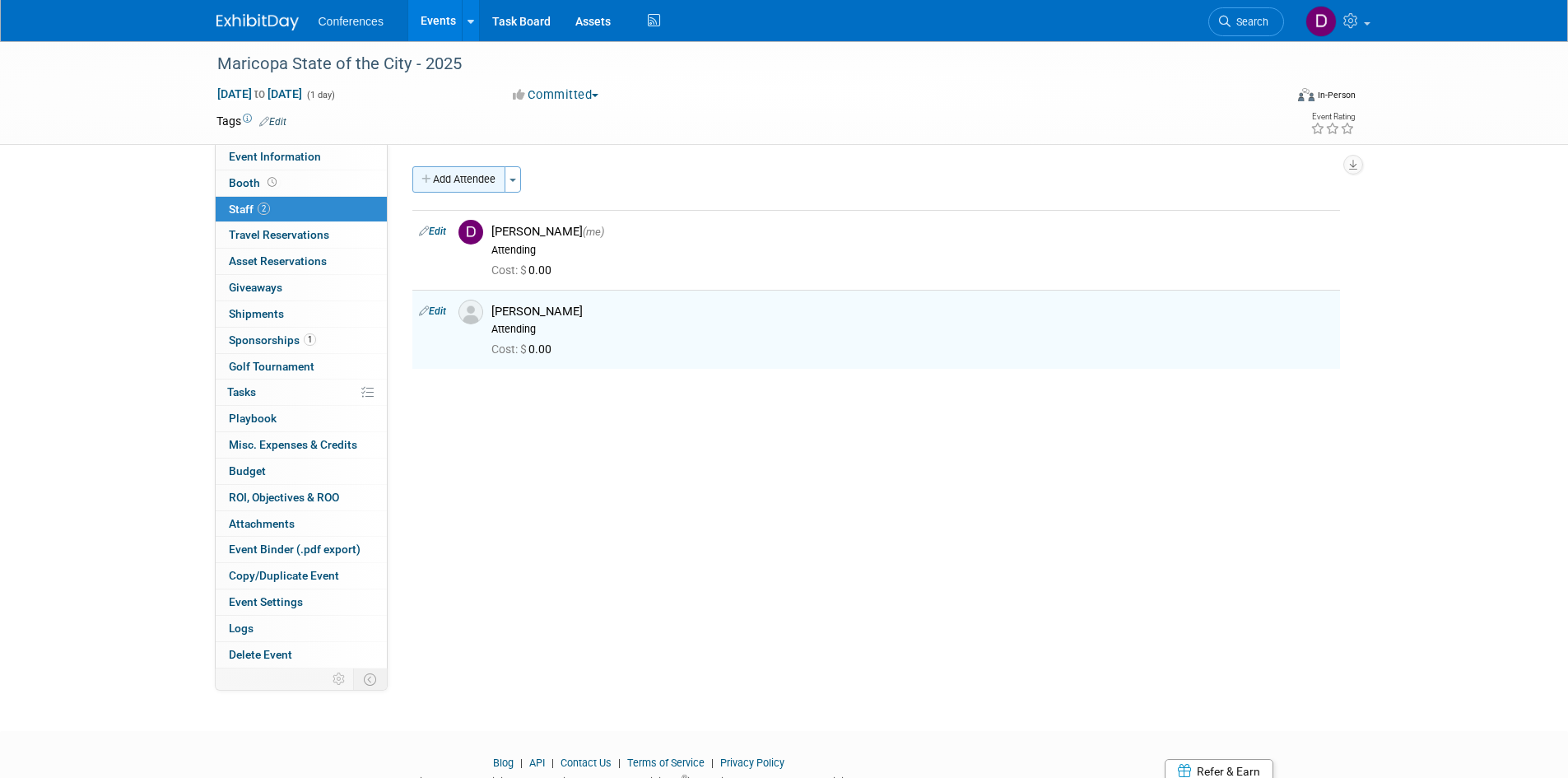
click at [488, 181] on button "Add Attendee" at bounding box center [459, 179] width 93 height 27
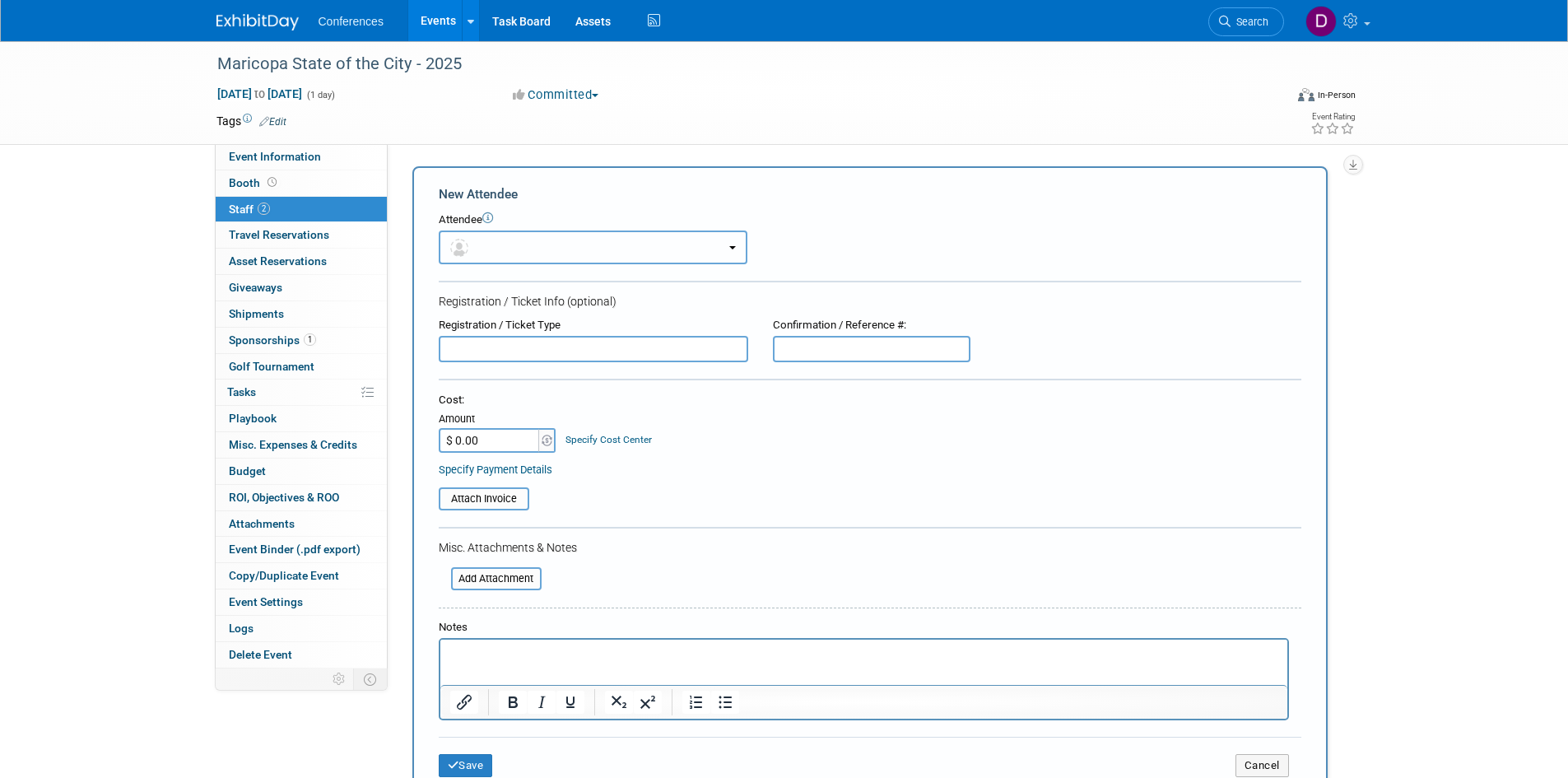
click at [521, 251] on button "button" at bounding box center [593, 248] width 308 height 33
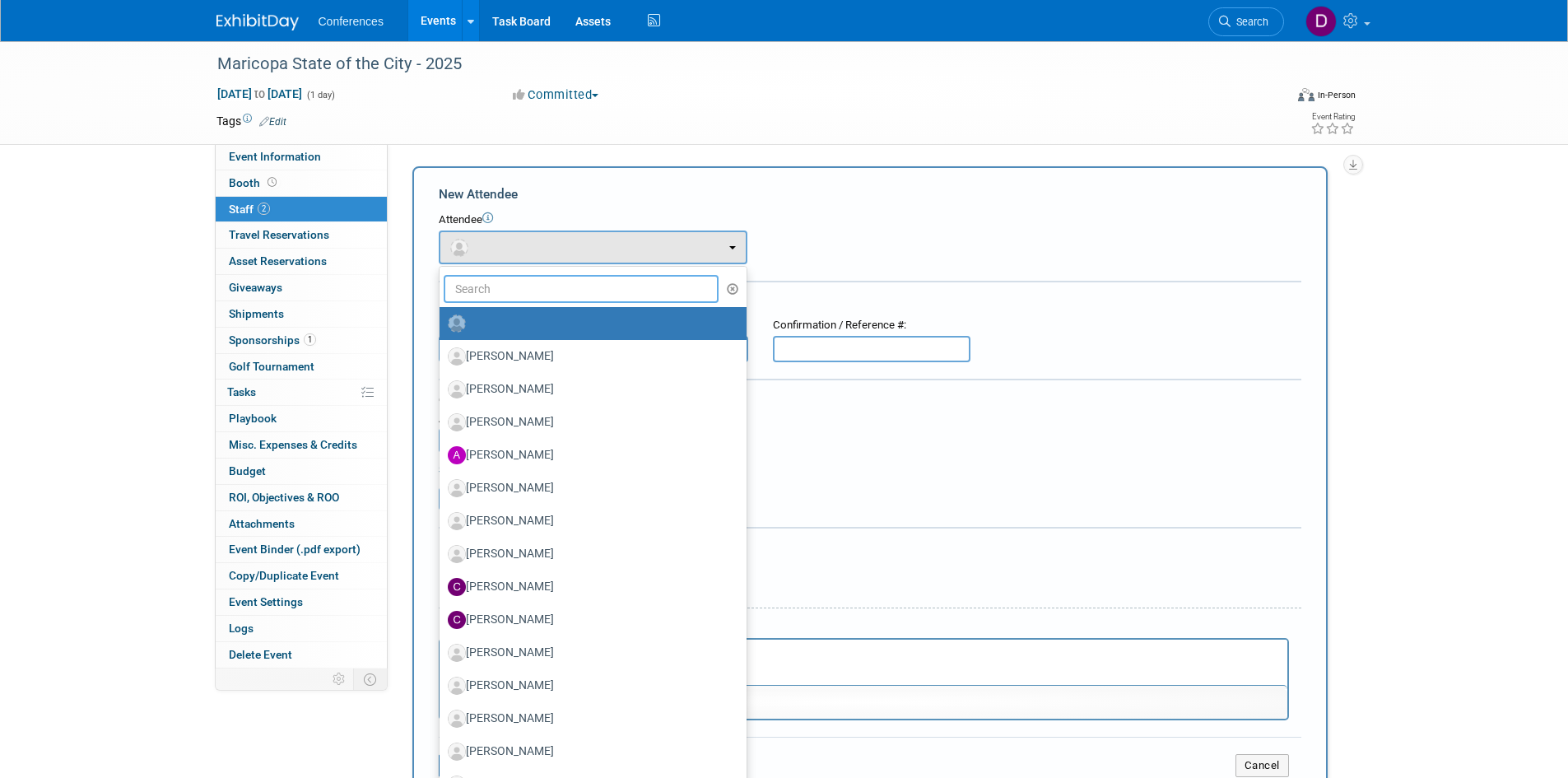
click at [521, 292] on input "text" at bounding box center [582, 289] width 276 height 28
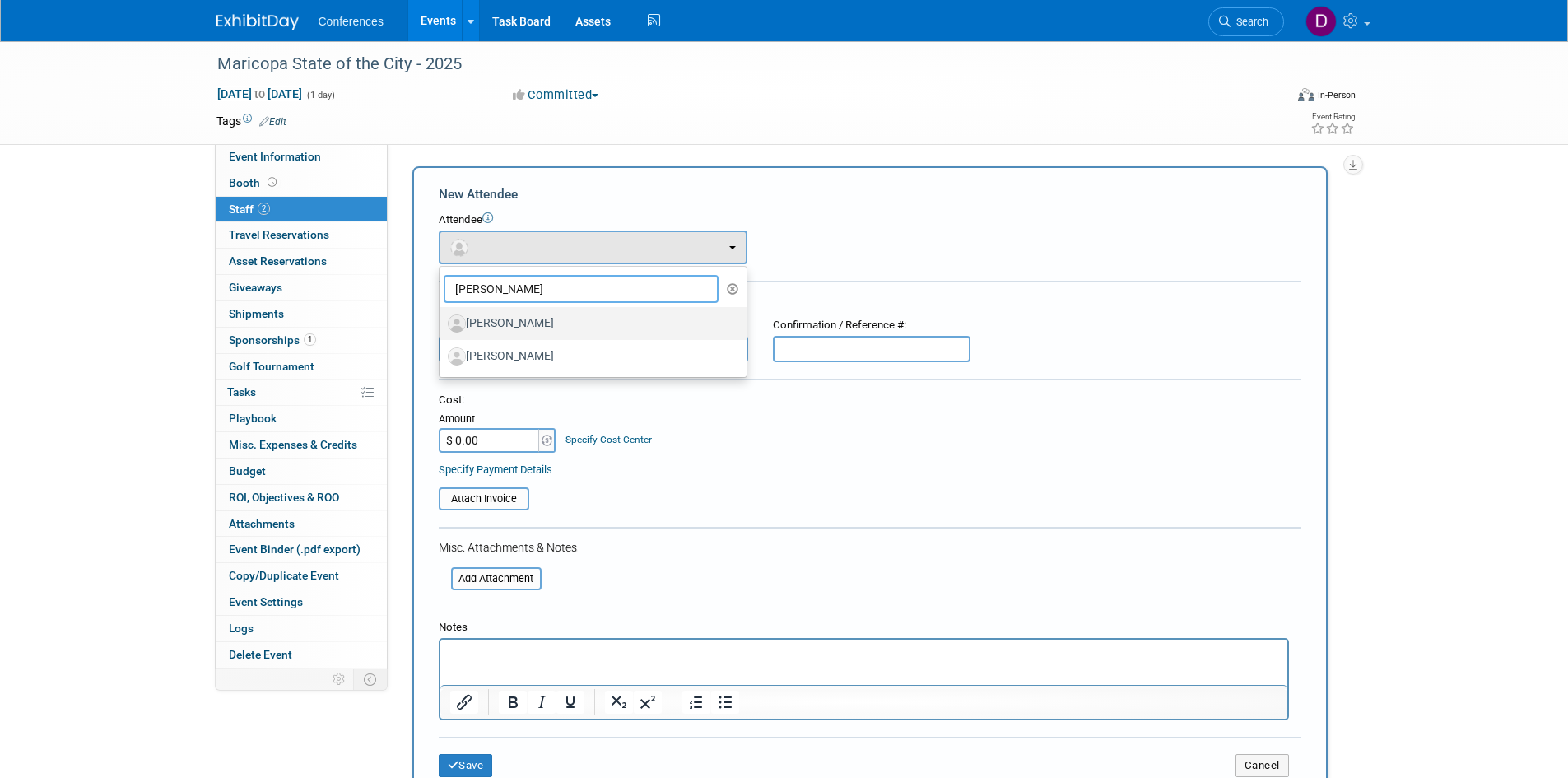
type input "mike"
click at [490, 322] on label "Mike Ploeger" at bounding box center [588, 323] width 282 height 27
click at [442, 322] on input "Mike Ploeger" at bounding box center [436, 321] width 11 height 11
select select "23877ad2-3c76-4b05-9c85-2f1aa2e14cde"
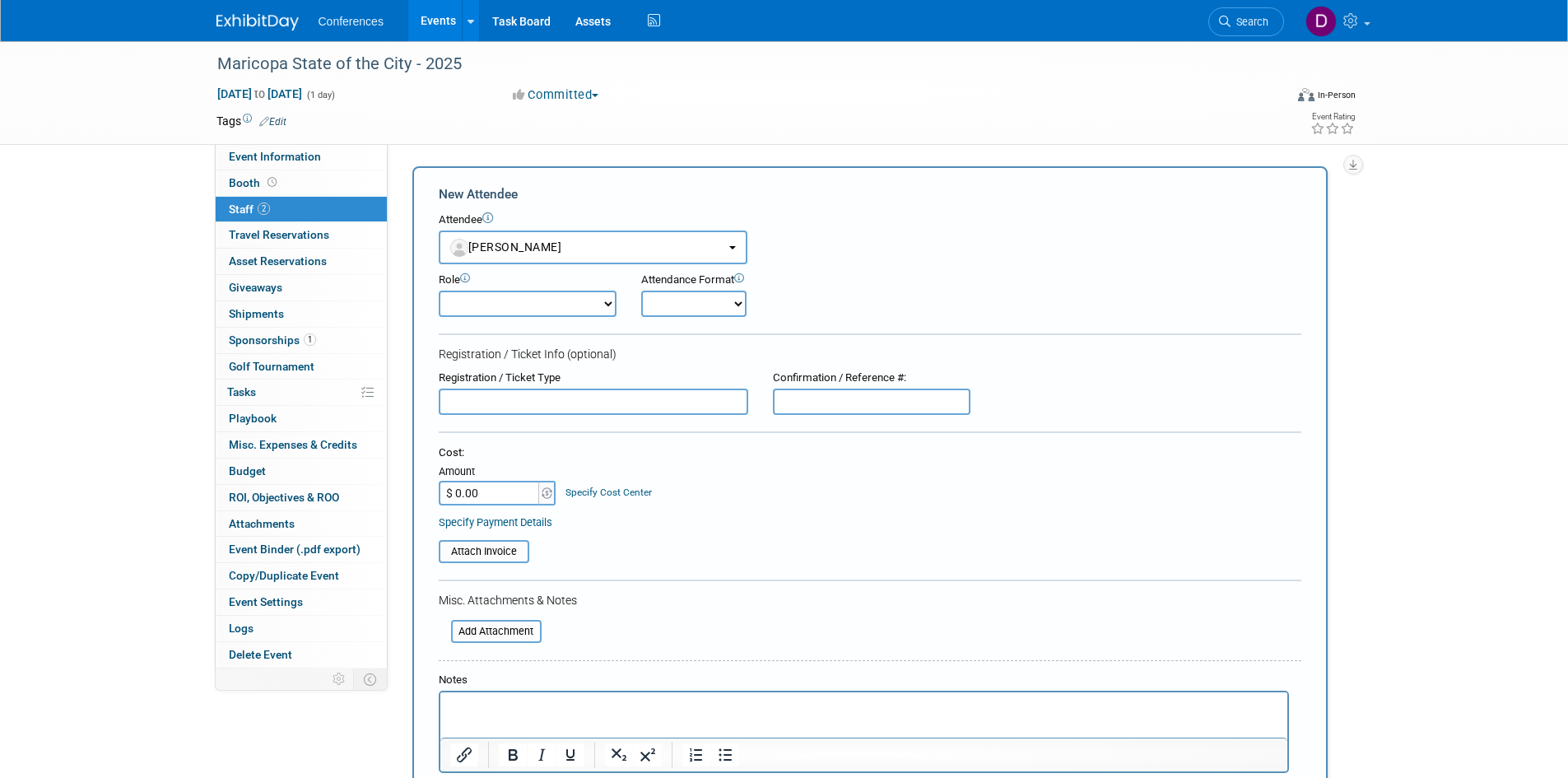
click at [486, 306] on select "Attending Booth Exhibitor Demonstrator Host Invited Planner Presenter" at bounding box center [528, 304] width 178 height 27
select select "300"
click at [439, 291] on select "Attending Booth Exhibitor Demonstrator Host Invited Planner Presenter" at bounding box center [528, 304] width 178 height 27
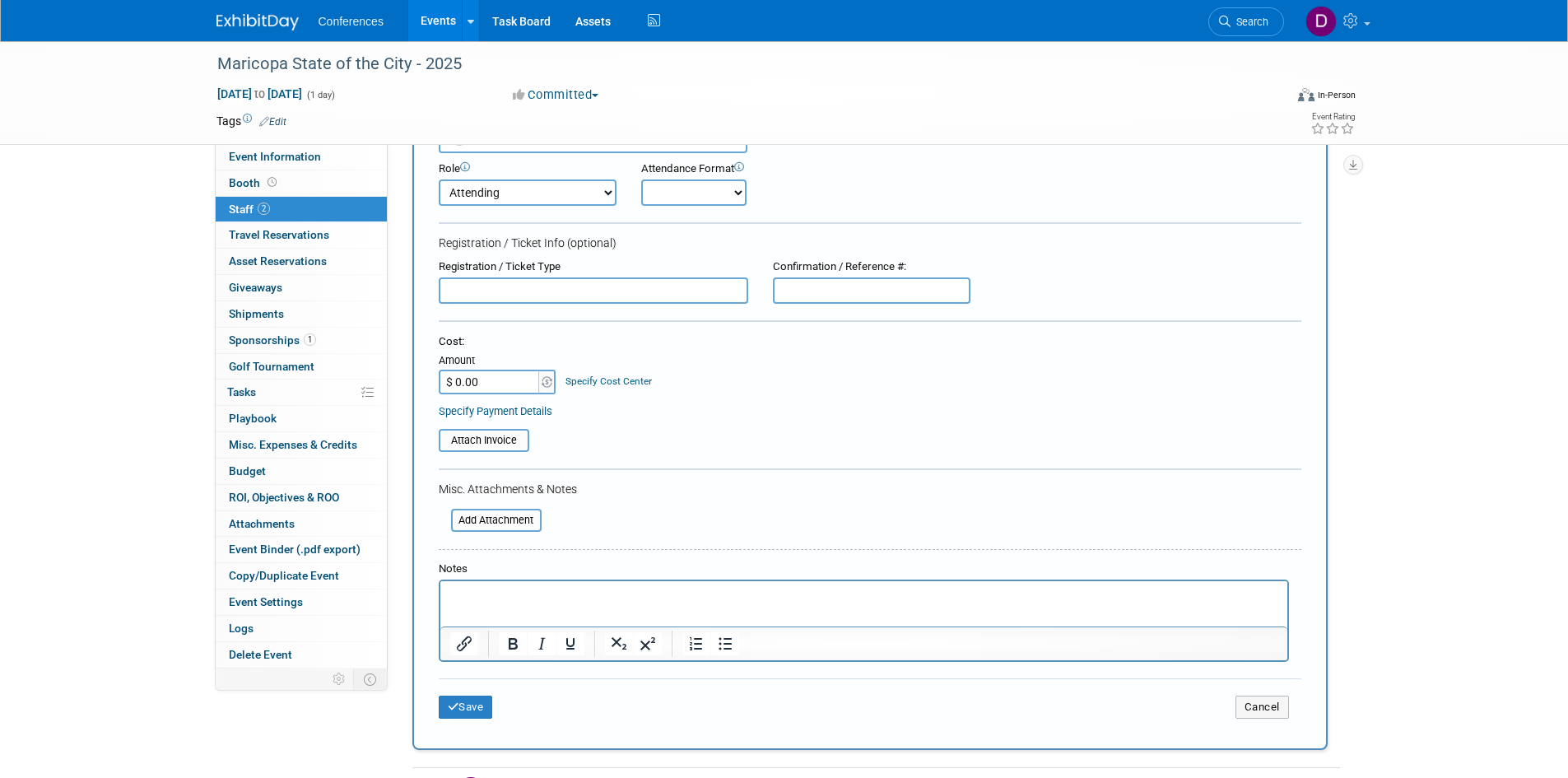
scroll to position [329, 0]
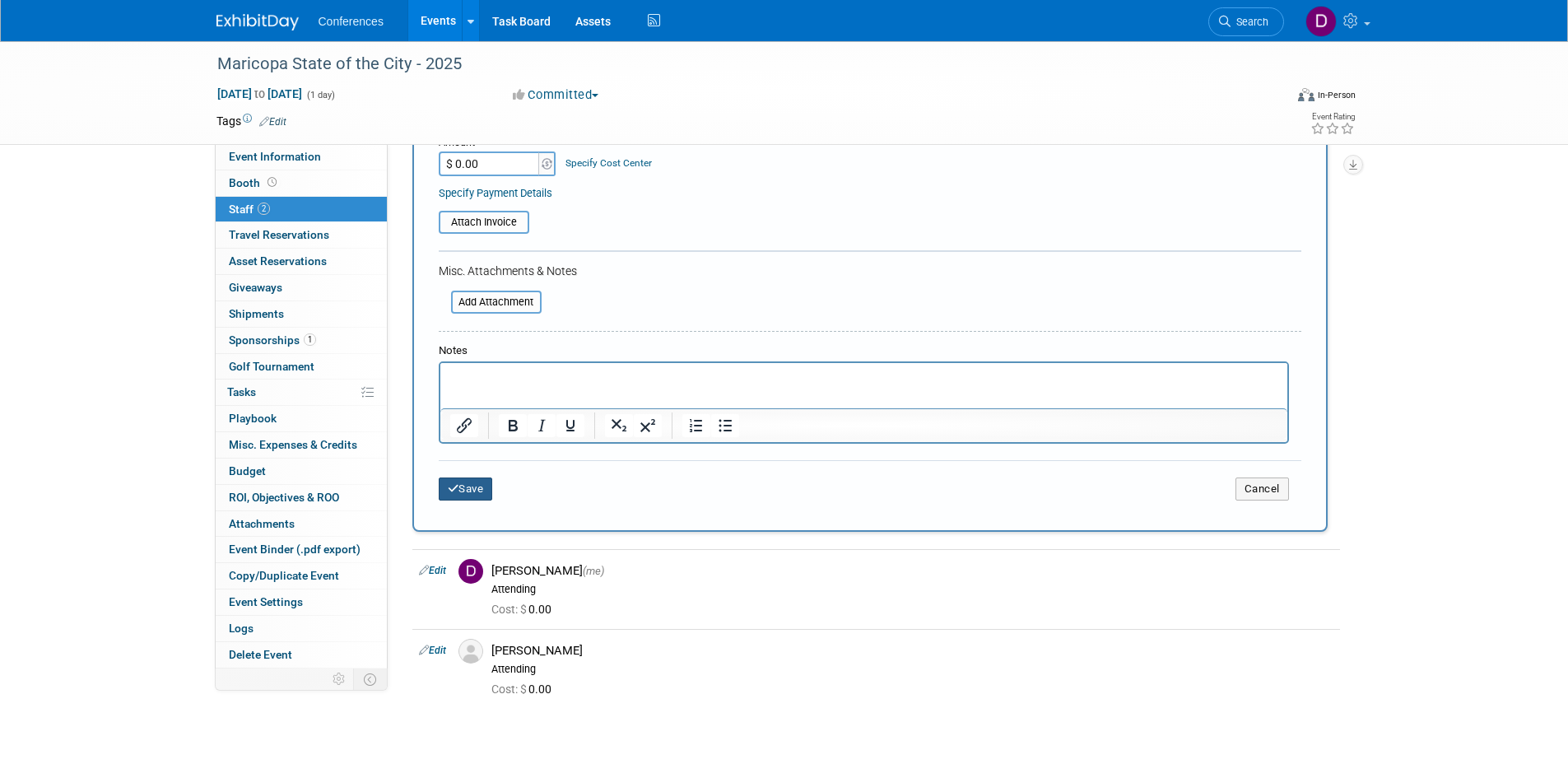
click at [466, 492] on button "Save" at bounding box center [466, 488] width 54 height 23
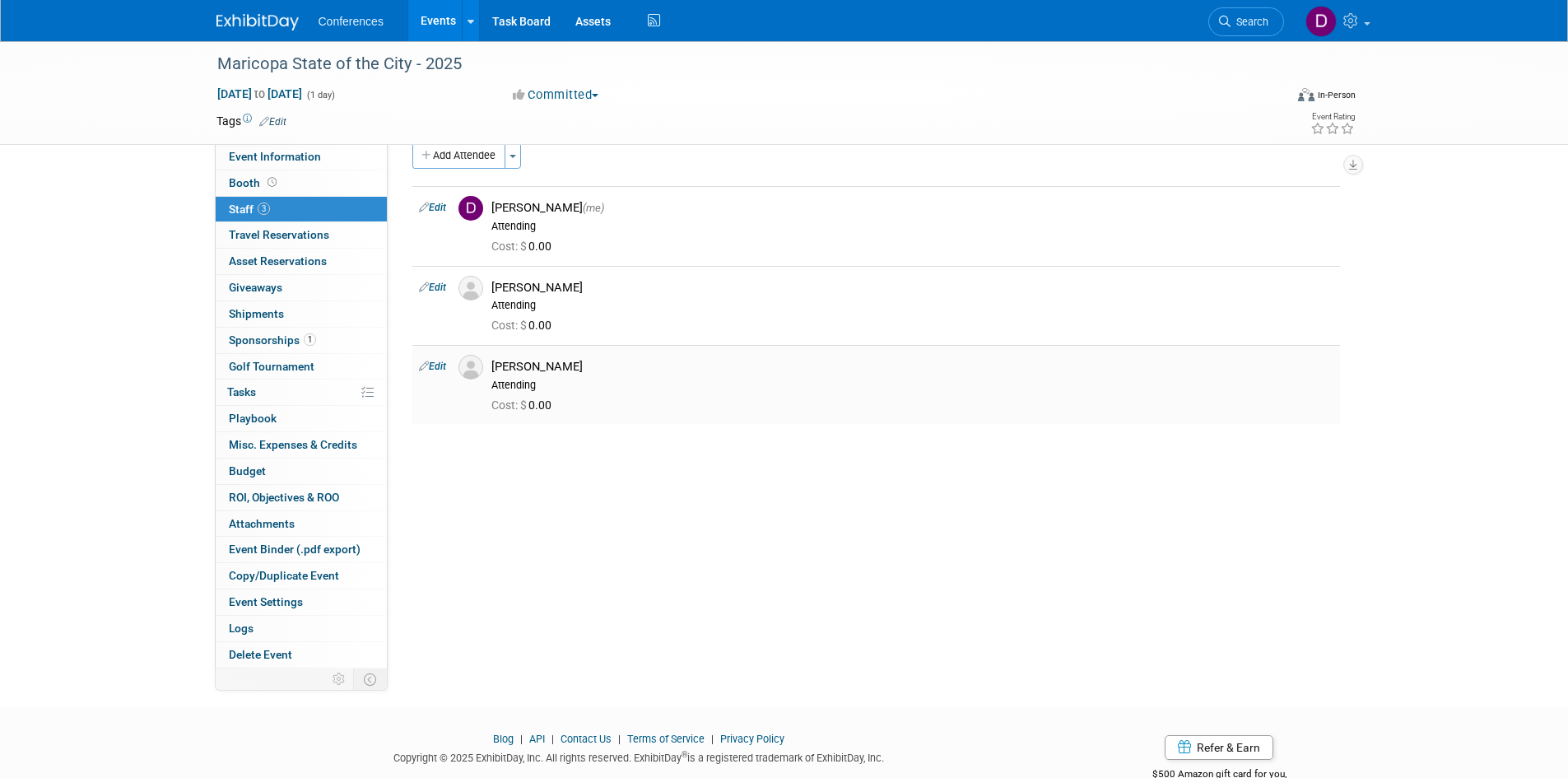
scroll to position [0, 0]
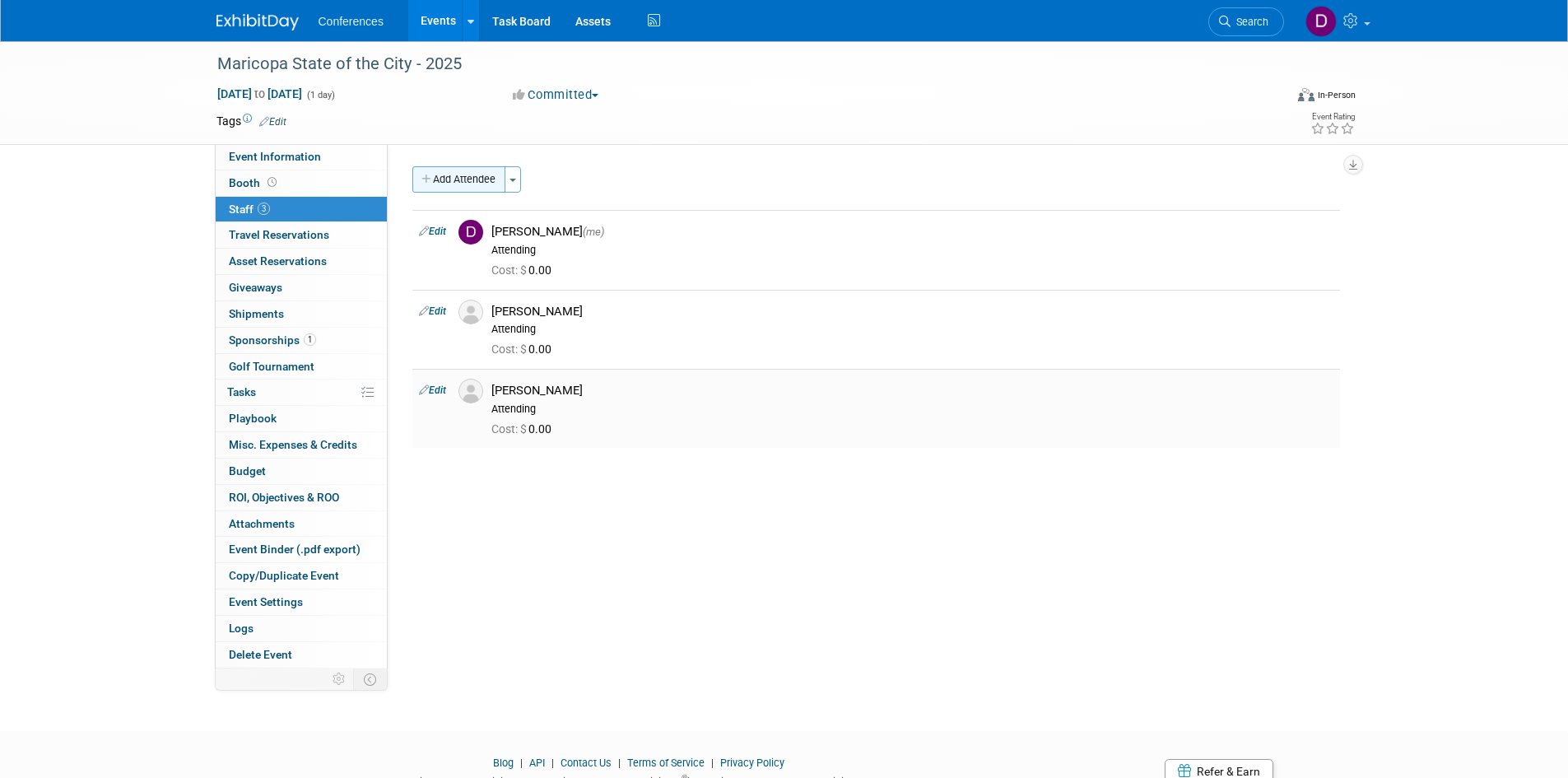
click at [465, 175] on button "Add Attendee" at bounding box center [459, 179] width 93 height 27
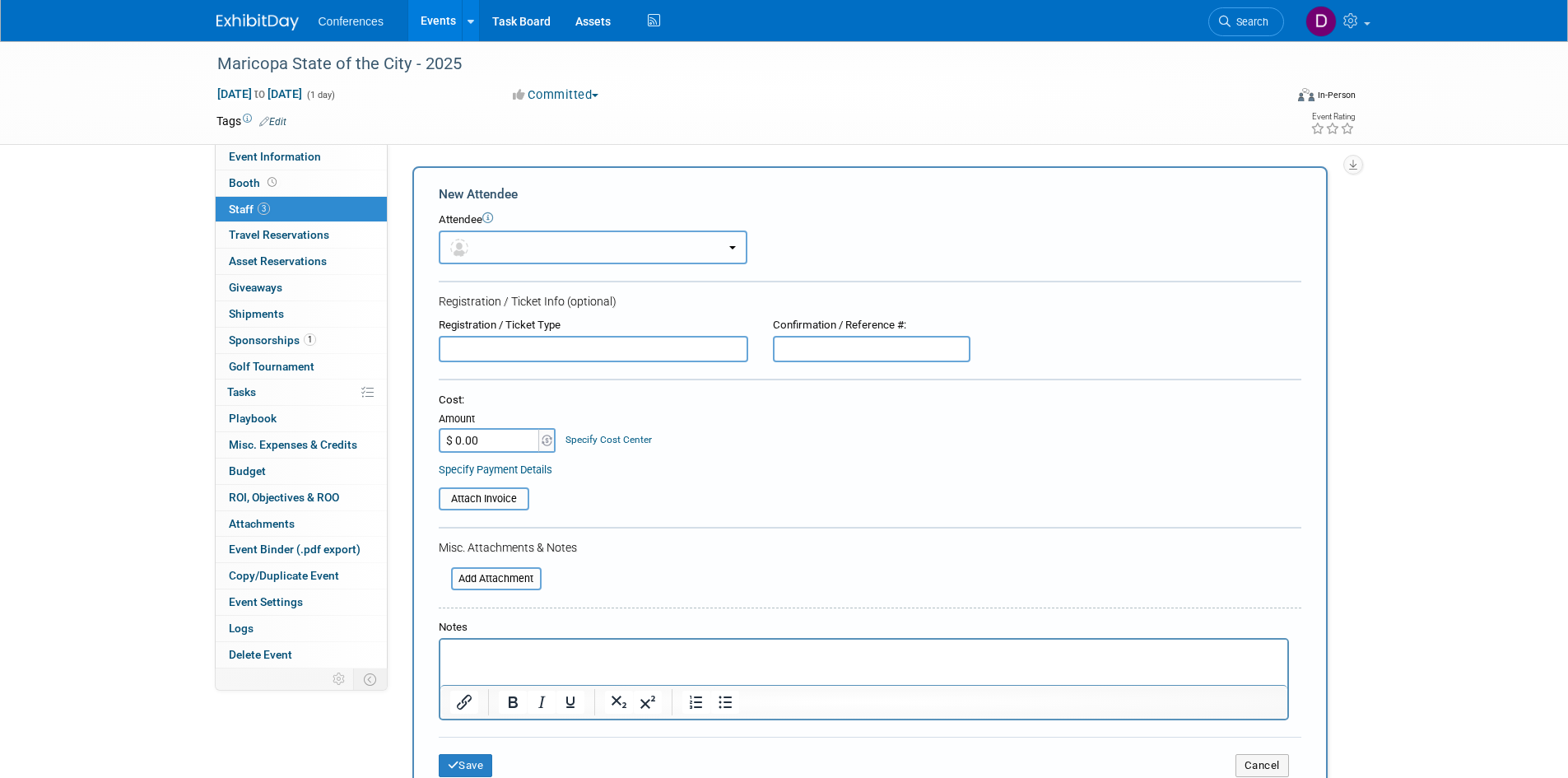
click at [516, 254] on button "button" at bounding box center [593, 248] width 308 height 33
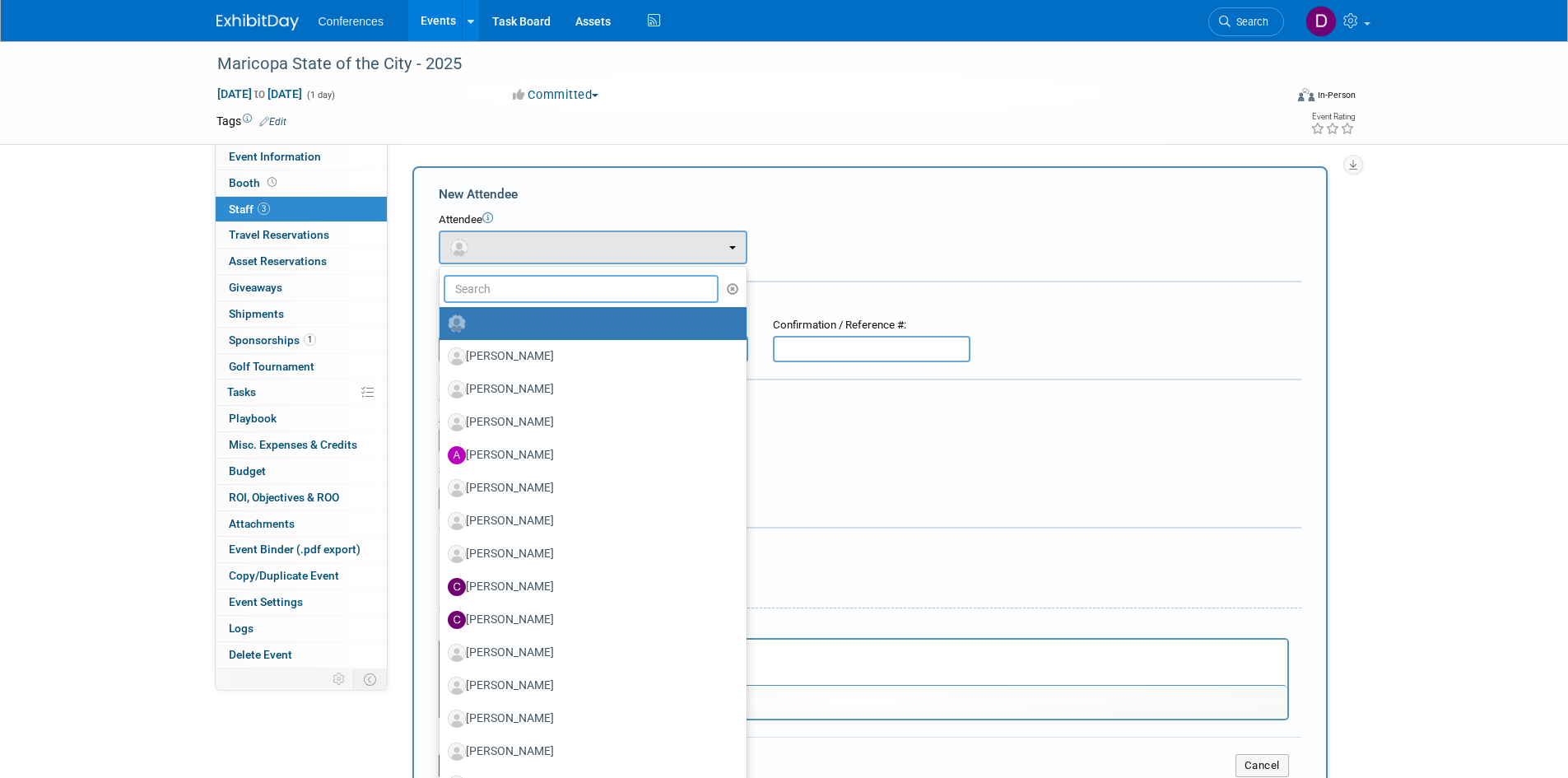
drag, startPoint x: 517, startPoint y: 279, endPoint x: 509, endPoint y: 276, distance: 8.5
click at [517, 279] on input "text" at bounding box center [582, 289] width 276 height 28
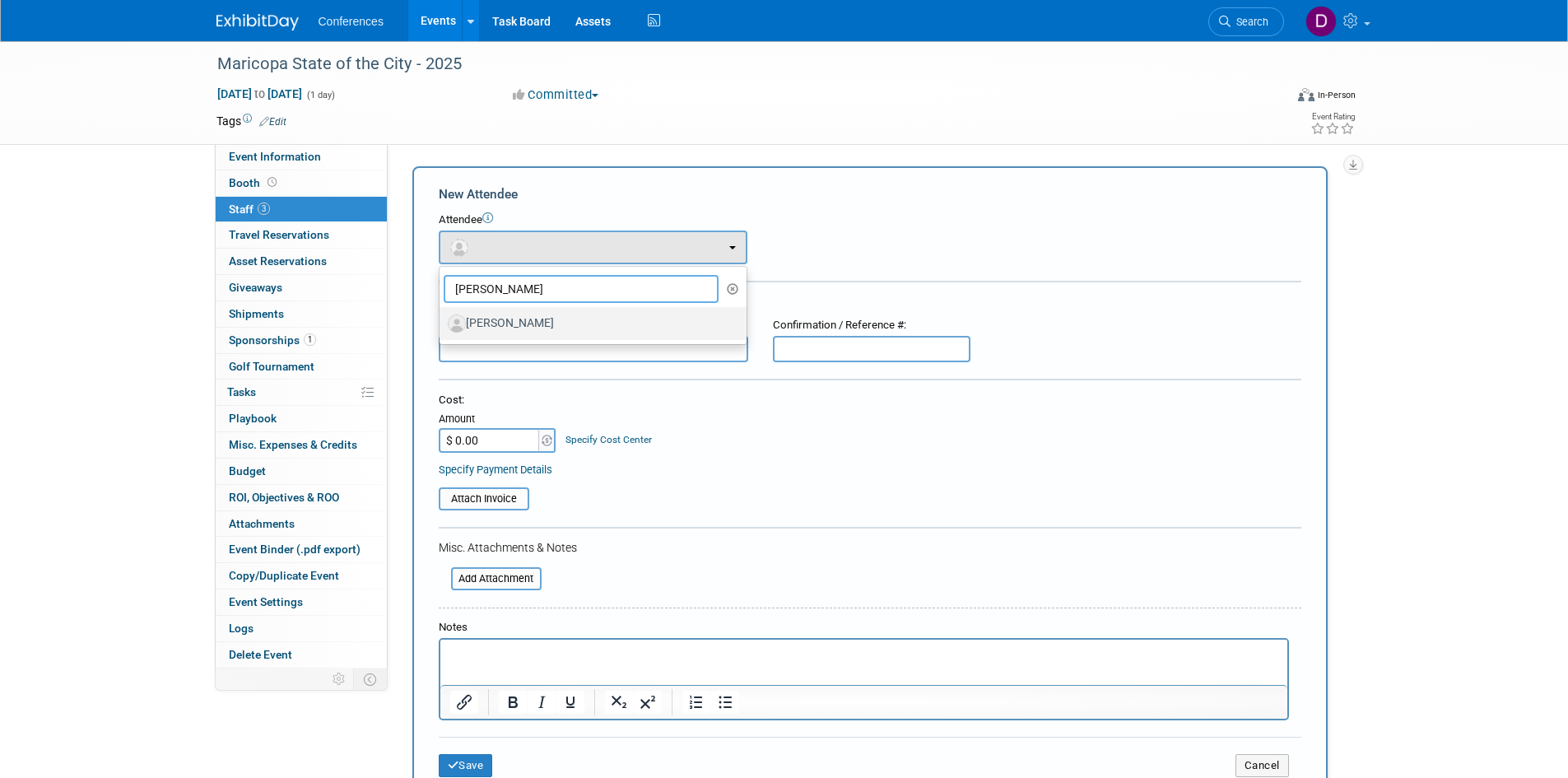
type input "darin"
click at [505, 325] on label "Darin Bailey" at bounding box center [588, 323] width 282 height 27
click at [442, 325] on input "Darin Bailey" at bounding box center [436, 321] width 11 height 11
select select "6e3bbe10-2b9f-421a-8f4c-17747c48bac9"
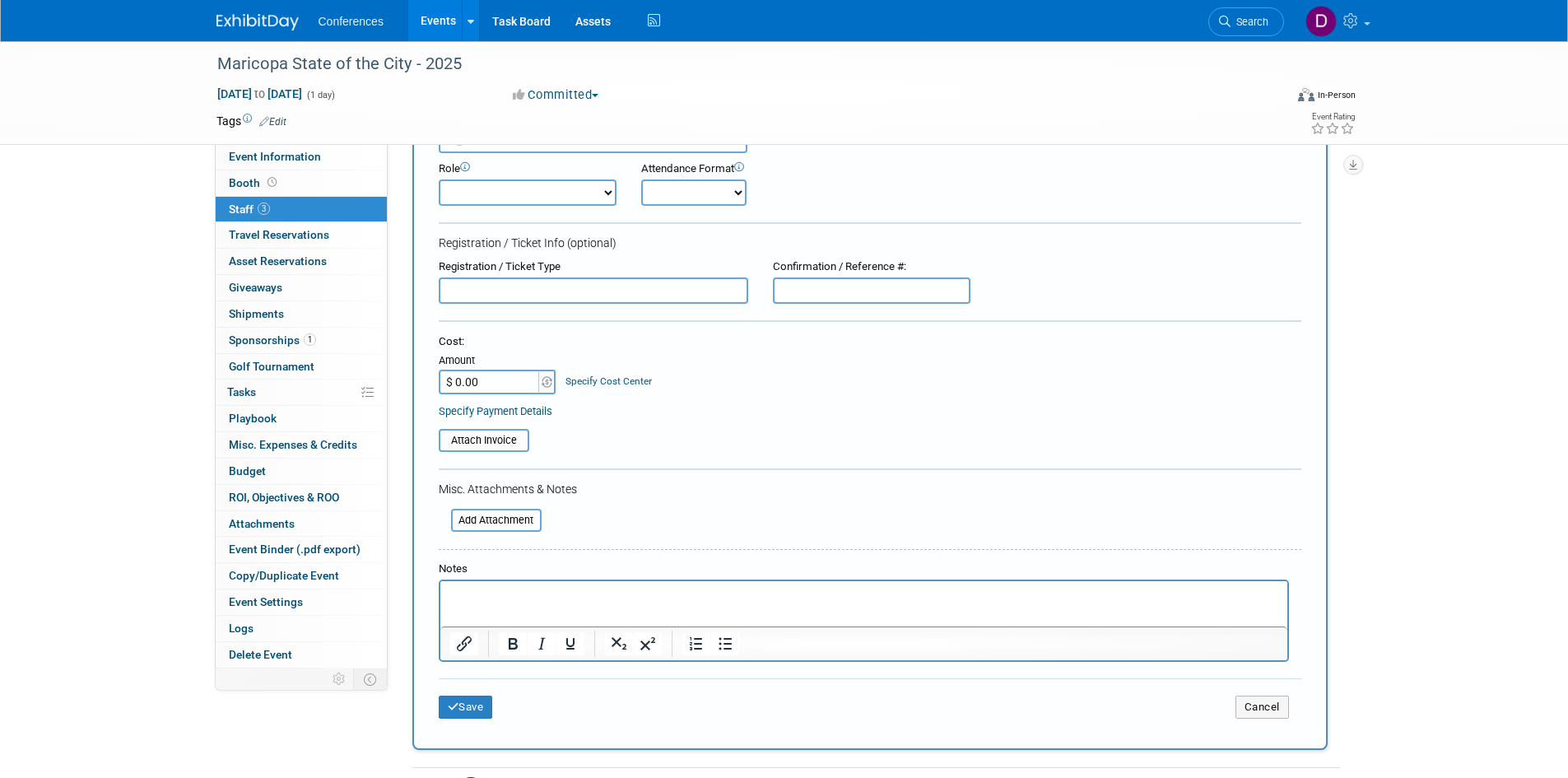
scroll to position [83, 0]
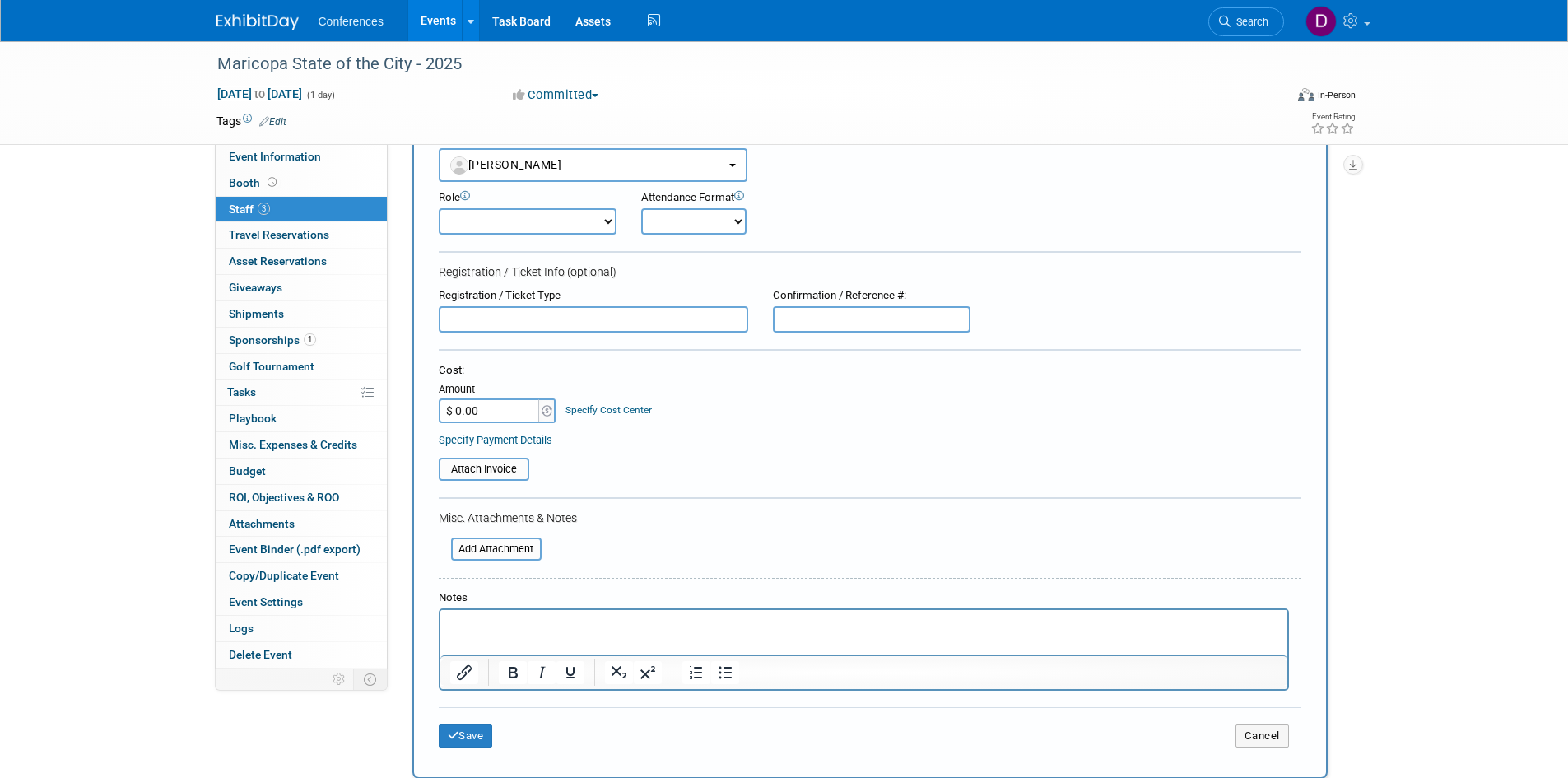
click at [506, 226] on select "Attending Booth Exhibitor Demonstrator Host Invited Planner Presenter" at bounding box center [528, 221] width 178 height 27
select select "300"
click at [439, 208] on select "Attending Booth Exhibitor Demonstrator Host Invited Planner Presenter" at bounding box center [528, 221] width 178 height 27
click at [470, 729] on button "Save" at bounding box center [466, 735] width 54 height 23
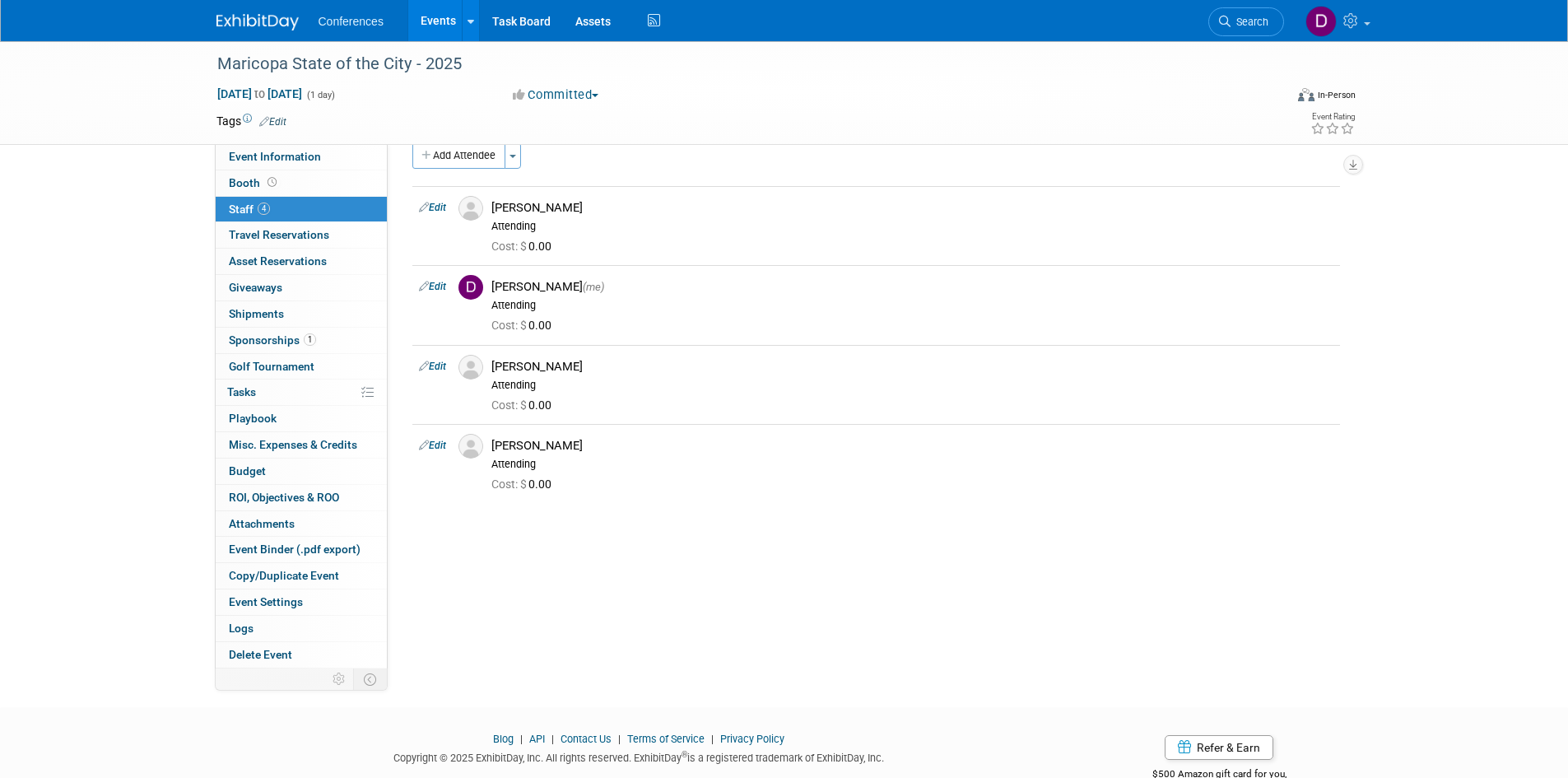
scroll to position [0, 0]
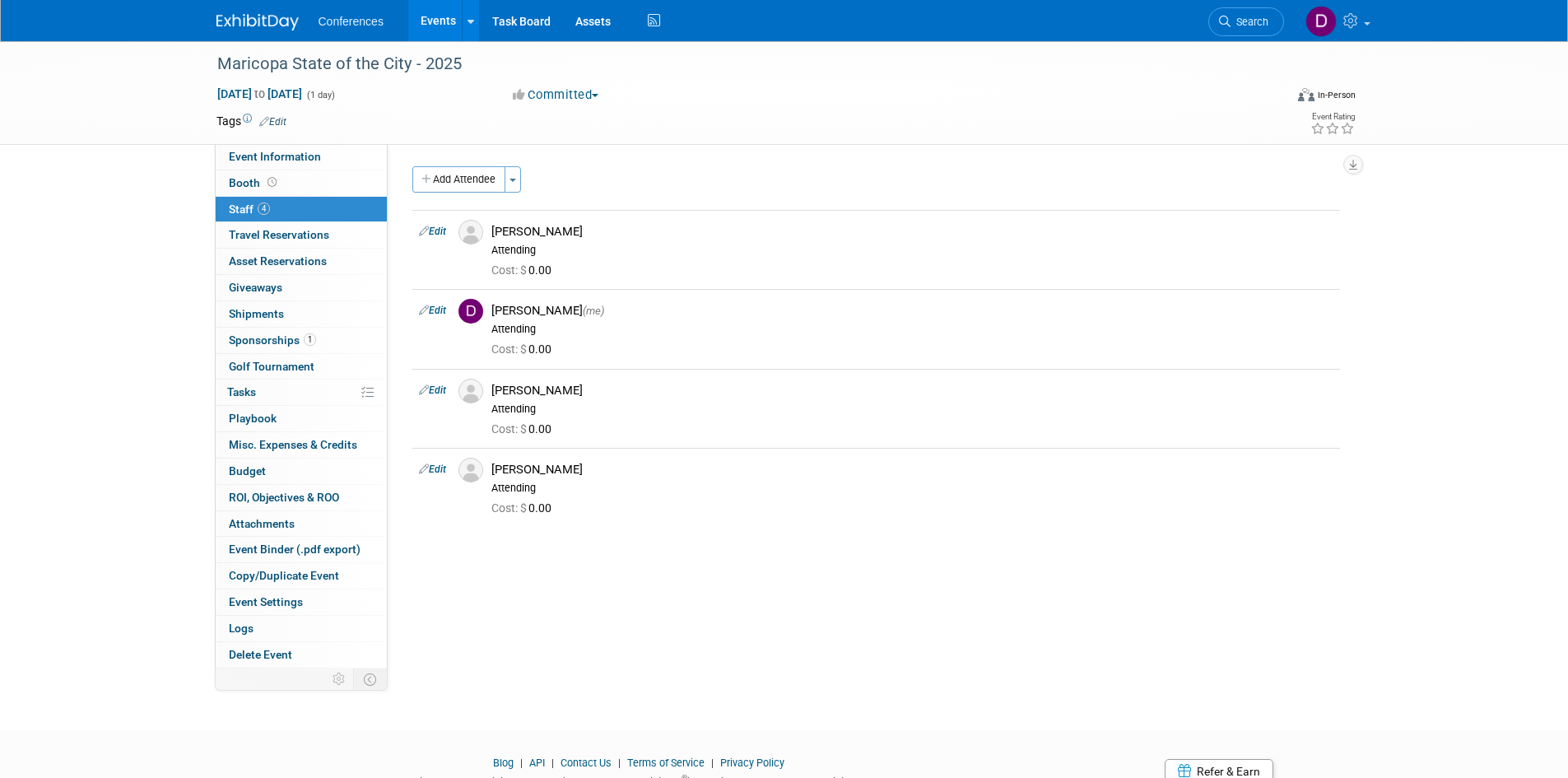
click at [239, 23] on img at bounding box center [257, 22] width 83 height 17
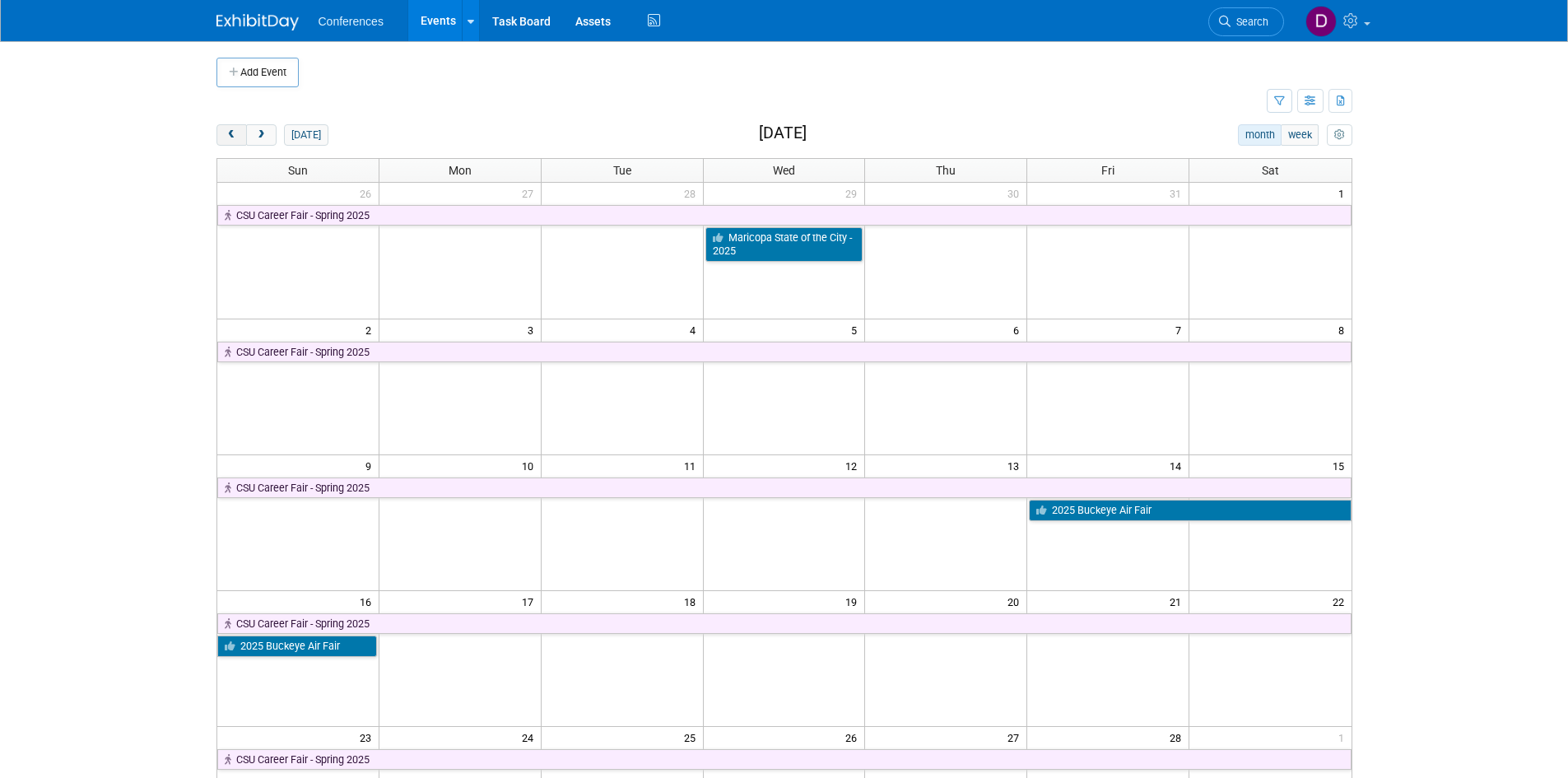
click at [234, 135] on span "prev" at bounding box center [232, 135] width 13 height 11
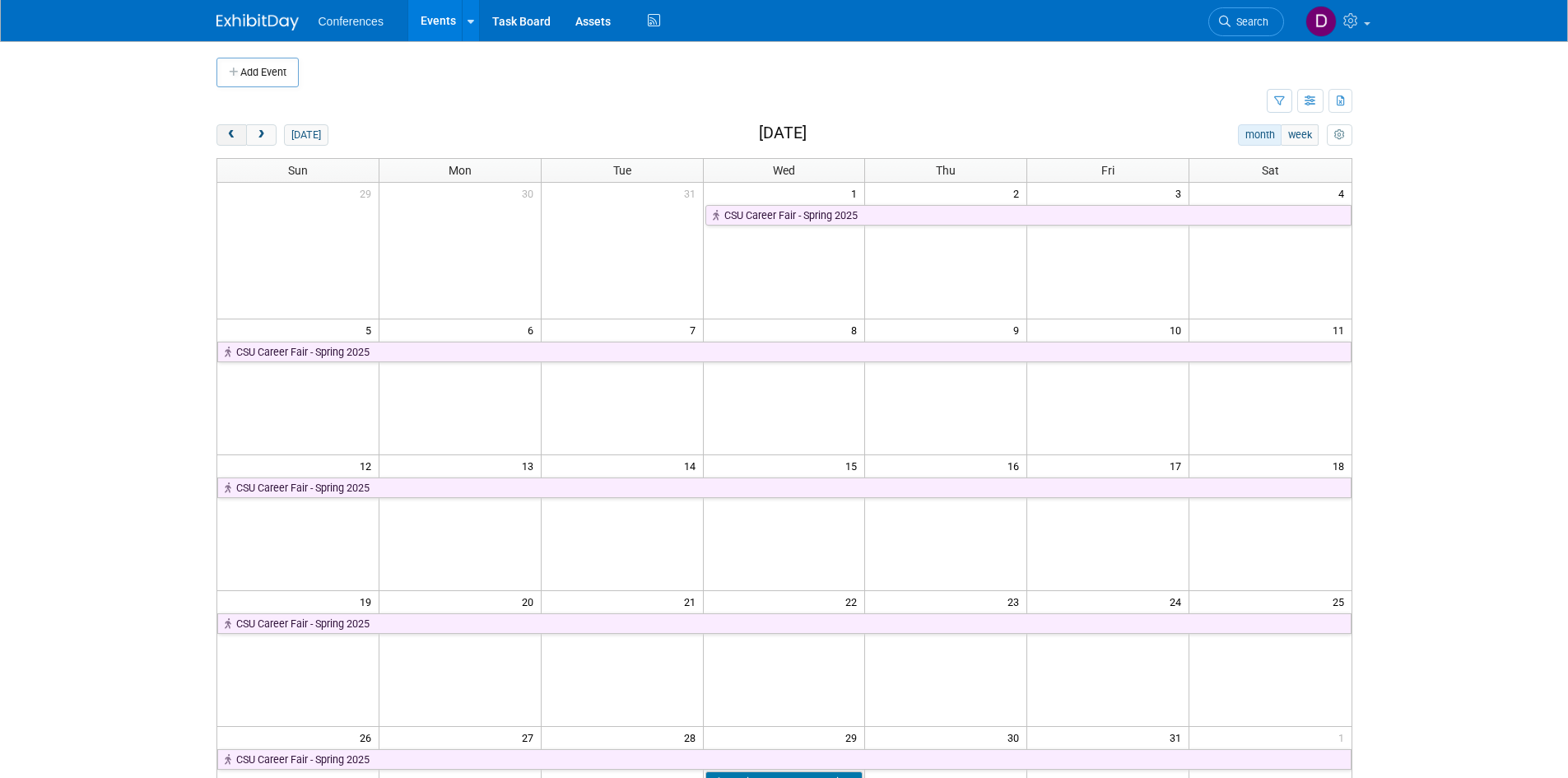
click at [234, 135] on span "prev" at bounding box center [232, 135] width 13 height 11
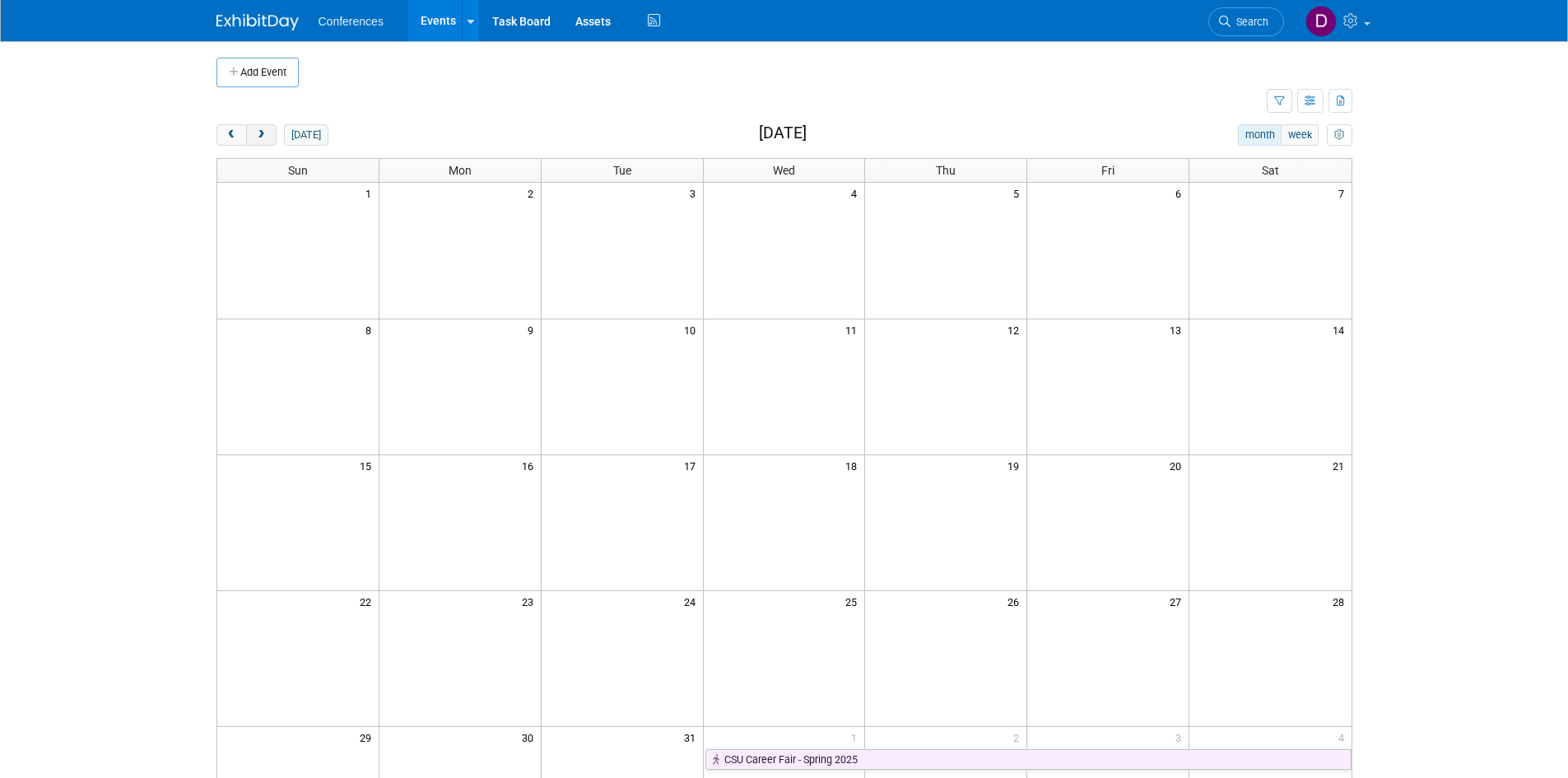
click at [268, 135] on button "next" at bounding box center [261, 136] width 30 height 22
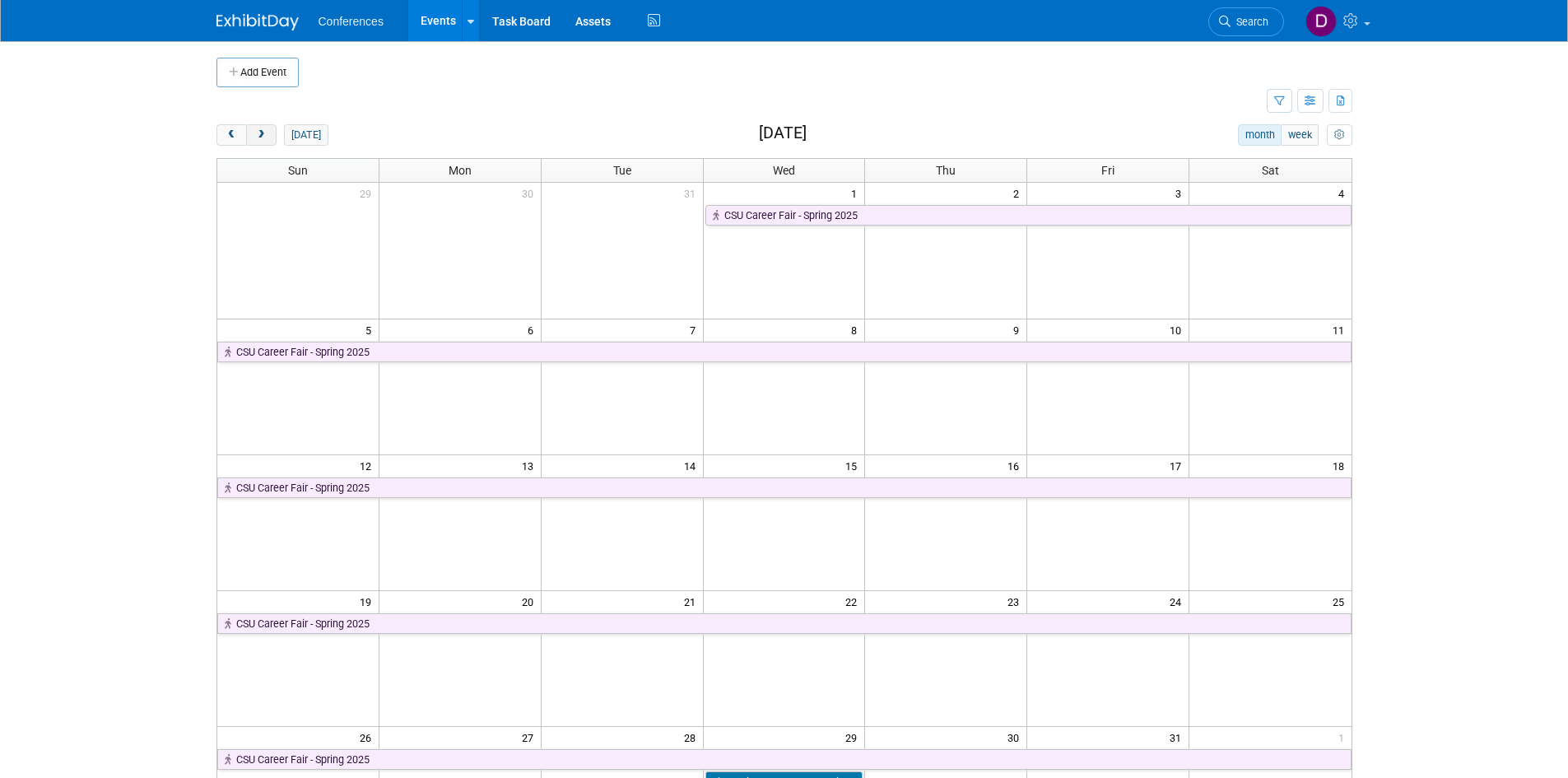
click at [266, 136] on span "next" at bounding box center [261, 135] width 13 height 11
